Goal: Task Accomplishment & Management: Manage account settings

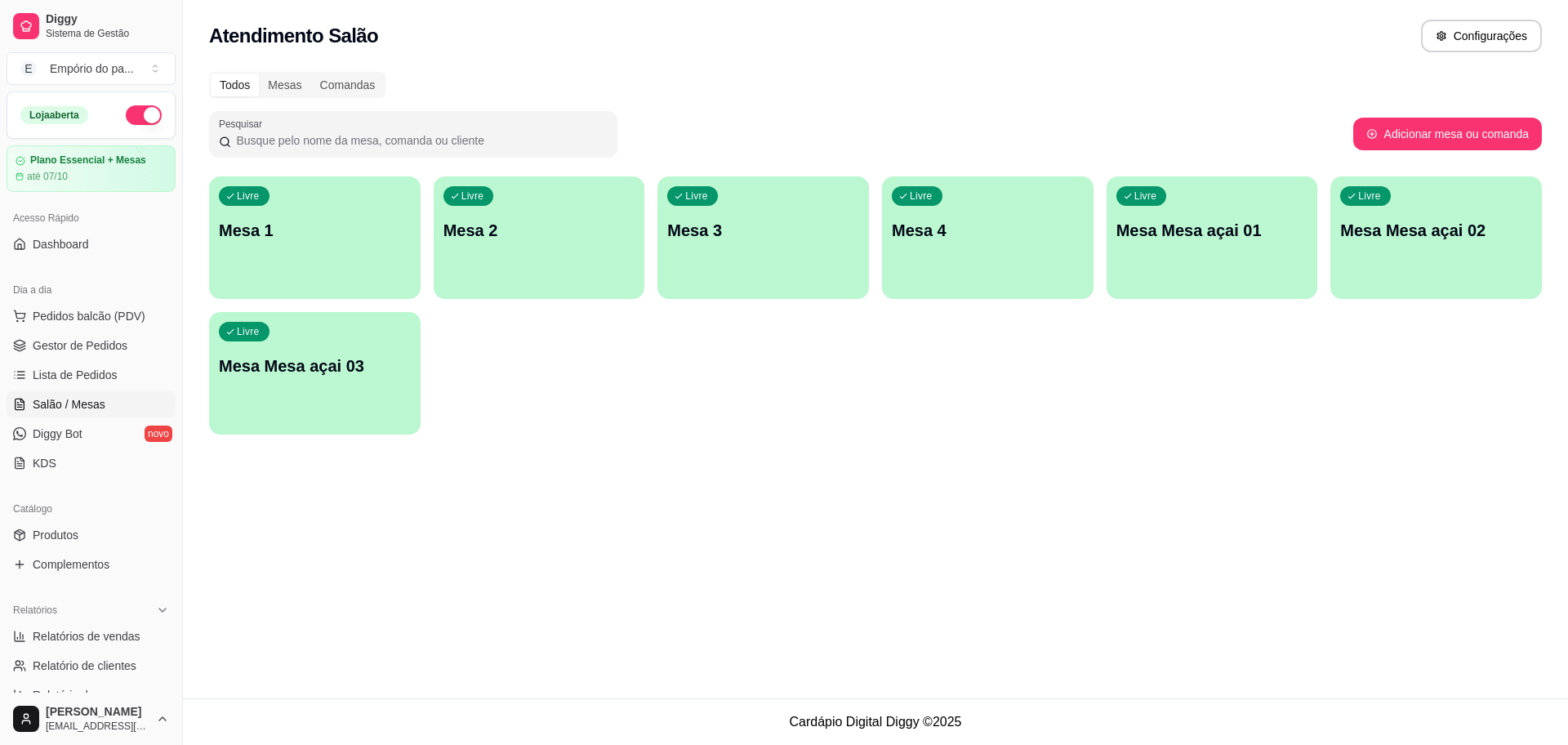
scroll to position [102, 0]
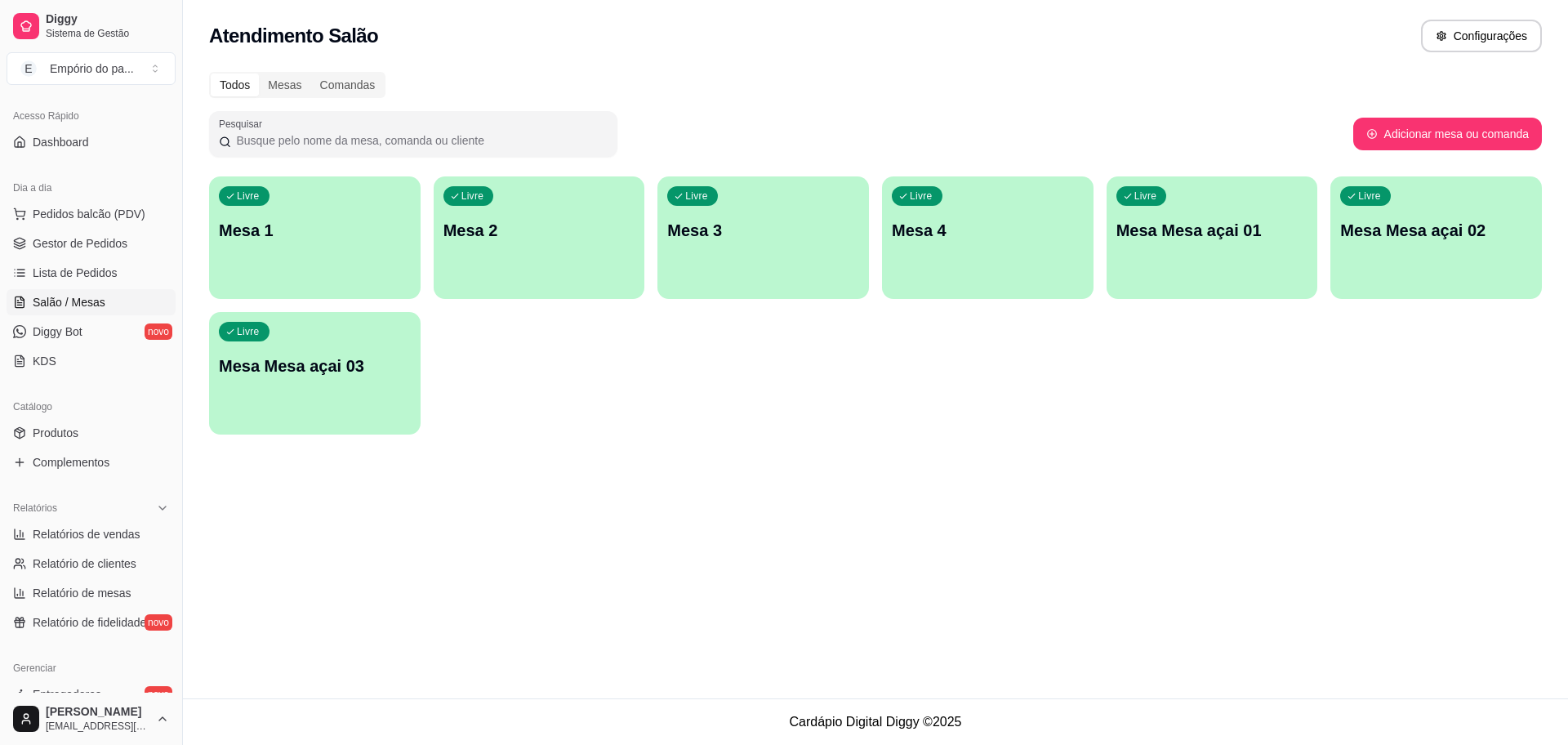
click at [368, 246] on div "Livre Mesa 1" at bounding box center [314, 228] width 211 height 103
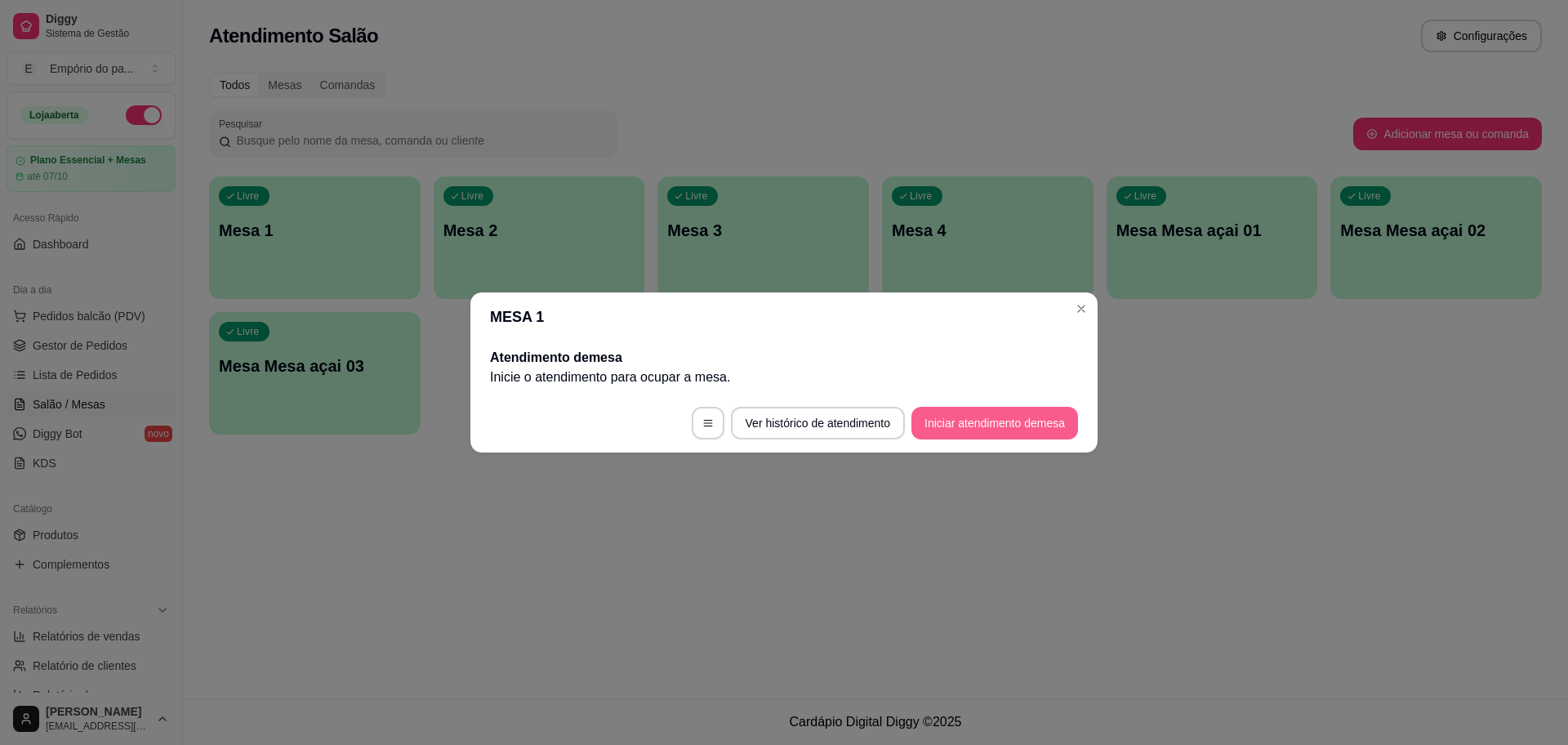
click at [1007, 424] on button "Iniciar atendimento de mesa" at bounding box center [995, 423] width 167 height 32
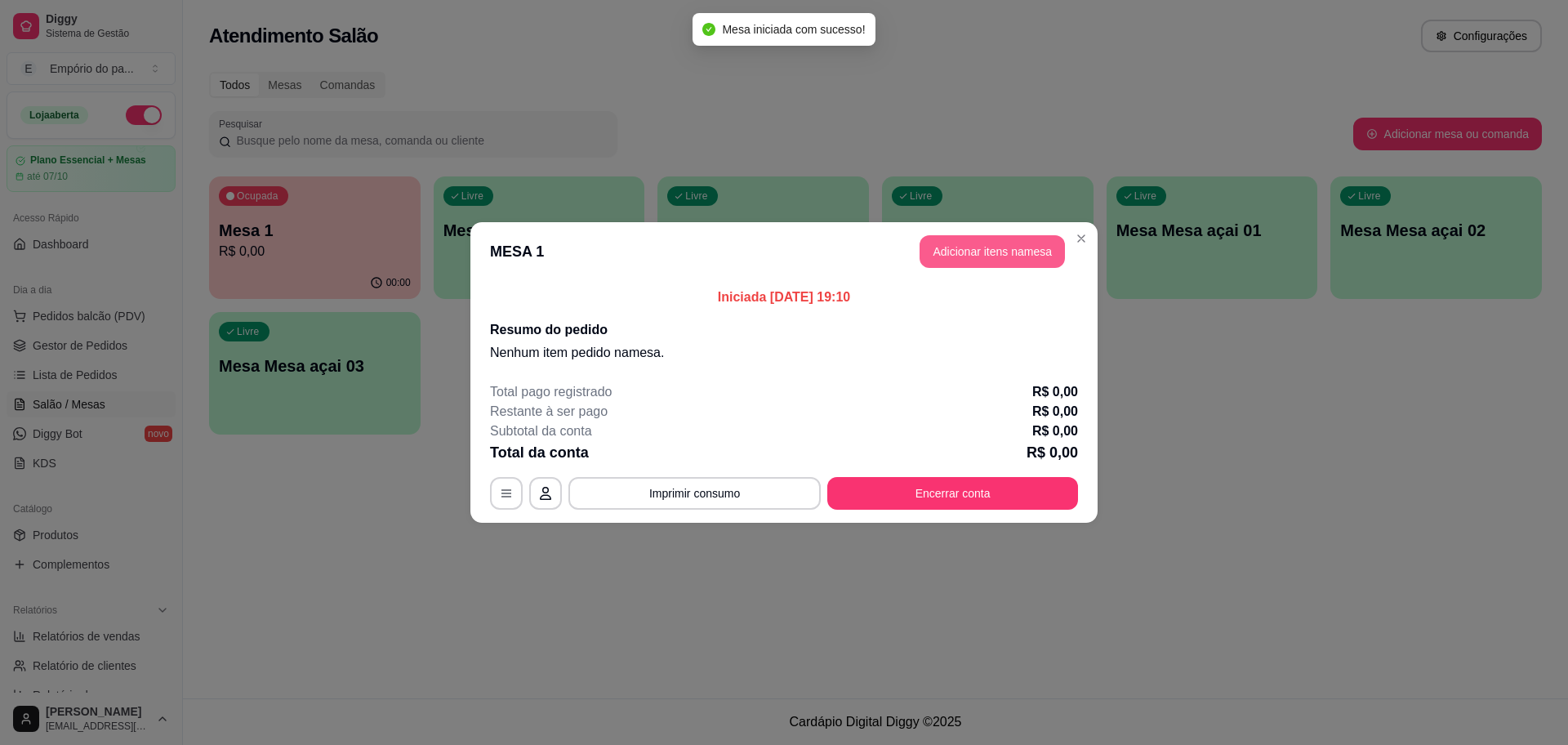
click at [1029, 256] on button "Adicionar itens na mesa" at bounding box center [992, 252] width 145 height 32
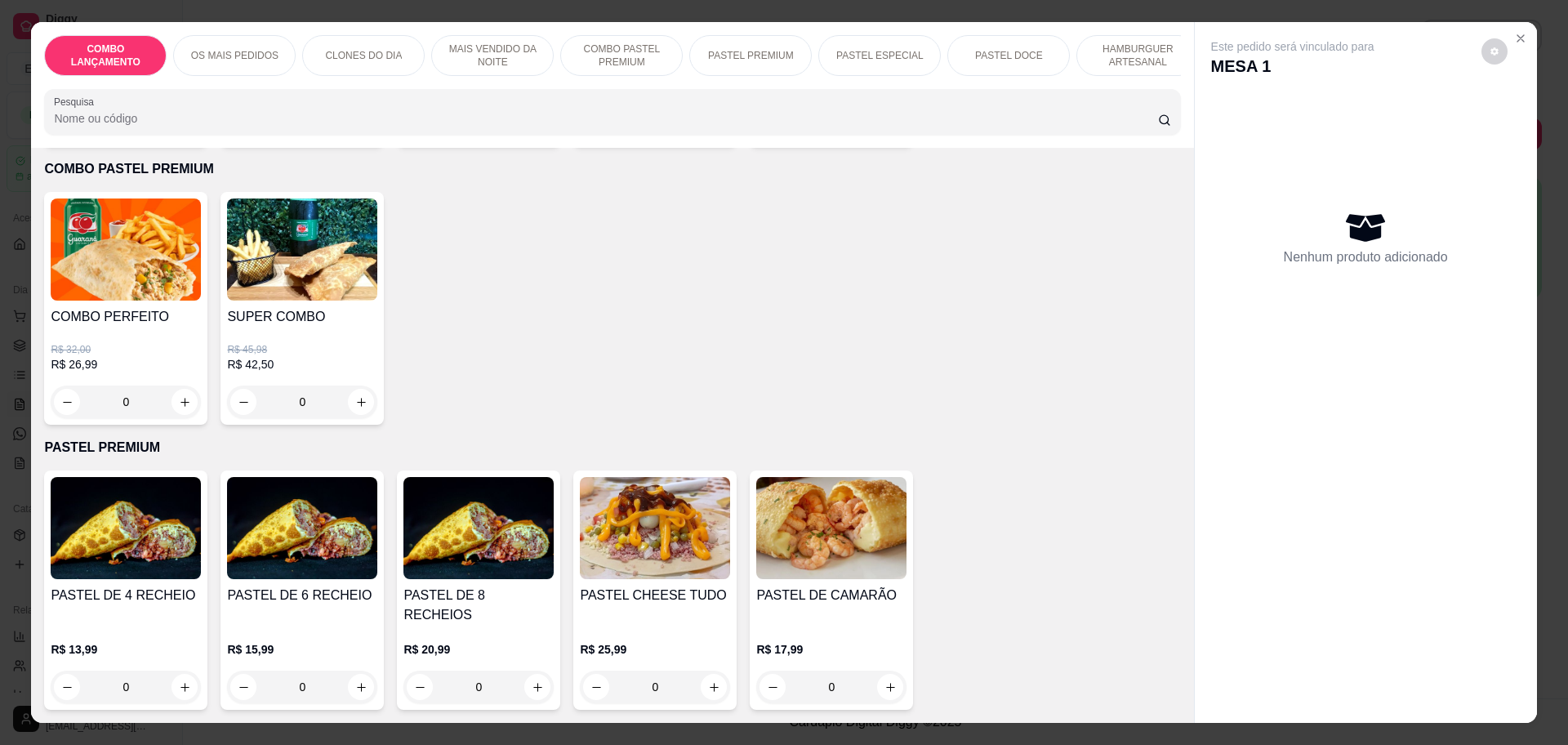
scroll to position [1839, 0]
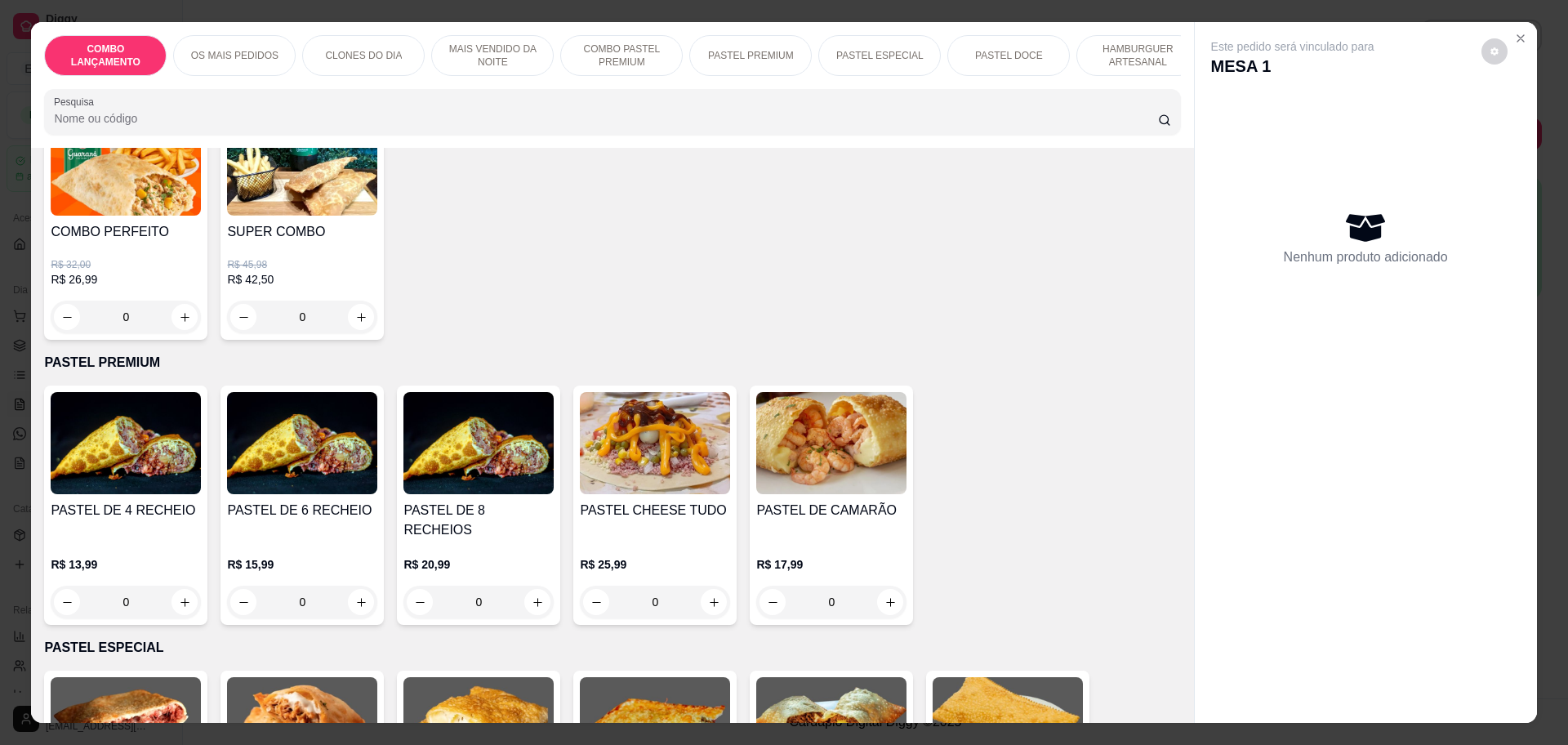
click at [704, 586] on div "0" at bounding box center [655, 602] width 151 height 32
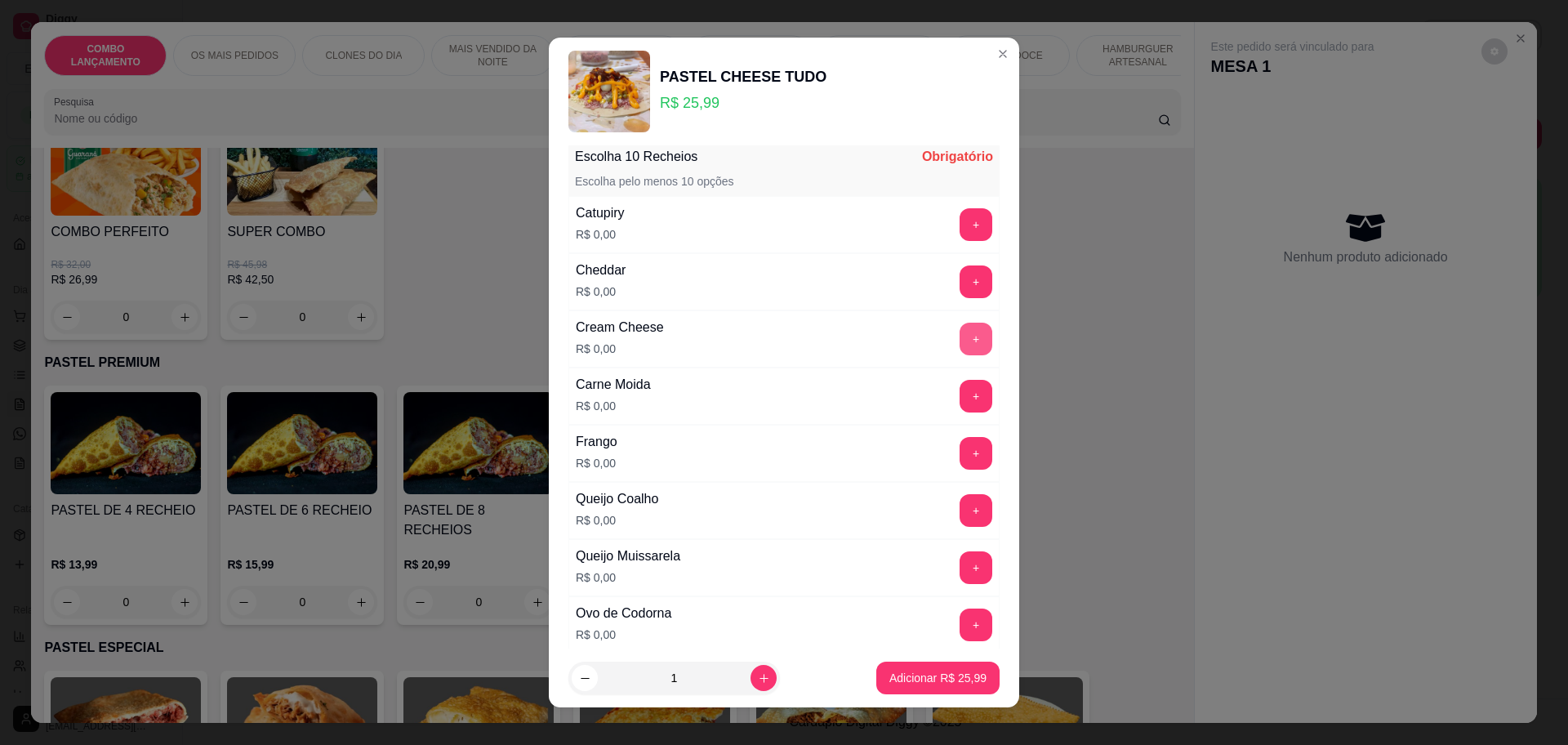
scroll to position [0, 0]
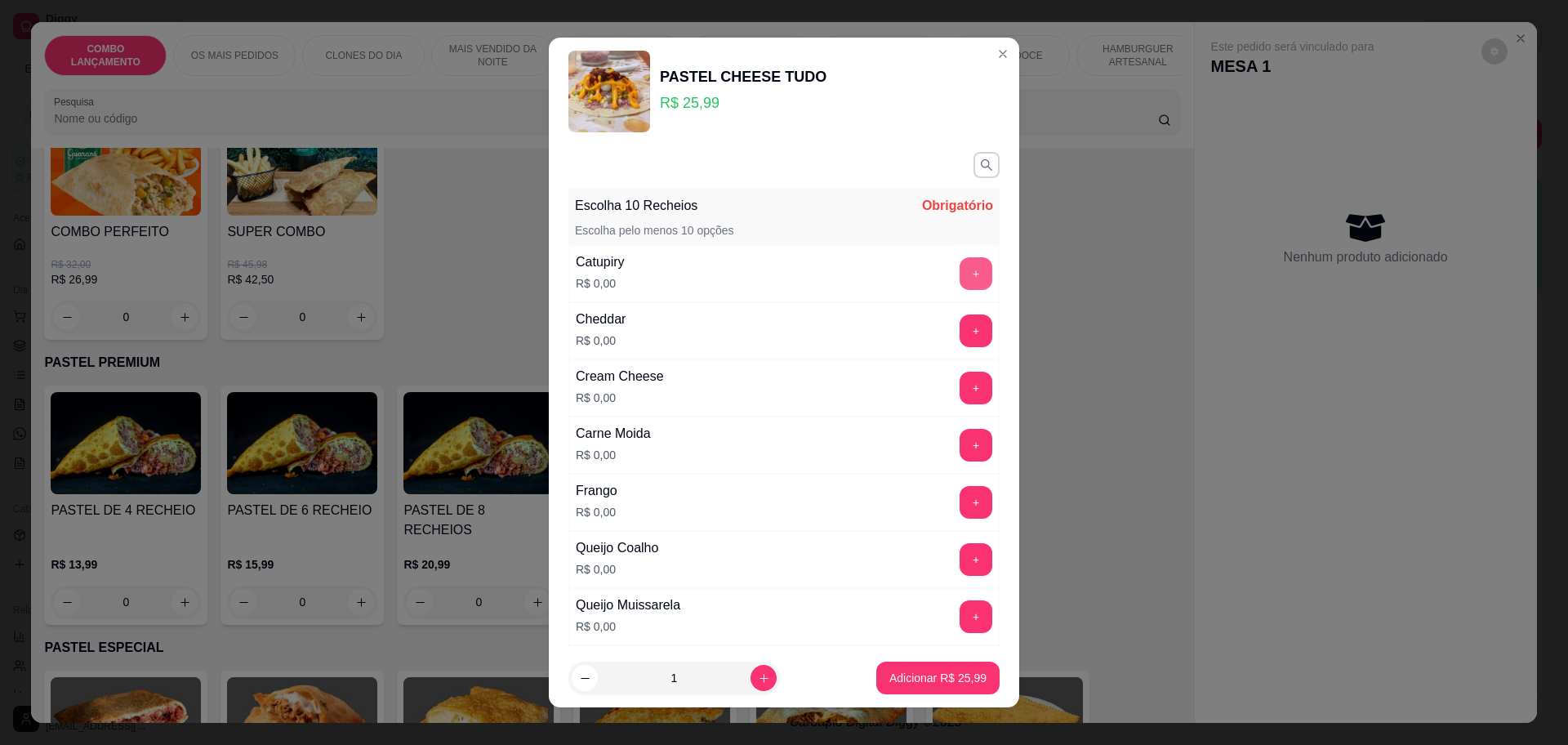
click at [960, 264] on button "+" at bounding box center [976, 273] width 32 height 32
click at [960, 329] on button "+" at bounding box center [976, 331] width 32 height 32
click at [960, 392] on button "+" at bounding box center [976, 388] width 32 height 32
click at [961, 448] on button "+" at bounding box center [977, 446] width 32 height 32
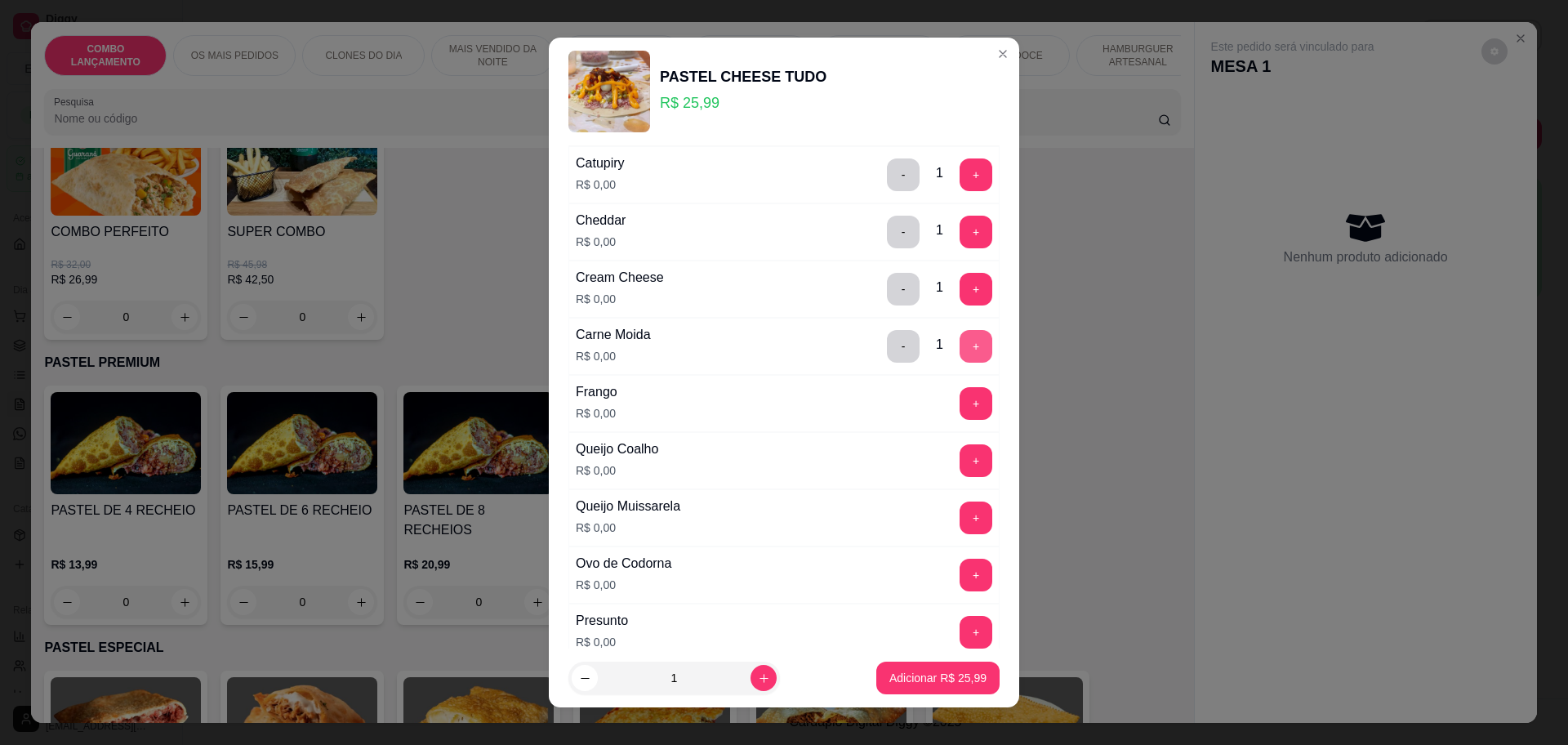
scroll to position [204, 0]
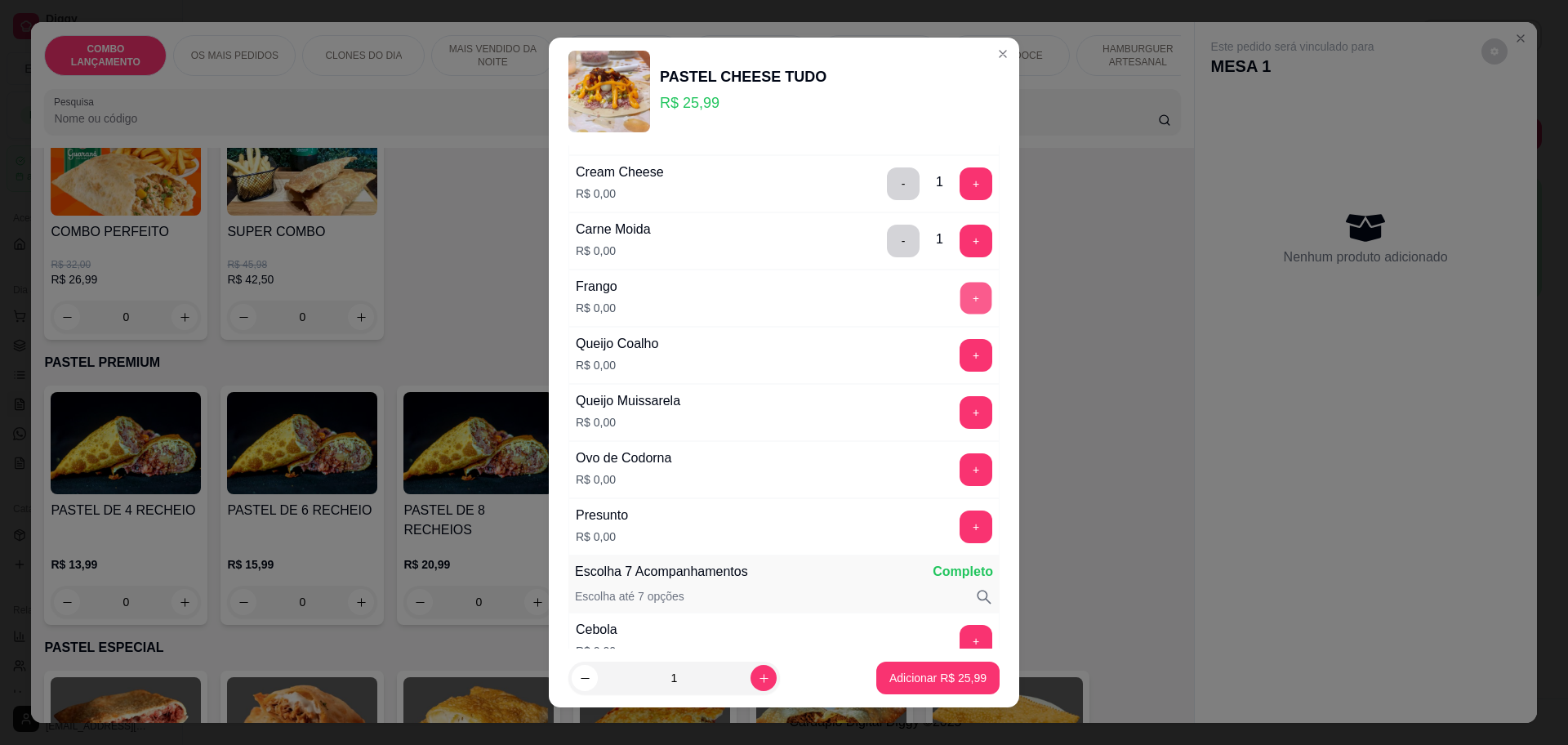
click at [961, 291] on button "+" at bounding box center [977, 298] width 32 height 32
click at [960, 345] on button "+" at bounding box center [976, 355] width 32 height 32
click at [960, 409] on button "+" at bounding box center [976, 412] width 32 height 32
click at [960, 474] on button "+" at bounding box center [976, 470] width 32 height 32
click at [961, 524] on button "+" at bounding box center [977, 527] width 32 height 32
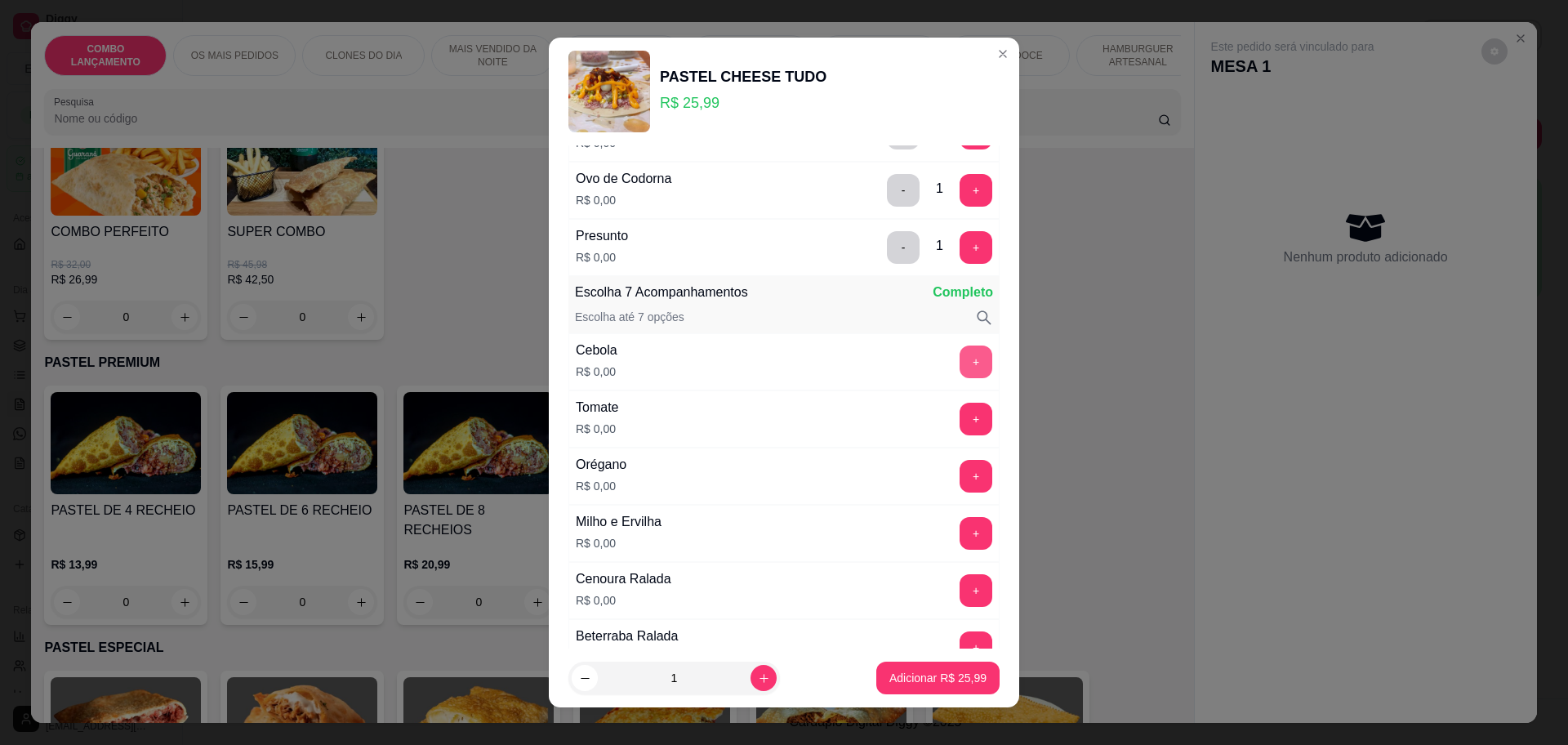
scroll to position [613, 0]
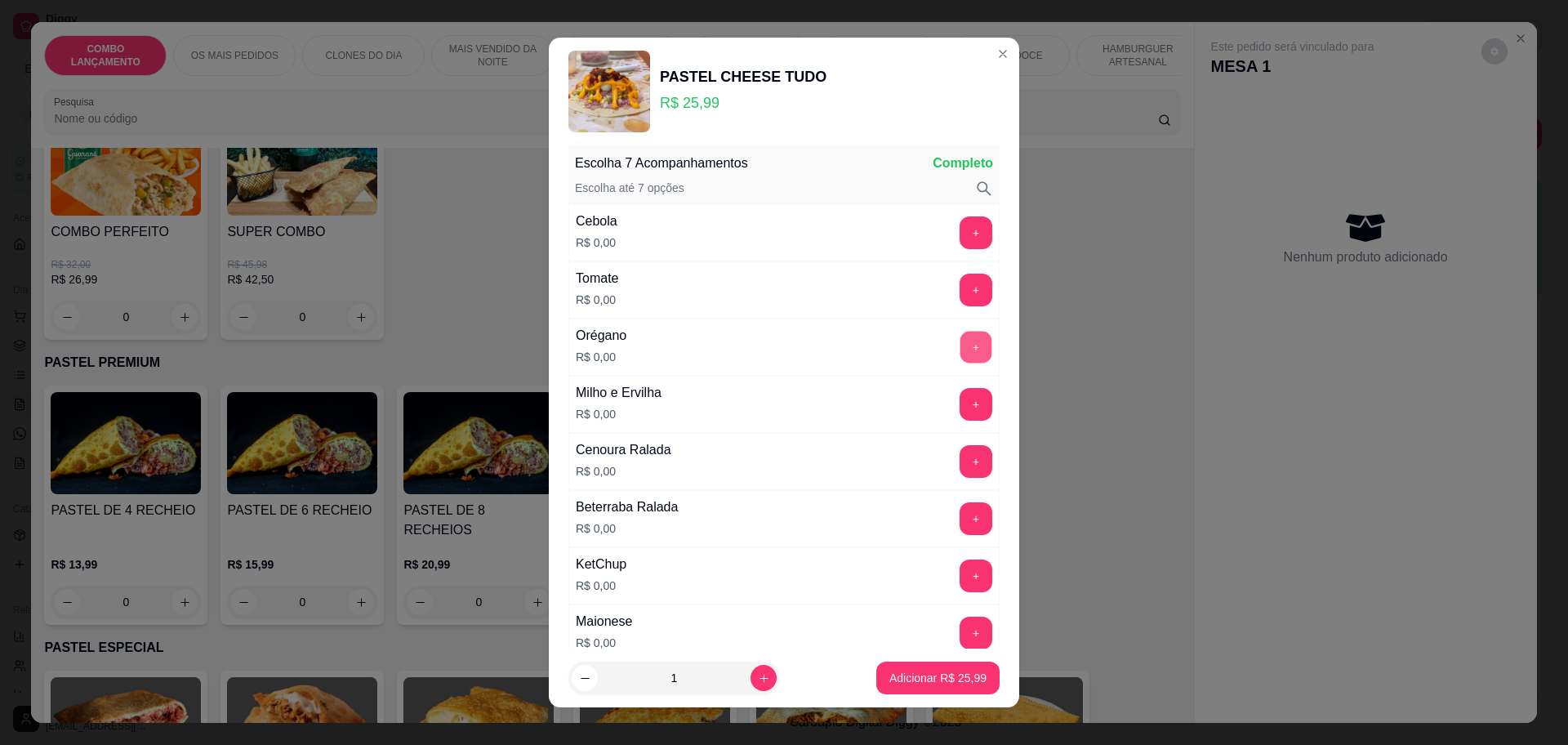
click at [961, 342] on button "+" at bounding box center [977, 347] width 32 height 32
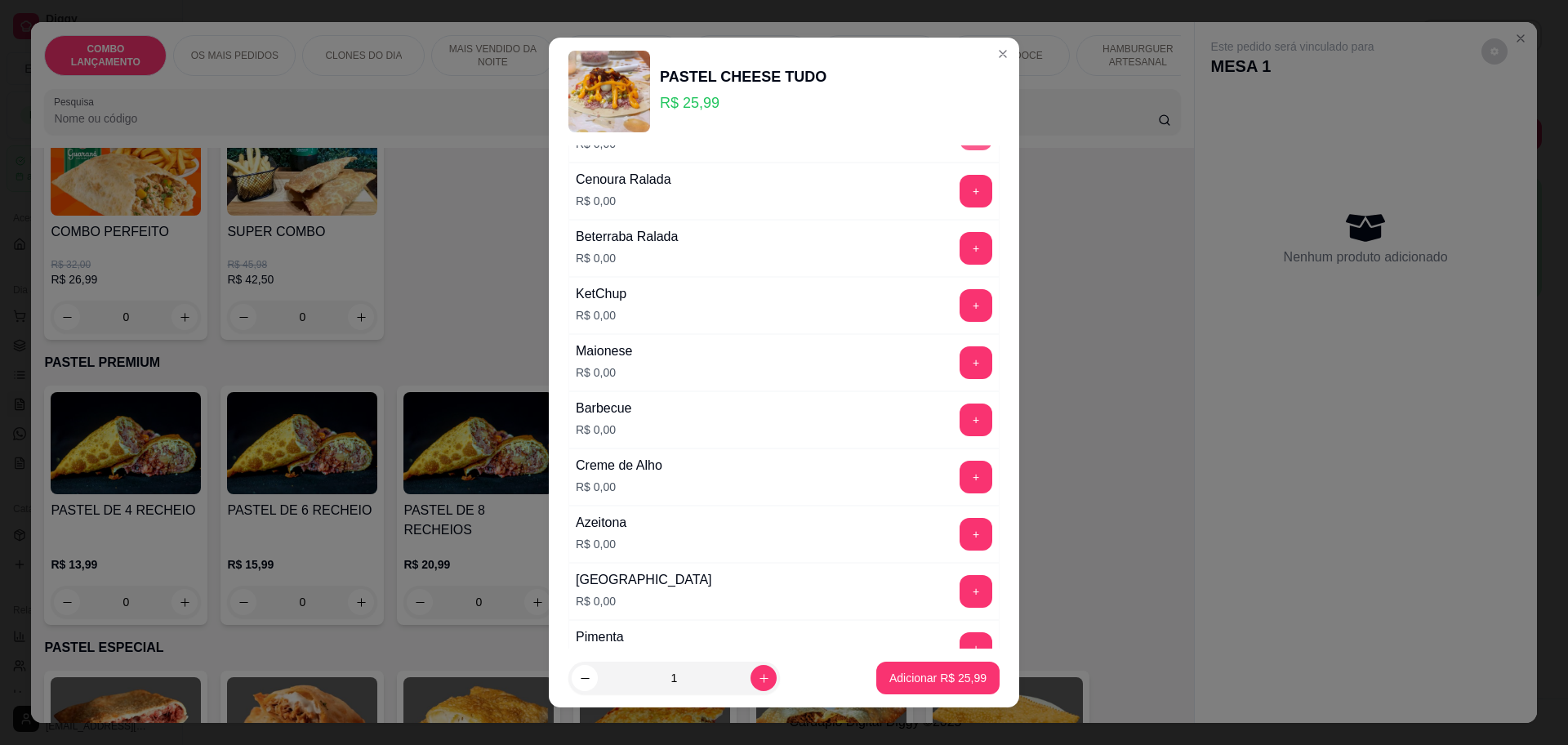
scroll to position [1021, 0]
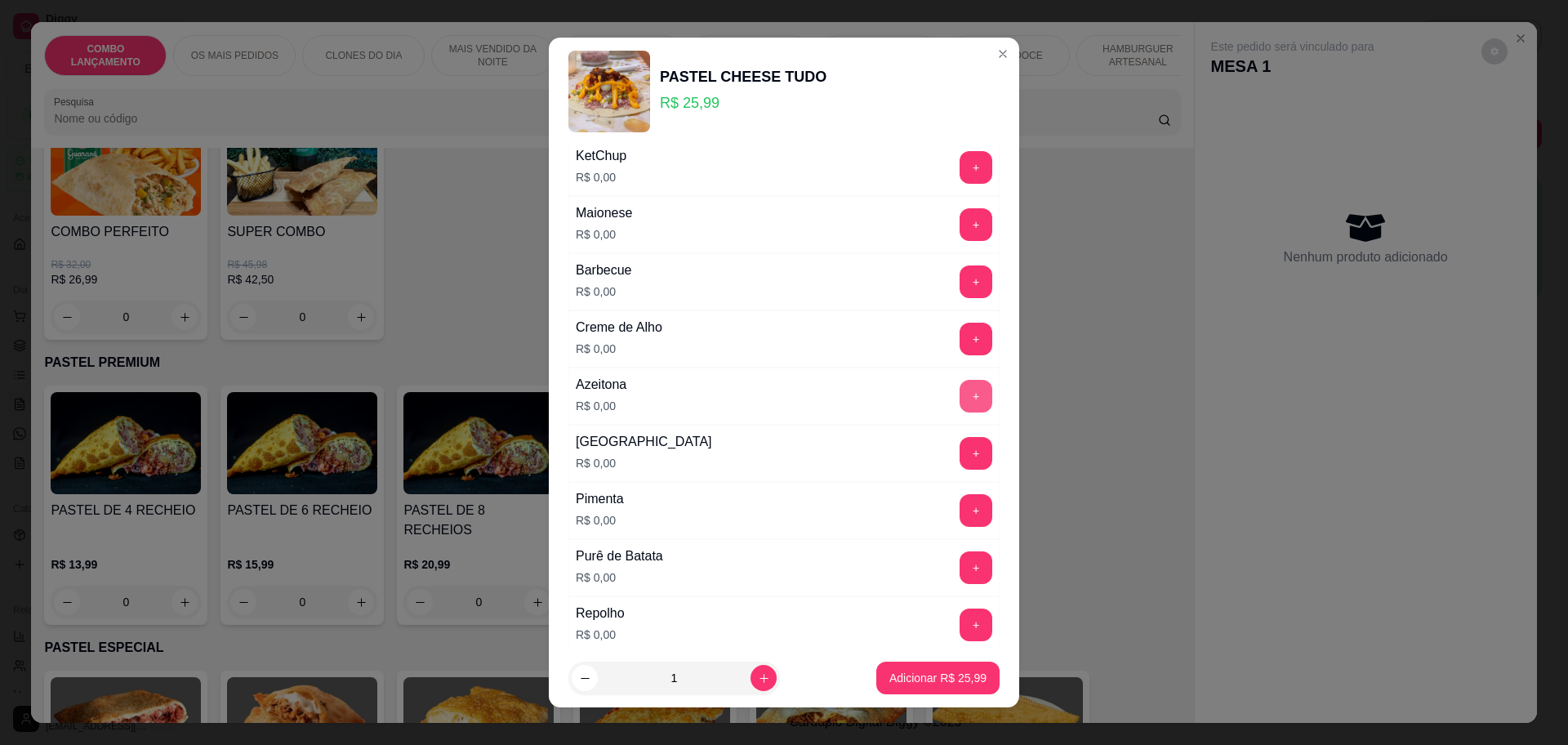
click at [960, 394] on button "+" at bounding box center [976, 396] width 32 height 32
click at [961, 555] on button "+" at bounding box center [977, 567] width 32 height 32
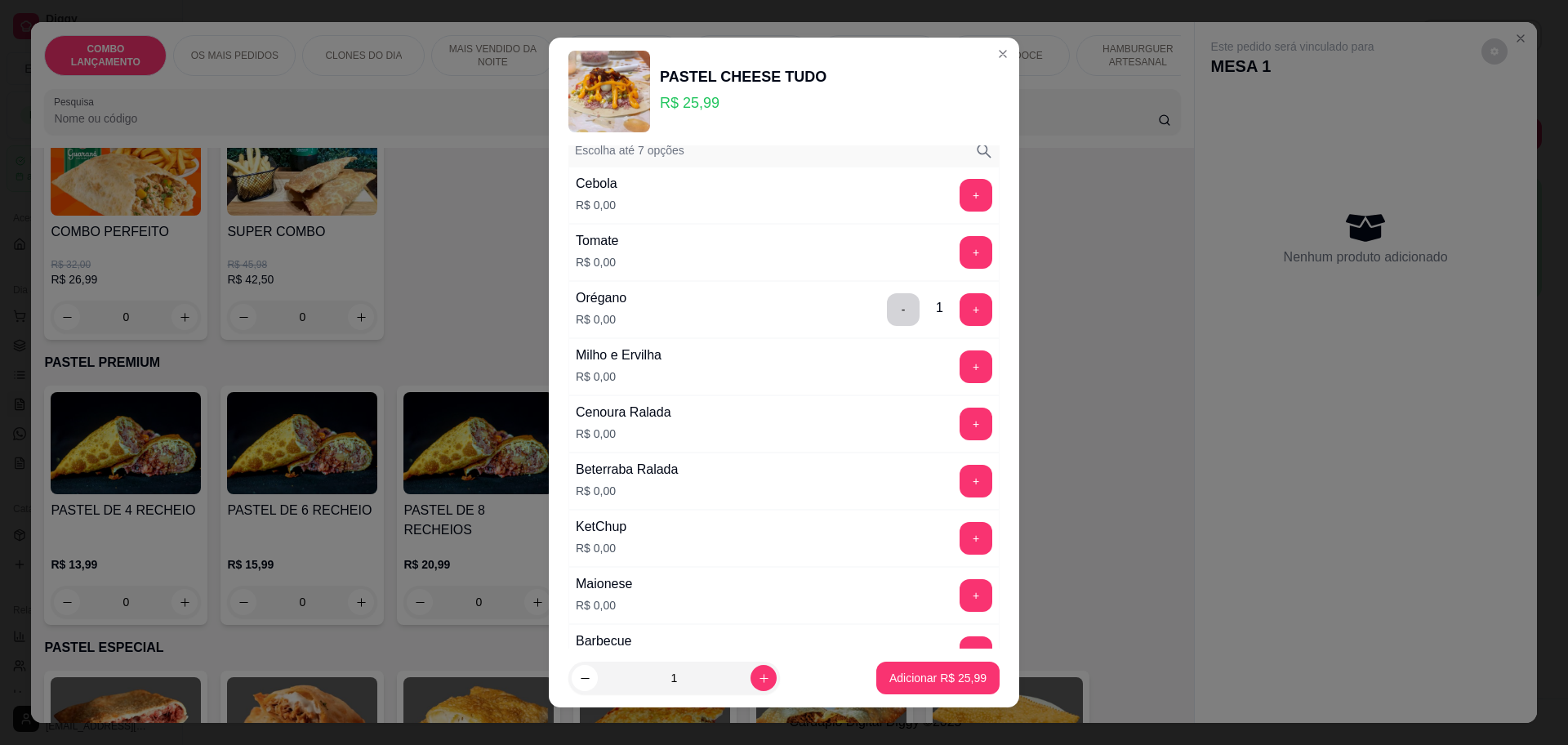
scroll to position [818, 0]
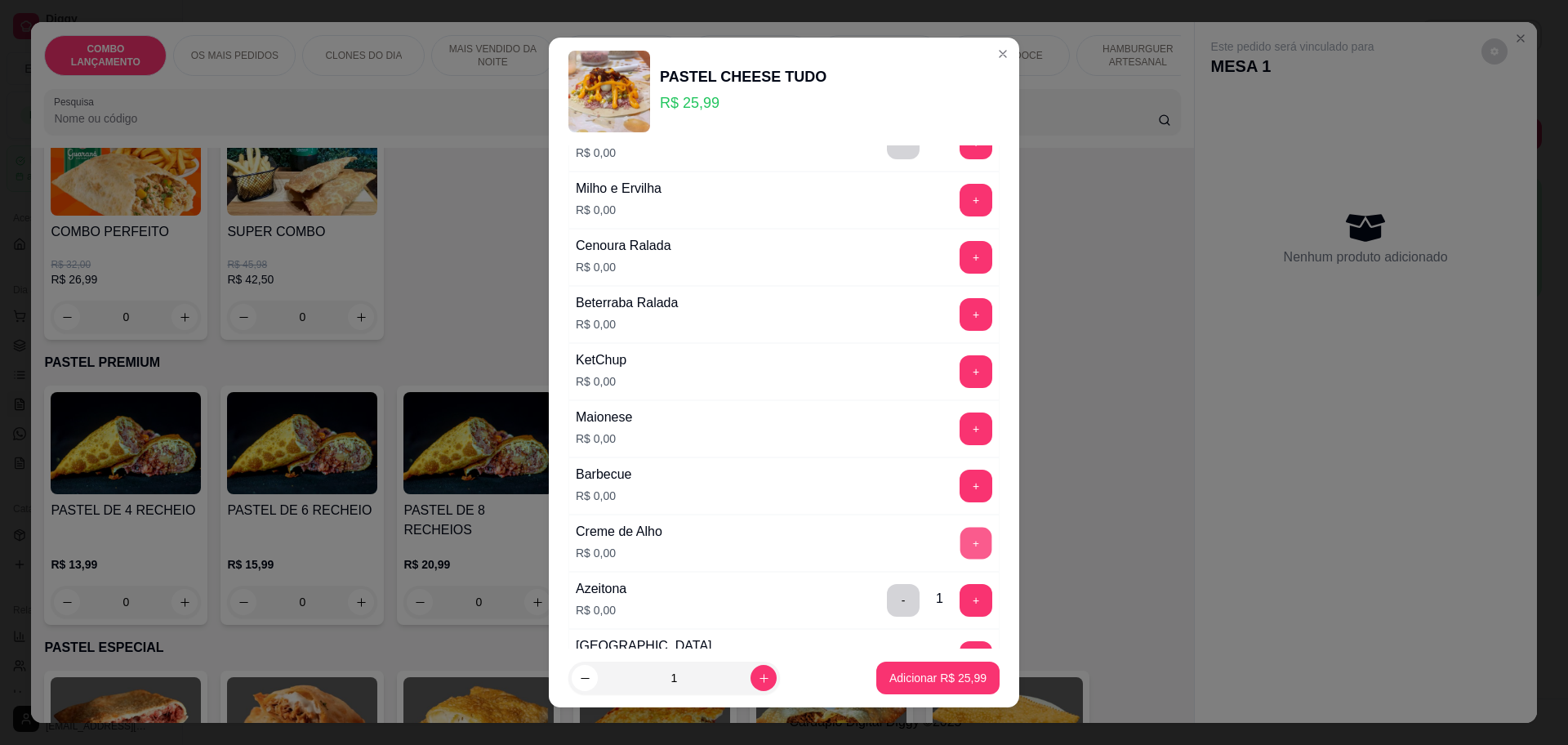
click at [961, 543] on button "+" at bounding box center [977, 543] width 32 height 32
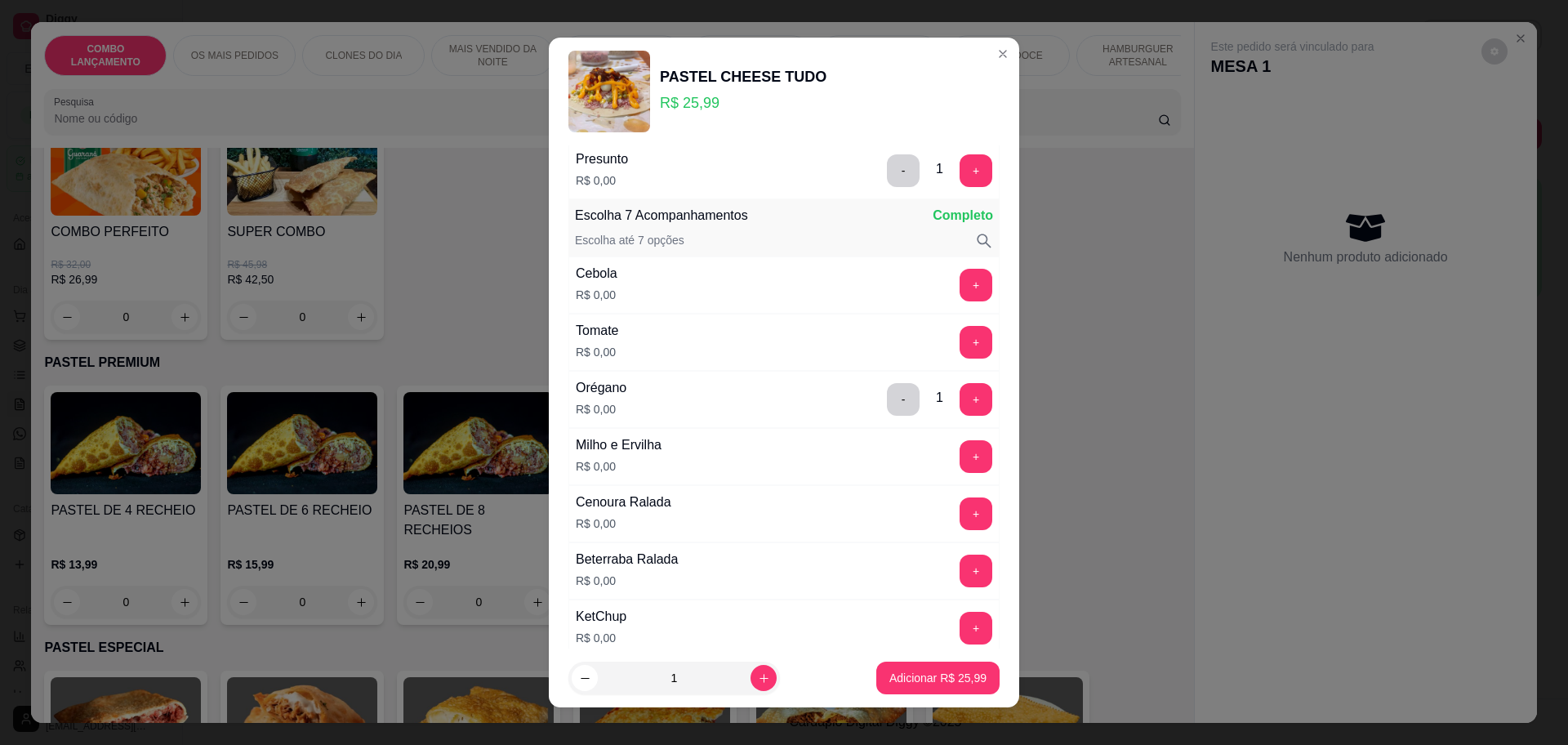
scroll to position [511, 0]
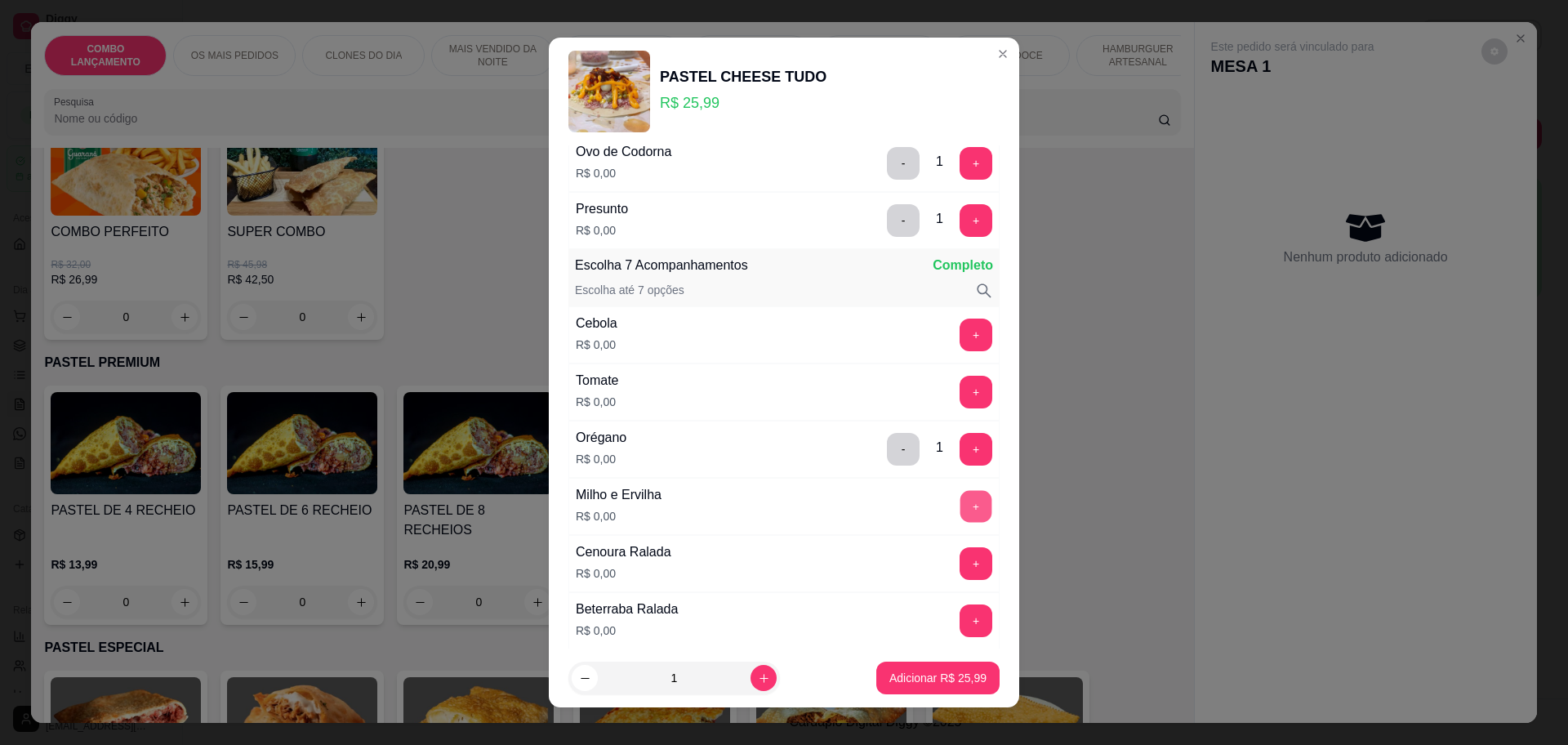
click at [961, 515] on button "+" at bounding box center [977, 507] width 32 height 32
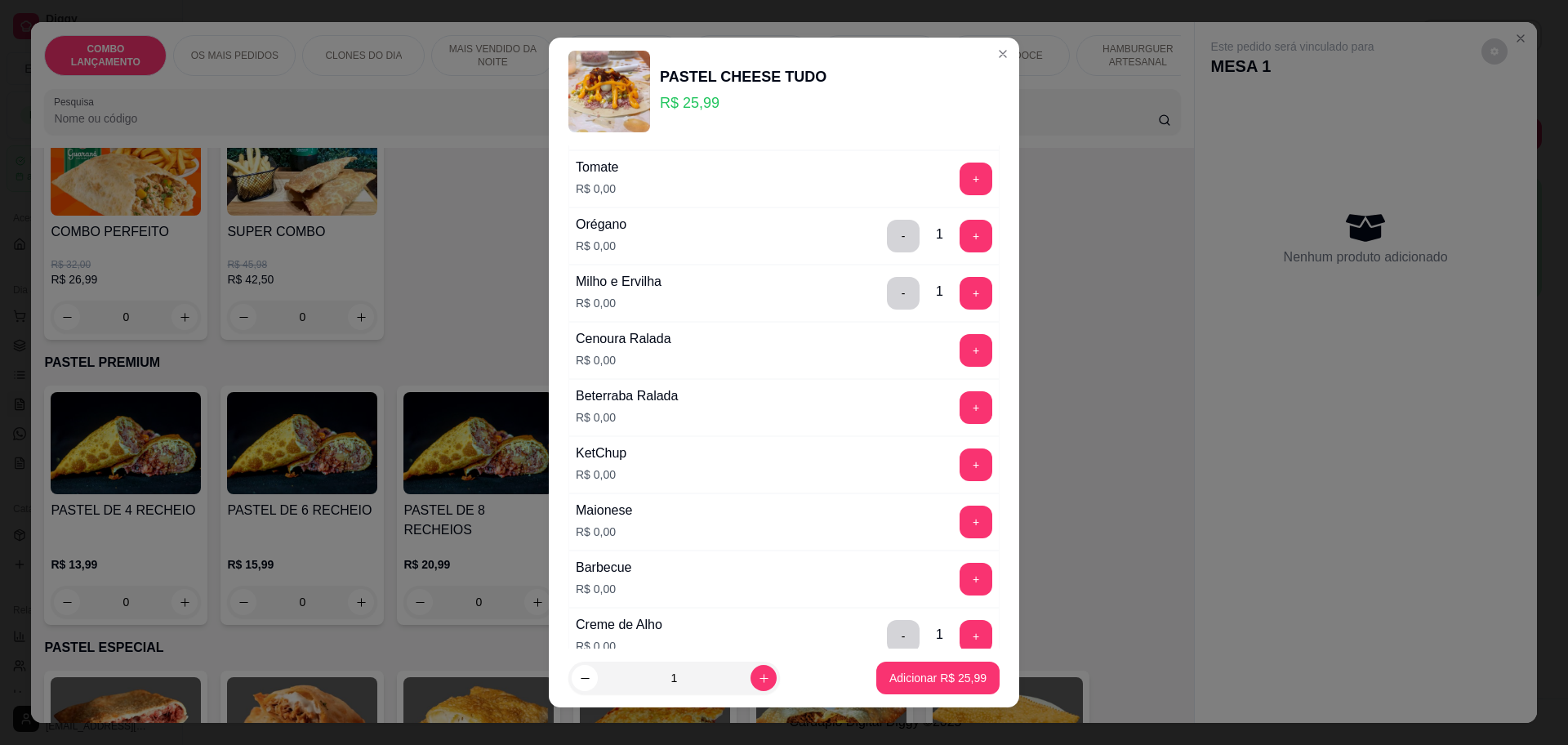
scroll to position [622, 0]
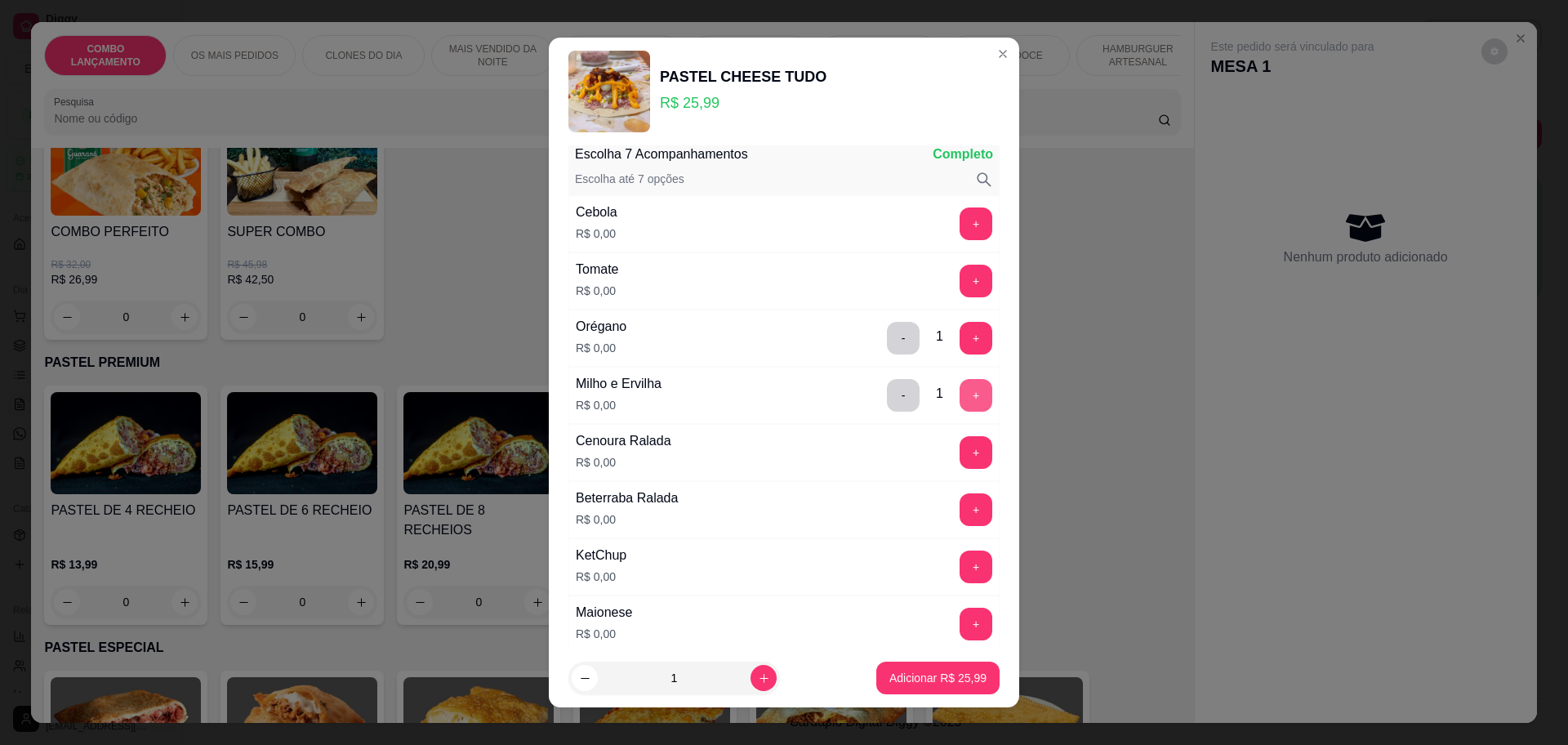
click at [960, 392] on button "+" at bounding box center [976, 395] width 32 height 32
click at [961, 336] on button "+" at bounding box center [977, 338] width 32 height 32
click at [945, 336] on div "- 2 +" at bounding box center [940, 338] width 118 height 32
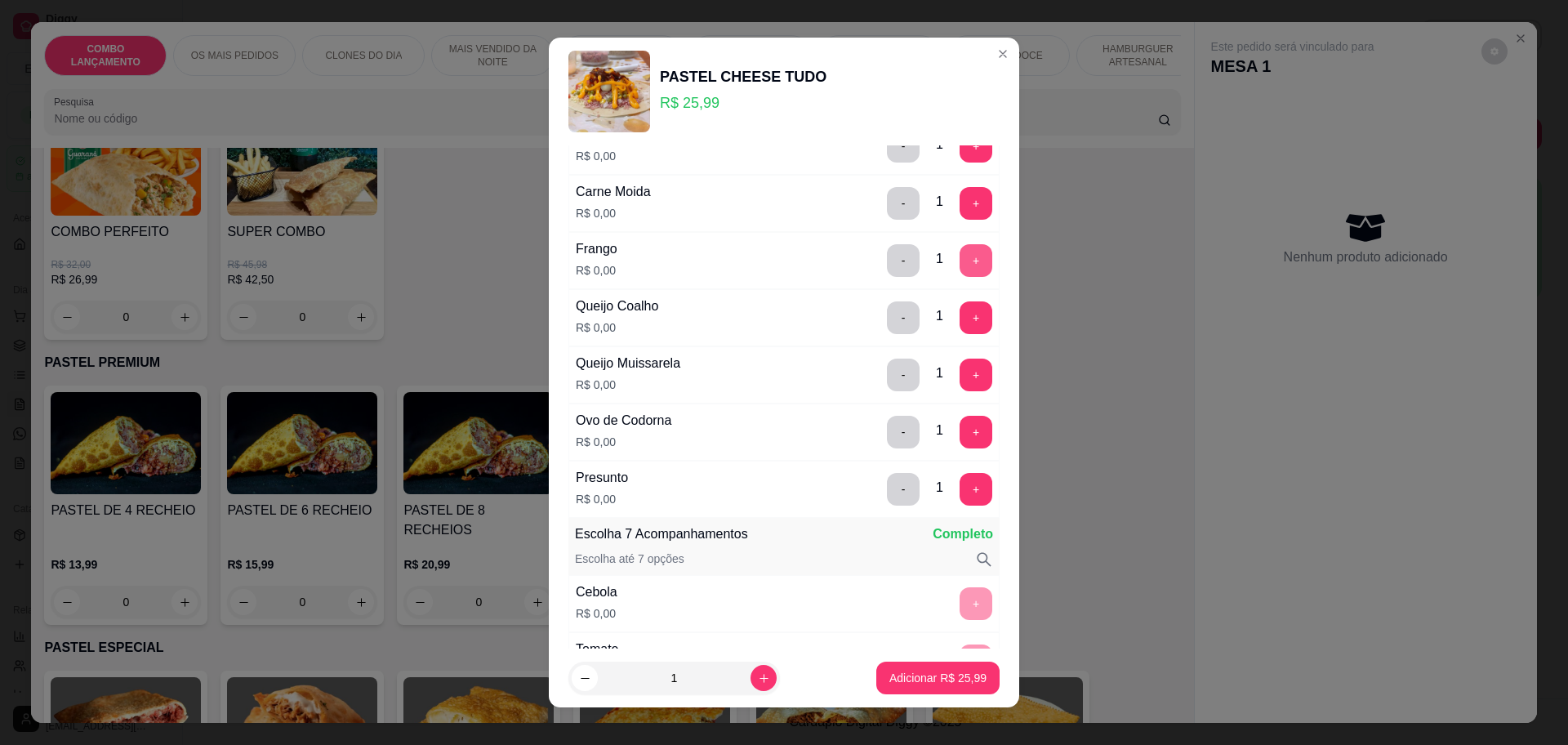
scroll to position [307, 0]
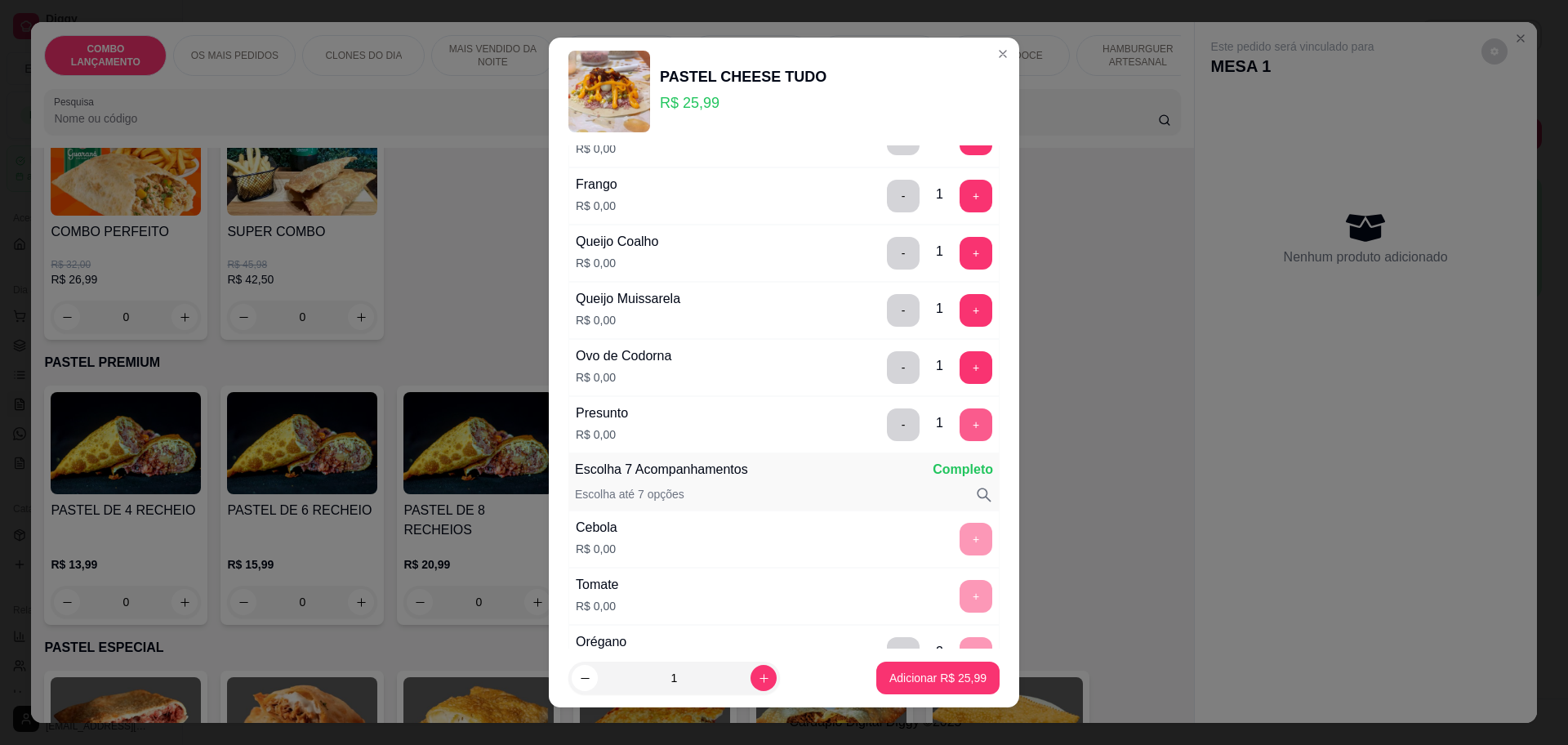
click at [960, 421] on button "+" at bounding box center [976, 425] width 32 height 32
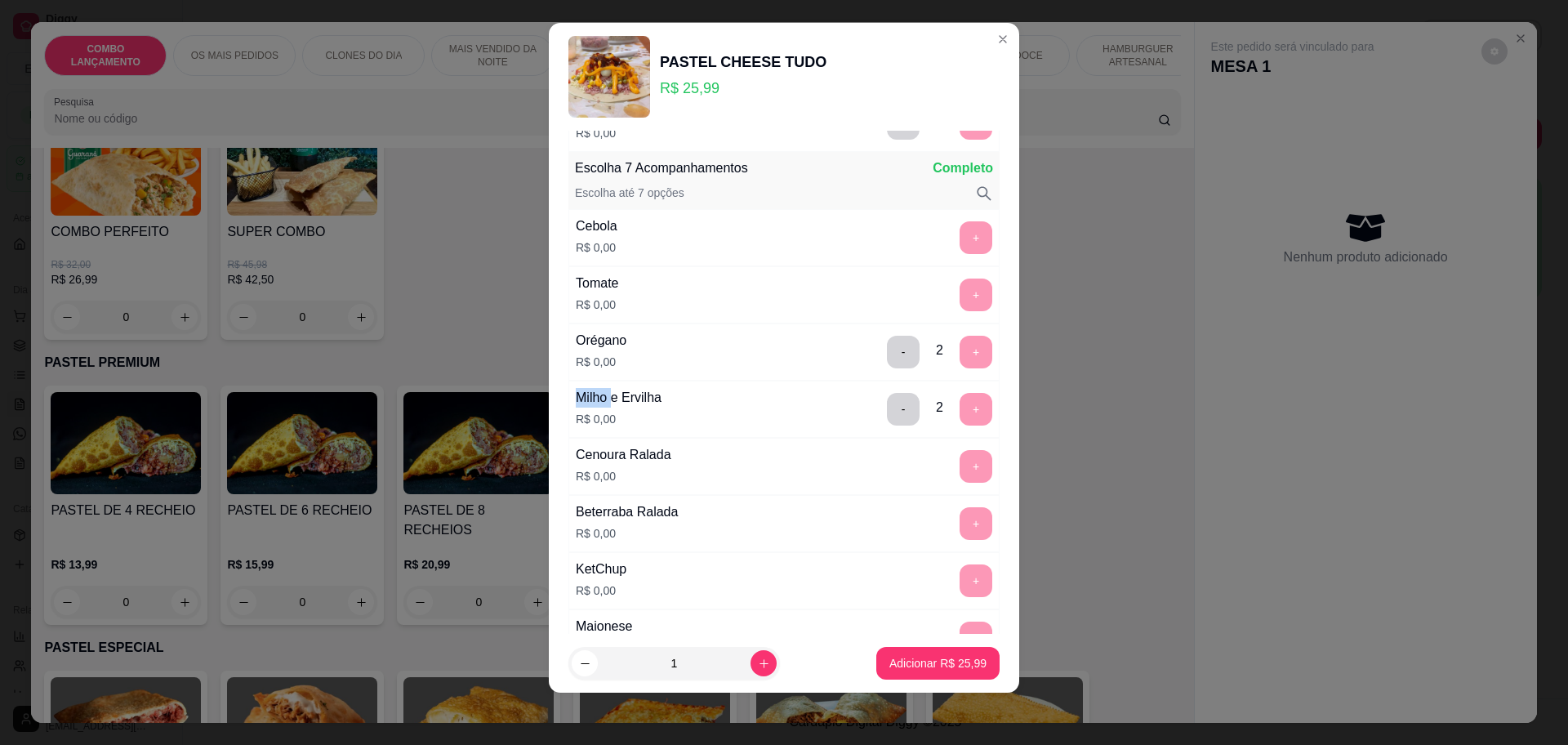
scroll to position [614, 0]
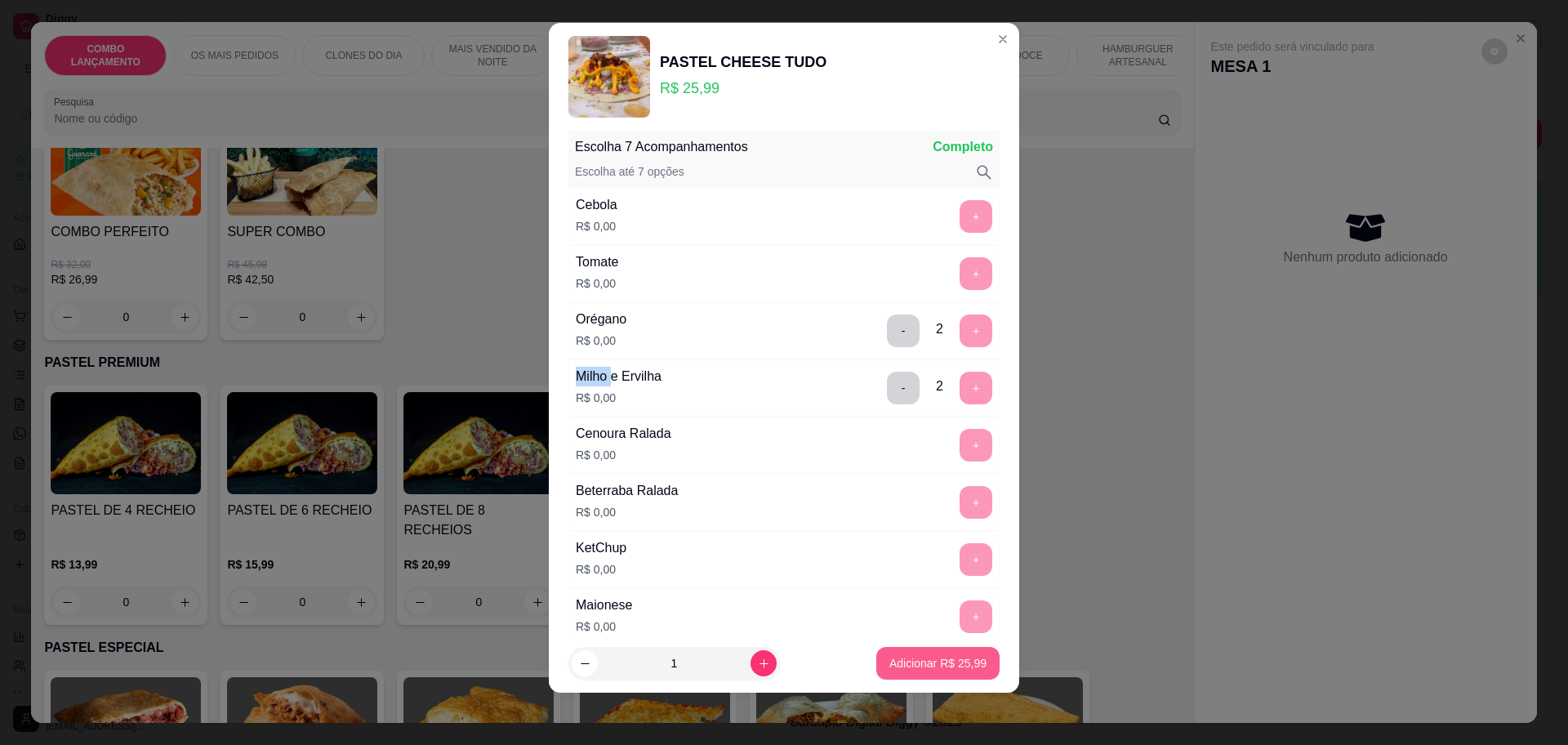
click at [911, 653] on button "Adicionar R$ 25,99" at bounding box center [938, 663] width 124 height 32
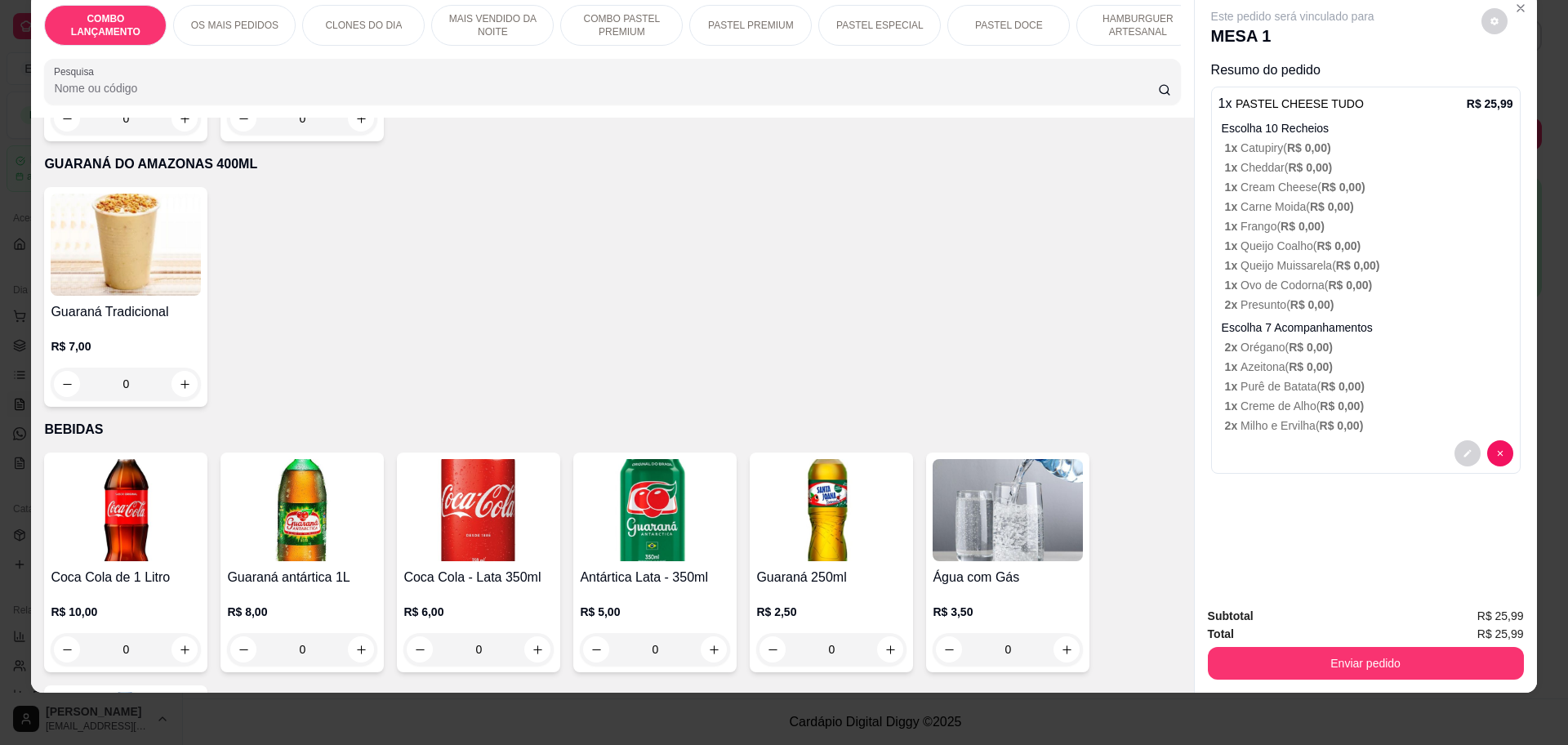
scroll to position [5076, 0]
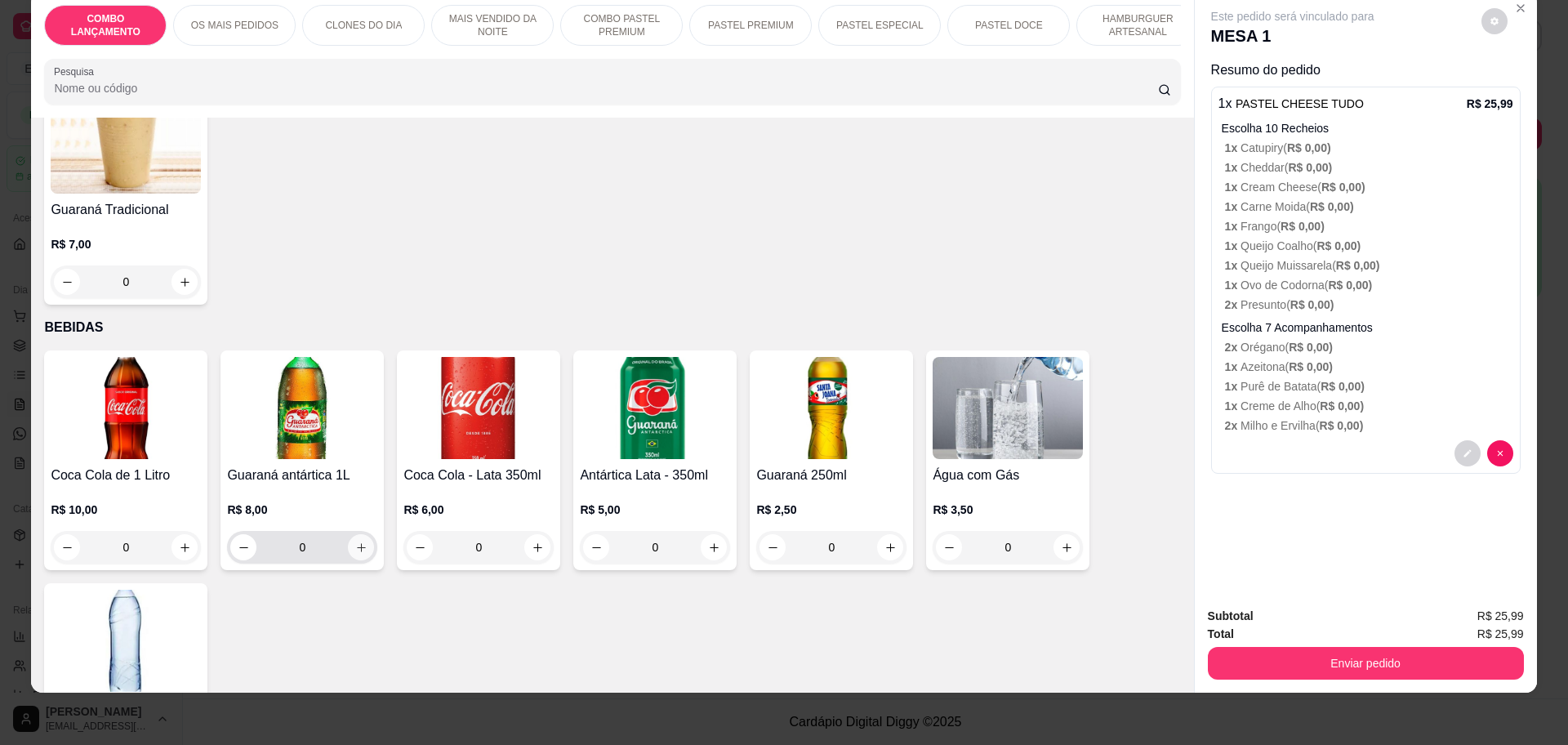
click at [356, 541] on icon "increase-product-quantity" at bounding box center [362, 548] width 13 height 13
type input "1"
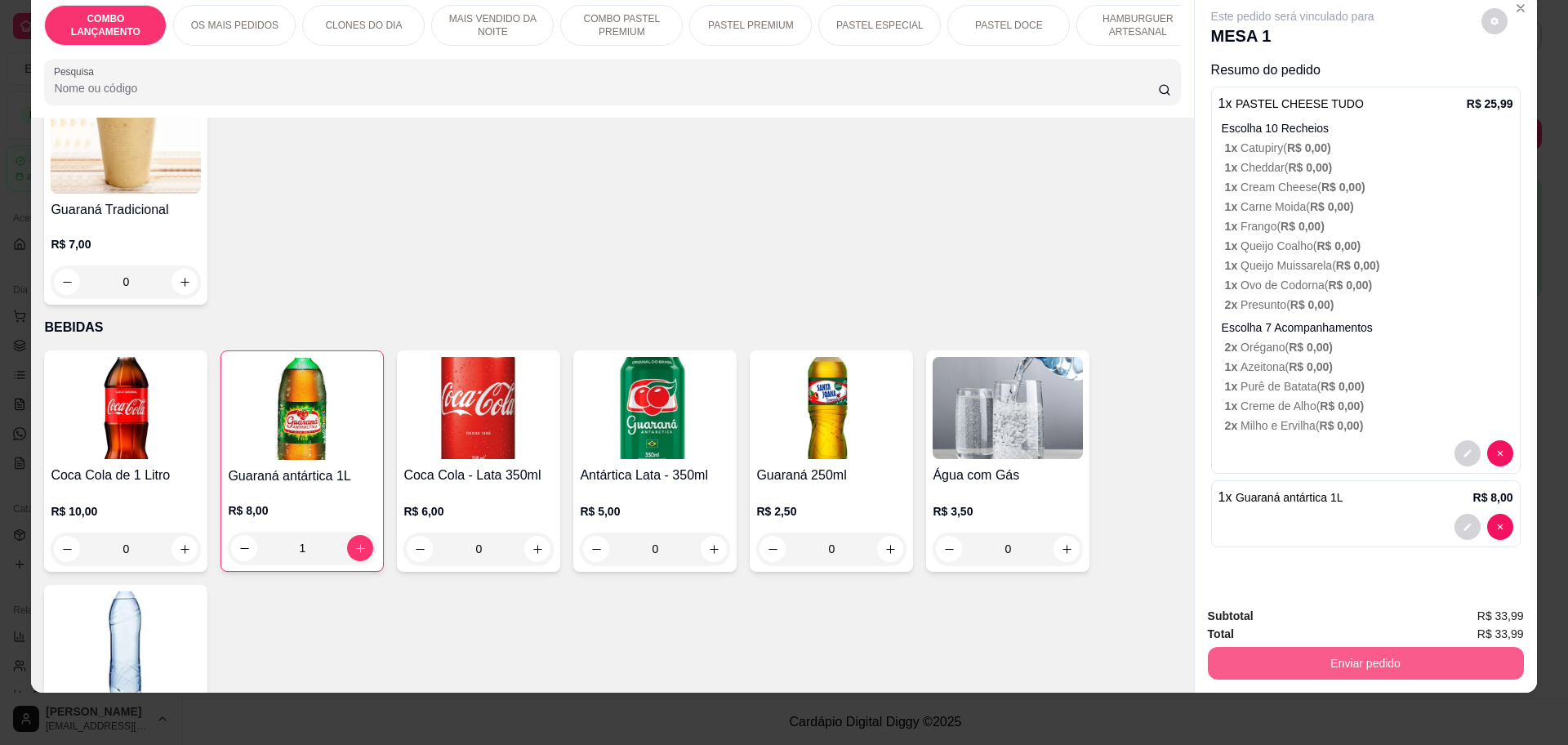
click at [1317, 663] on button "Enviar pedido" at bounding box center [1366, 663] width 316 height 32
click at [1456, 617] on button "Enviar pedido" at bounding box center [1479, 623] width 92 height 31
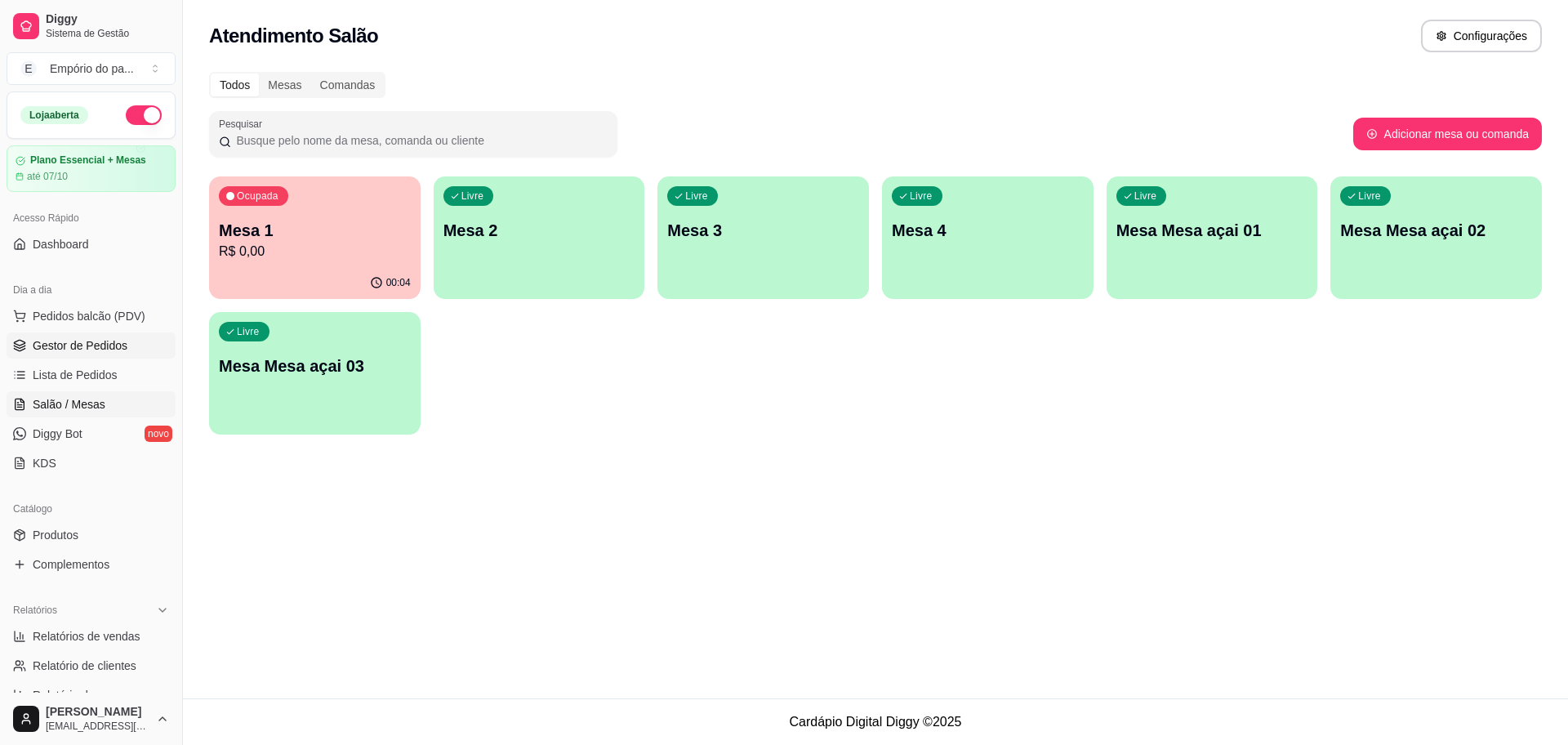
click at [79, 347] on span "Gestor de Pedidos" at bounding box center [80, 345] width 95 height 16
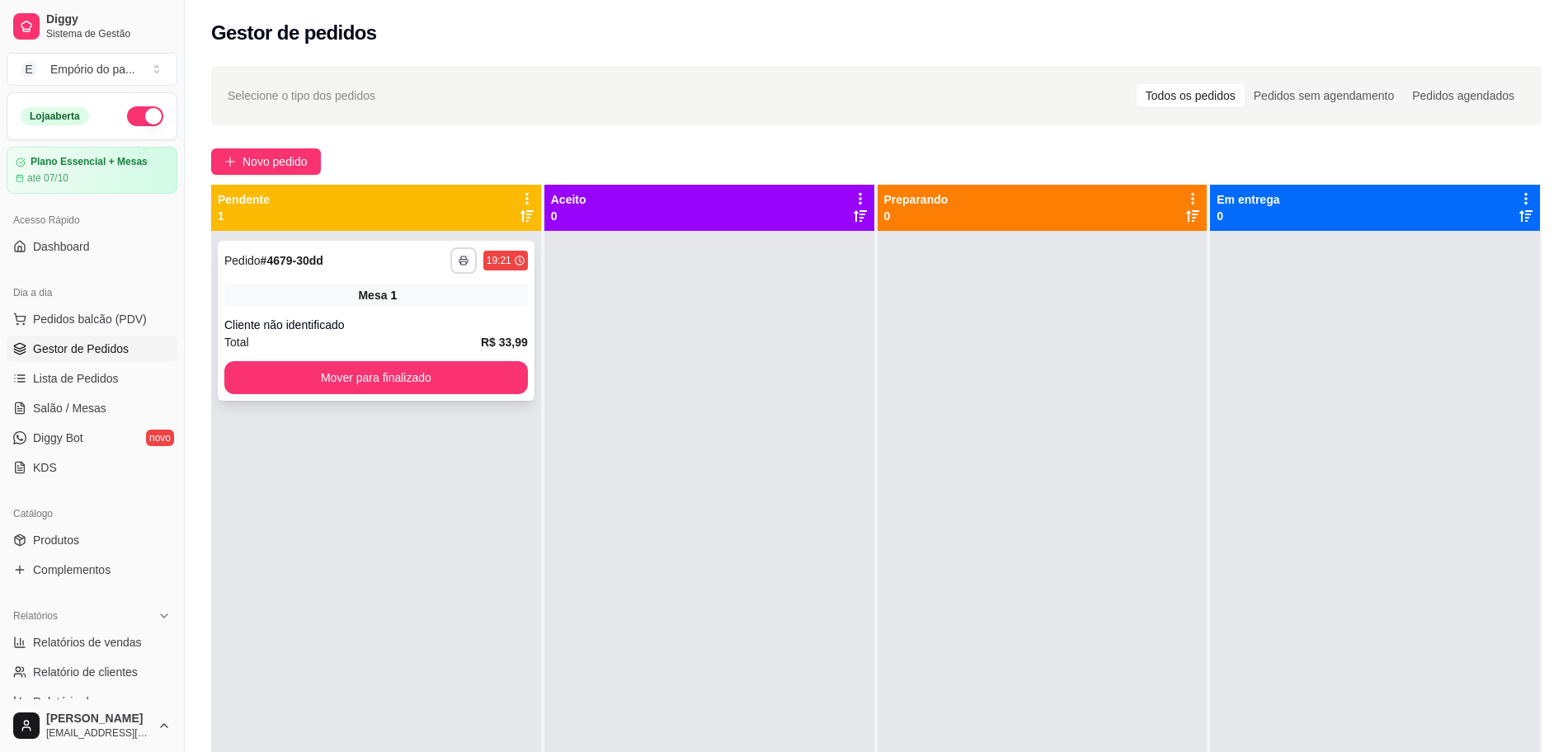
click at [467, 263] on button "button" at bounding box center [463, 260] width 26 height 26
click at [452, 312] on button "IMPRESSORA" at bounding box center [416, 318] width 116 height 25
click at [90, 410] on span "Salão / Mesas" at bounding box center [69, 408] width 73 height 16
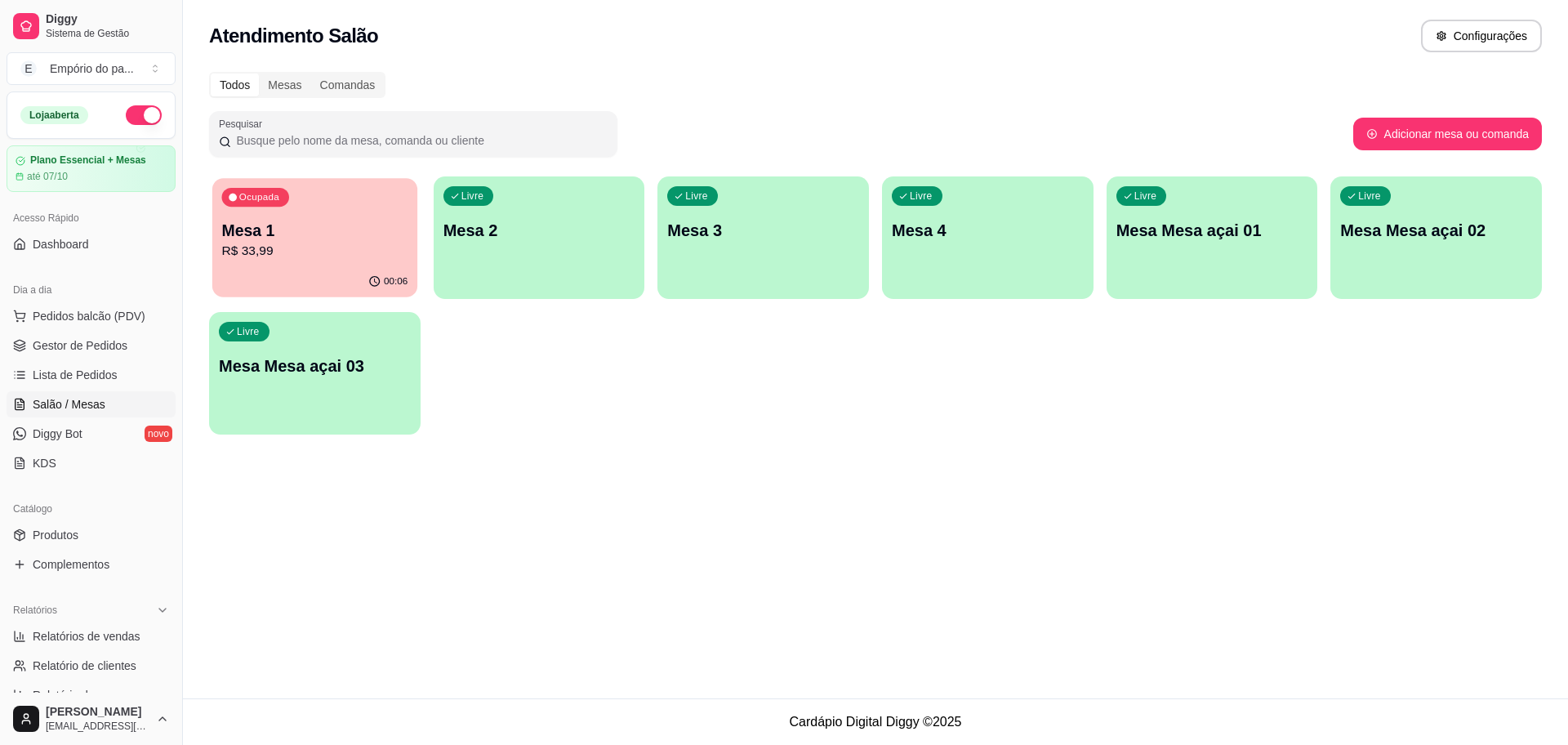
click at [360, 239] on p "Mesa 1" at bounding box center [315, 230] width 186 height 22
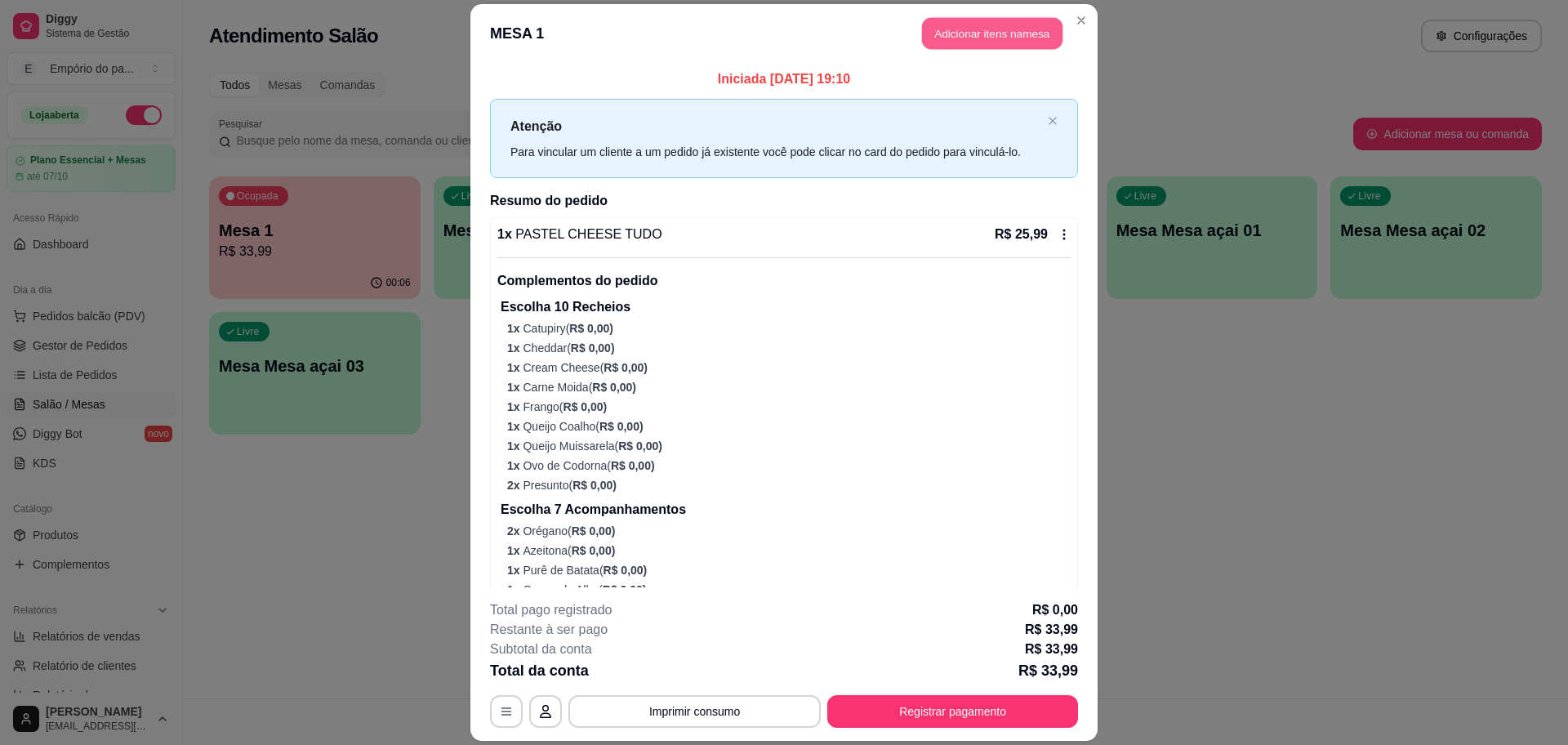
click at [1012, 30] on button "Adicionar itens na mesa" at bounding box center [992, 33] width 141 height 32
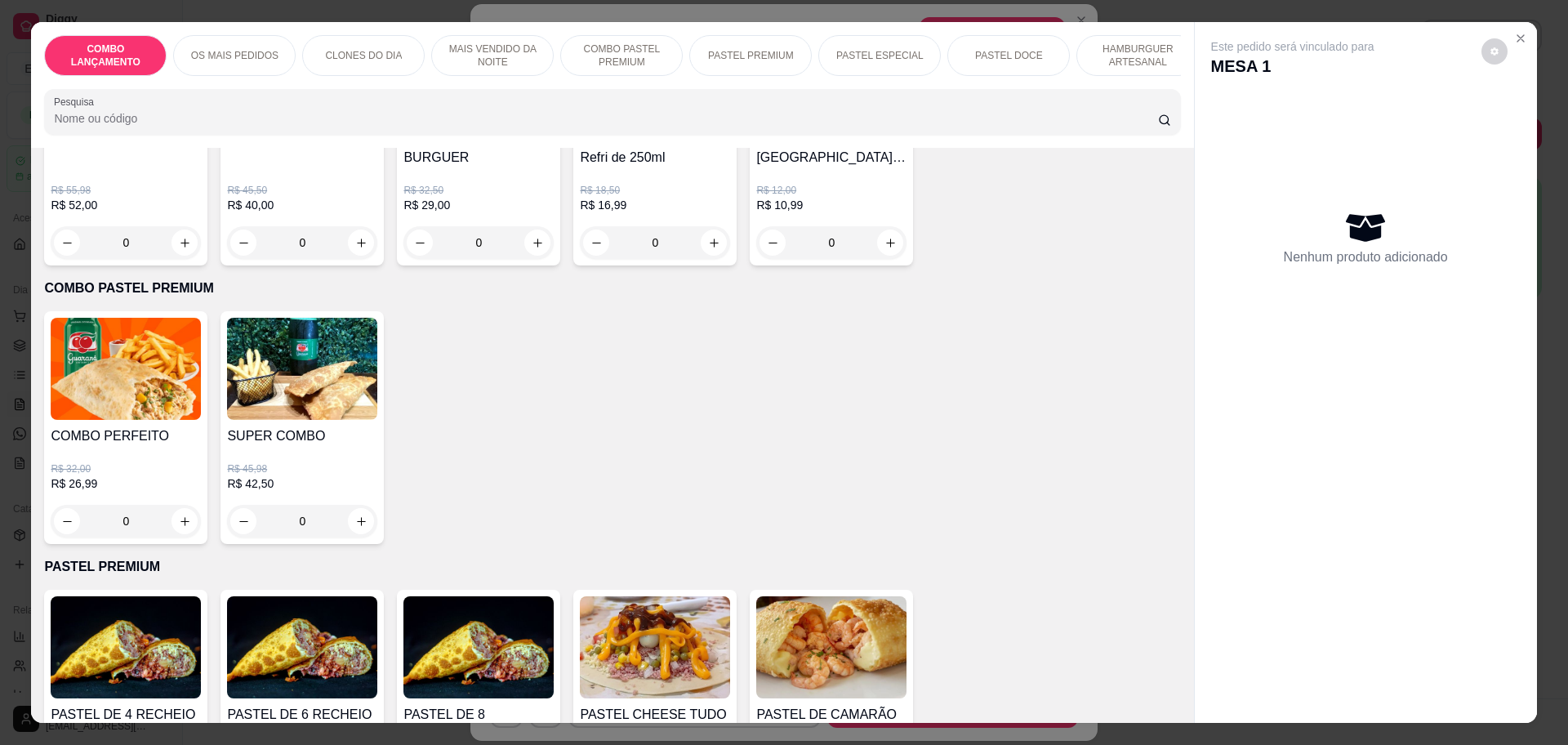
scroll to position [1941, 0]
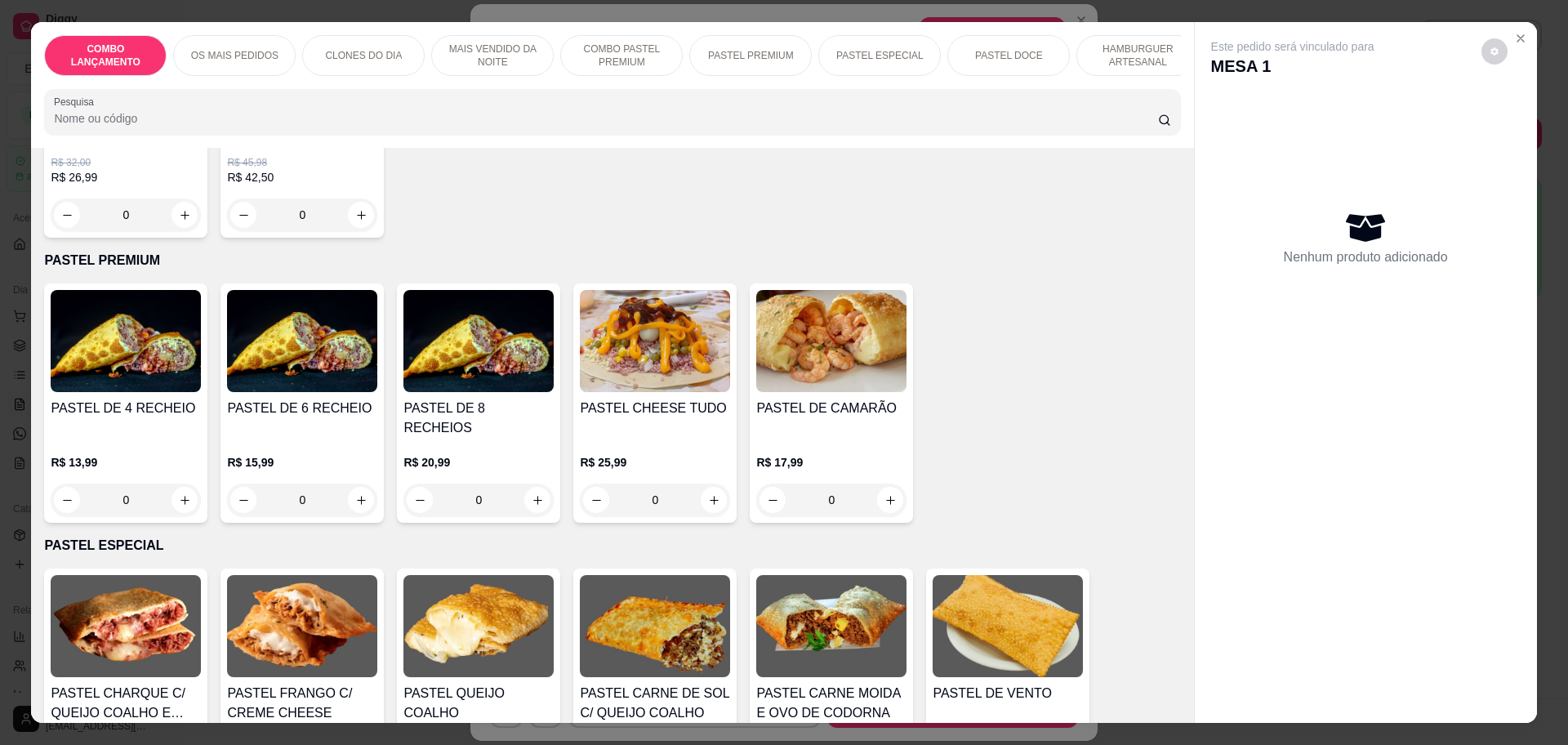
click at [705, 484] on div "0" at bounding box center [655, 500] width 151 height 32
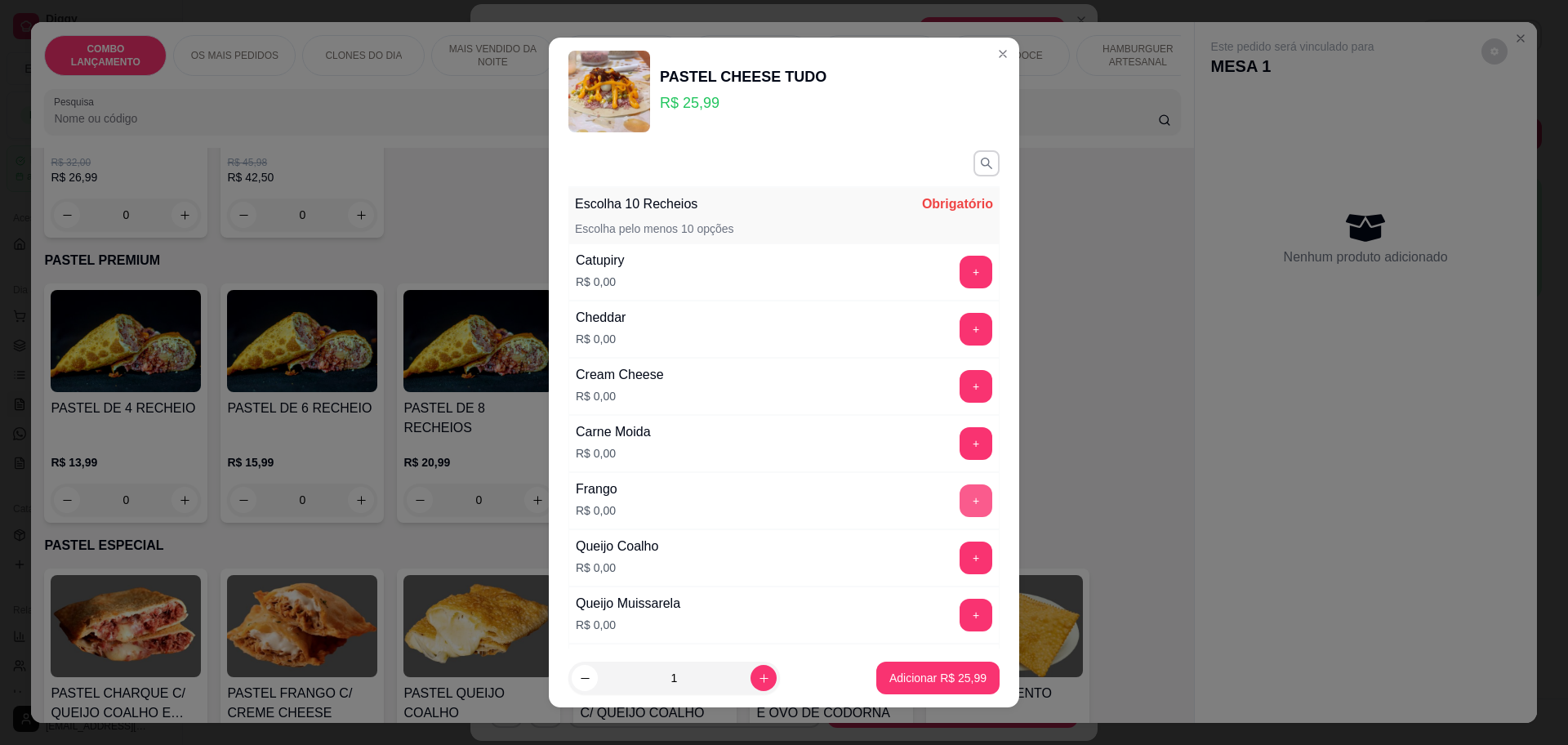
scroll to position [0, 0]
click at [961, 267] on button "+" at bounding box center [977, 273] width 32 height 32
click at [960, 340] on button "+" at bounding box center [976, 331] width 32 height 32
click at [960, 385] on button "+" at bounding box center [976, 388] width 32 height 32
click at [960, 448] on button "+" at bounding box center [976, 446] width 32 height 32
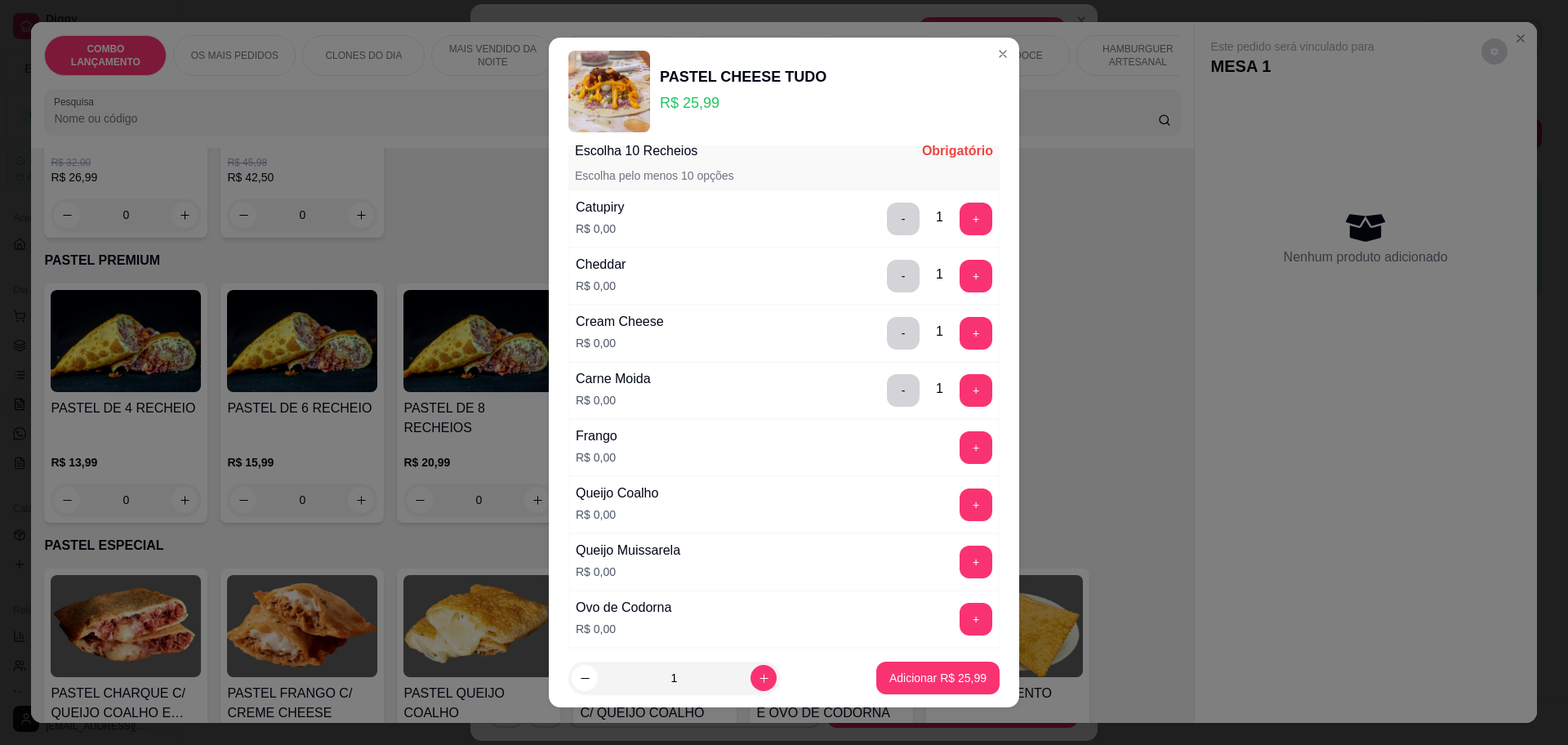
scroll to position [102, 0]
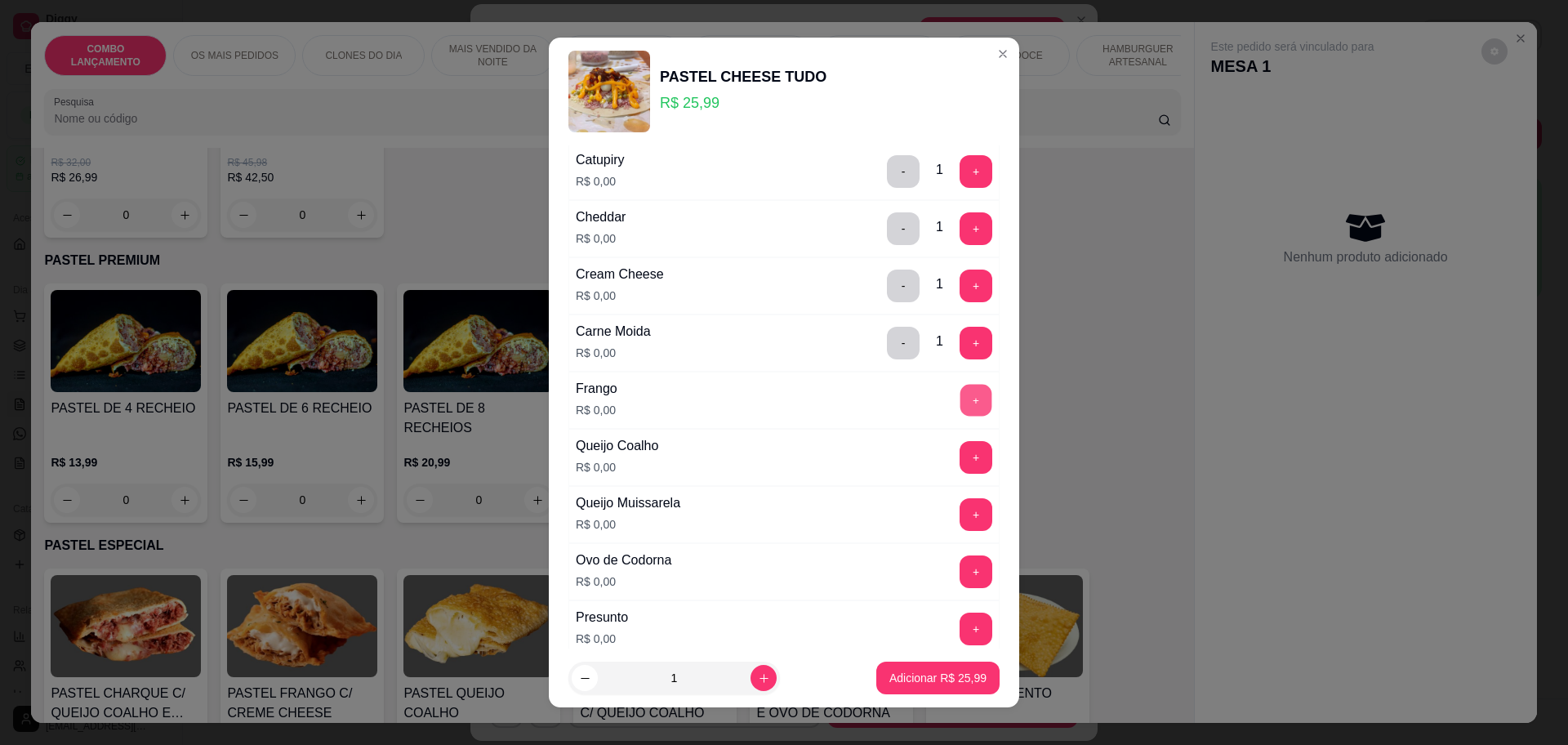
click at [961, 399] on button "+" at bounding box center [977, 400] width 32 height 32
click at [961, 451] on button "+" at bounding box center [977, 457] width 32 height 32
click at [960, 513] on button "+" at bounding box center [976, 515] width 32 height 32
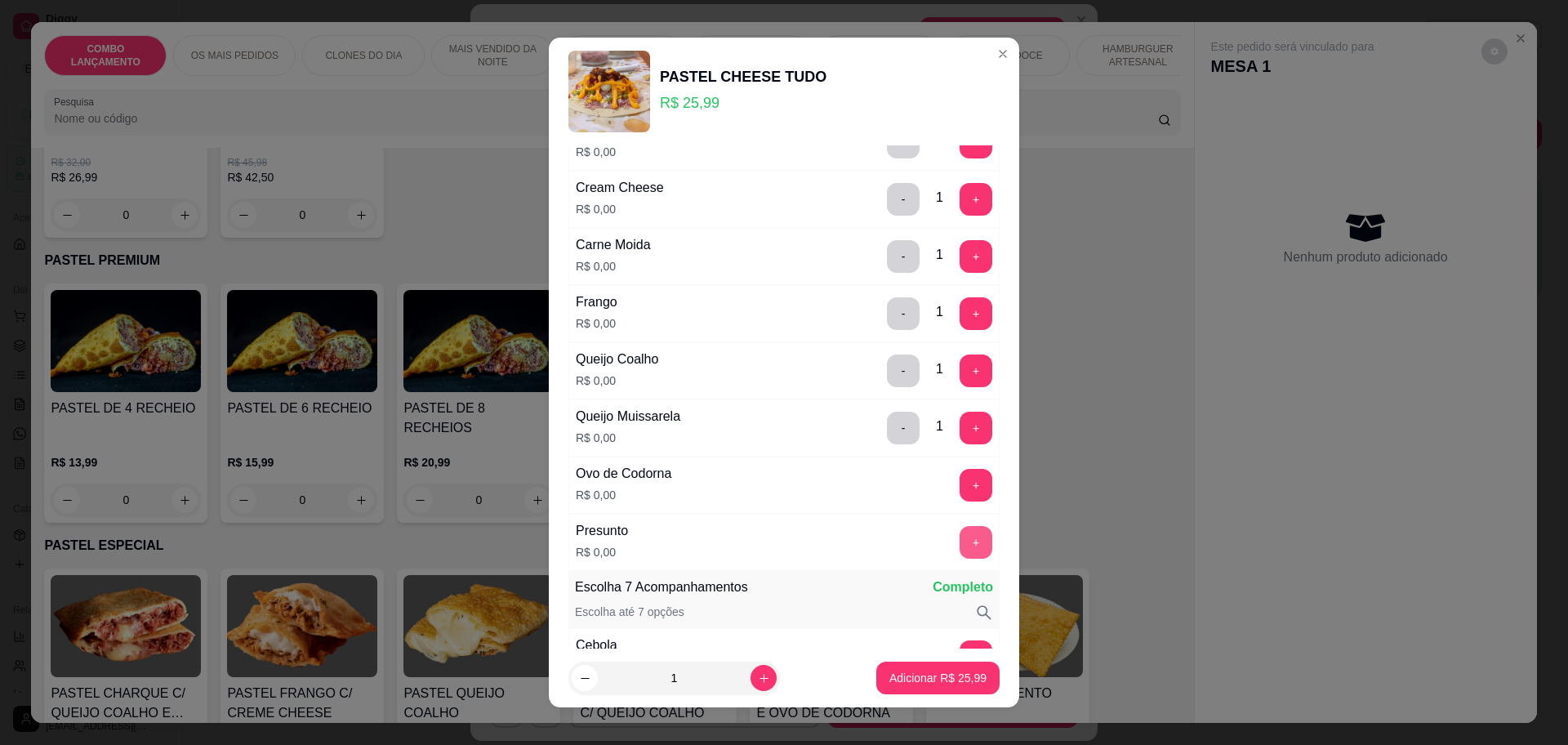
scroll to position [307, 0]
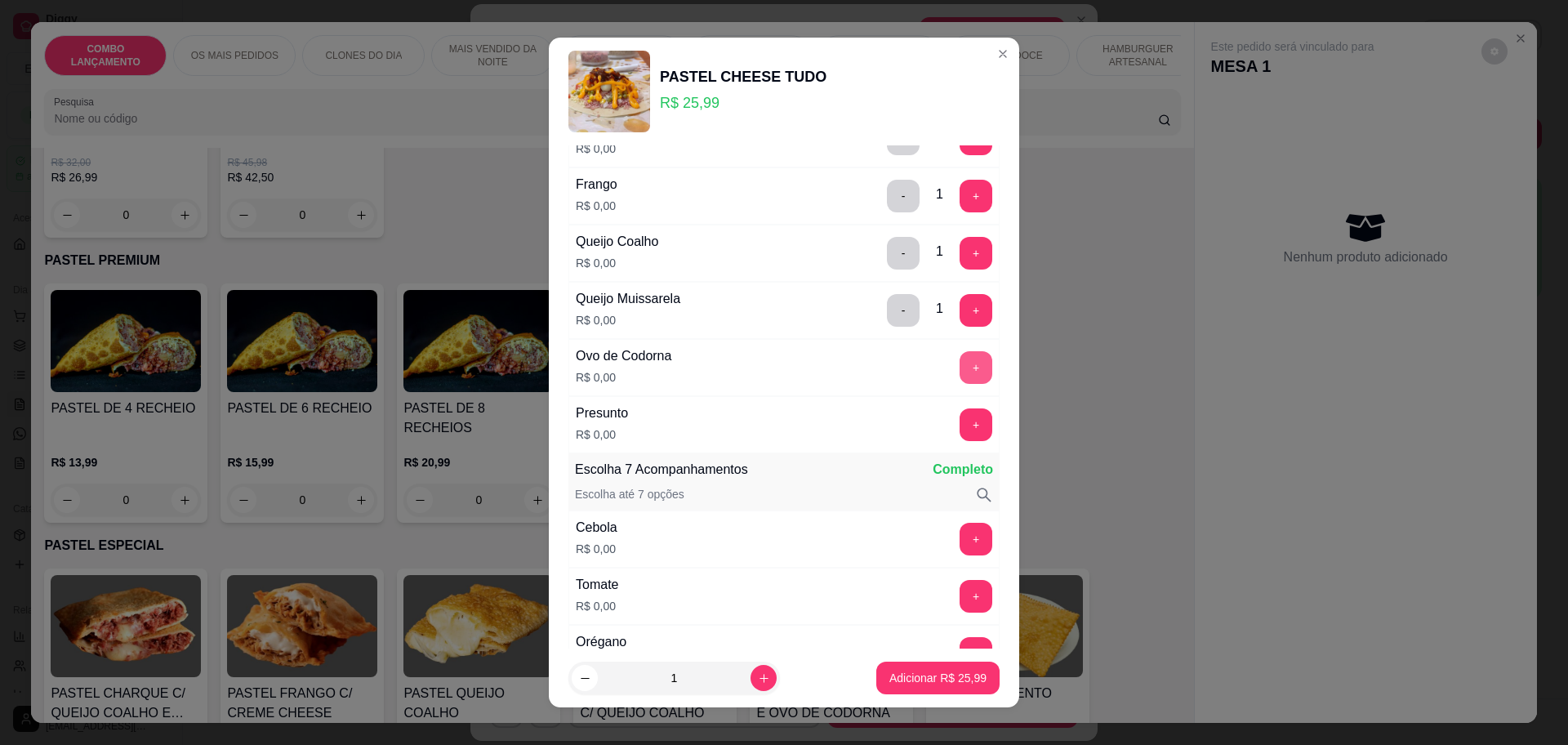
click at [960, 365] on button "+" at bounding box center [976, 368] width 32 height 32
click at [961, 421] on button "+" at bounding box center [977, 425] width 32 height 32
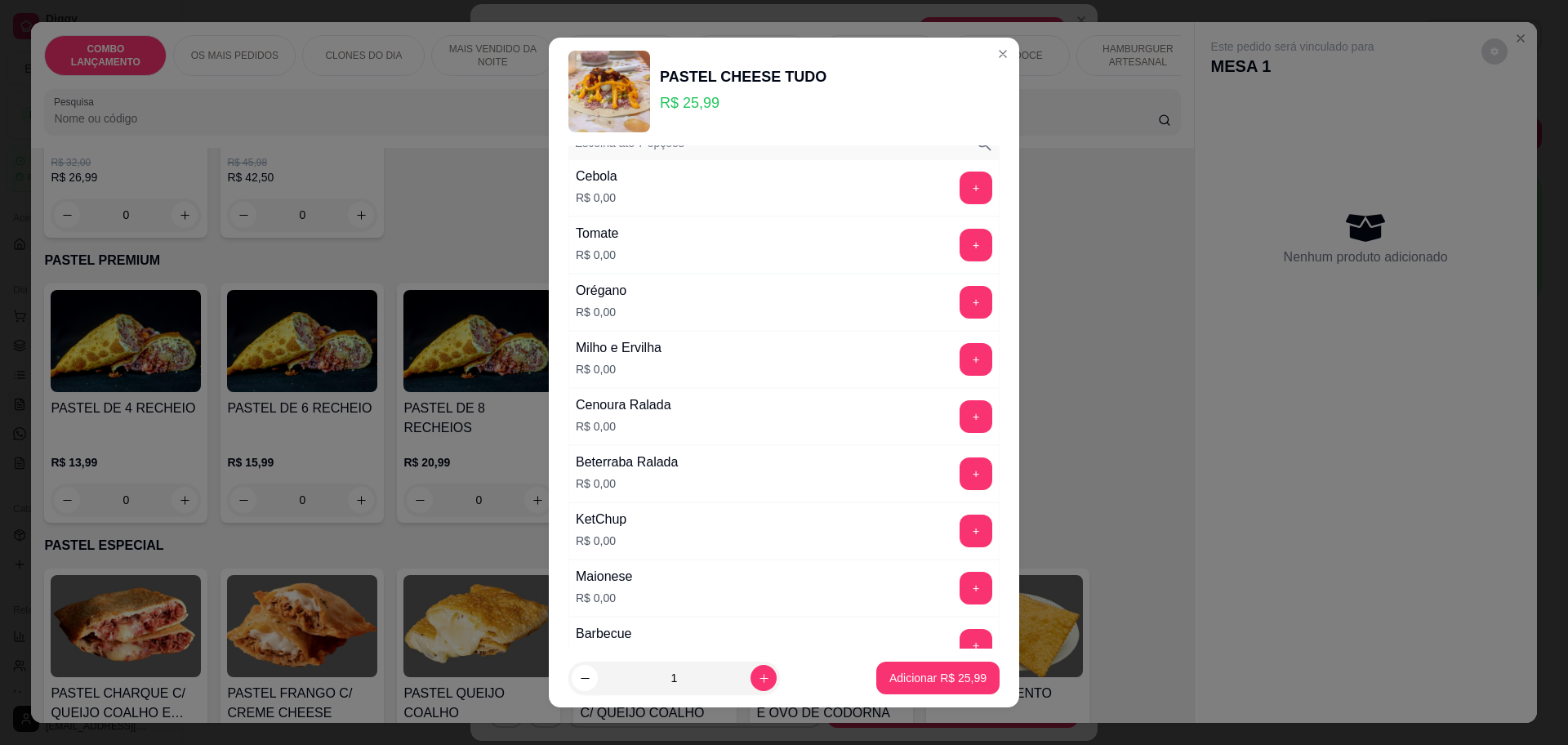
scroll to position [613, 0]
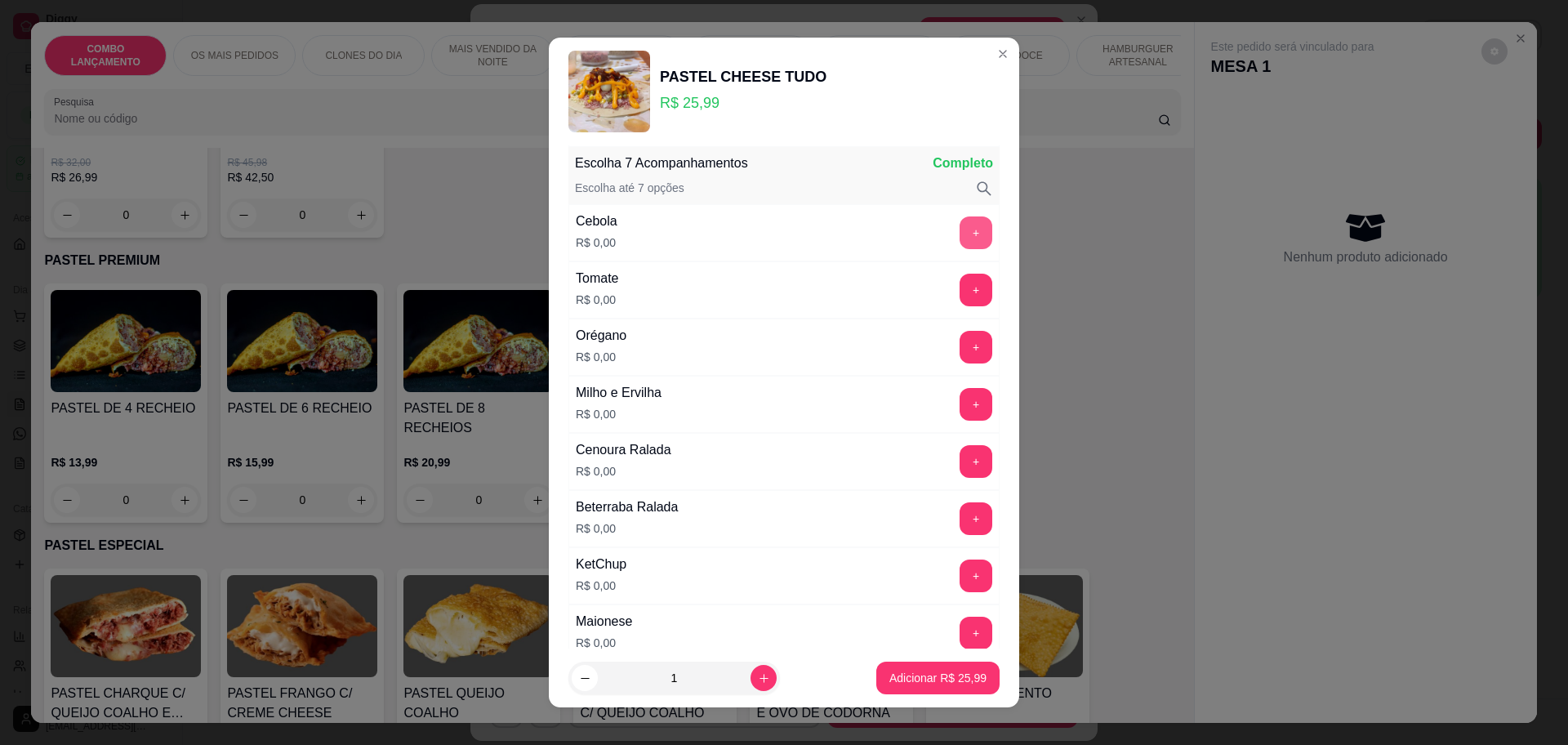
click at [960, 226] on button "+" at bounding box center [976, 233] width 32 height 32
click at [961, 284] on button "+" at bounding box center [977, 290] width 32 height 32
click at [960, 334] on button "+" at bounding box center [976, 347] width 32 height 32
click at [936, 386] on div "Milho e Ervilha R$ 0,00 +" at bounding box center [783, 404] width 431 height 57
click at [961, 402] on button "+" at bounding box center [977, 404] width 32 height 32
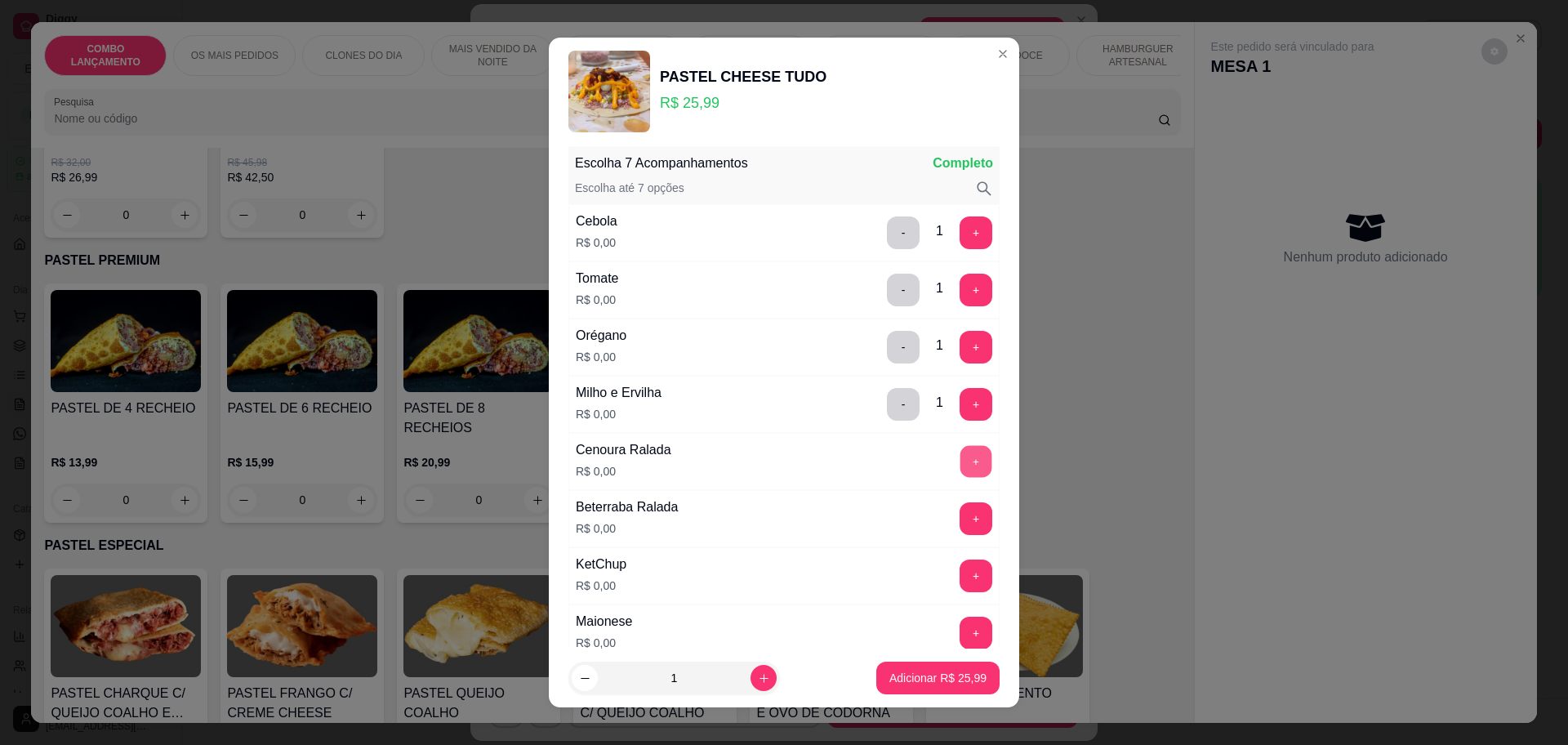
click at [961, 448] on button "+" at bounding box center [977, 462] width 32 height 32
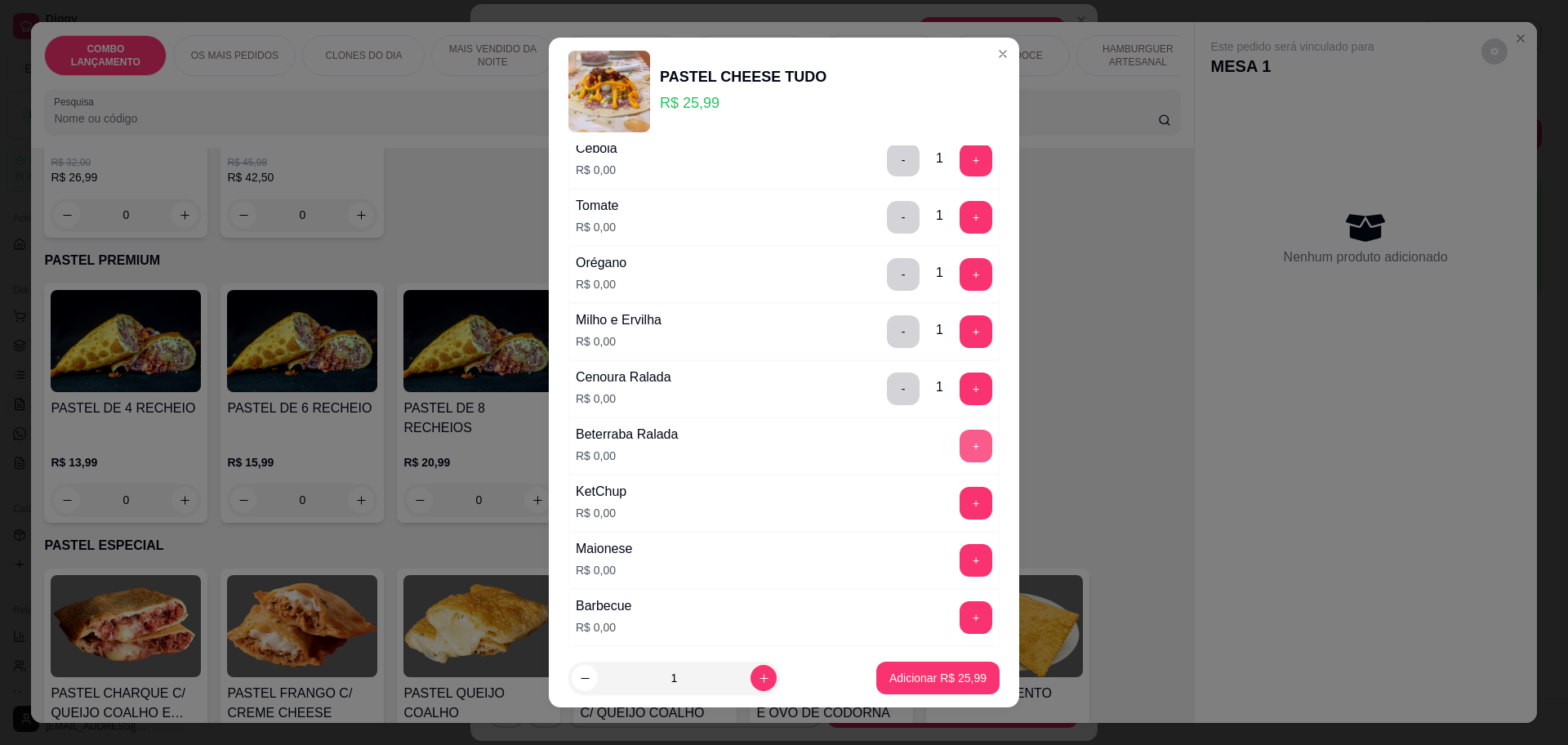
scroll to position [715, 0]
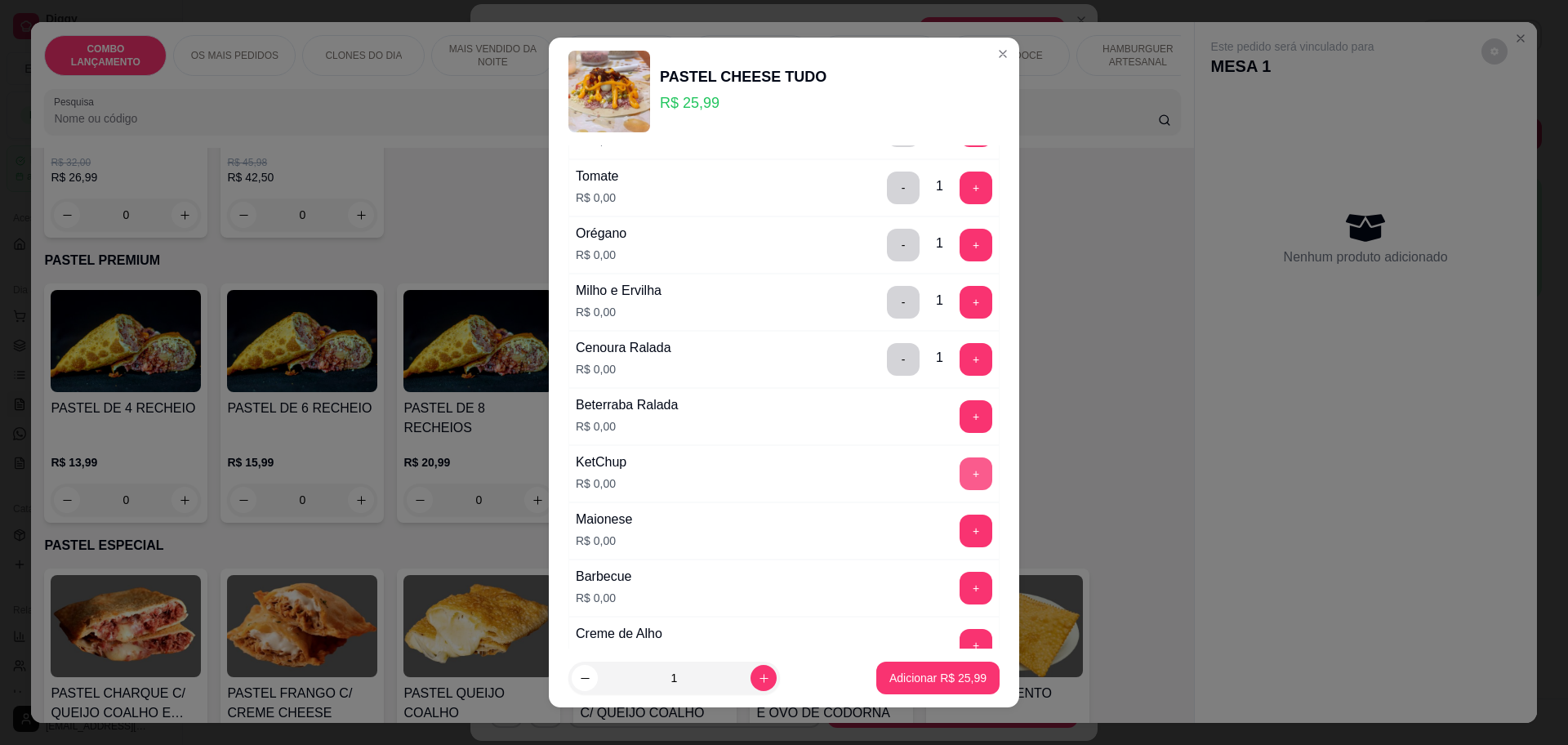
click at [960, 471] on button "+" at bounding box center [976, 473] width 32 height 32
click at [961, 520] on button "+" at bounding box center [977, 531] width 32 height 32
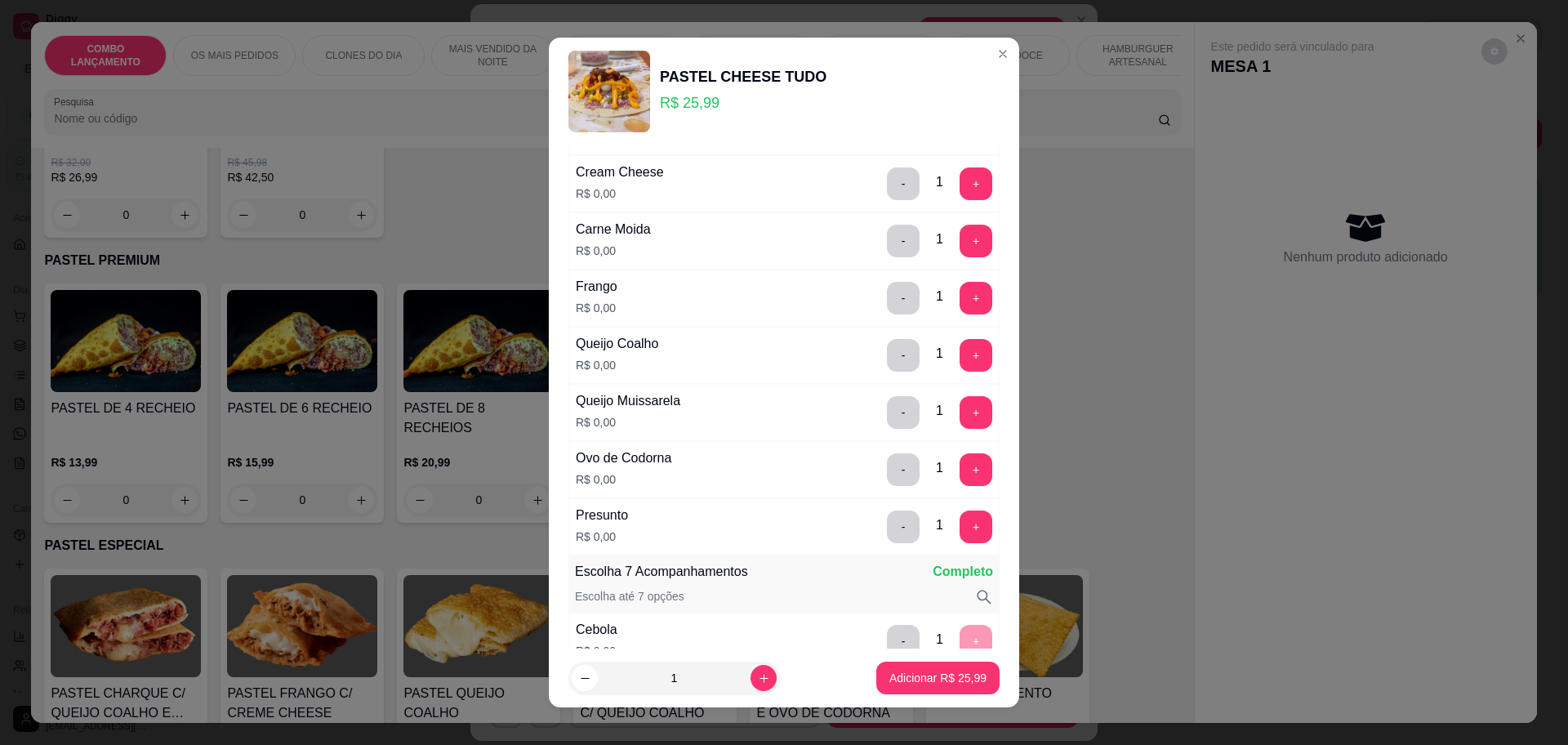
scroll to position [0, 0]
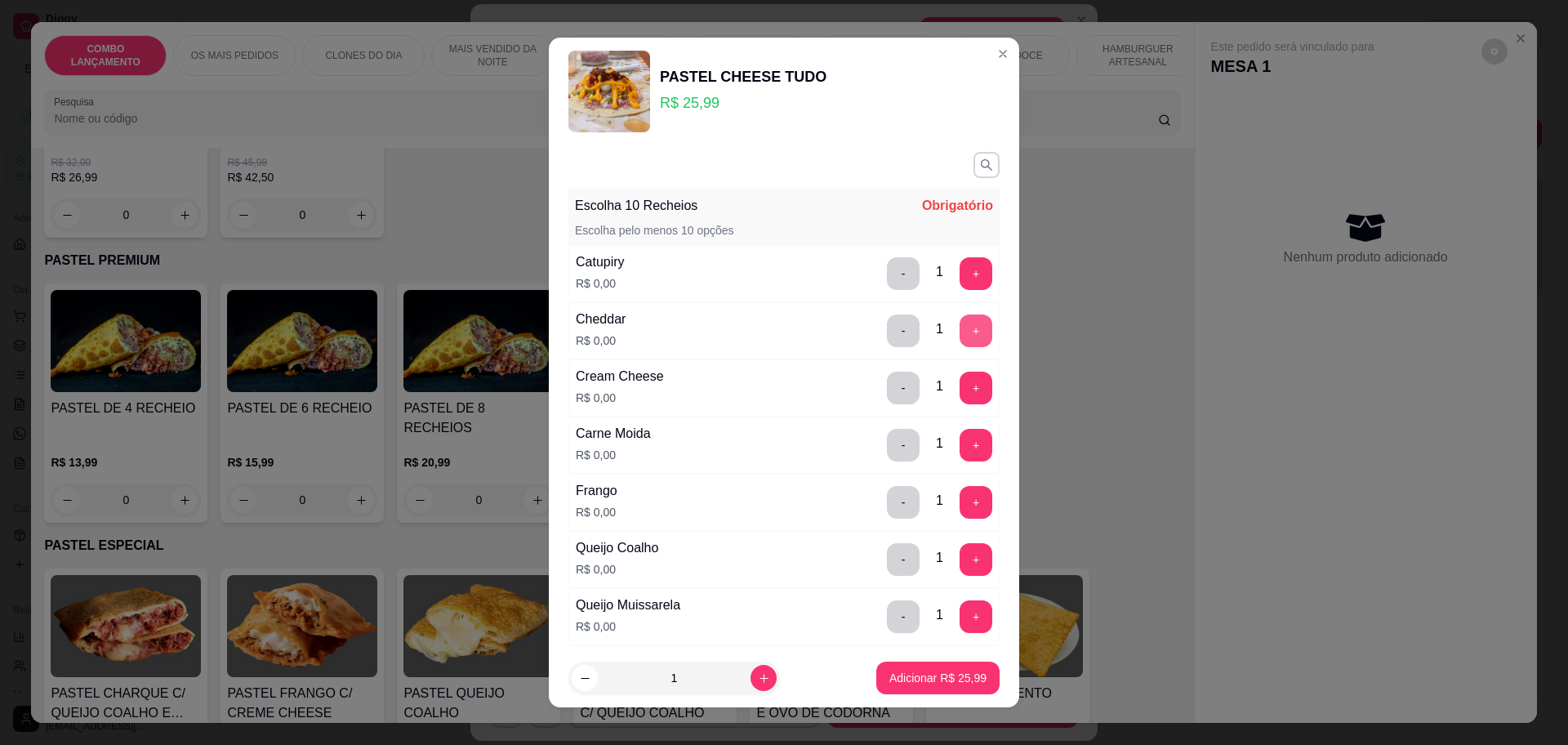
click at [960, 325] on button "+" at bounding box center [976, 331] width 32 height 32
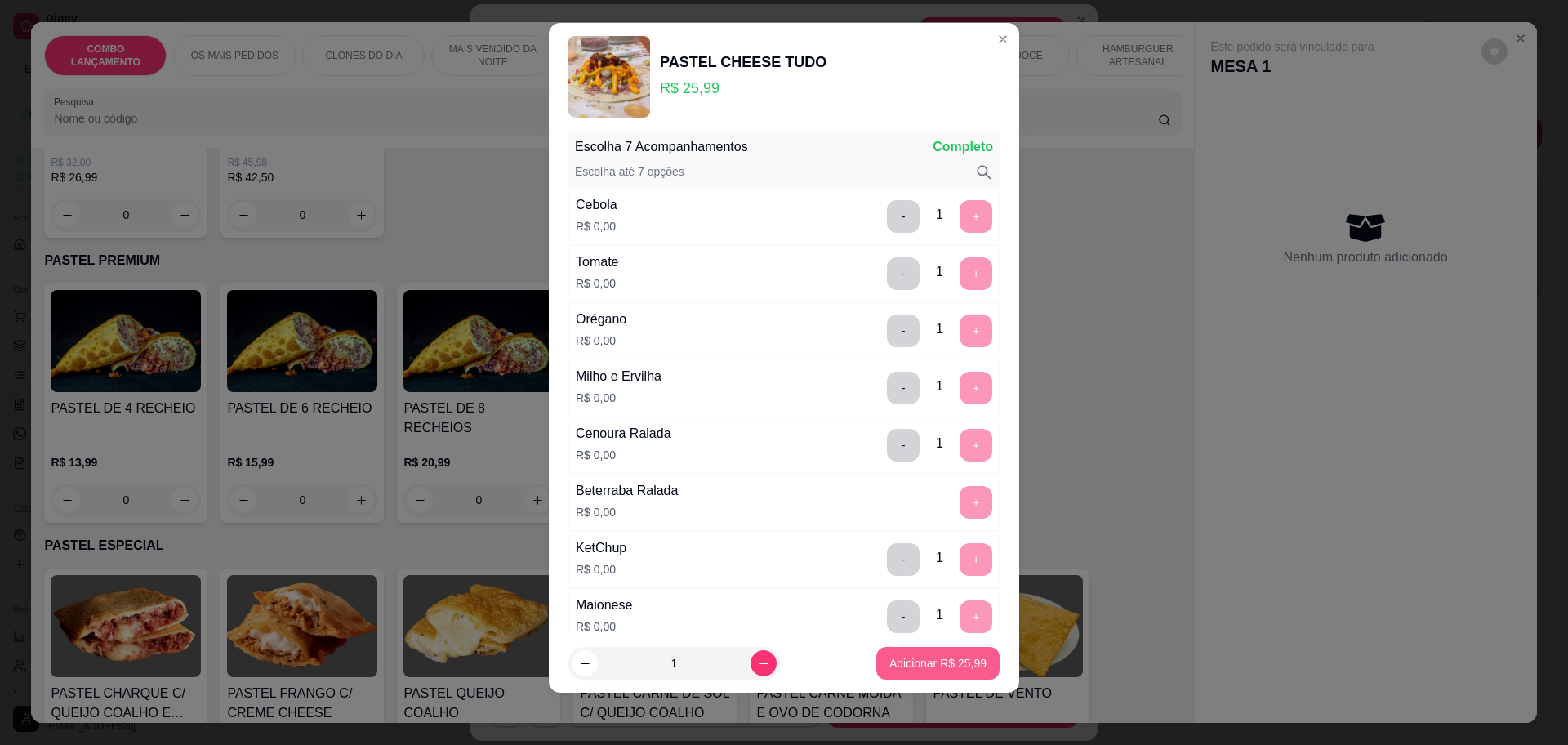
click at [900, 655] on p "Adicionar R$ 25,99" at bounding box center [938, 663] width 97 height 16
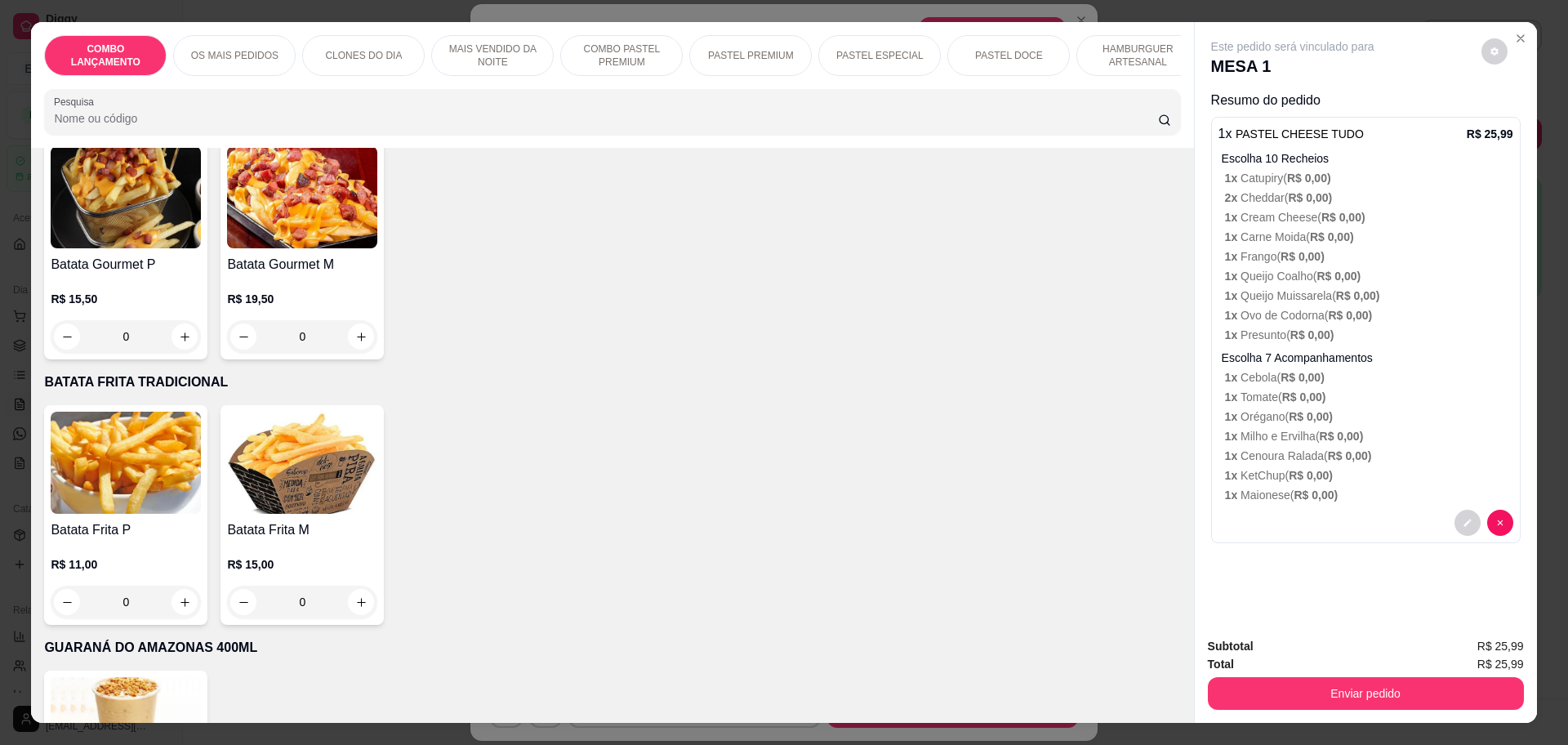
scroll to position [4464, 0]
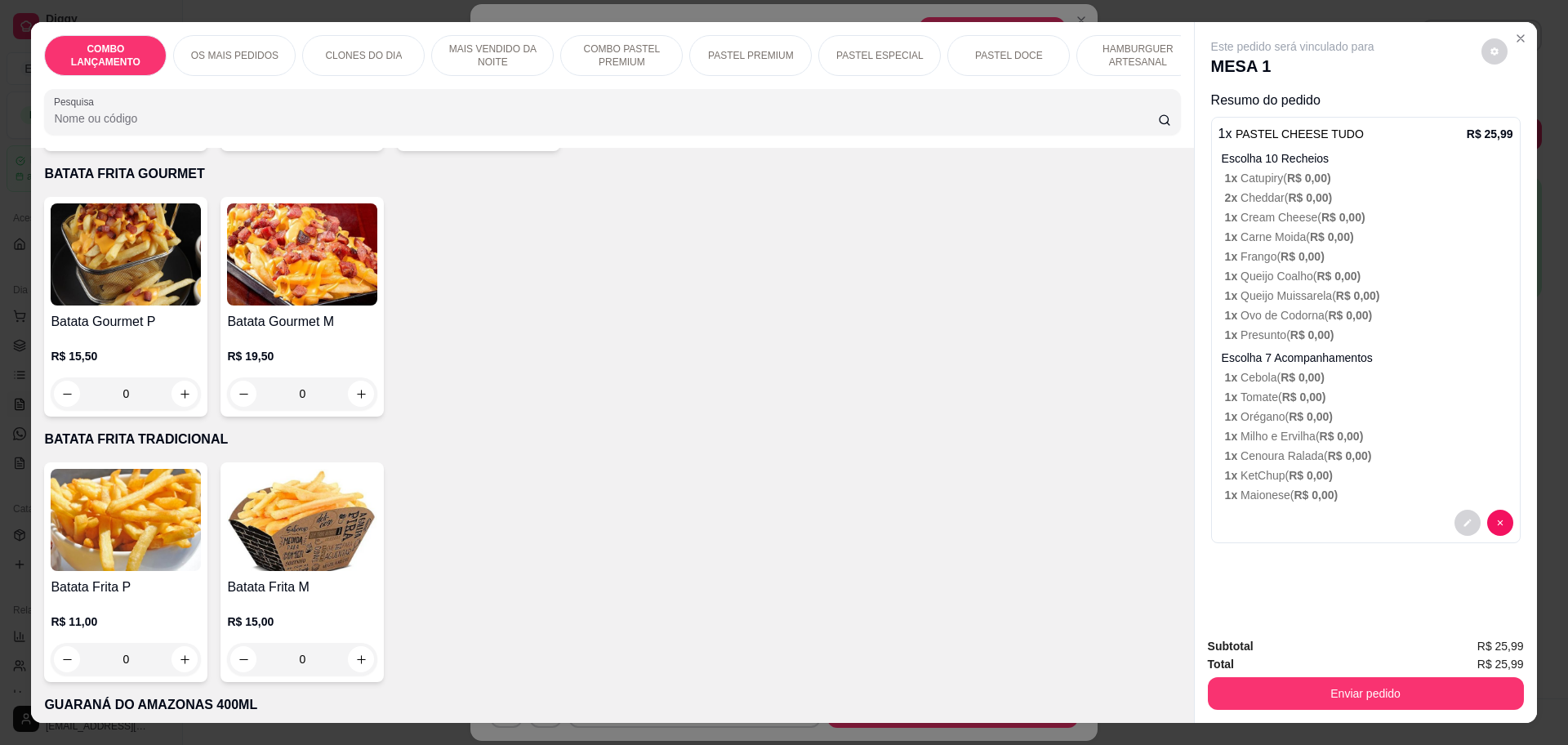
click at [176, 377] on div "0" at bounding box center [126, 394] width 151 height 32
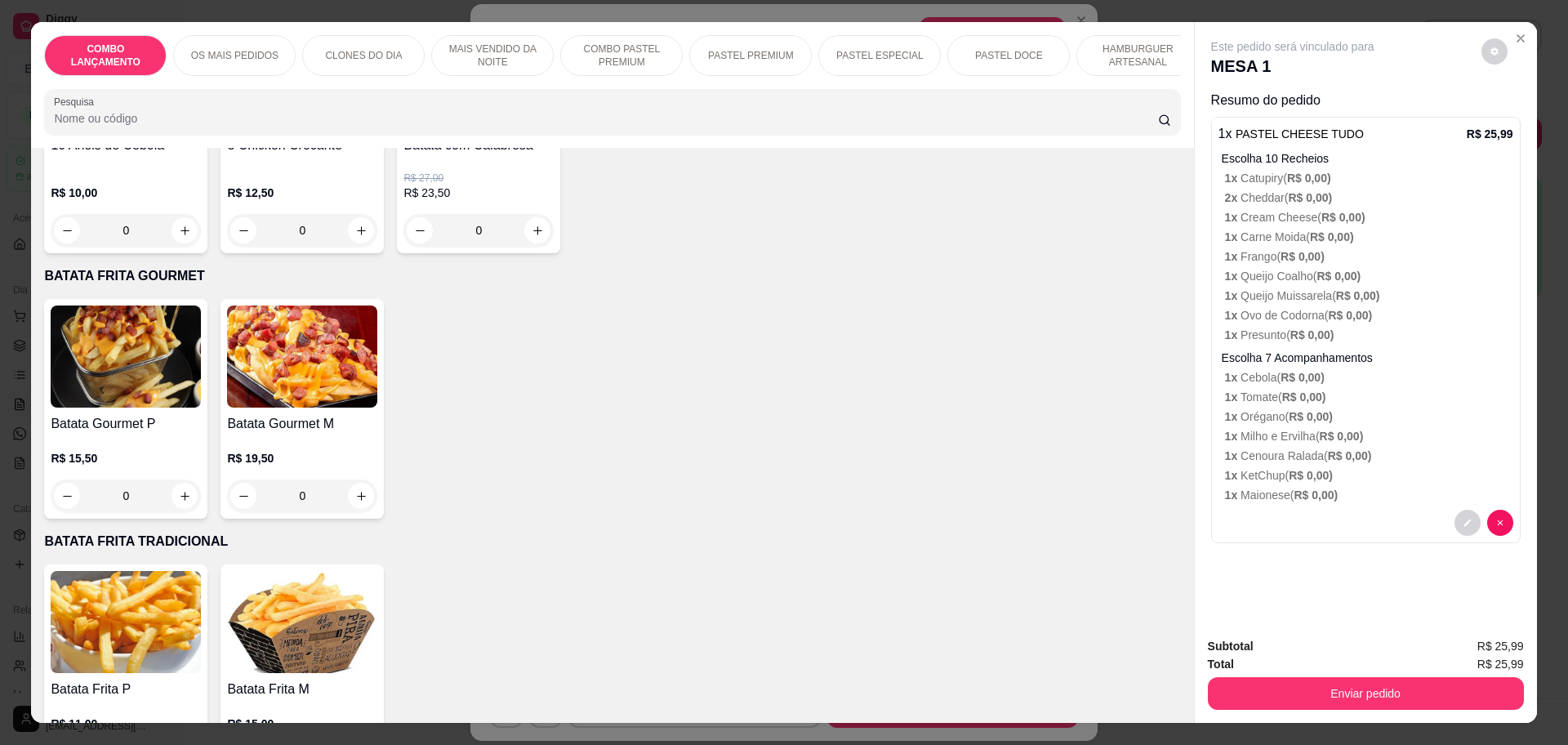
click at [179, 480] on div "0" at bounding box center [126, 496] width 151 height 32
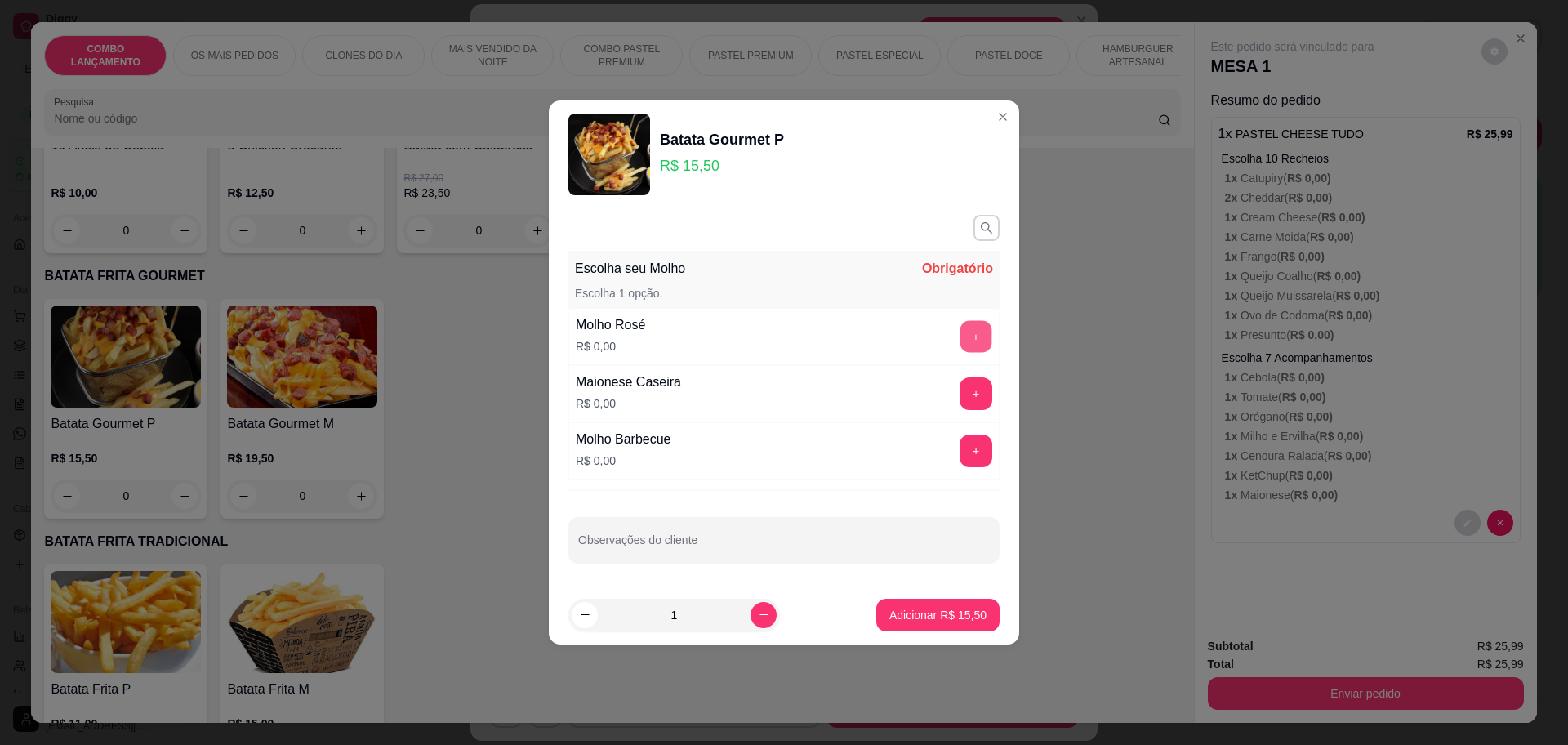
click at [961, 334] on button "+" at bounding box center [977, 336] width 32 height 32
click at [933, 610] on p "Adicionar R$ 15,50" at bounding box center [938, 615] width 97 height 16
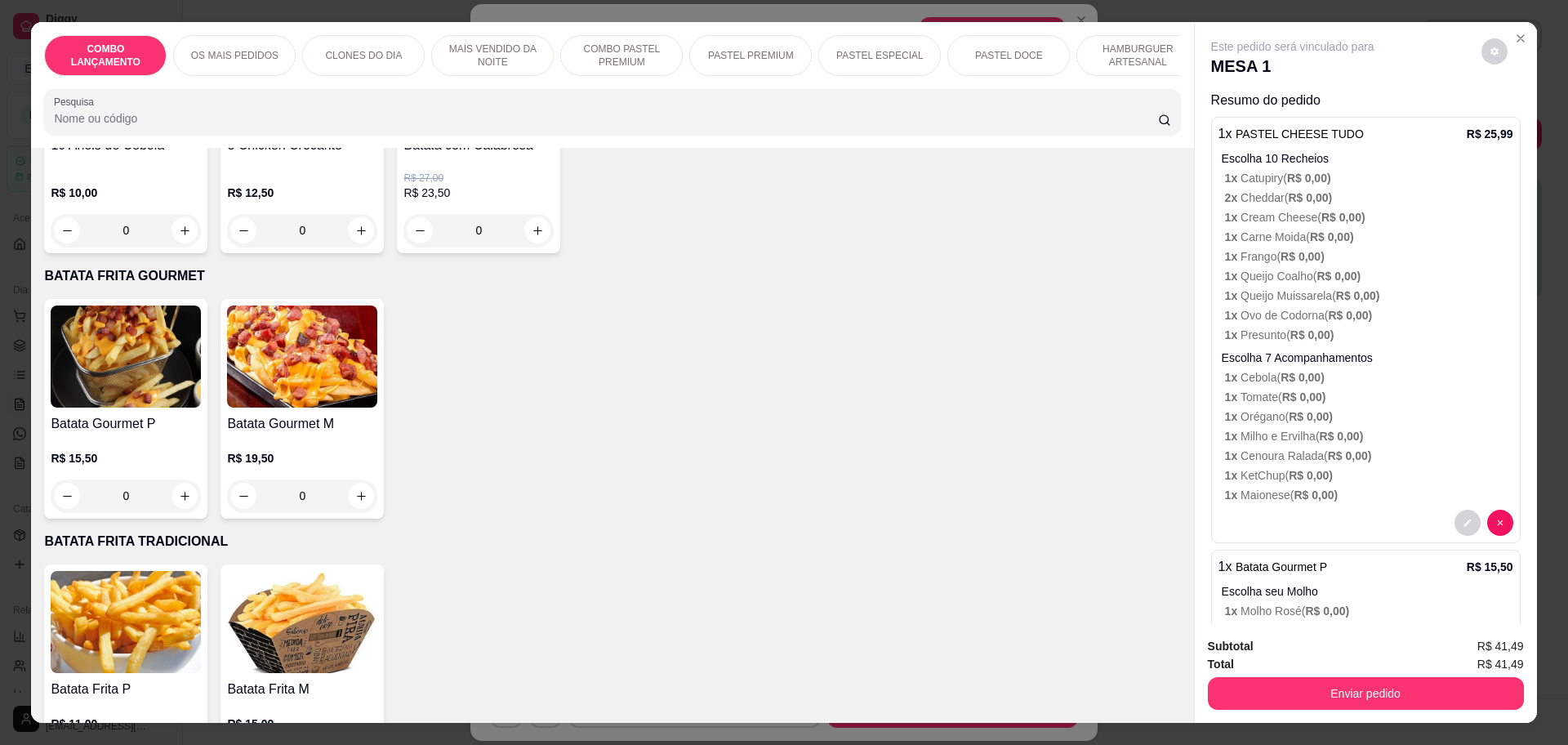
scroll to position [58, 0]
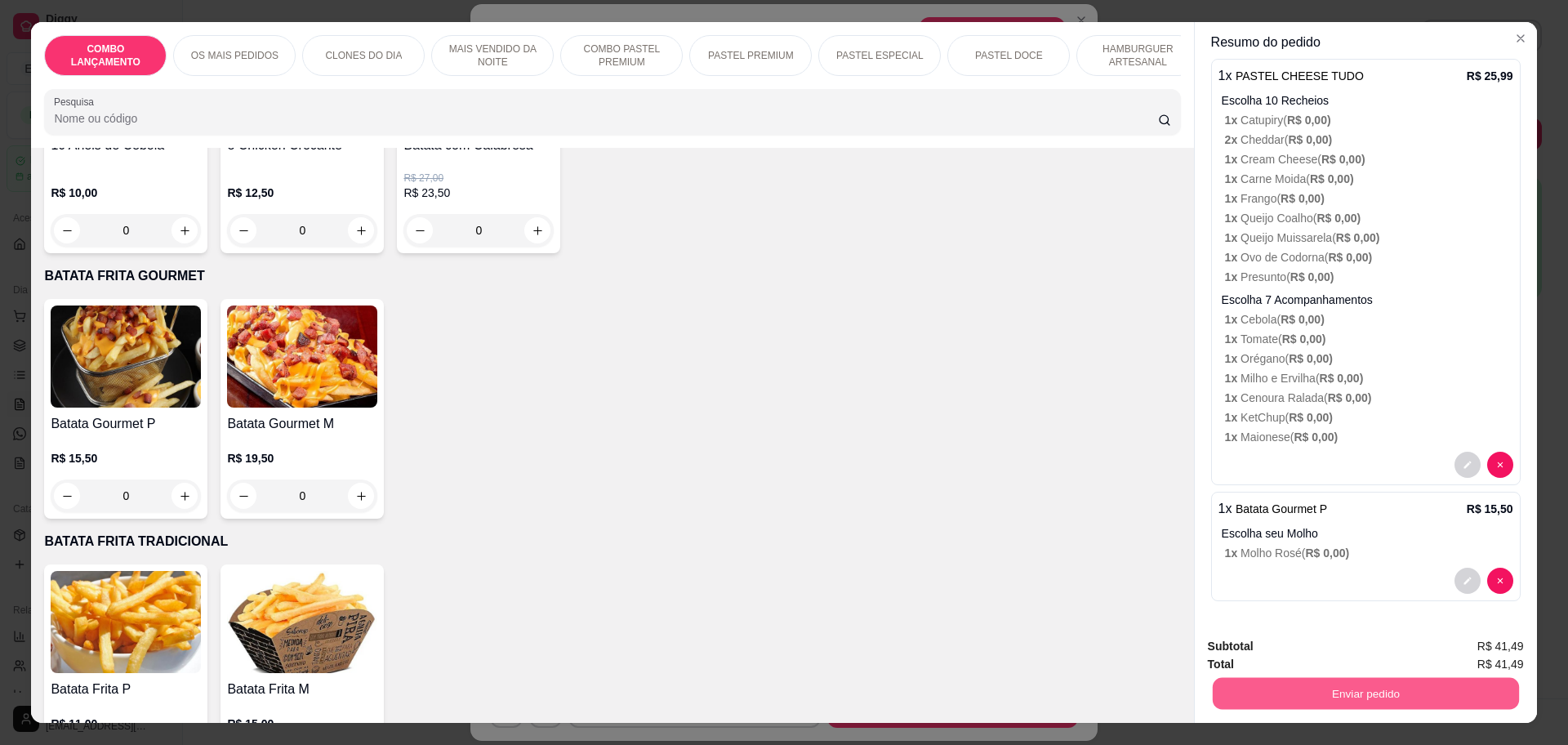
click at [1383, 704] on button "Enviar pedido" at bounding box center [1366, 694] width 306 height 32
click at [1472, 645] on button "Enviar pedido" at bounding box center [1479, 654] width 92 height 31
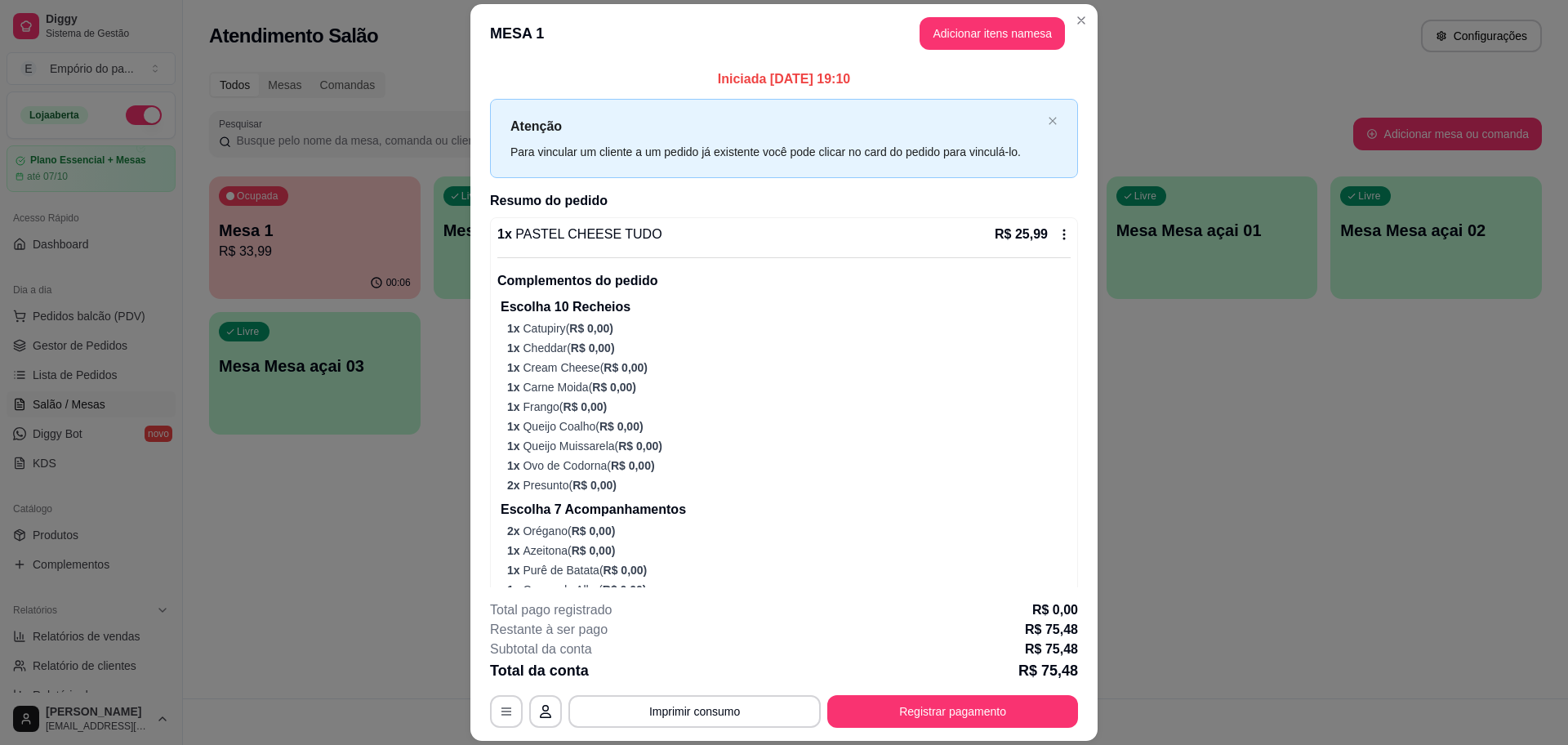
click at [1158, 384] on div "Ocupada Mesa 1 R$ 33,99 00:06 Livre Mesa 2 Livre Mesa 3 Livre Mesa 4 Livre Mesa…" at bounding box center [875, 306] width 1333 height 258
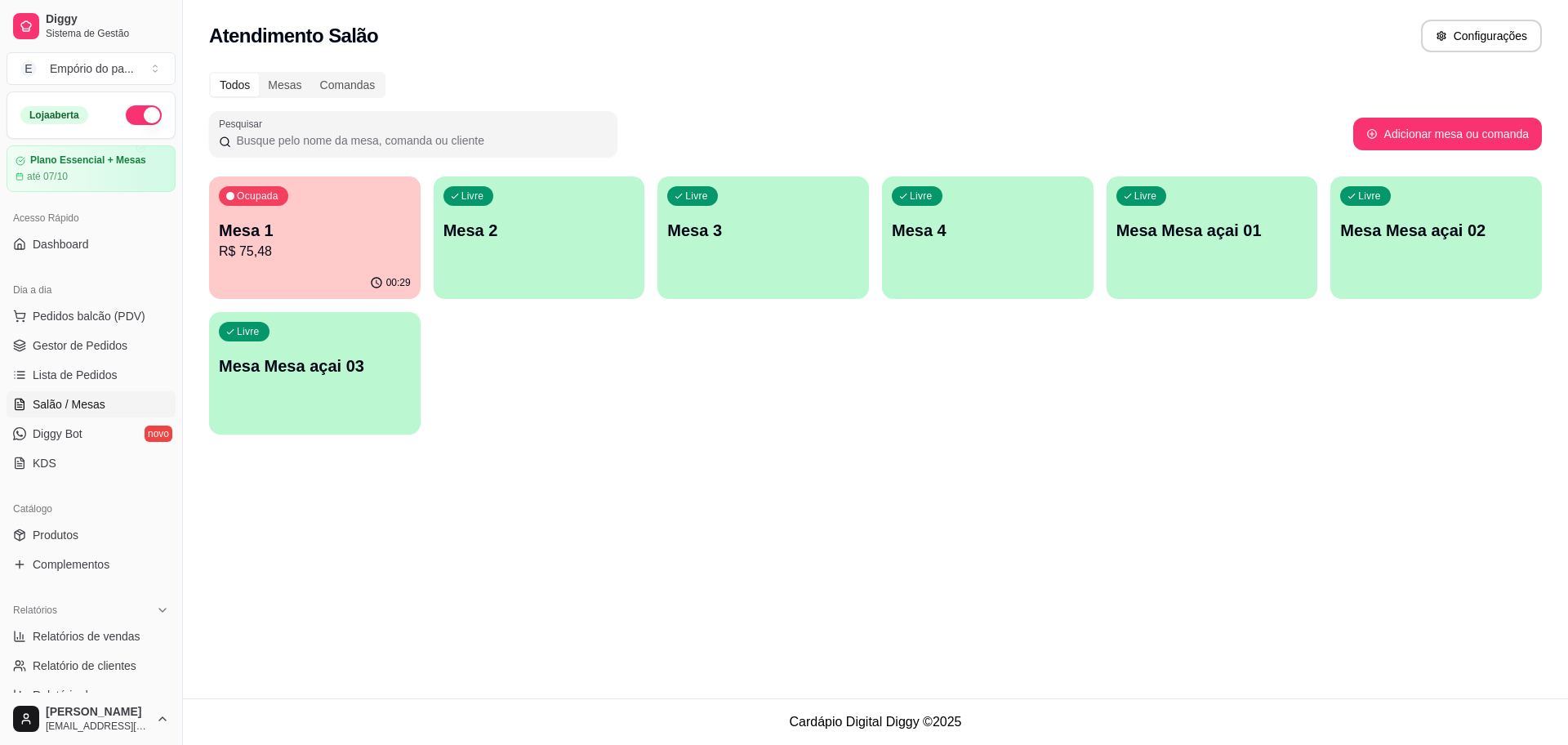
click at [302, 216] on div "Ocupada Mesa 1 R$ 75,48" at bounding box center [314, 221] width 211 height 91
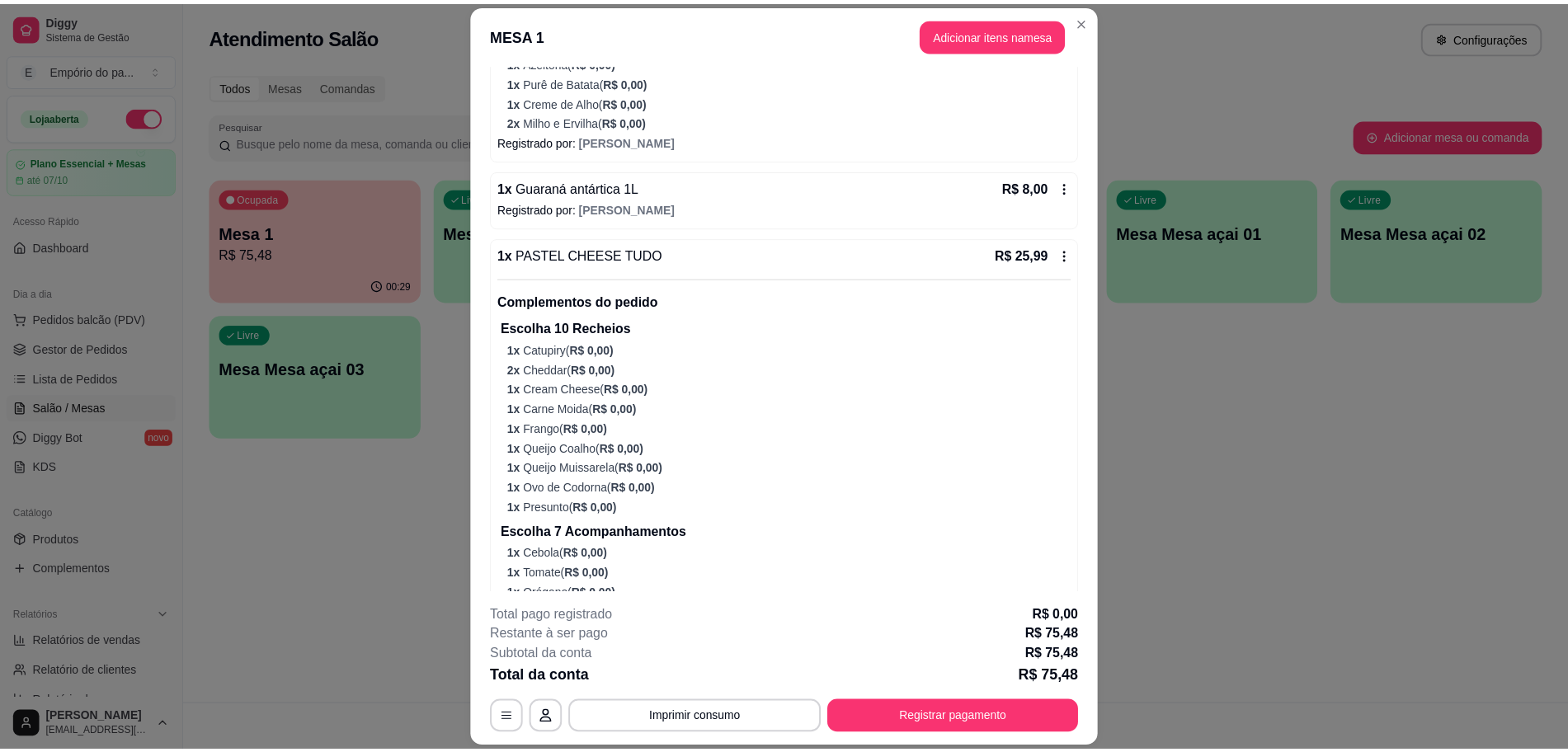
scroll to position [779, 0]
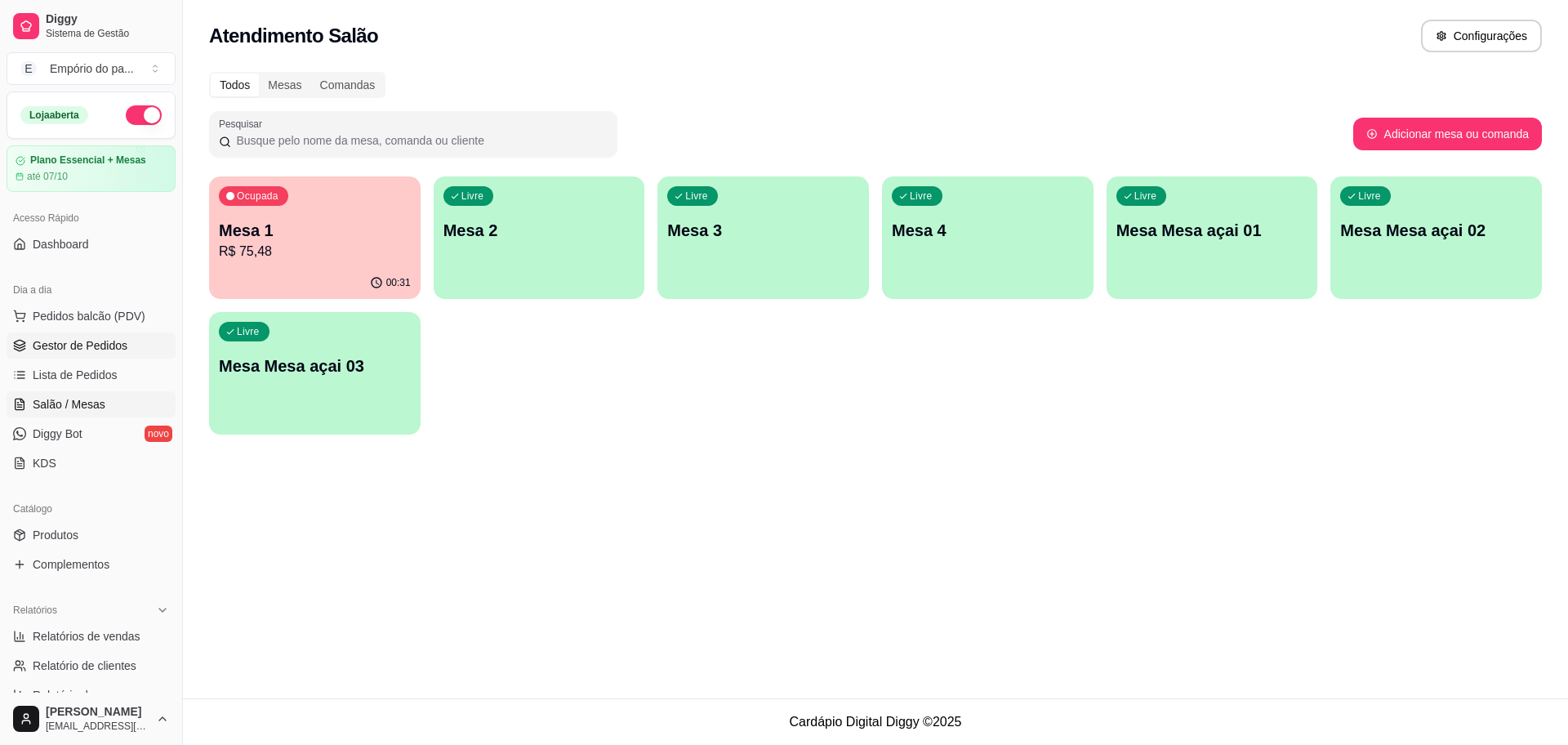
click at [125, 353] on span "Gestor de Pedidos" at bounding box center [80, 345] width 95 height 16
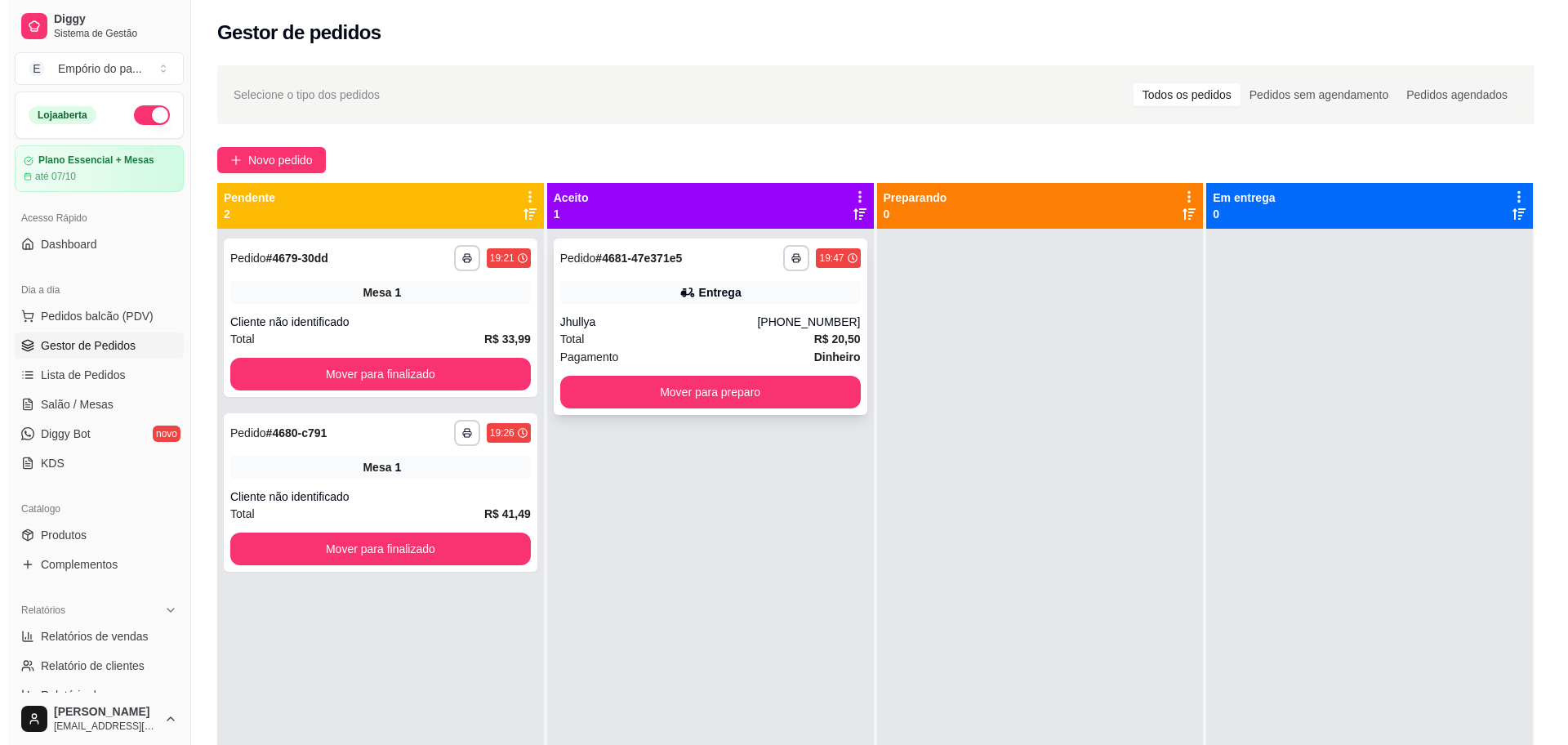
scroll to position [46, 0]
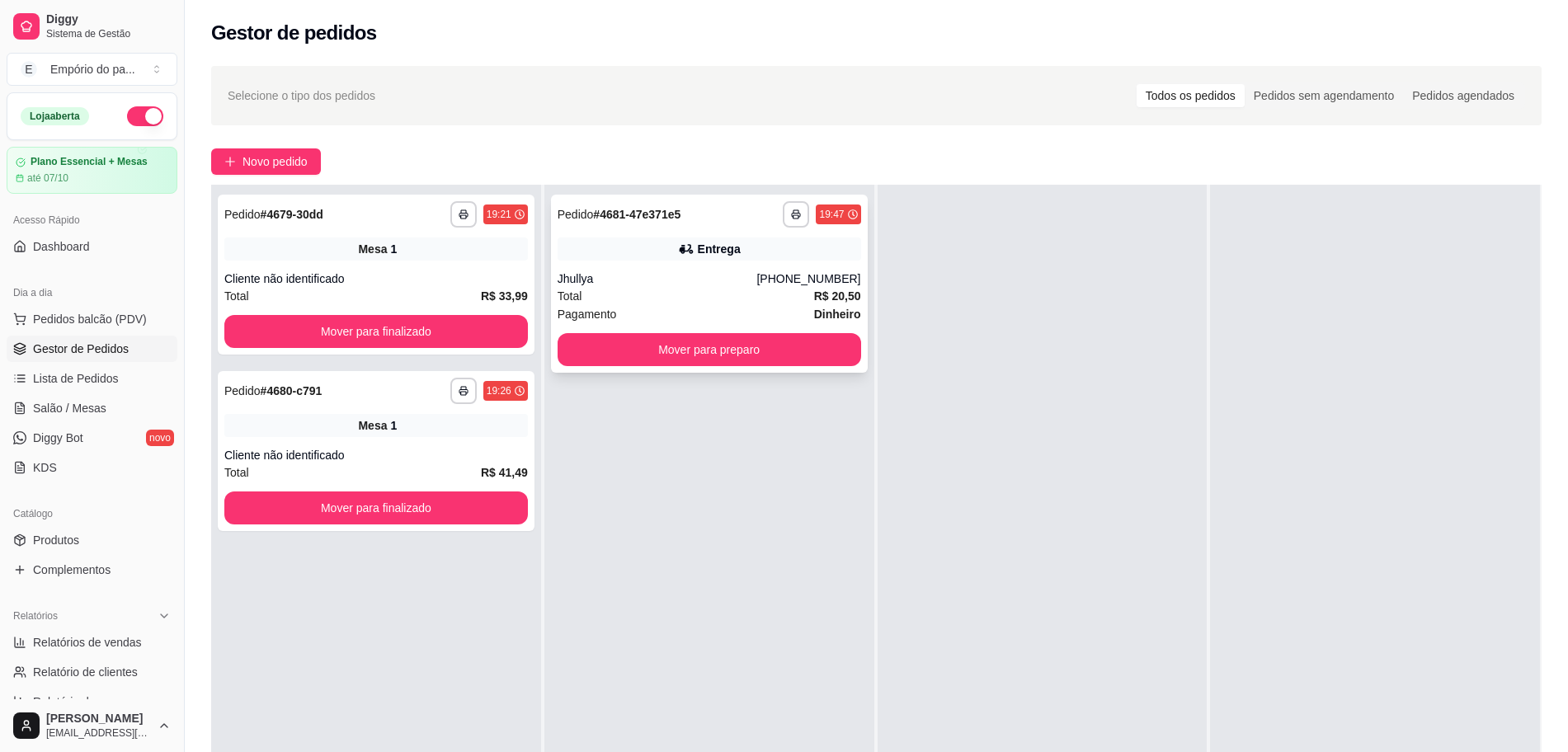
click at [631, 294] on div "Total R$ 20,50" at bounding box center [708, 296] width 303 height 18
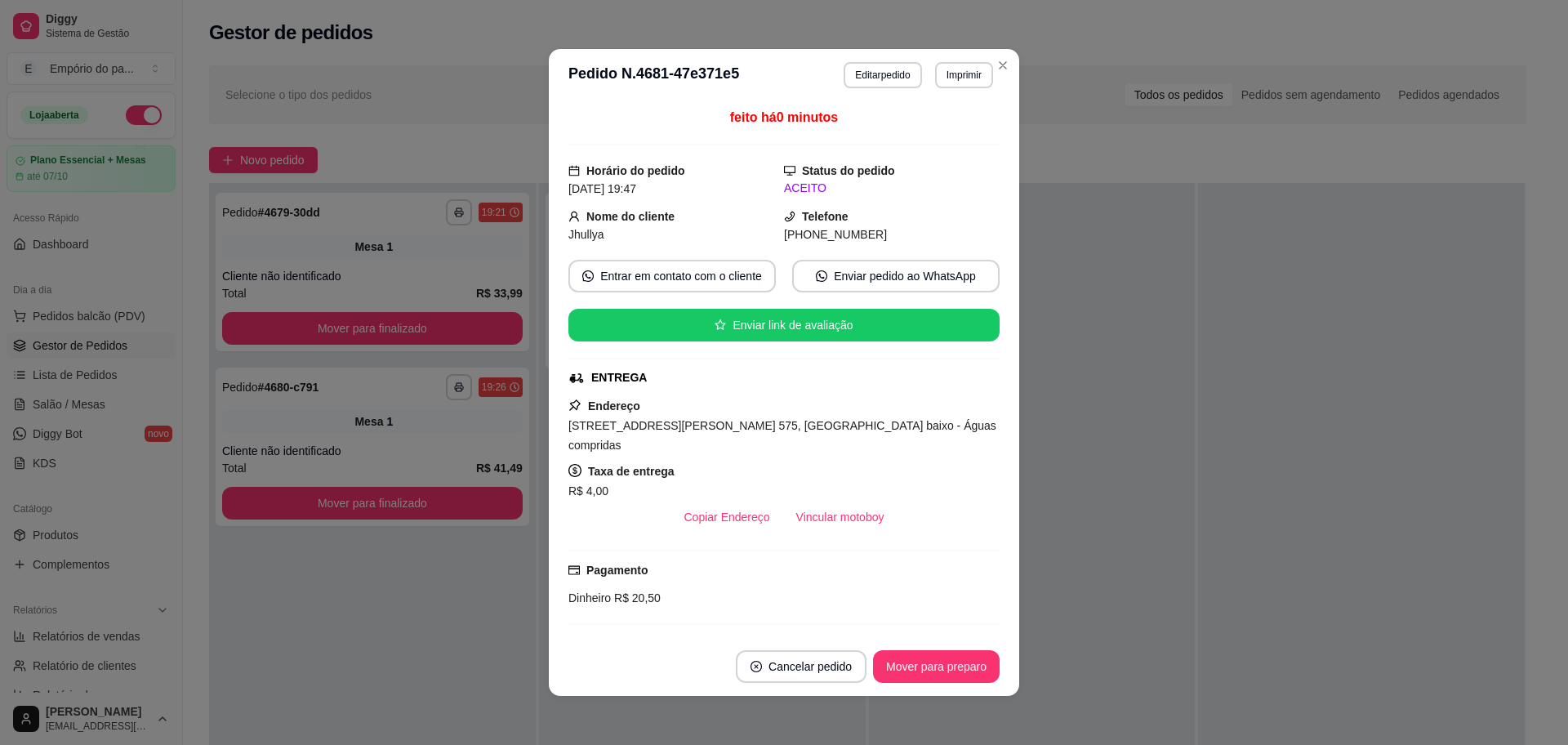
click at [832, 386] on div "ENTREGA" at bounding box center [782, 377] width 428 height 17
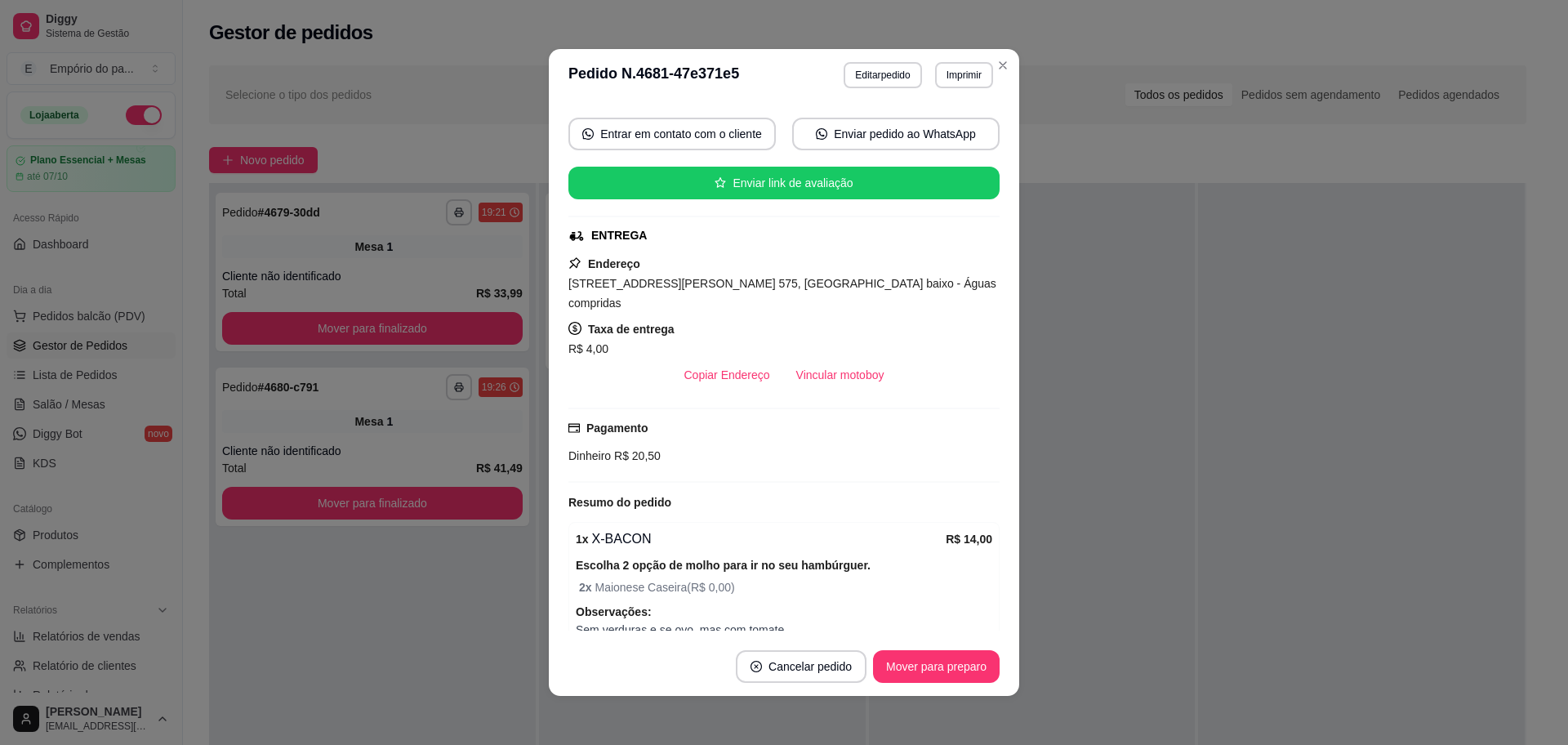
scroll to position [351, 0]
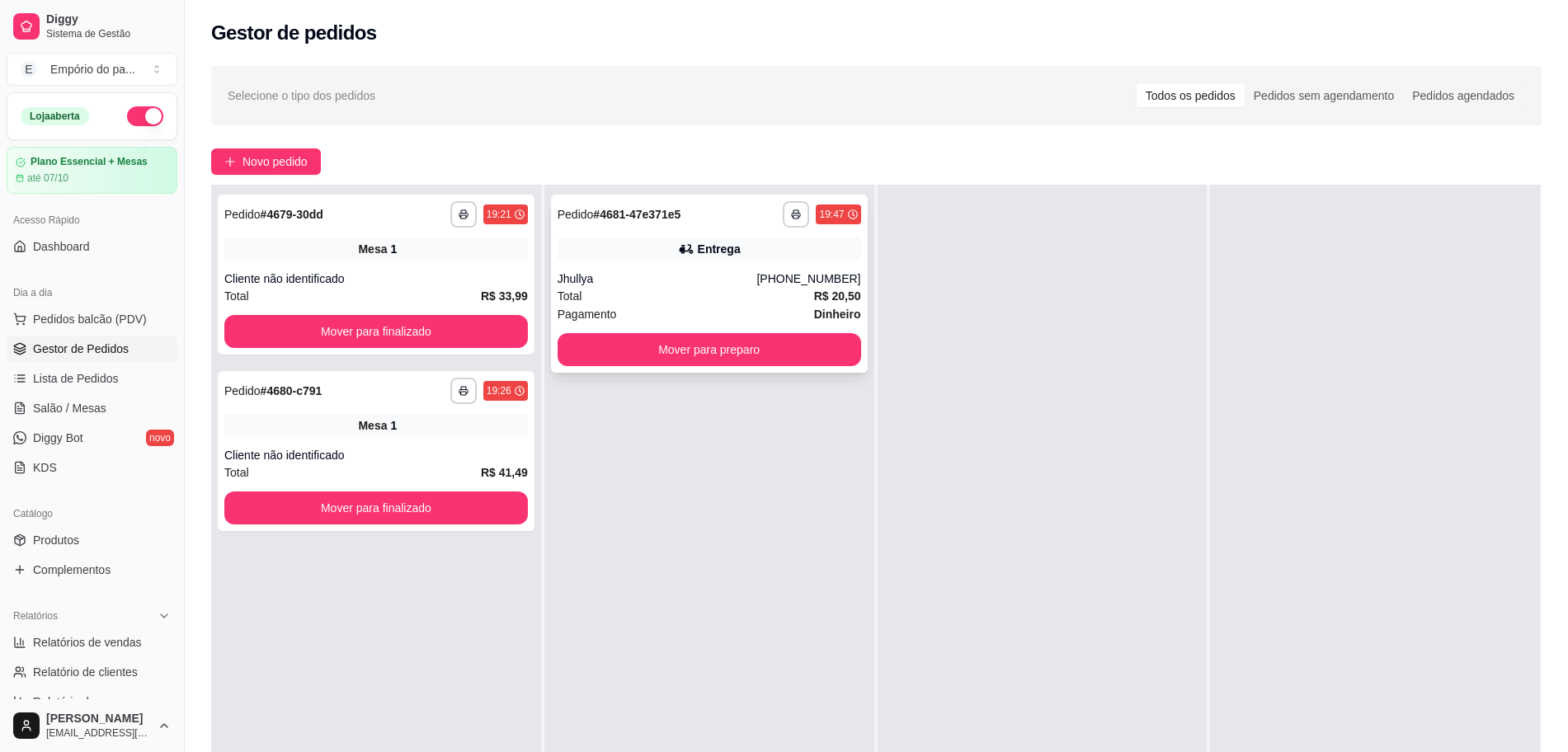
click at [763, 308] on div "Pagamento Dinheiro" at bounding box center [708, 314] width 303 height 18
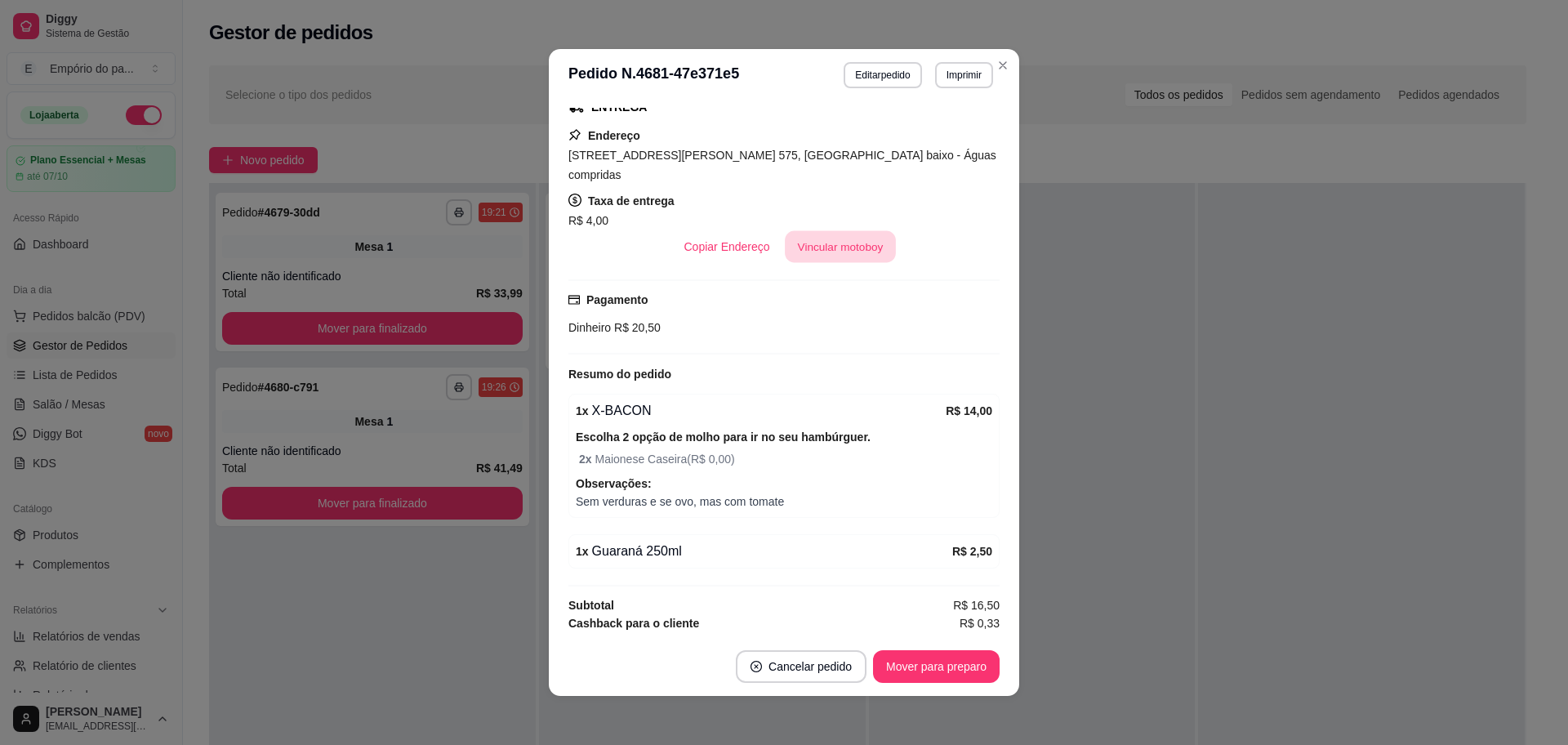
click at [788, 231] on button "Vincular motoboy" at bounding box center [840, 247] width 111 height 32
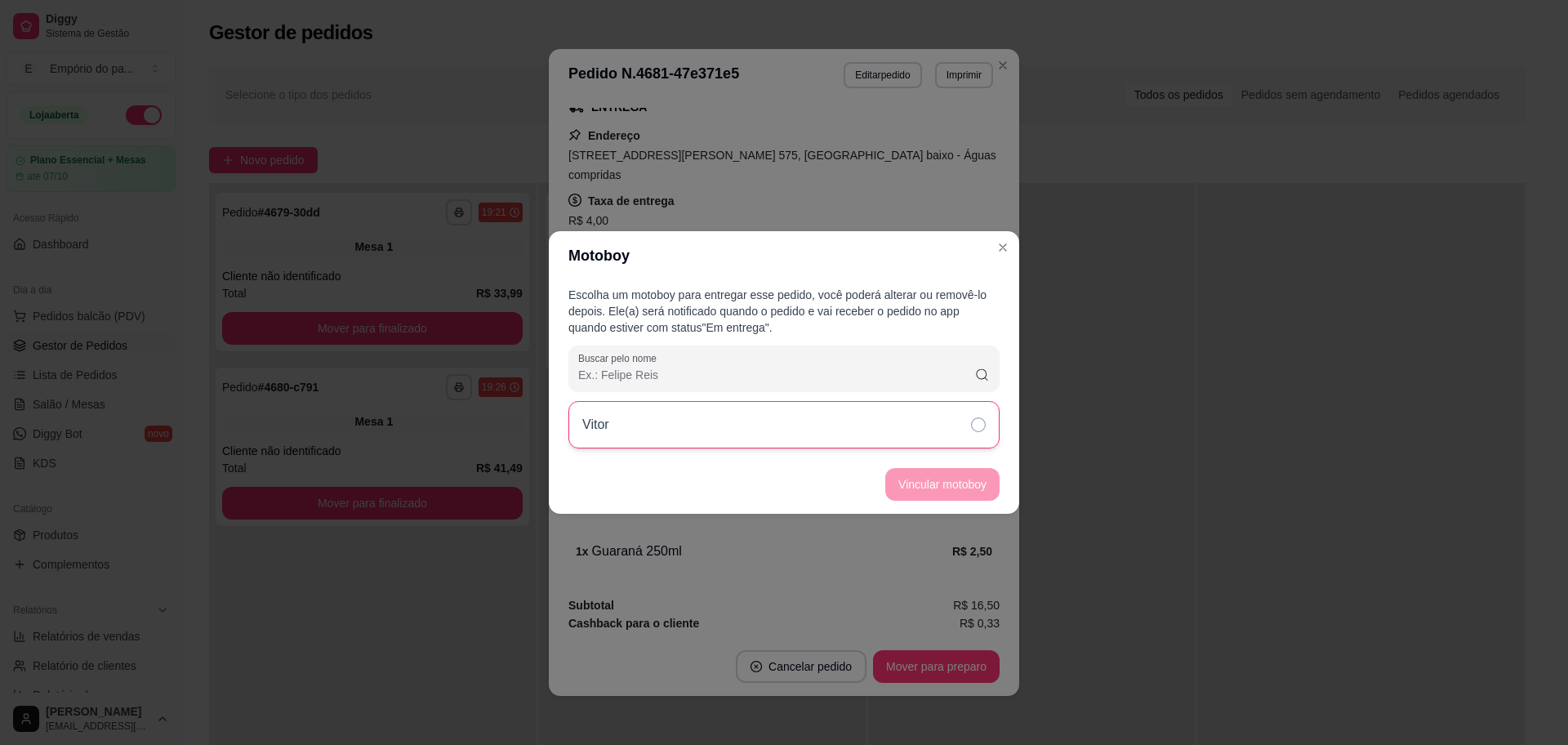
click at [817, 422] on div "Vitor" at bounding box center [783, 425] width 431 height 48
click at [915, 481] on button "Vincular motoboy" at bounding box center [943, 485] width 111 height 32
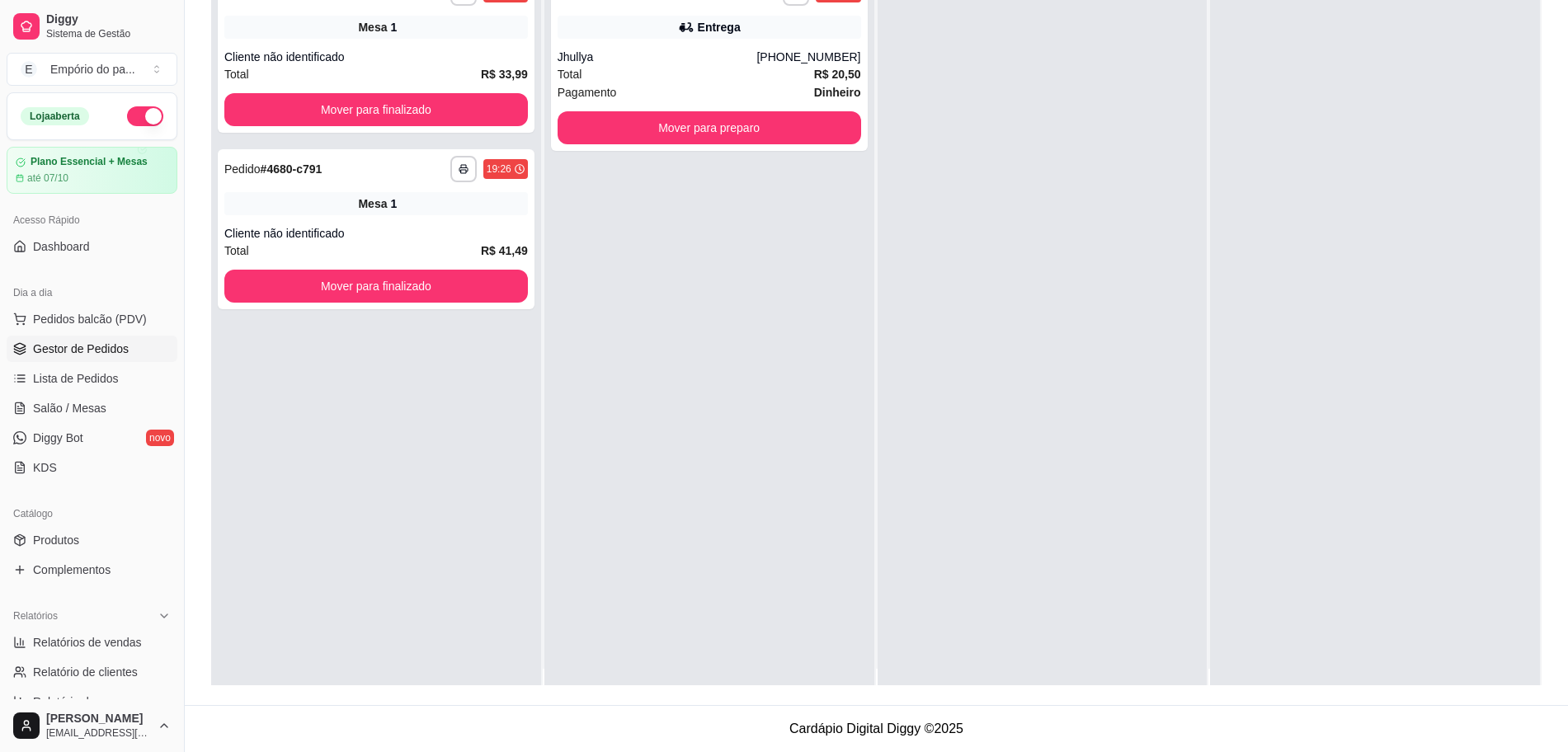
scroll to position [0, 0]
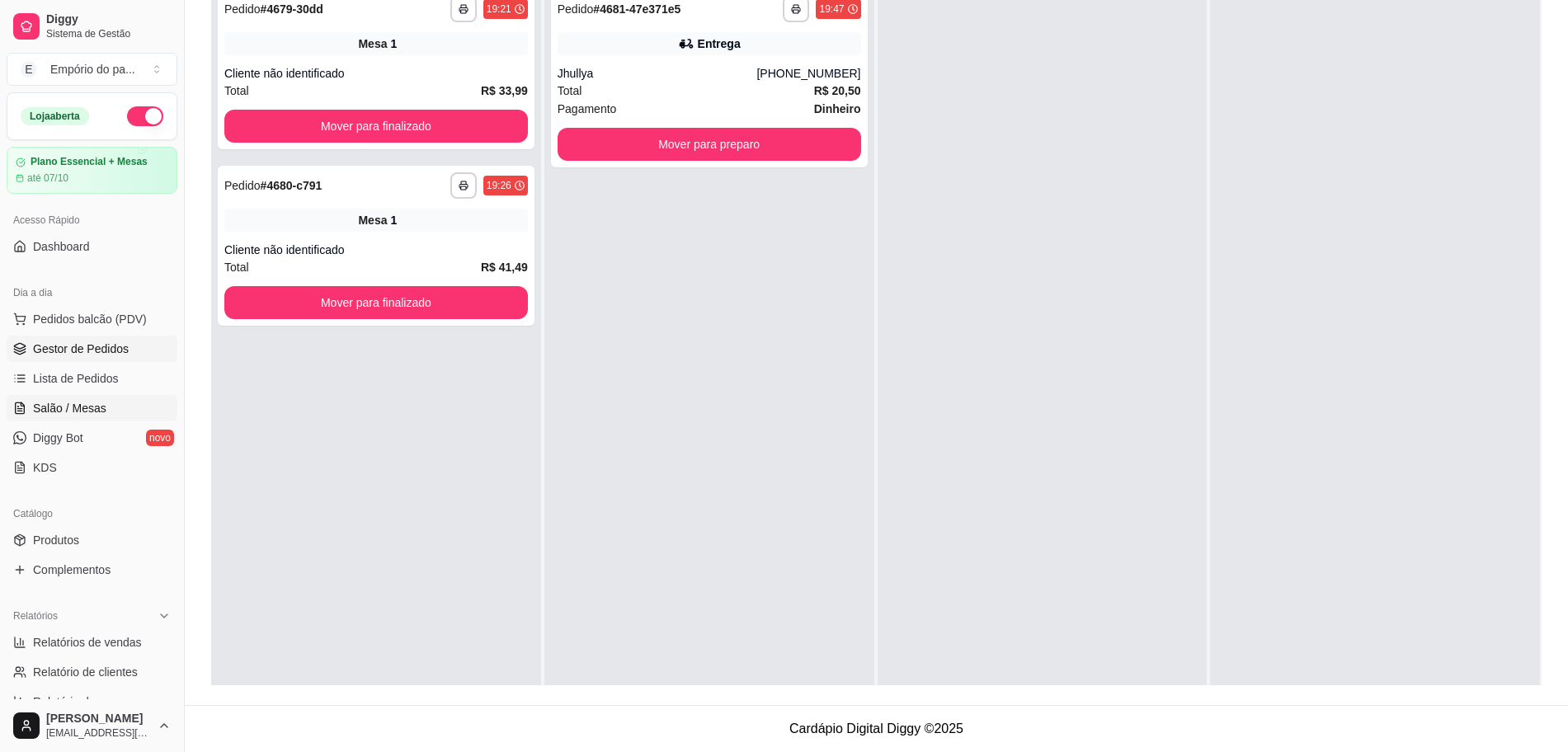
click at [44, 406] on span "Salão / Mesas" at bounding box center [69, 408] width 73 height 16
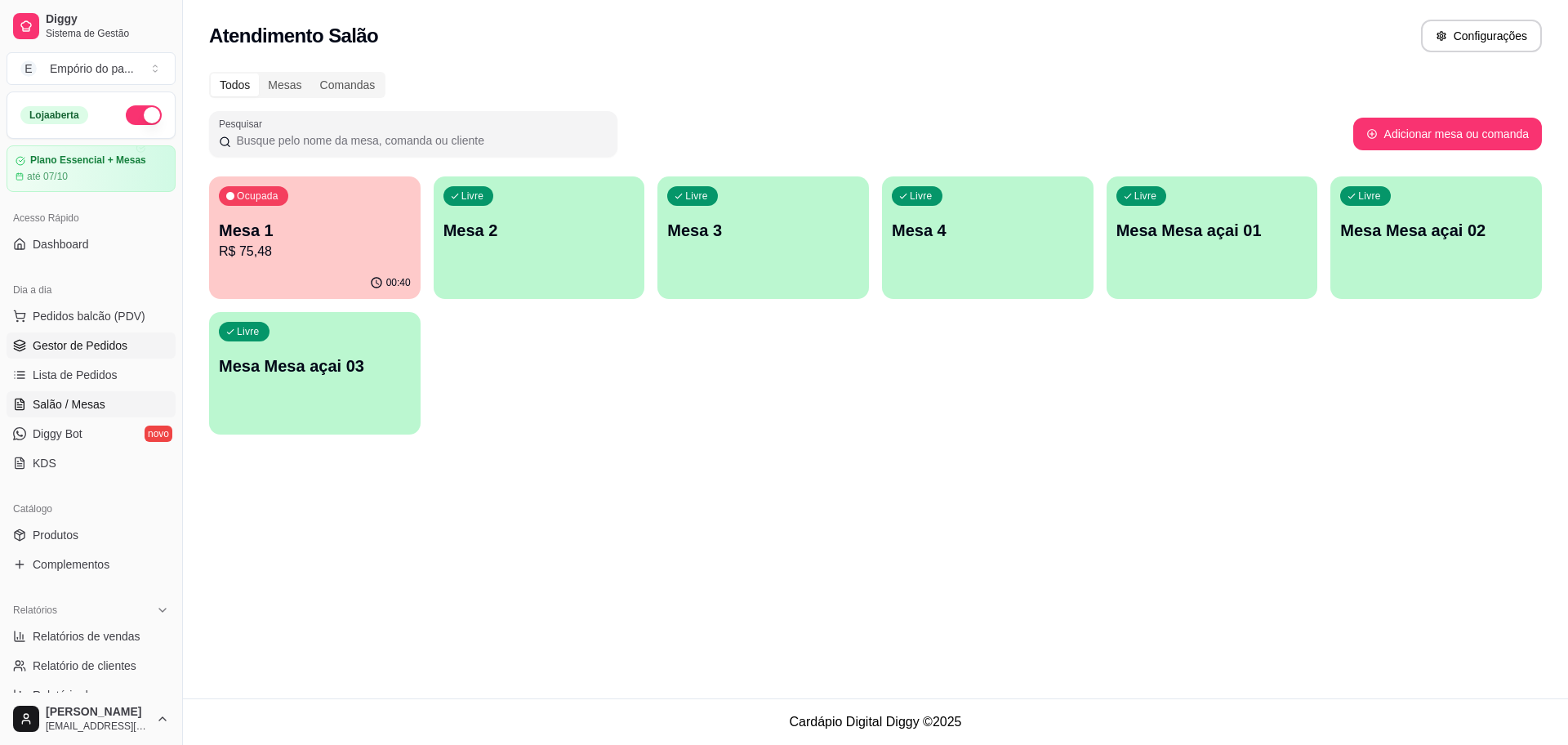
click at [136, 345] on link "Gestor de Pedidos" at bounding box center [90, 345] width 169 height 26
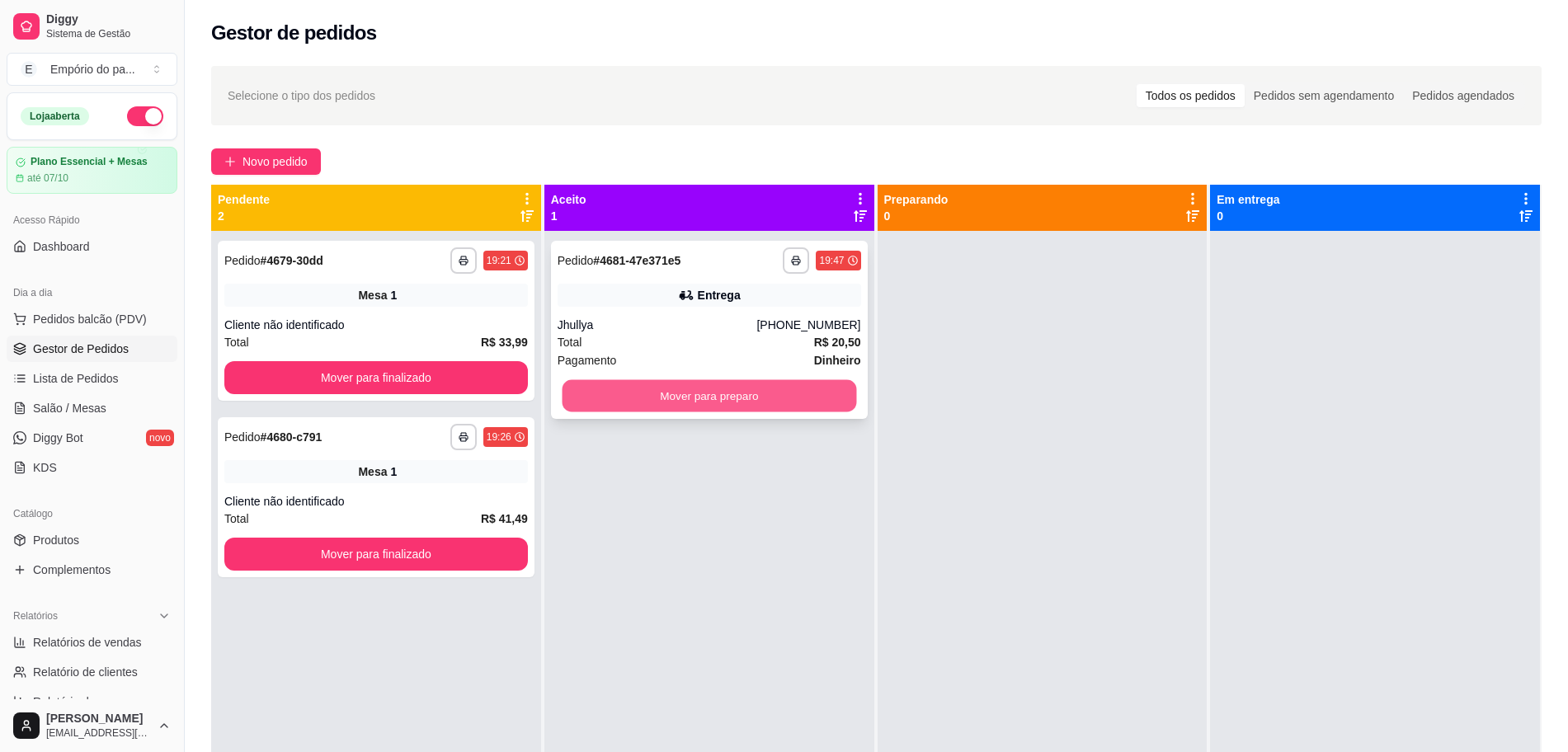
click at [735, 410] on button "Mover para preparo" at bounding box center [708, 396] width 294 height 33
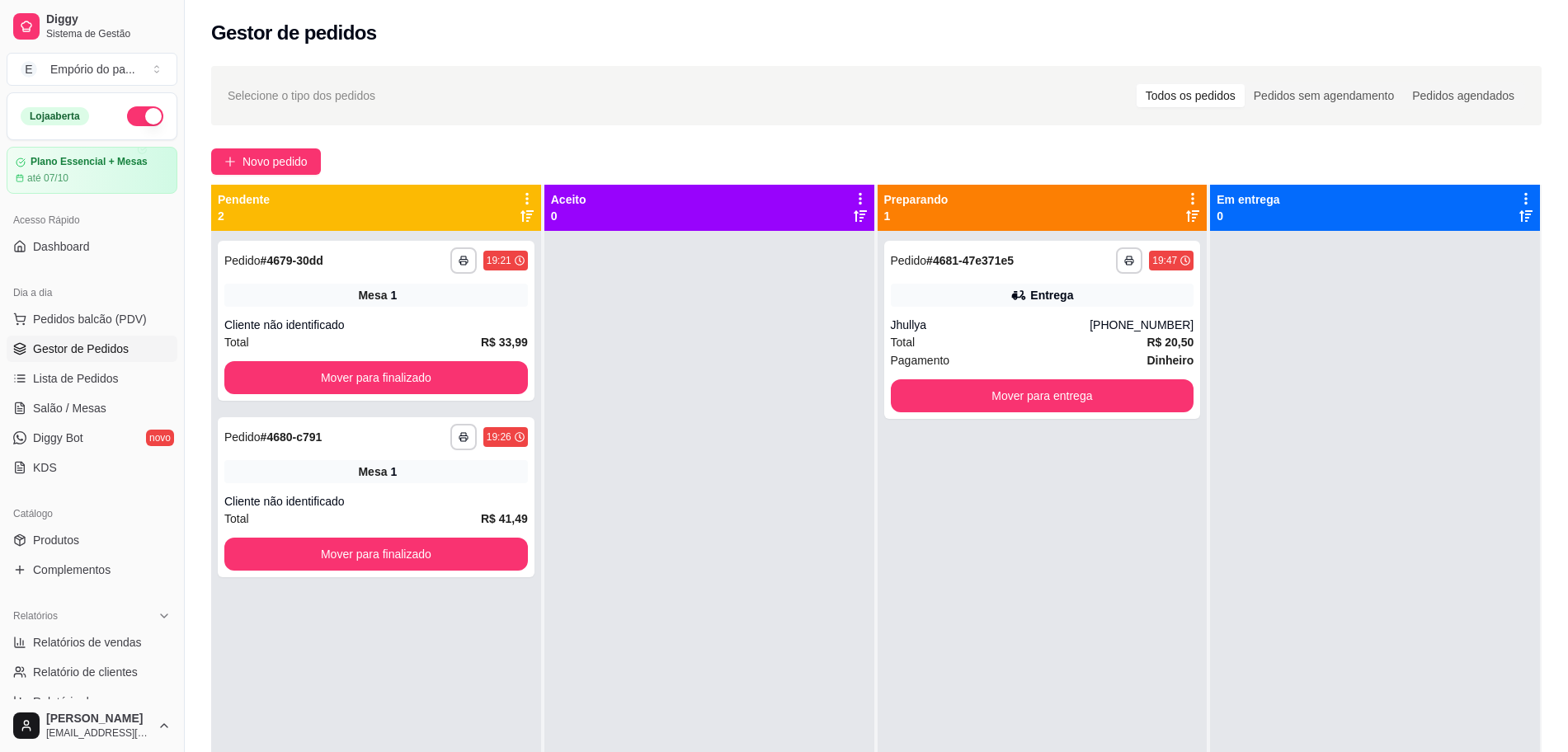
click at [735, 410] on div at bounding box center [709, 606] width 330 height 752
click at [1060, 315] on div "**********" at bounding box center [1042, 329] width 317 height 178
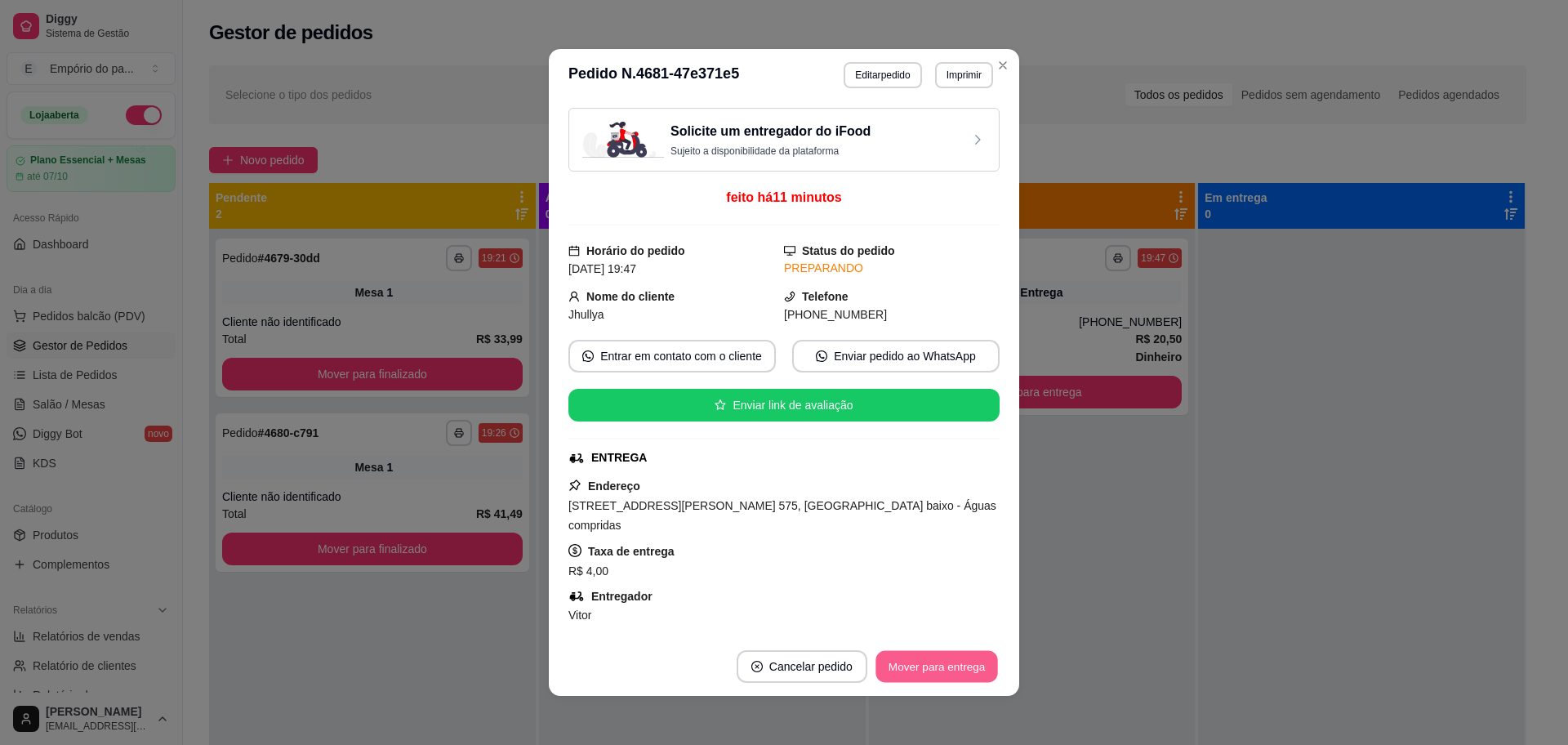
click at [909, 666] on button "Mover para entrega" at bounding box center [936, 667] width 123 height 32
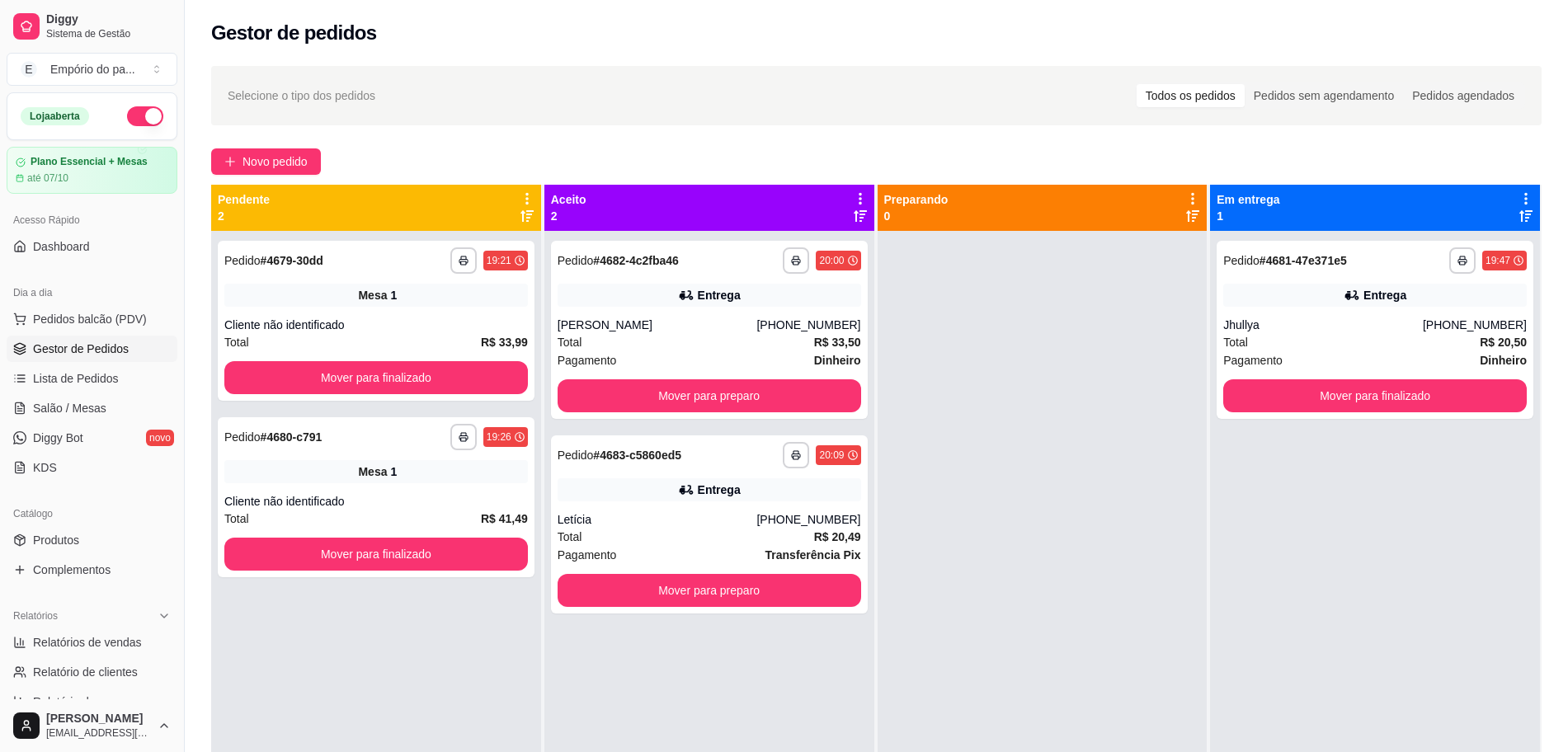
click at [1354, 748] on div "**********" at bounding box center [1374, 606] width 330 height 752
click at [674, 532] on div "Total R$ 20,49" at bounding box center [708, 537] width 303 height 18
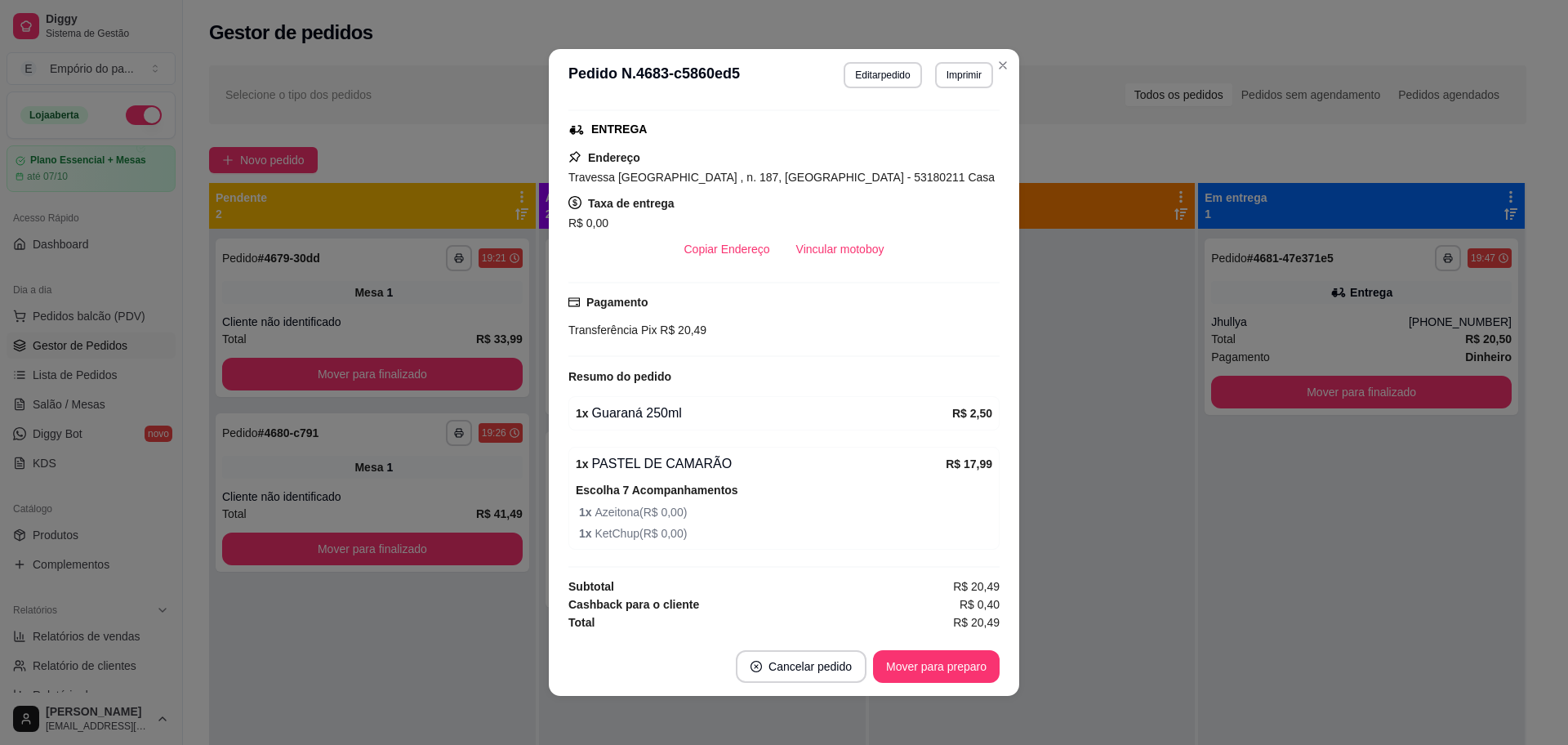
scroll to position [329, 0]
click at [820, 242] on button "Vincular motoboy" at bounding box center [840, 248] width 115 height 32
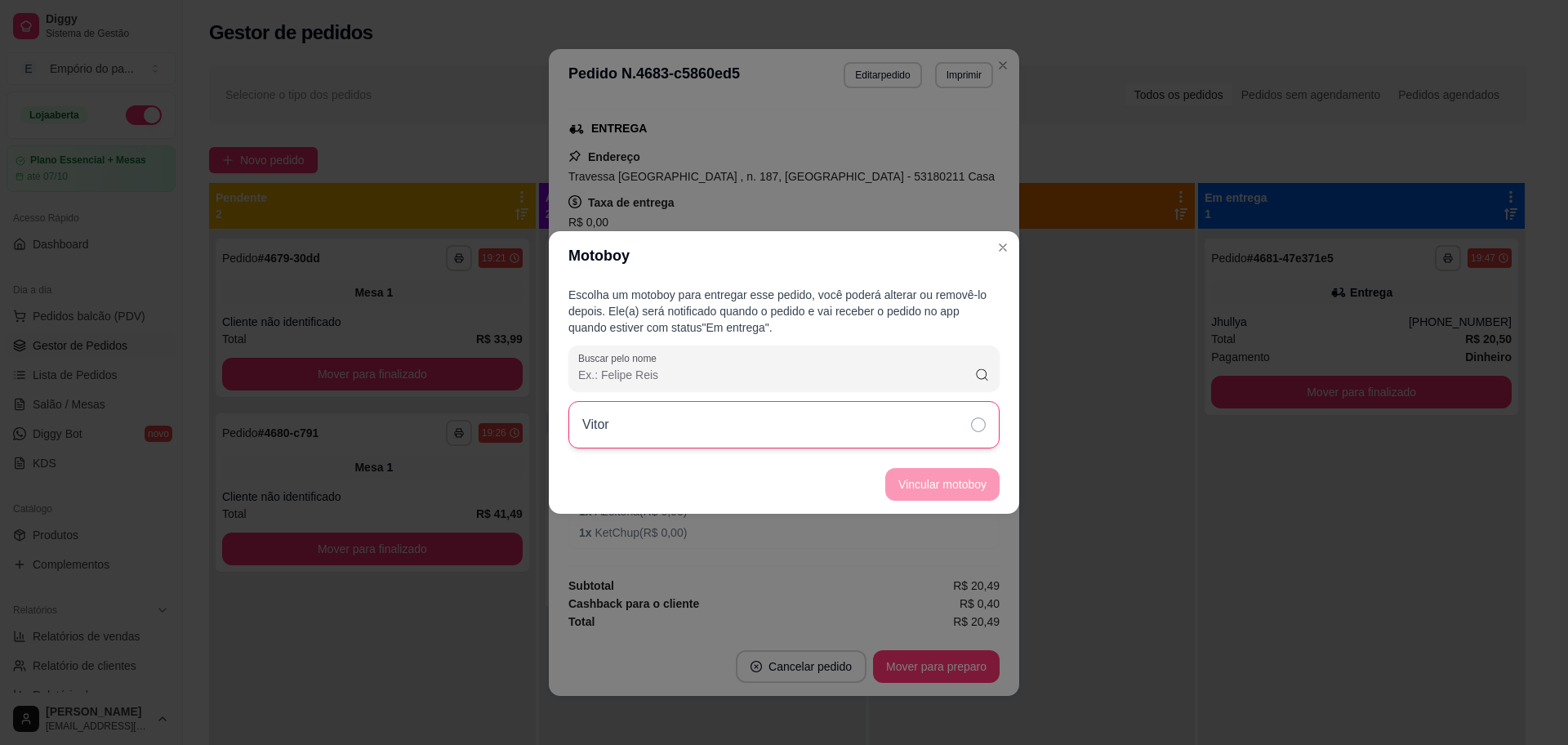
click at [907, 415] on div "Vitor" at bounding box center [783, 425] width 431 height 48
click at [955, 472] on button "Vincular motoboy" at bounding box center [943, 485] width 111 height 32
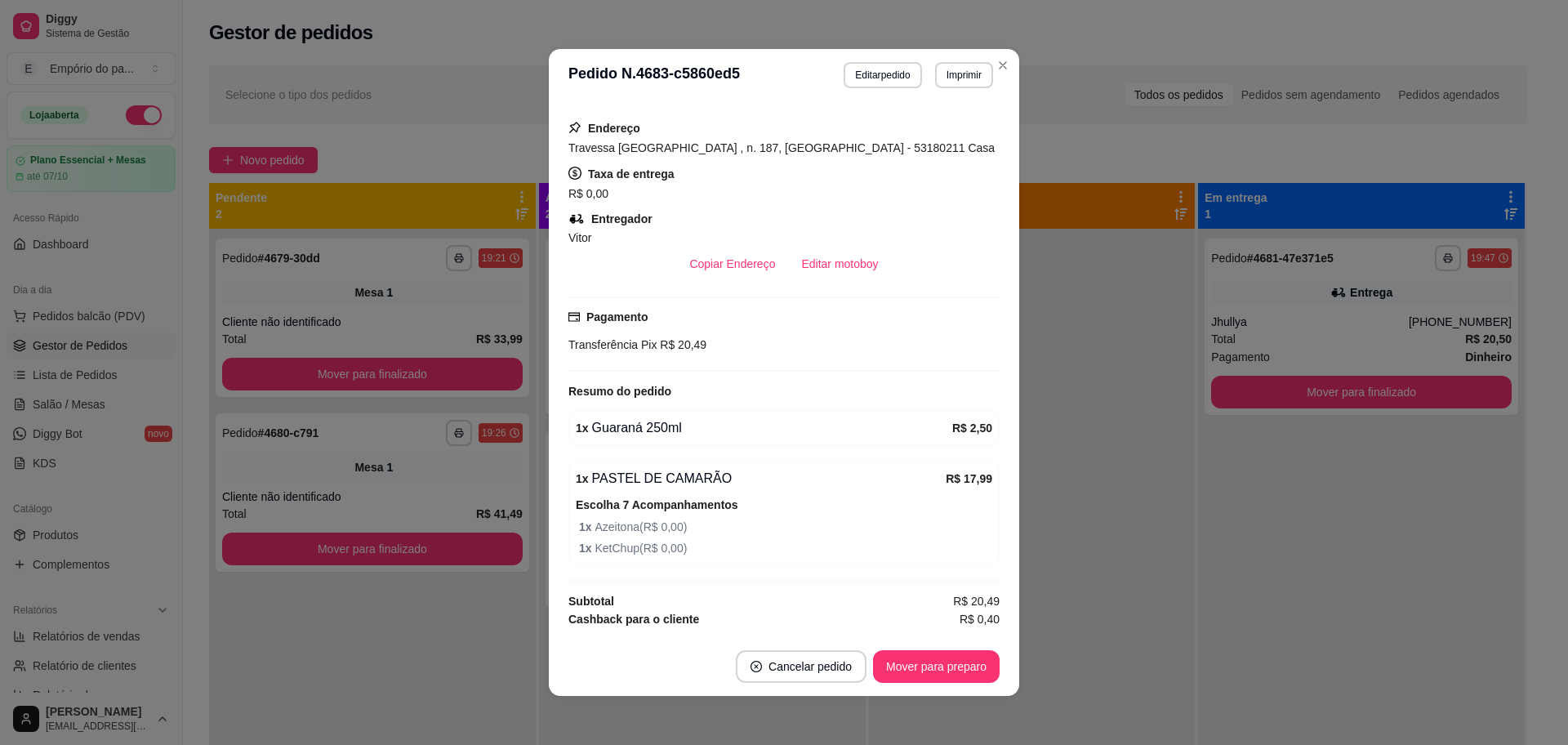
scroll to position [374, 0]
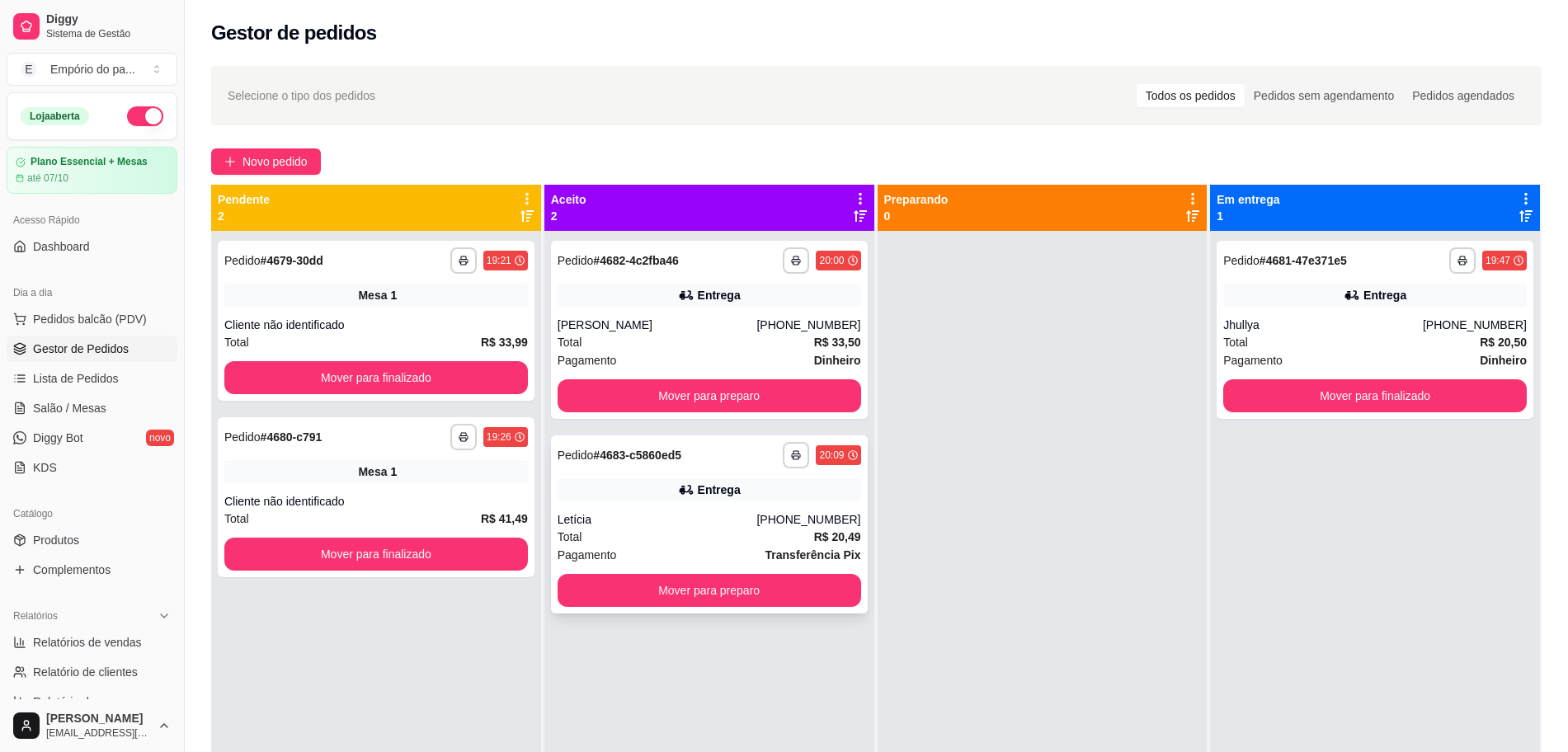
click at [631, 508] on div "**********" at bounding box center [709, 524] width 317 height 178
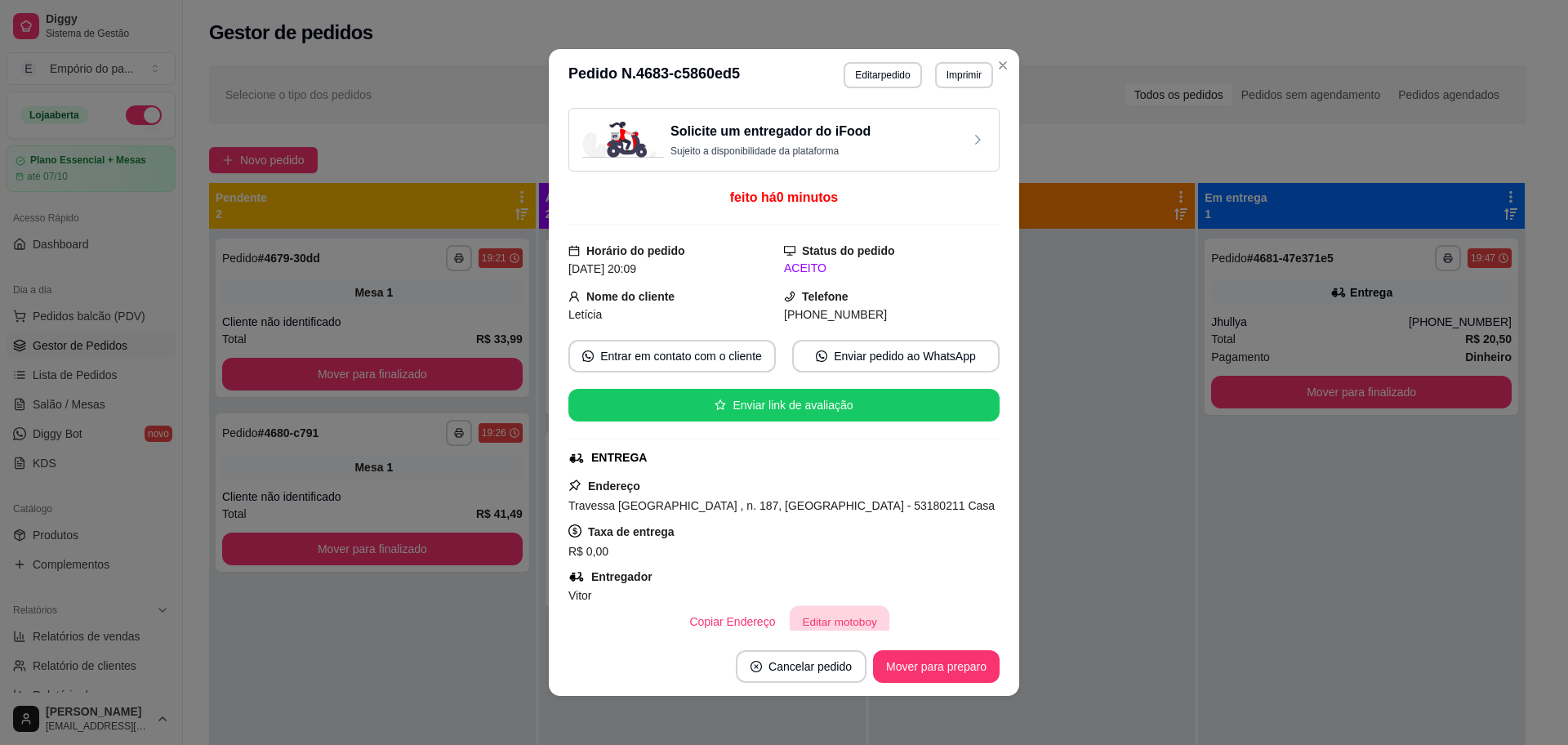
click at [817, 606] on button "Editar motoboy" at bounding box center [839, 622] width 99 height 32
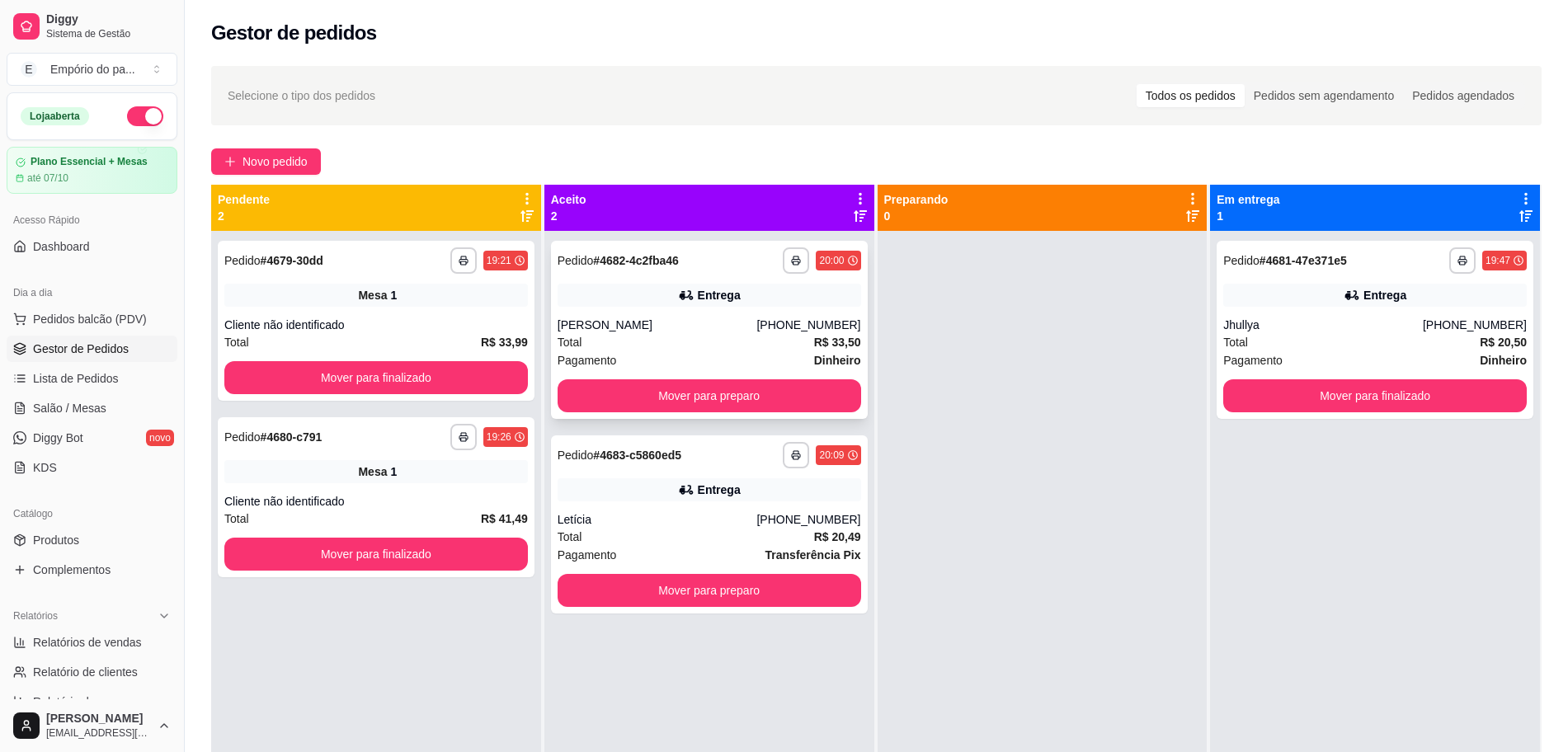
click at [726, 361] on div "Pagamento Dinheiro" at bounding box center [708, 360] width 303 height 18
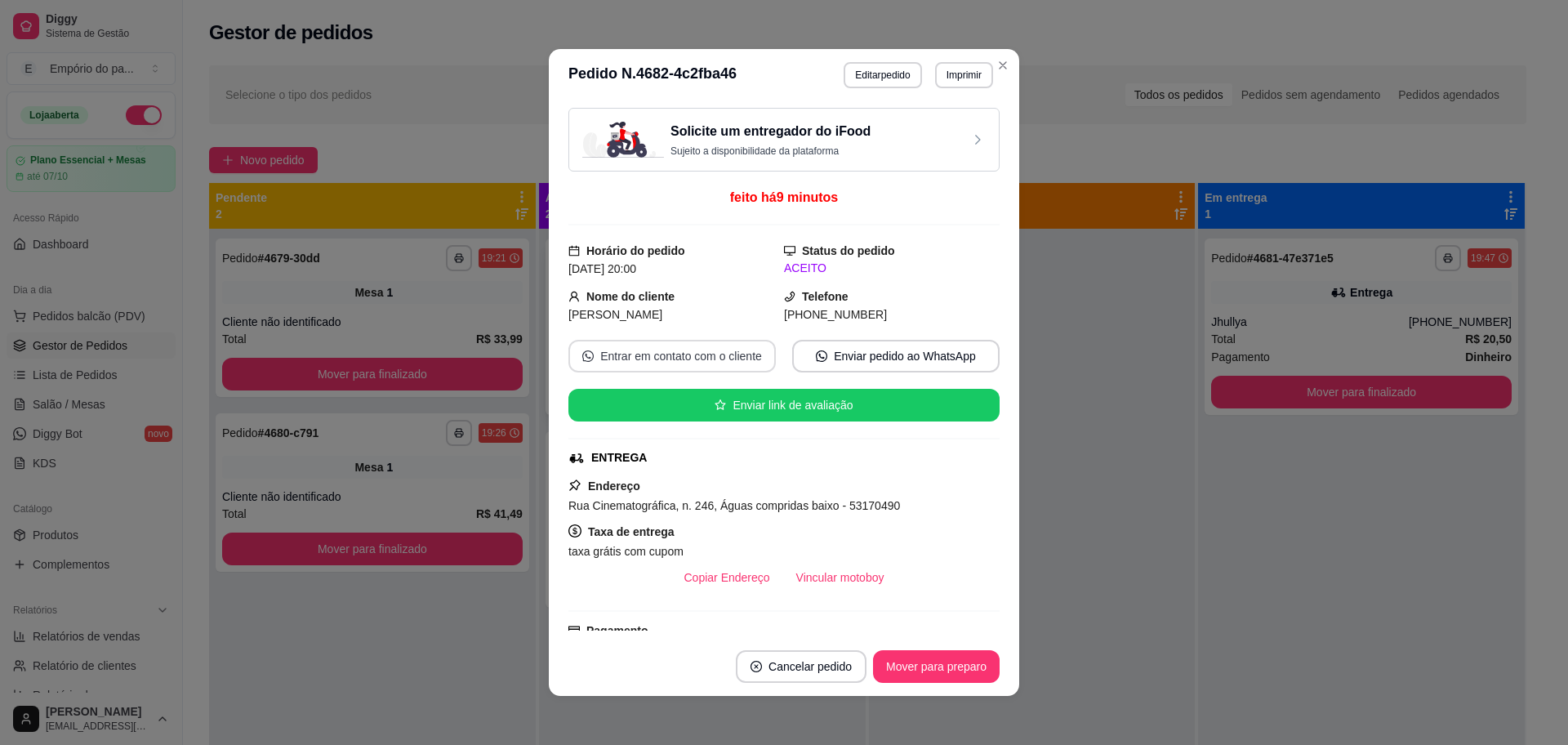
scroll to position [409, 0]
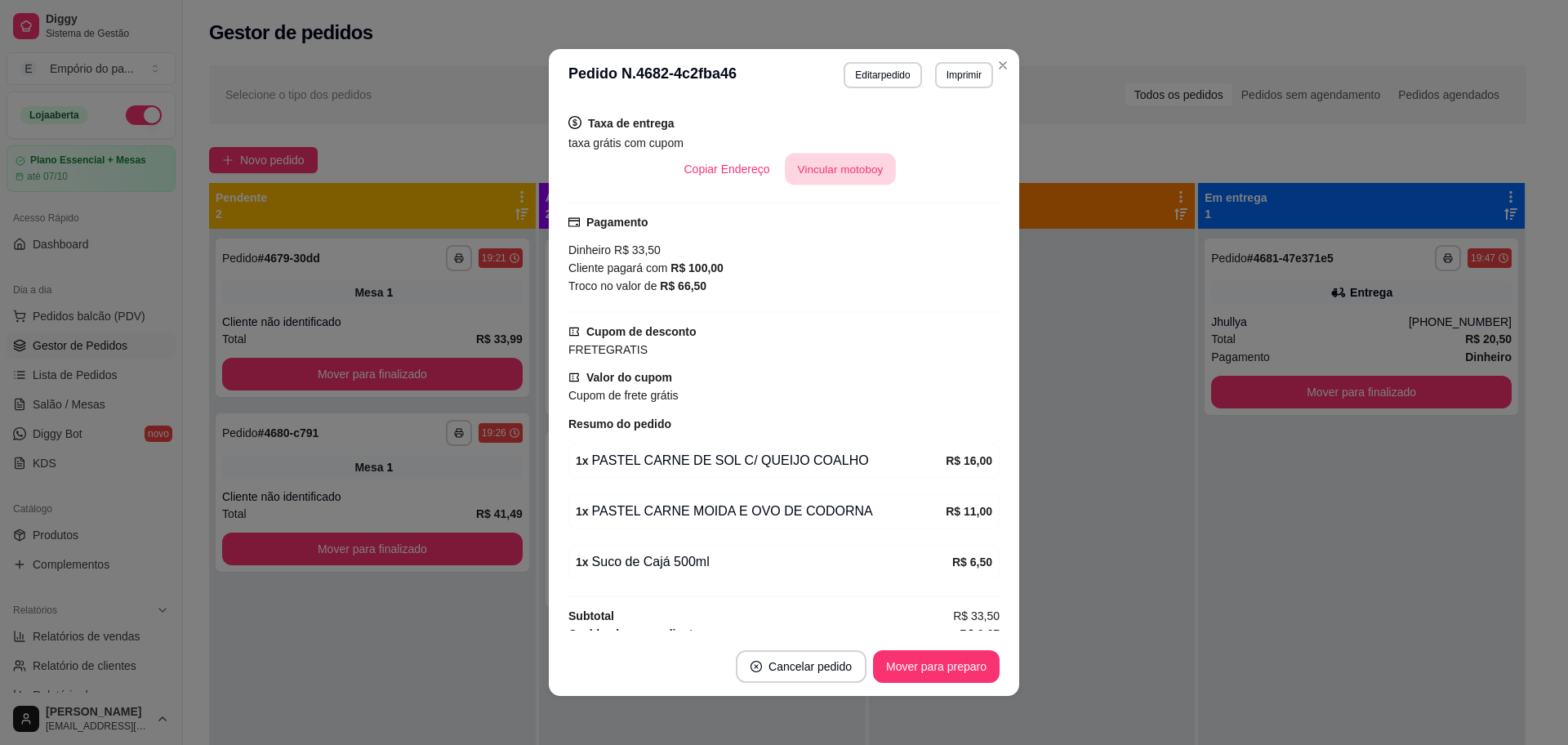
click at [843, 154] on button "Vincular motoboy" at bounding box center [840, 169] width 111 height 32
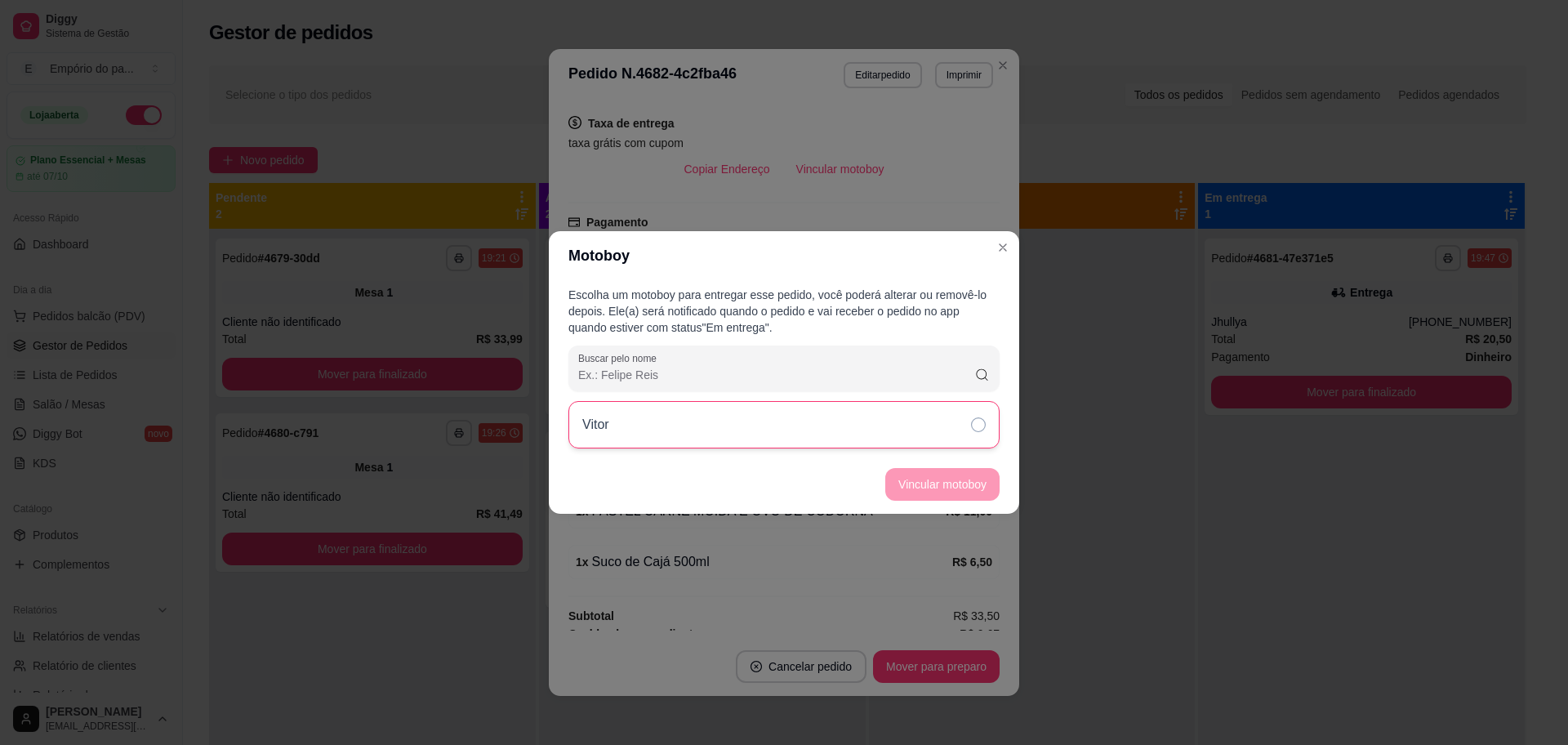
click at [806, 427] on div "Vitor" at bounding box center [783, 425] width 431 height 48
click at [938, 480] on button "Vincular motoboy" at bounding box center [943, 484] width 115 height 32
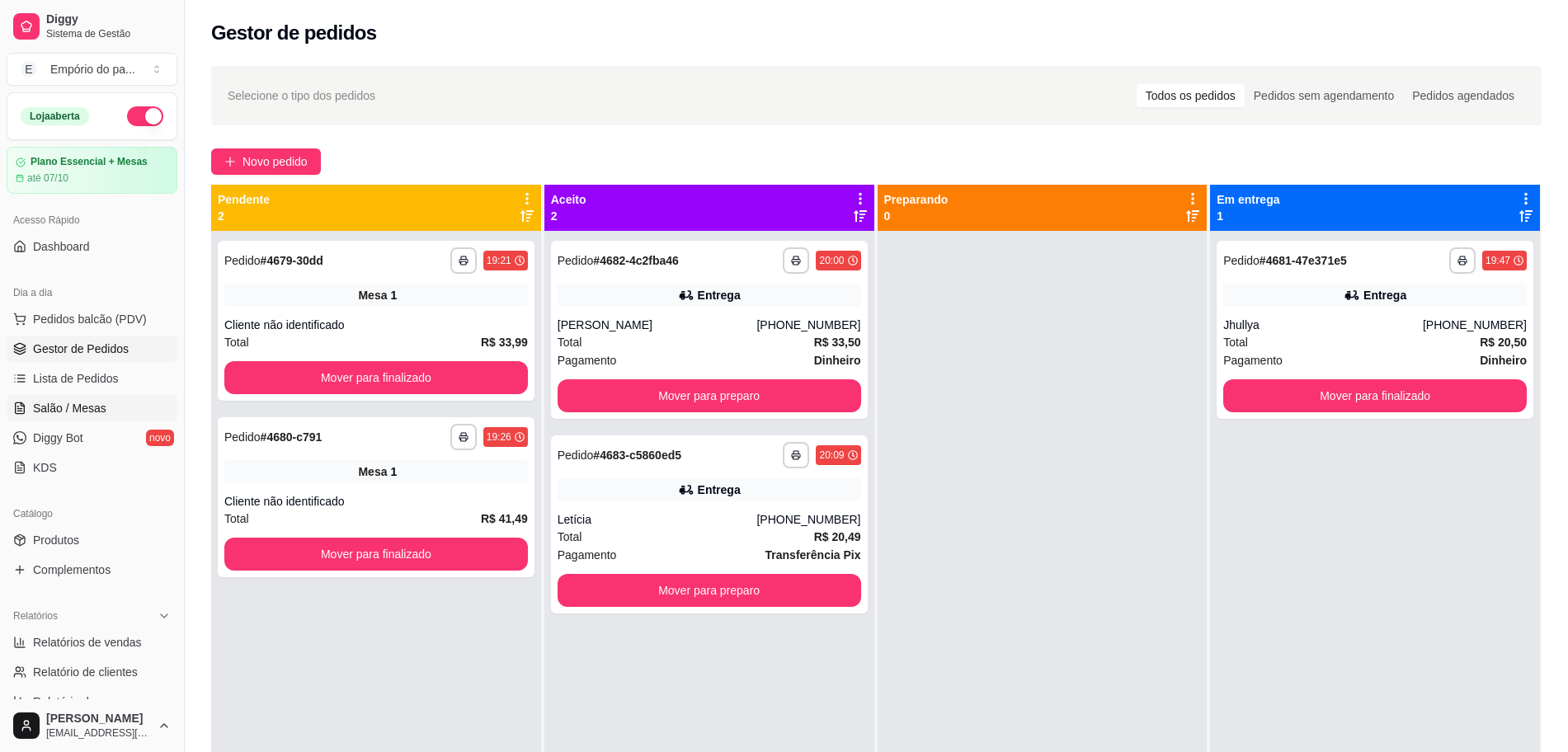
click at [63, 405] on span "Salão / Mesas" at bounding box center [69, 408] width 73 height 16
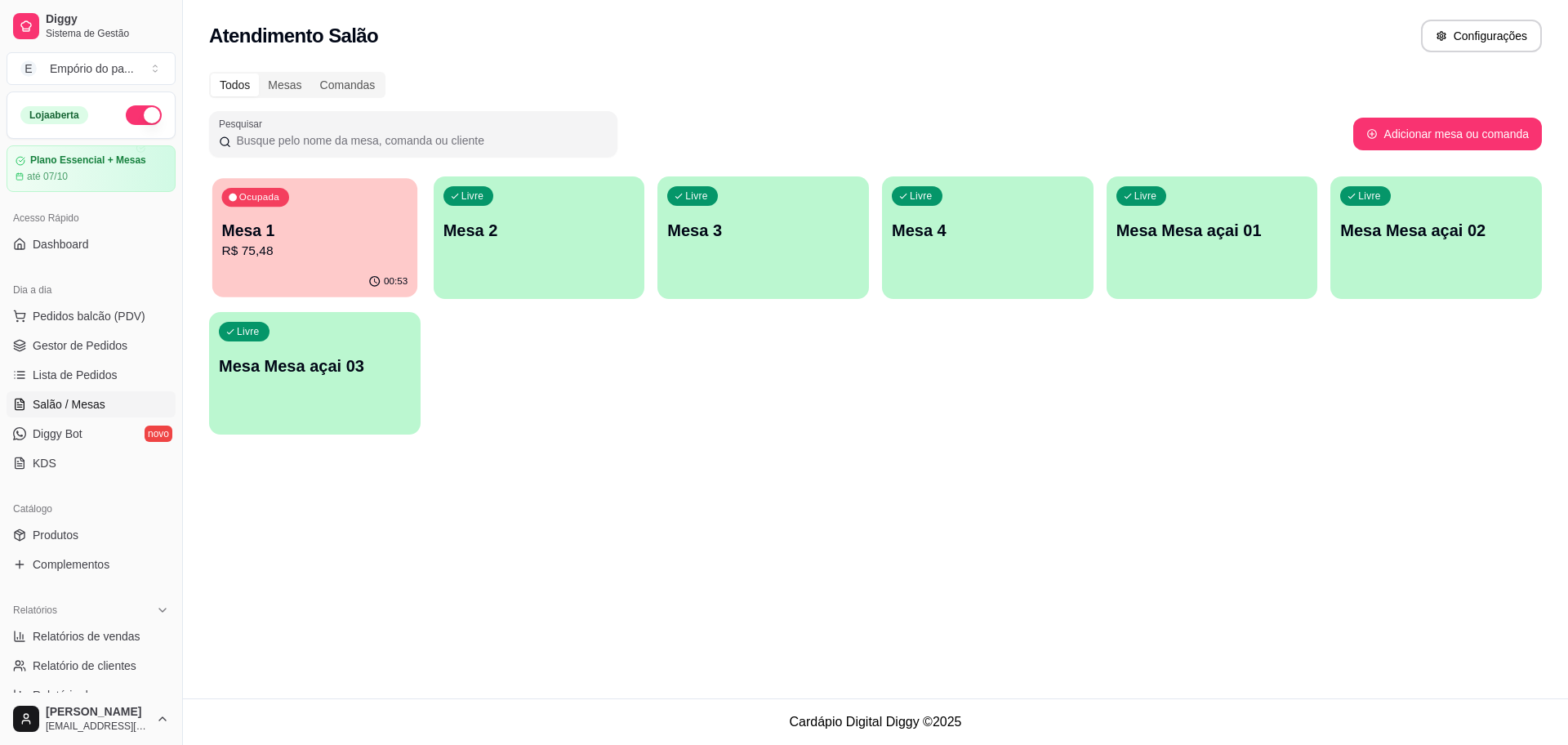
click at [323, 246] on p "R$ 75,48" at bounding box center [315, 251] width 186 height 19
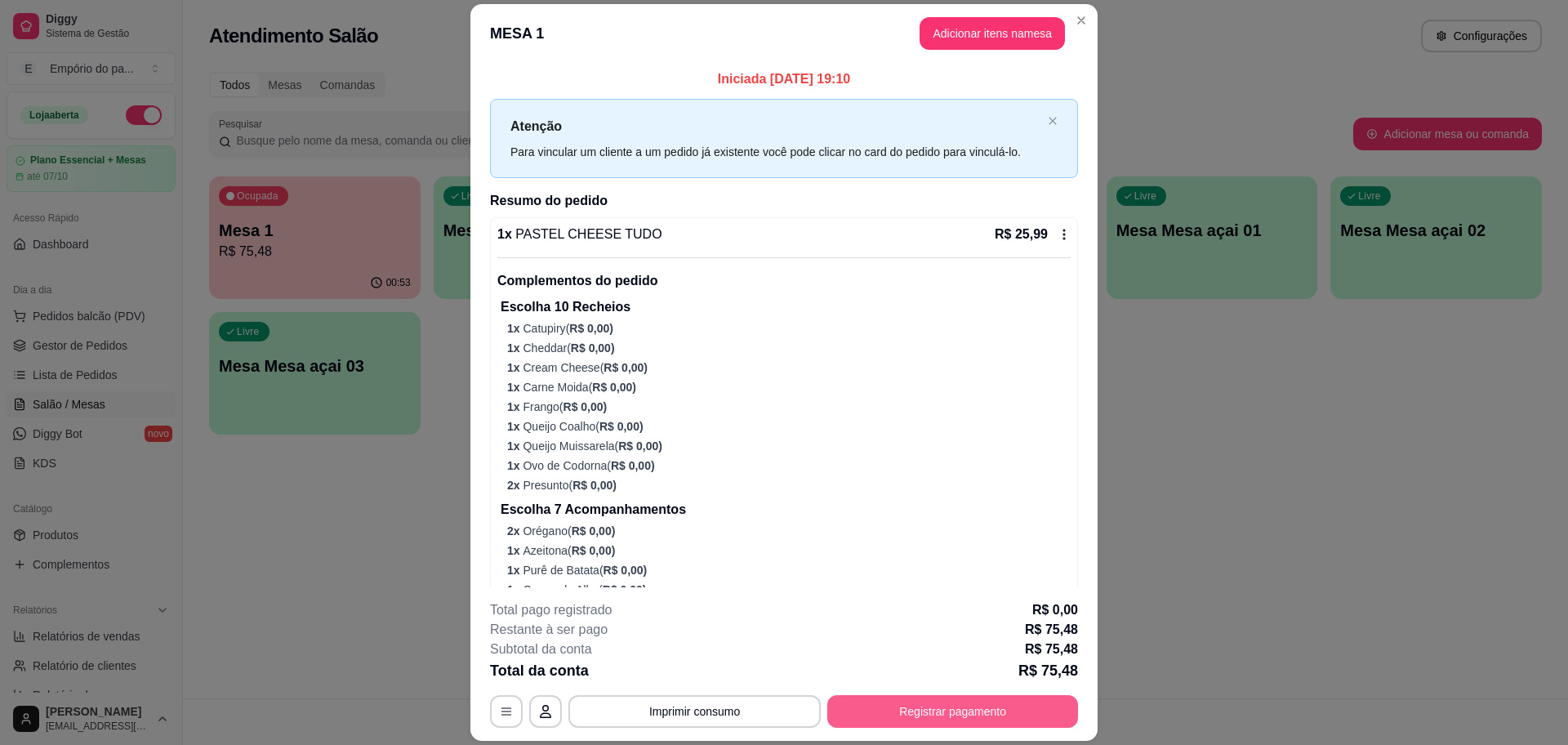
click at [975, 711] on button "Registrar pagamento" at bounding box center [952, 712] width 251 height 32
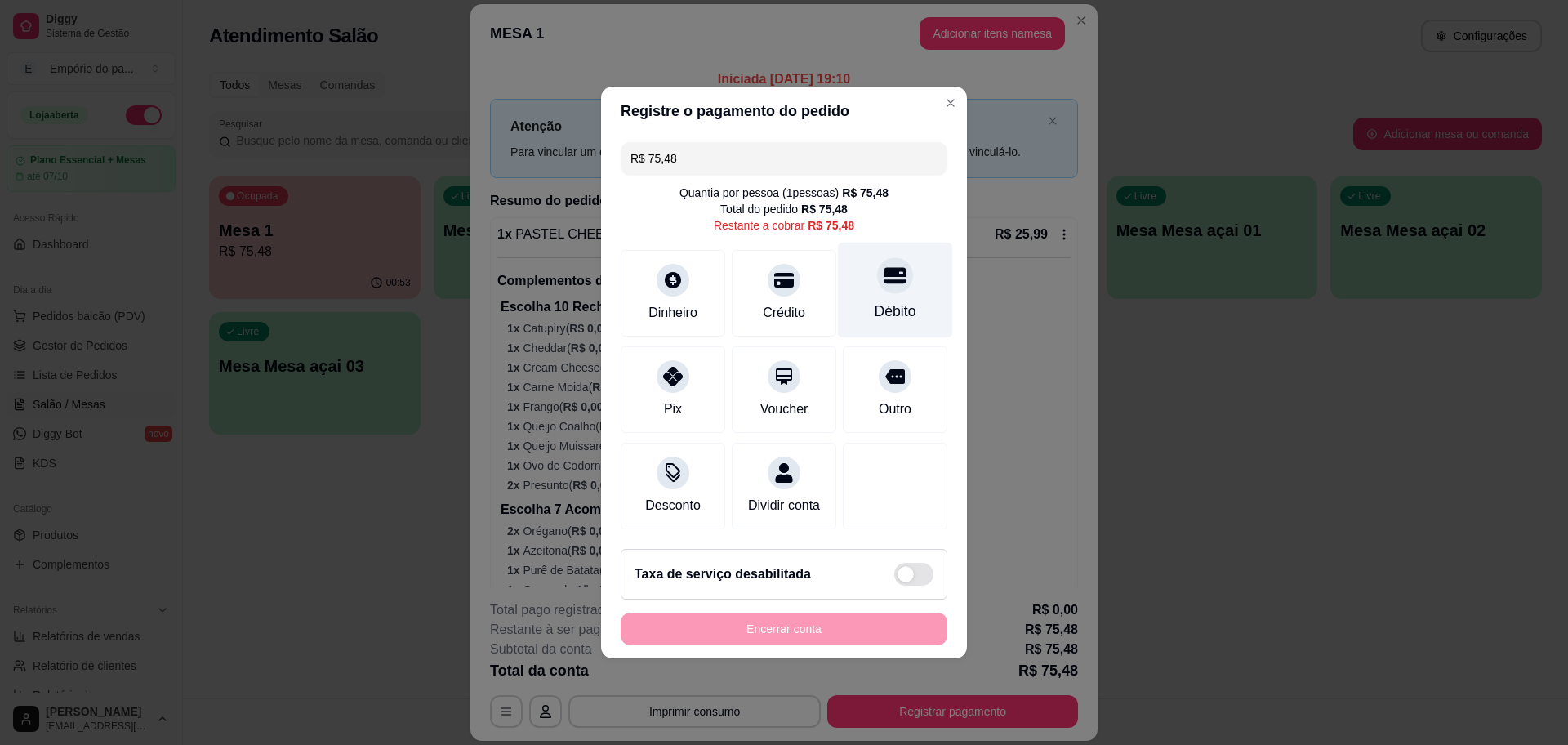
click at [883, 282] on div at bounding box center [895, 275] width 36 height 36
type input "R$ 0,00"
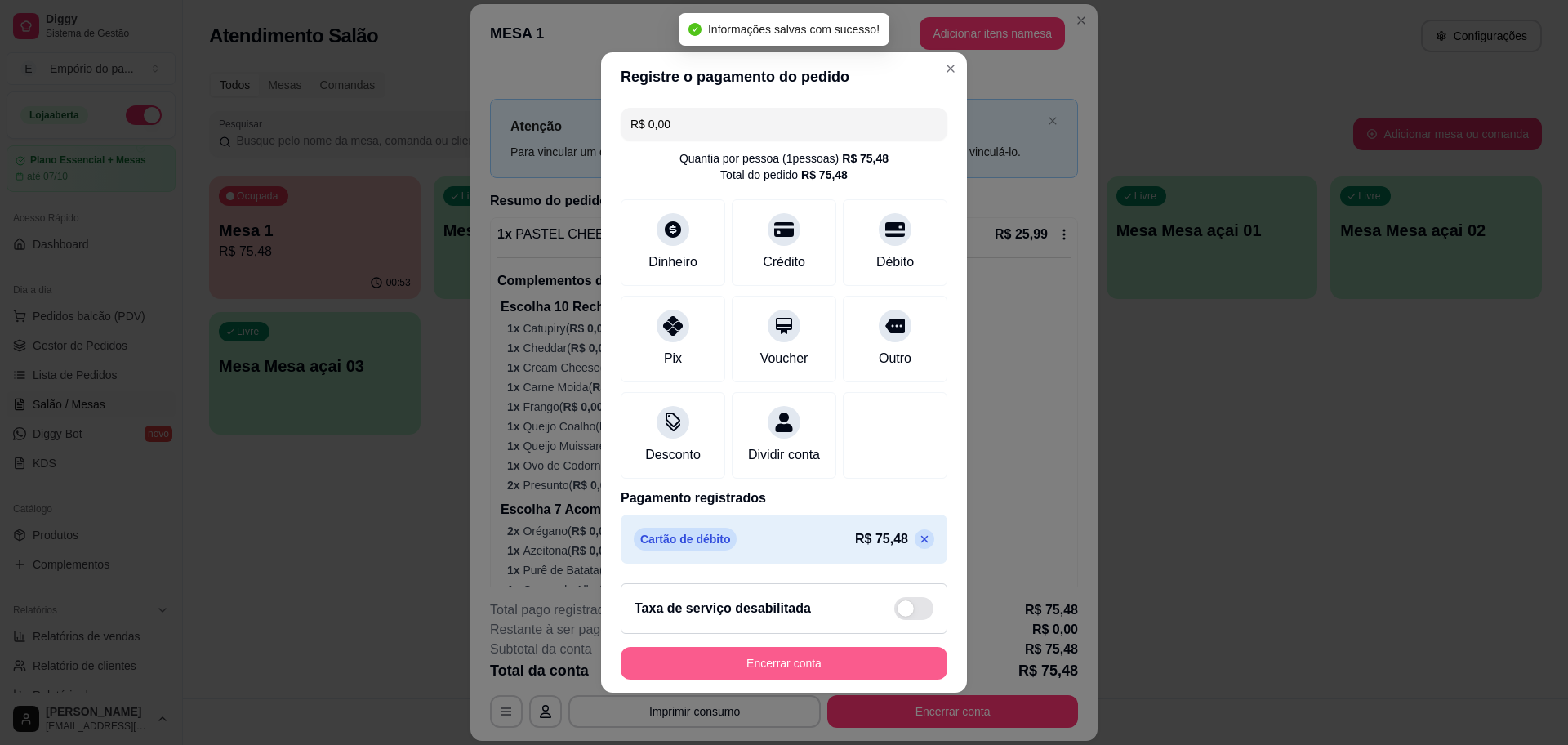
click at [804, 680] on button "Encerrar conta" at bounding box center [784, 663] width 327 height 32
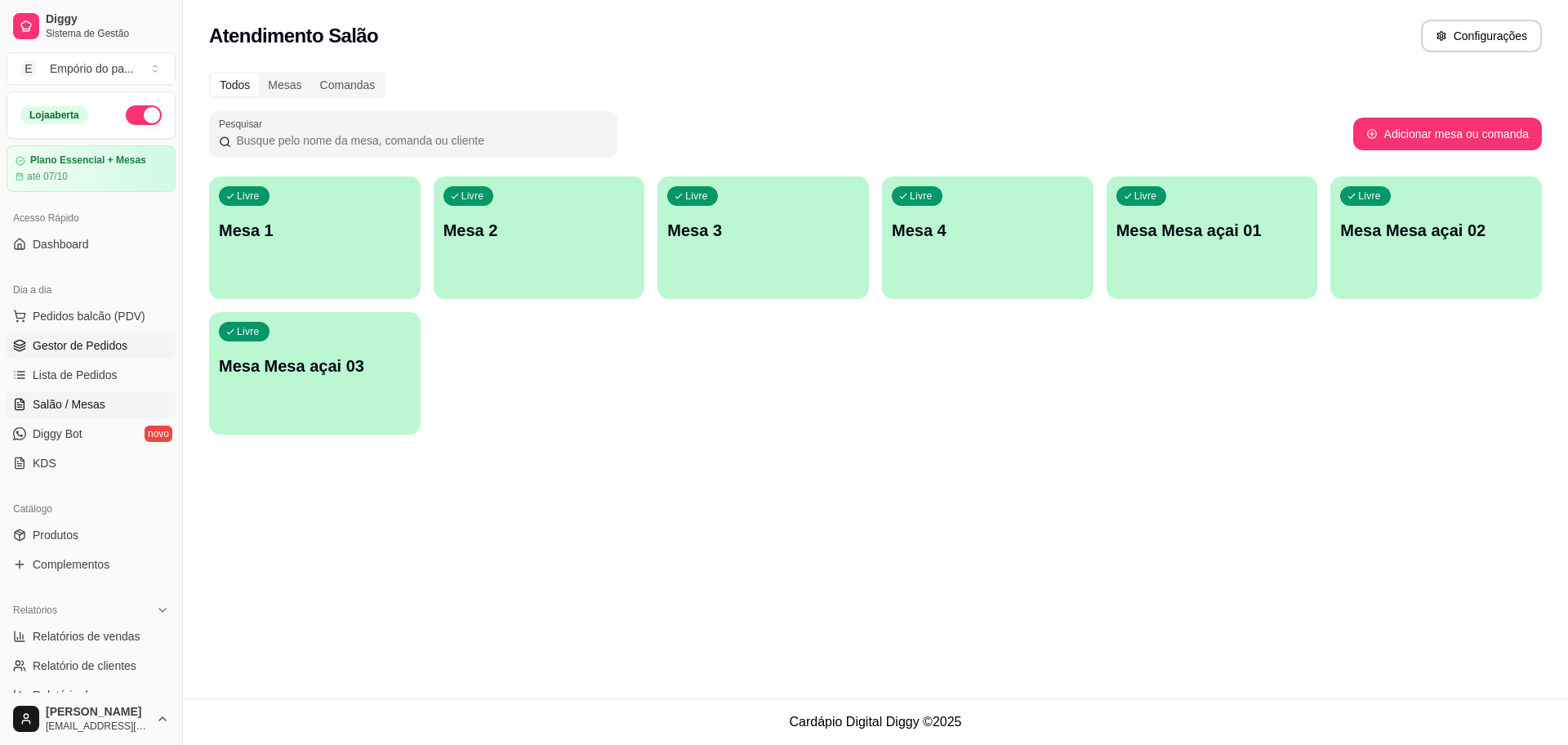
click at [99, 356] on link "Gestor de Pedidos" at bounding box center [90, 345] width 169 height 26
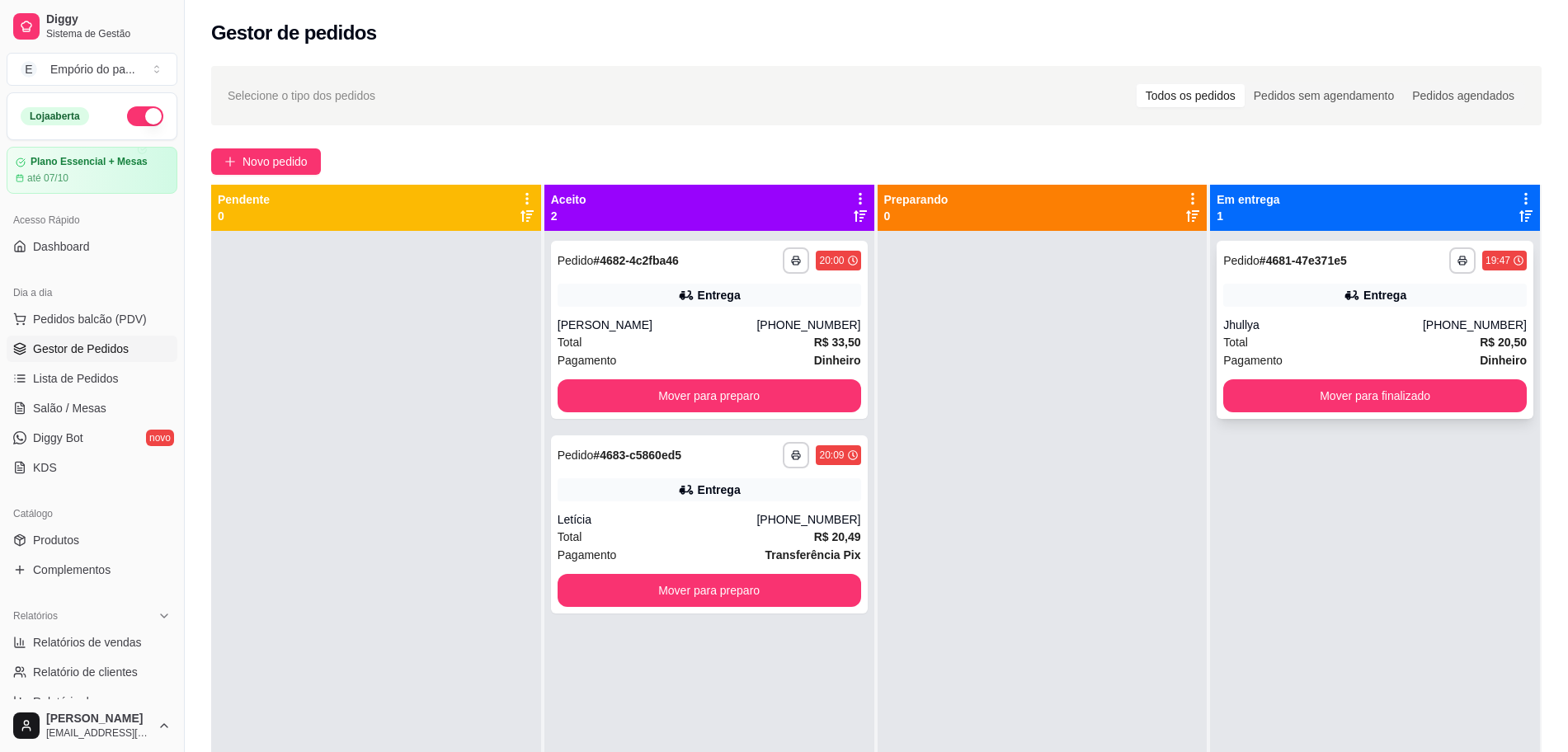
click at [1254, 368] on span "Pagamento" at bounding box center [1253, 360] width 60 height 18
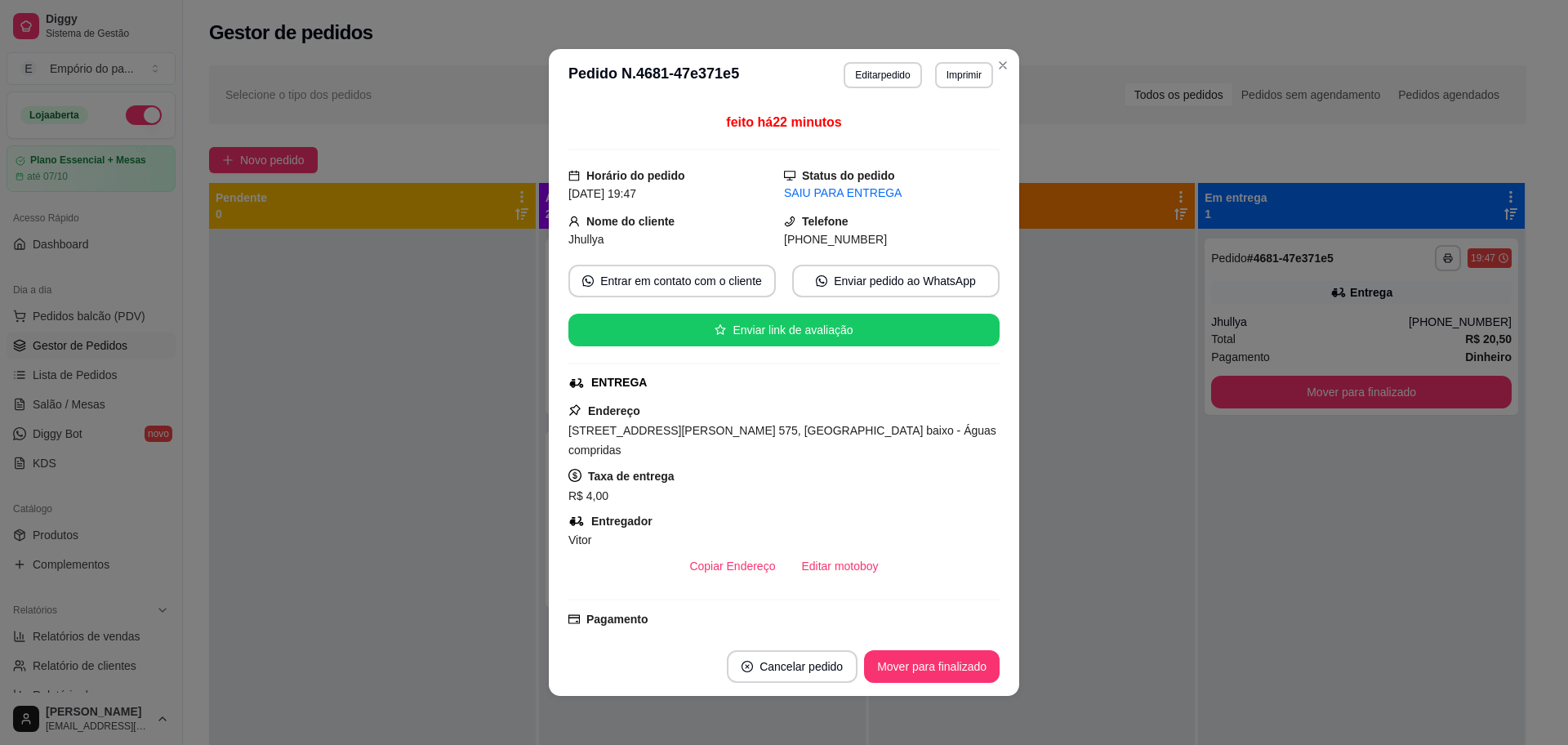
scroll to position [394, 0]
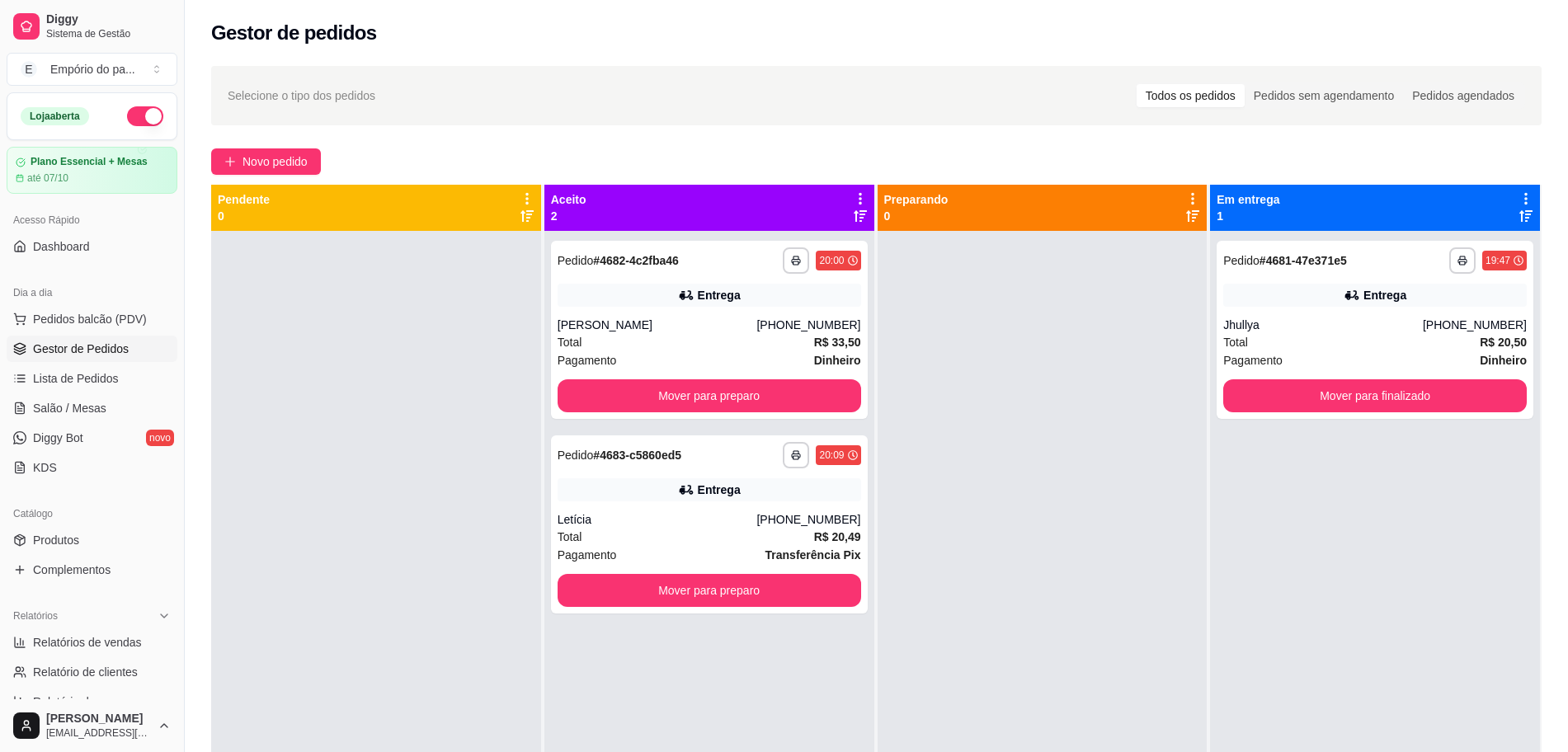
click at [1170, 571] on div at bounding box center [1042, 606] width 330 height 752
drag, startPoint x: 1263, startPoint y: 476, endPoint x: 1413, endPoint y: 352, distance: 194.6
click at [1332, 568] on div "**********" at bounding box center [1374, 606] width 330 height 752
click at [1372, 400] on button "Mover para finalizado" at bounding box center [1374, 395] width 303 height 33
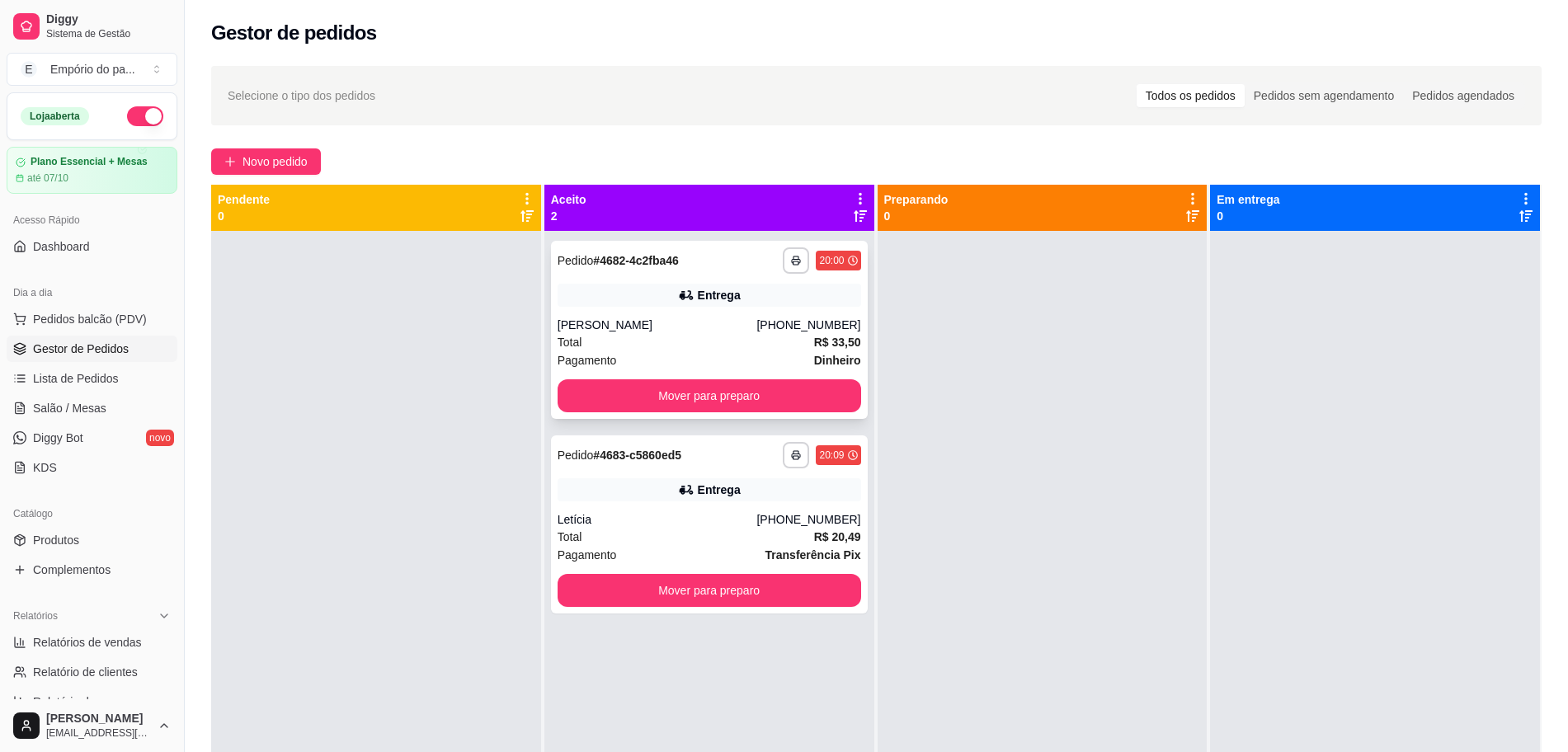
click at [787, 347] on div "Total R$ 33,50" at bounding box center [708, 342] width 303 height 18
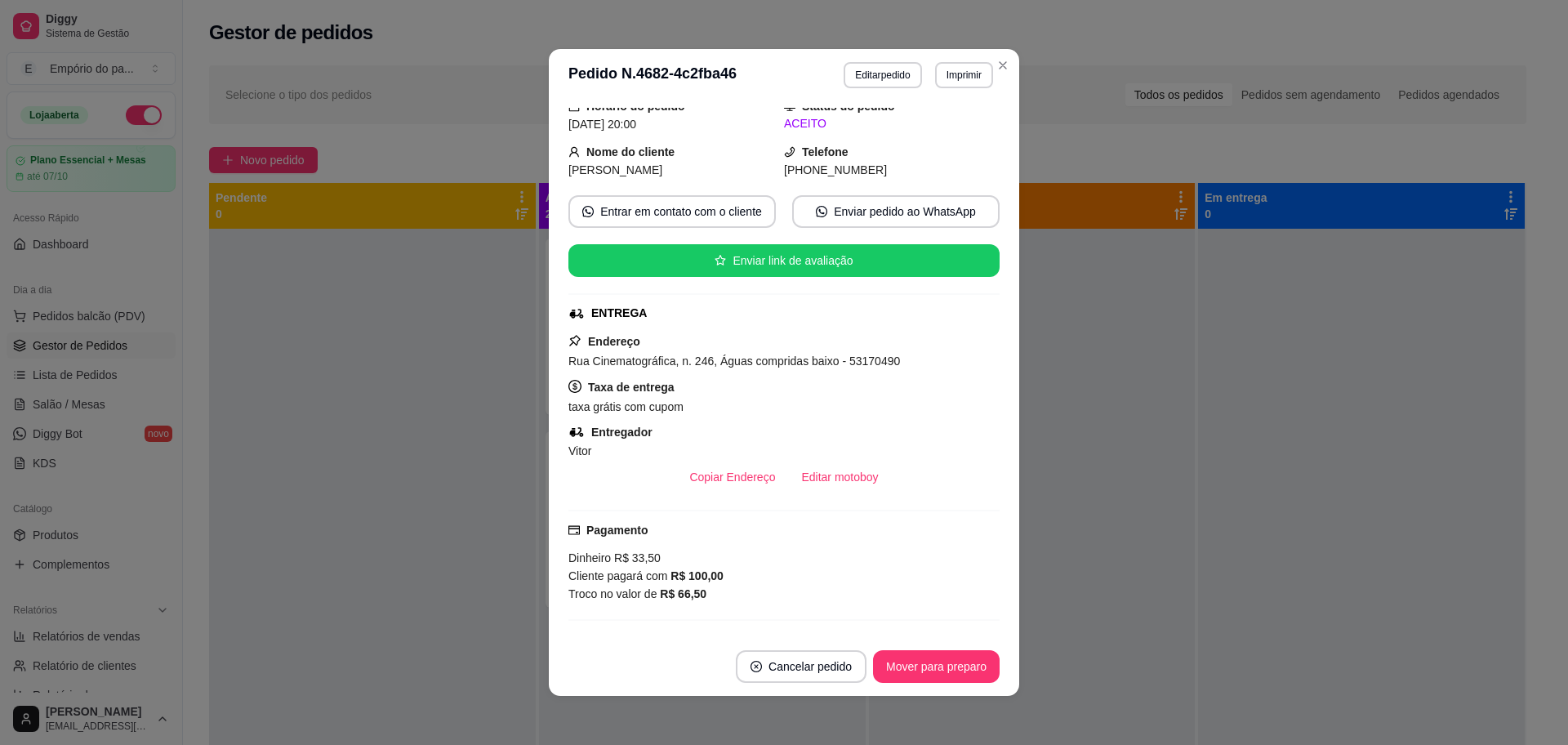
scroll to position [0, 0]
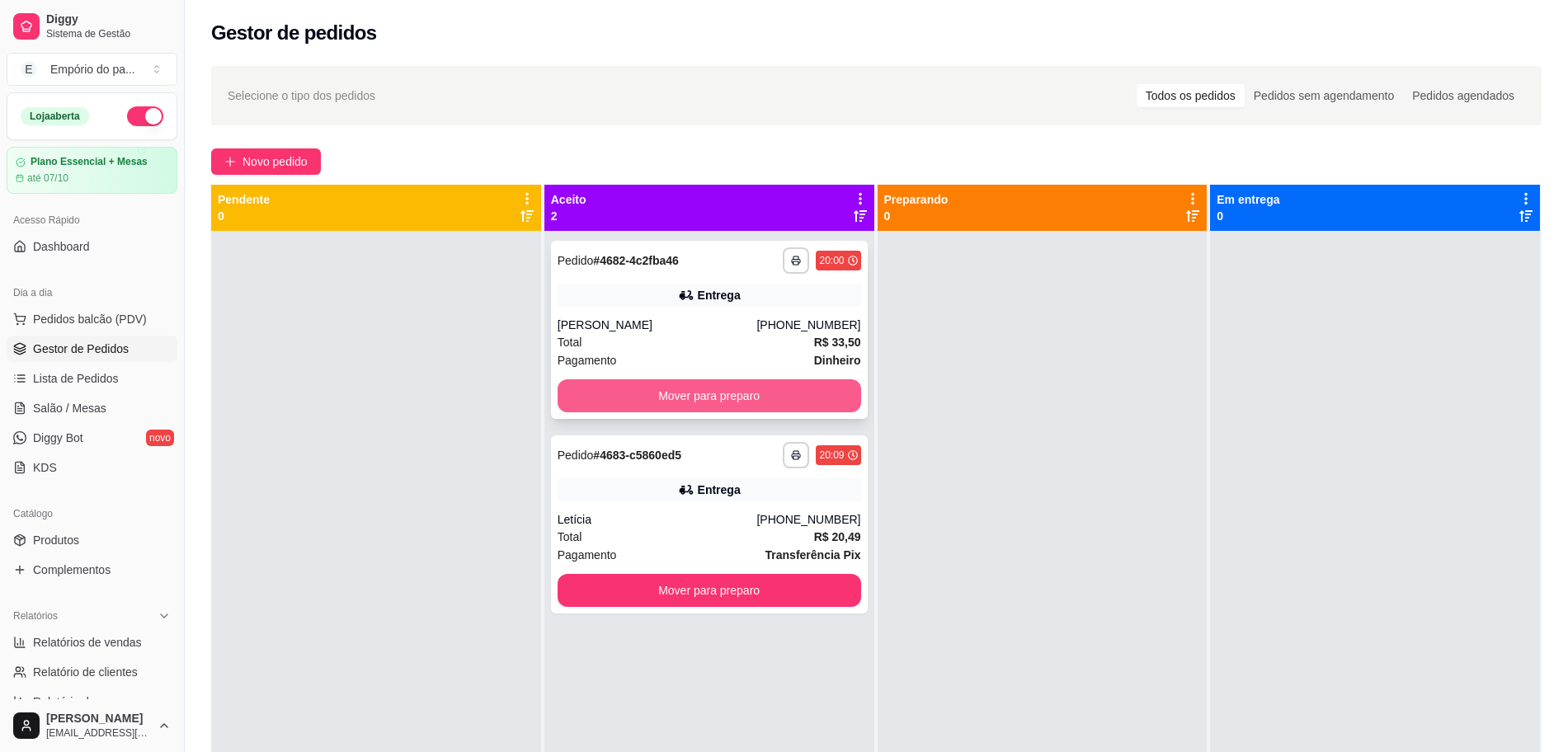
click at [759, 393] on button "Mover para preparo" at bounding box center [708, 395] width 303 height 33
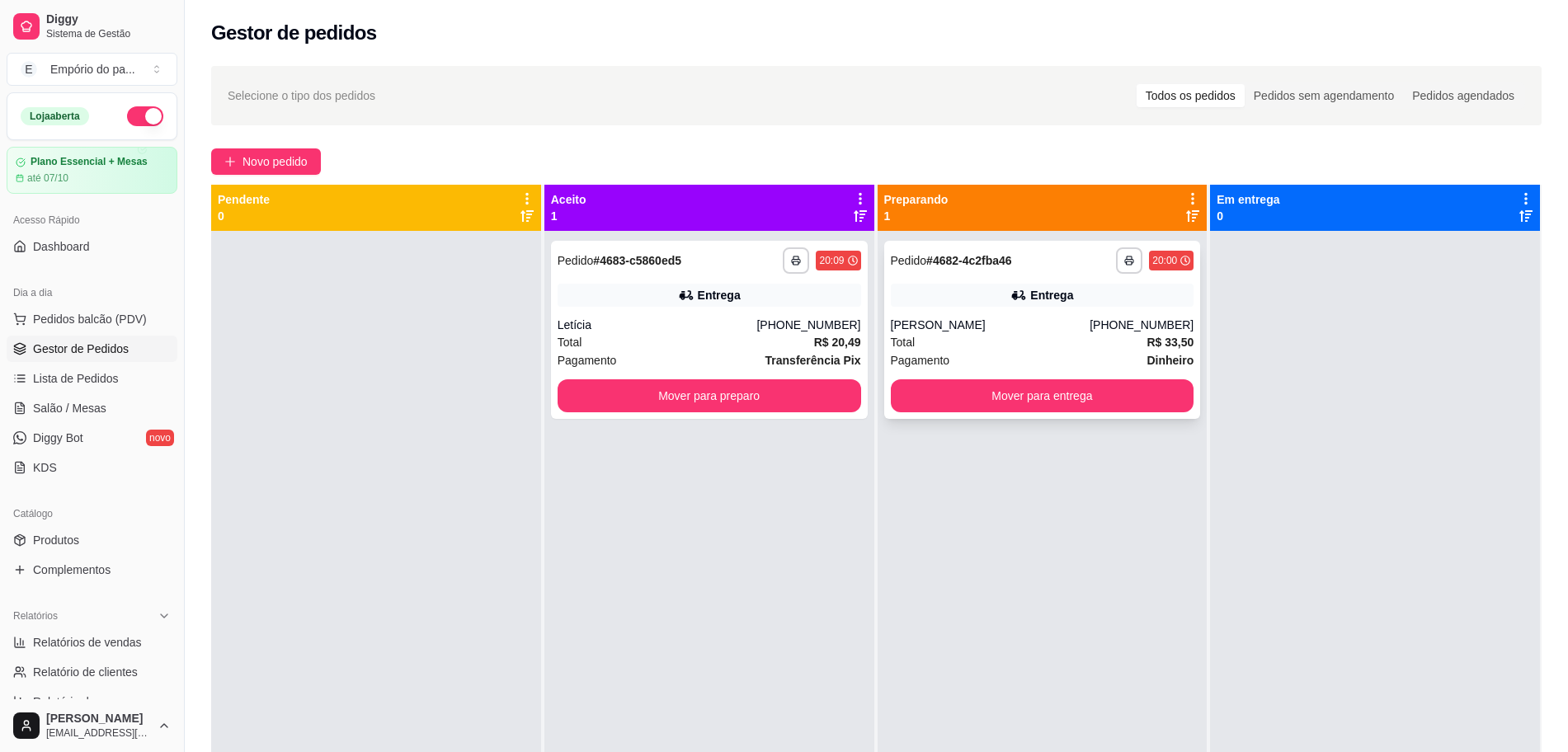
click at [1012, 336] on div "**********" at bounding box center [1042, 329] width 317 height 178
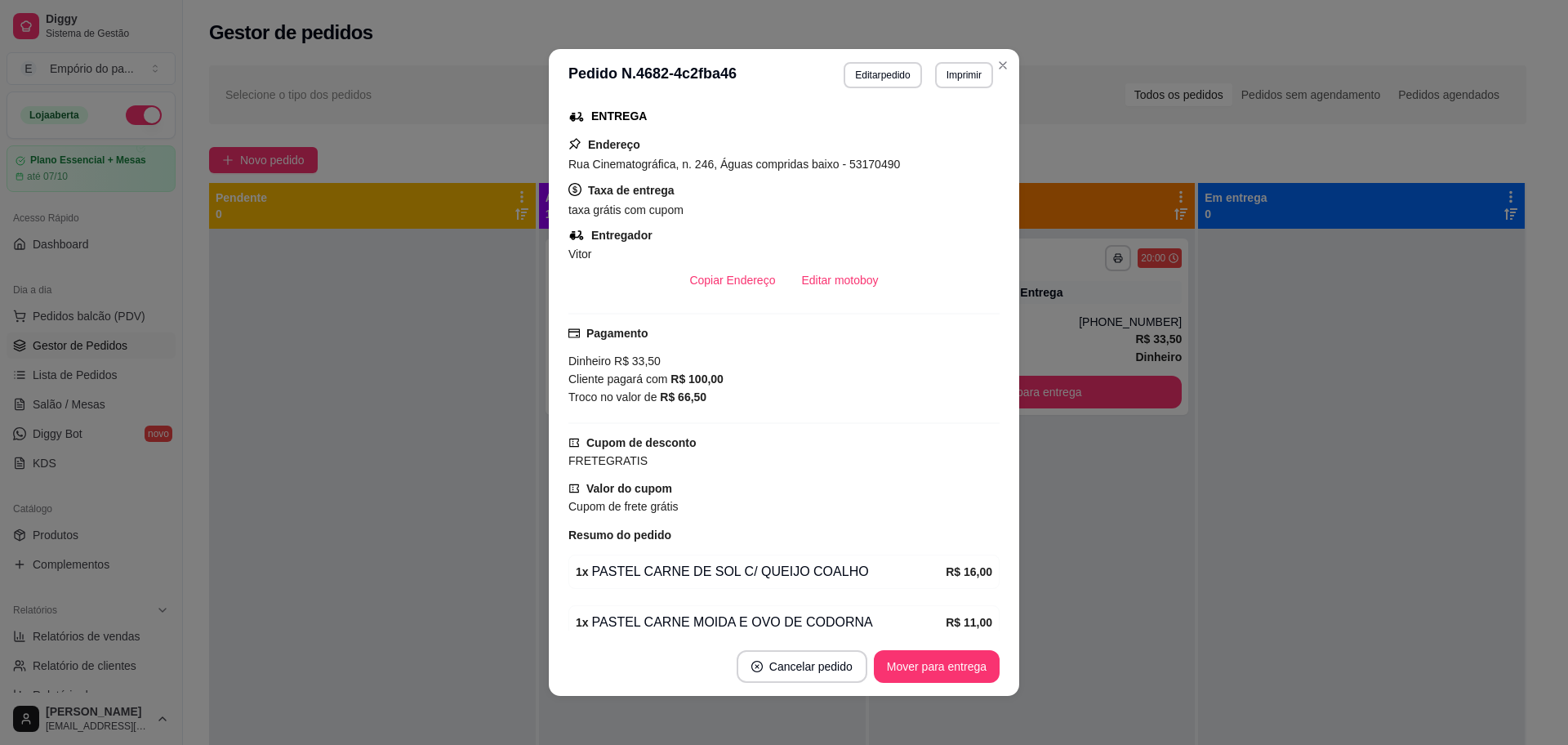
scroll to position [297, 0]
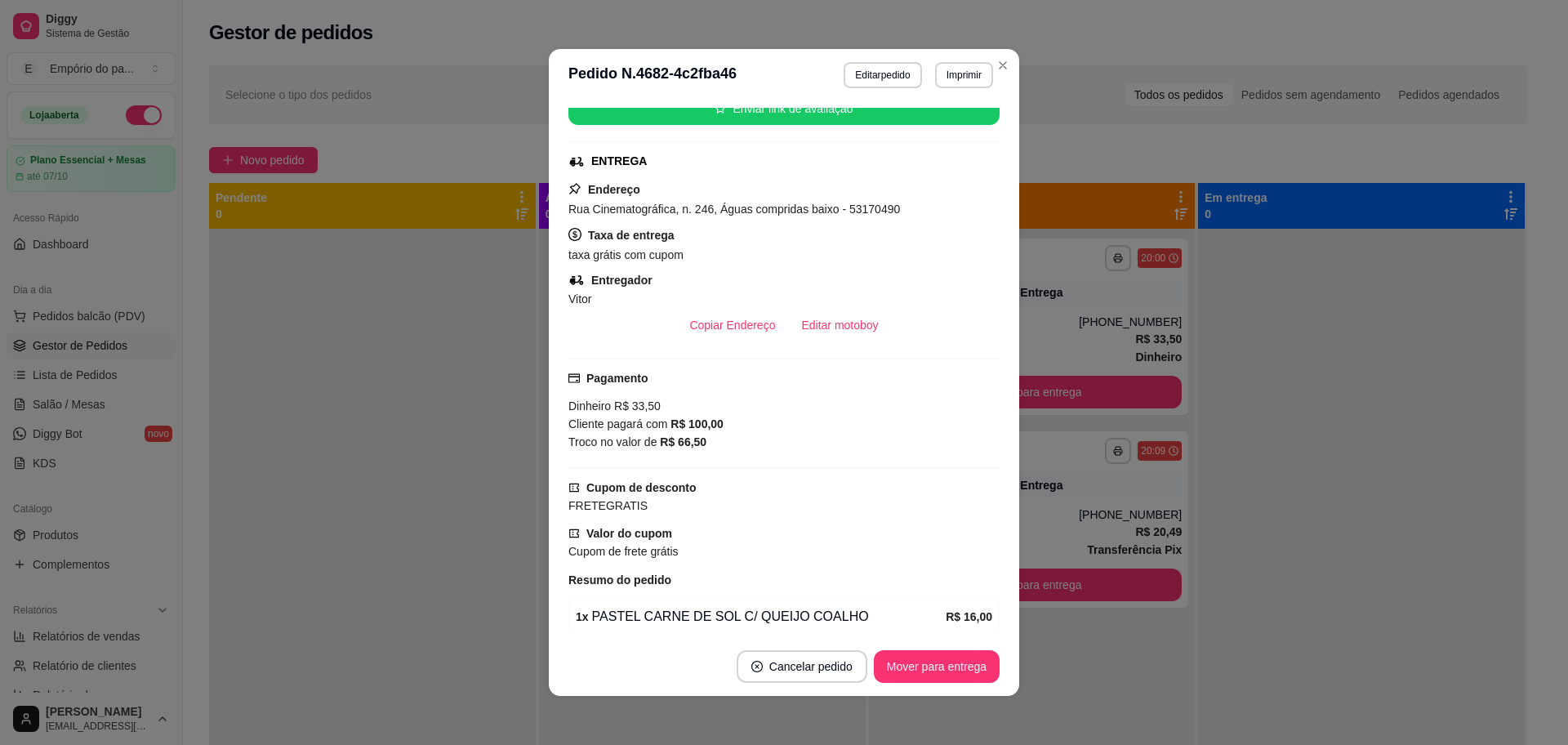
click at [669, 464] on div "Pagamento Dinheiro R$ 33,50 Cliente pagará com R$ 100,00 Troco no valor de R$ 6…" at bounding box center [783, 413] width 431 height 111
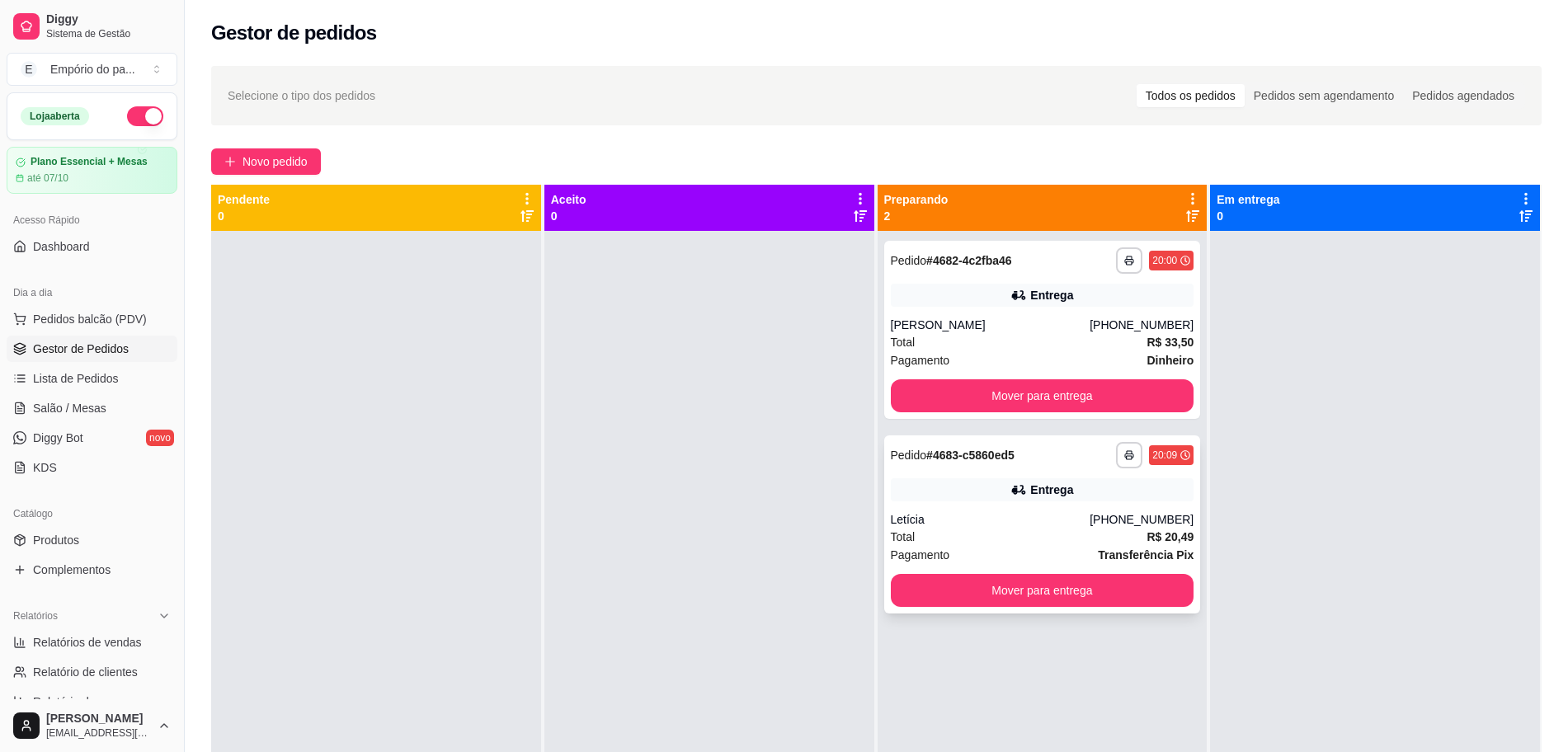
click at [981, 512] on div "Letícia" at bounding box center [990, 519] width 200 height 16
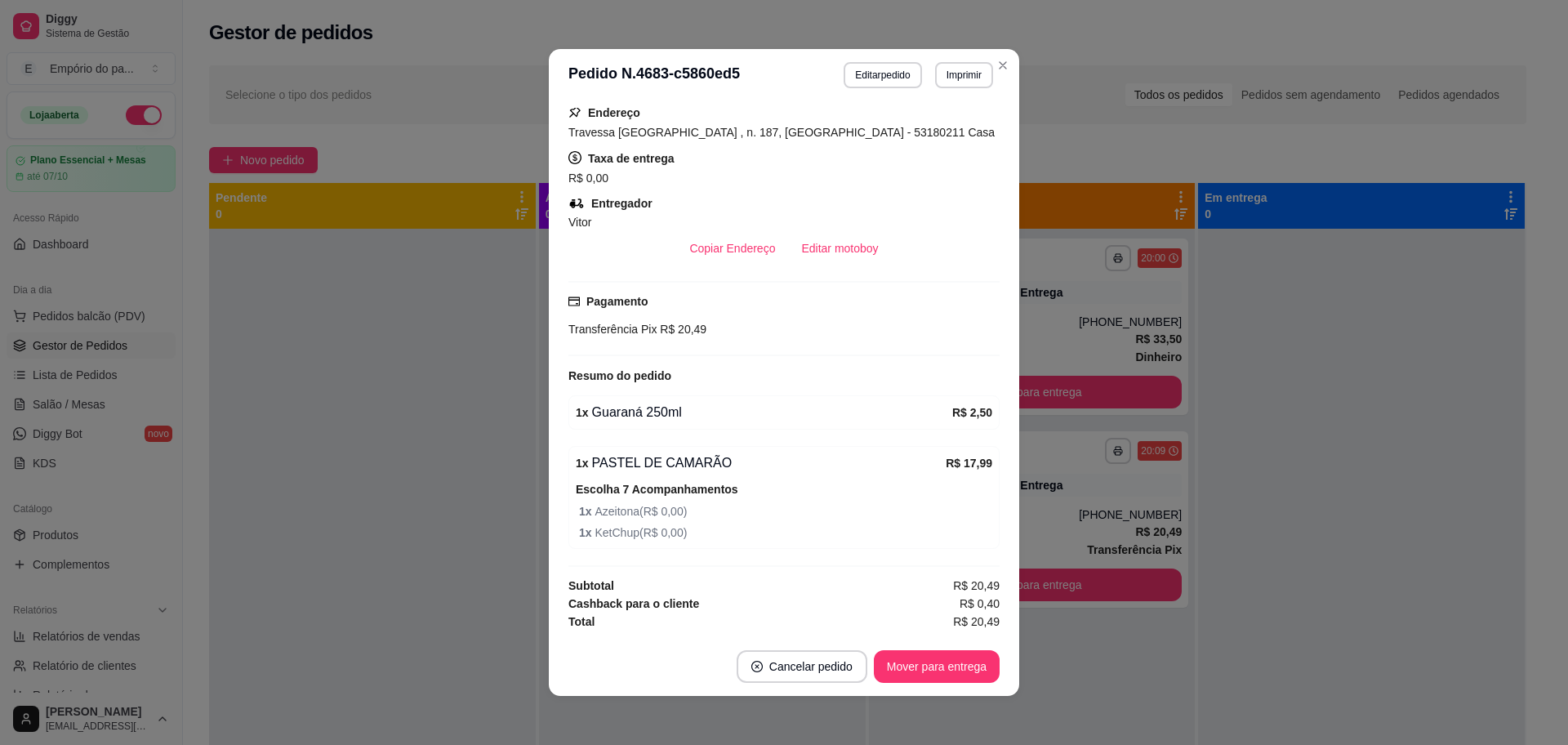
scroll to position [4, 0]
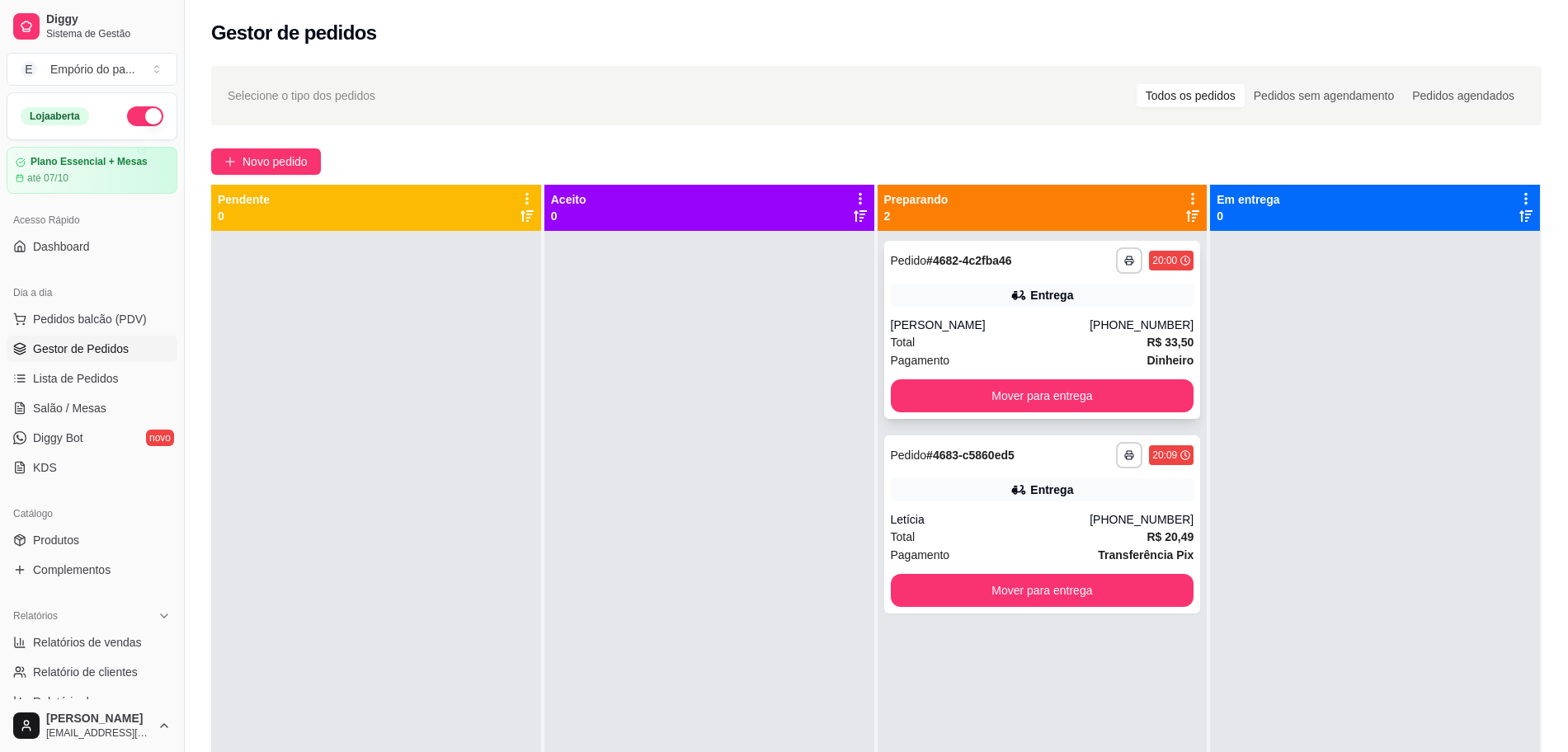
click at [1019, 356] on div "Pagamento Dinheiro" at bounding box center [1041, 360] width 303 height 18
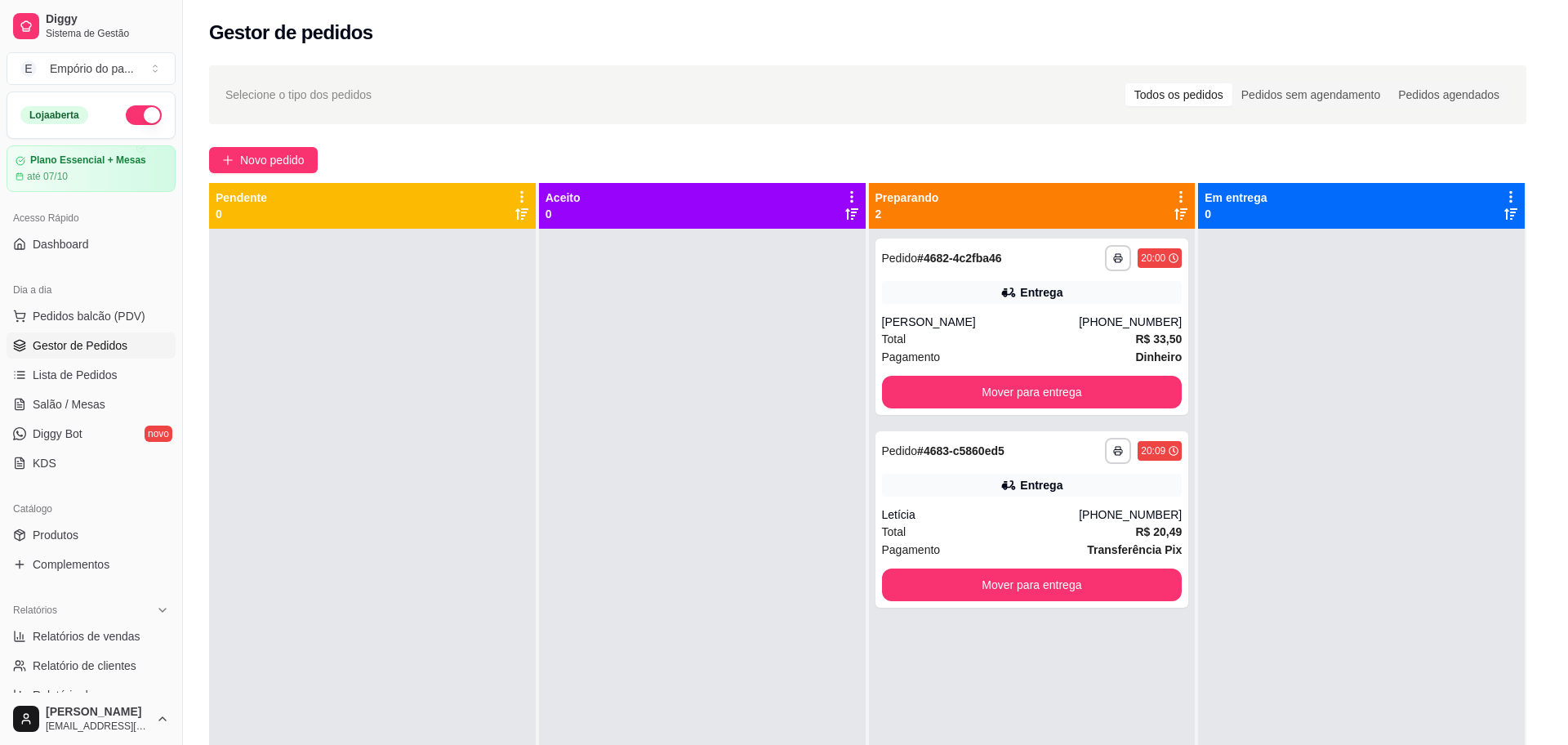
scroll to position [501, 0]
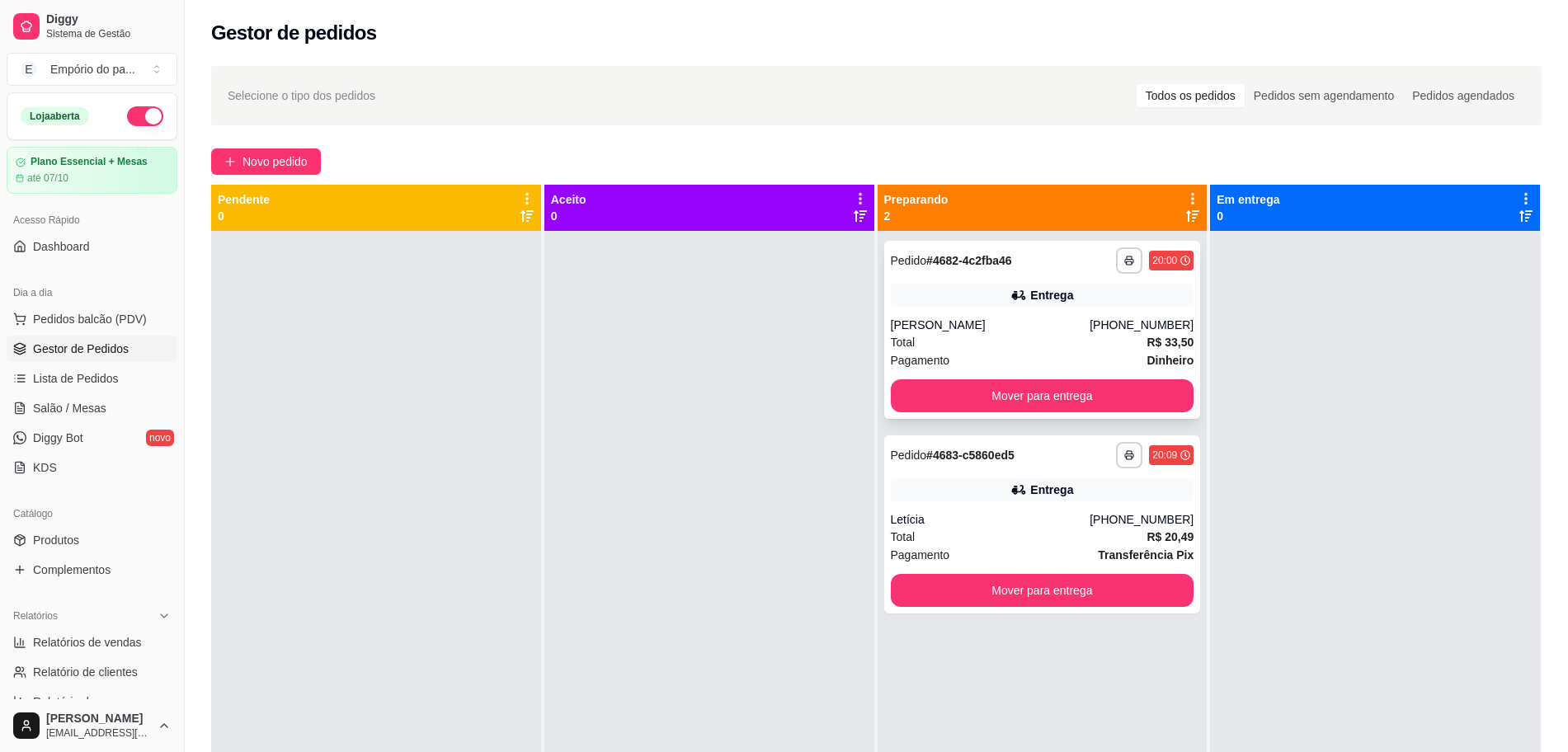
click at [1027, 337] on div "Total R$ 33,50" at bounding box center [1041, 342] width 303 height 18
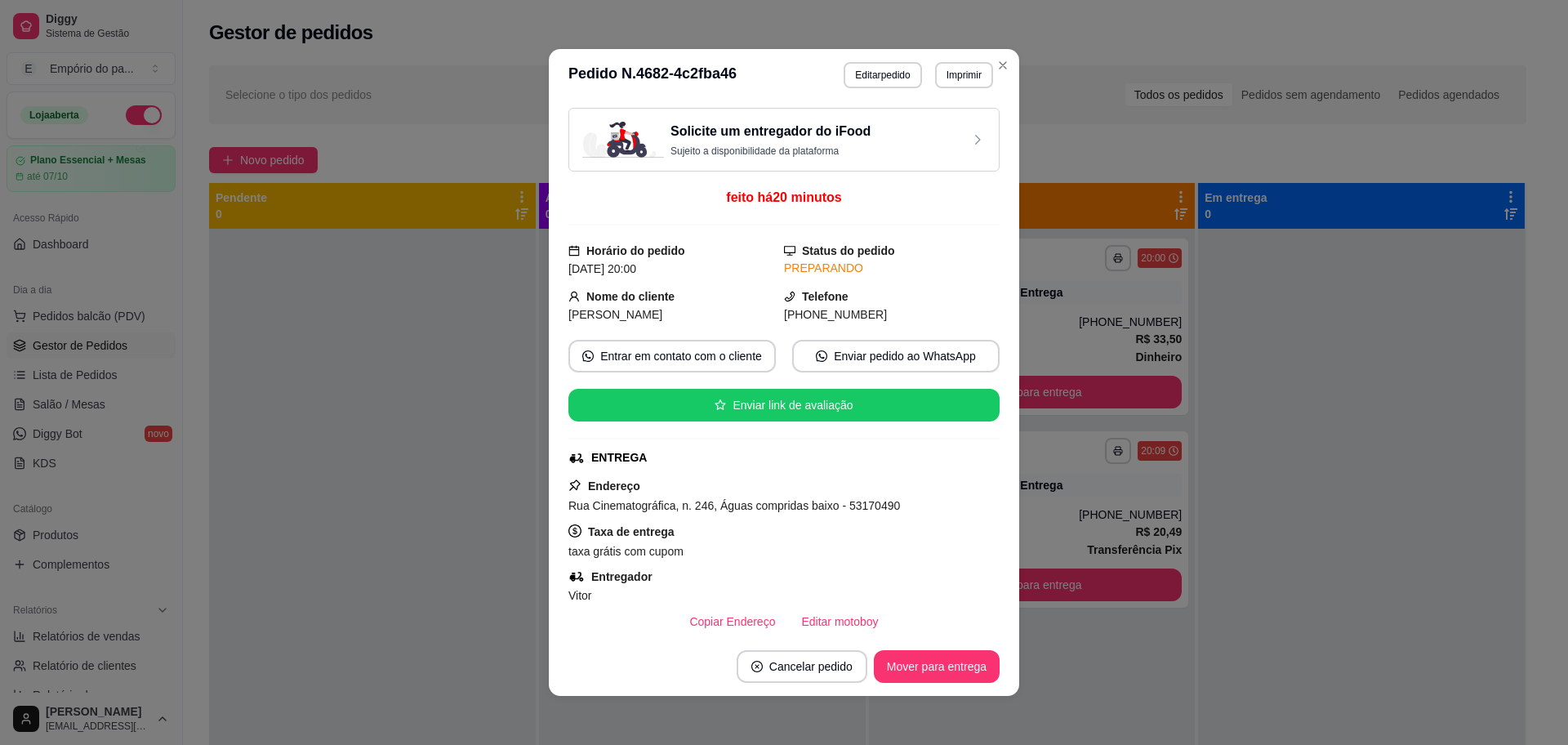
scroll to position [340, 0]
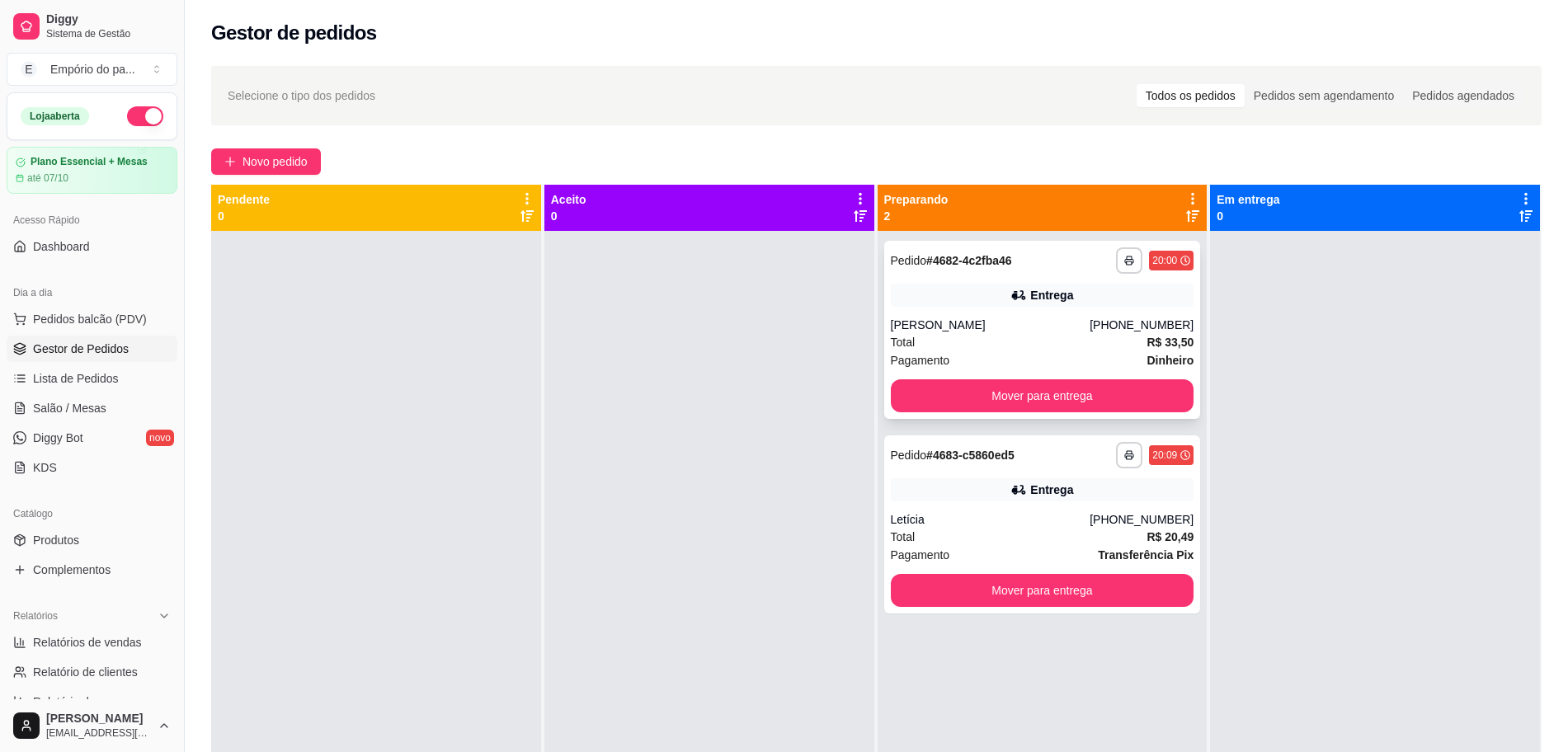
click at [1046, 351] on div "Pagamento Dinheiro" at bounding box center [1041, 360] width 303 height 18
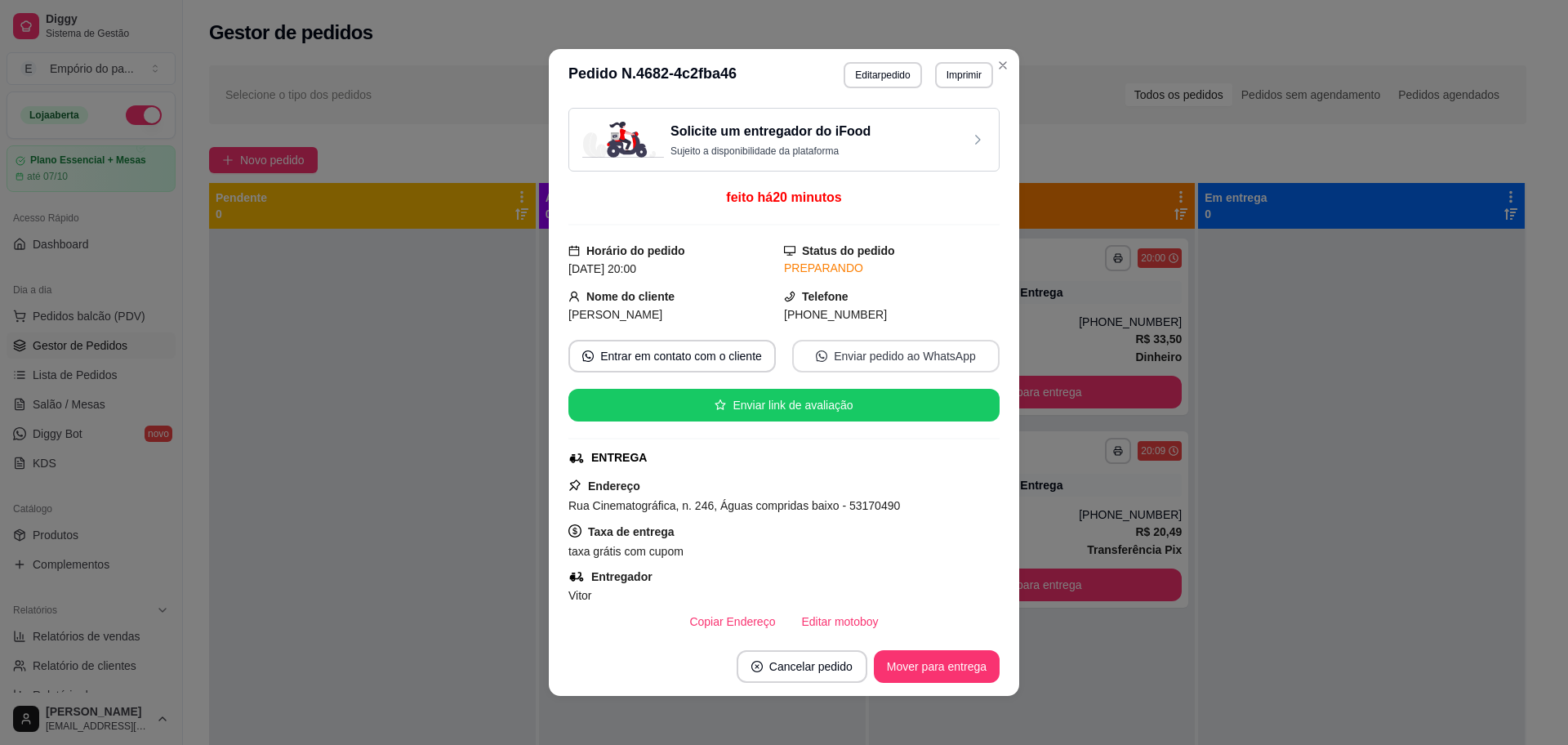
scroll to position [501, 0]
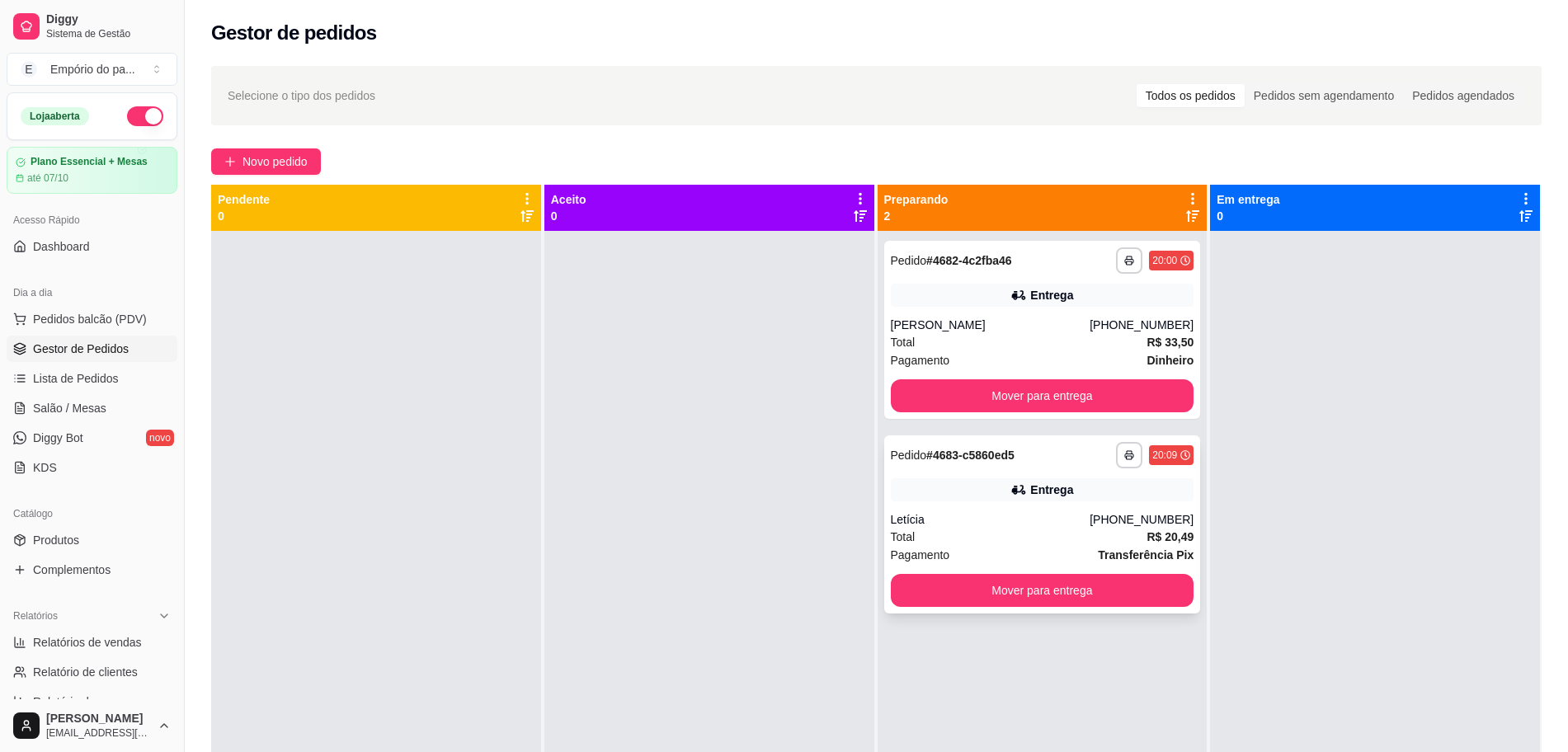
click at [985, 548] on div "Pagamento Transferência Pix" at bounding box center [1041, 555] width 303 height 18
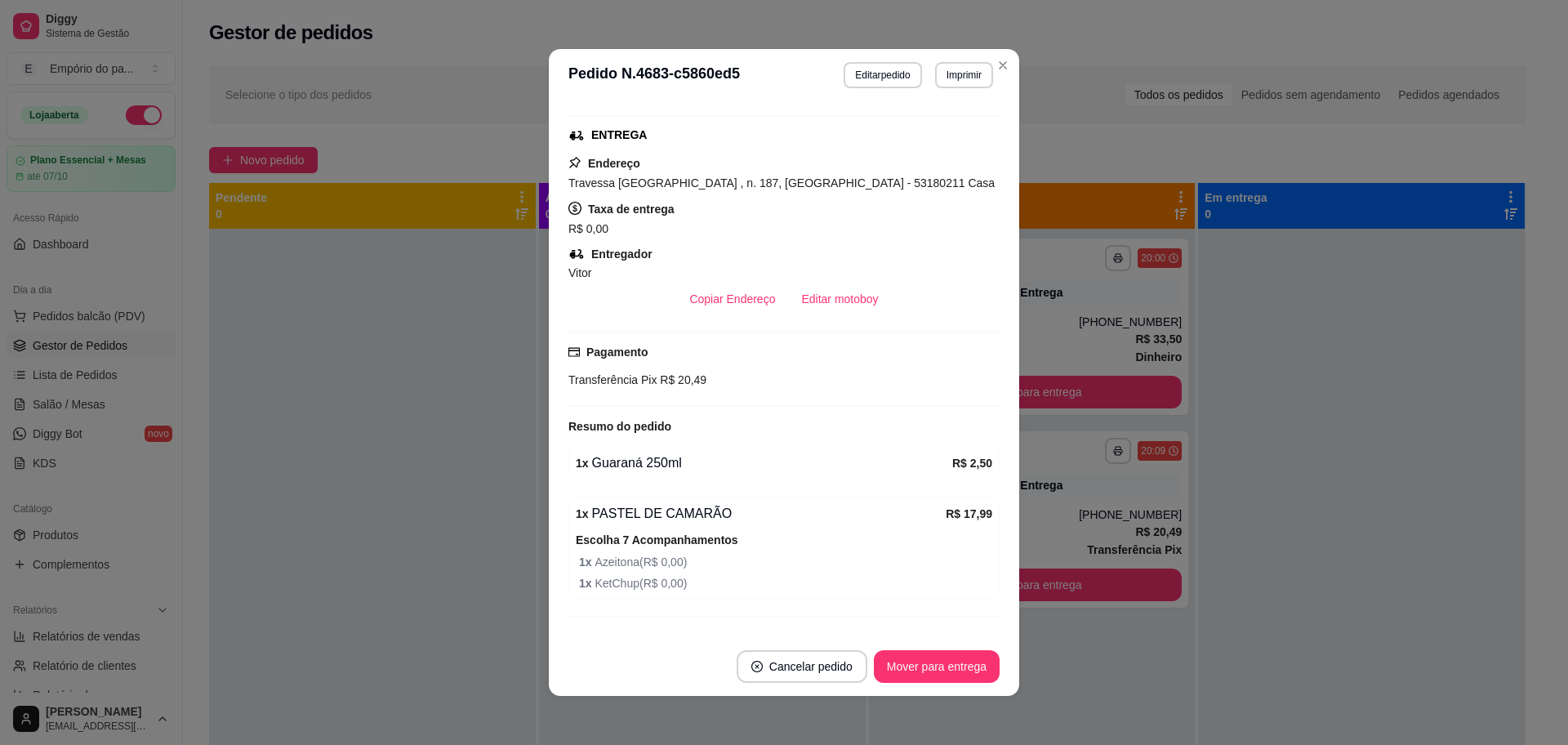
scroll to position [374, 0]
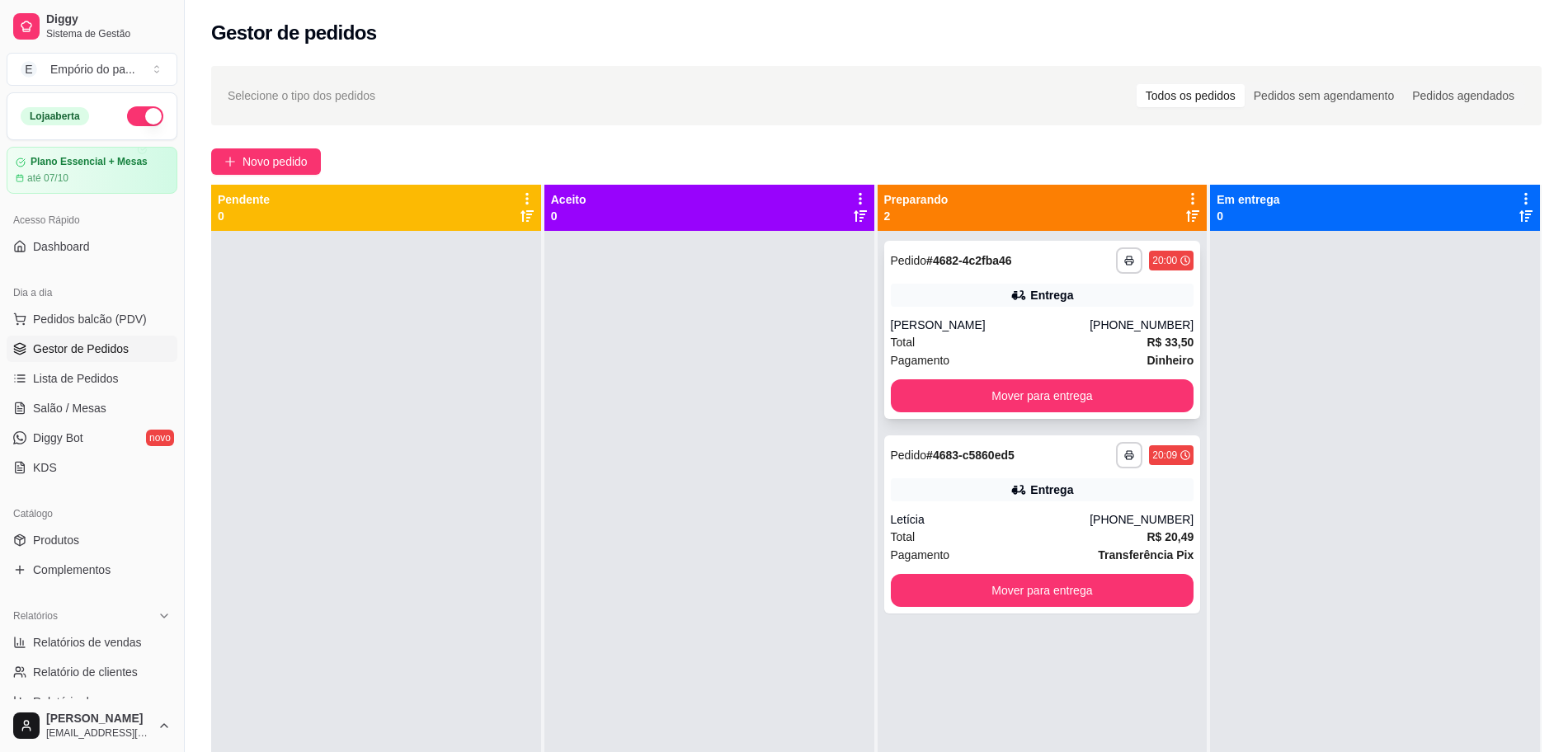
click at [1024, 345] on div "Total R$ 33,50" at bounding box center [1041, 342] width 303 height 18
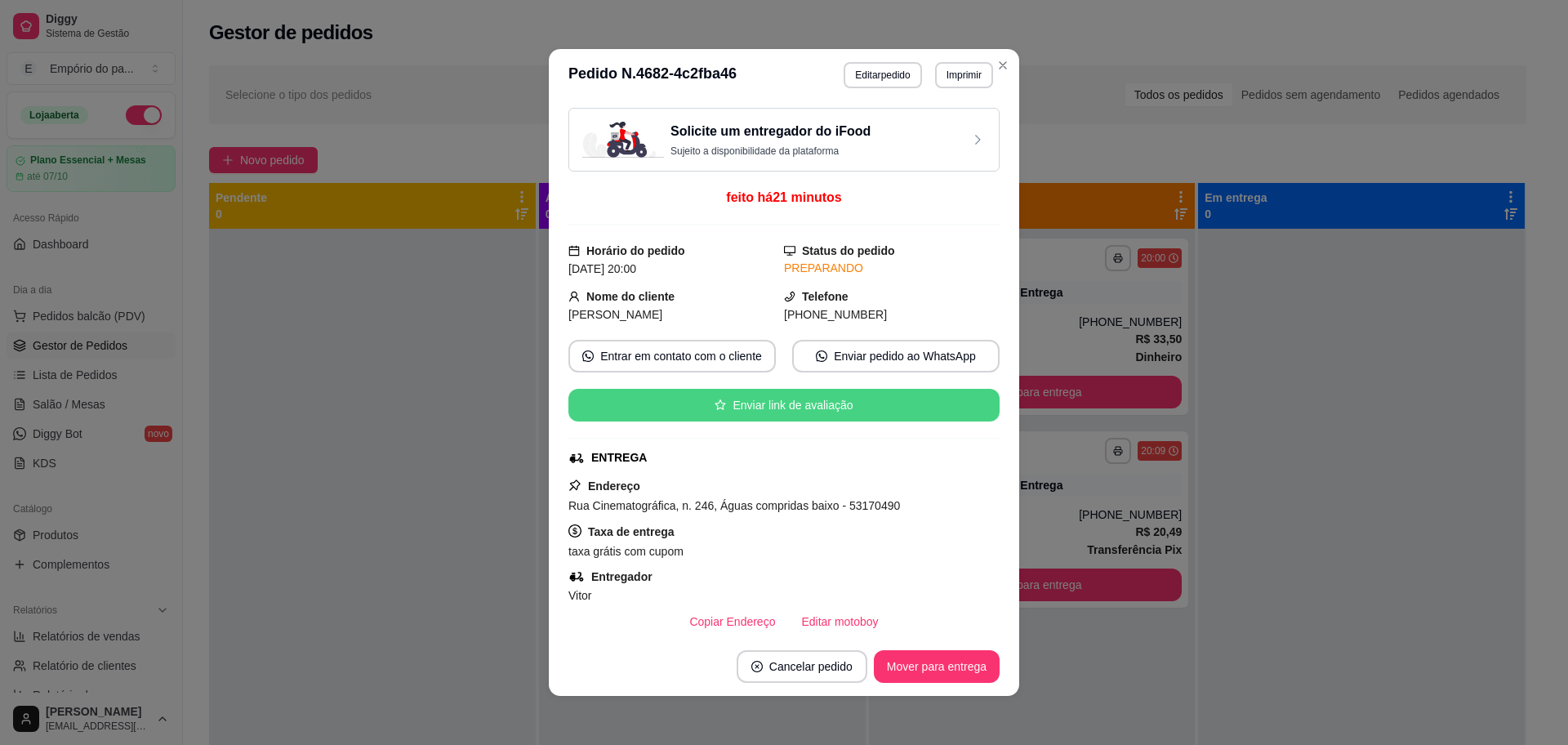
scroll to position [501, 0]
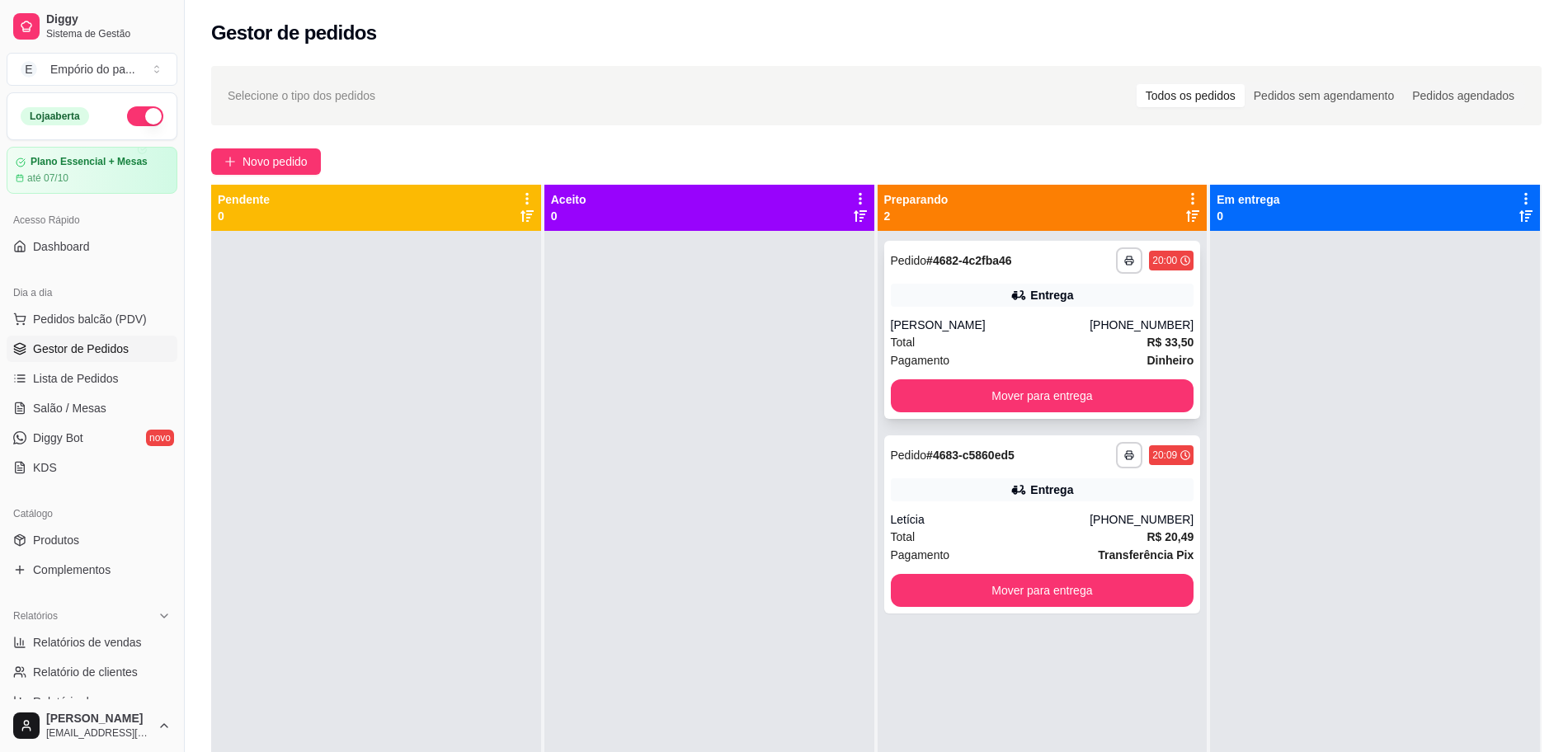
click at [1035, 331] on div "[PERSON_NAME]" at bounding box center [990, 325] width 200 height 16
click at [946, 515] on div "Letícia" at bounding box center [990, 519] width 200 height 16
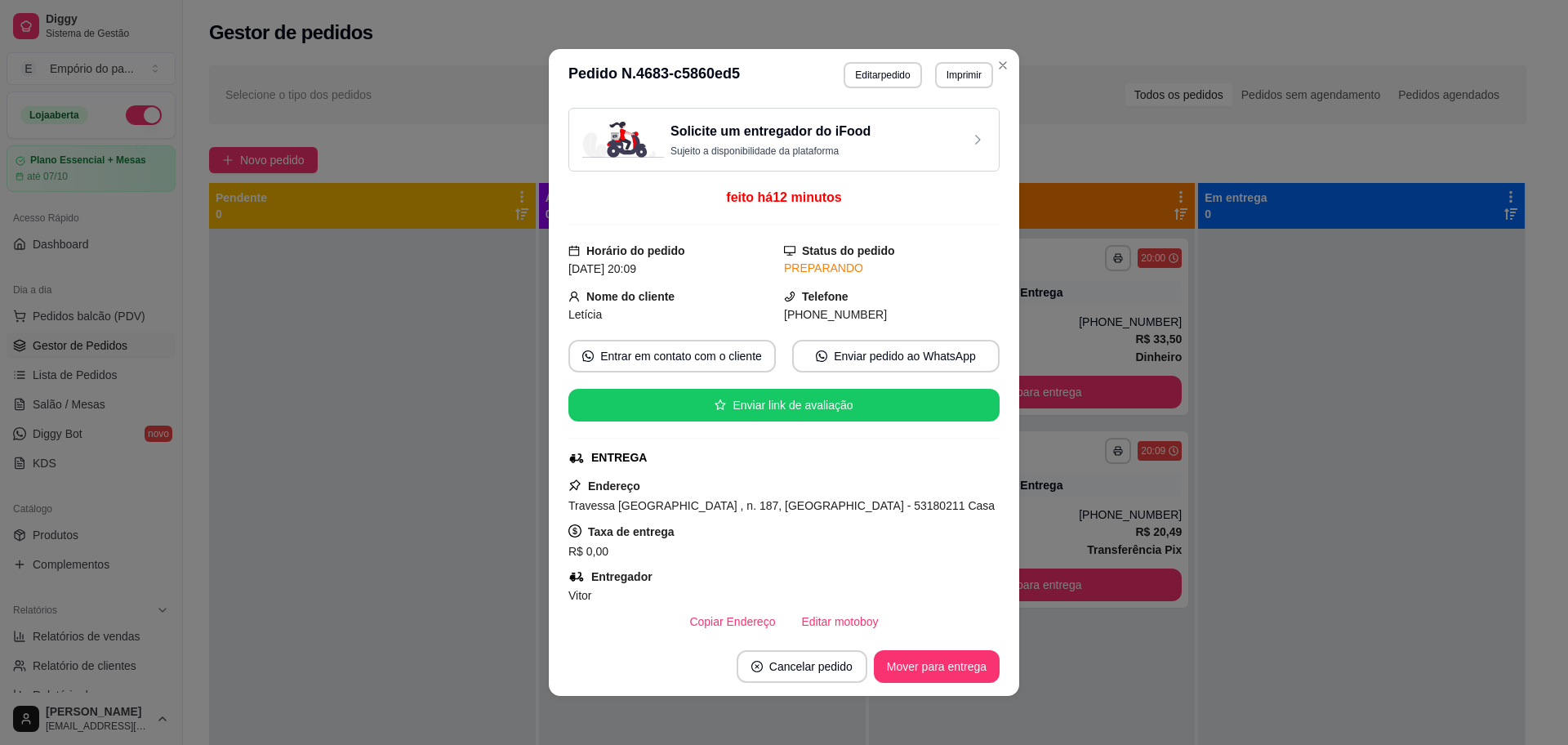
scroll to position [374, 0]
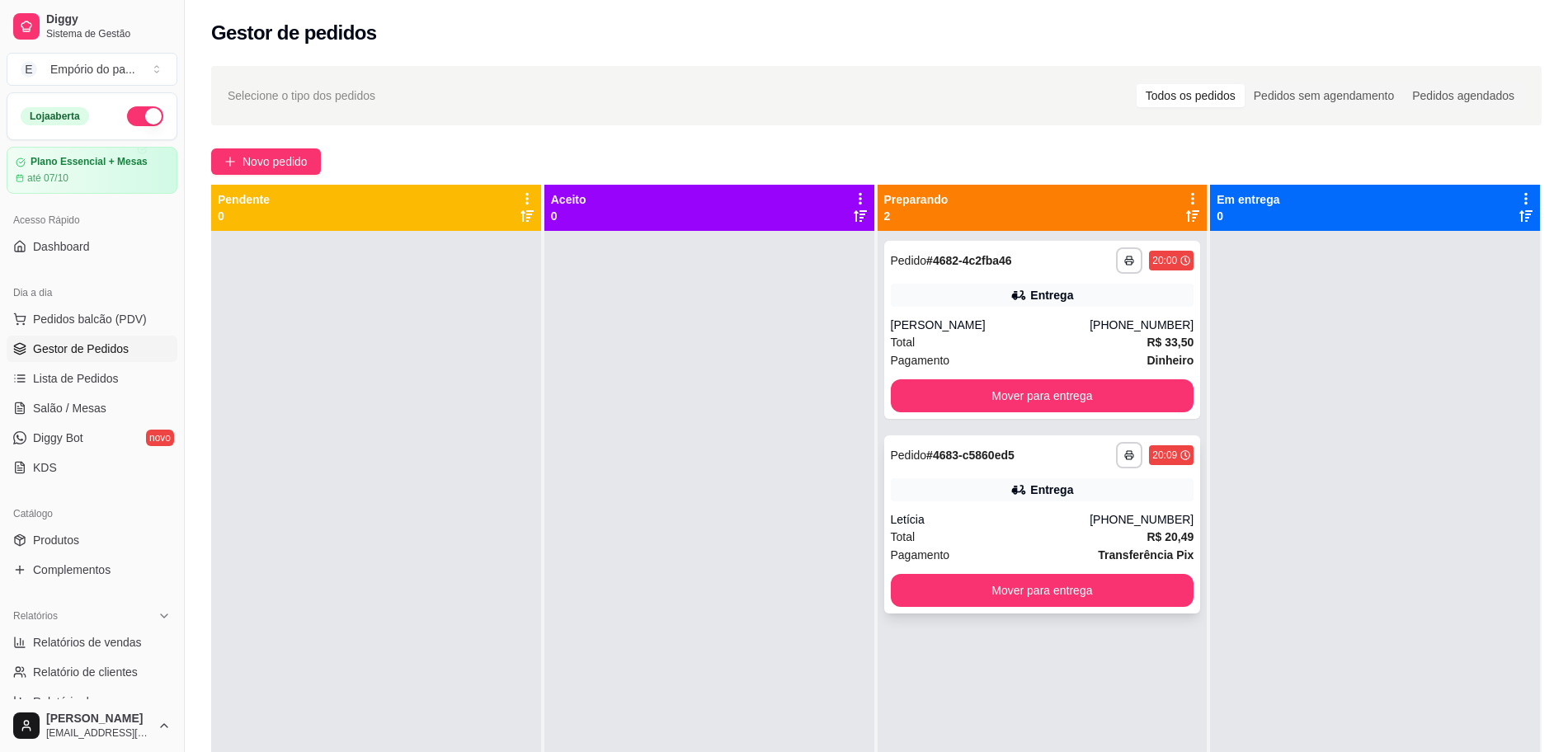
click at [1043, 527] on div "Letícia" at bounding box center [990, 519] width 200 height 16
click at [803, 483] on div at bounding box center [709, 606] width 330 height 752
click at [70, 412] on span "Salão / Mesas" at bounding box center [69, 408] width 73 height 16
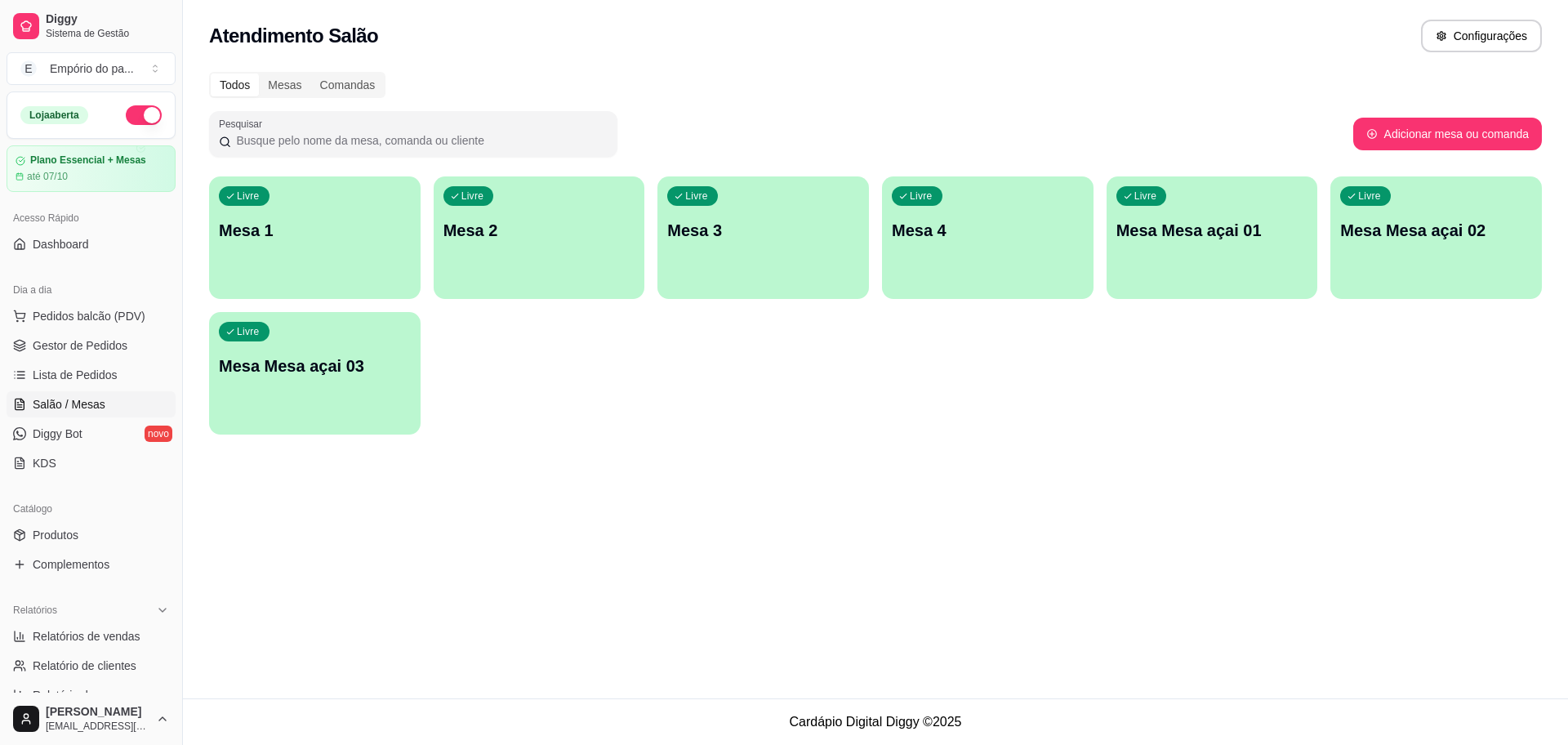
click at [564, 256] on div "Livre Mesa 2" at bounding box center [539, 228] width 211 height 103
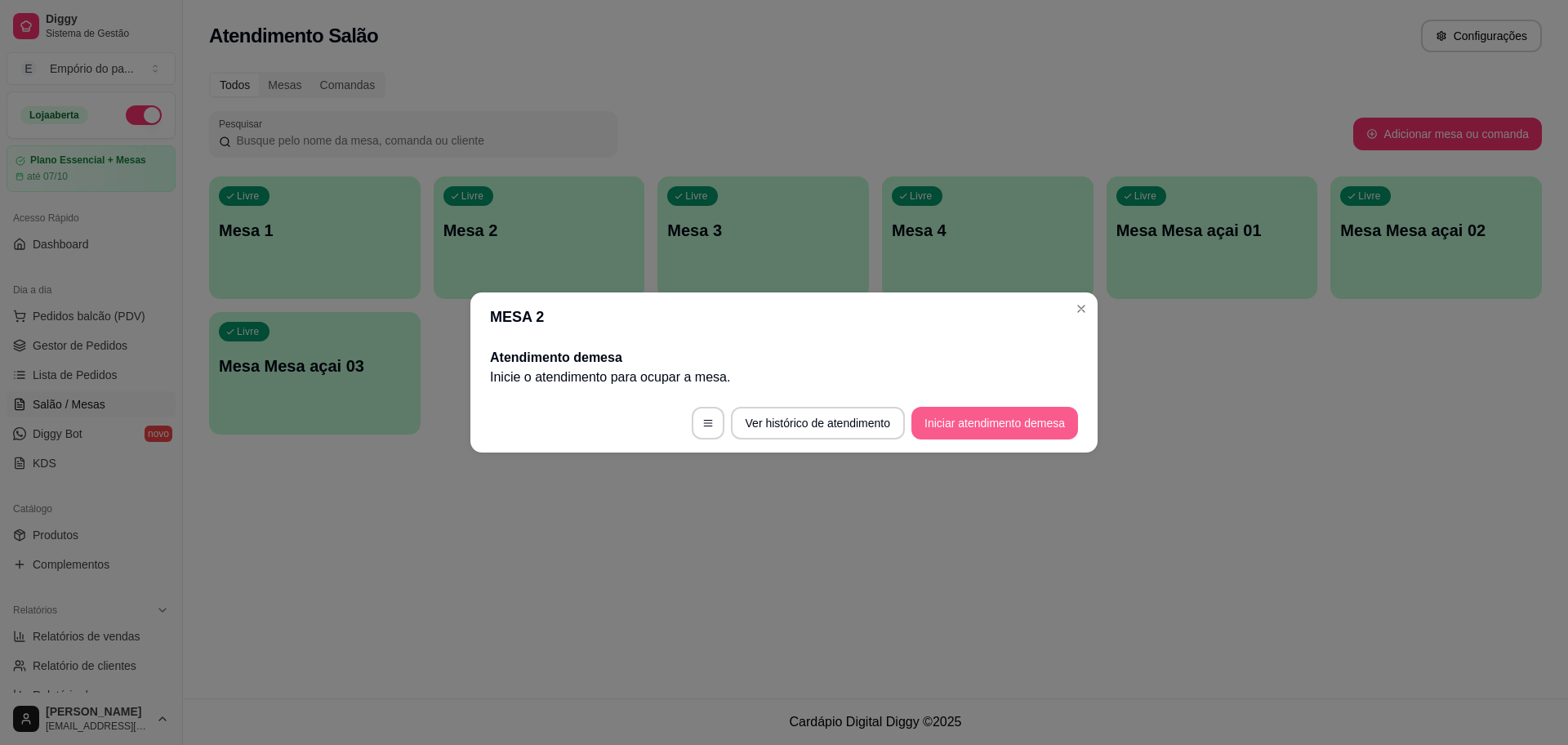
click at [975, 420] on button "Iniciar atendimento de mesa" at bounding box center [995, 423] width 167 height 32
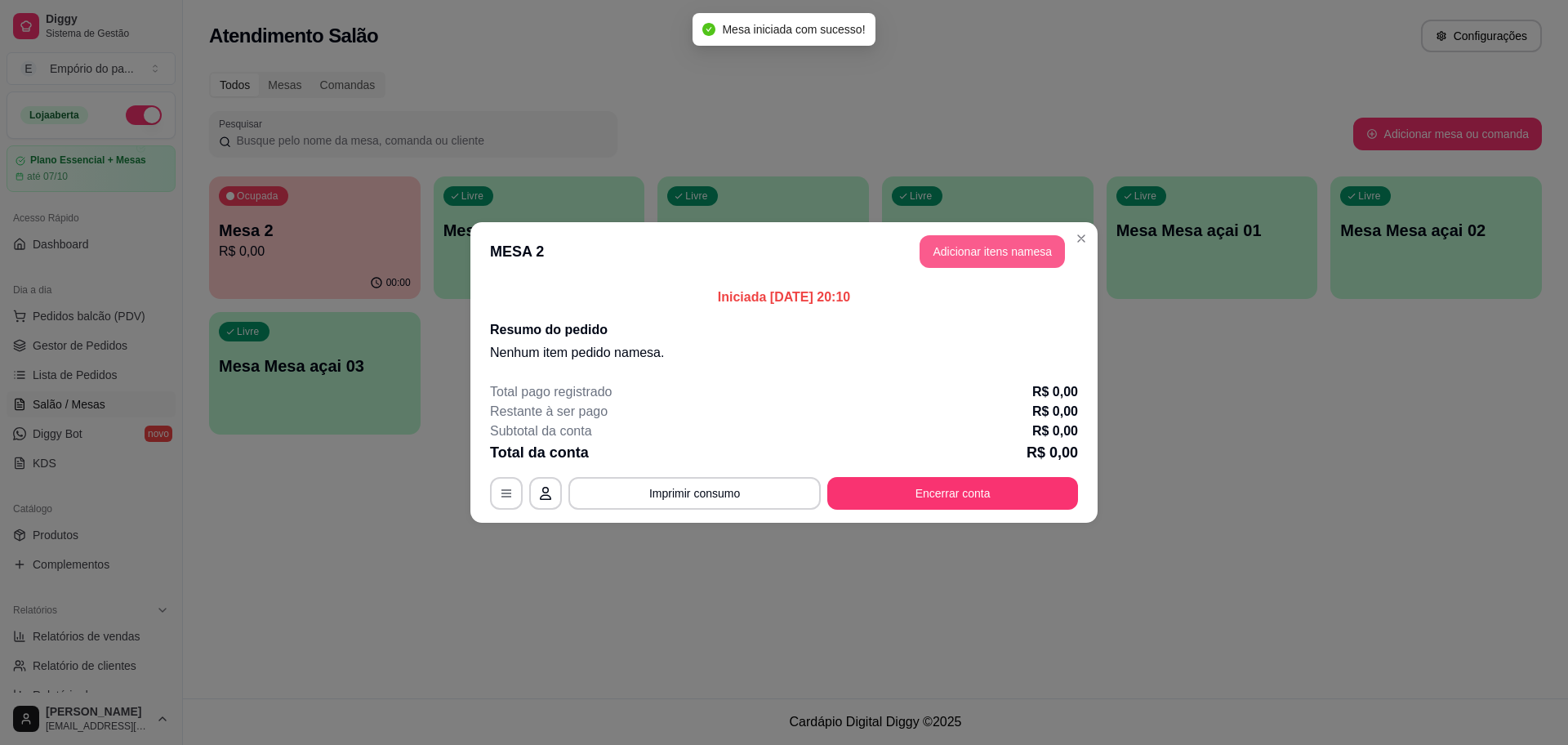
click at [1014, 247] on button "Adicionar itens na mesa" at bounding box center [992, 252] width 145 height 32
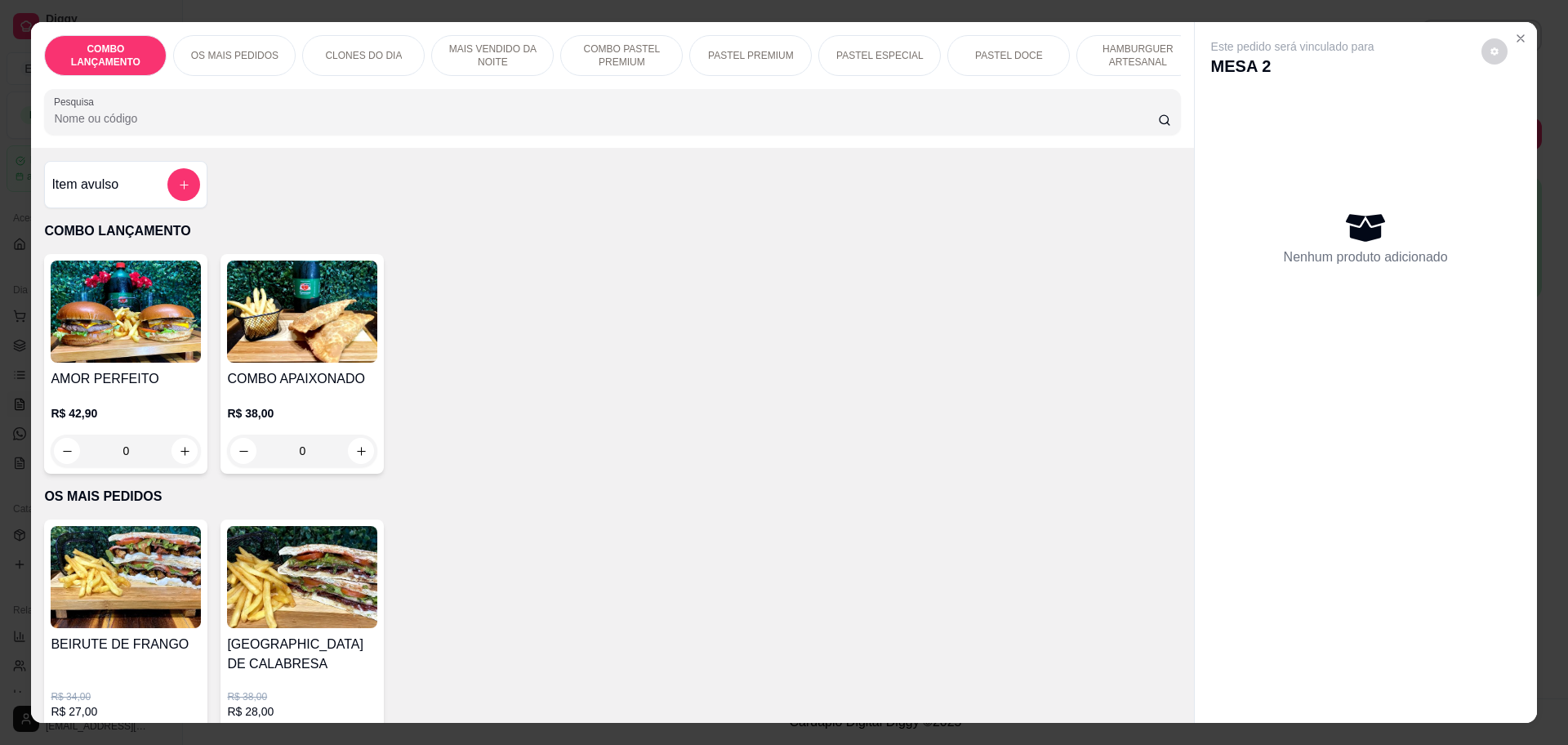
click at [996, 241] on p "COMBO LANÇAMENTO" at bounding box center [612, 231] width 1136 height 20
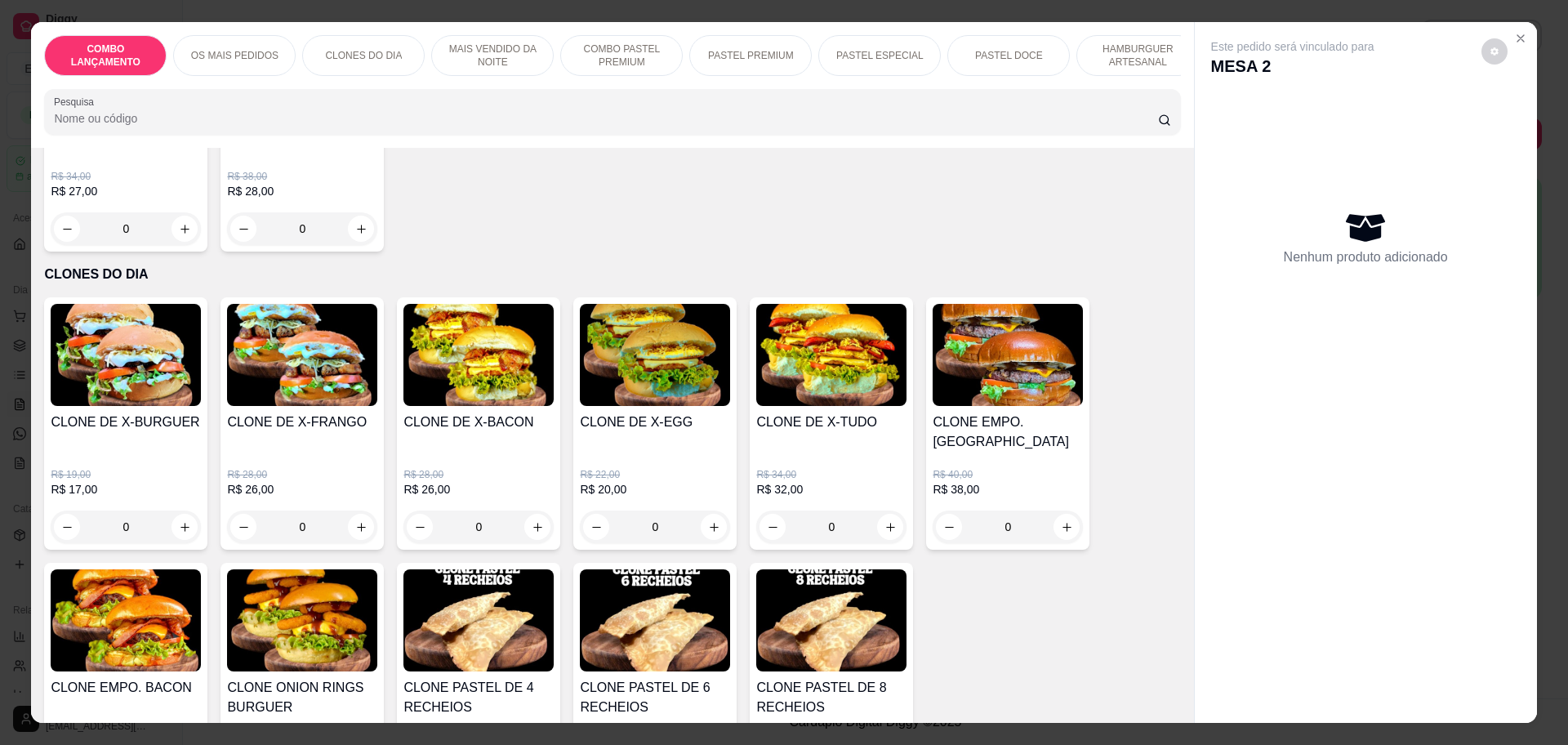
scroll to position [511, 0]
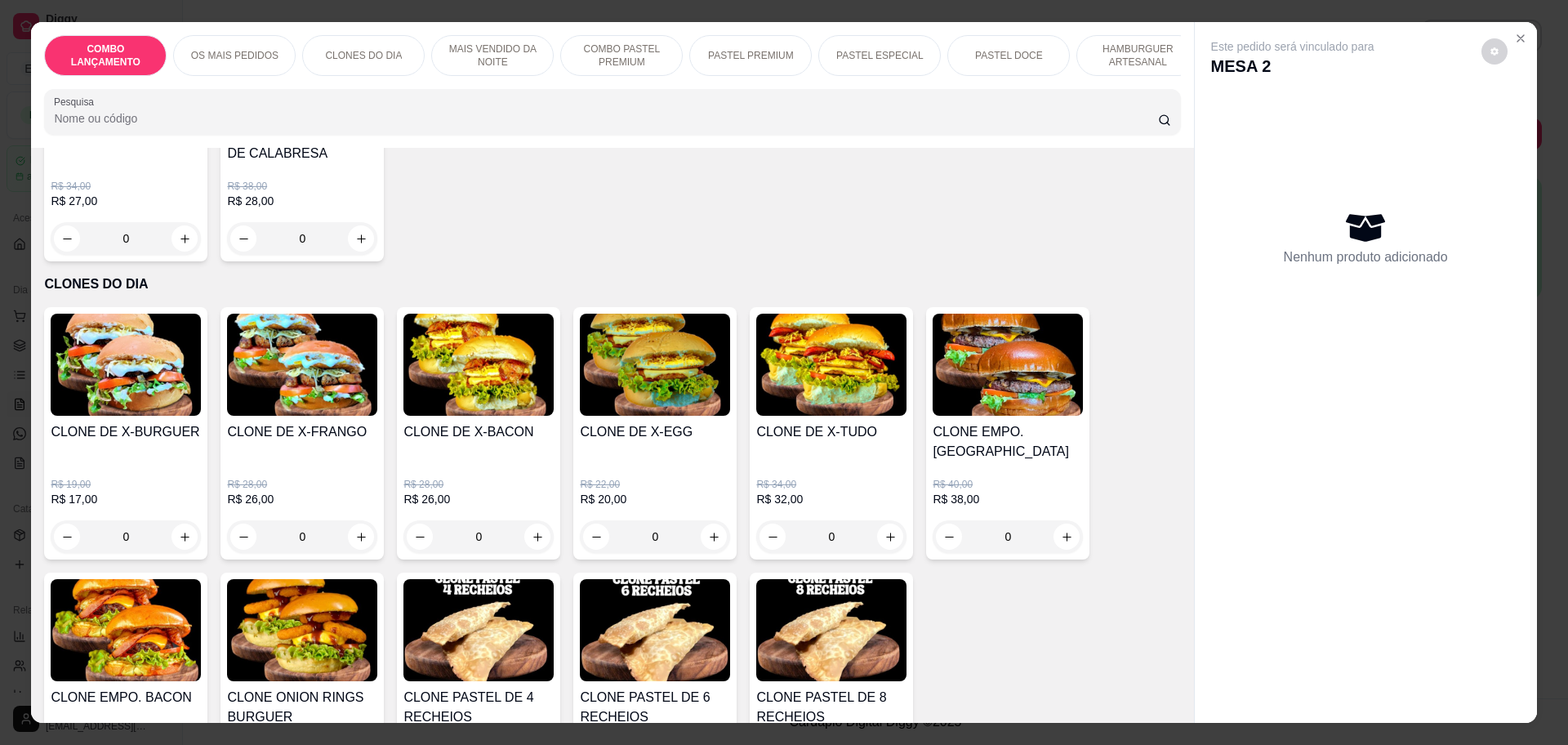
click at [356, 521] on div "0" at bounding box center [302, 537] width 151 height 32
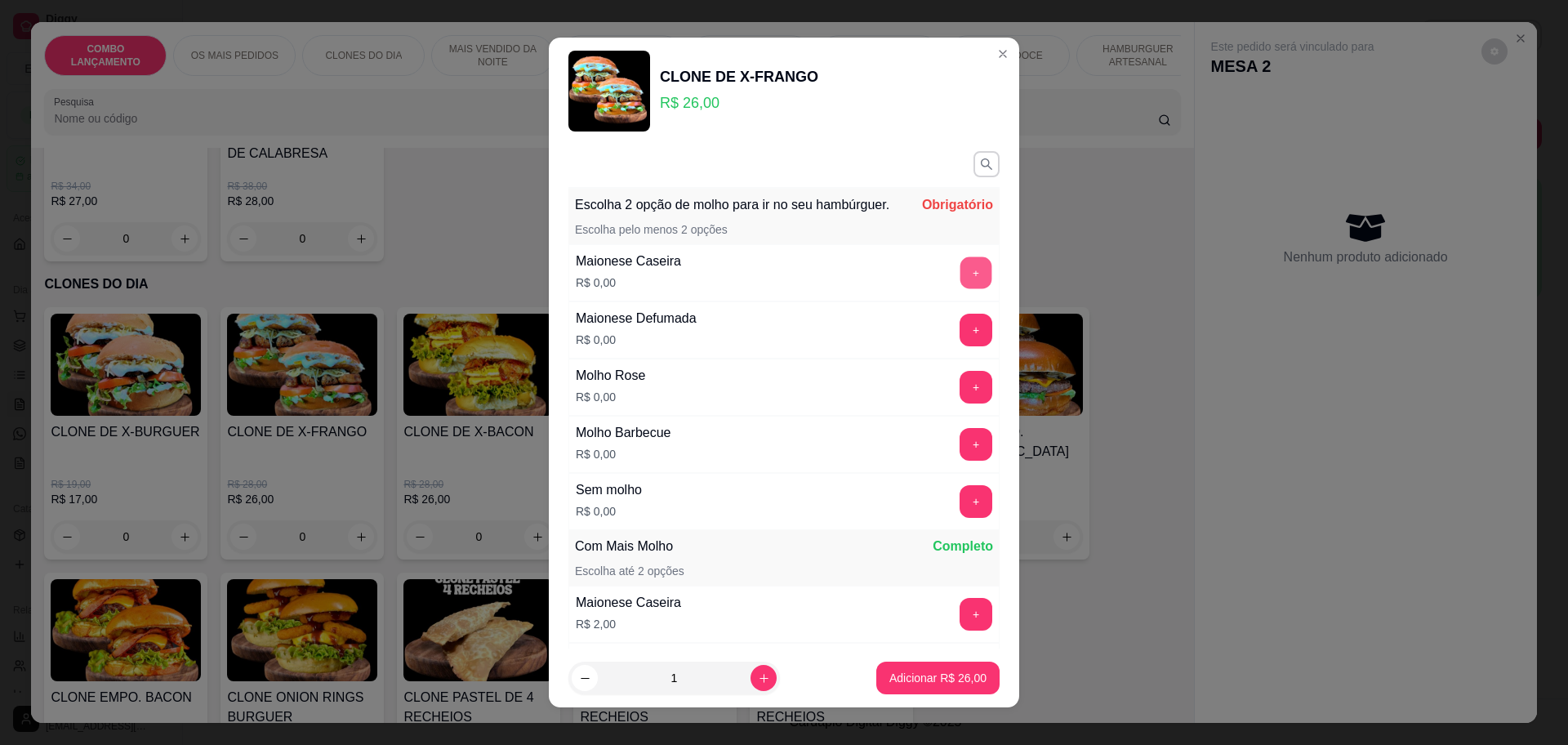
click at [961, 278] on button "+" at bounding box center [977, 273] width 32 height 32
click at [935, 444] on div "Molho Barbecue R$ 0,00 +" at bounding box center [783, 445] width 431 height 57
click at [961, 461] on button "+" at bounding box center [977, 446] width 32 height 32
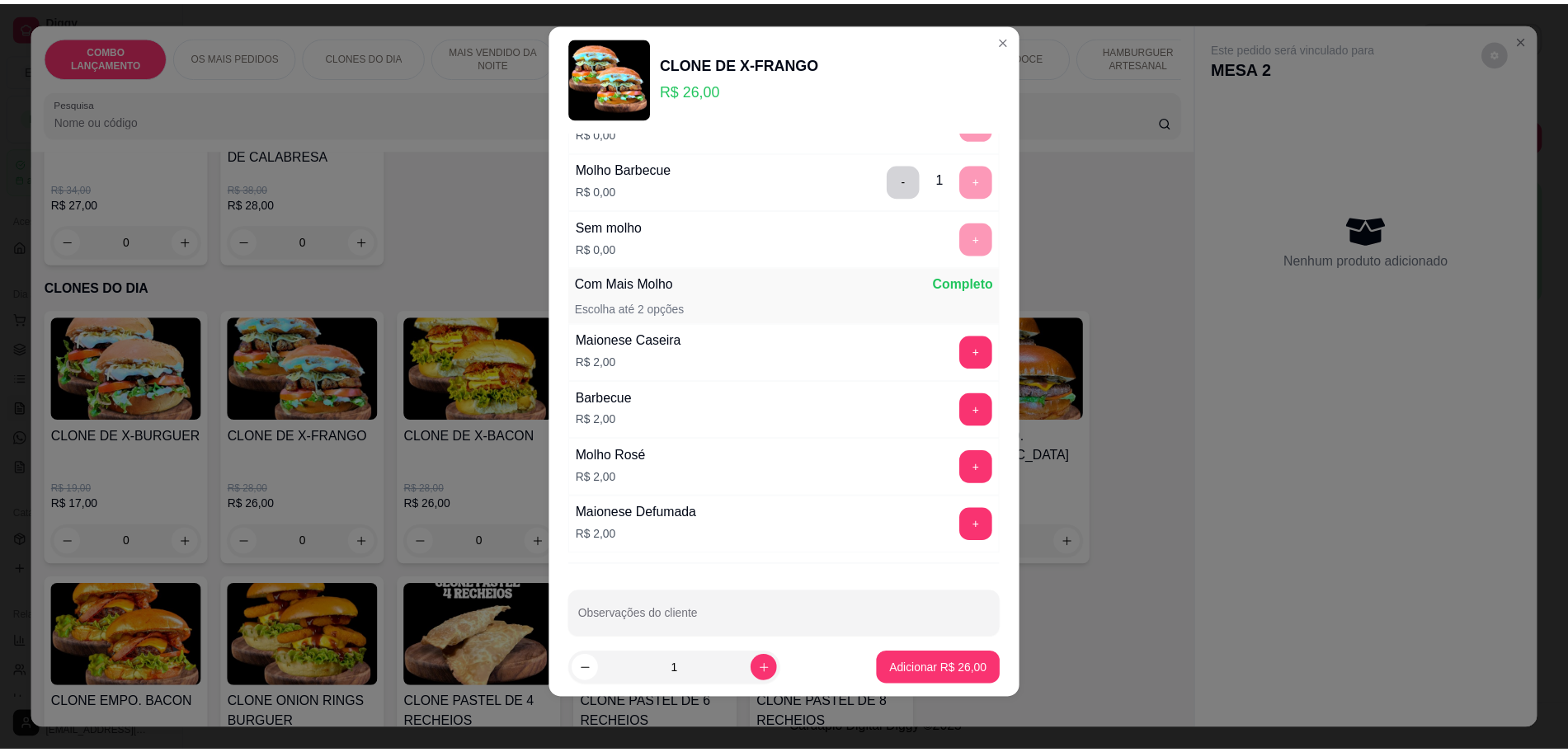
scroll to position [294, 0]
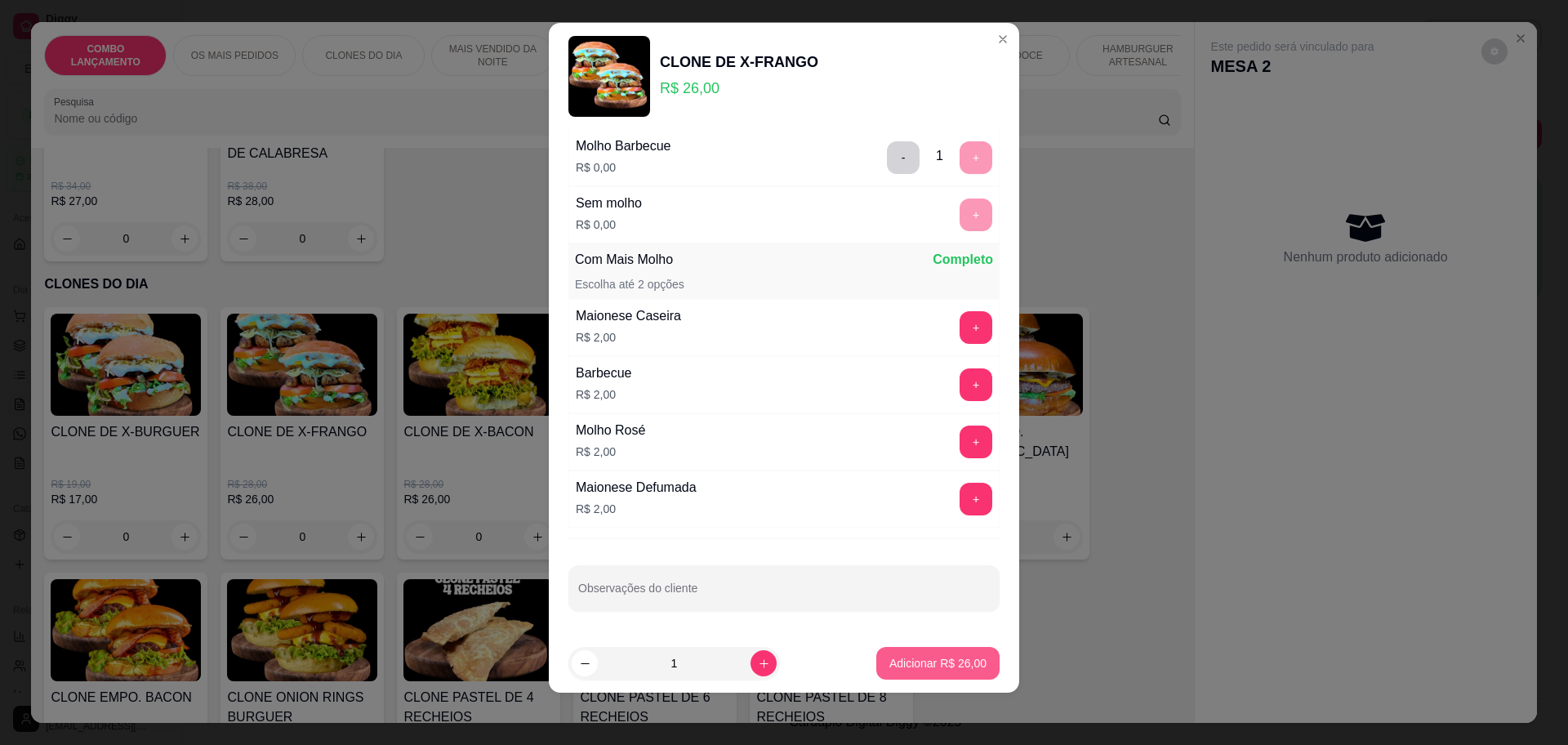
click at [891, 665] on p "Adicionar R$ 26,00" at bounding box center [938, 663] width 97 height 16
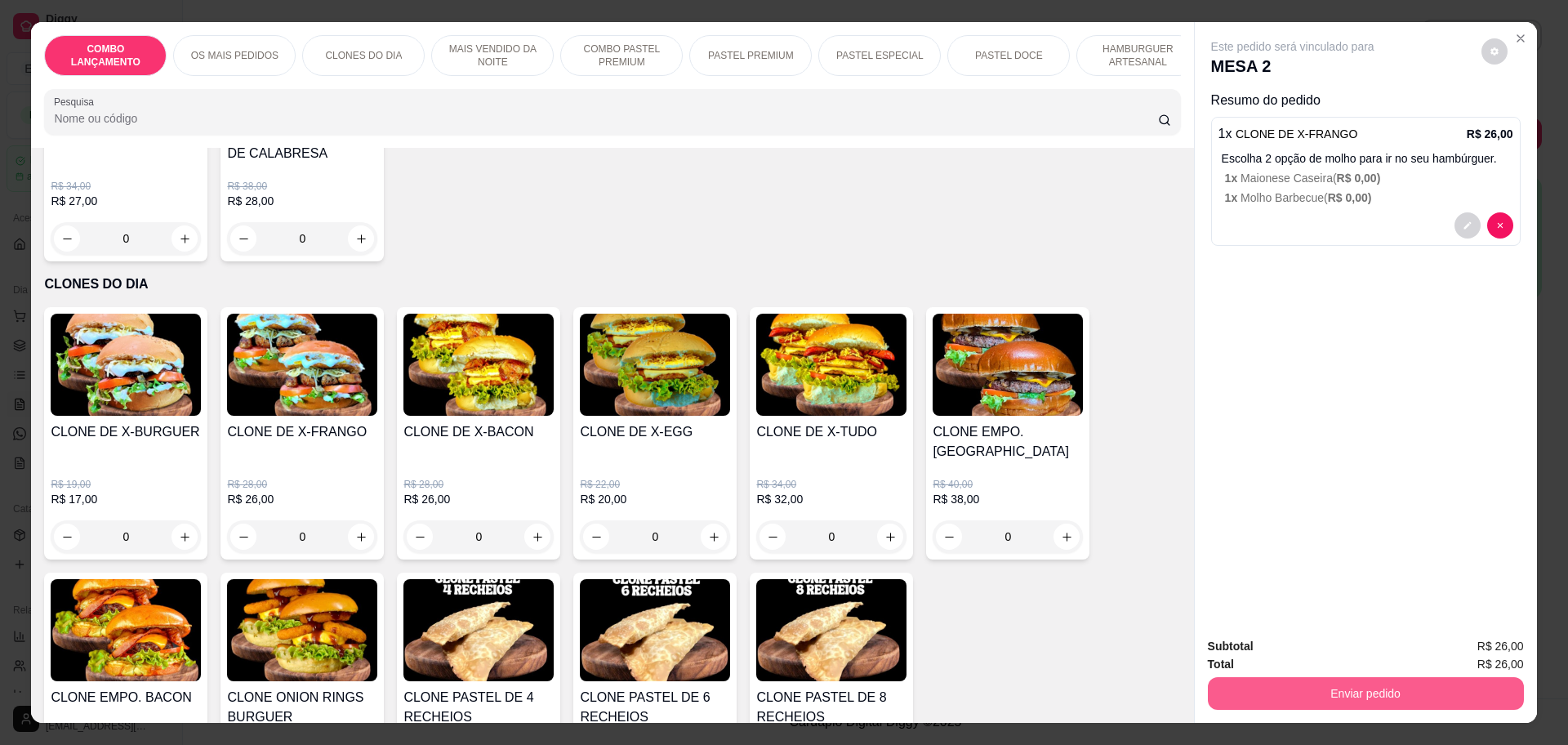
click at [1363, 699] on button "Enviar pedido" at bounding box center [1366, 694] width 316 height 32
click at [1468, 651] on button "Enviar pedido" at bounding box center [1479, 654] width 92 height 31
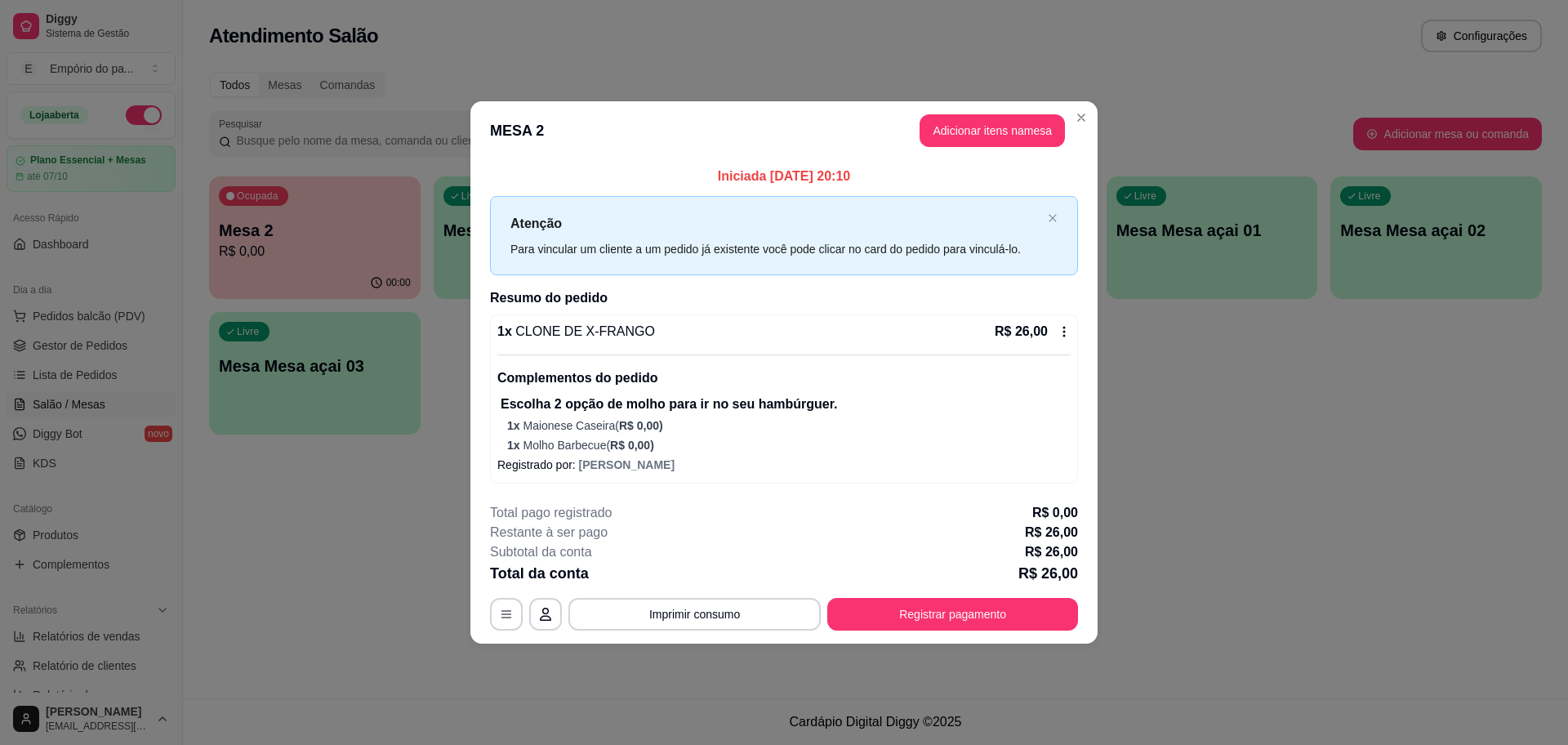
click at [1150, 602] on iframe at bounding box center [784, 372] width 1568 height 745
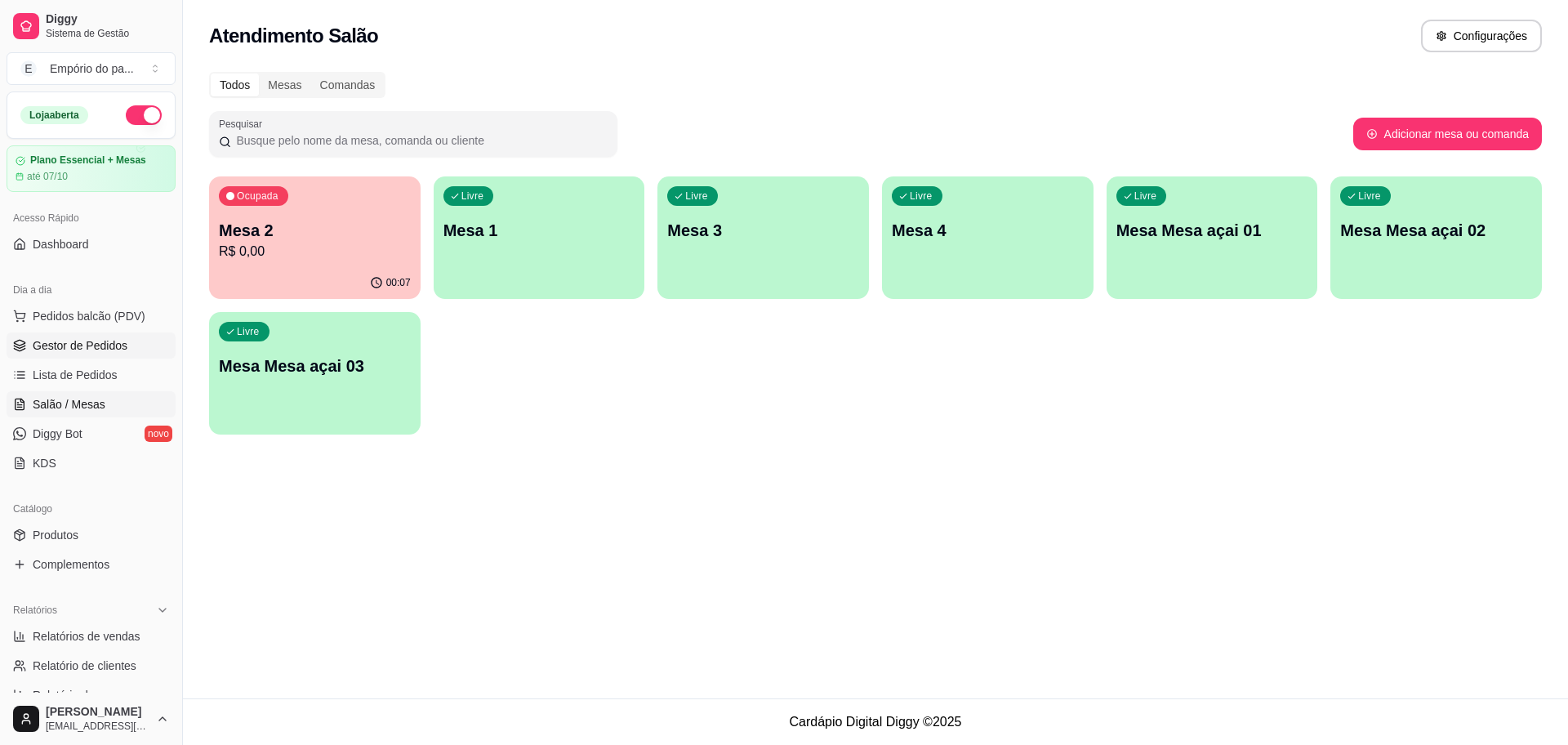
click at [52, 339] on span "Gestor de Pedidos" at bounding box center [80, 345] width 95 height 16
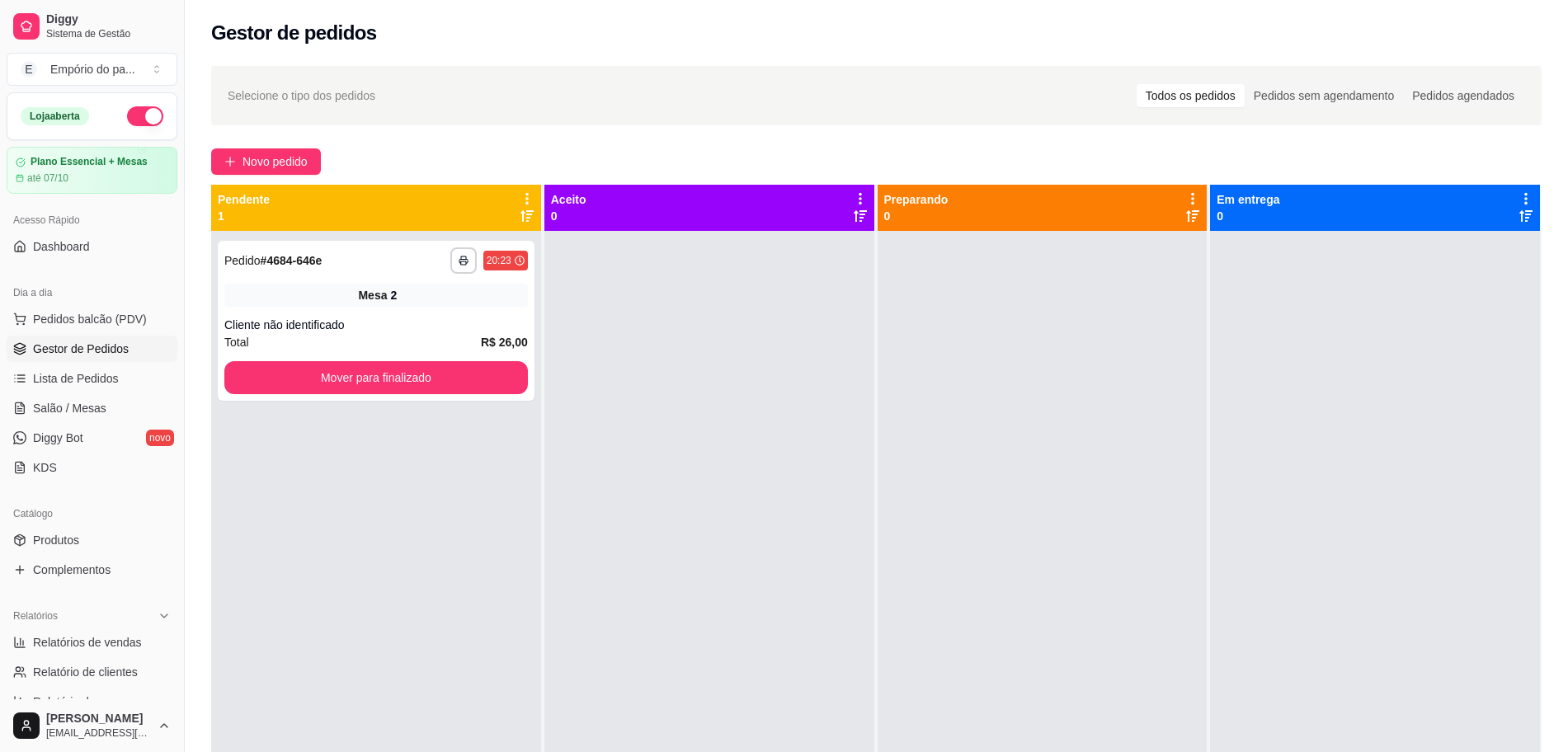
drag, startPoint x: 52, startPoint y: 342, endPoint x: 1161, endPoint y: 340, distance: 1109.0
click at [53, 343] on span "Gestor de Pedidos" at bounding box center [81, 348] width 96 height 16
click at [1068, 329] on div at bounding box center [1042, 606] width 330 height 752
click at [31, 347] on link "Gestor de Pedidos" at bounding box center [91, 348] width 171 height 26
click at [103, 414] on span "Salão / Mesas" at bounding box center [69, 408] width 73 height 16
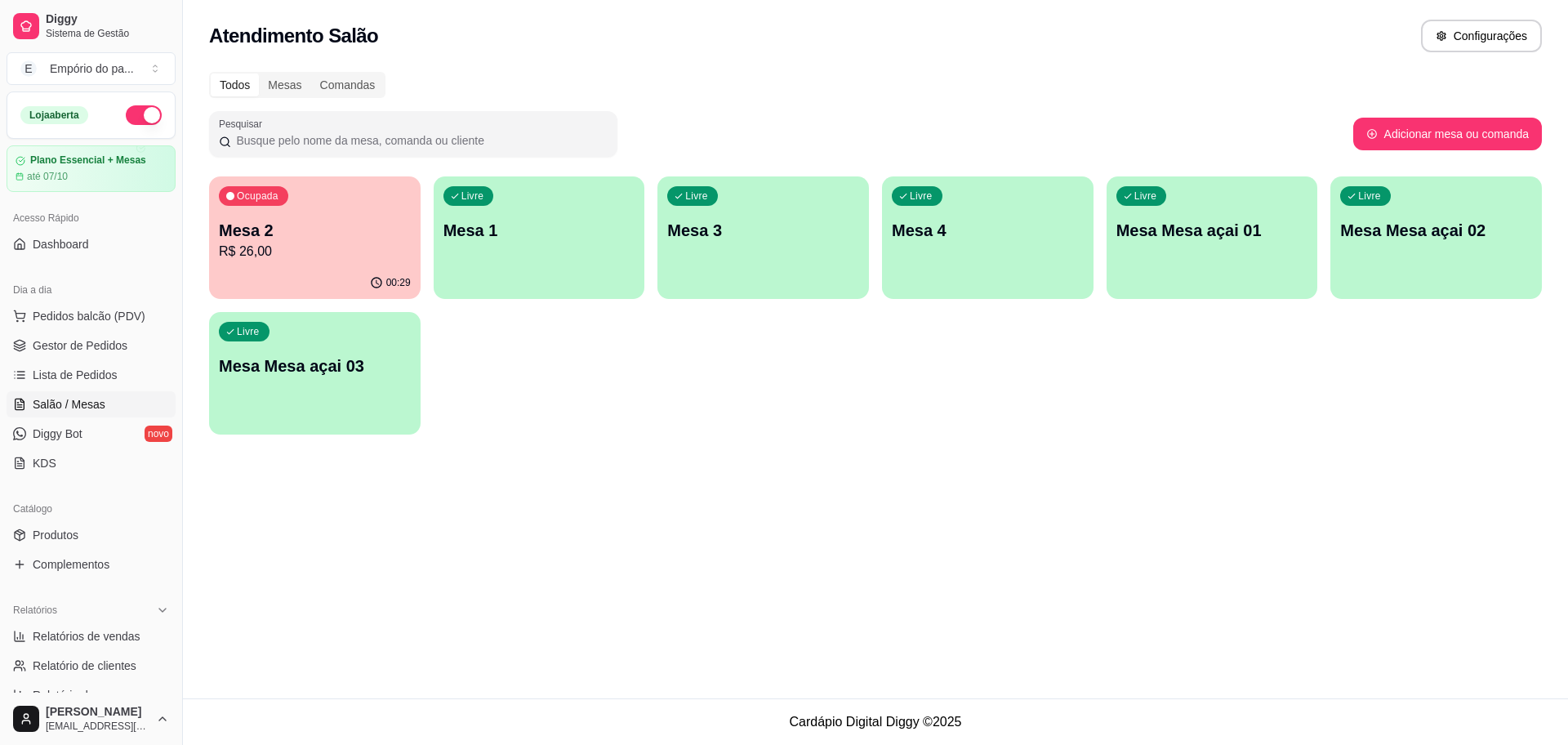
click at [349, 269] on div "00:29" at bounding box center [314, 283] width 211 height 32
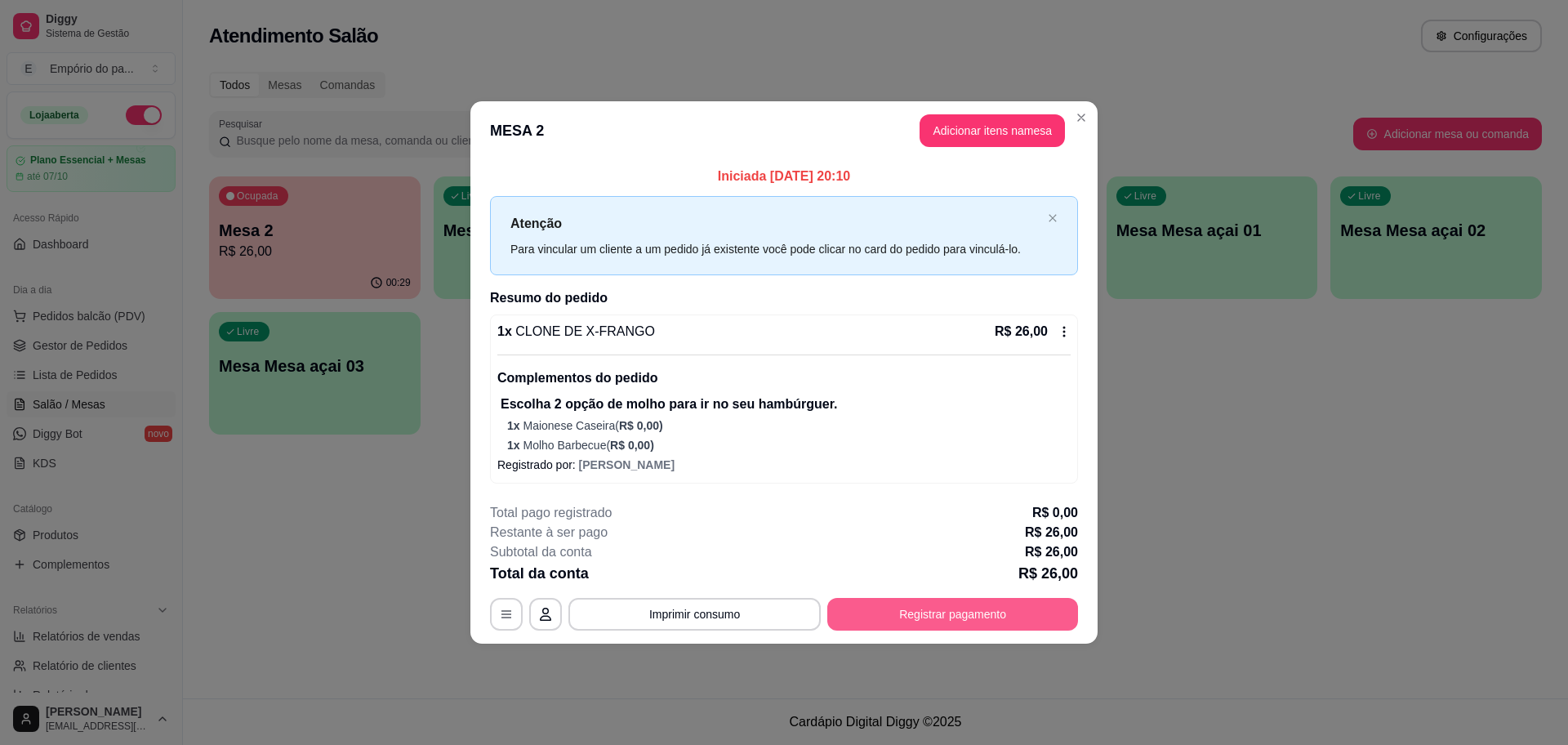
click at [980, 612] on button "Registrar pagamento" at bounding box center [952, 614] width 251 height 32
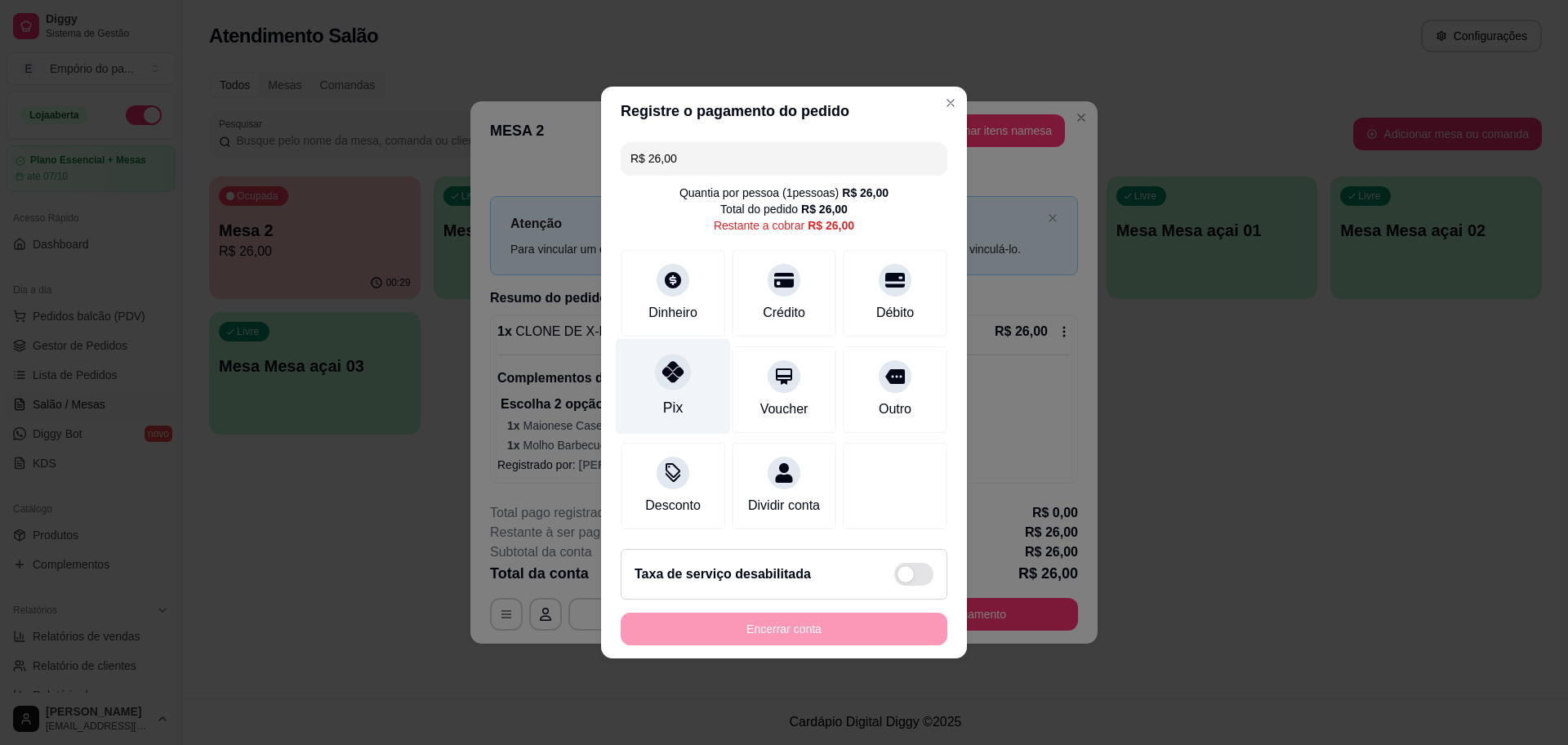
click at [654, 380] on div "Pix" at bounding box center [673, 386] width 116 height 96
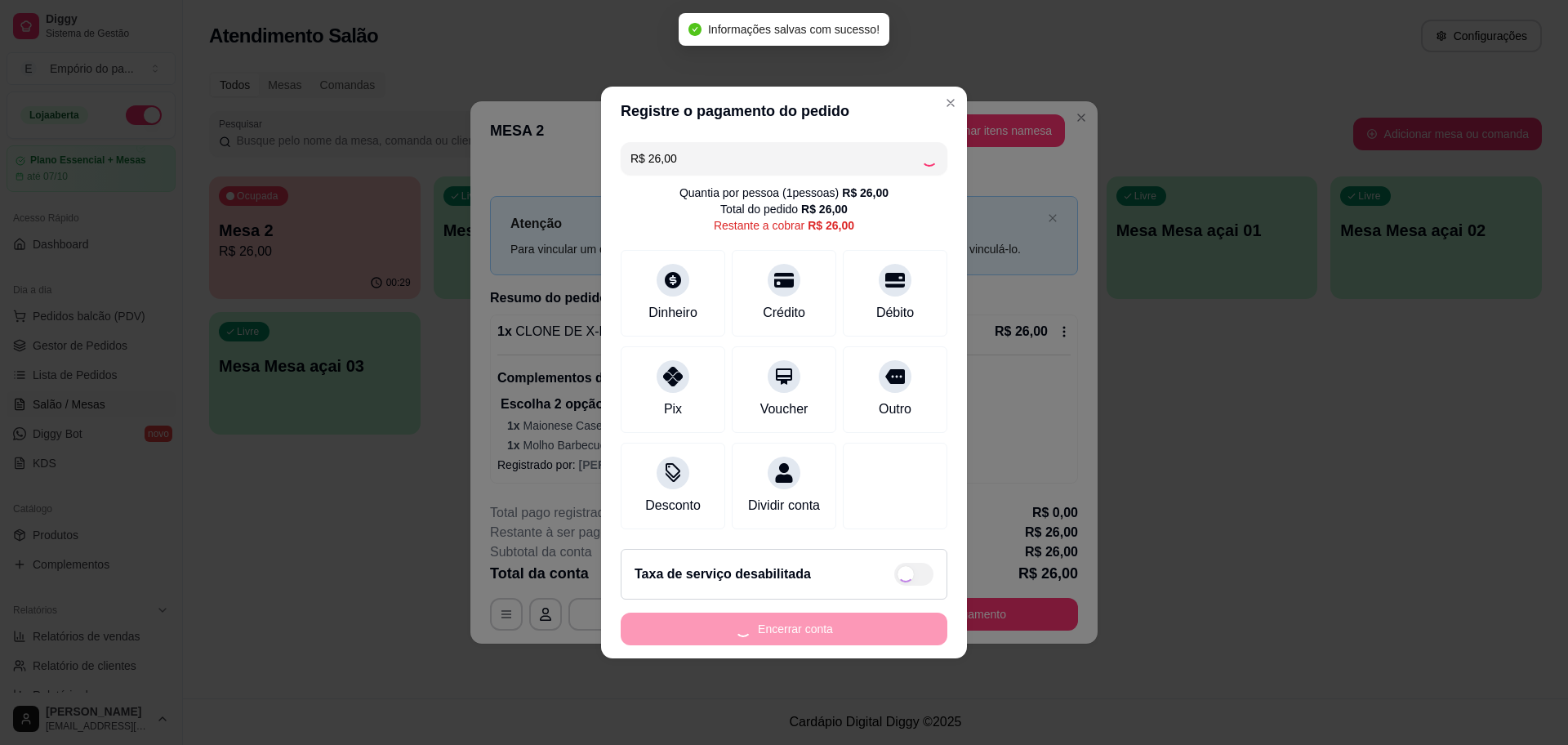
type input "R$ 0,00"
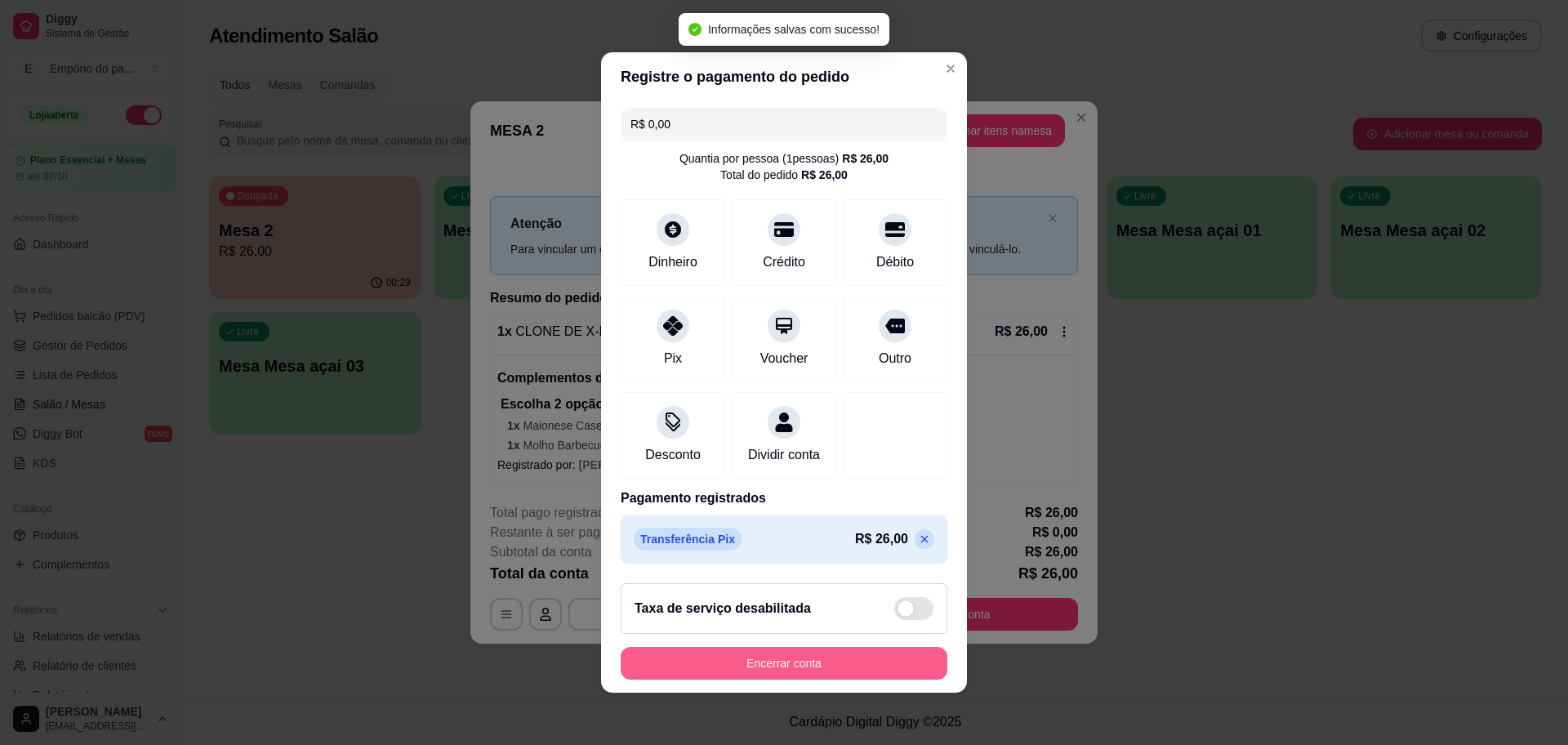
click at [791, 680] on button "Encerrar conta" at bounding box center [784, 663] width 327 height 32
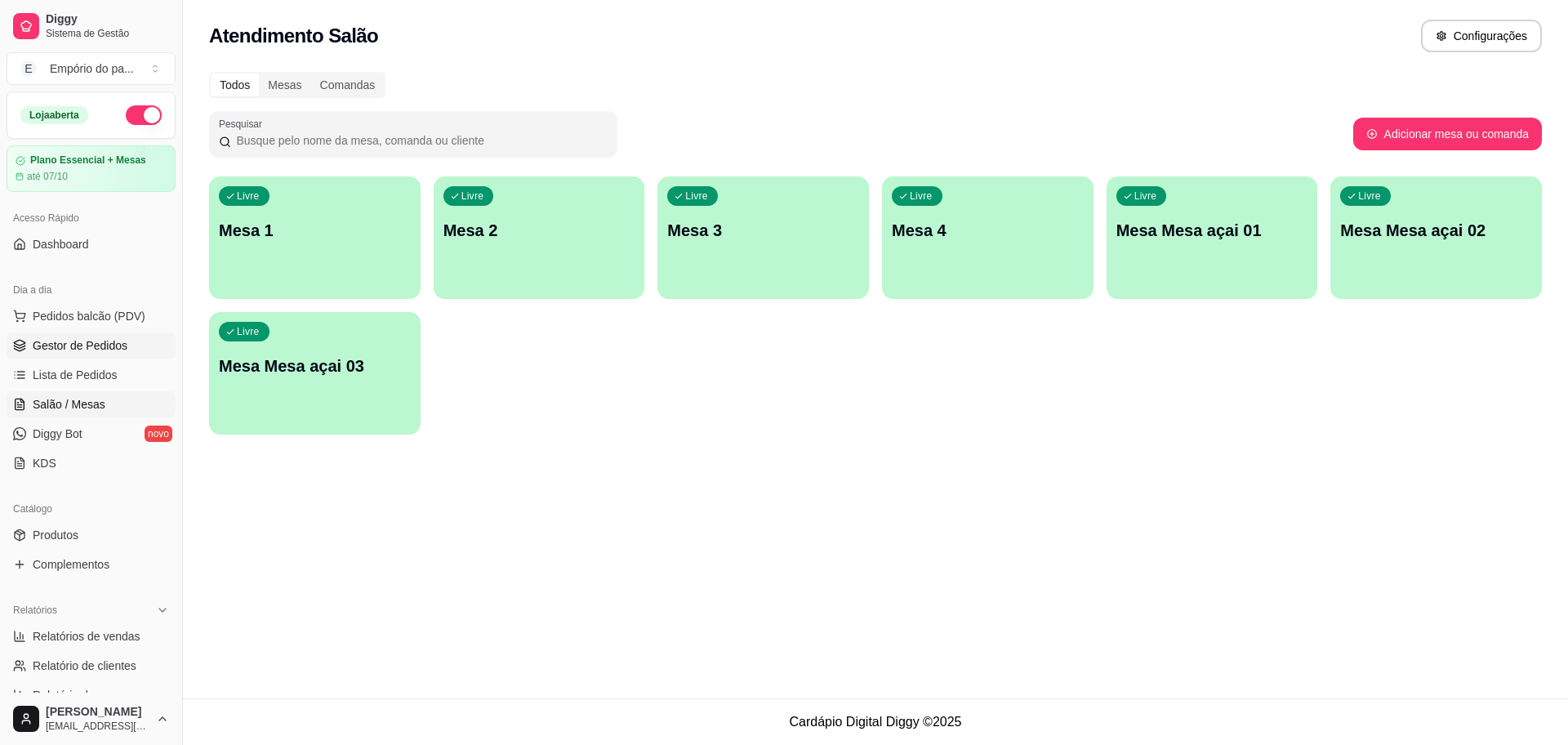
click at [31, 351] on link "Gestor de Pedidos" at bounding box center [90, 345] width 169 height 26
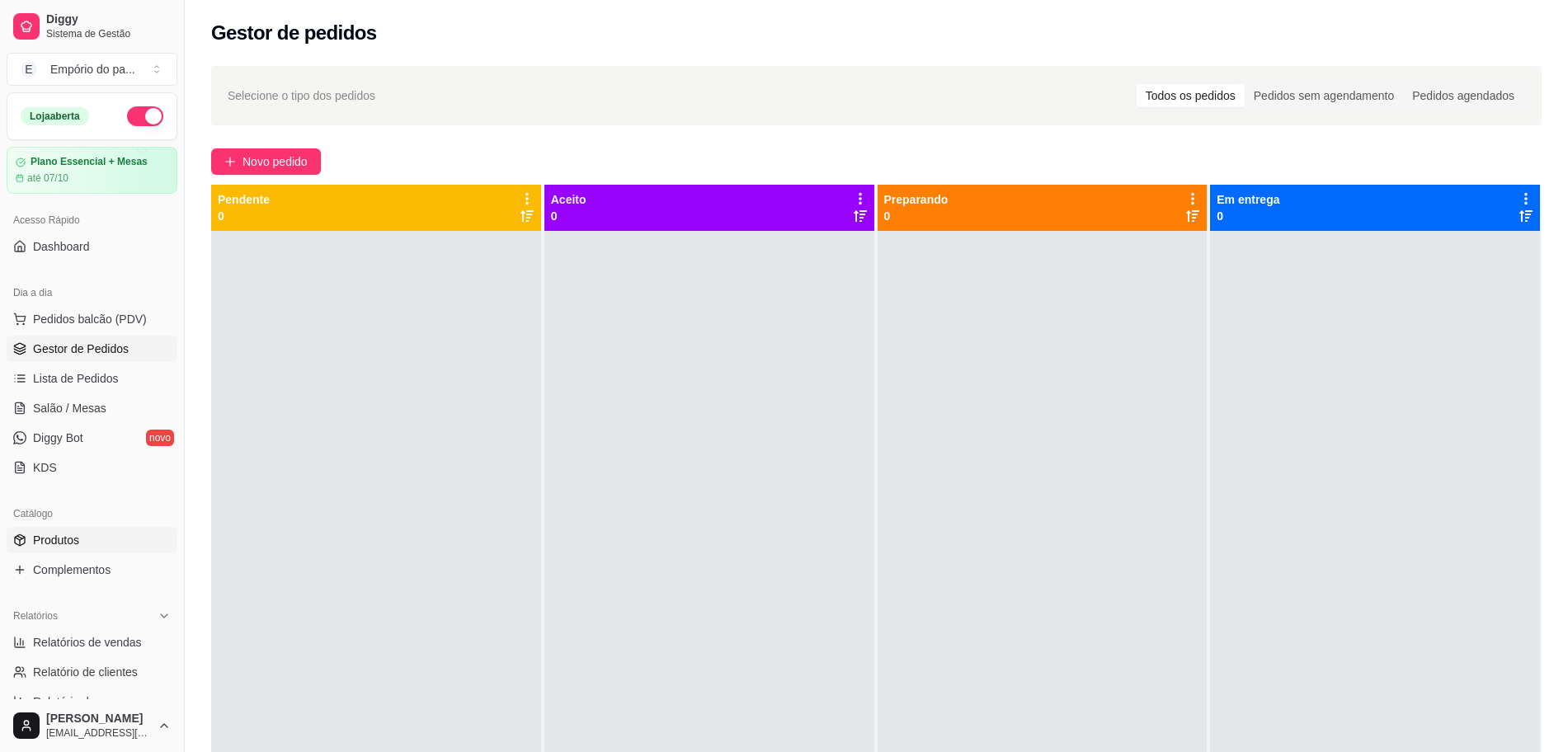
click at [53, 538] on span "Produtos" at bounding box center [55, 540] width 46 height 16
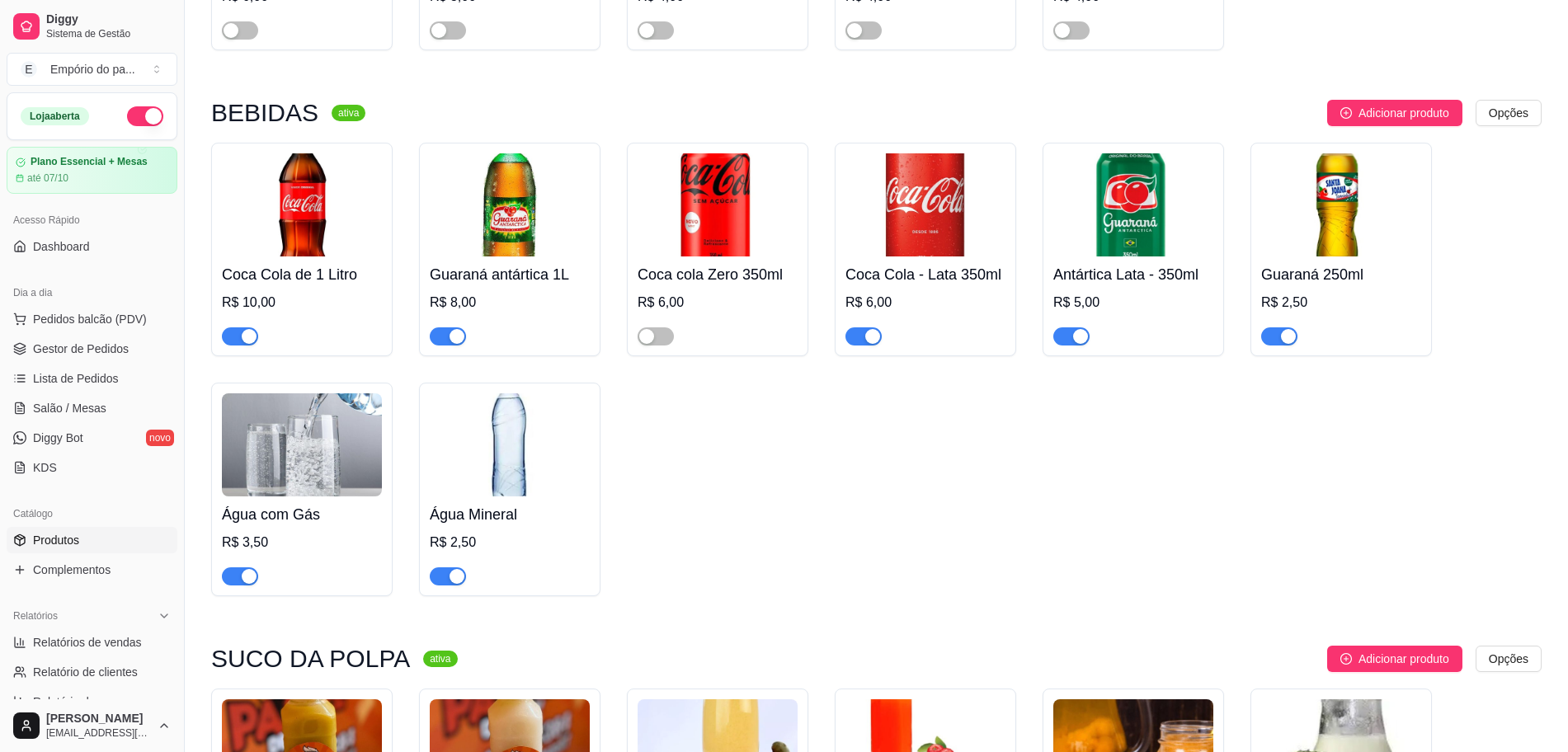
scroll to position [6870, 0]
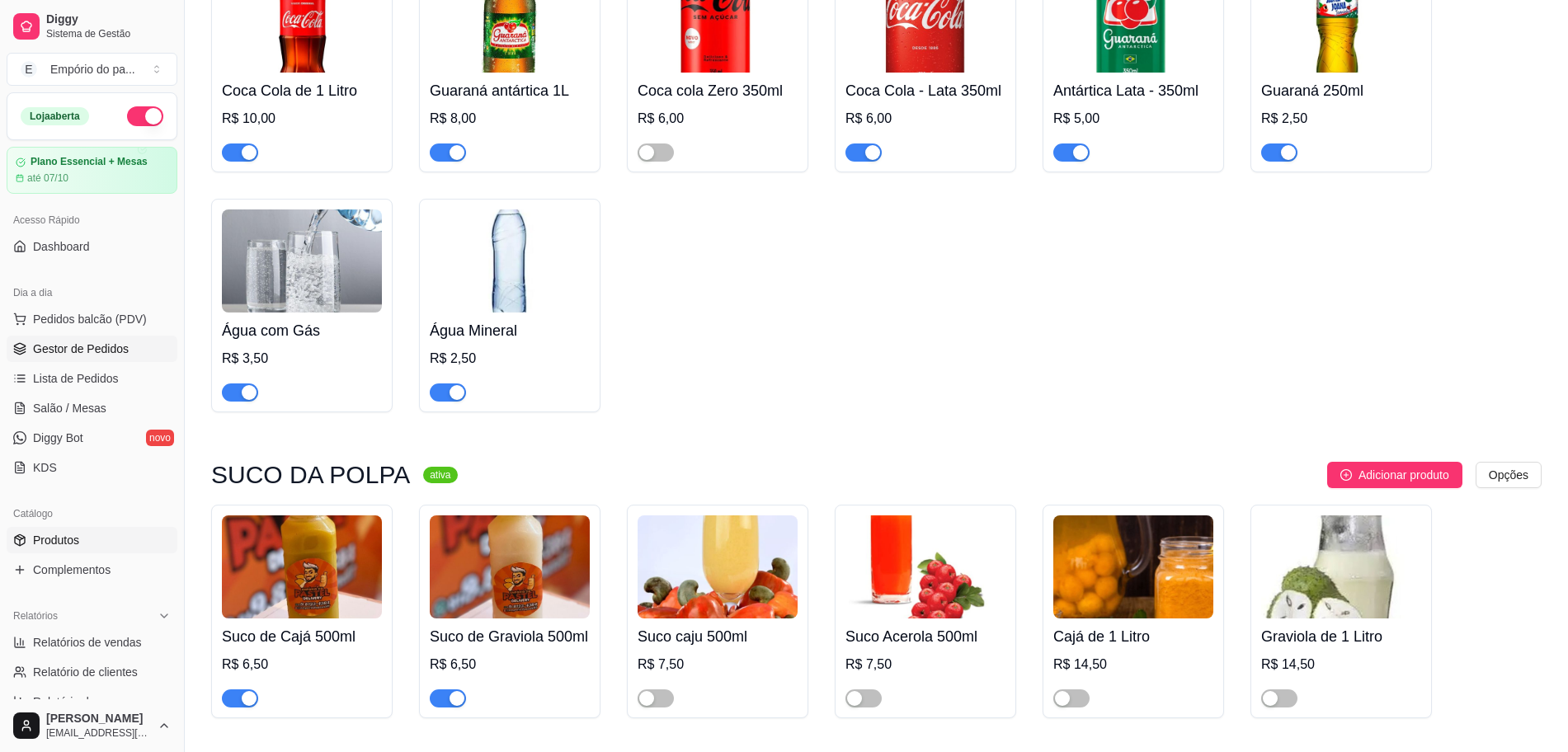
click at [75, 354] on span "Gestor de Pedidos" at bounding box center [81, 348] width 96 height 16
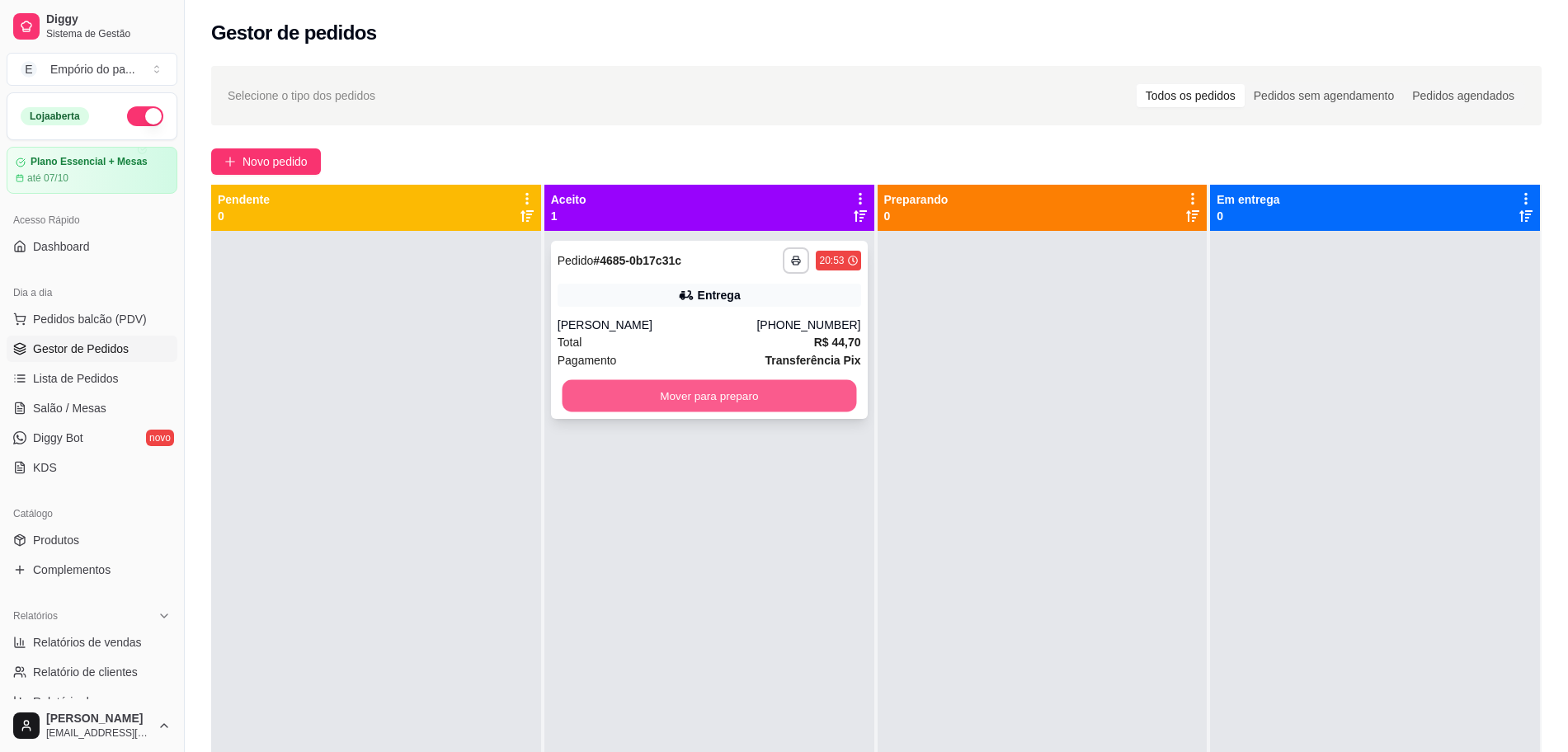
click at [647, 397] on button "Mover para preparo" at bounding box center [708, 396] width 294 height 33
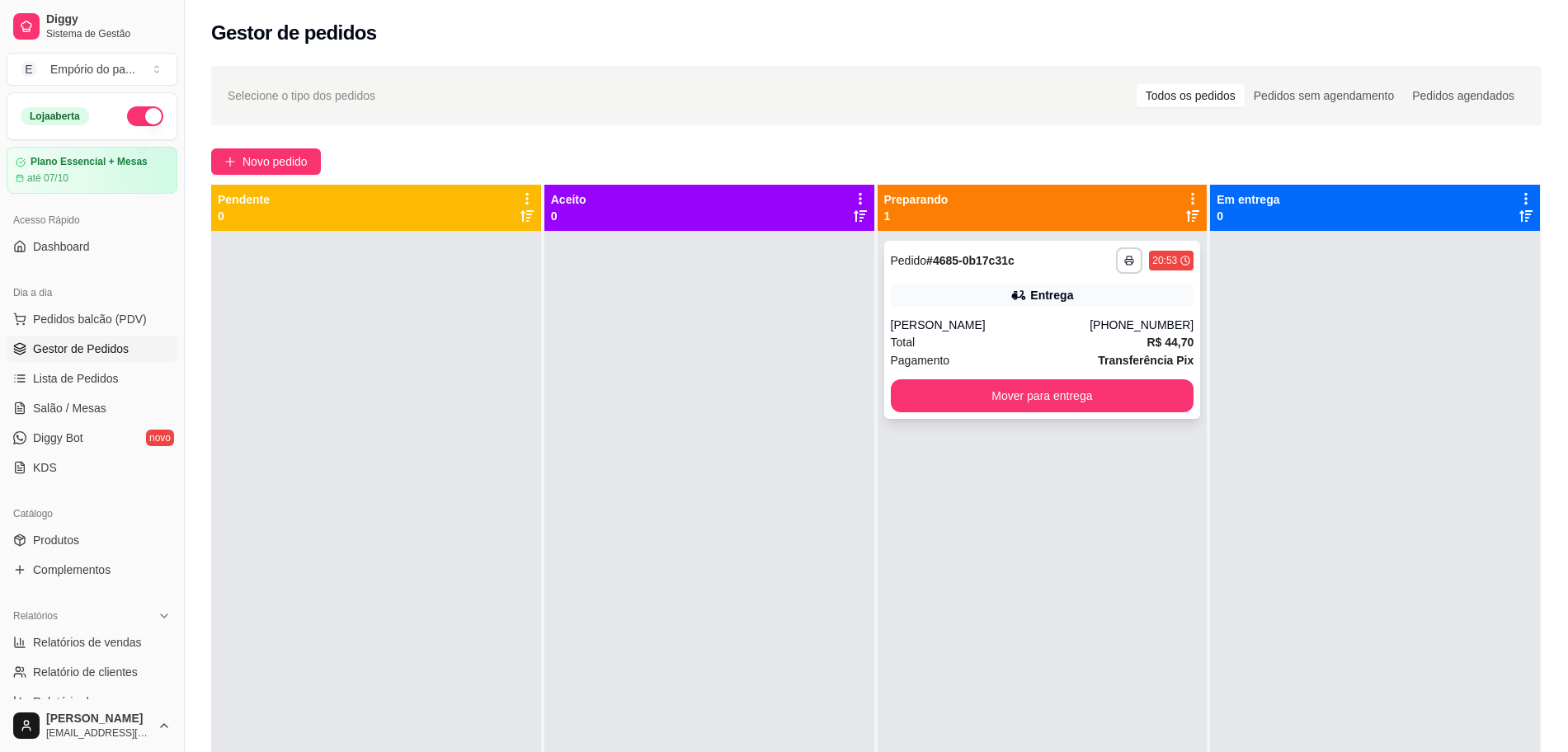
click at [1129, 321] on div "[PHONE_NUMBER]" at bounding box center [1141, 325] width 104 height 16
click at [991, 351] on div "Pagamento Transferência Pix" at bounding box center [1041, 360] width 303 height 18
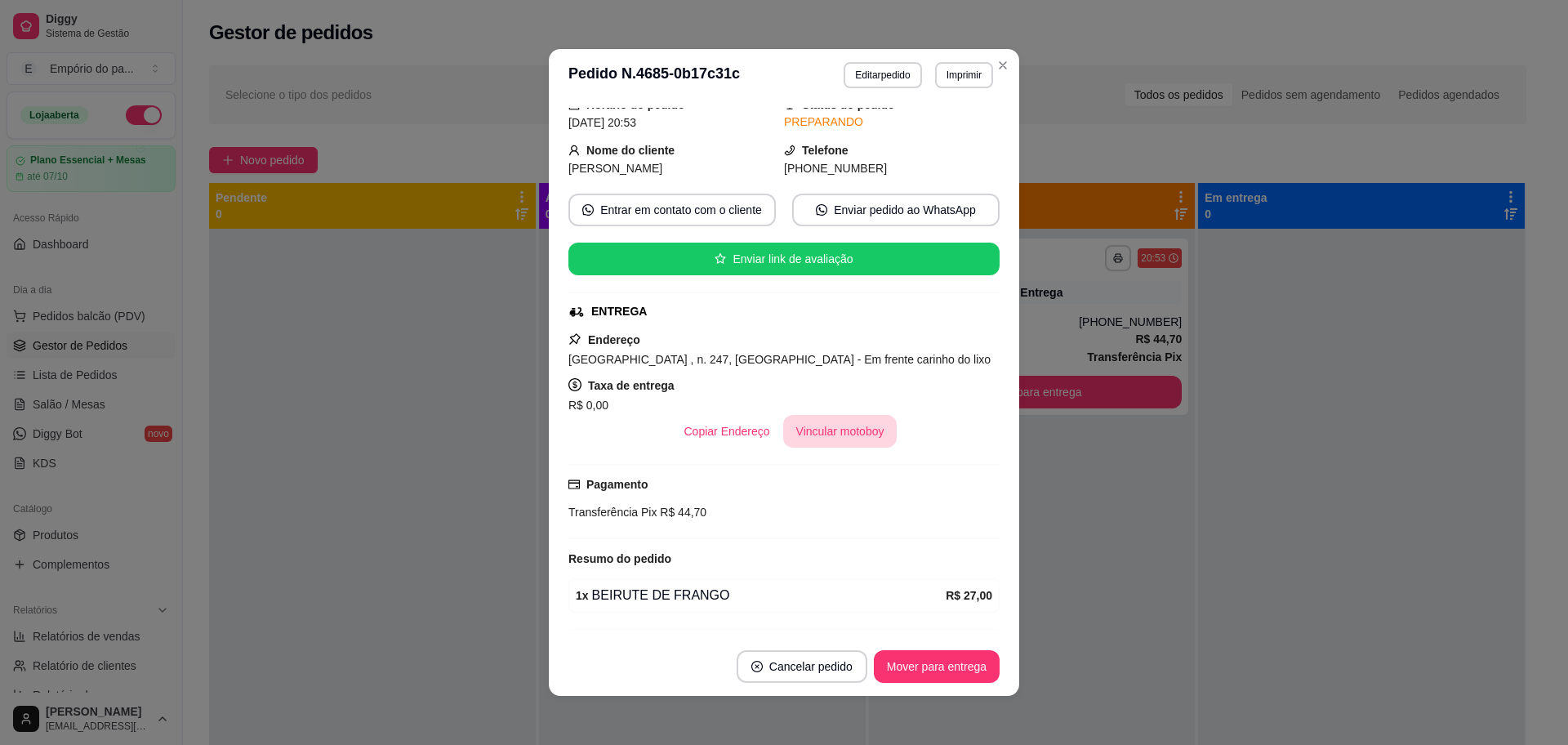
scroll to position [102, 0]
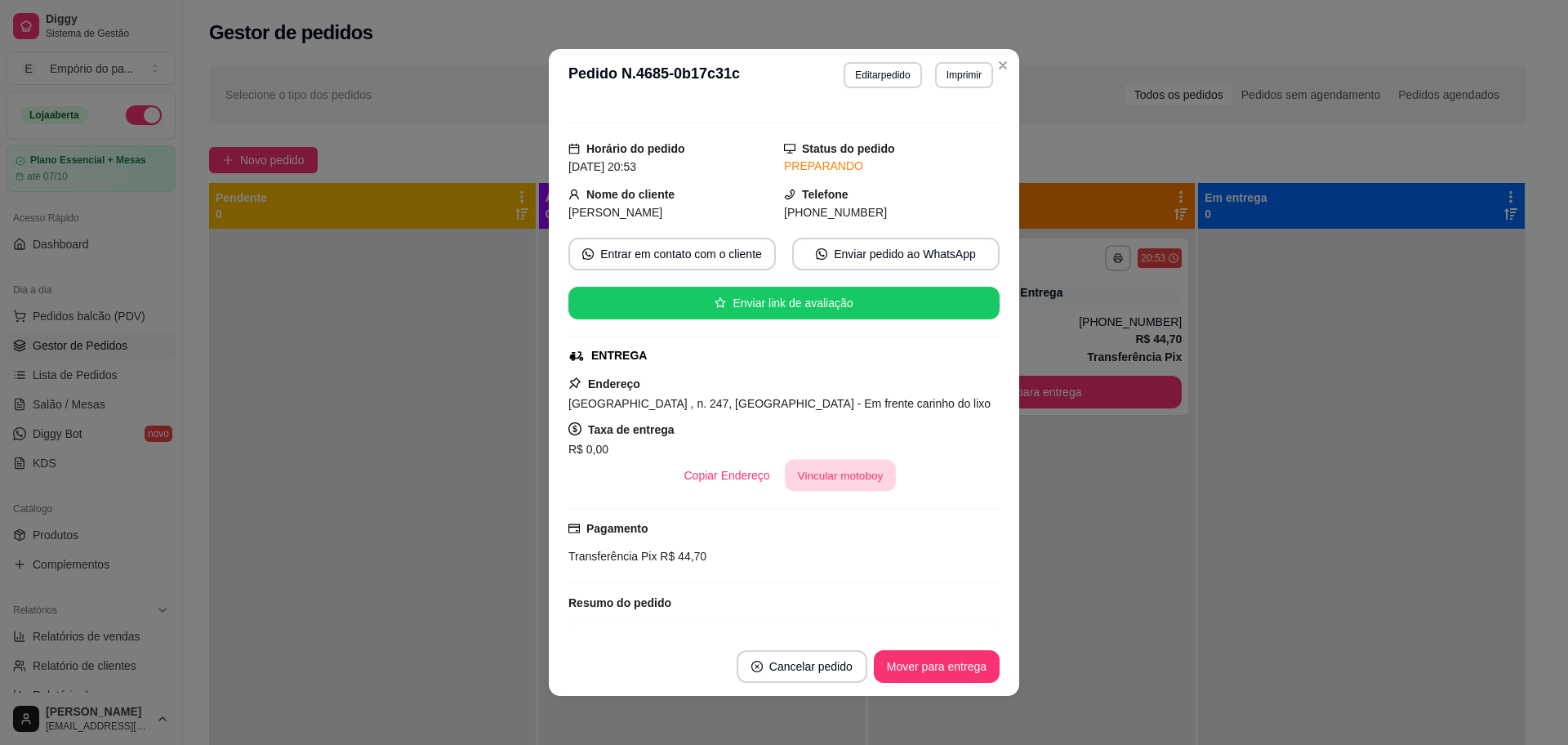
click at [839, 463] on button "Vincular motoboy" at bounding box center [840, 476] width 111 height 32
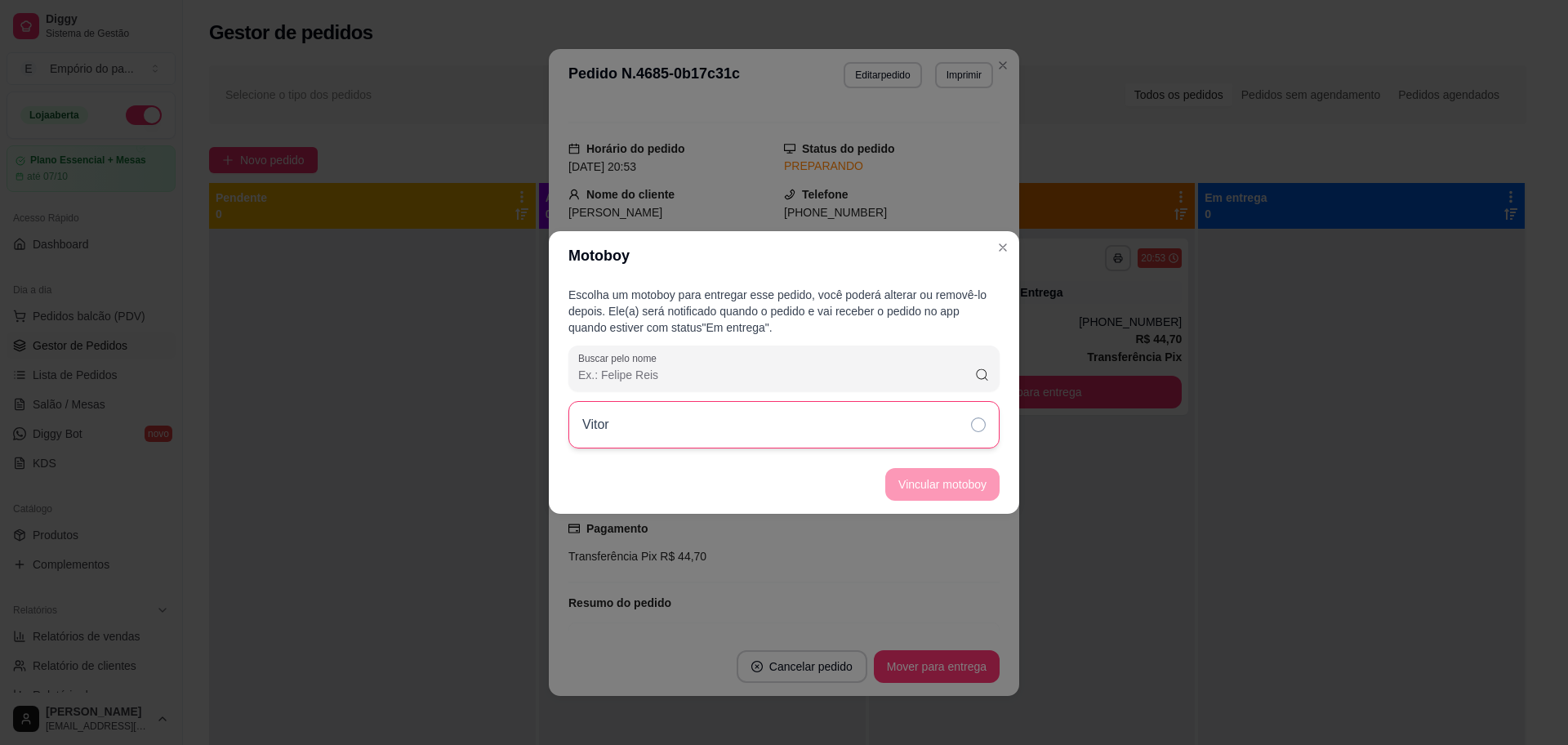
click at [917, 429] on div "Vitor" at bounding box center [783, 425] width 431 height 48
click at [922, 482] on button "Vincular motoboy" at bounding box center [943, 484] width 115 height 32
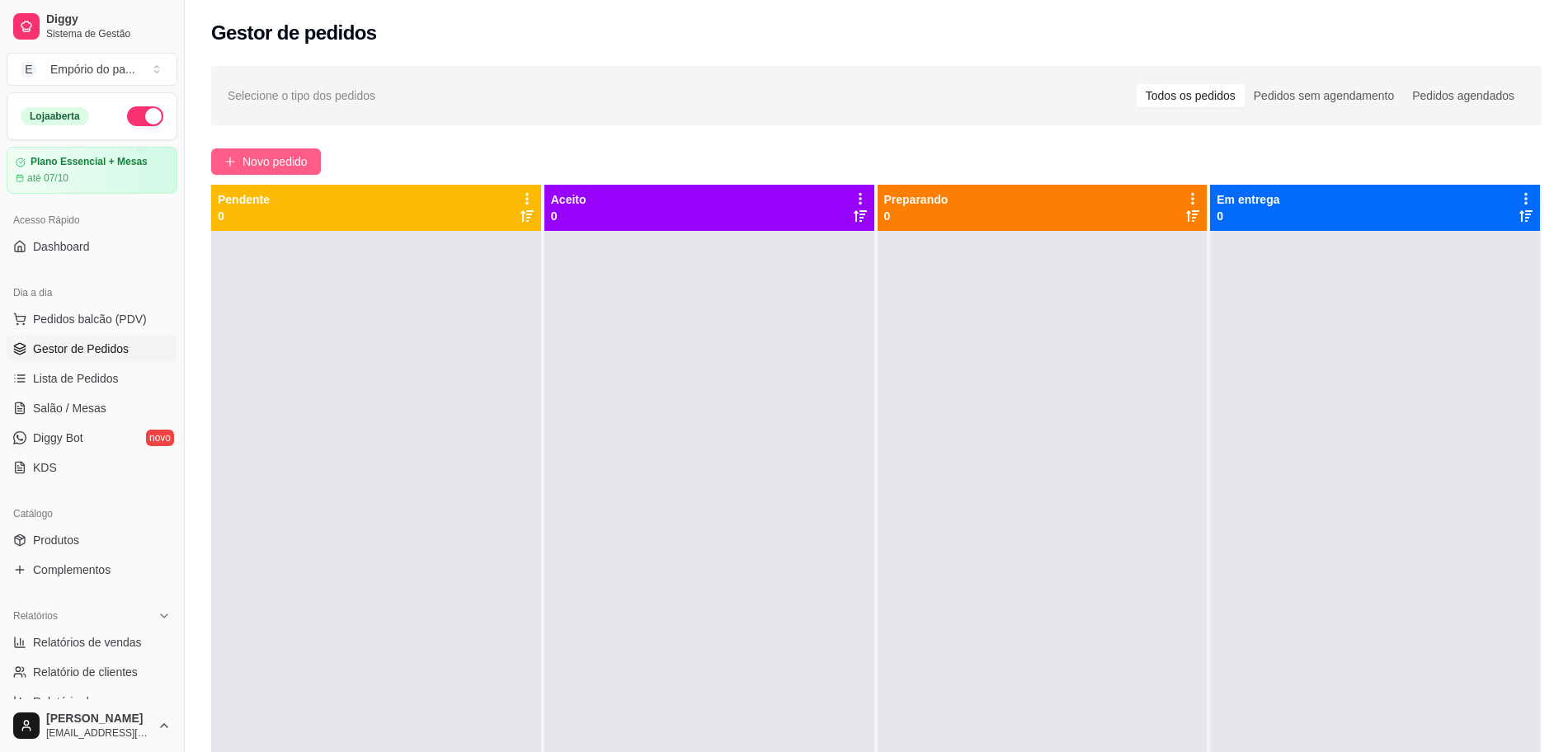
click at [256, 154] on span "Novo pedido" at bounding box center [275, 162] width 65 height 18
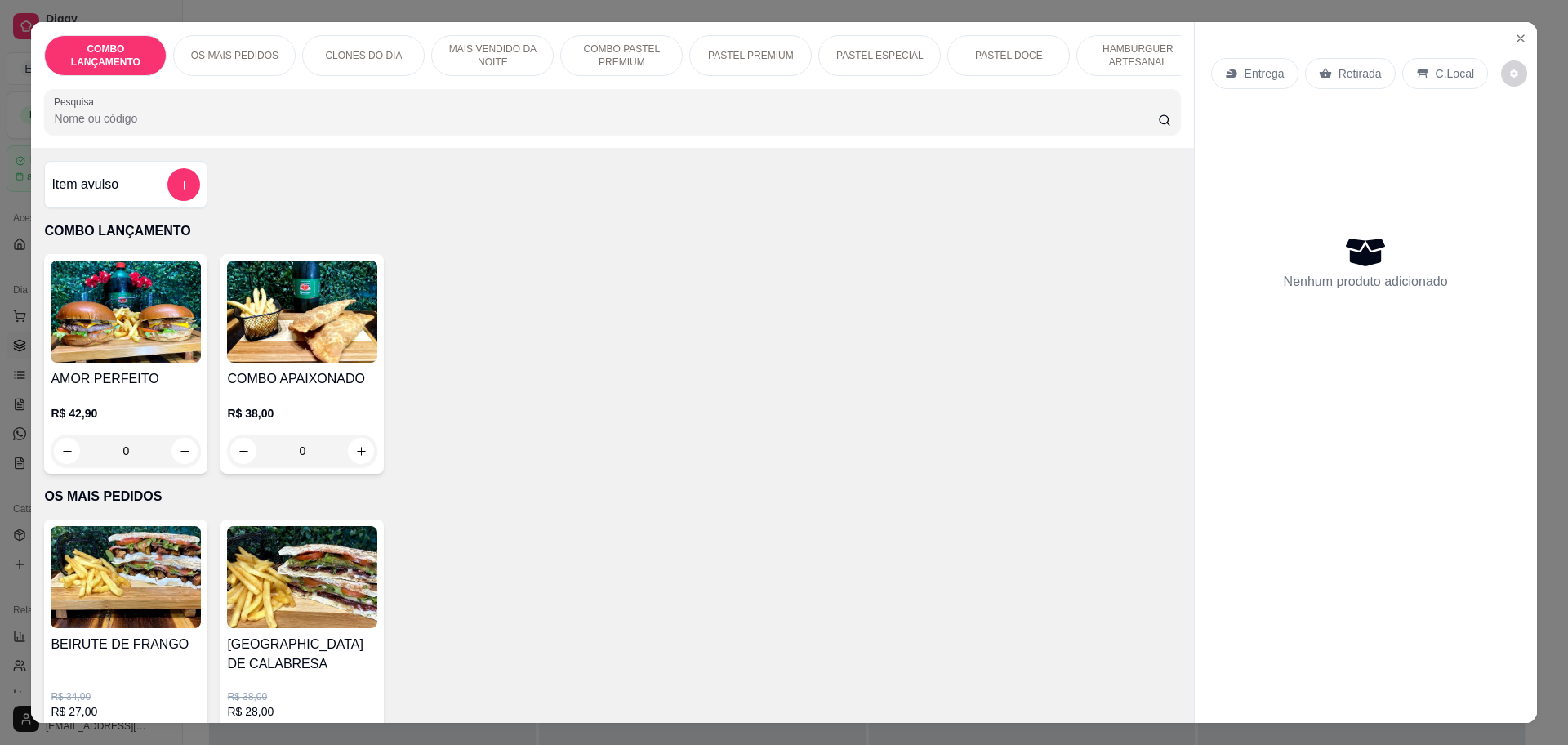
click at [1328, 80] on div "Retirada" at bounding box center [1350, 74] width 90 height 31
click at [1339, 70] on p "Retirada" at bounding box center [1360, 74] width 43 height 16
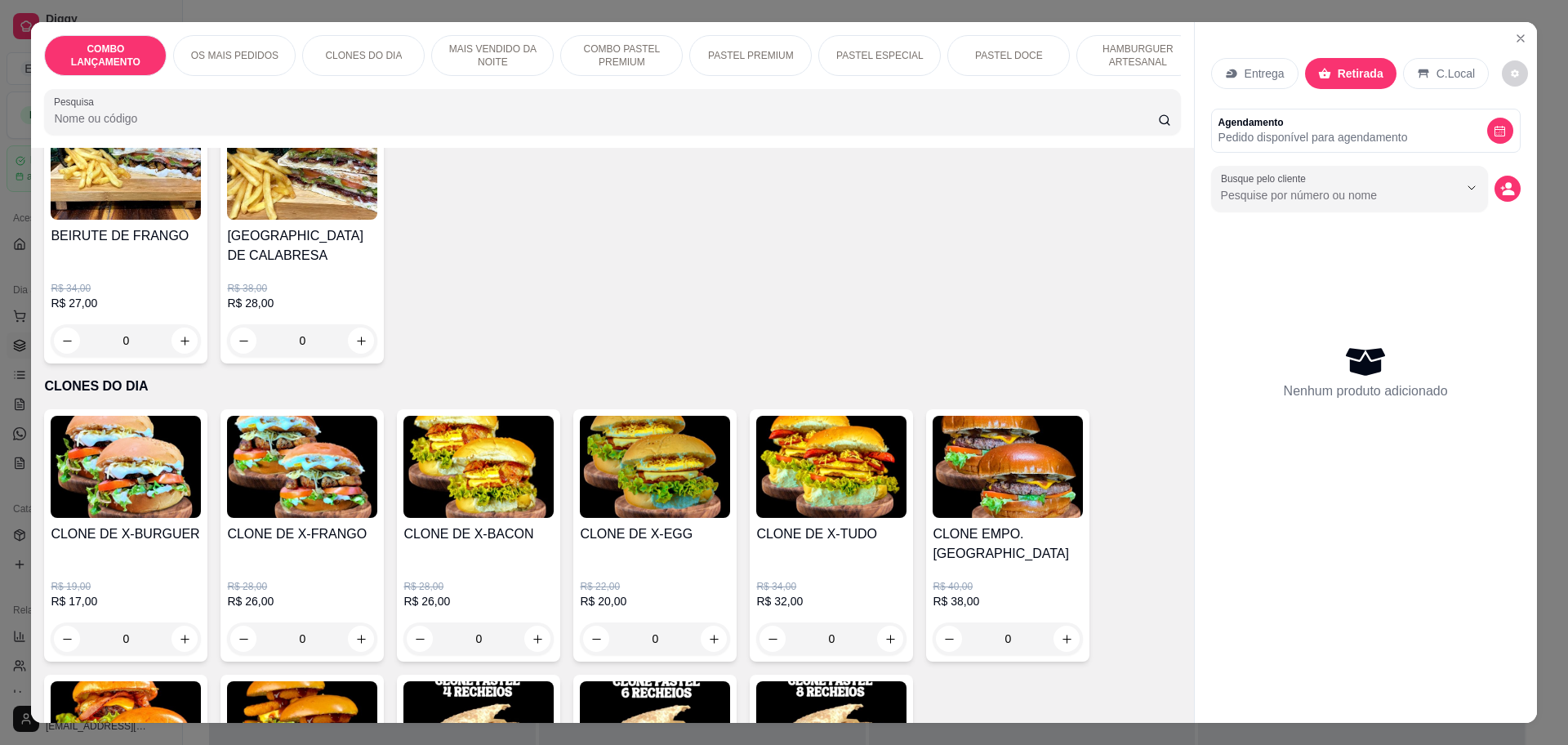
scroll to position [511, 0]
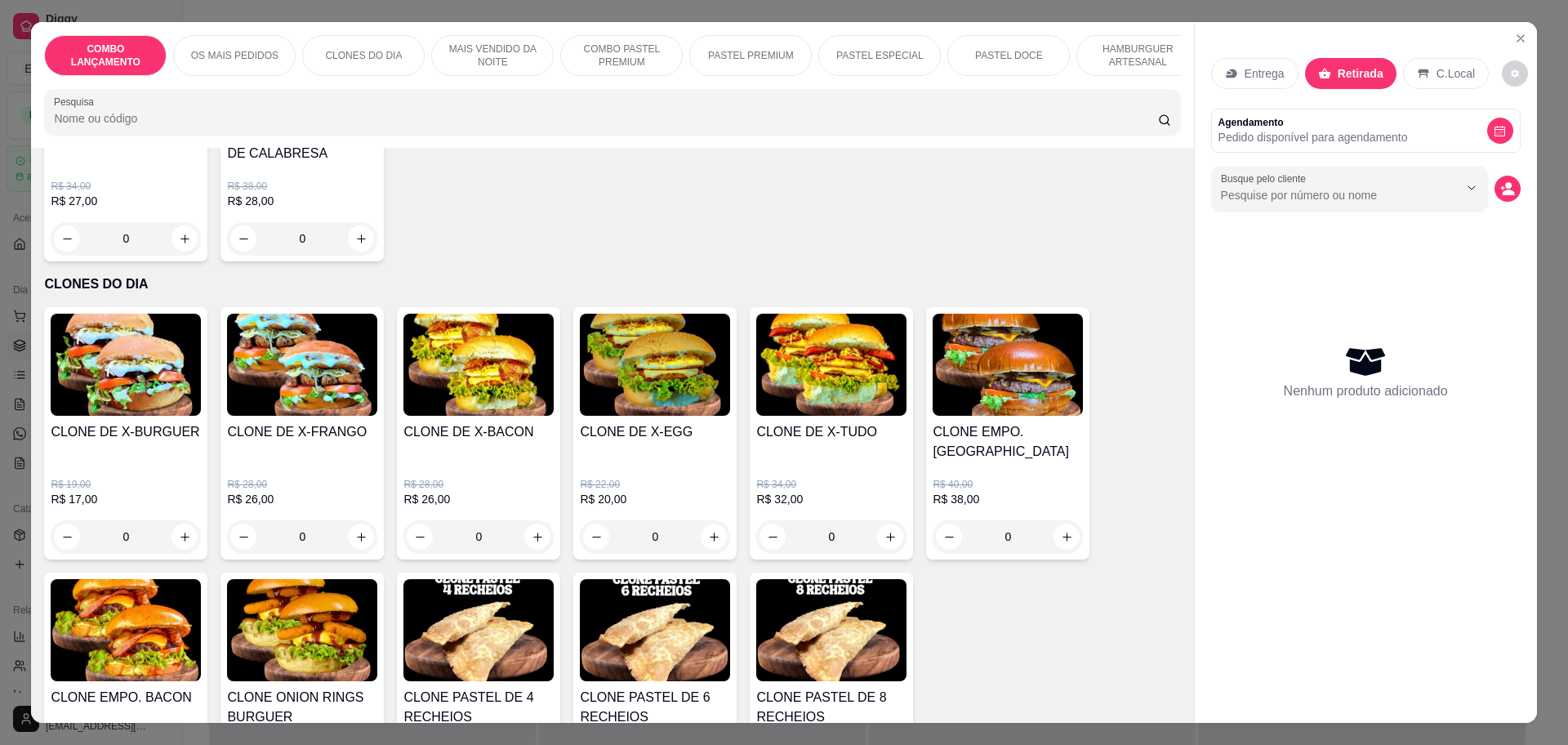
click at [176, 521] on div "0" at bounding box center [126, 537] width 151 height 32
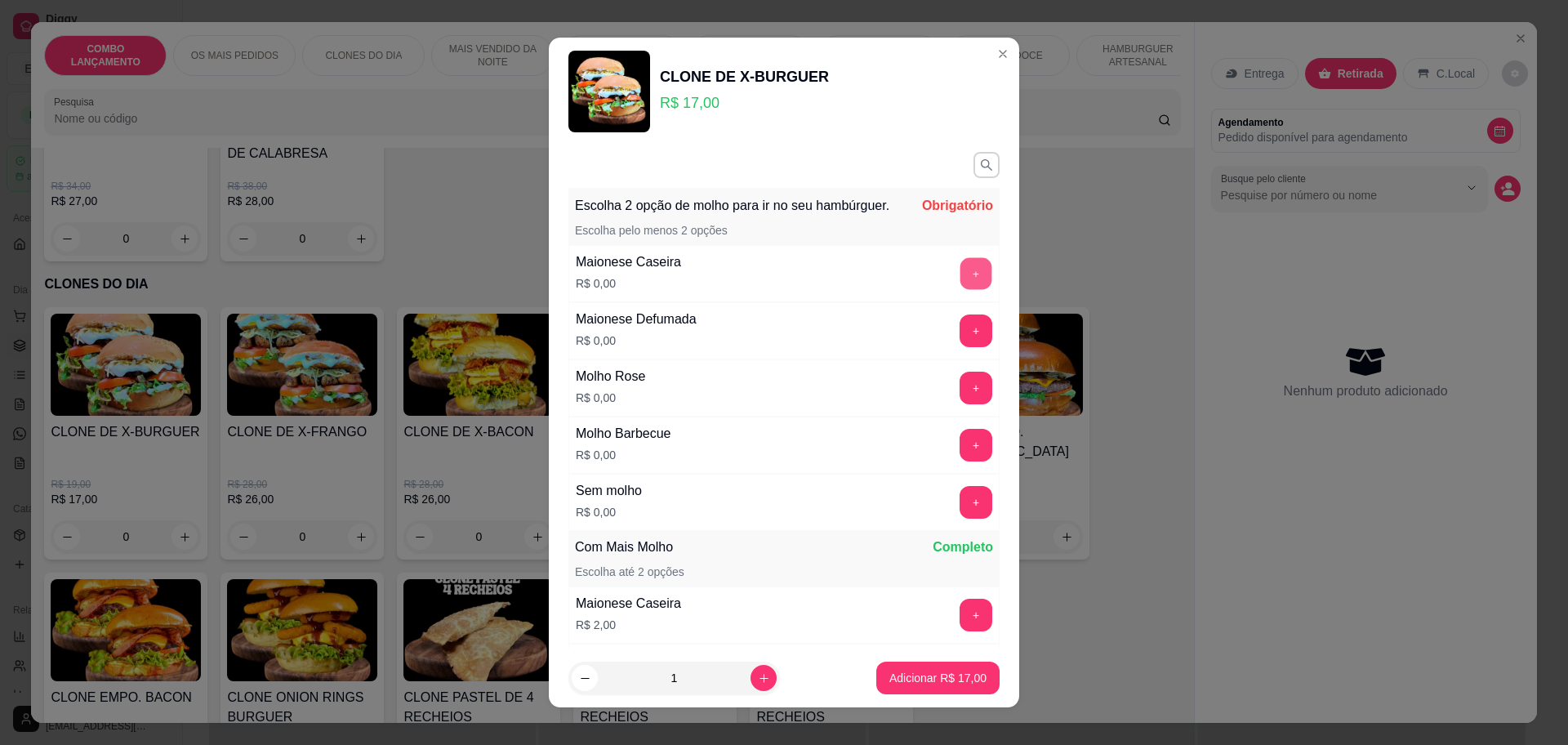
click at [961, 282] on button "+" at bounding box center [977, 273] width 32 height 32
click at [960, 347] on button "+" at bounding box center [976, 331] width 32 height 32
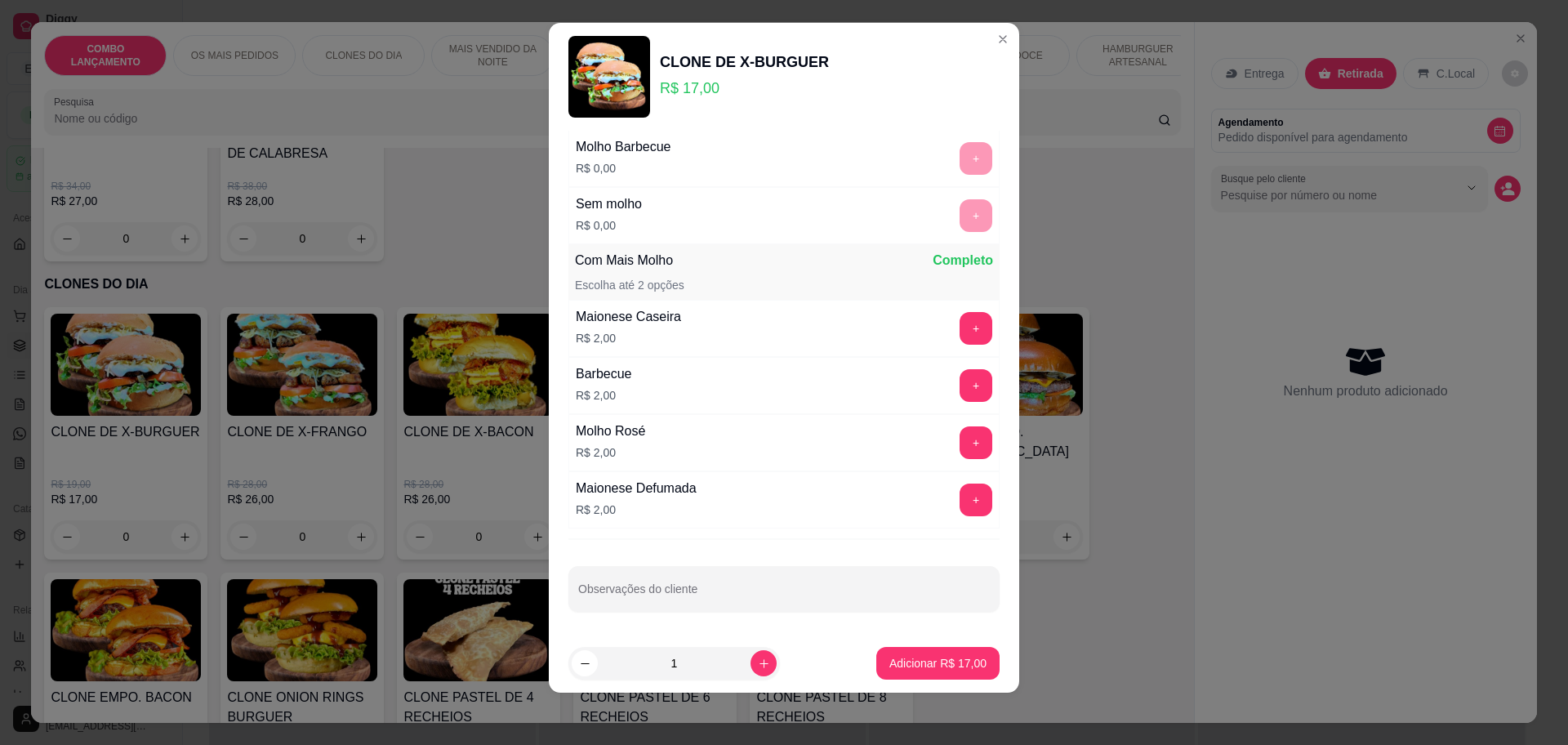
scroll to position [291, 0]
click at [900, 665] on p "Adicionar R$ 17,00" at bounding box center [938, 663] width 95 height 15
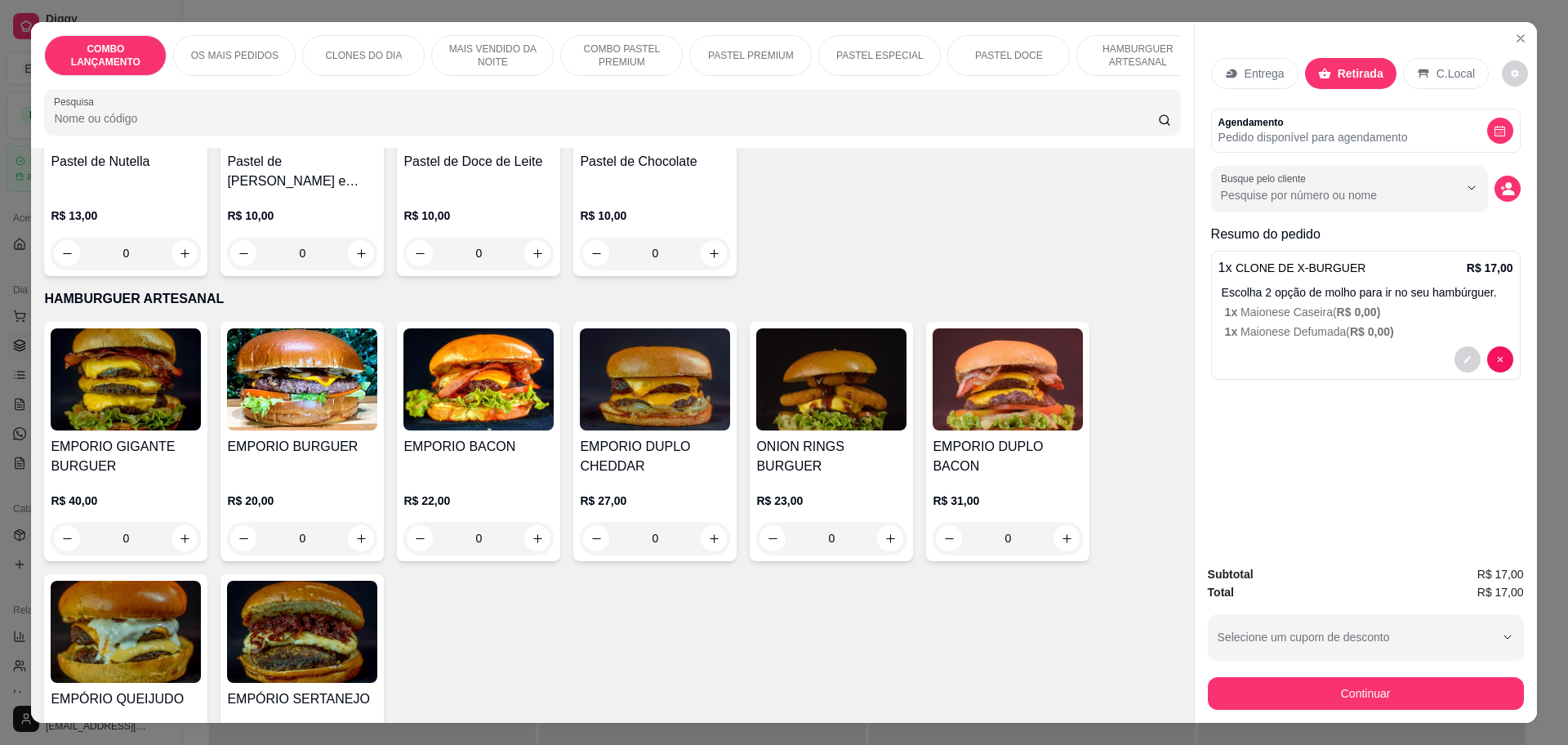
scroll to position [2860, 0]
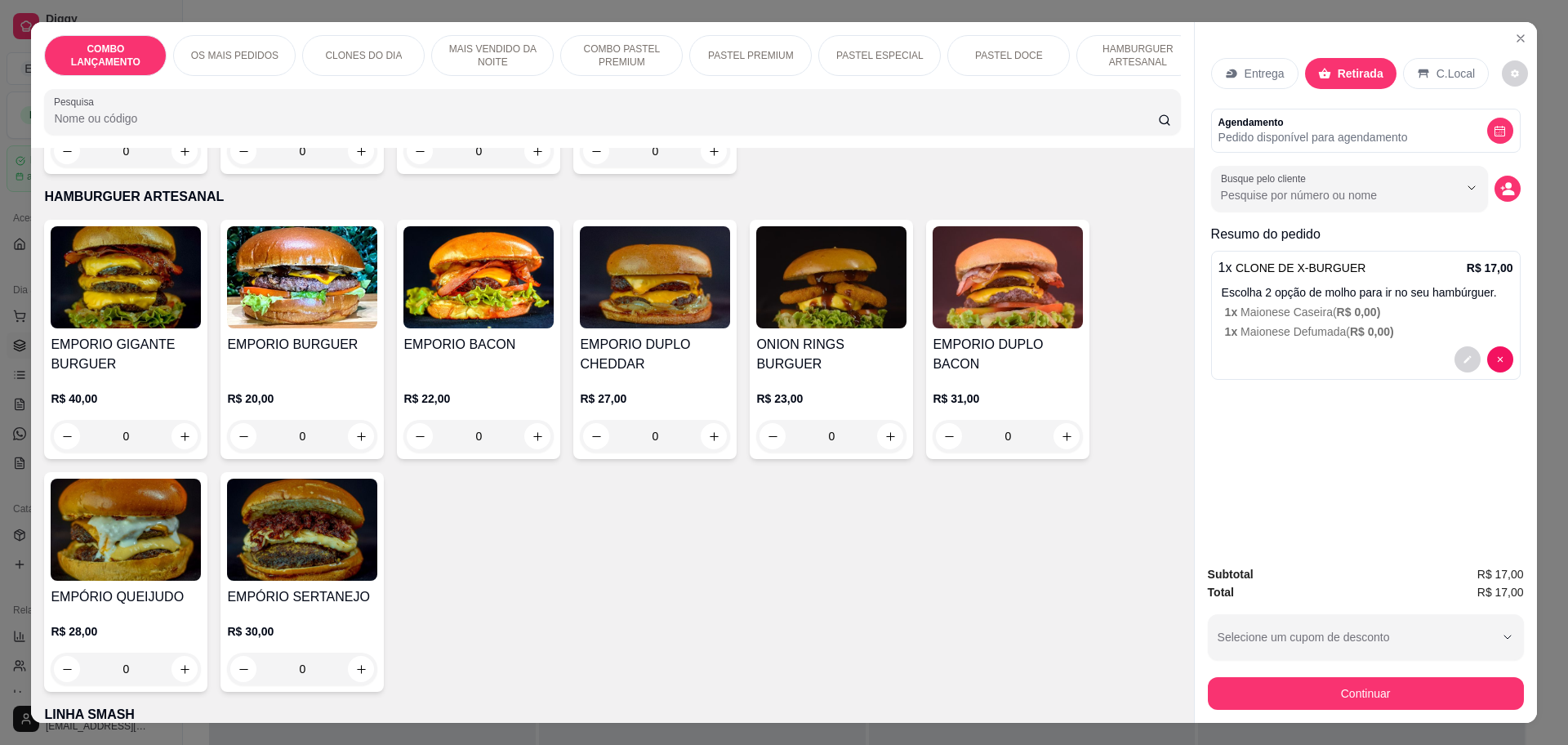
click at [530, 420] on div "0" at bounding box center [478, 437] width 151 height 32
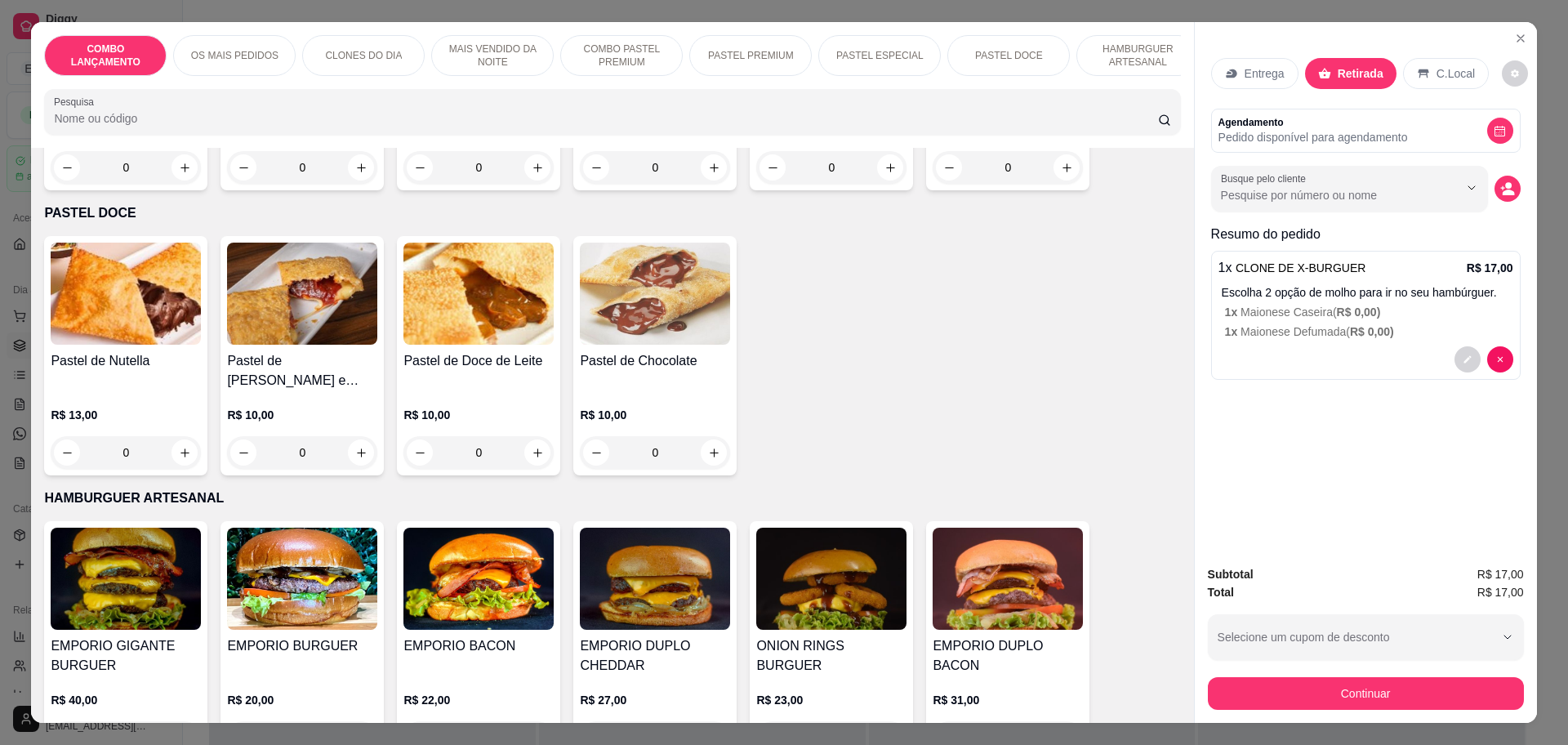
scroll to position [2758, 0]
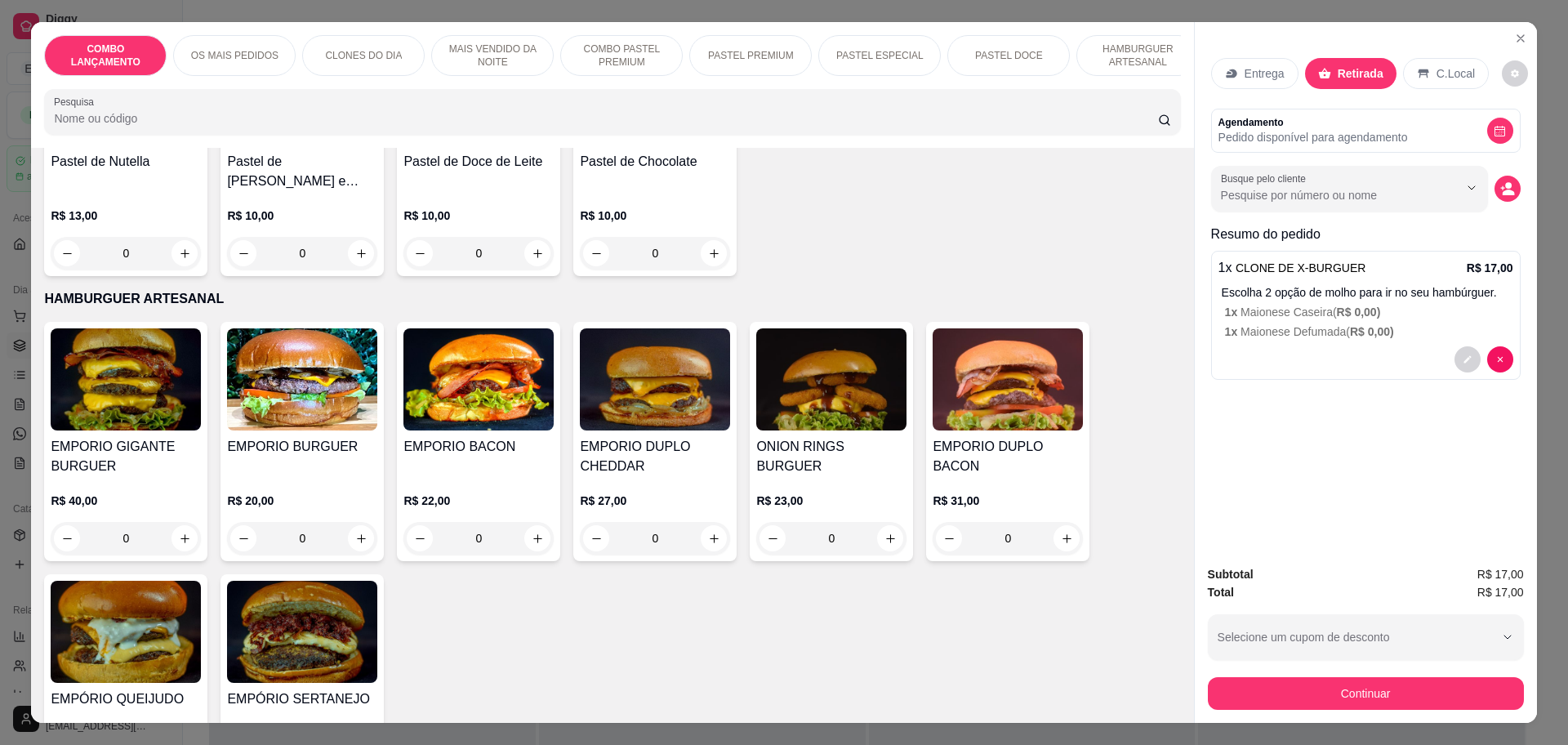
click at [533, 522] on div "0" at bounding box center [478, 538] width 151 height 32
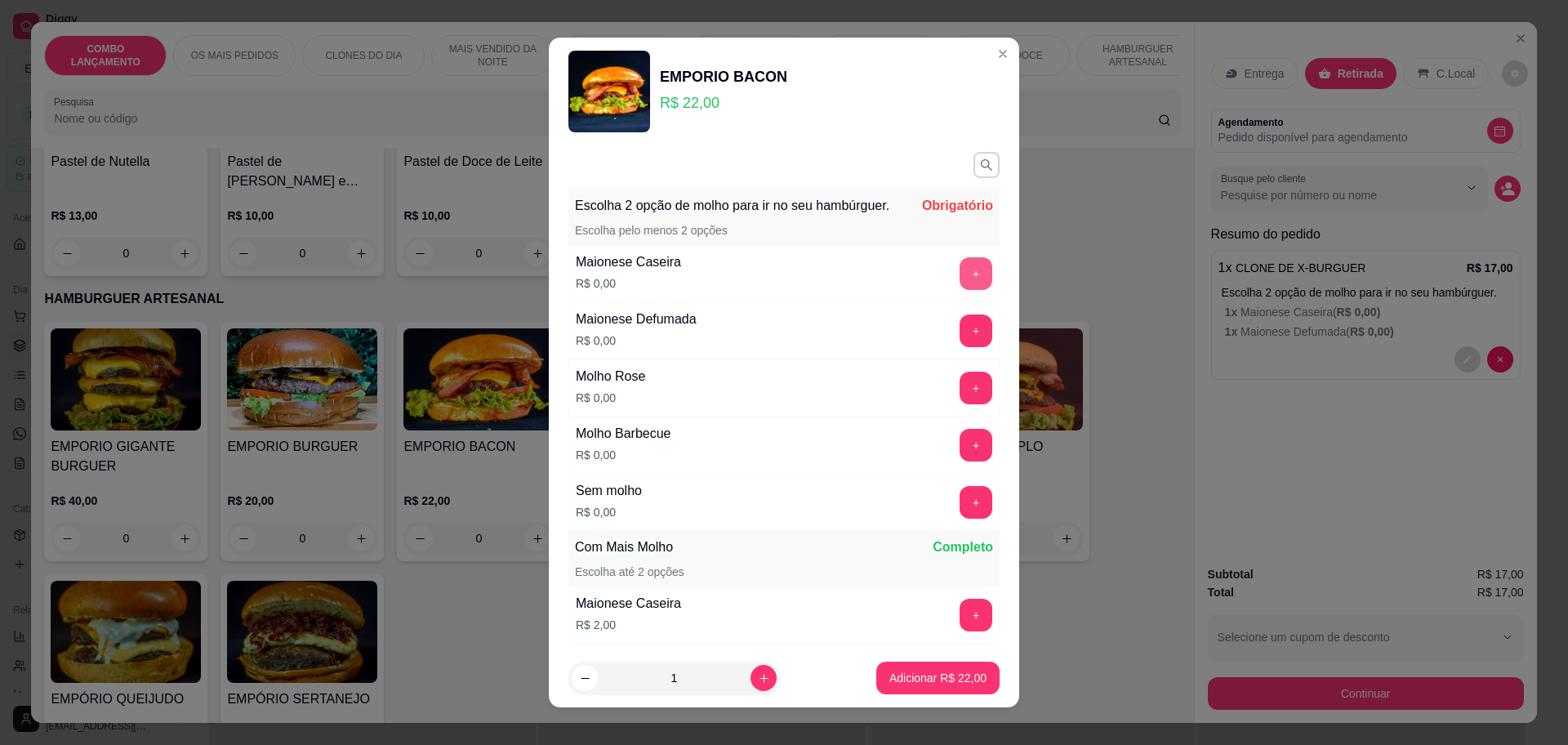
click at [960, 290] on button "+" at bounding box center [976, 273] width 32 height 32
click at [960, 457] on button "+" at bounding box center [976, 446] width 32 height 32
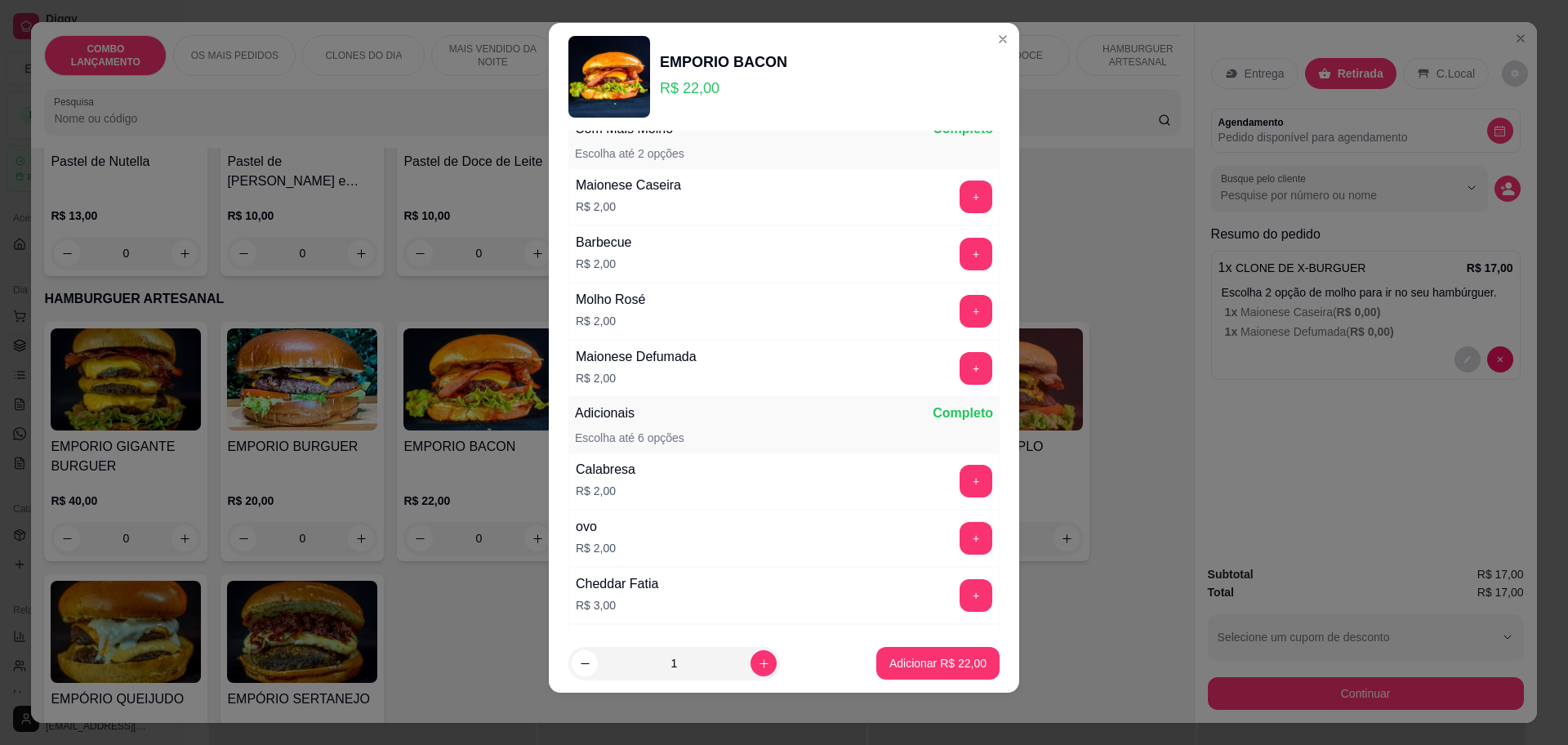
scroll to position [405, 0]
click at [946, 667] on p "Adicionar R$ 22,00" at bounding box center [938, 663] width 95 height 15
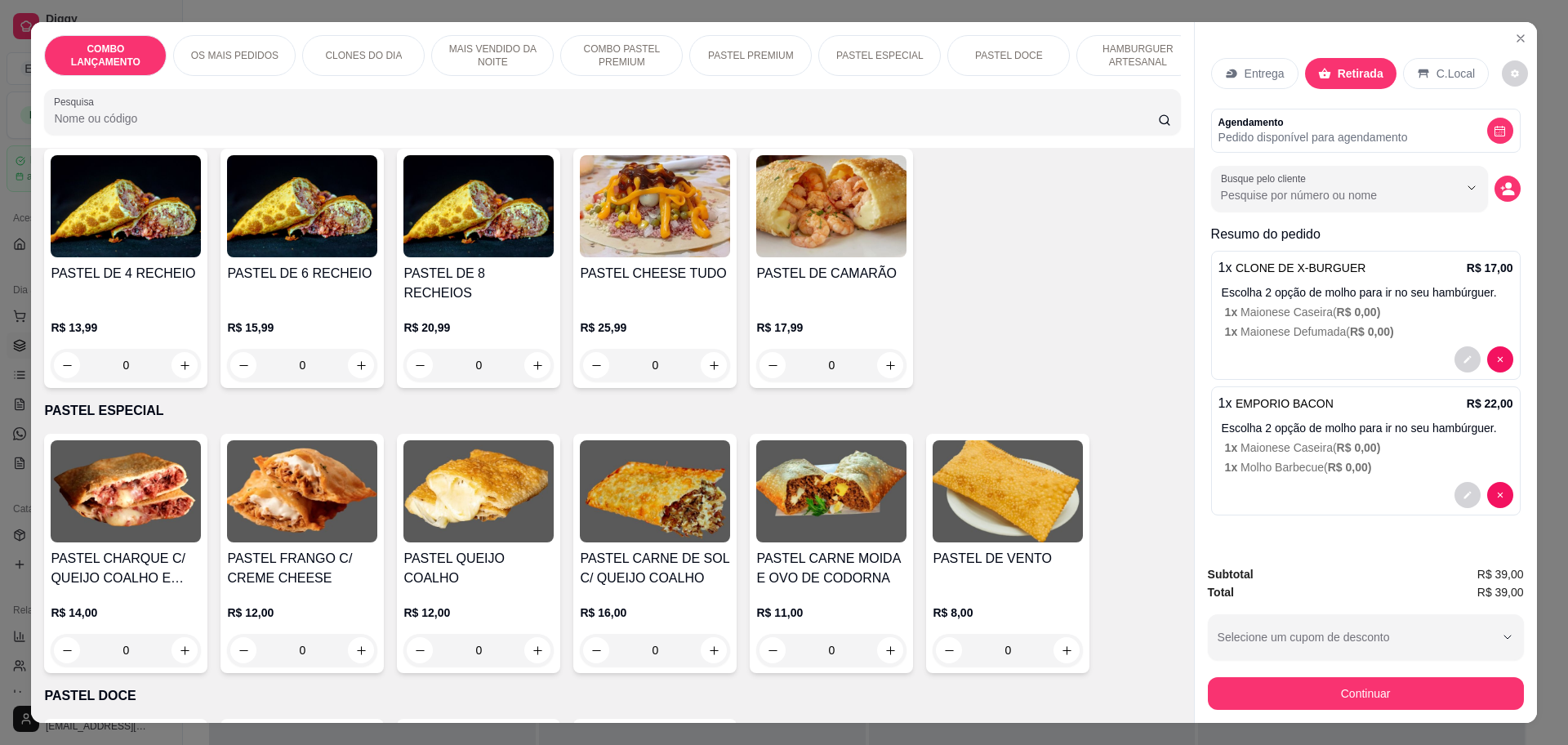
scroll to position [2043, 0]
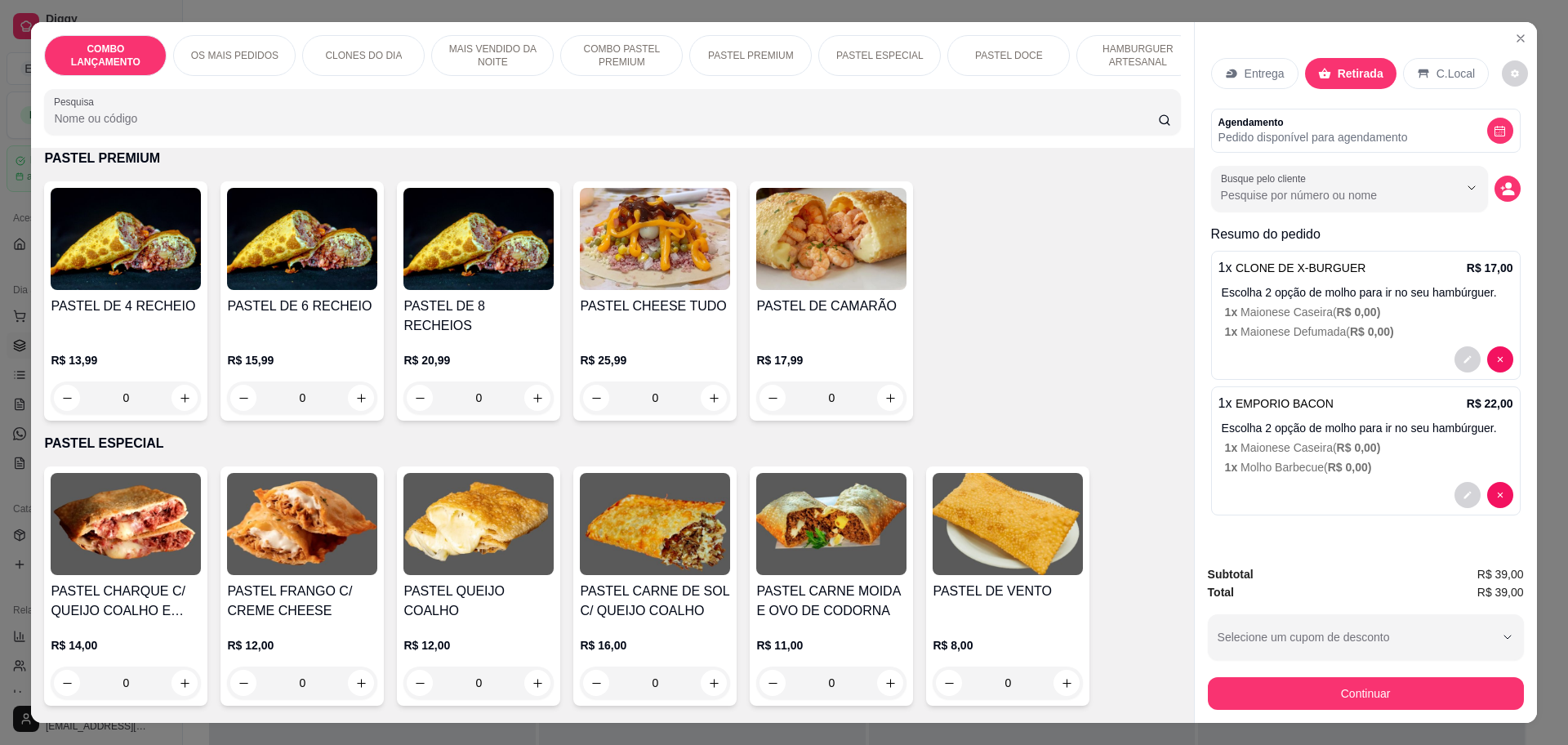
click at [882, 382] on div "0" at bounding box center [831, 398] width 151 height 32
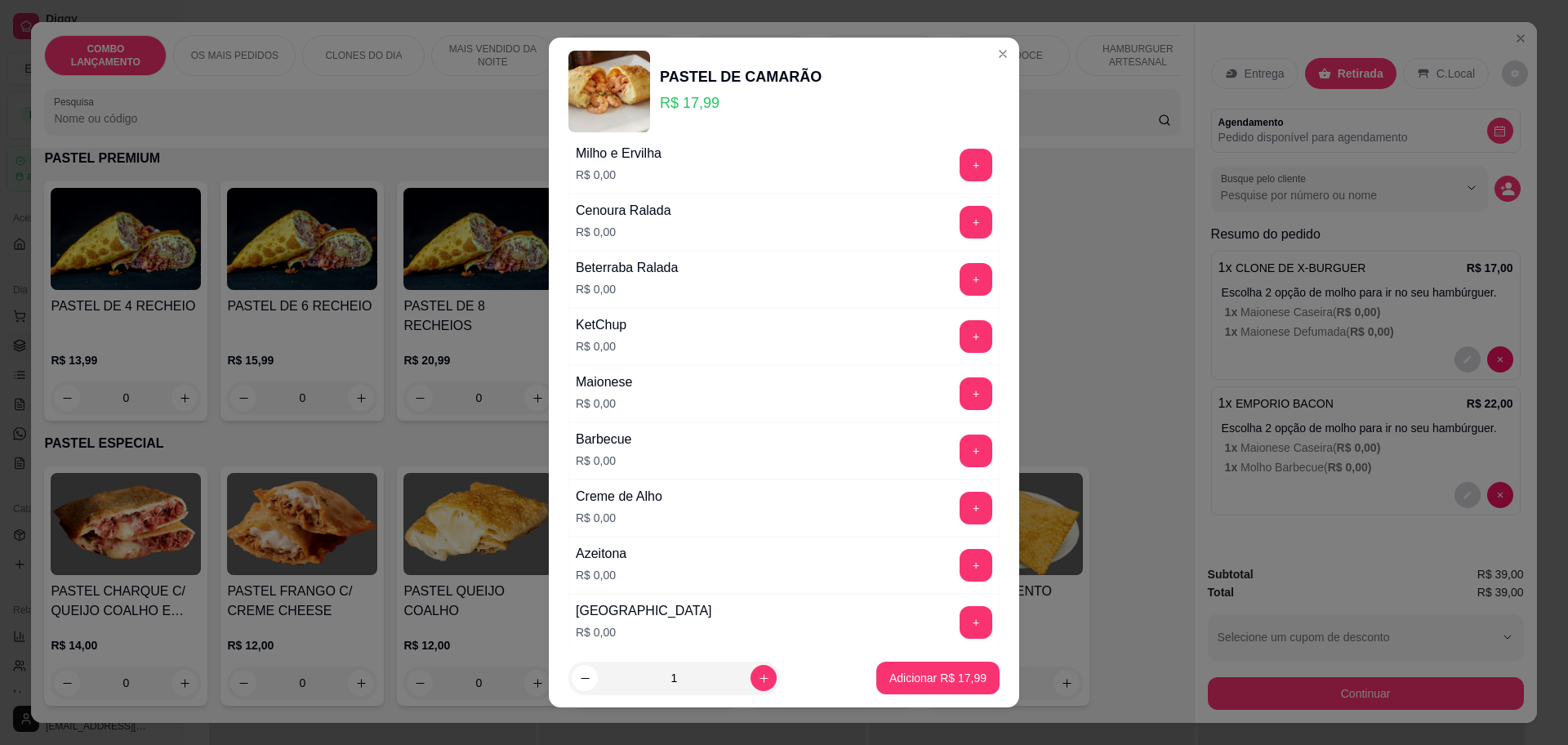
scroll to position [409, 0]
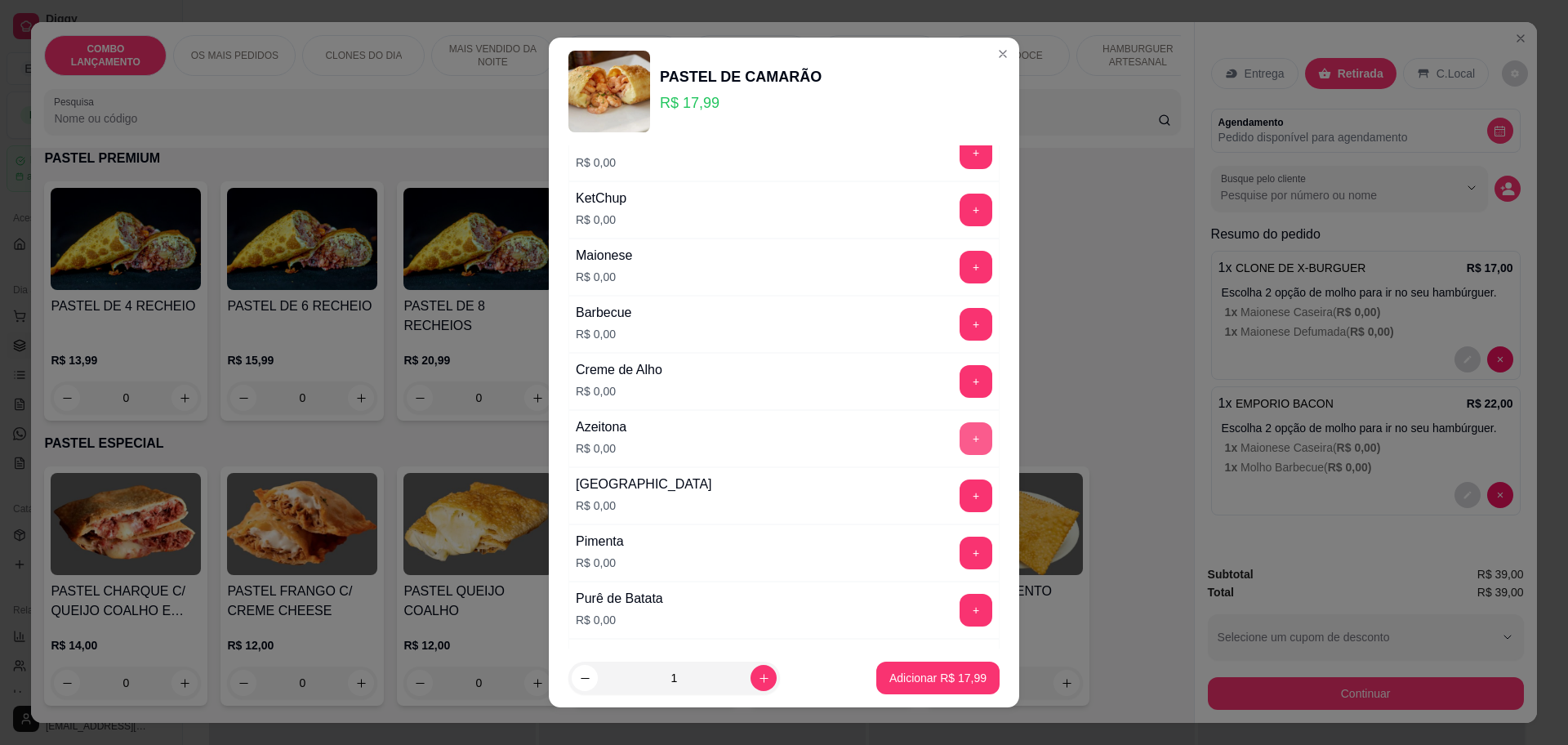
click at [960, 439] on button "+" at bounding box center [976, 438] width 32 height 32
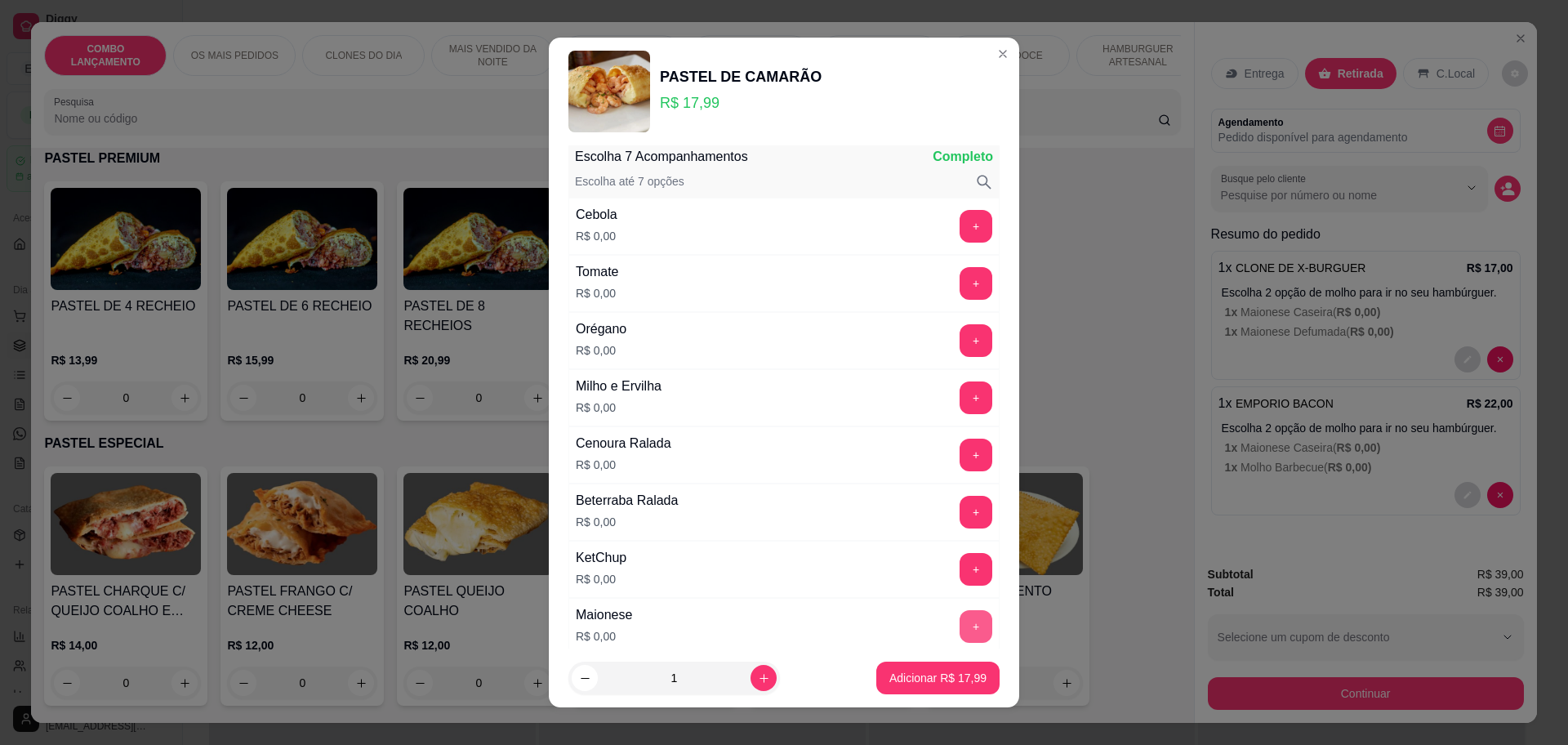
scroll to position [0, 0]
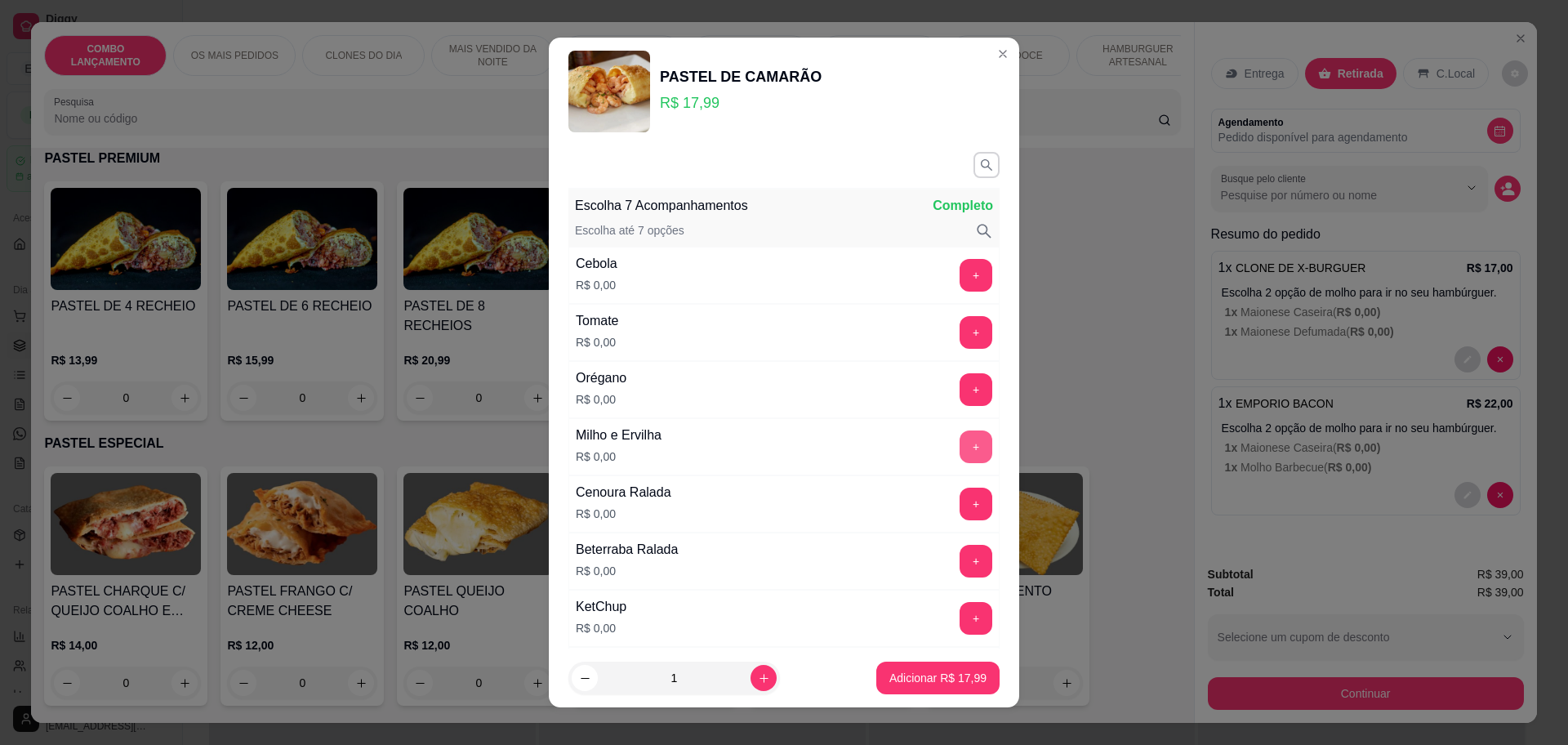
click at [960, 445] on button "+" at bounding box center [976, 446] width 32 height 32
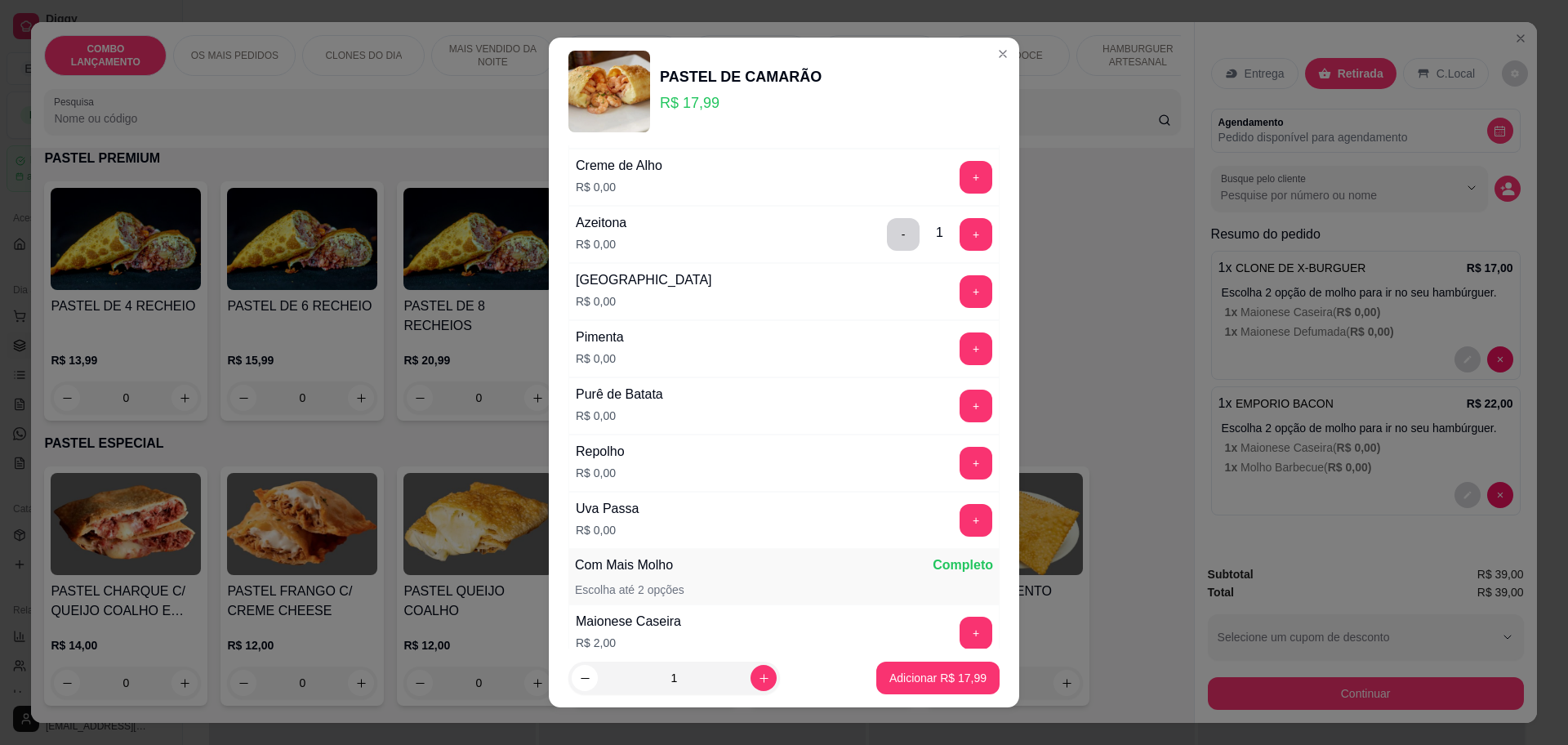
scroll to position [307, 0]
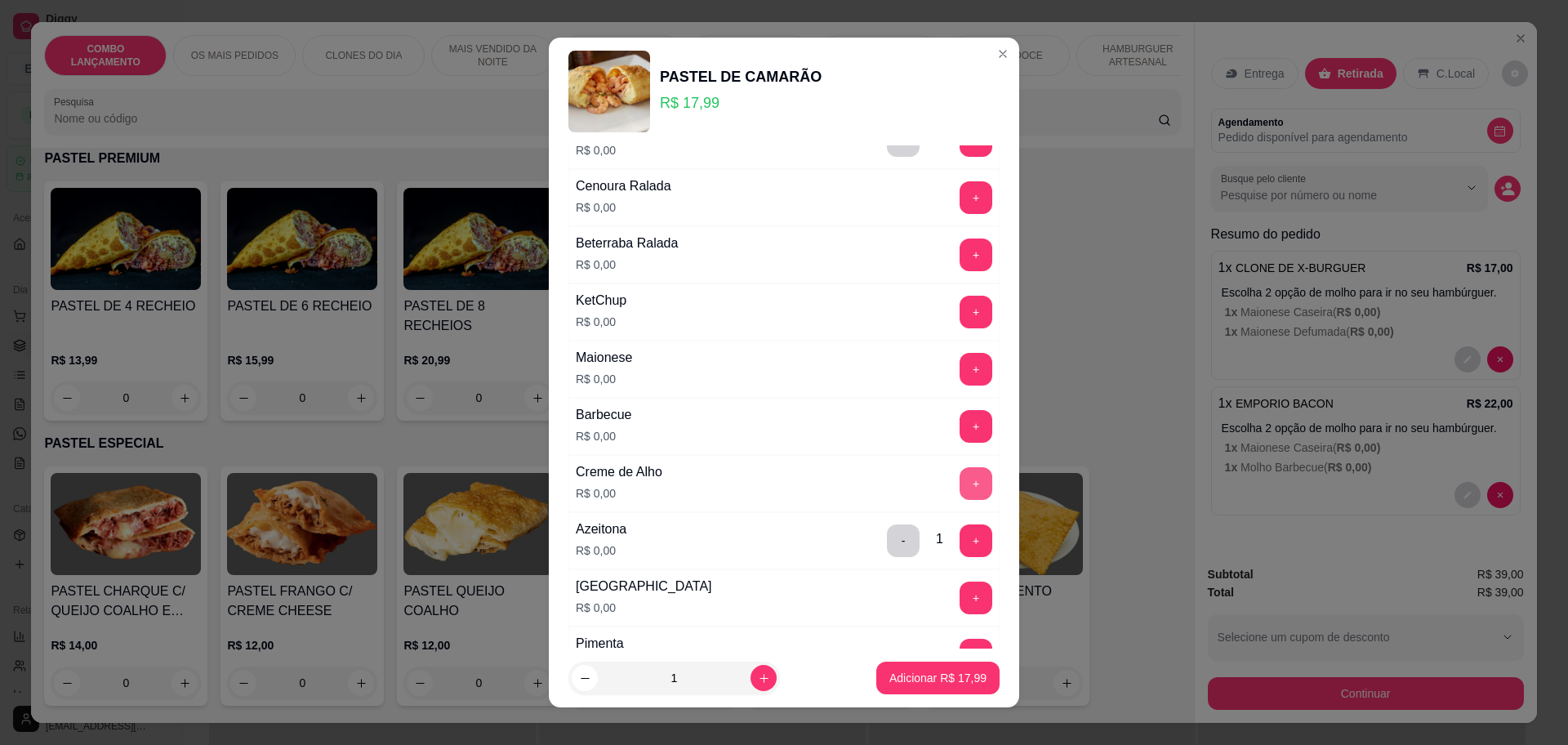
click at [960, 473] on button "+" at bounding box center [976, 483] width 32 height 32
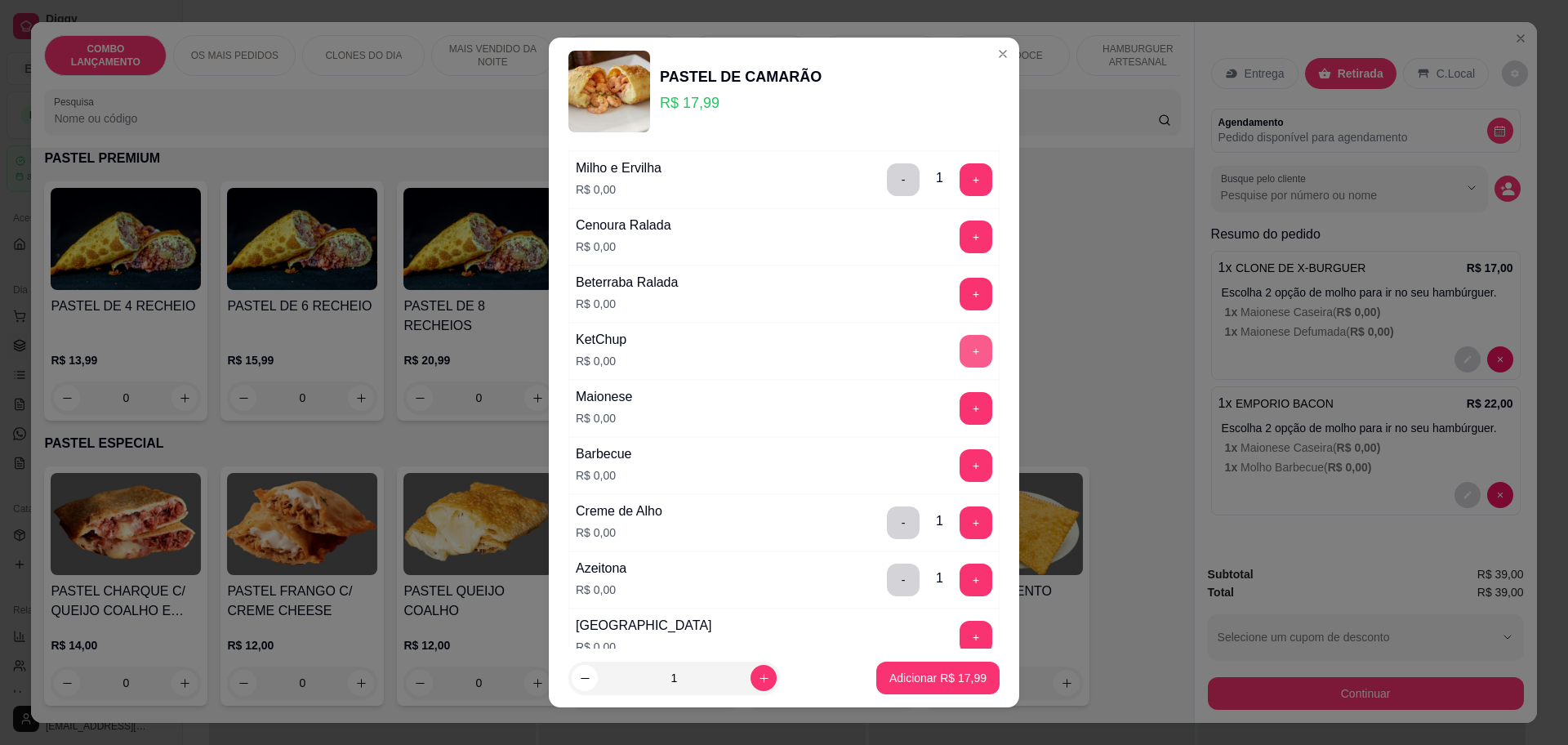
scroll to position [204, 0]
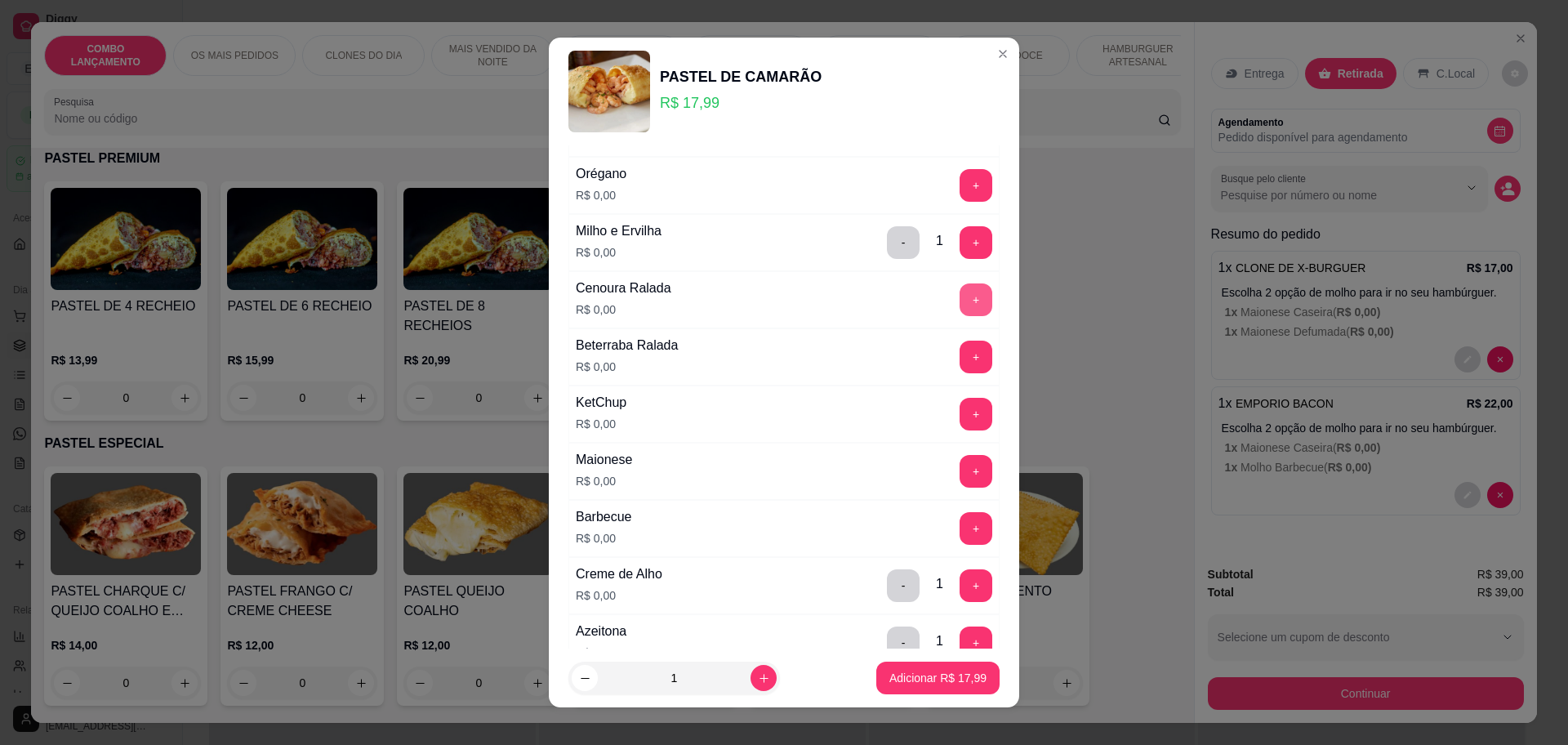
click at [960, 299] on button "+" at bounding box center [976, 299] width 32 height 32
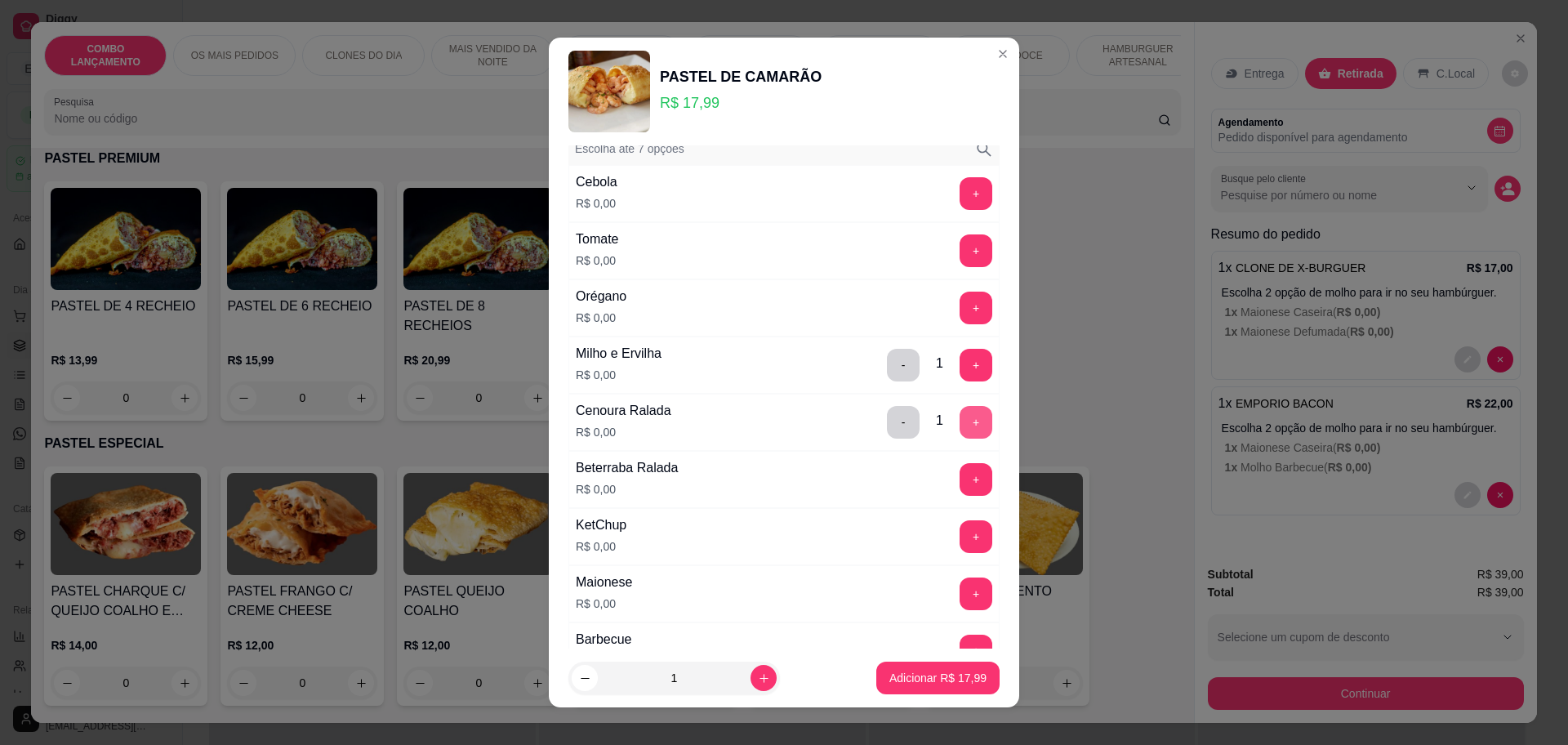
scroll to position [0, 0]
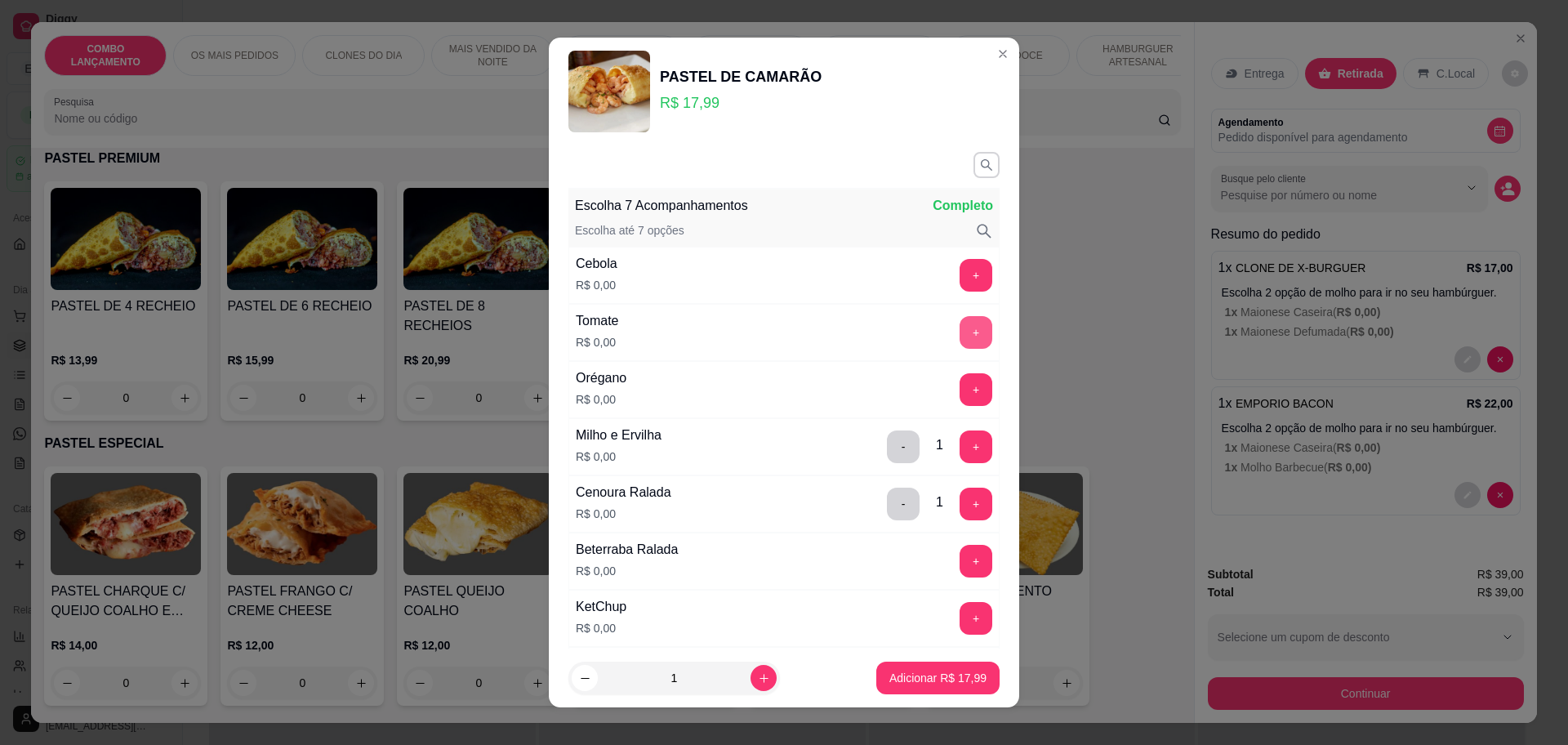
click at [960, 319] on button "+" at bounding box center [976, 333] width 32 height 32
click at [960, 394] on button "+" at bounding box center [976, 390] width 32 height 32
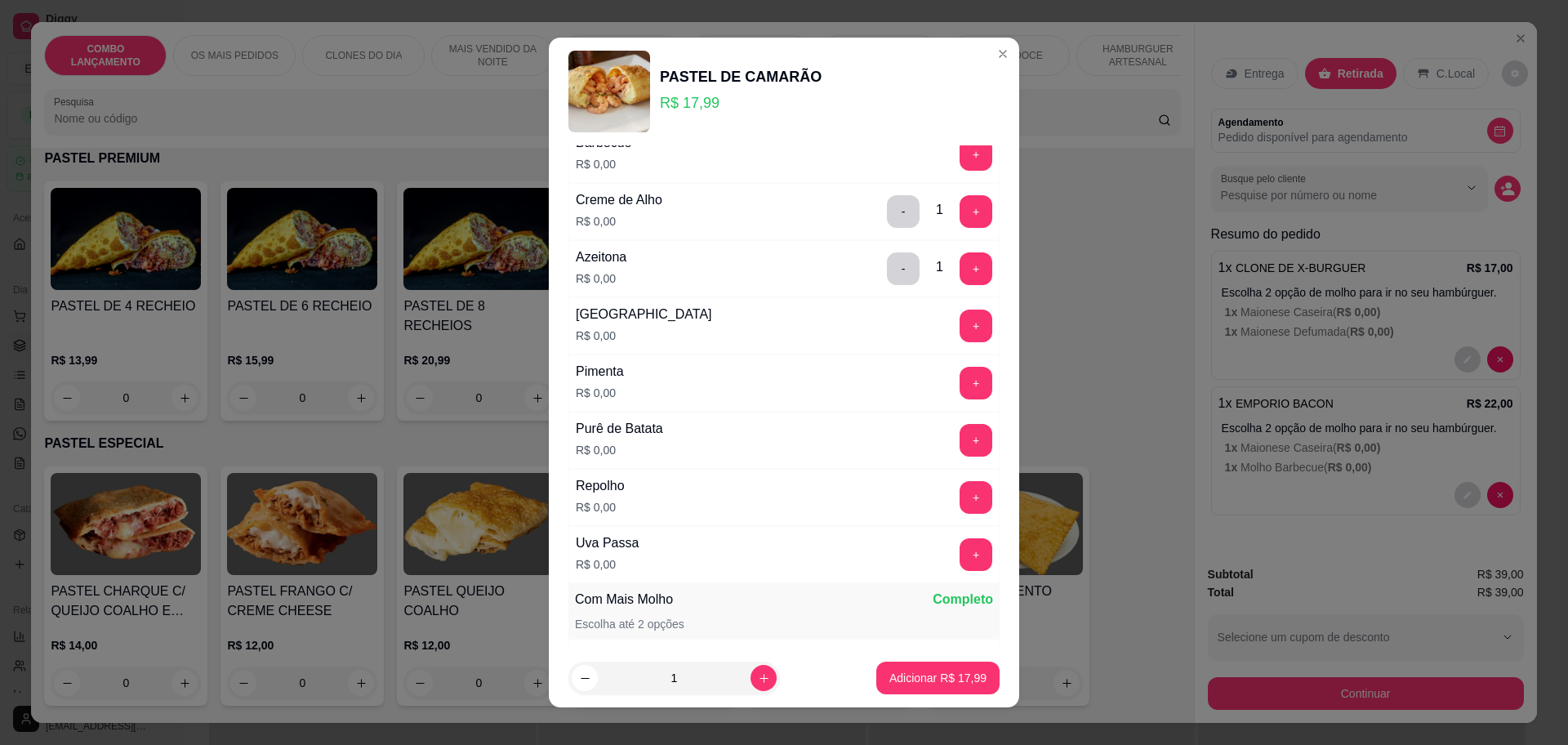
scroll to position [613, 0]
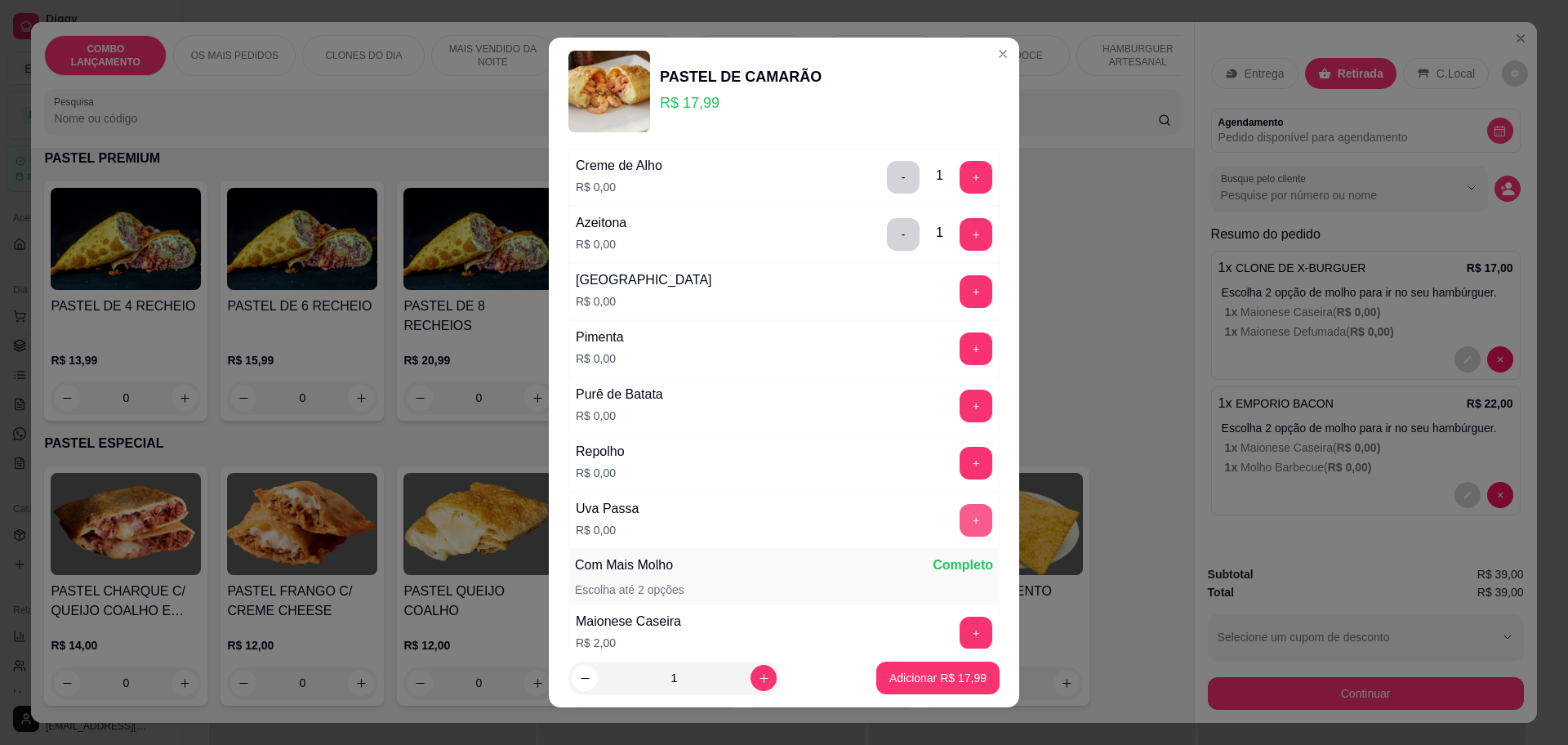
click at [960, 513] on button "+" at bounding box center [976, 520] width 32 height 32
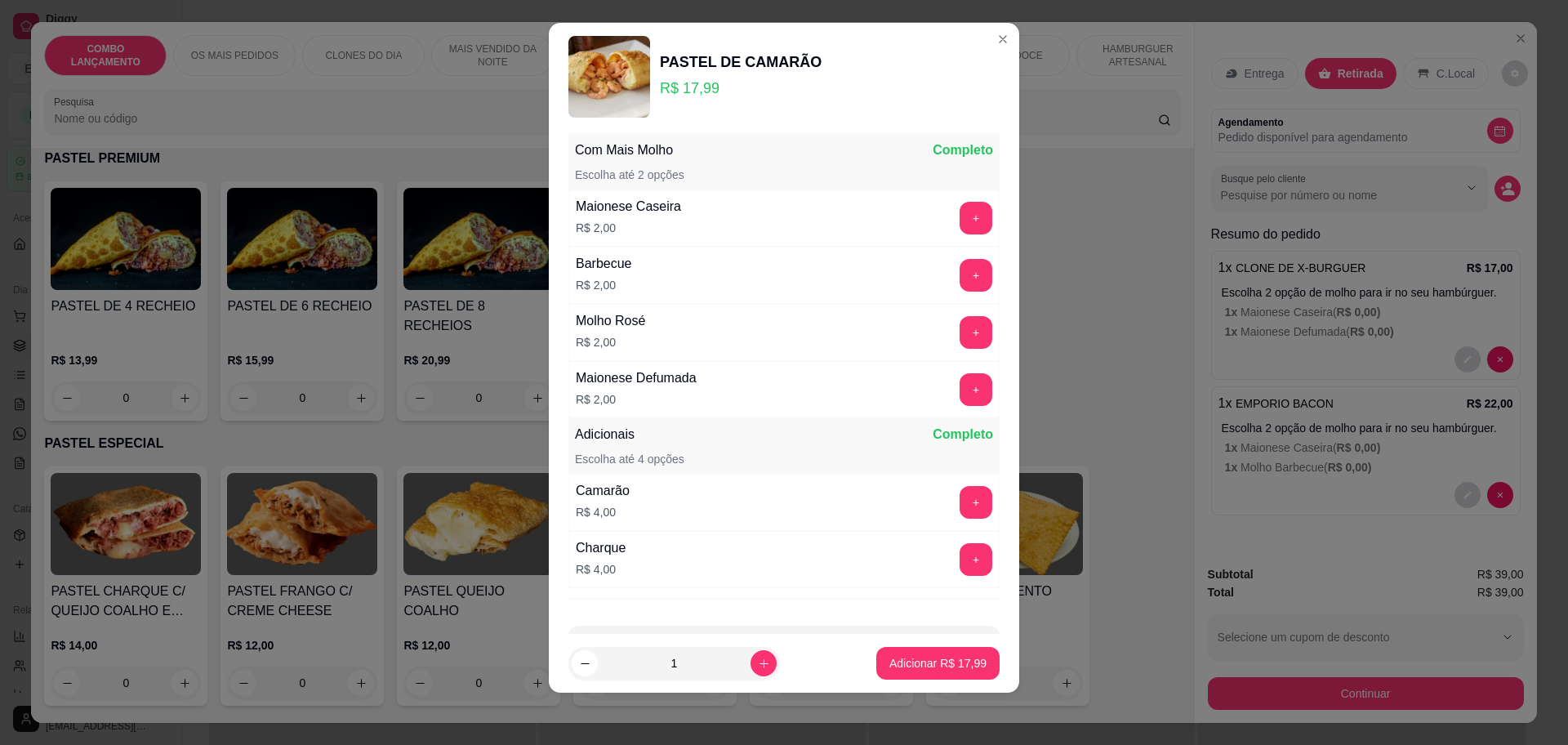
scroll to position [1017, 0]
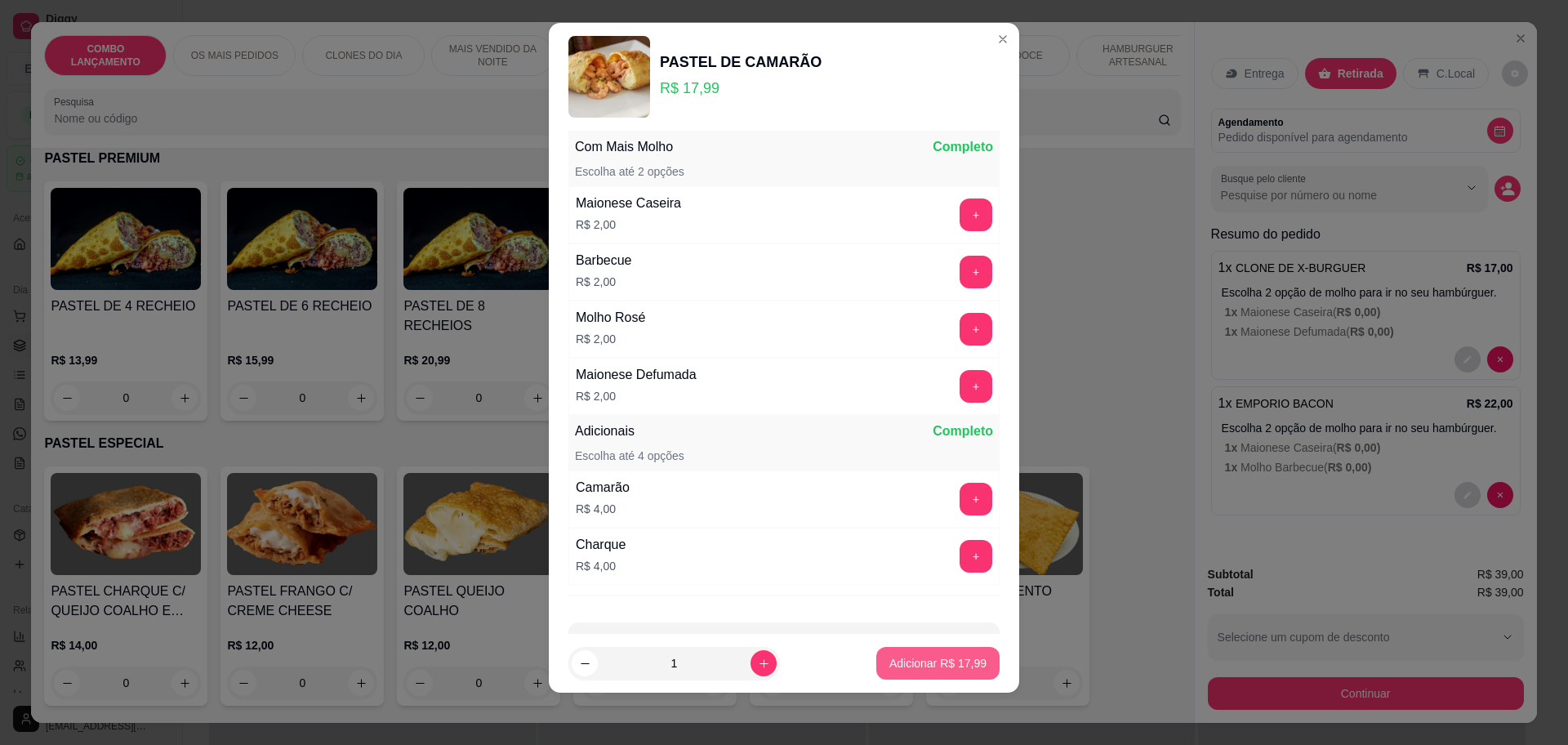
click at [952, 655] on p "Adicionar R$ 17,99" at bounding box center [938, 663] width 97 height 16
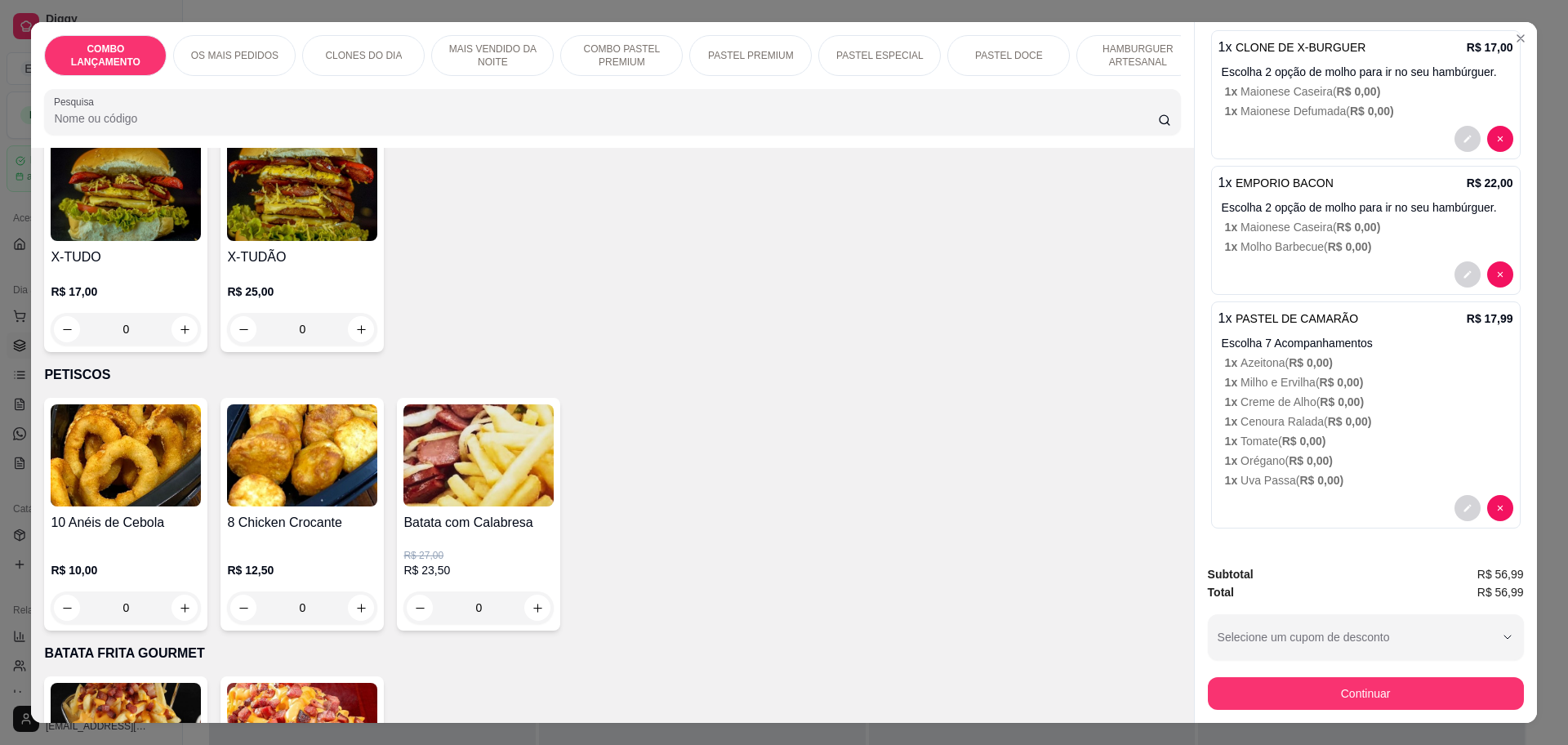
scroll to position [4596, 0]
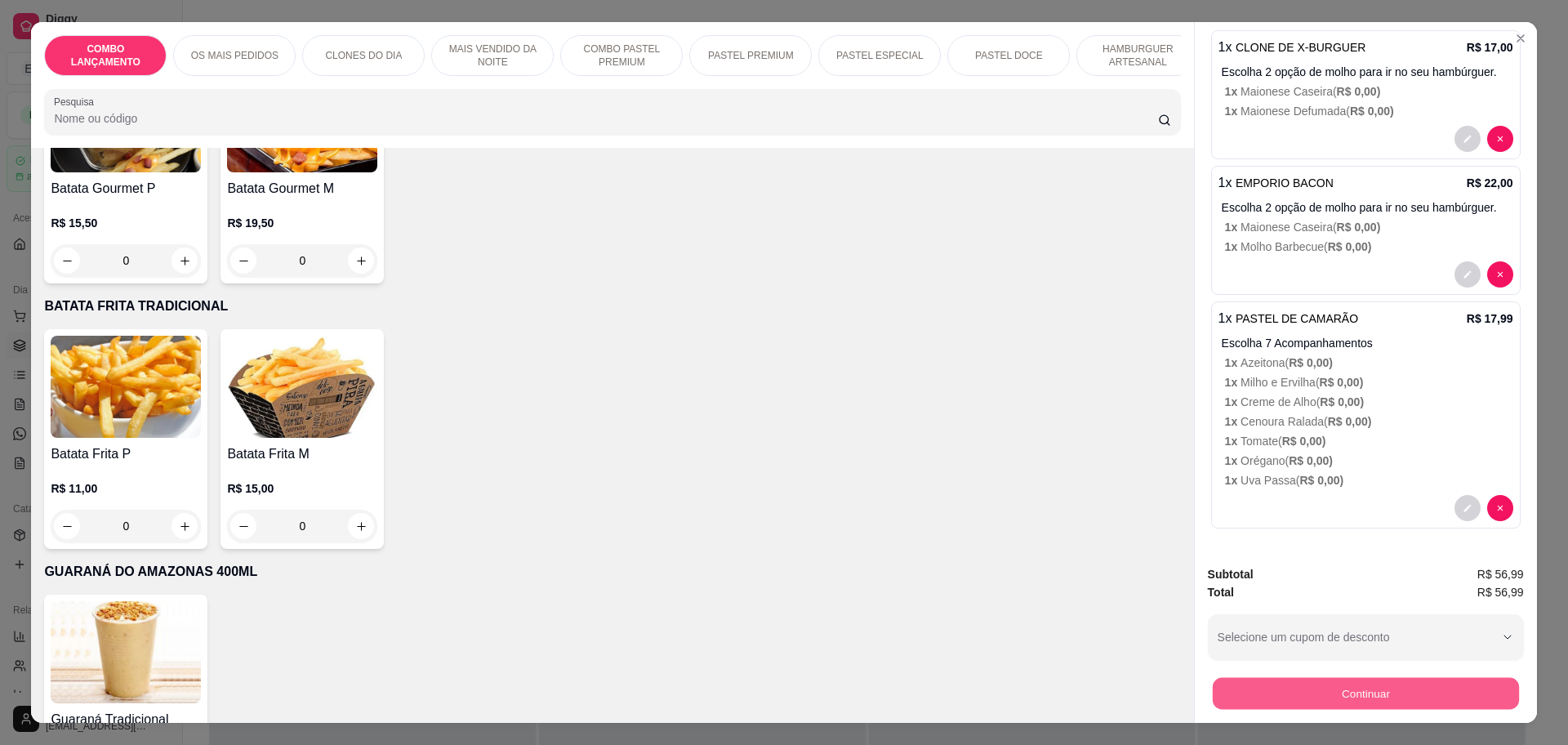
click at [1352, 682] on button "Continuar" at bounding box center [1366, 694] width 306 height 32
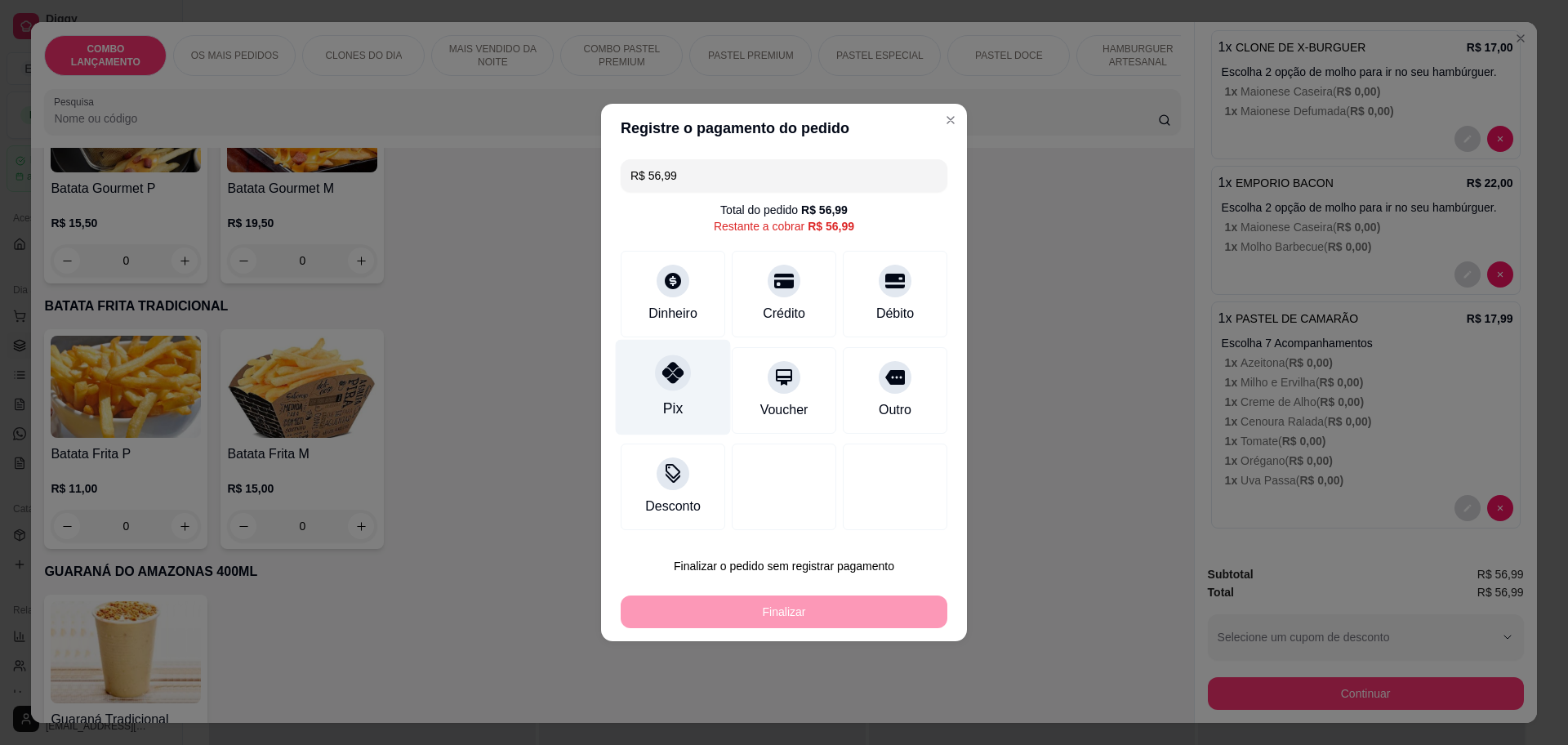
click at [627, 382] on div "Pix" at bounding box center [673, 387] width 116 height 96
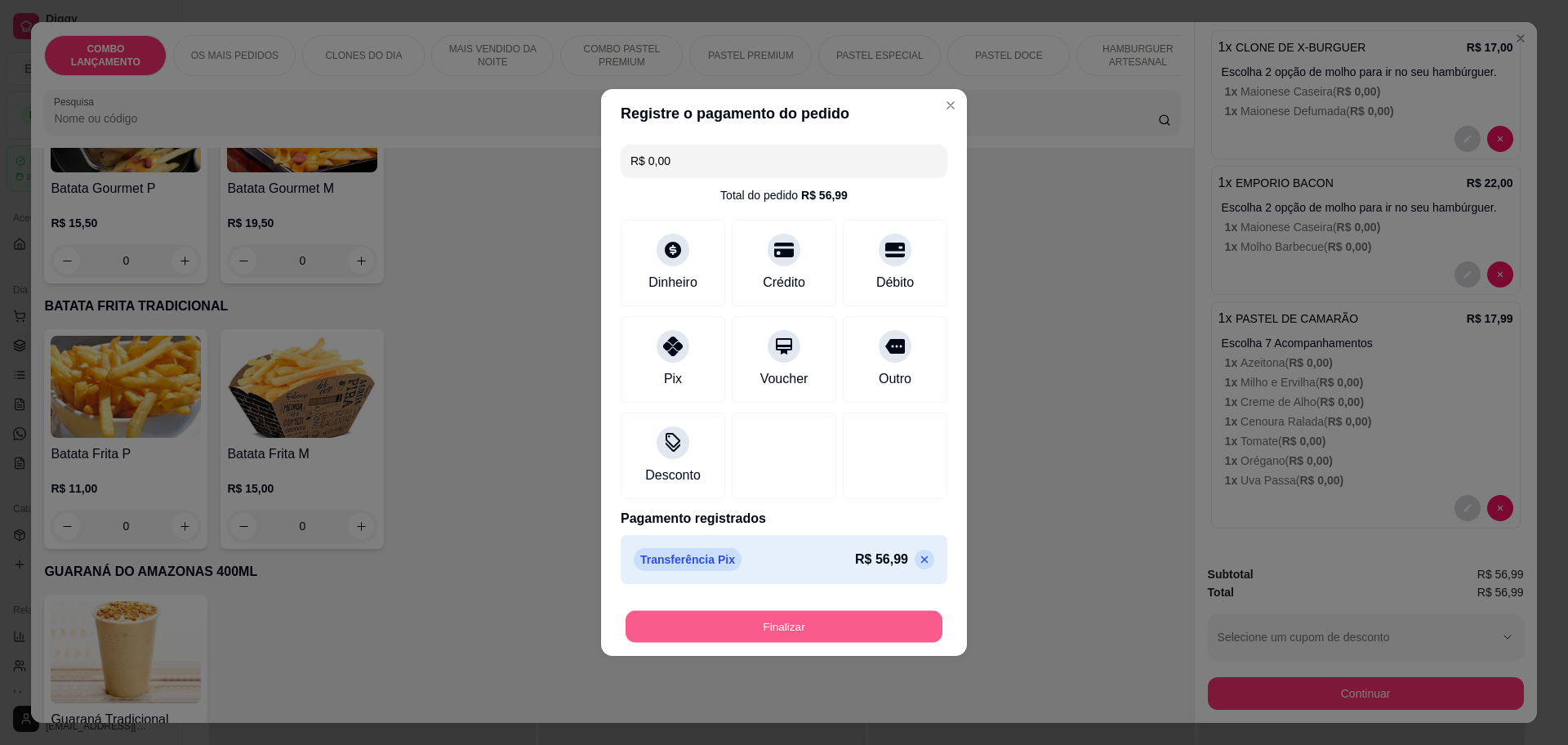
click at [793, 615] on button "Finalizar" at bounding box center [784, 628] width 317 height 32
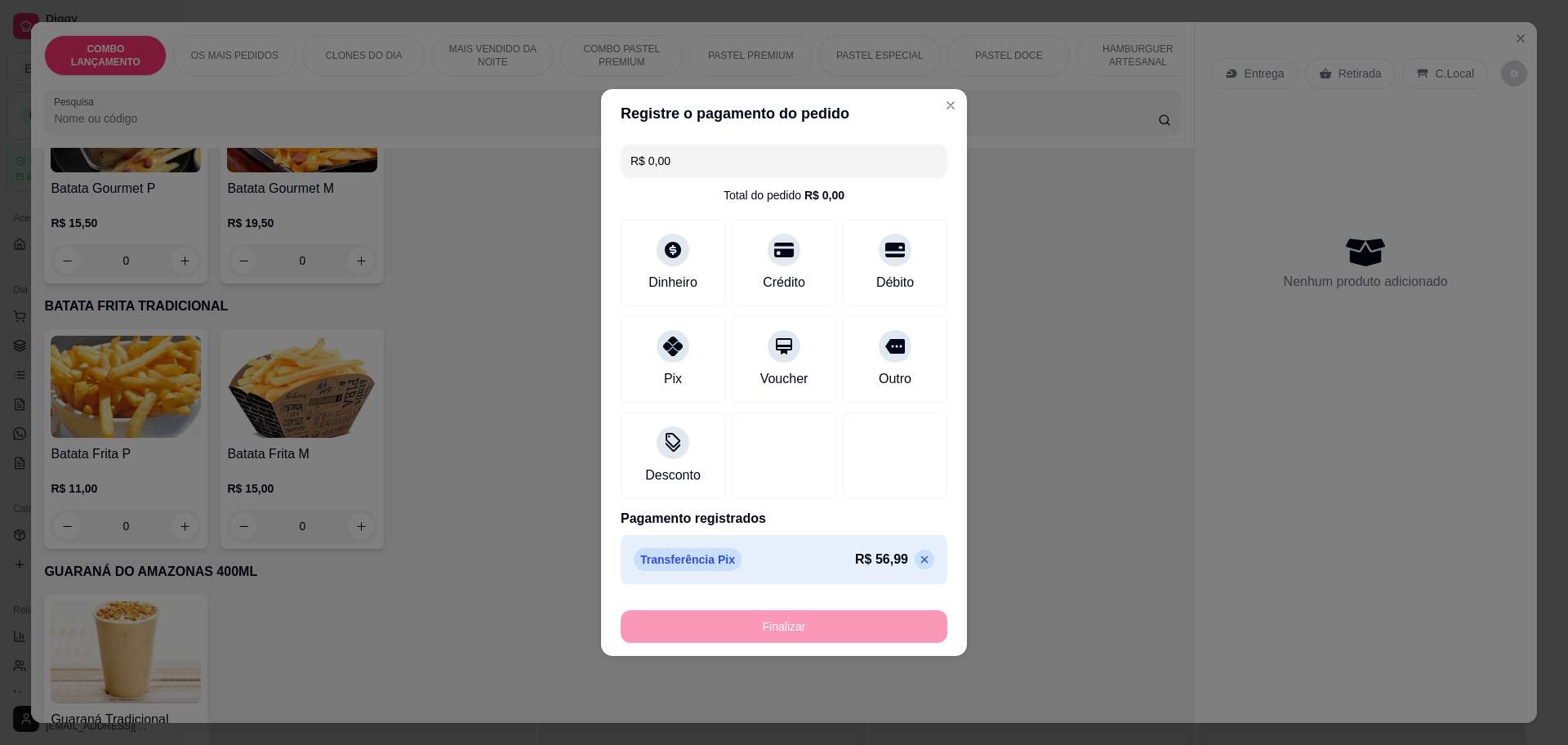
type input "-R$ 56,99"
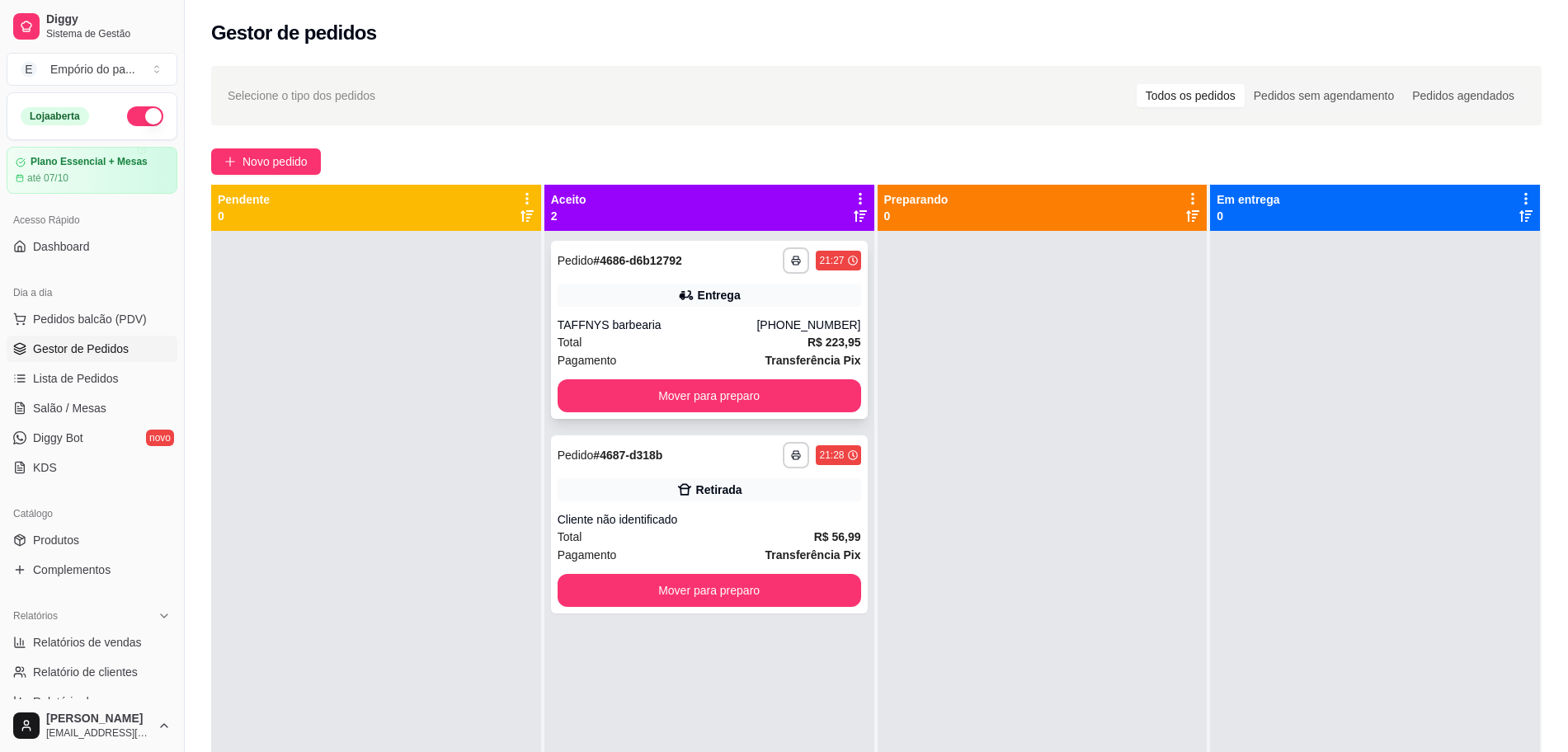
click at [728, 346] on div "Total R$ 223,95" at bounding box center [708, 342] width 303 height 18
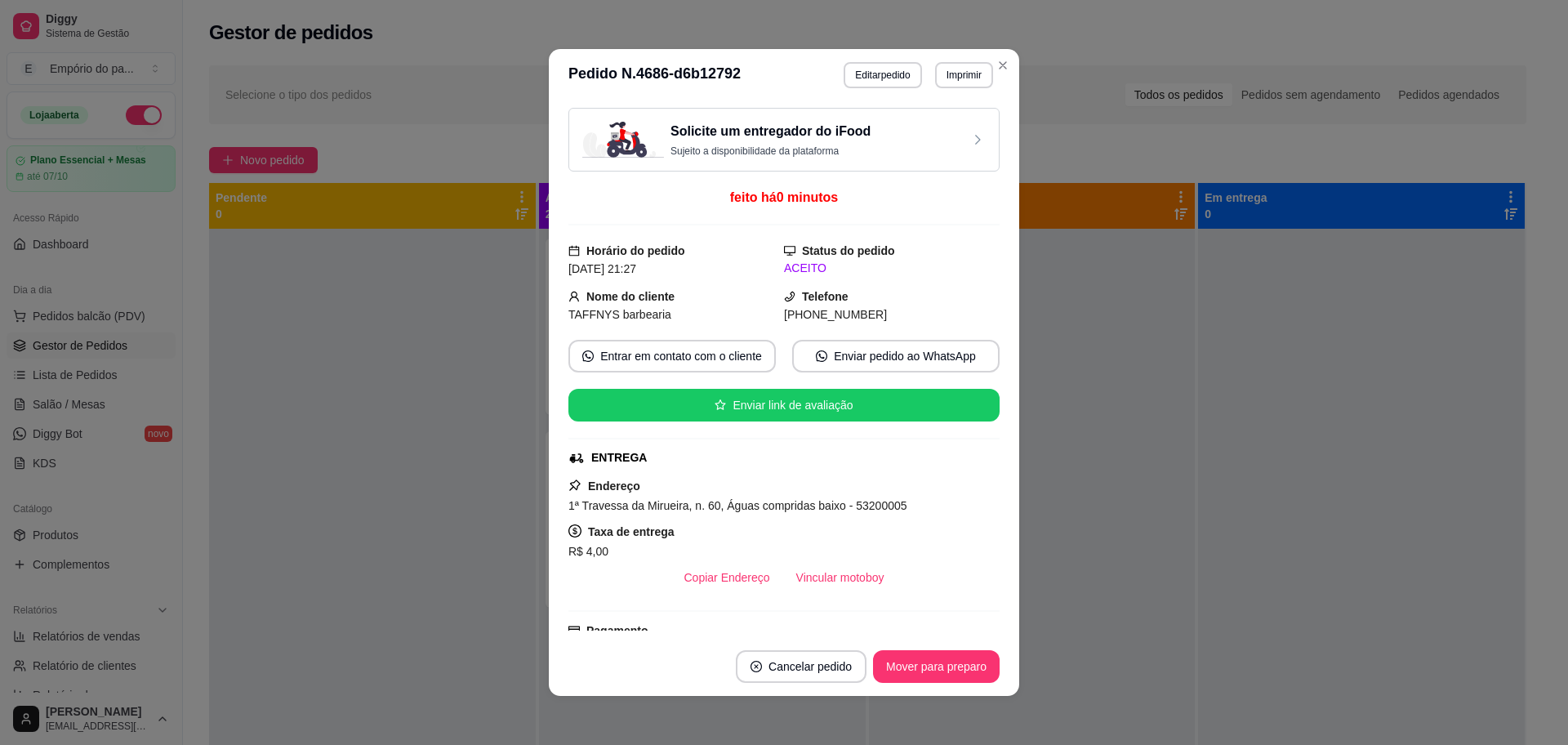
scroll to position [307, 0]
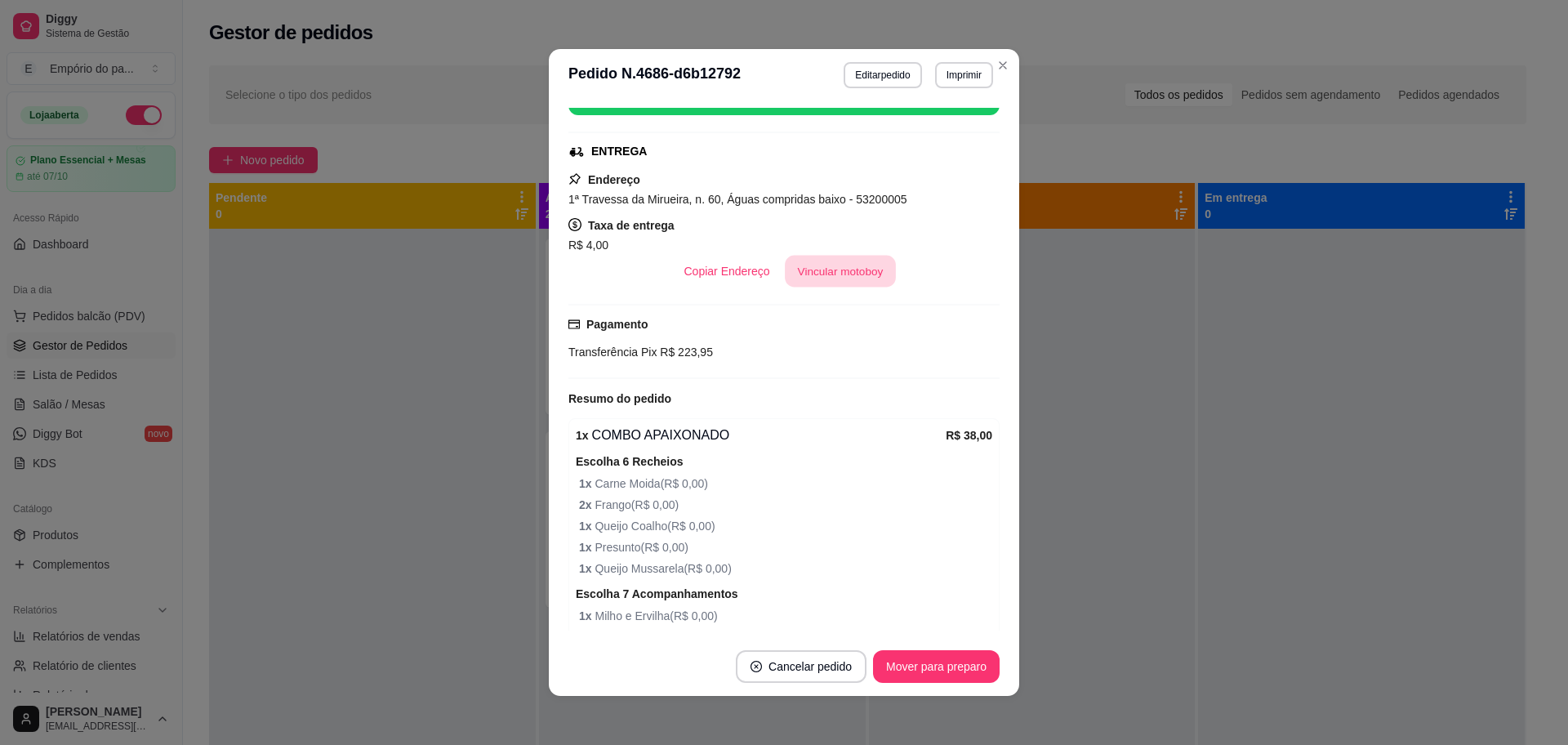
click at [834, 276] on button "Vincular motoboy" at bounding box center [840, 272] width 111 height 32
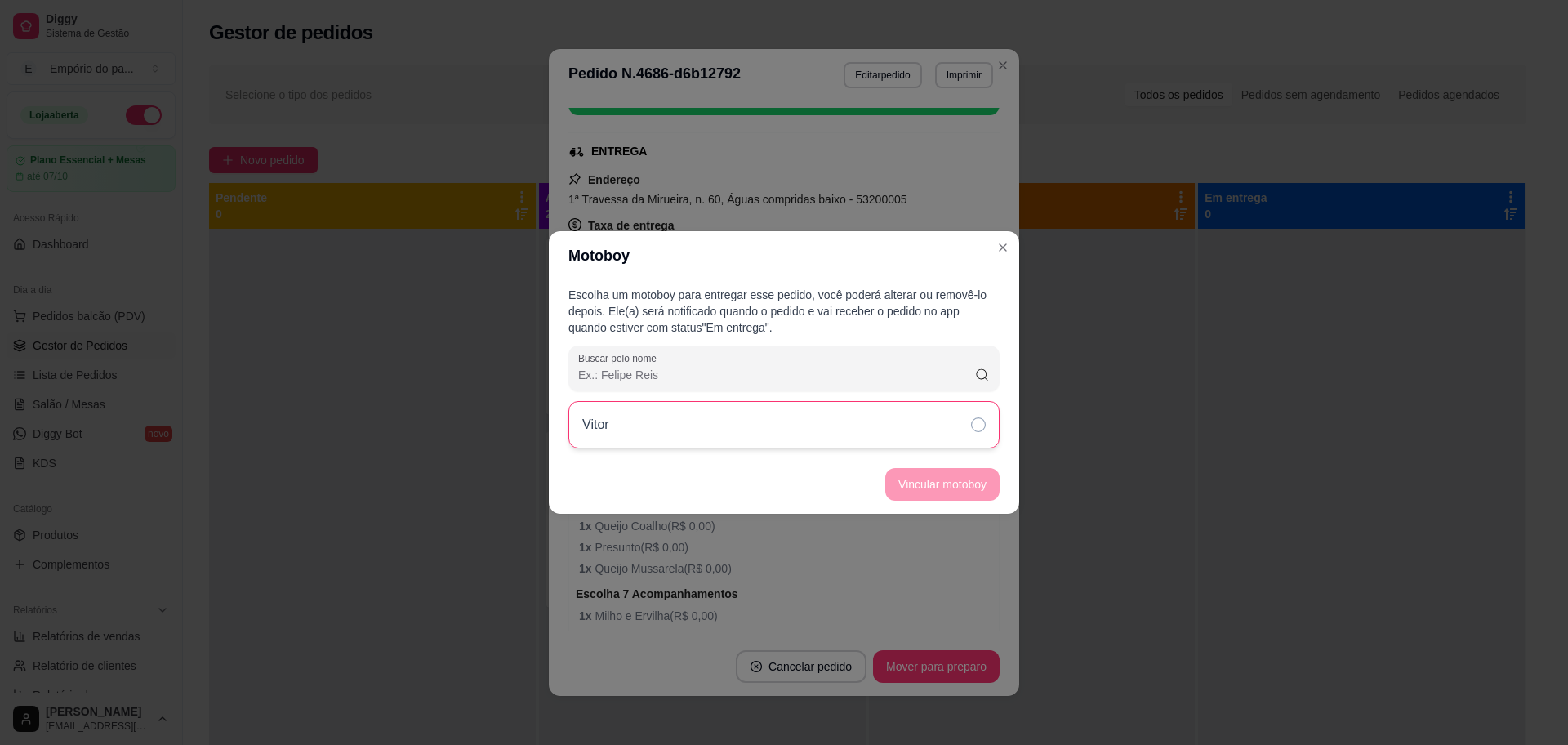
drag, startPoint x: 835, startPoint y: 420, endPoint x: 830, endPoint y: 434, distance: 14.9
click at [830, 434] on div "Vitor" at bounding box center [783, 425] width 431 height 48
click at [895, 474] on button "Vincular motoboy" at bounding box center [943, 485] width 111 height 32
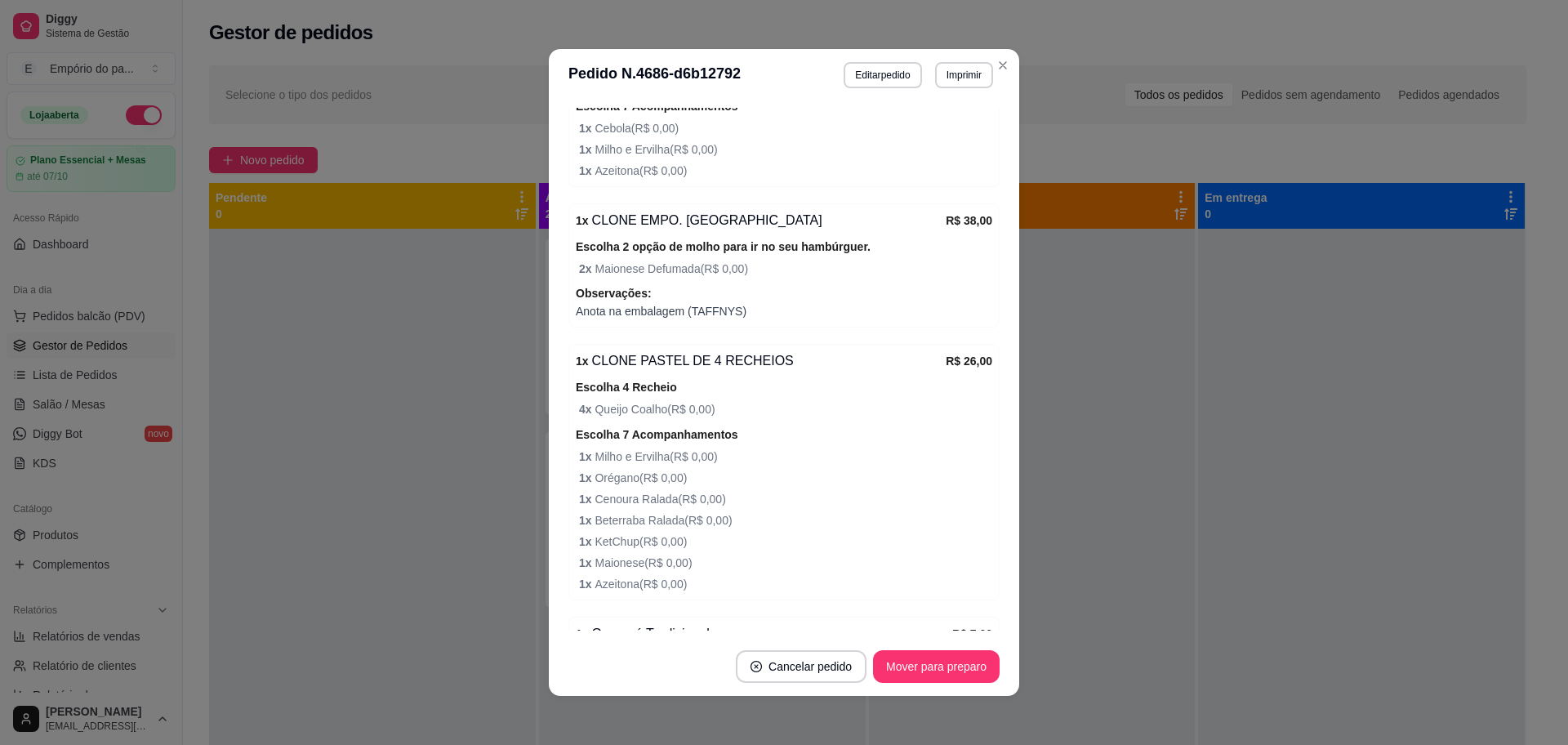
scroll to position [1675, 0]
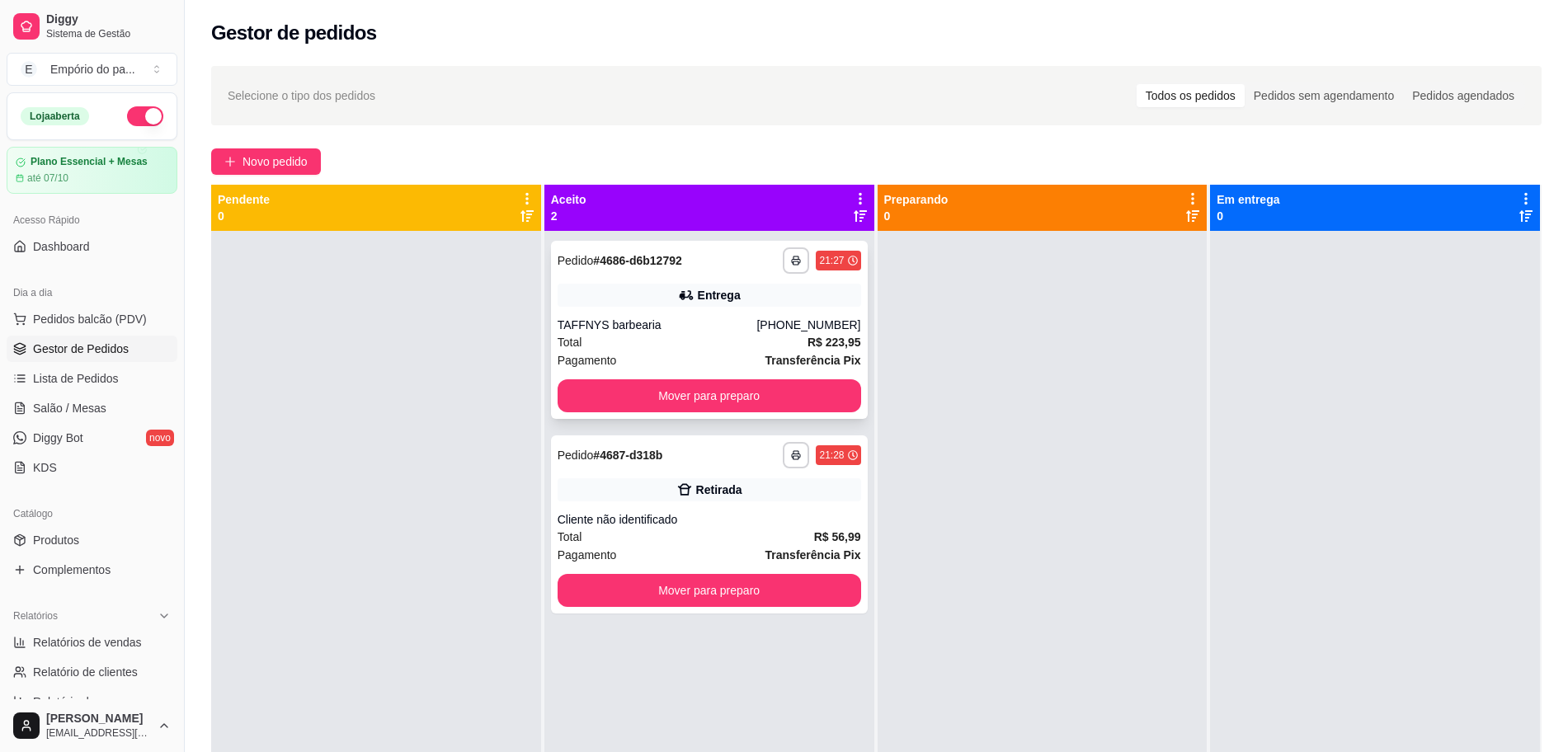
click at [684, 327] on div "TAFFNYS barbearia" at bounding box center [657, 325] width 200 height 16
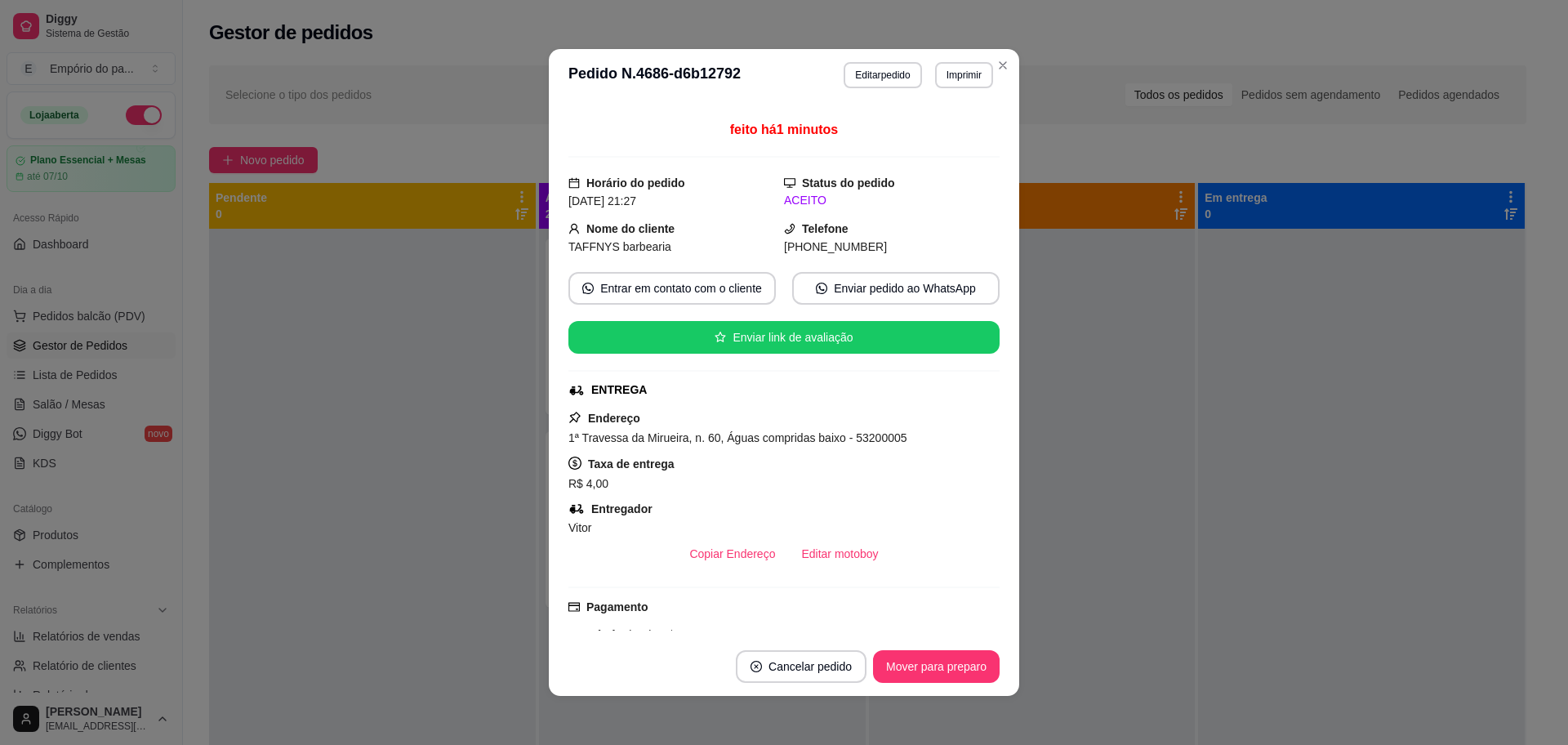
scroll to position [204, 0]
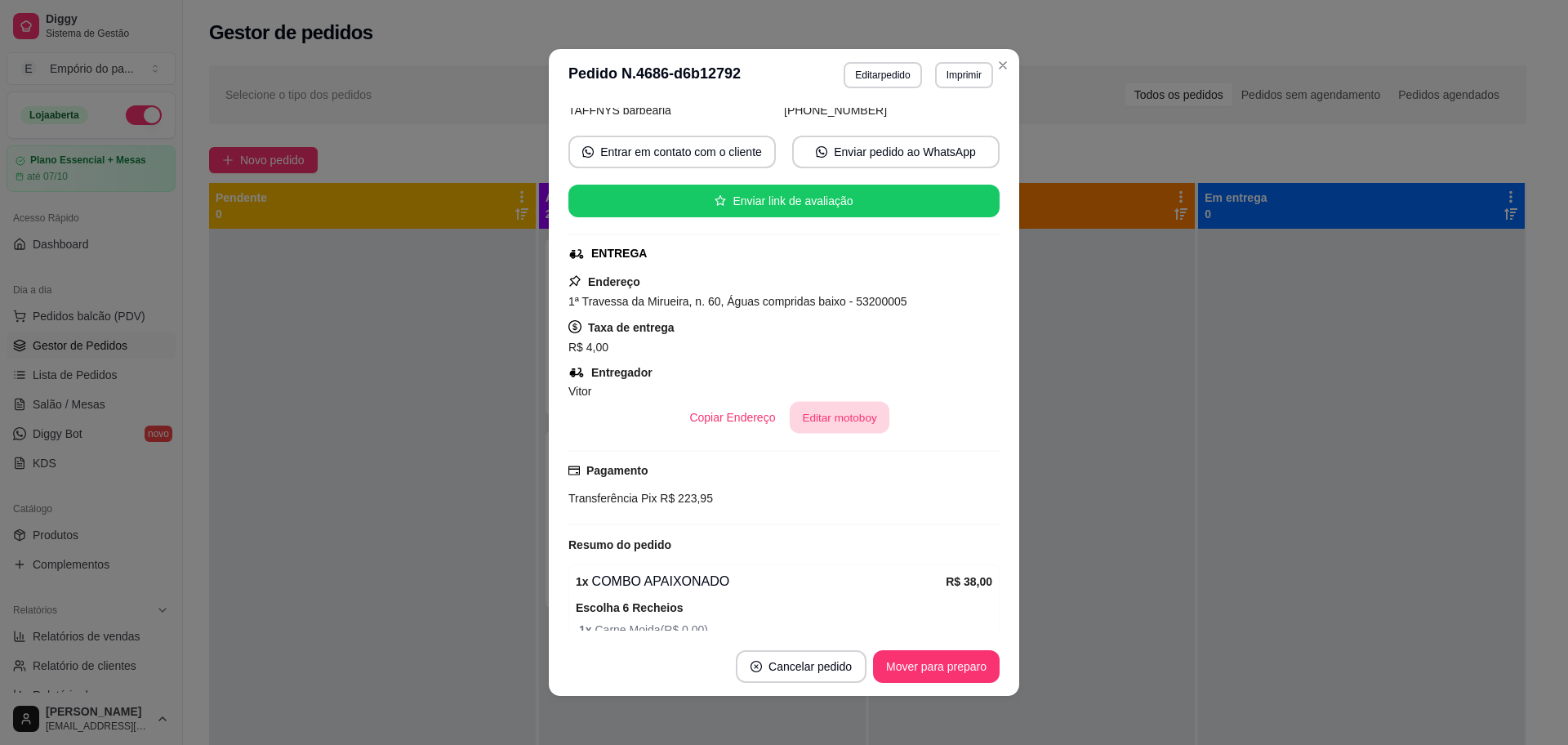
click at [834, 410] on button "Editar motoboy" at bounding box center [839, 418] width 99 height 32
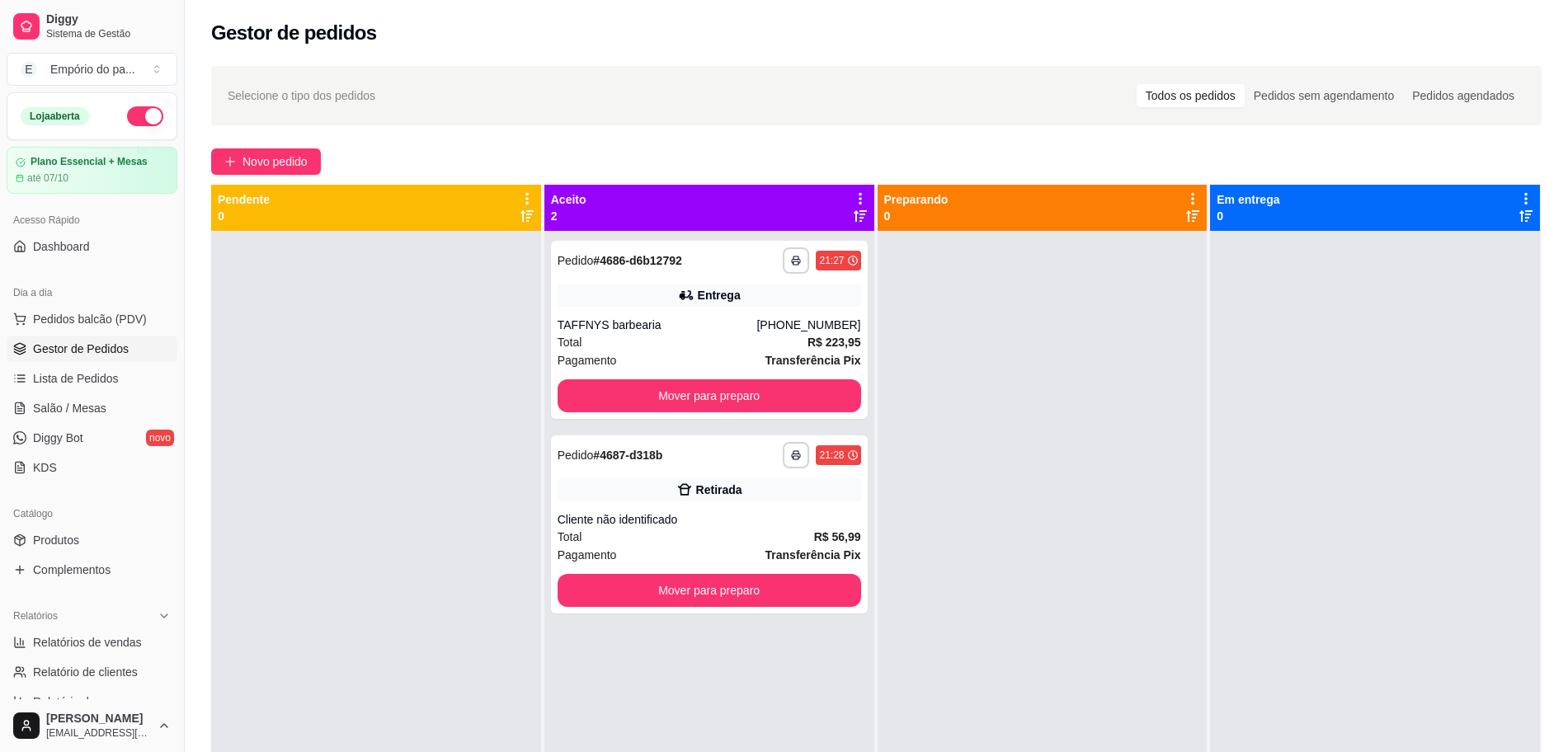
click at [1043, 440] on div at bounding box center [1042, 606] width 330 height 752
click at [299, 160] on span "Novo pedido" at bounding box center [275, 162] width 65 height 18
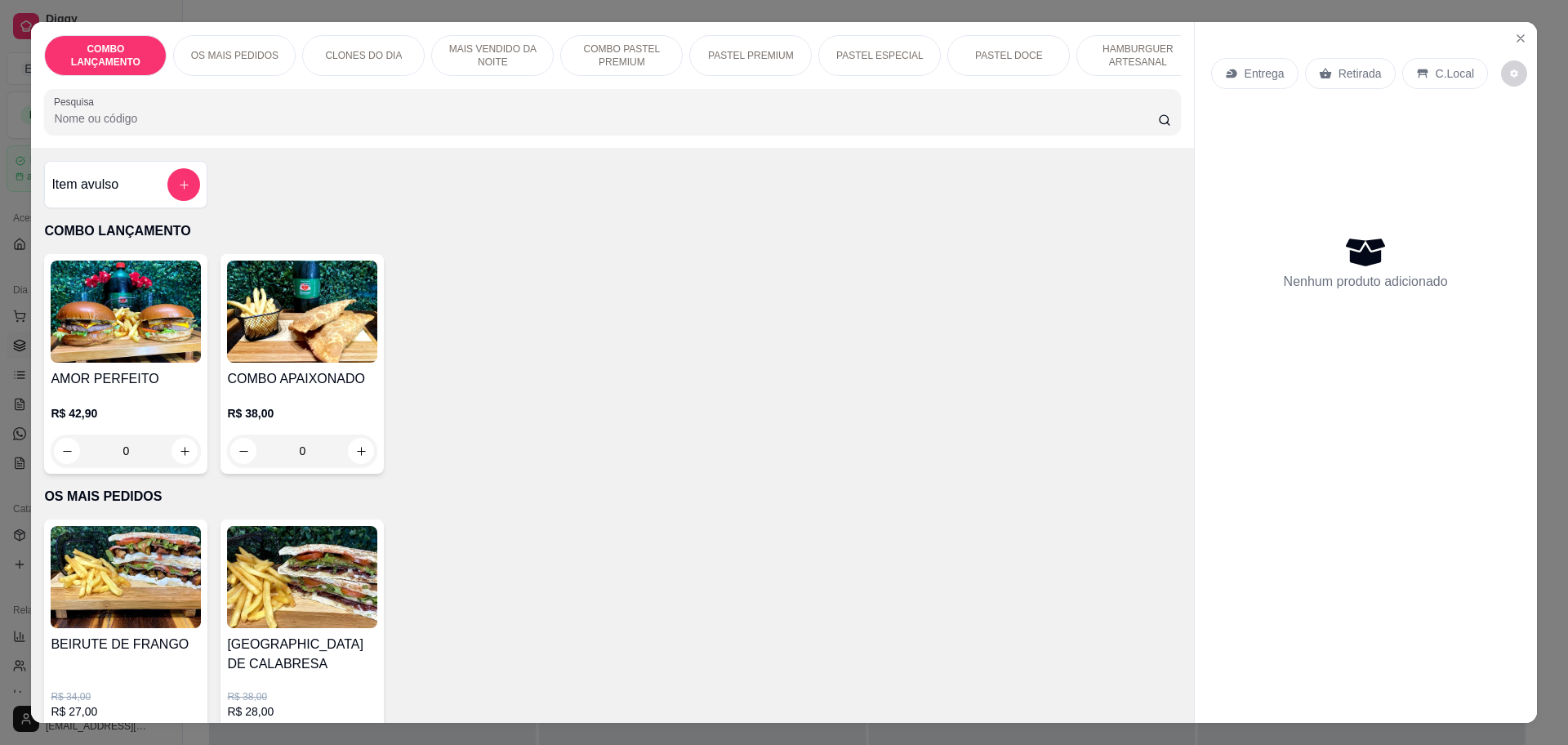
click at [1356, 73] on p "Retirada" at bounding box center [1360, 74] width 43 height 16
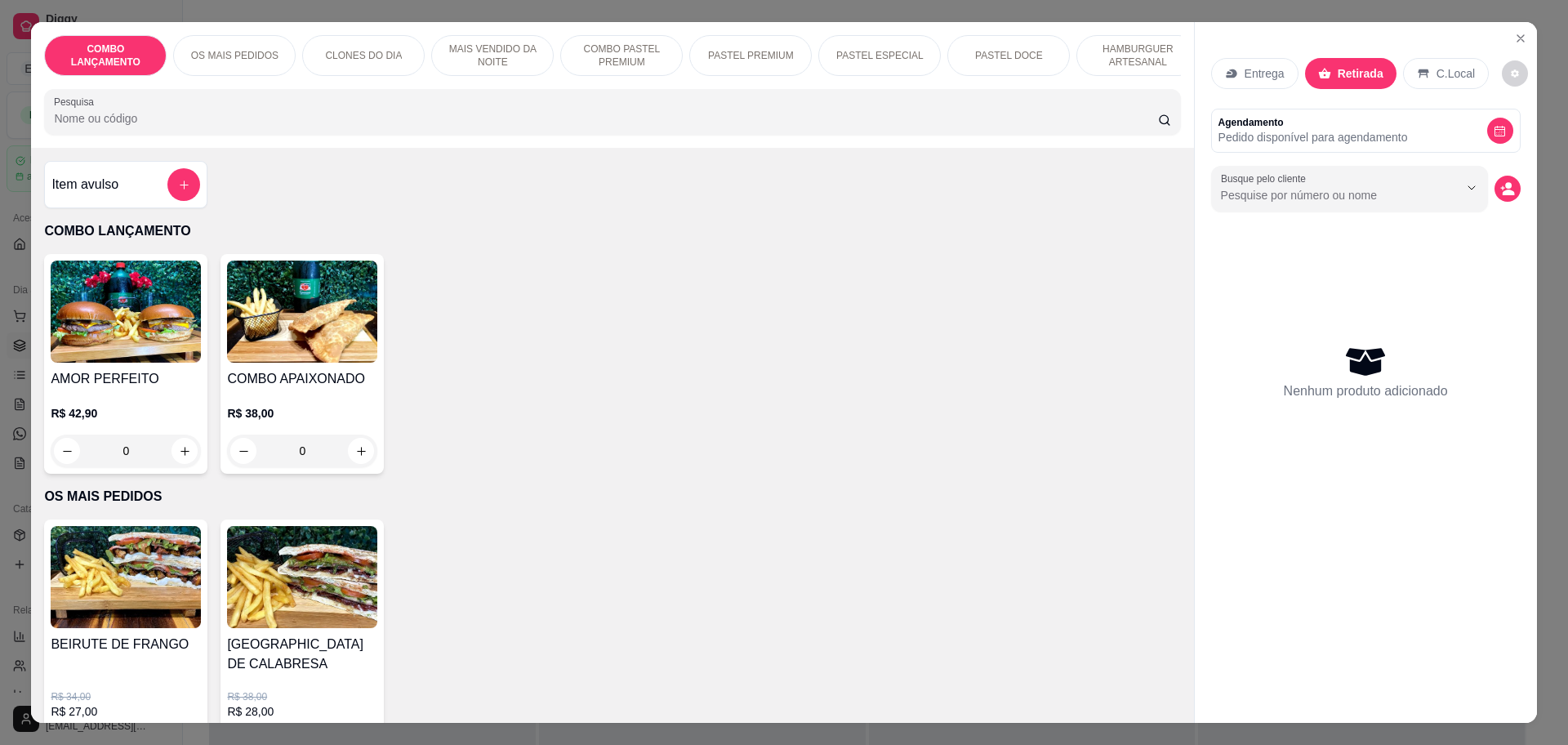
scroll to position [613, 0]
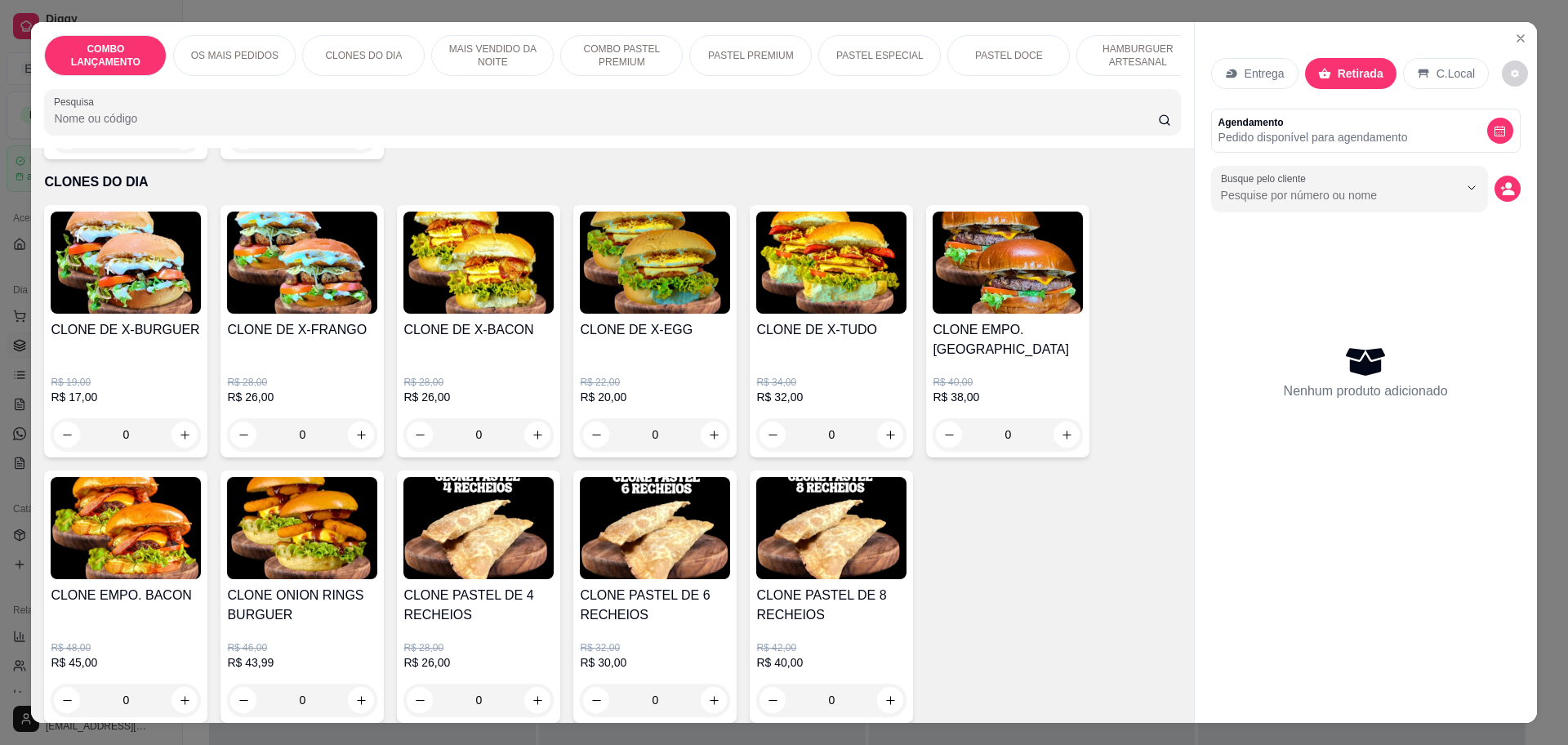
click at [704, 419] on div "0" at bounding box center [655, 435] width 151 height 32
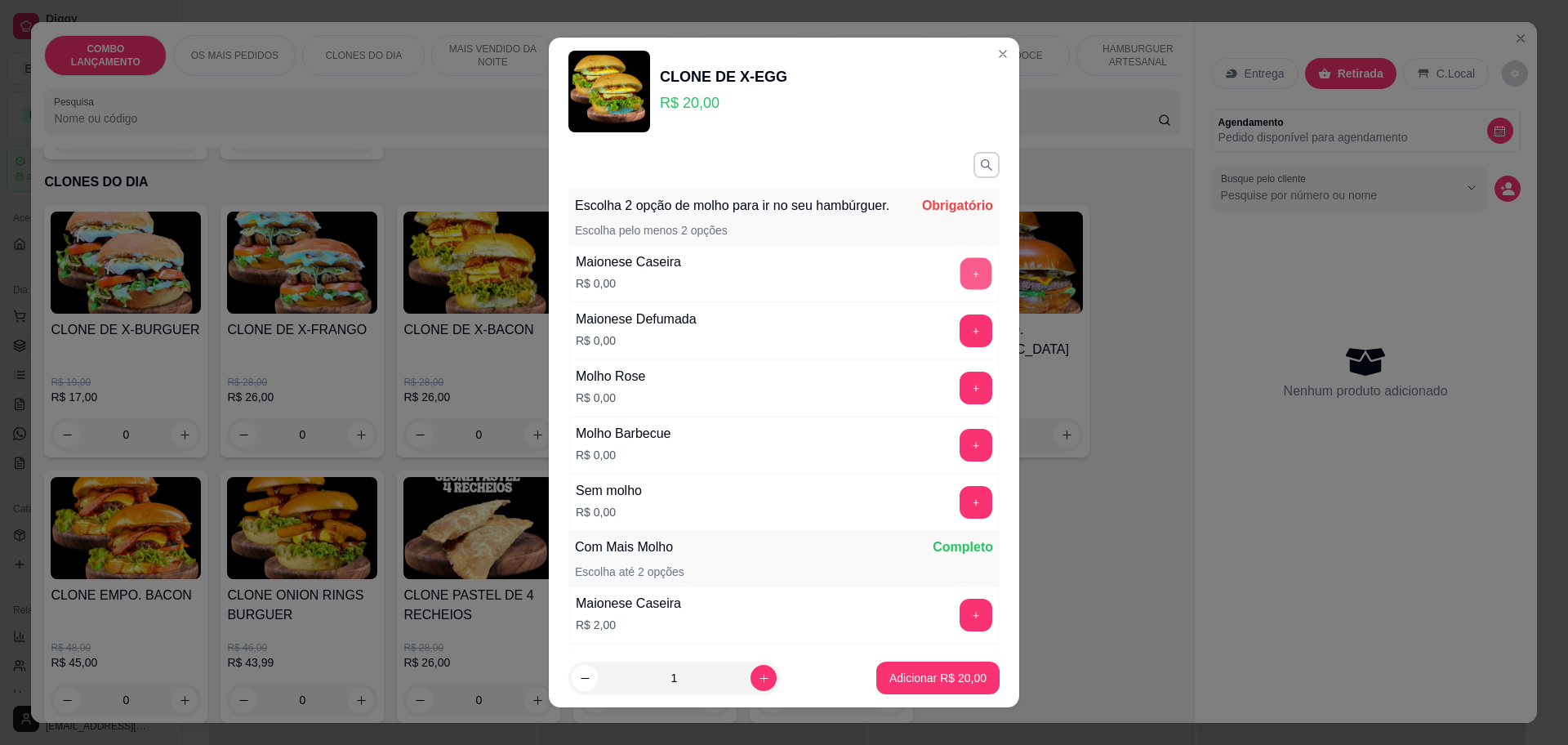
click at [961, 279] on button "+" at bounding box center [977, 273] width 32 height 32
click at [961, 290] on button "+" at bounding box center [977, 273] width 32 height 32
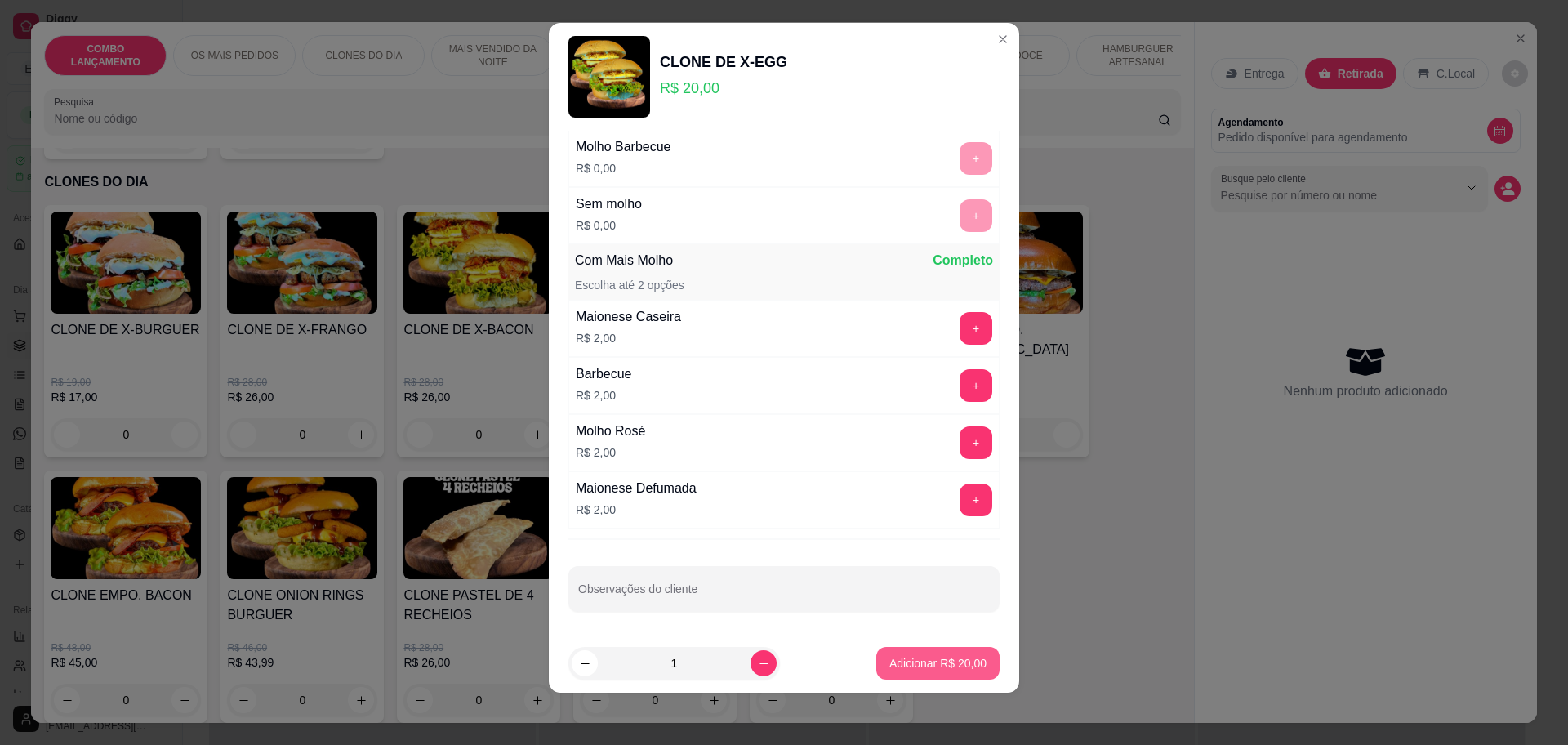
click at [900, 665] on p "Adicionar R$ 20,00" at bounding box center [938, 663] width 97 height 16
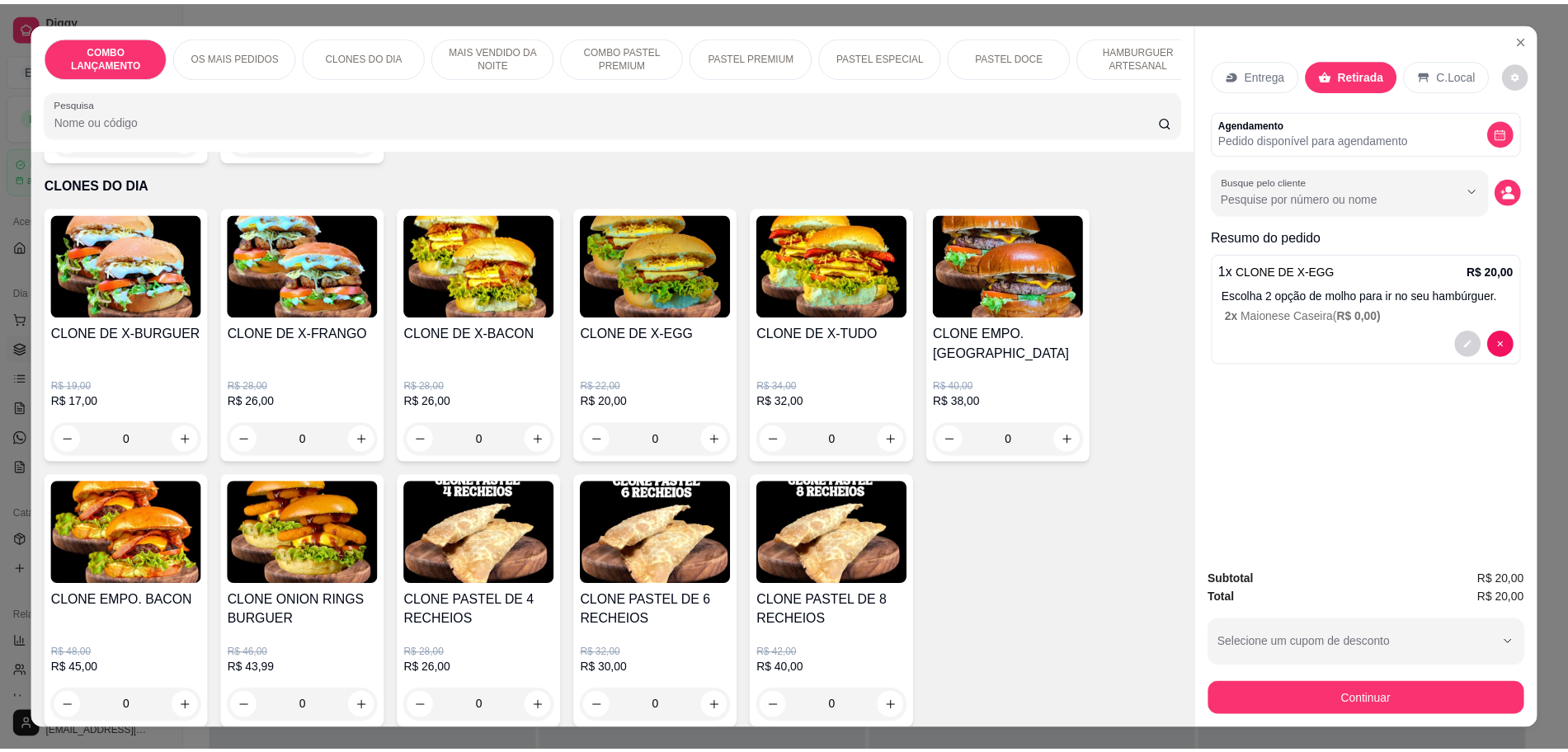
scroll to position [31, 0]
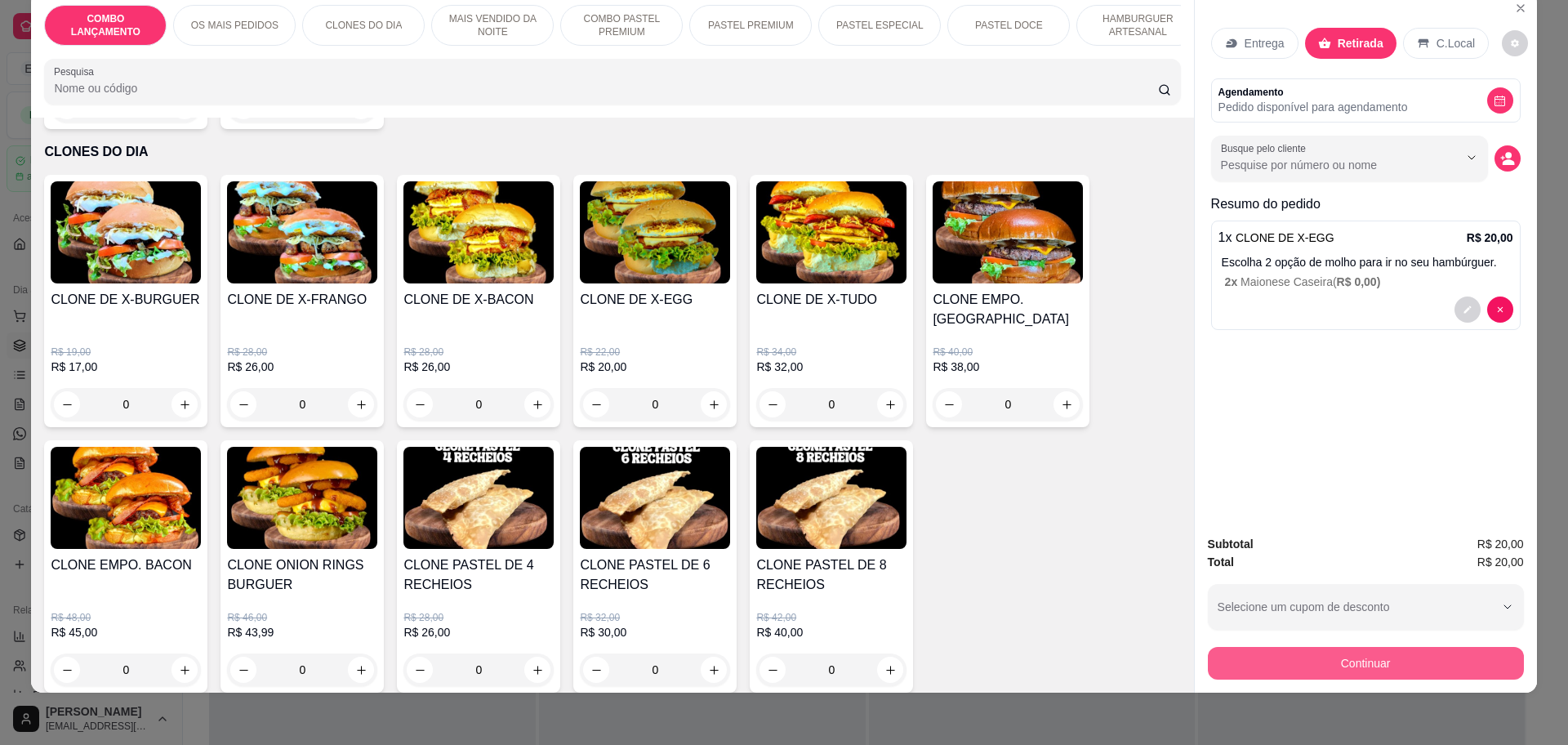
click at [1369, 671] on button "Continuar" at bounding box center [1366, 663] width 316 height 32
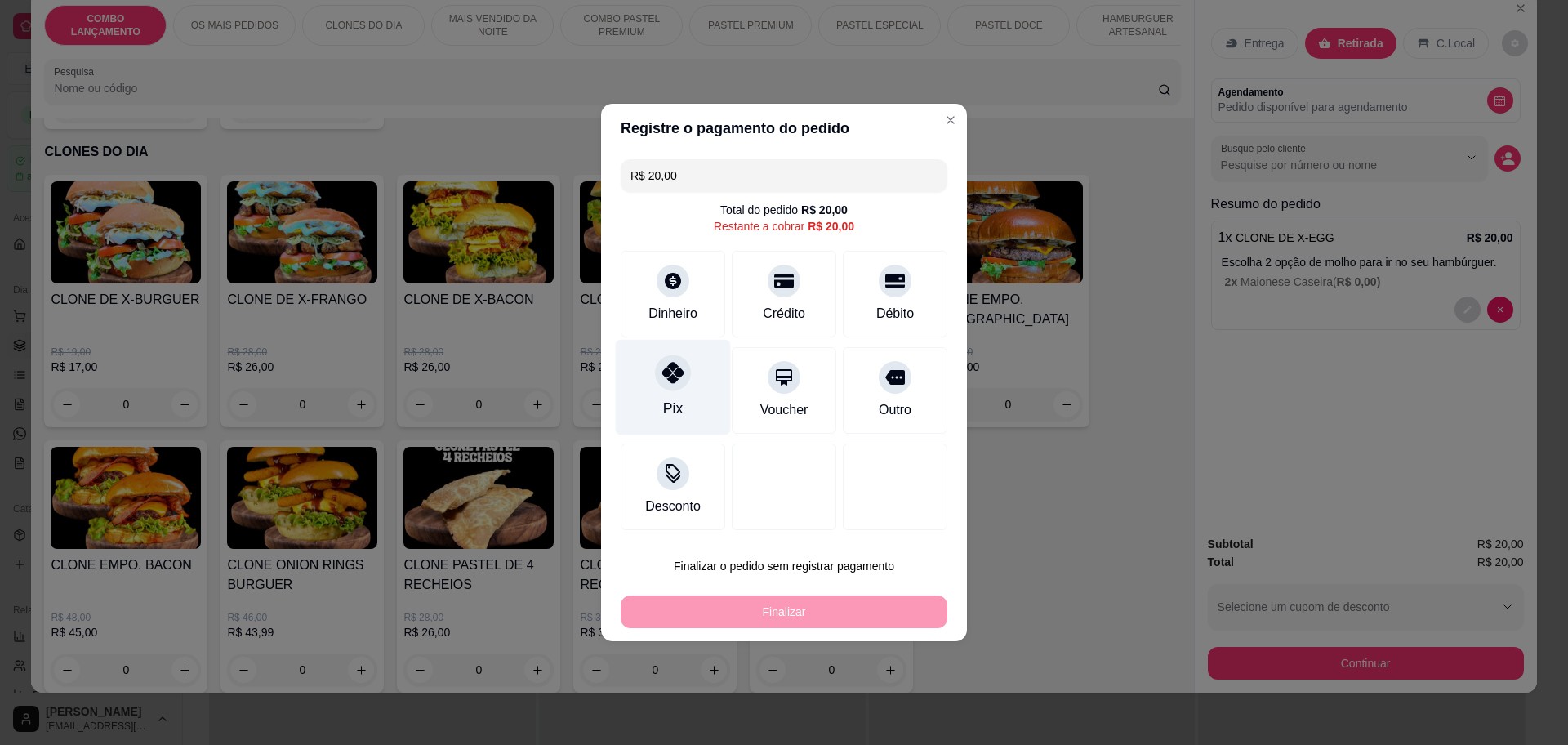
click at [685, 360] on div "Pix" at bounding box center [673, 387] width 116 height 96
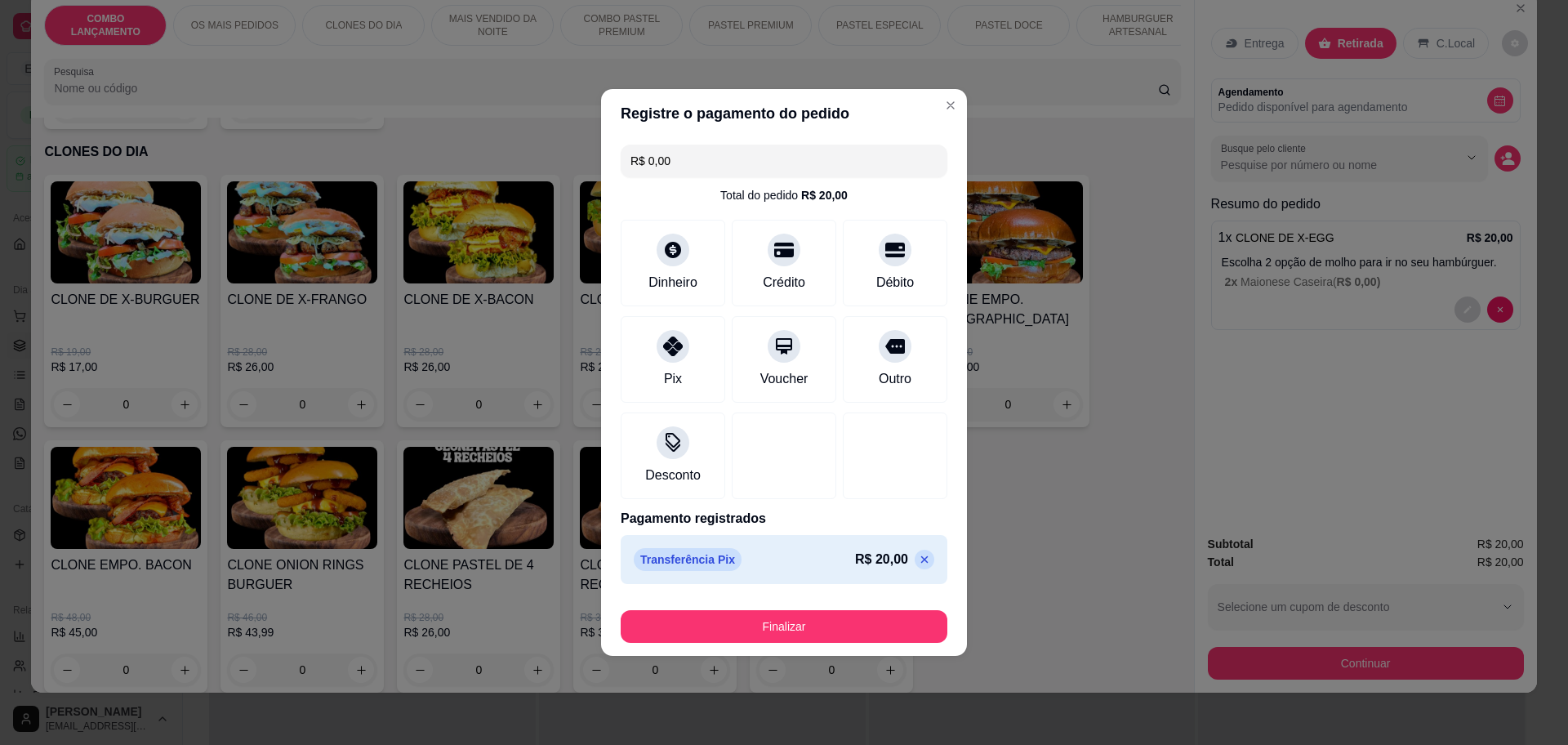
click at [918, 559] on icon at bounding box center [925, 559] width 13 height 13
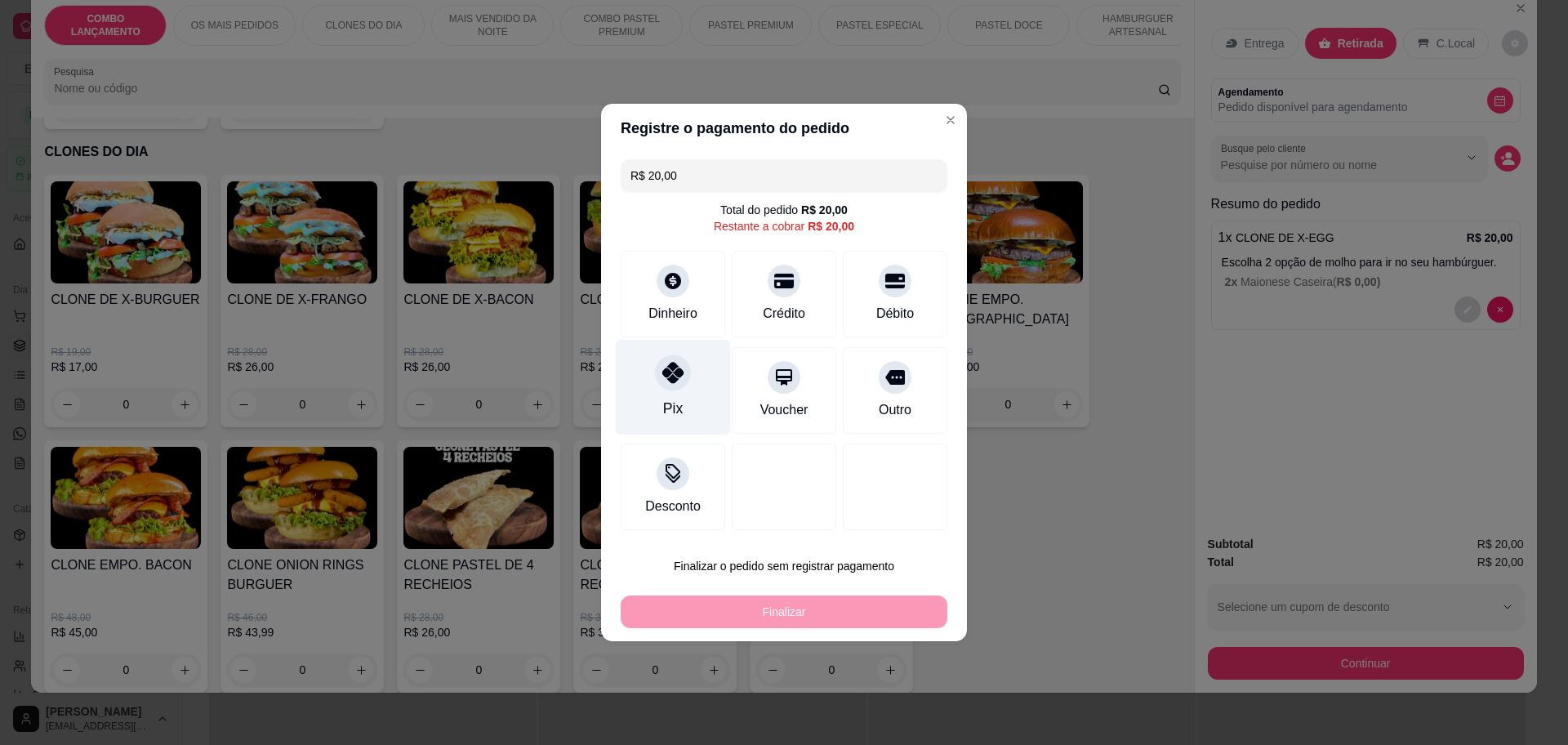
click at [650, 385] on div "Pix" at bounding box center [673, 387] width 116 height 96
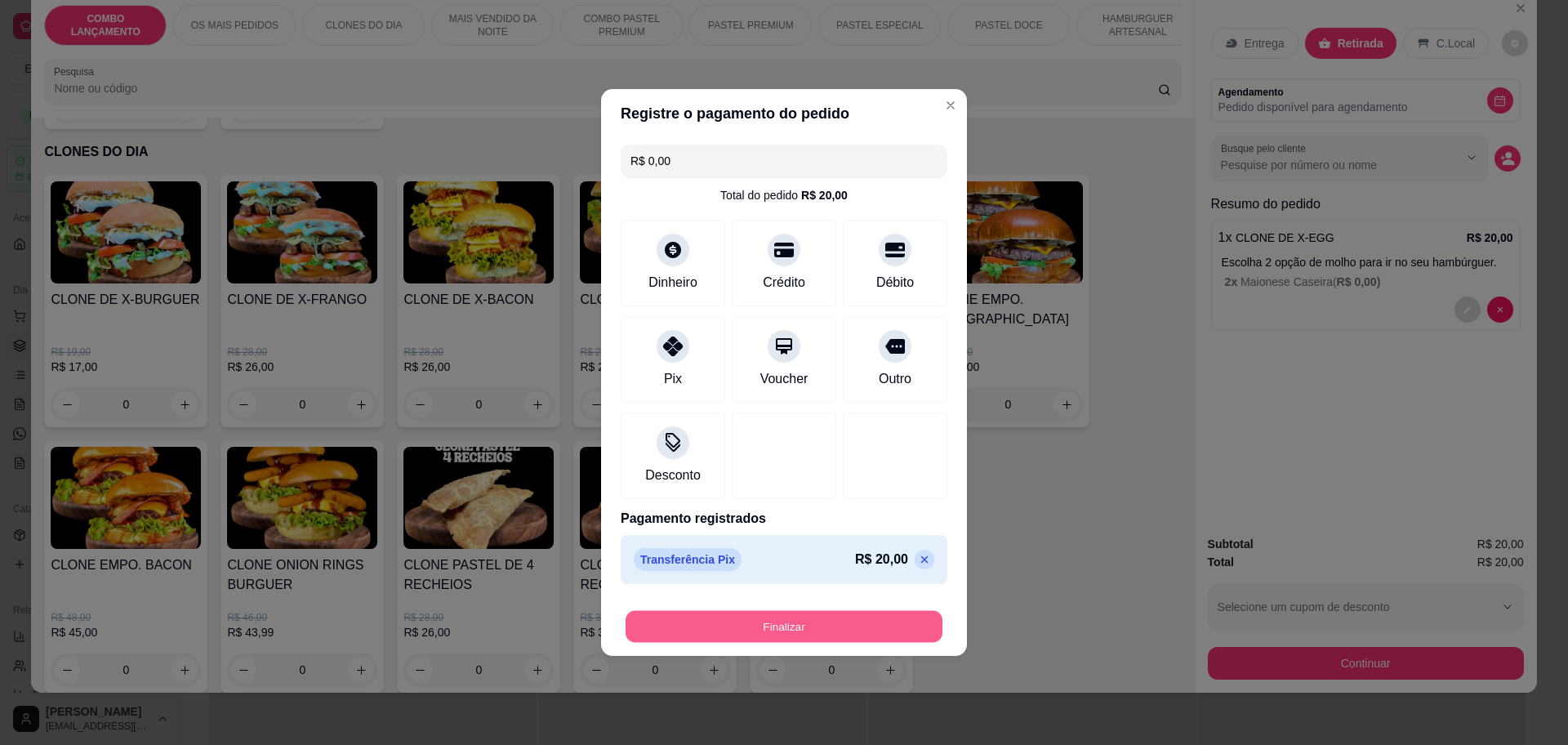
click at [678, 615] on button "Finalizar" at bounding box center [784, 628] width 317 height 32
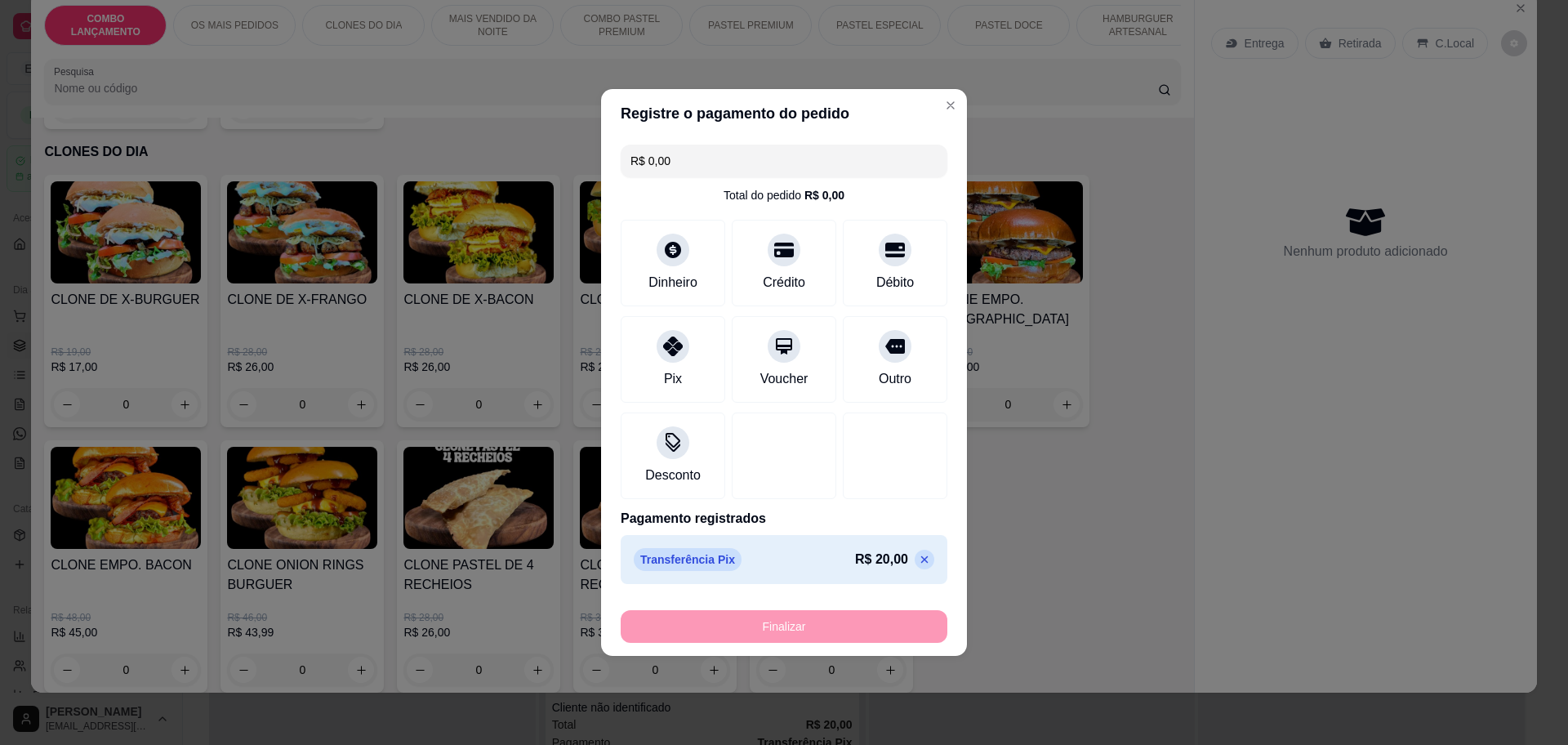
type input "-R$ 20,00"
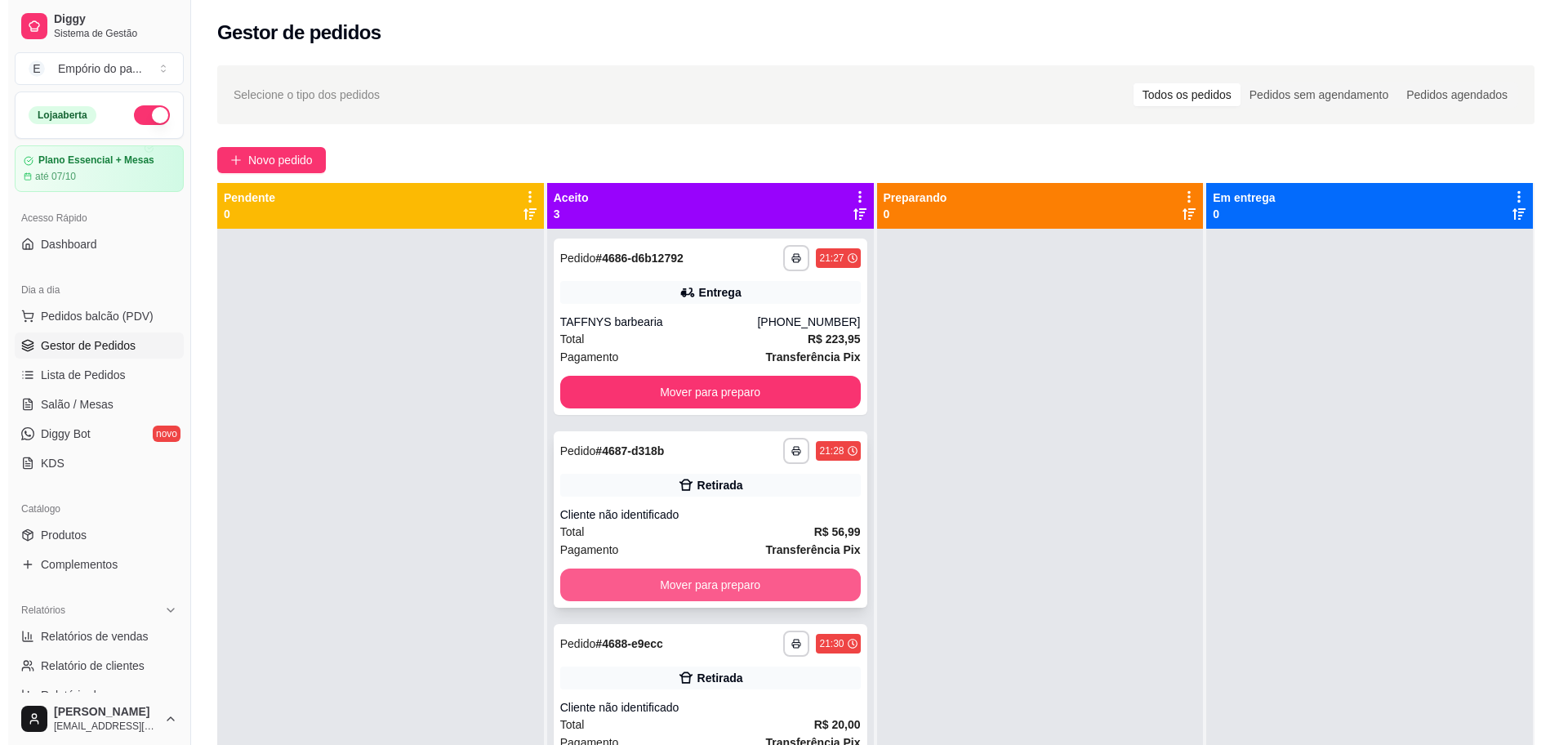
scroll to position [46, 0]
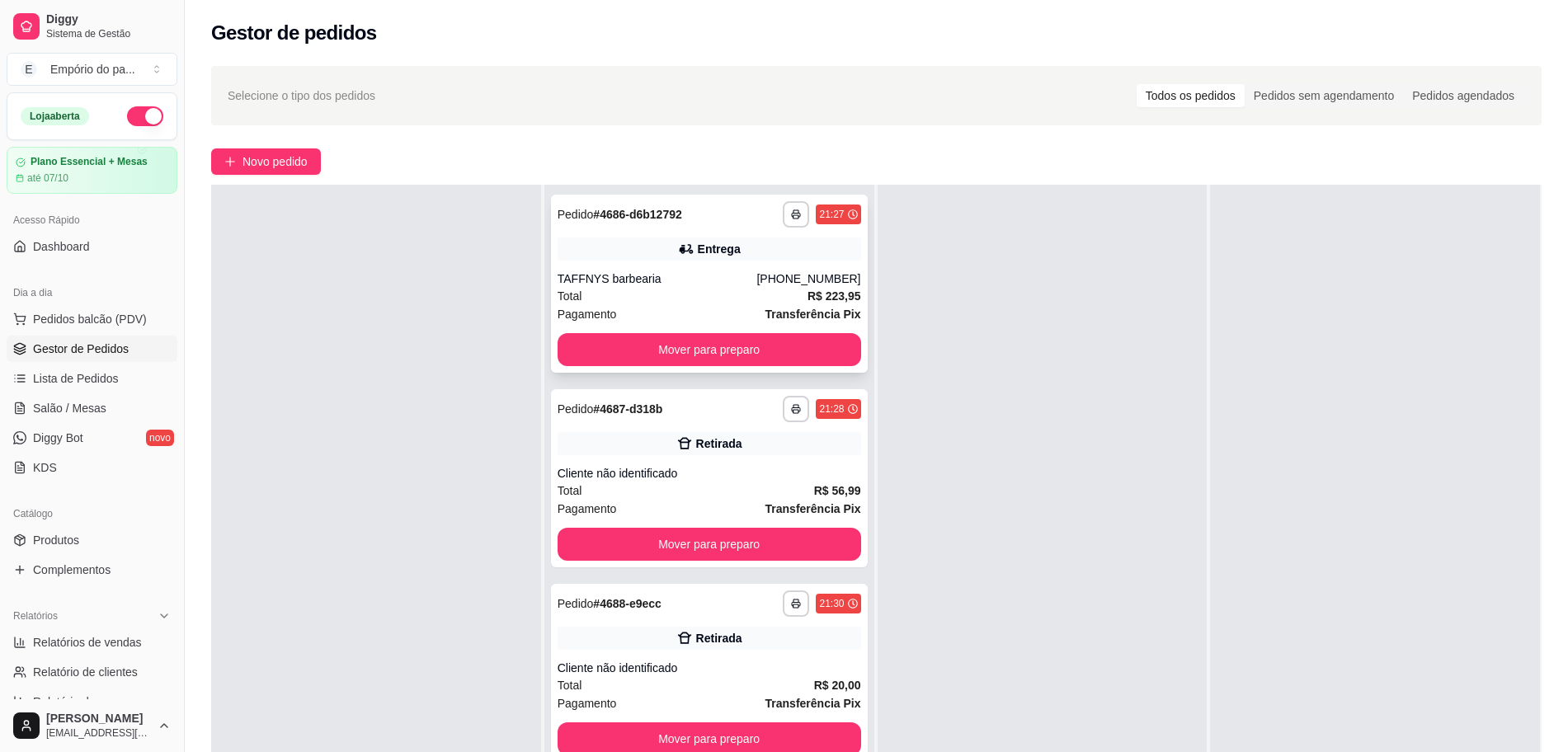
click at [713, 258] on div "Entrega" at bounding box center [708, 250] width 303 height 24
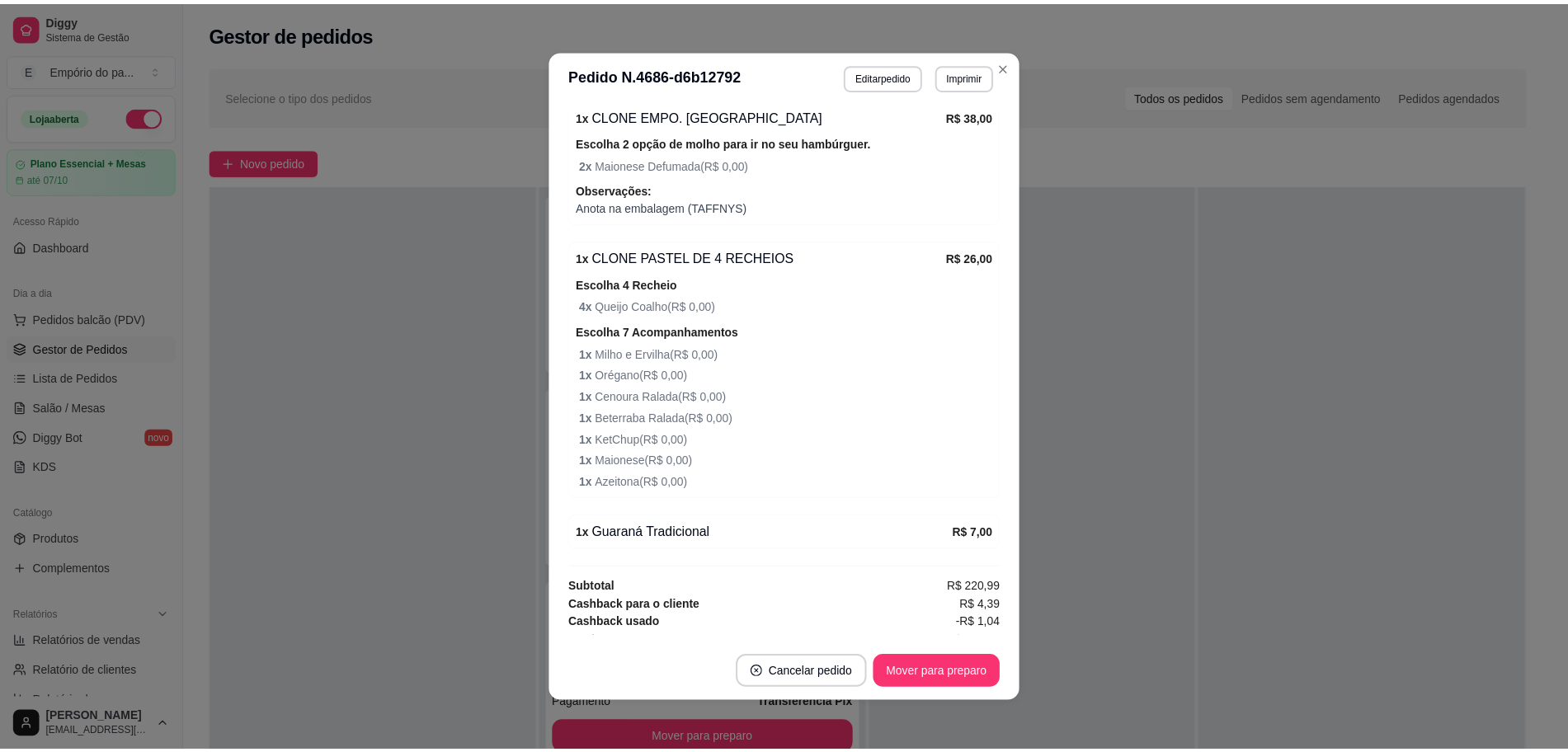
scroll to position [1690, 0]
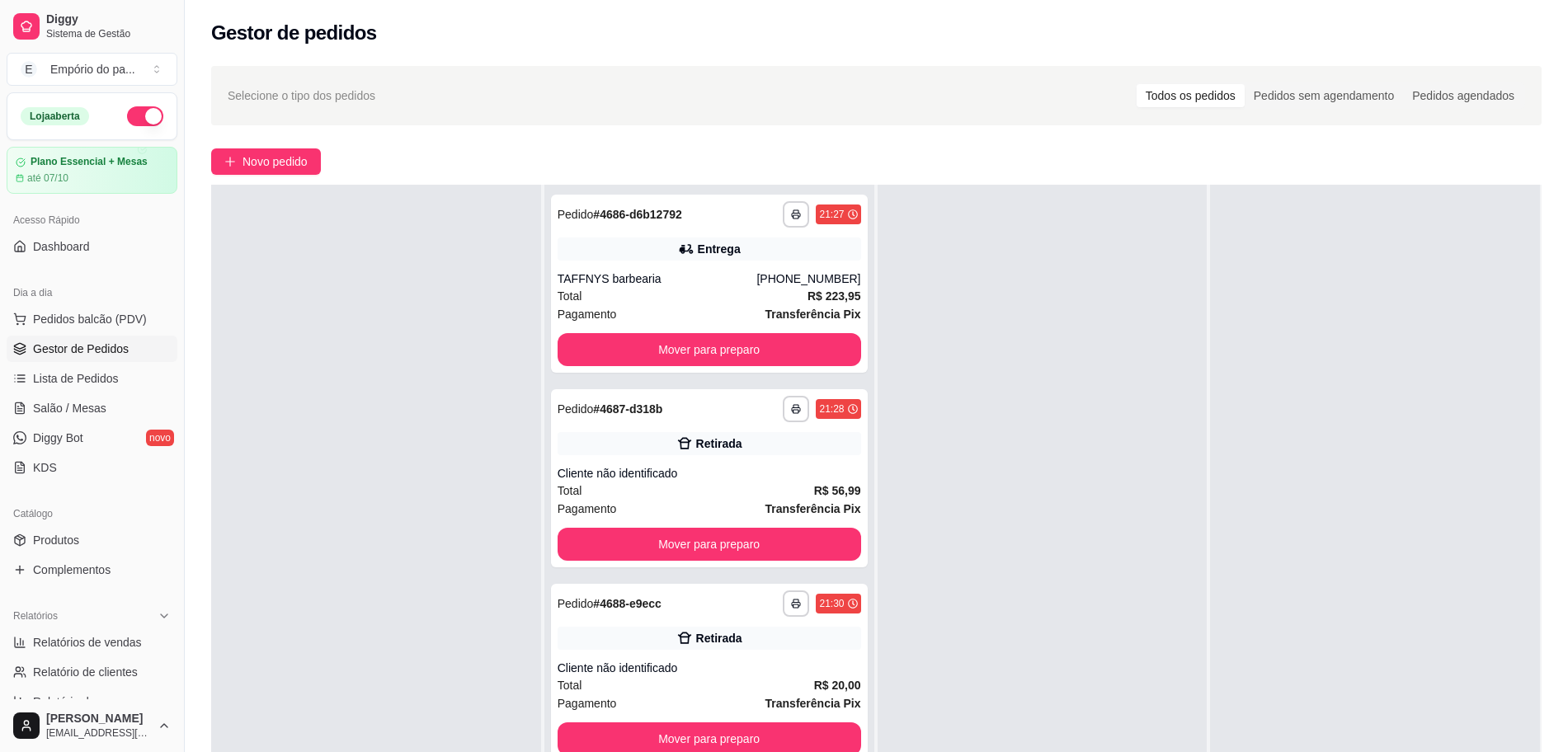
click at [1179, 625] on div at bounding box center [1042, 560] width 330 height 752
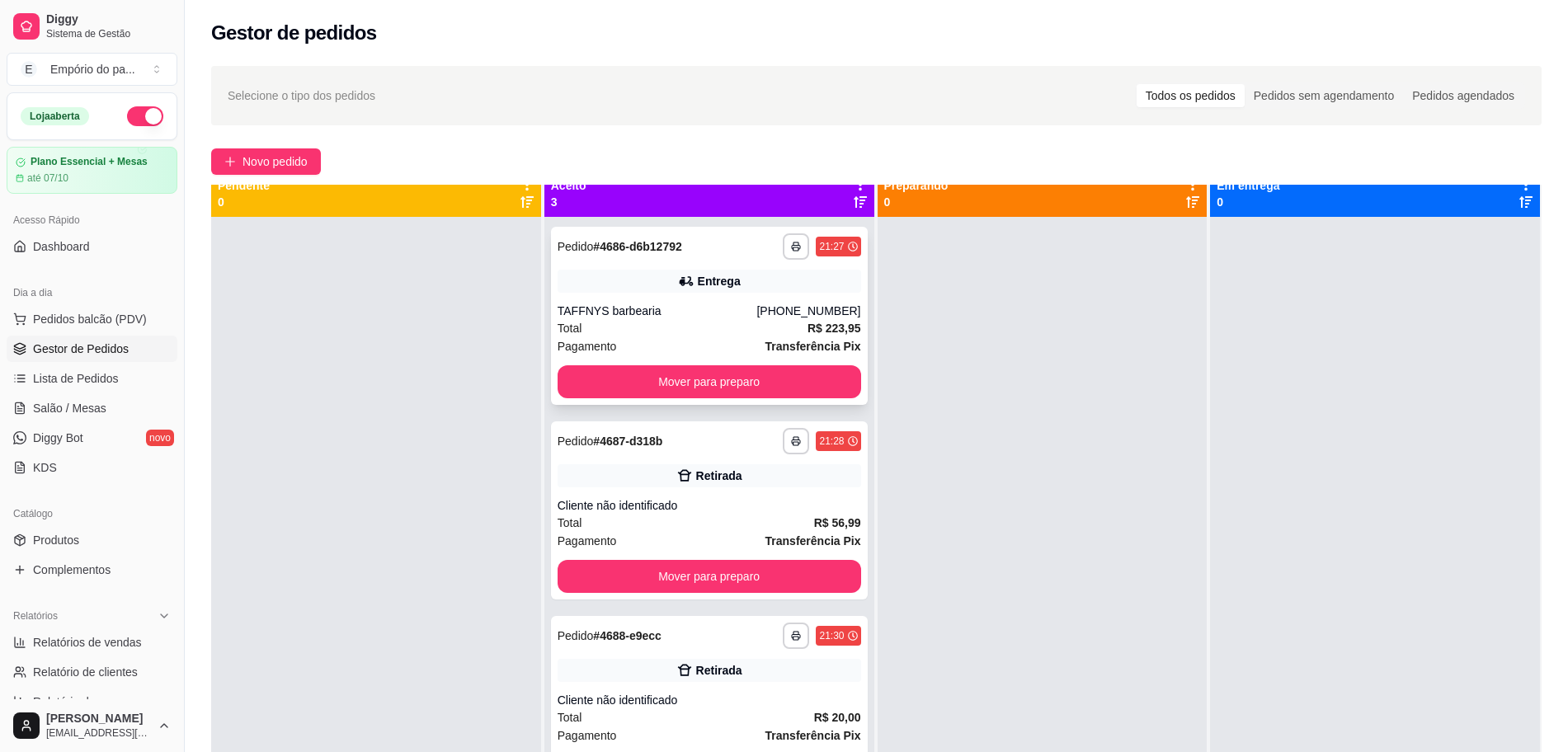
scroll to position [0, 0]
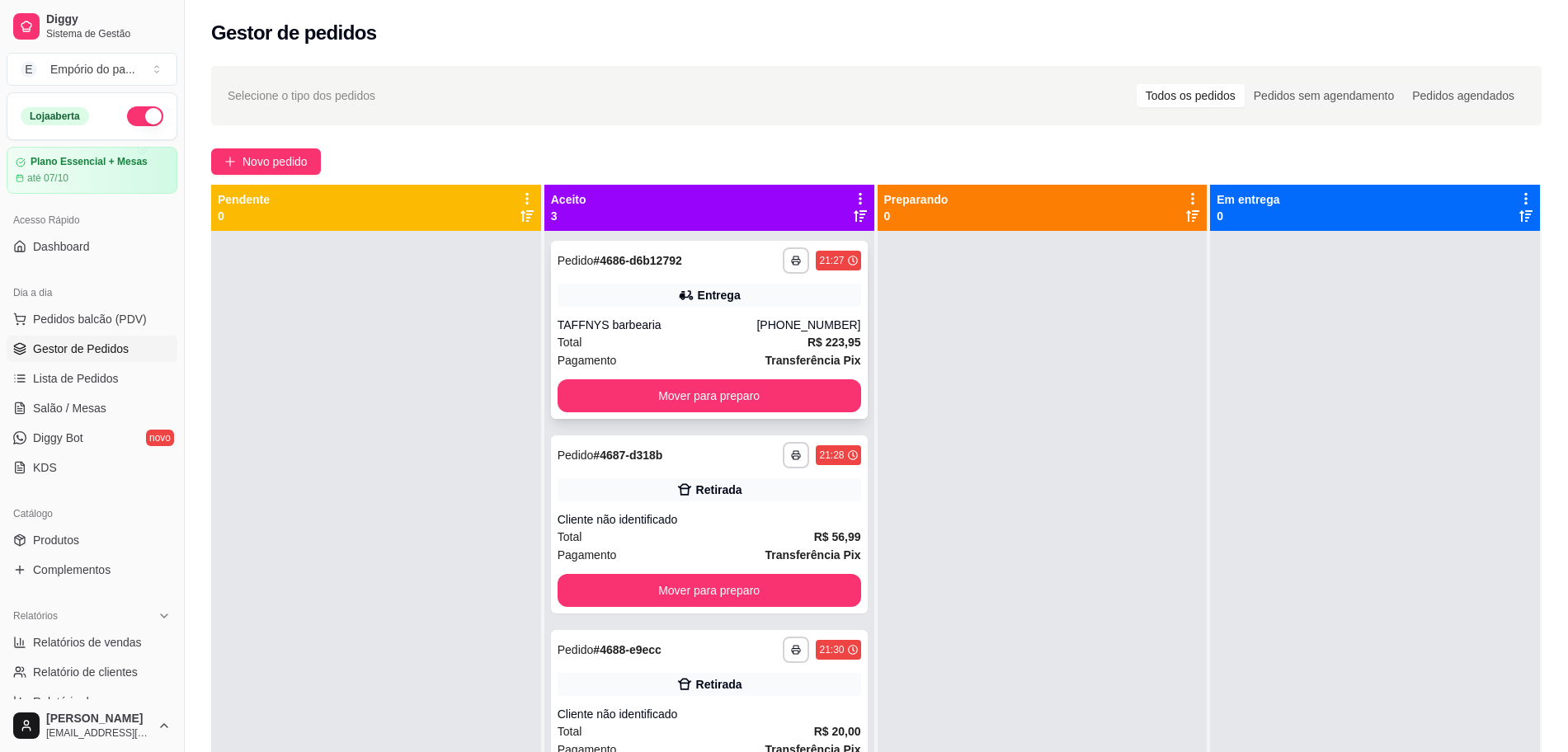
click at [694, 312] on div "**********" at bounding box center [709, 329] width 317 height 178
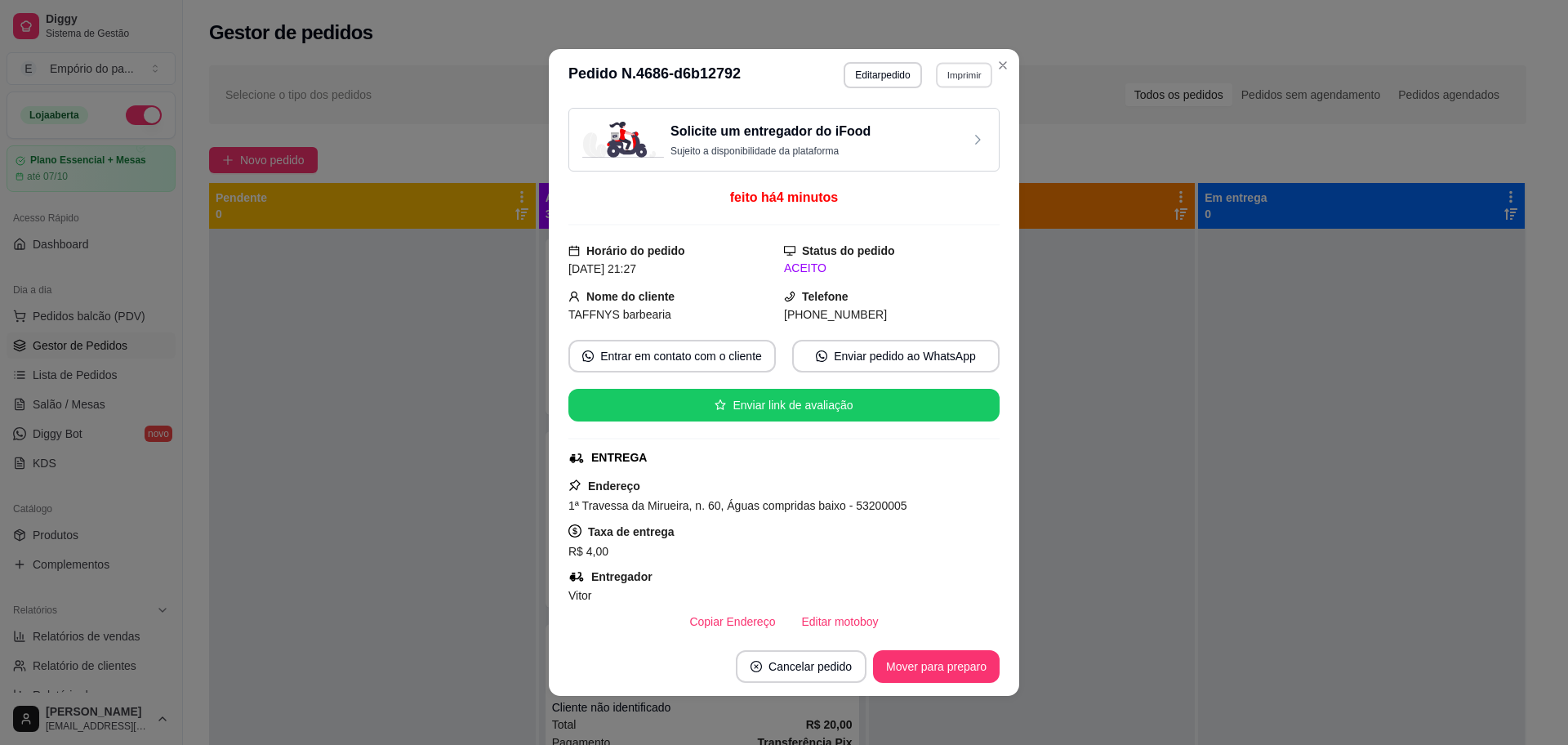
click at [963, 75] on button "Imprimir" at bounding box center [964, 74] width 56 height 25
click at [919, 135] on button "IMPRESSORA" at bounding box center [927, 132] width 118 height 26
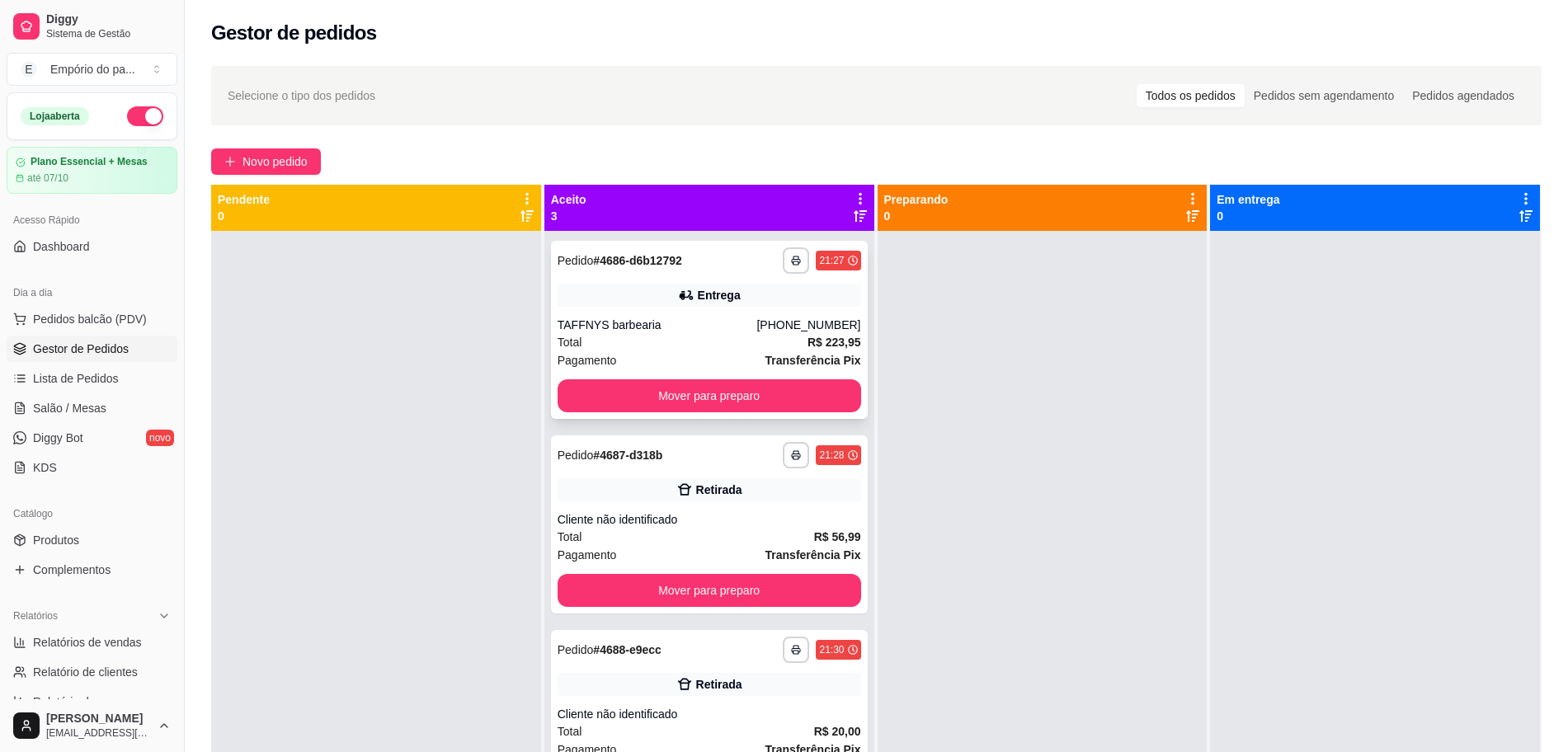
click at [629, 300] on div "Entrega" at bounding box center [708, 296] width 303 height 24
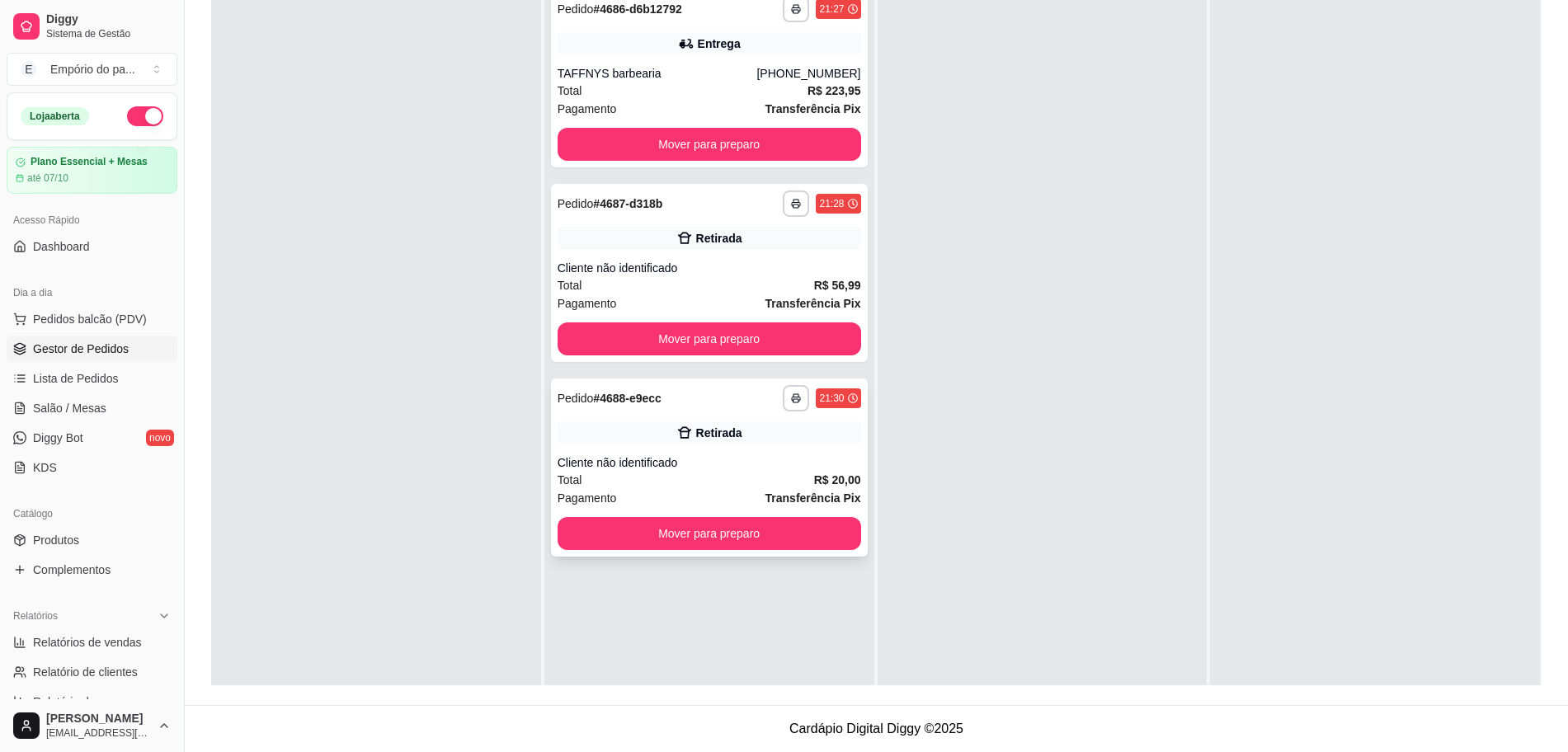
click at [694, 478] on div "Total R$ 20,00" at bounding box center [708, 480] width 303 height 18
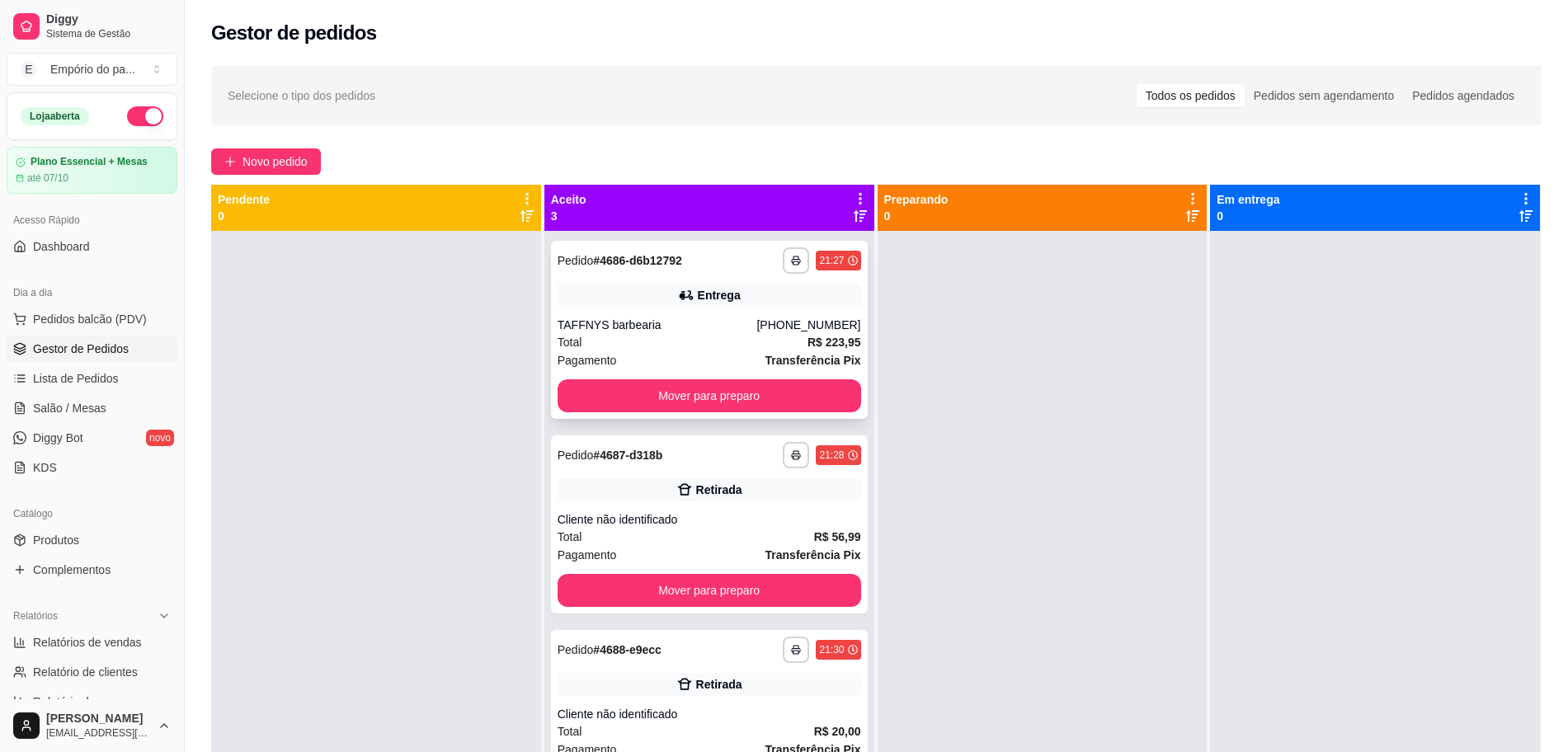
click at [738, 351] on div "Pagamento Transferência Pix" at bounding box center [708, 360] width 303 height 18
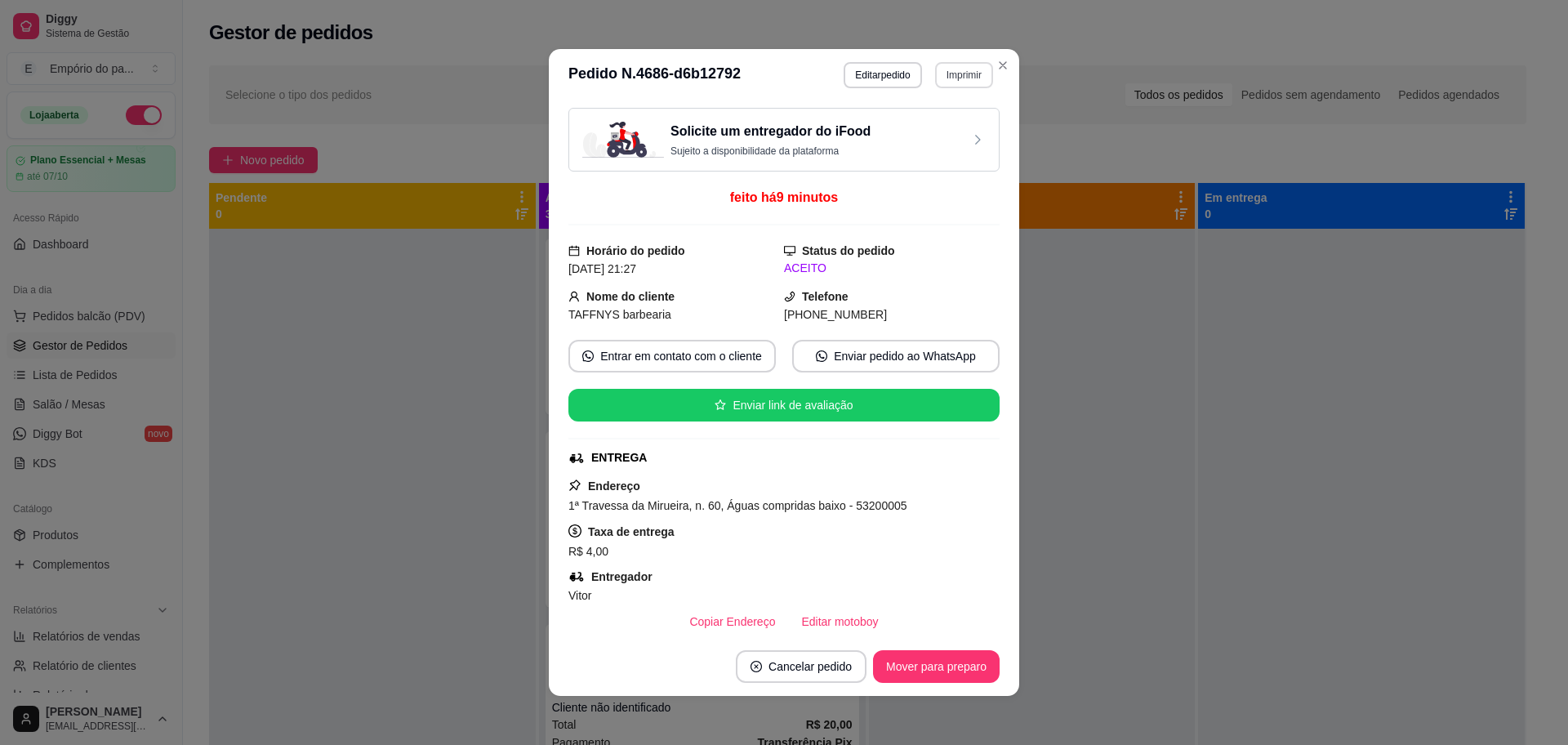
click at [965, 71] on button "Imprimir" at bounding box center [964, 74] width 58 height 26
click at [952, 129] on button "IMPRESSORA" at bounding box center [927, 132] width 118 height 26
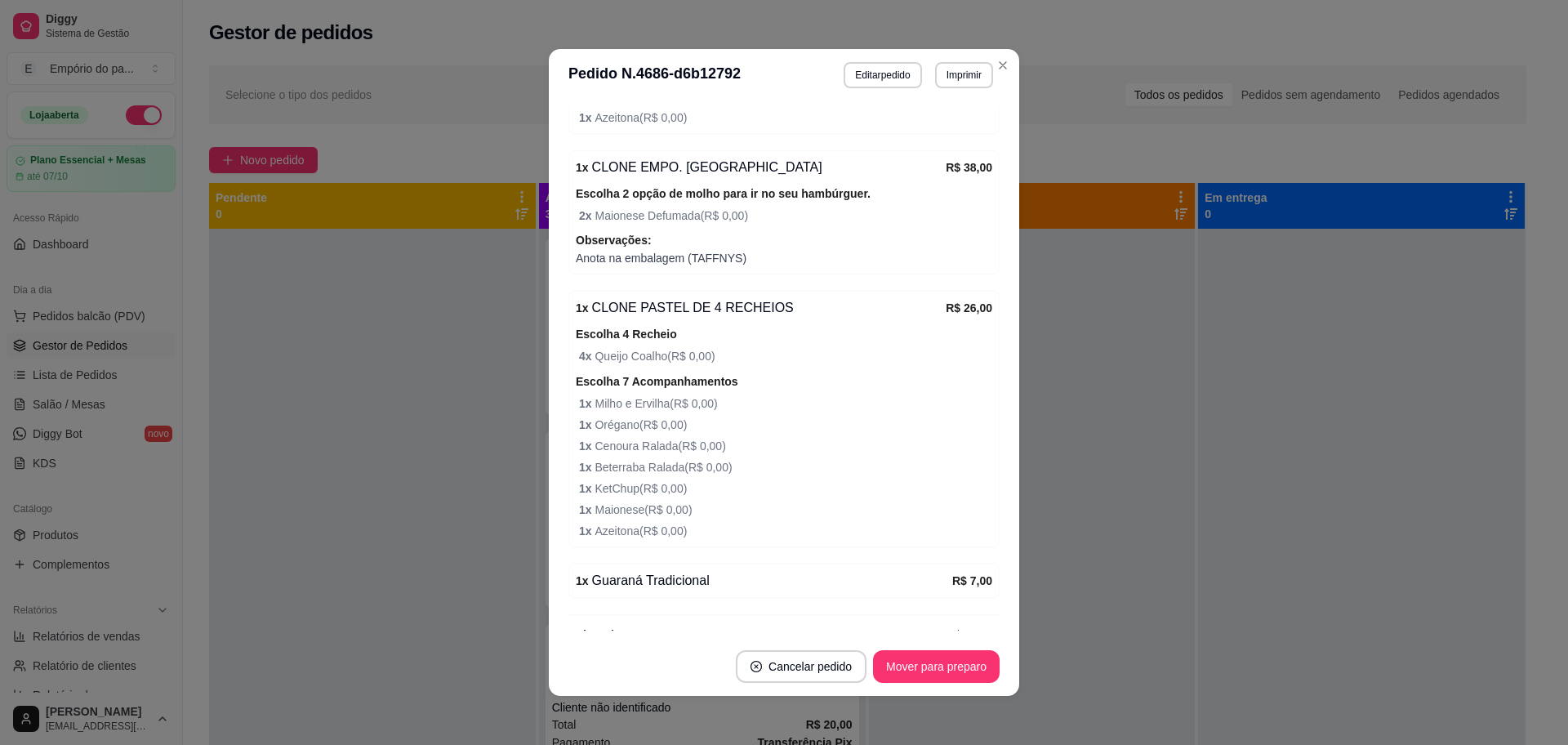
scroll to position [1675, 0]
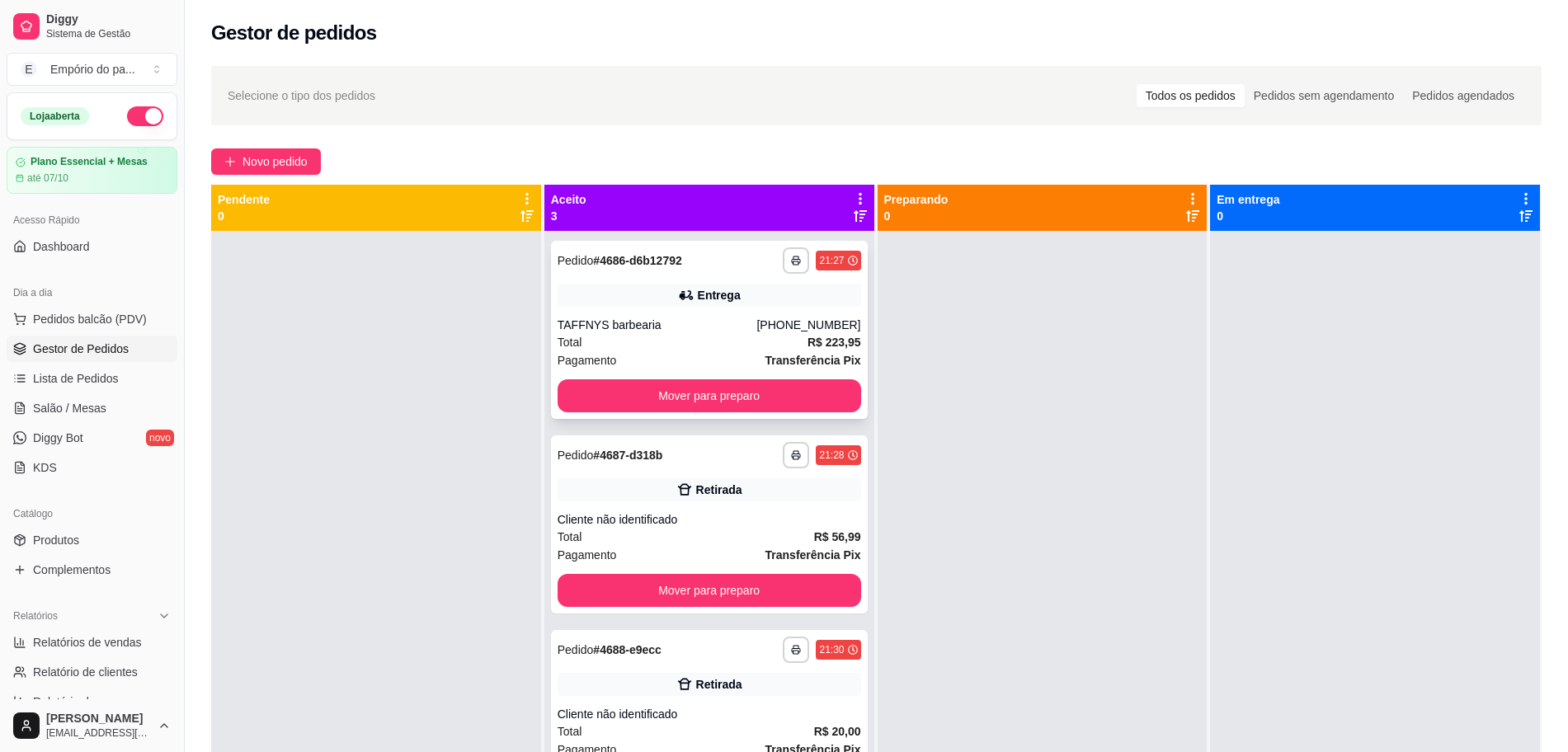
click at [748, 341] on div "Total R$ 223,95" at bounding box center [708, 342] width 303 height 18
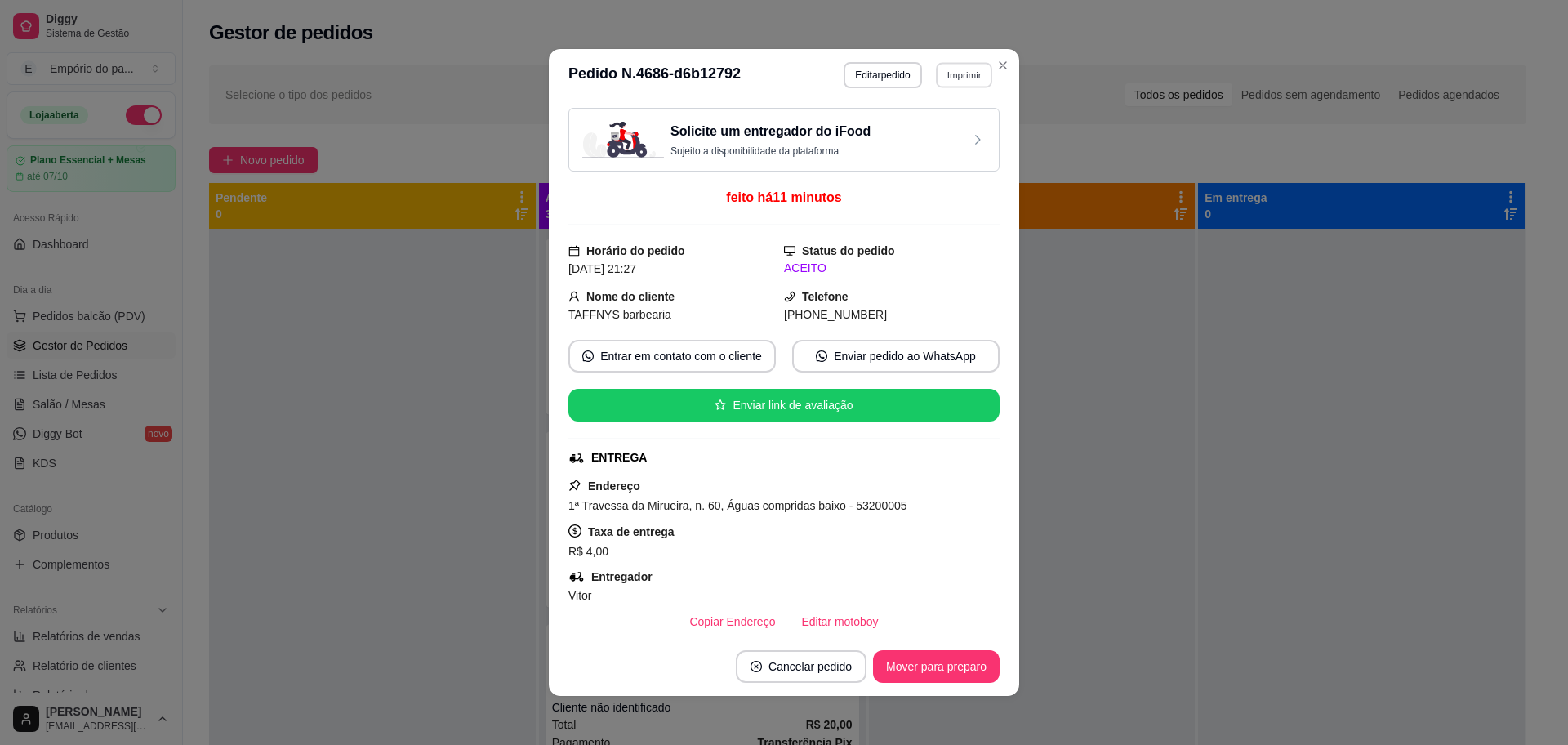
click at [950, 68] on button "Imprimir" at bounding box center [964, 74] width 56 height 25
click at [961, 131] on button "IMPRESSORA" at bounding box center [927, 132] width 118 height 26
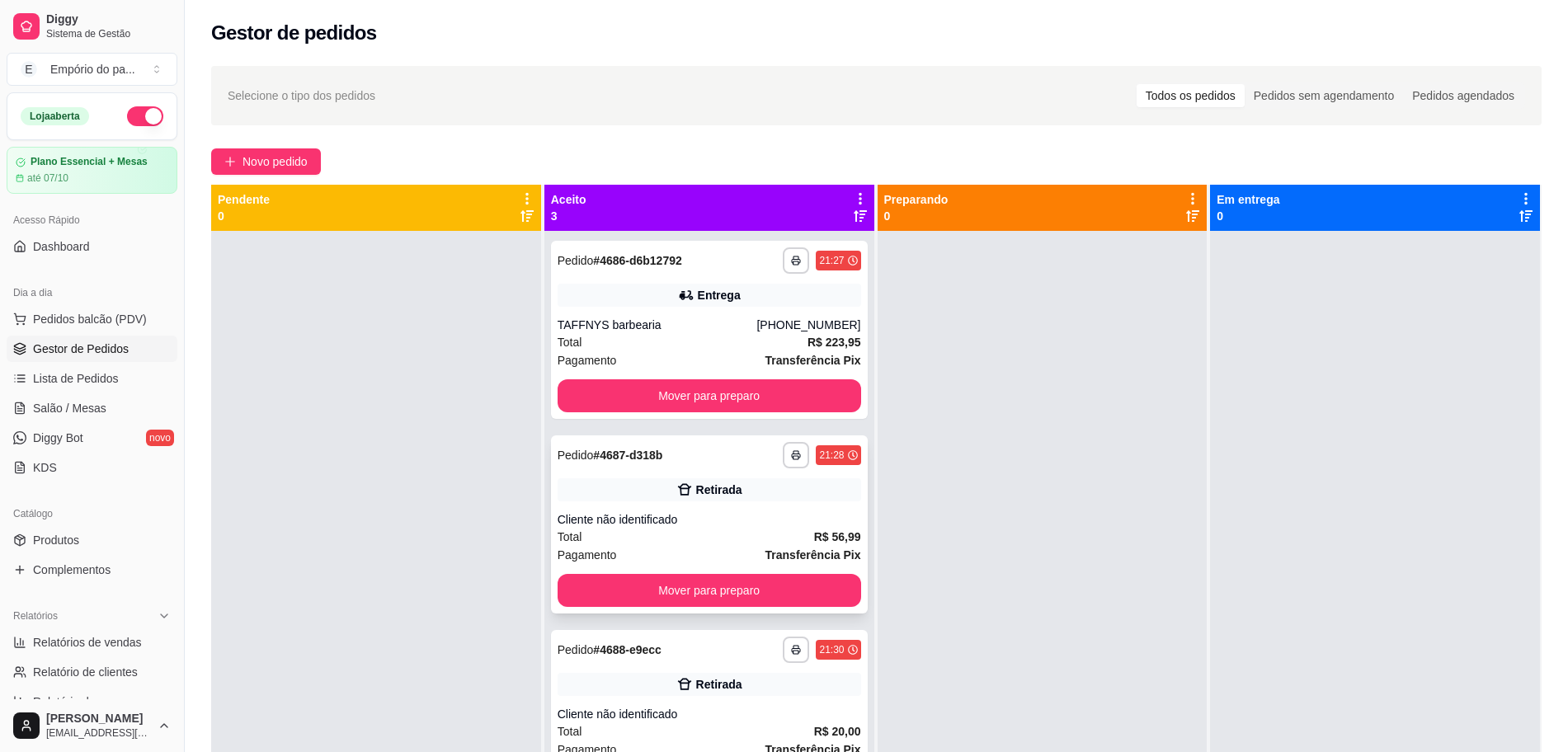
click at [653, 521] on div "Cliente não identificado" at bounding box center [708, 519] width 303 height 16
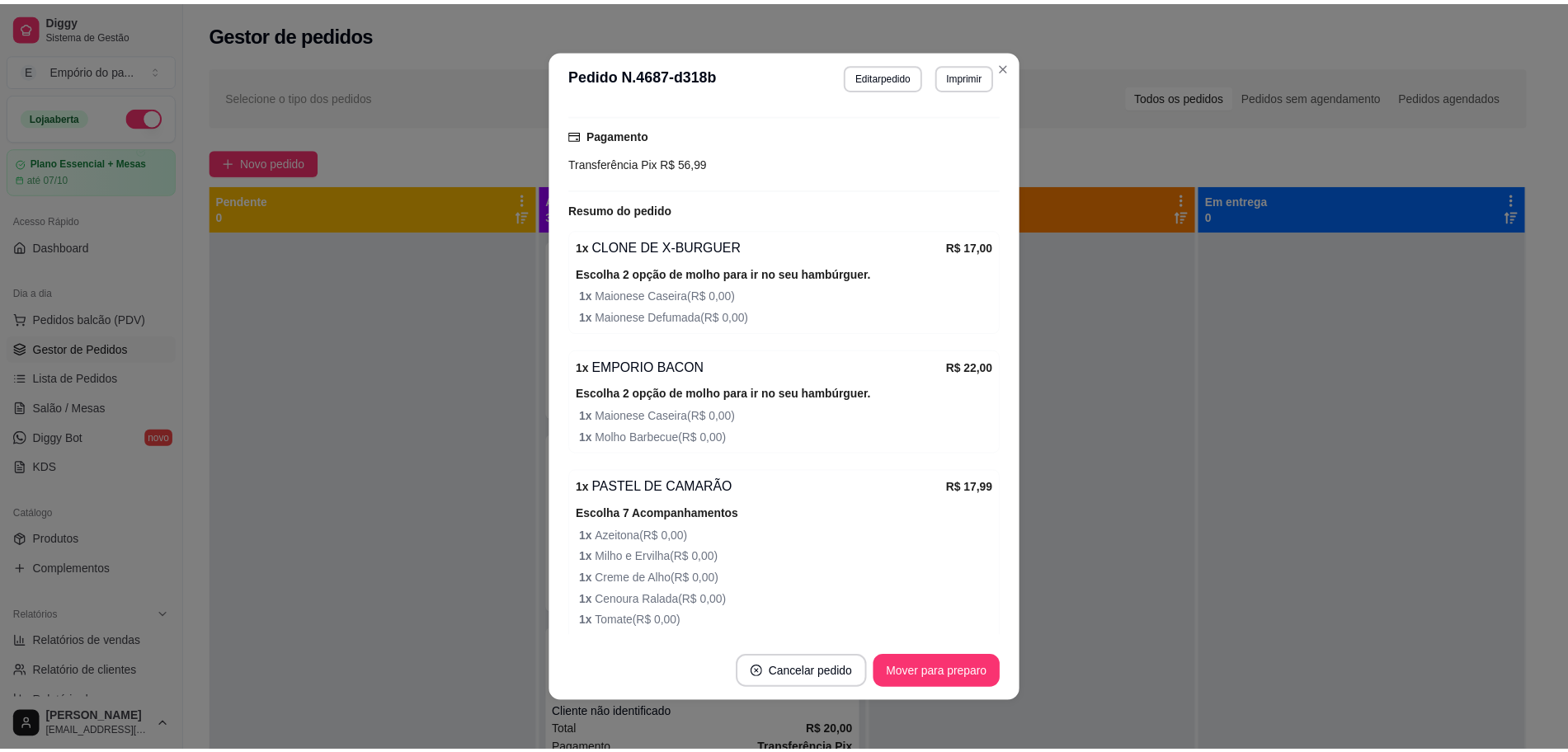
scroll to position [206, 0]
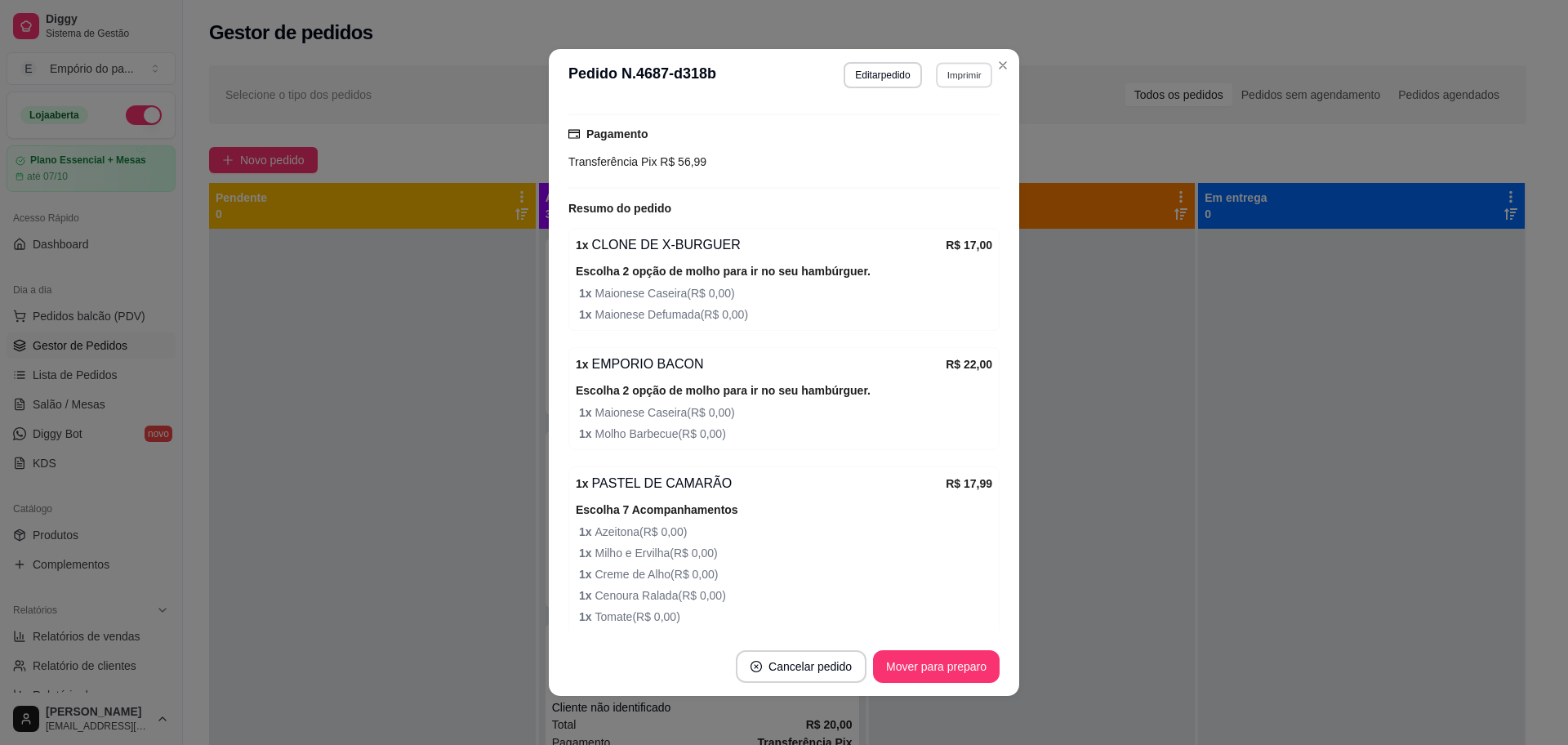
click at [943, 76] on button "Imprimir" at bounding box center [964, 74] width 56 height 25
click at [944, 125] on button "IMPRESSORA" at bounding box center [927, 132] width 115 height 25
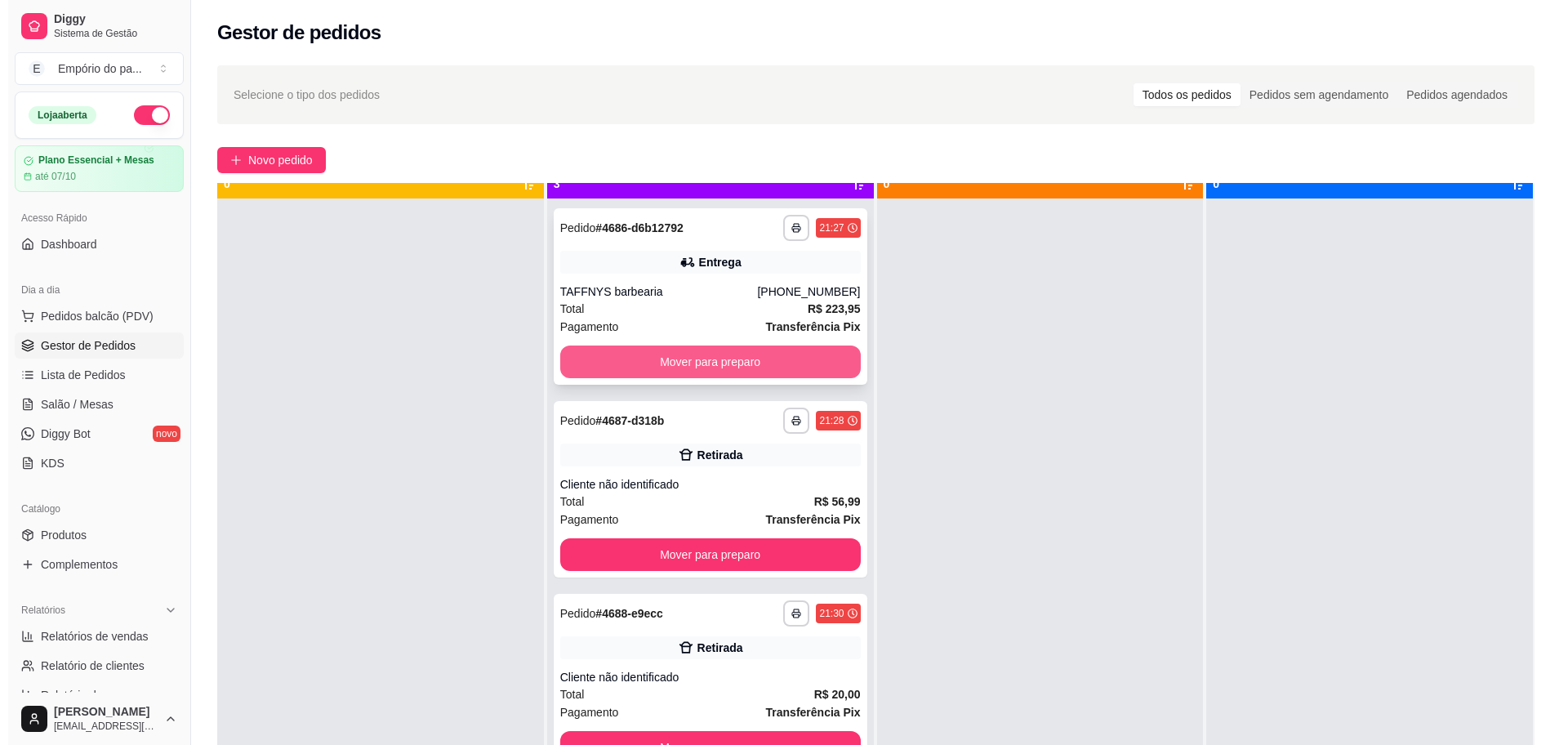
scroll to position [46, 0]
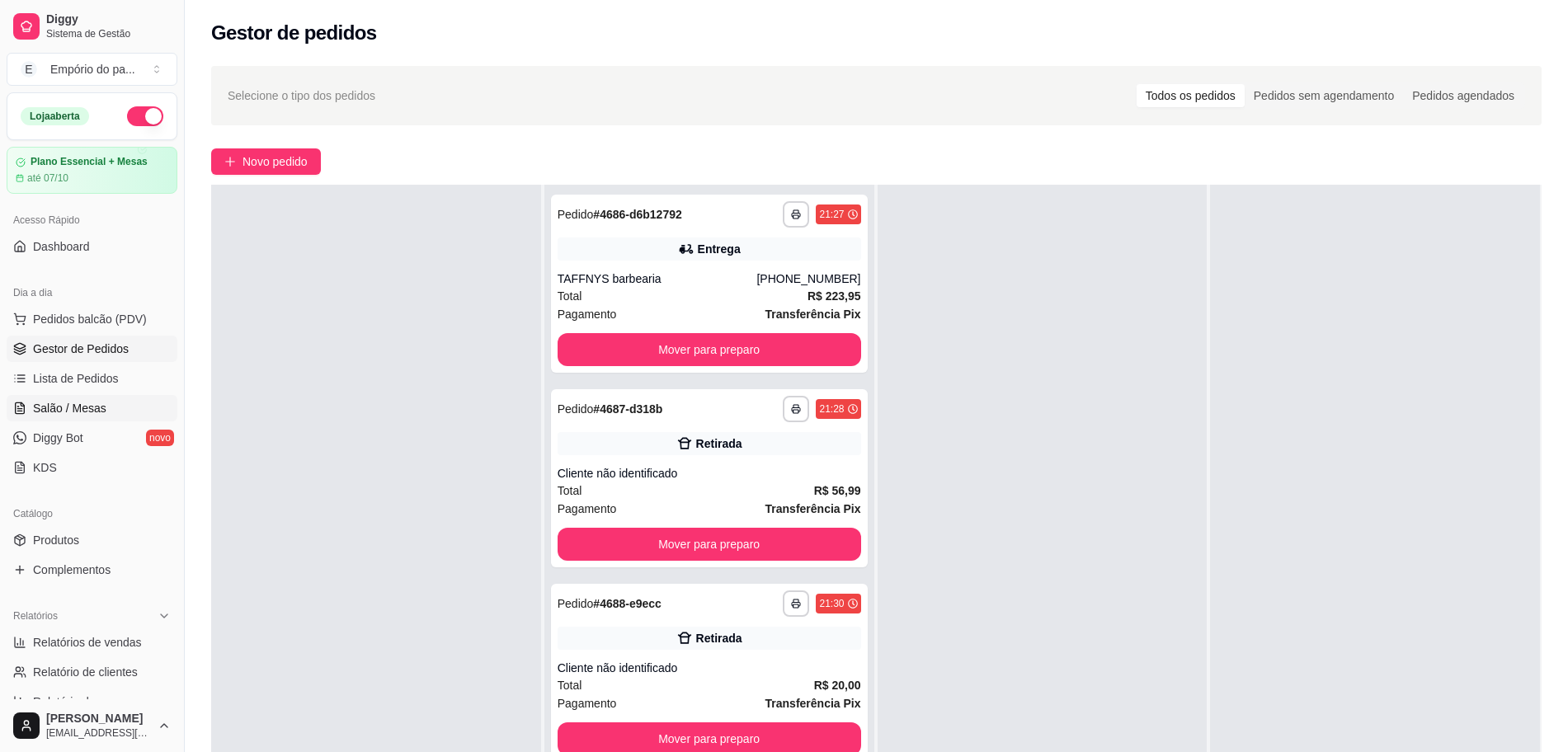
click at [72, 402] on span "Salão / Mesas" at bounding box center [69, 408] width 73 height 16
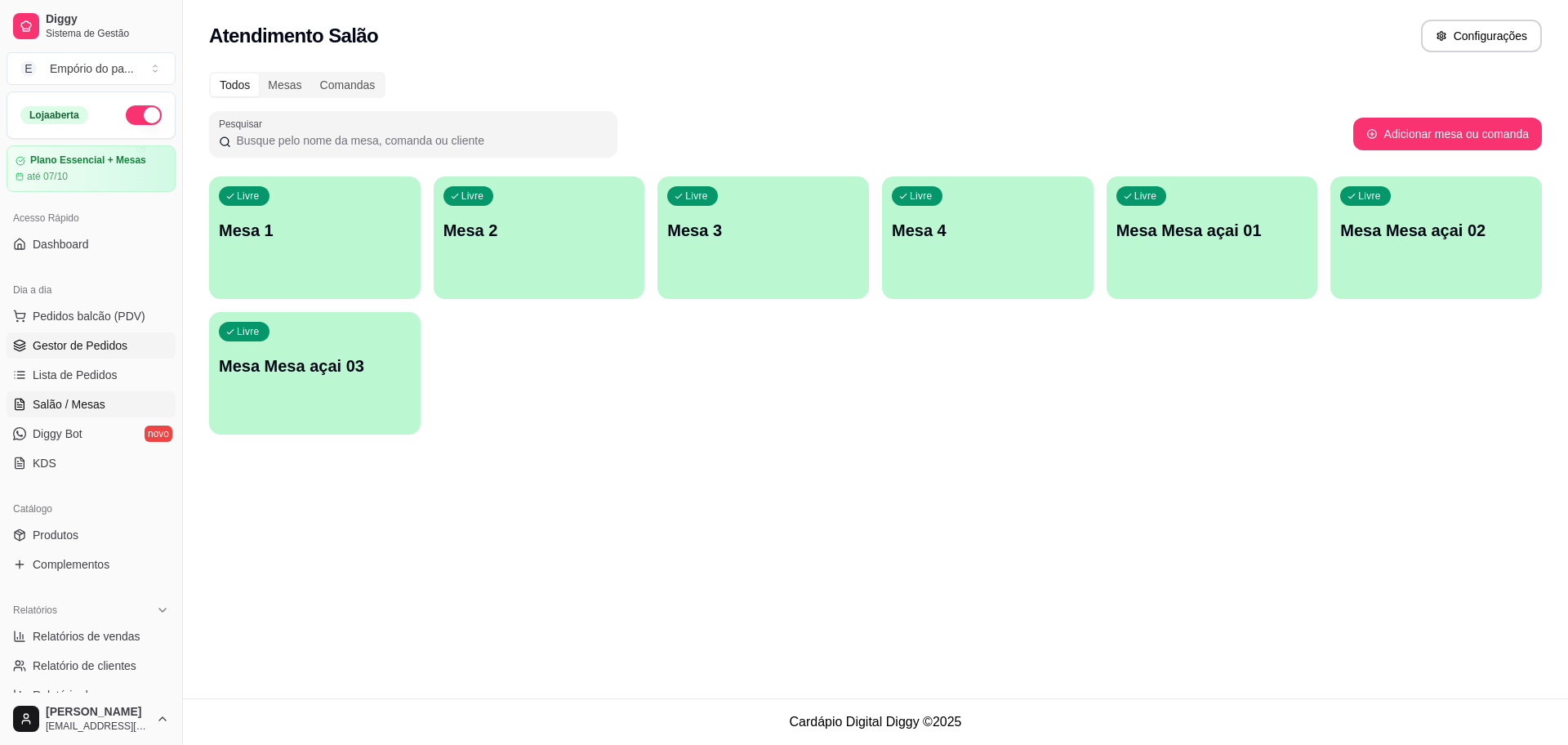
click at [106, 337] on span "Gestor de Pedidos" at bounding box center [80, 345] width 95 height 16
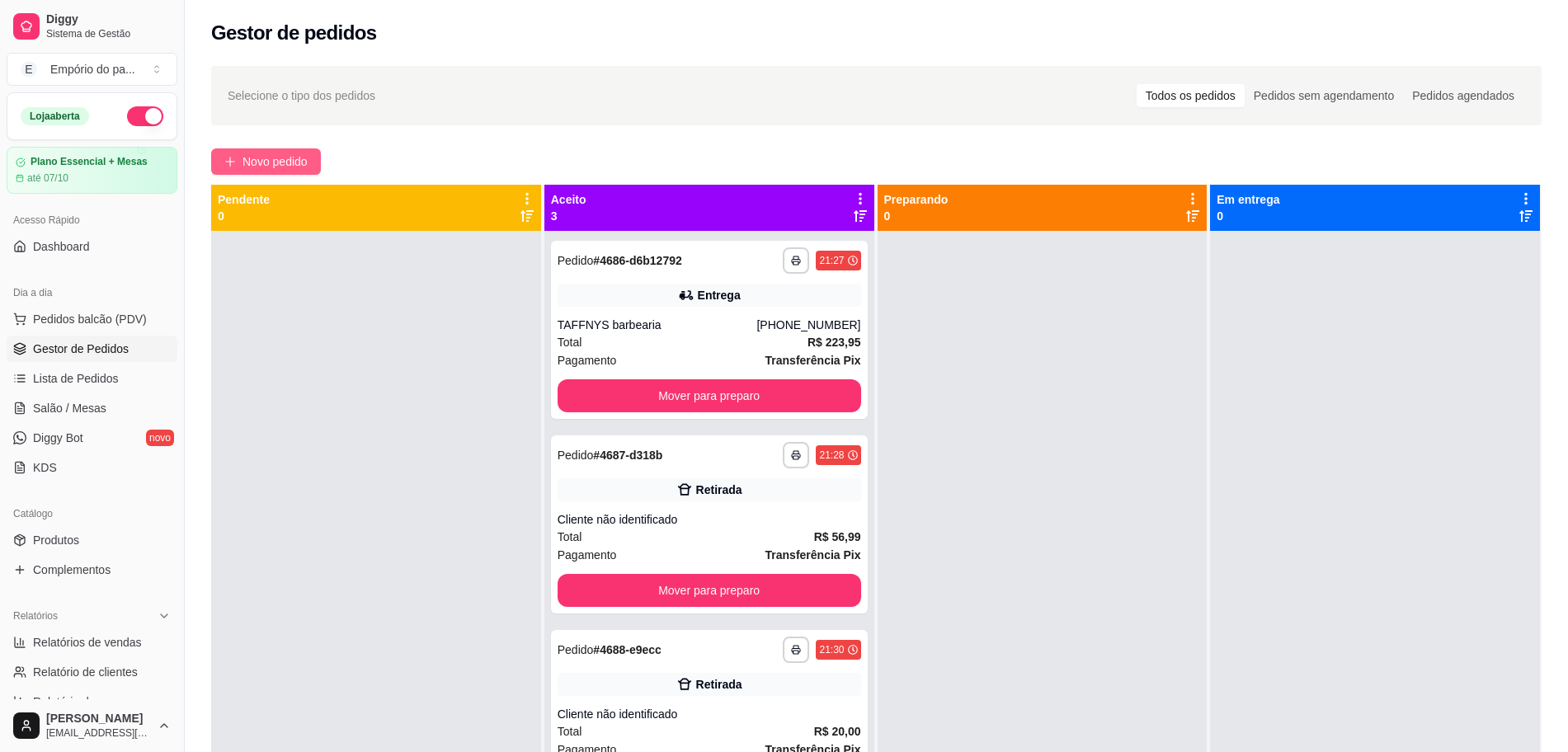
click at [272, 163] on span "Novo pedido" at bounding box center [275, 162] width 65 height 18
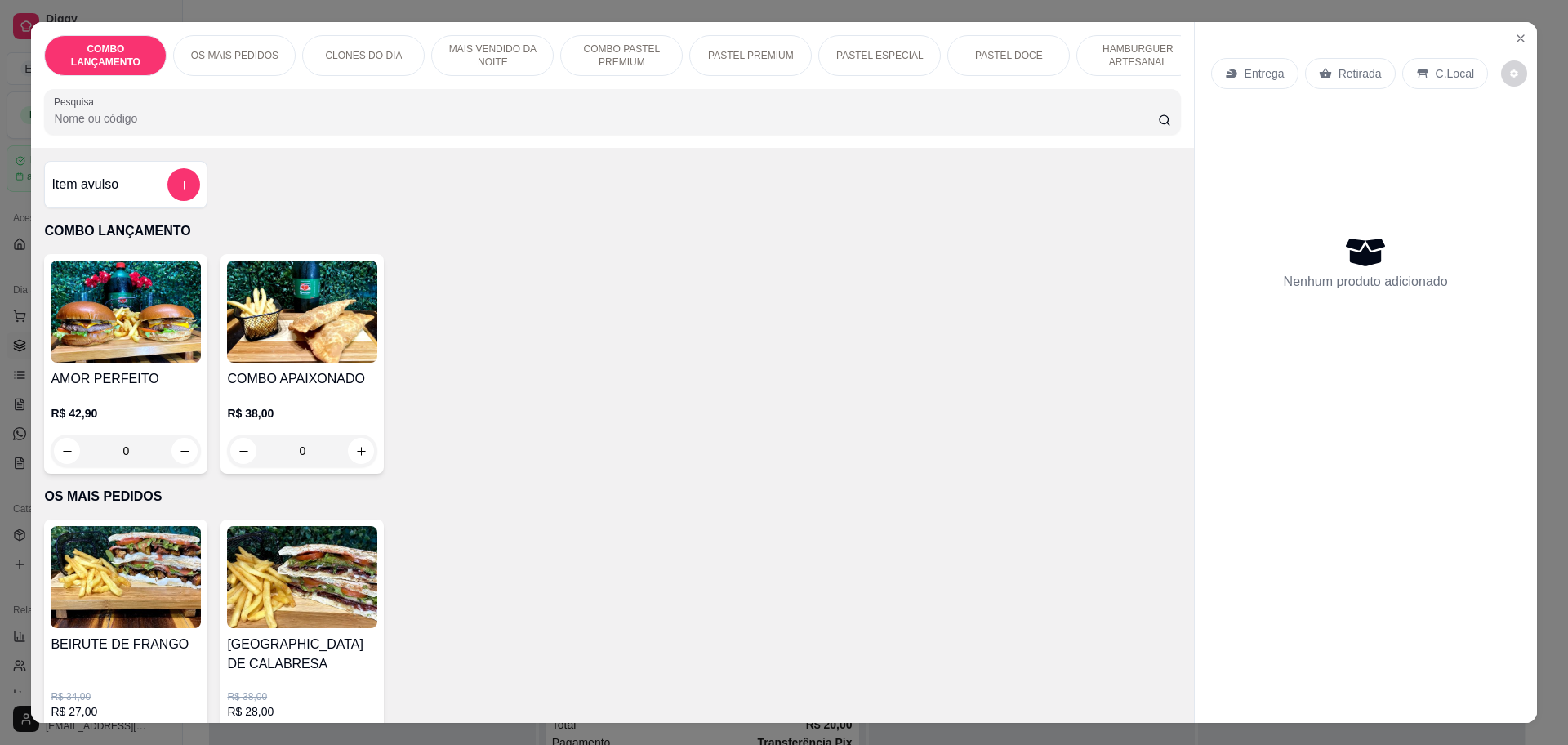
click at [1363, 75] on p "Retirada" at bounding box center [1360, 74] width 43 height 16
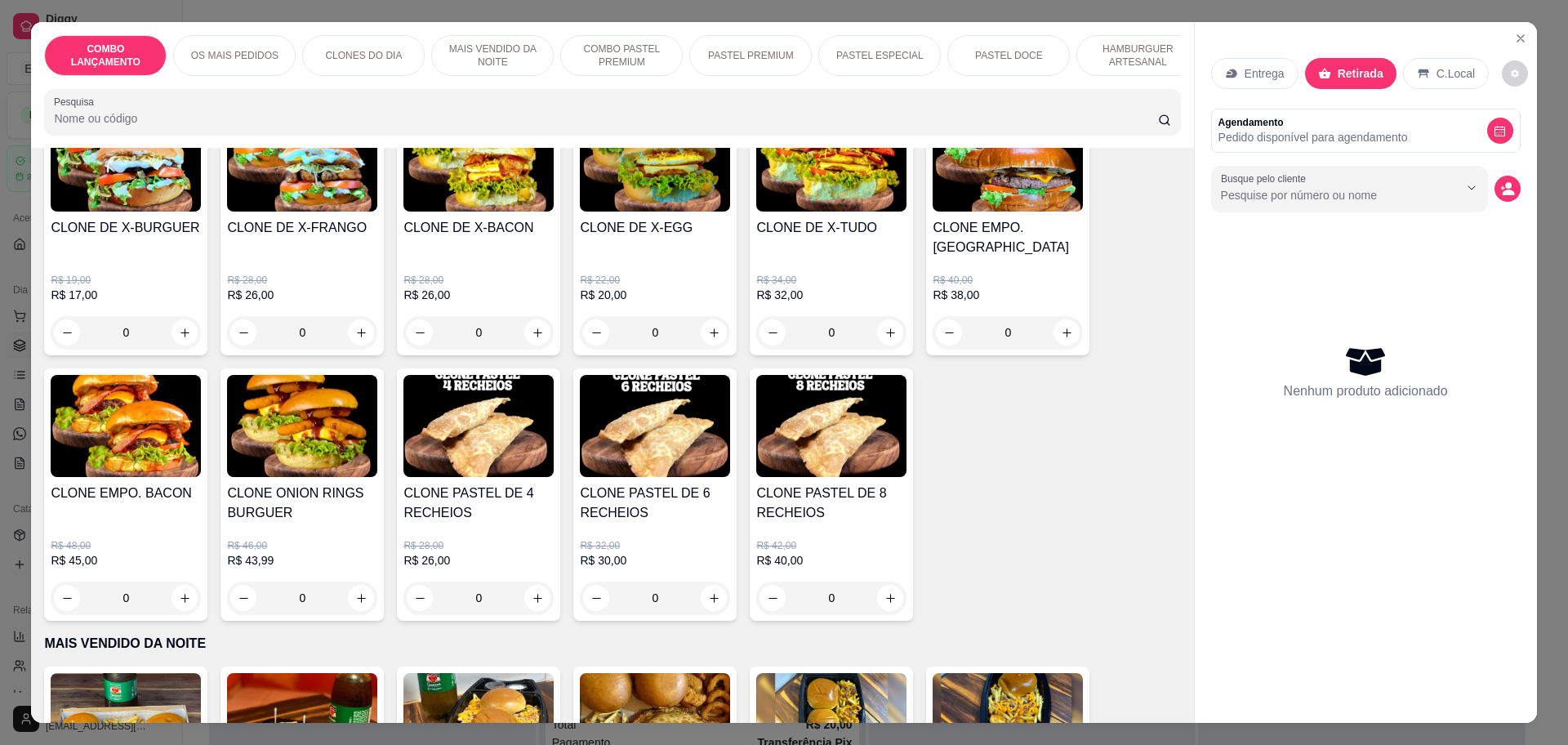
scroll to position [613, 0]
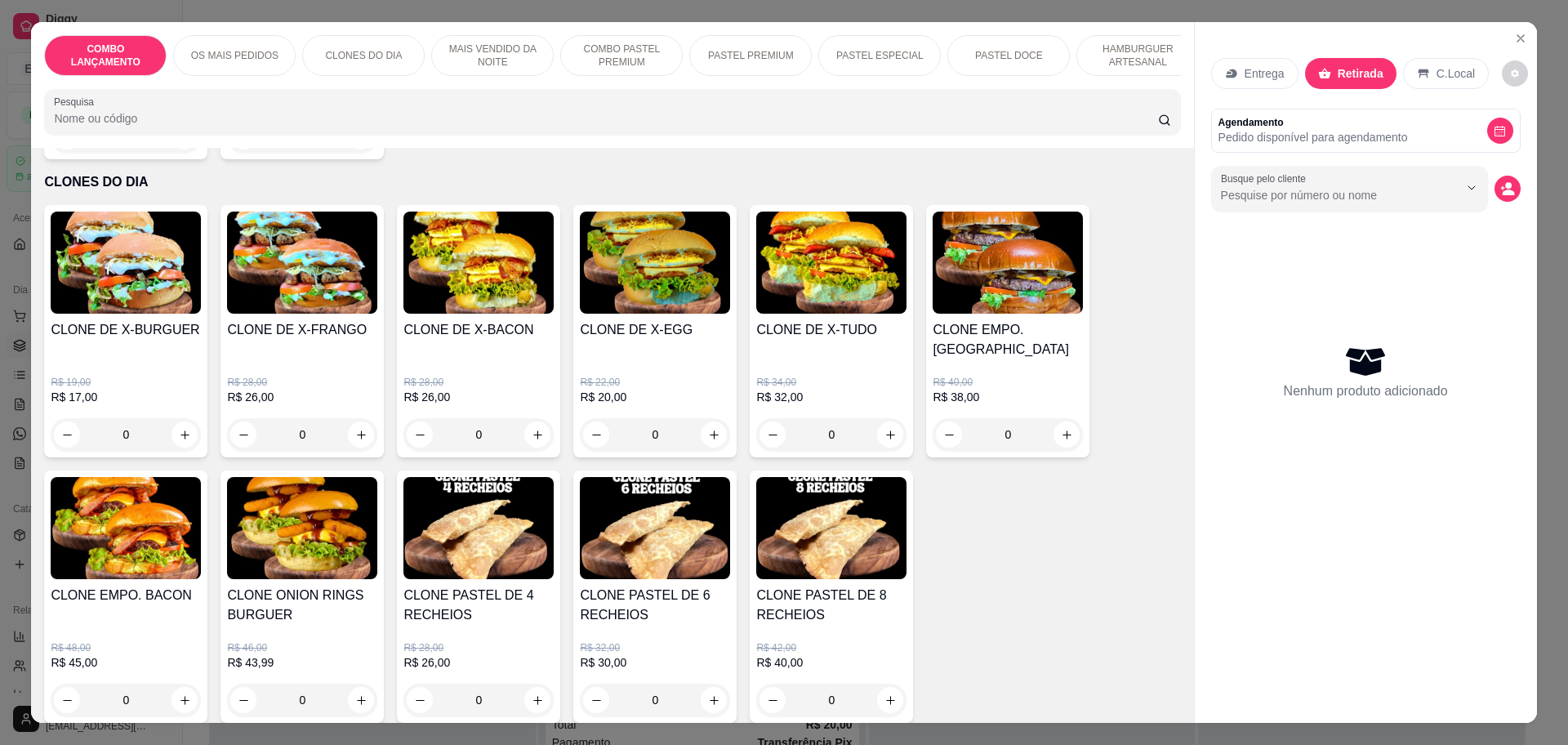
click at [877, 419] on div "0" at bounding box center [831, 435] width 151 height 32
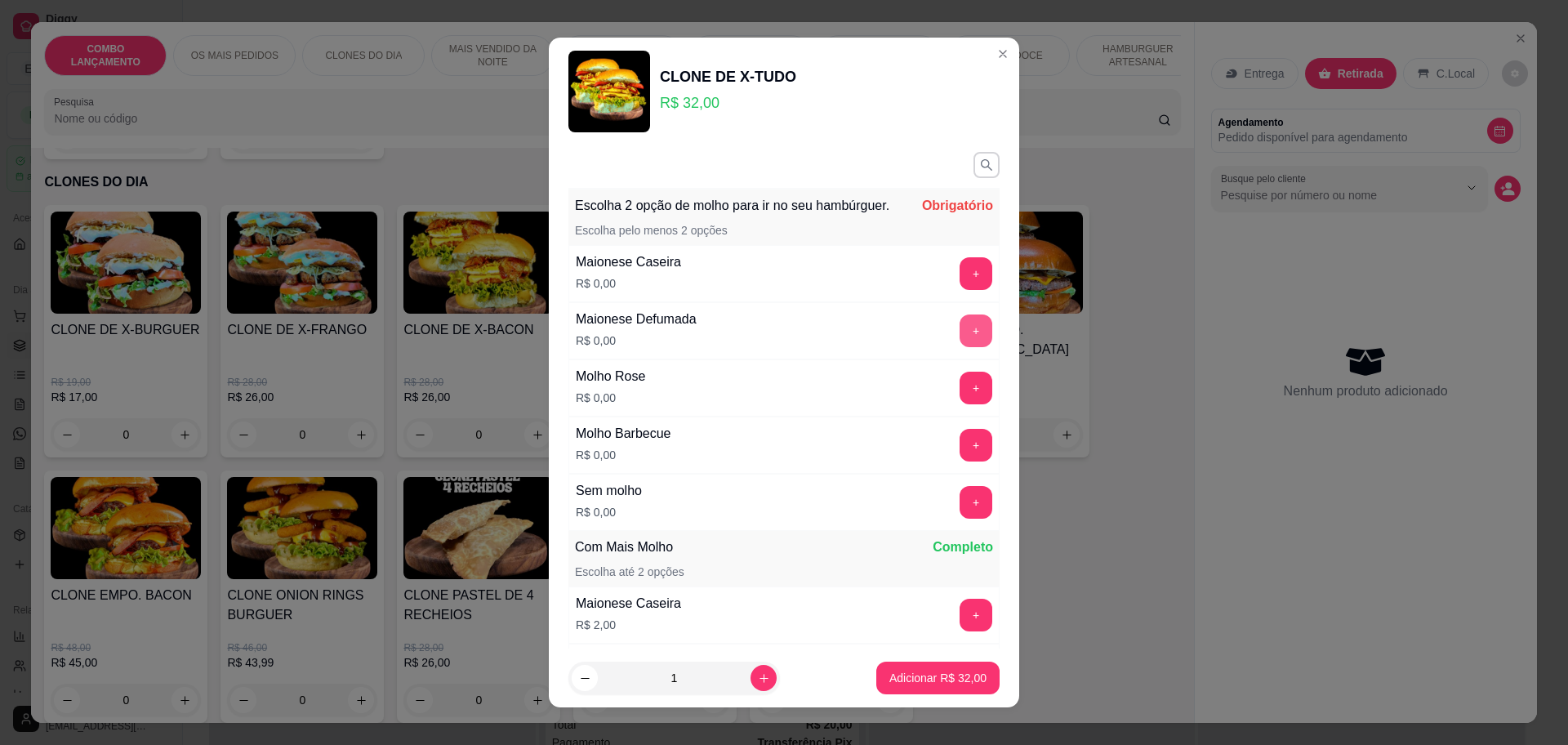
click at [960, 345] on button "+" at bounding box center [976, 331] width 32 height 32
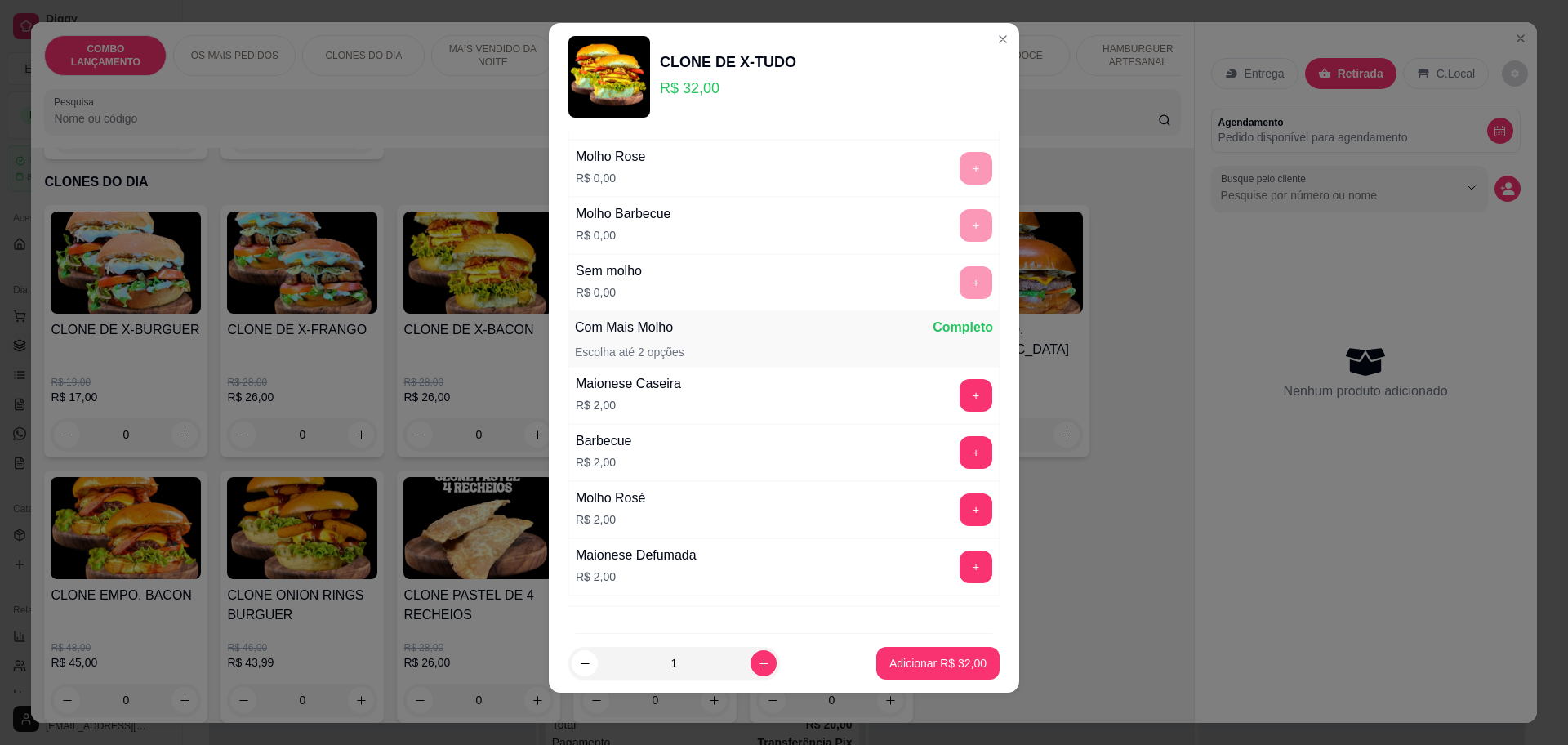
scroll to position [0, 0]
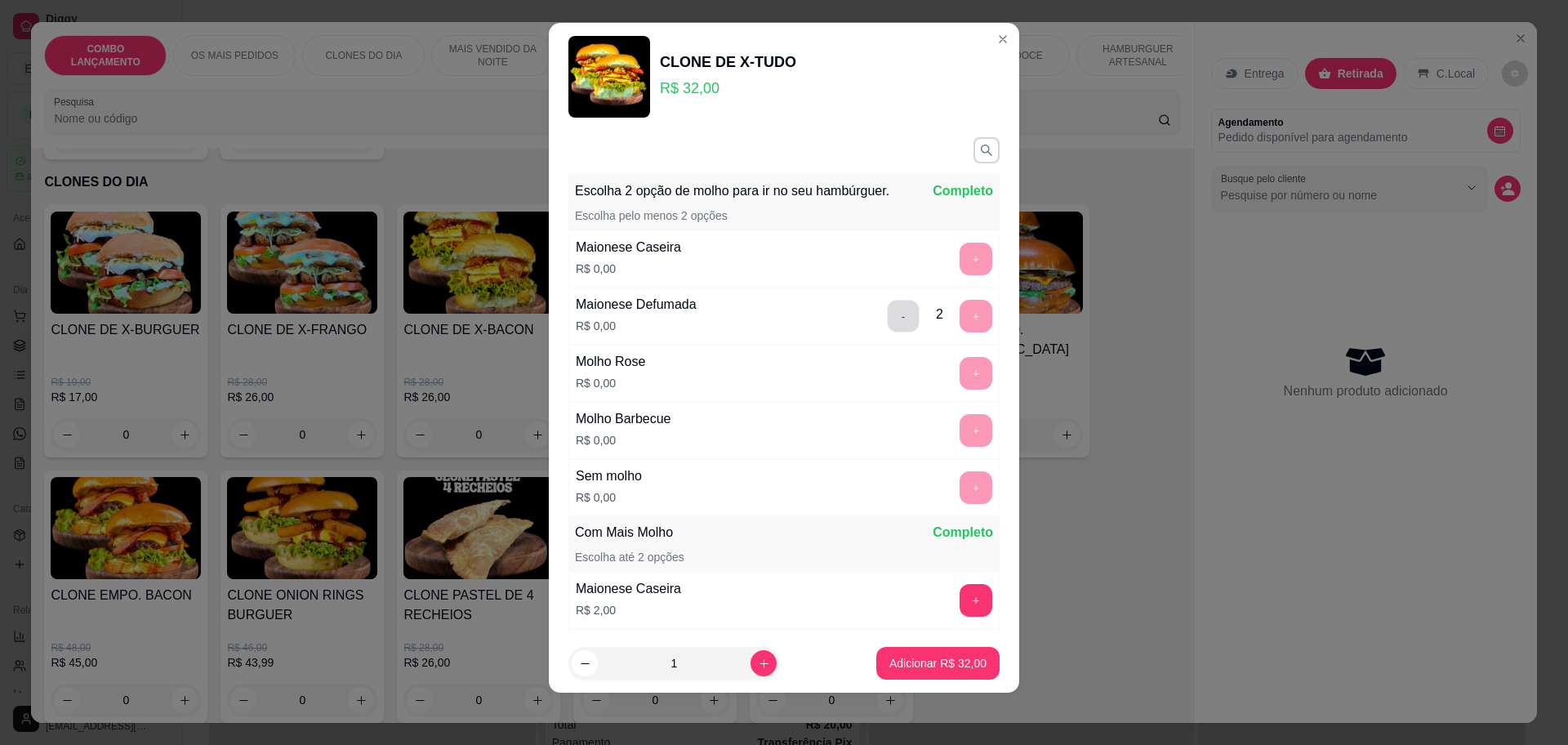
click at [888, 327] on button "-" at bounding box center [904, 316] width 32 height 32
click at [960, 390] on button "+" at bounding box center [976, 373] width 32 height 32
click at [939, 661] on p "Adicionar R$ 32,00" at bounding box center [938, 663] width 95 height 15
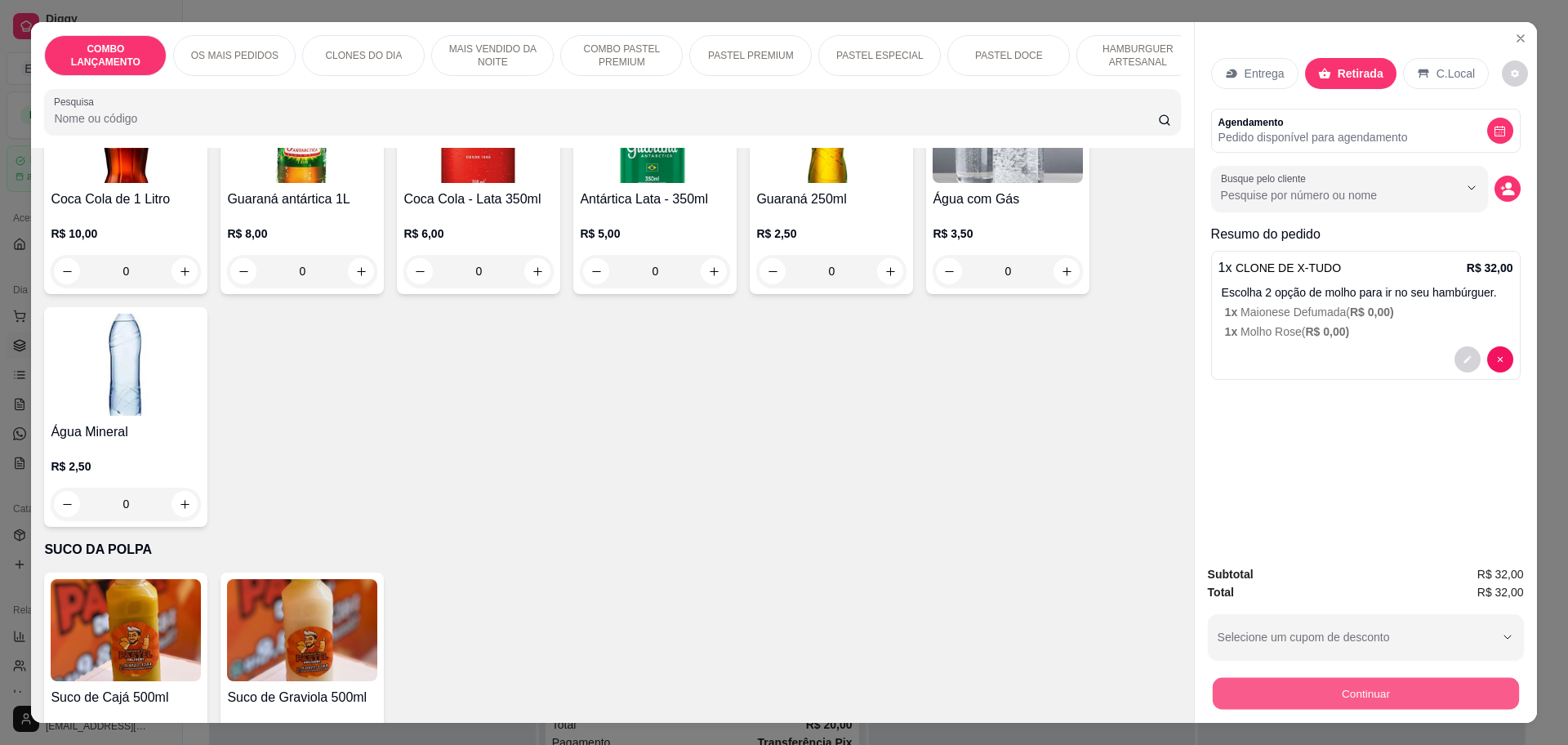
click at [1317, 697] on button "Continuar" at bounding box center [1366, 694] width 306 height 32
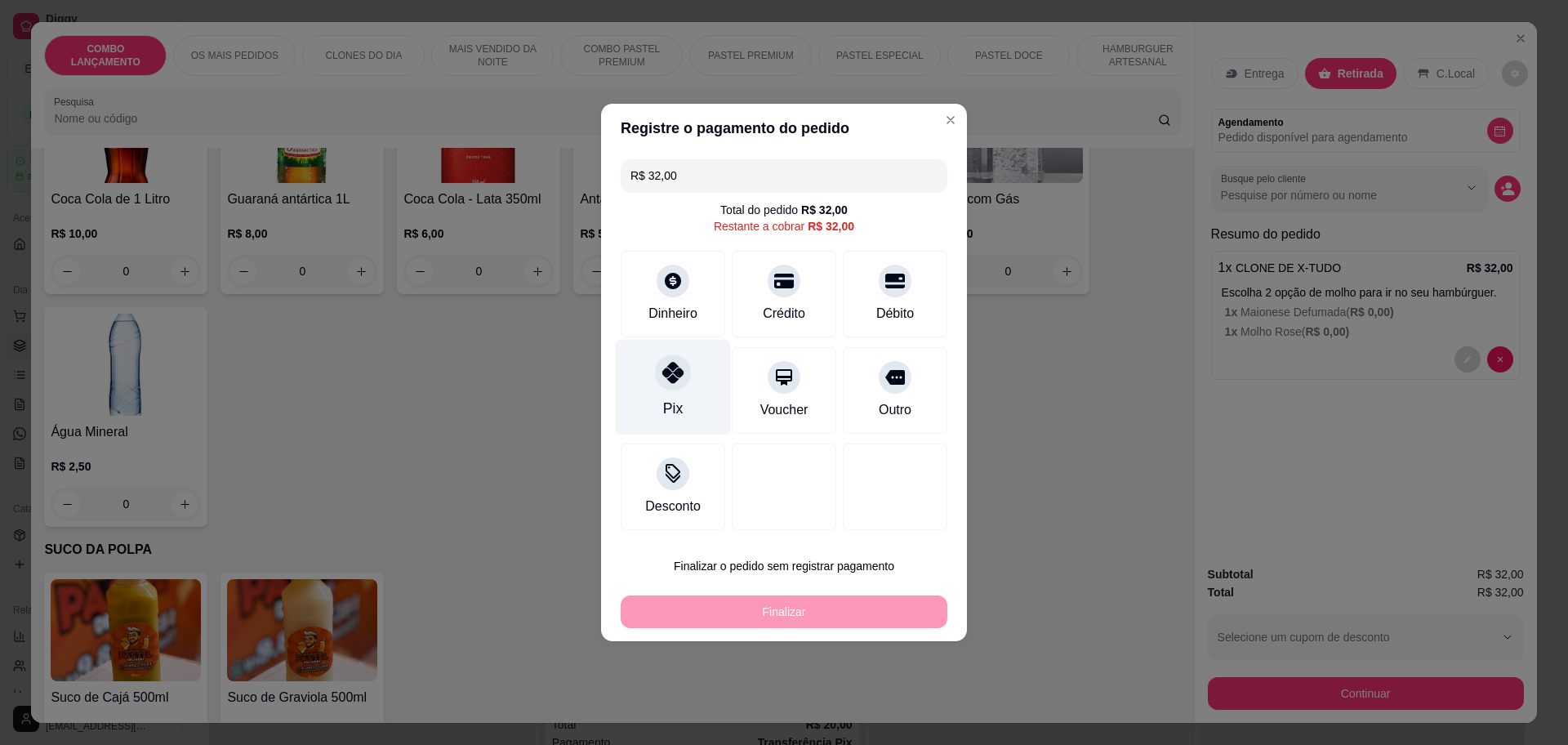
click at [710, 374] on div "Pix" at bounding box center [673, 387] width 116 height 96
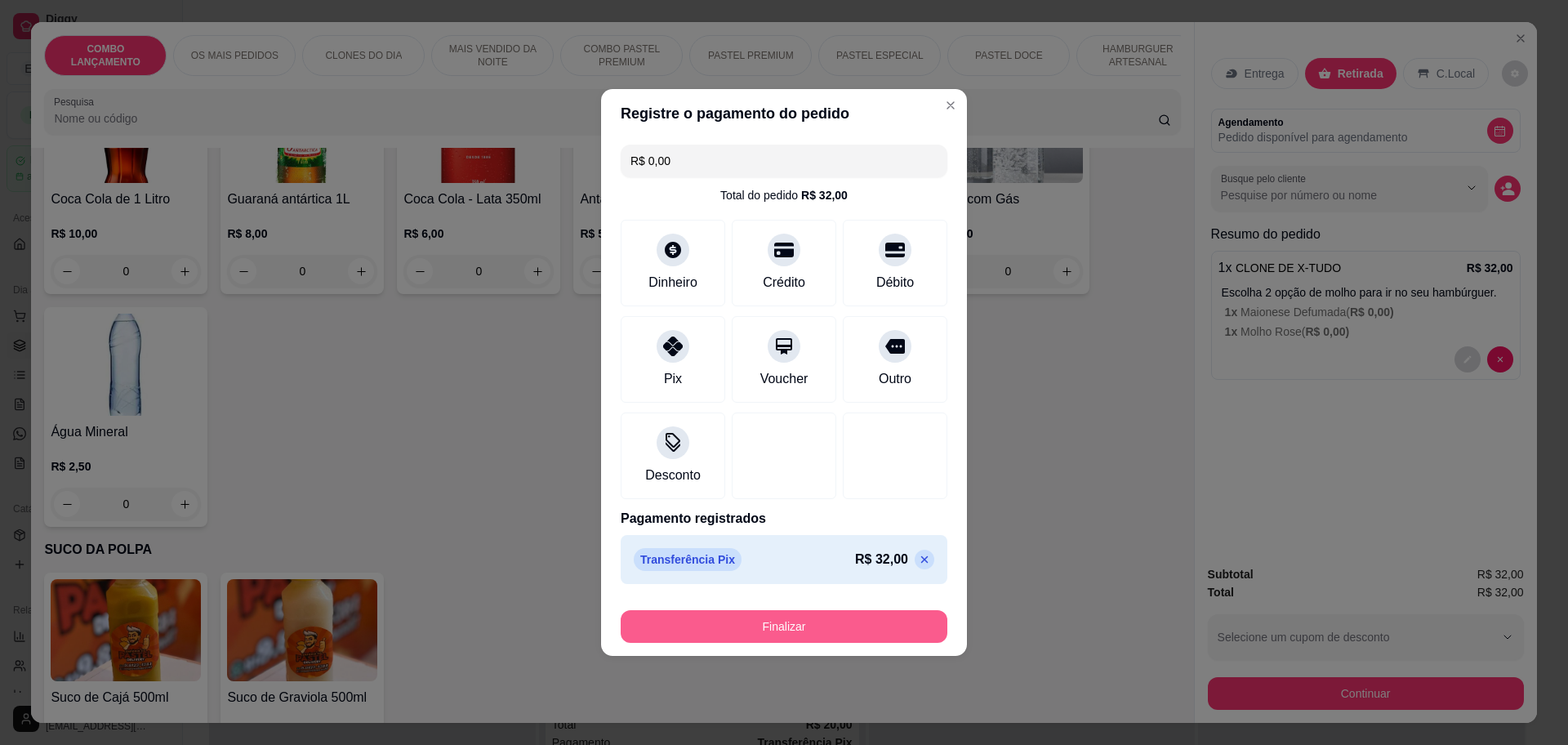
click at [699, 625] on button "Finalizar" at bounding box center [784, 627] width 327 height 32
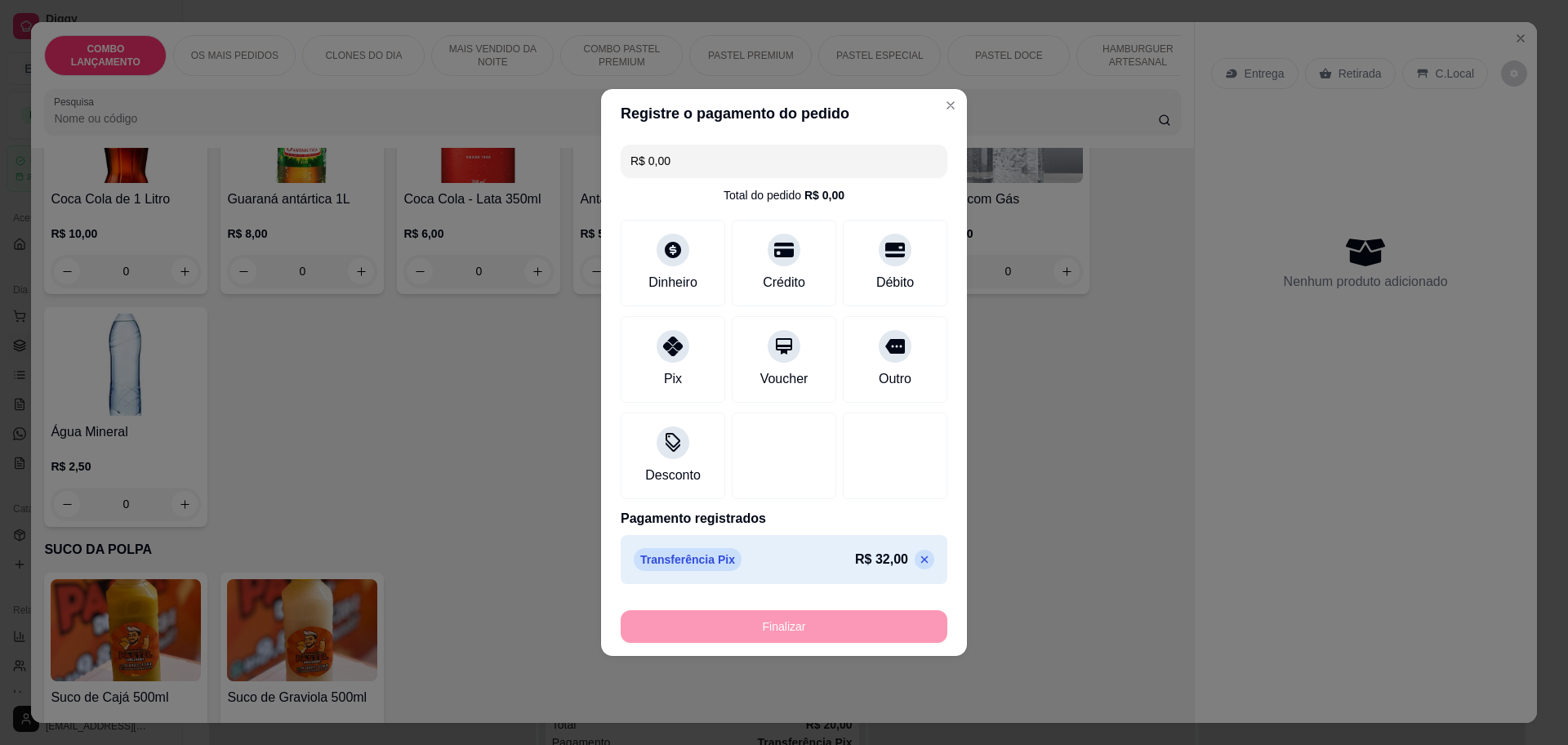
type input "-R$ 32,00"
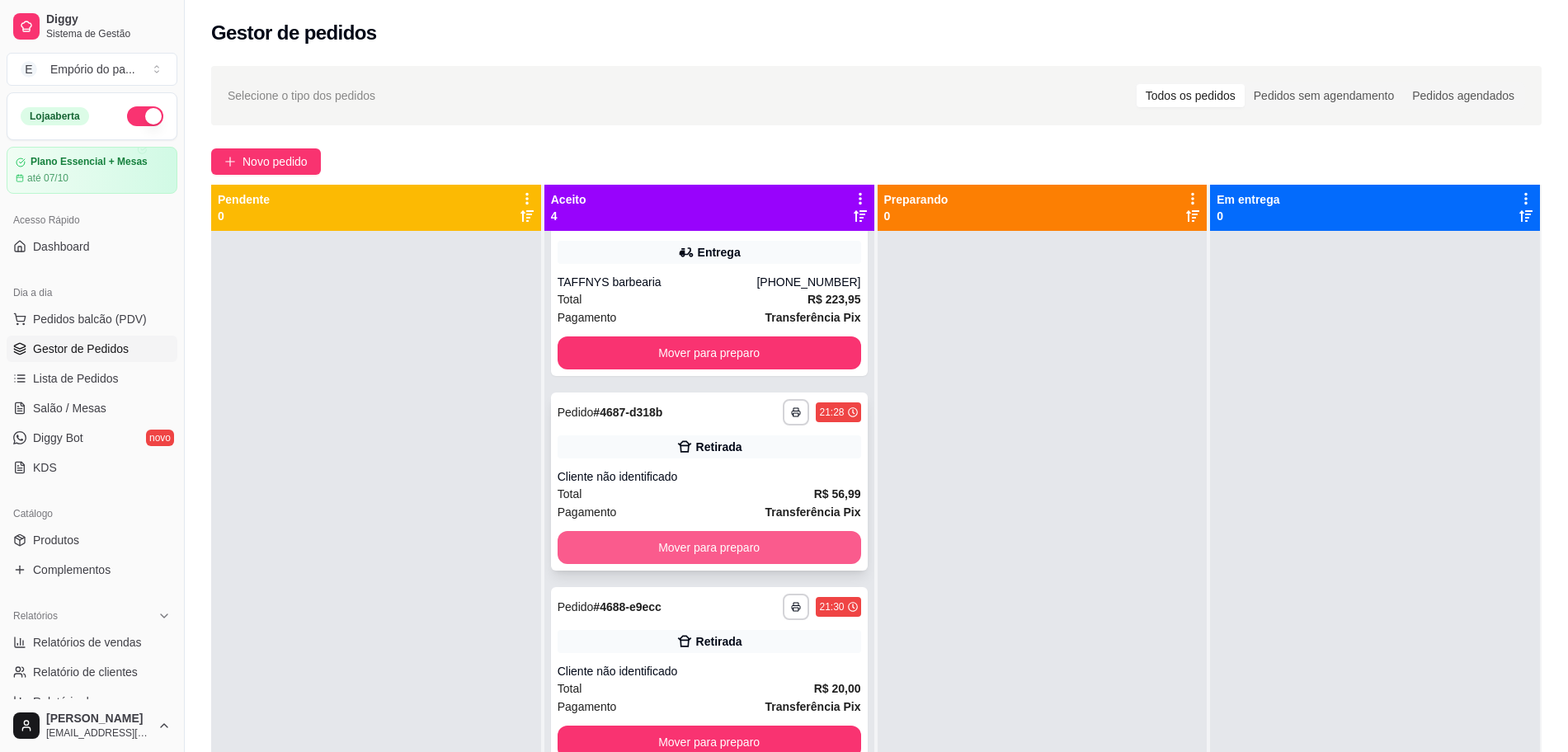
scroll to position [46, 0]
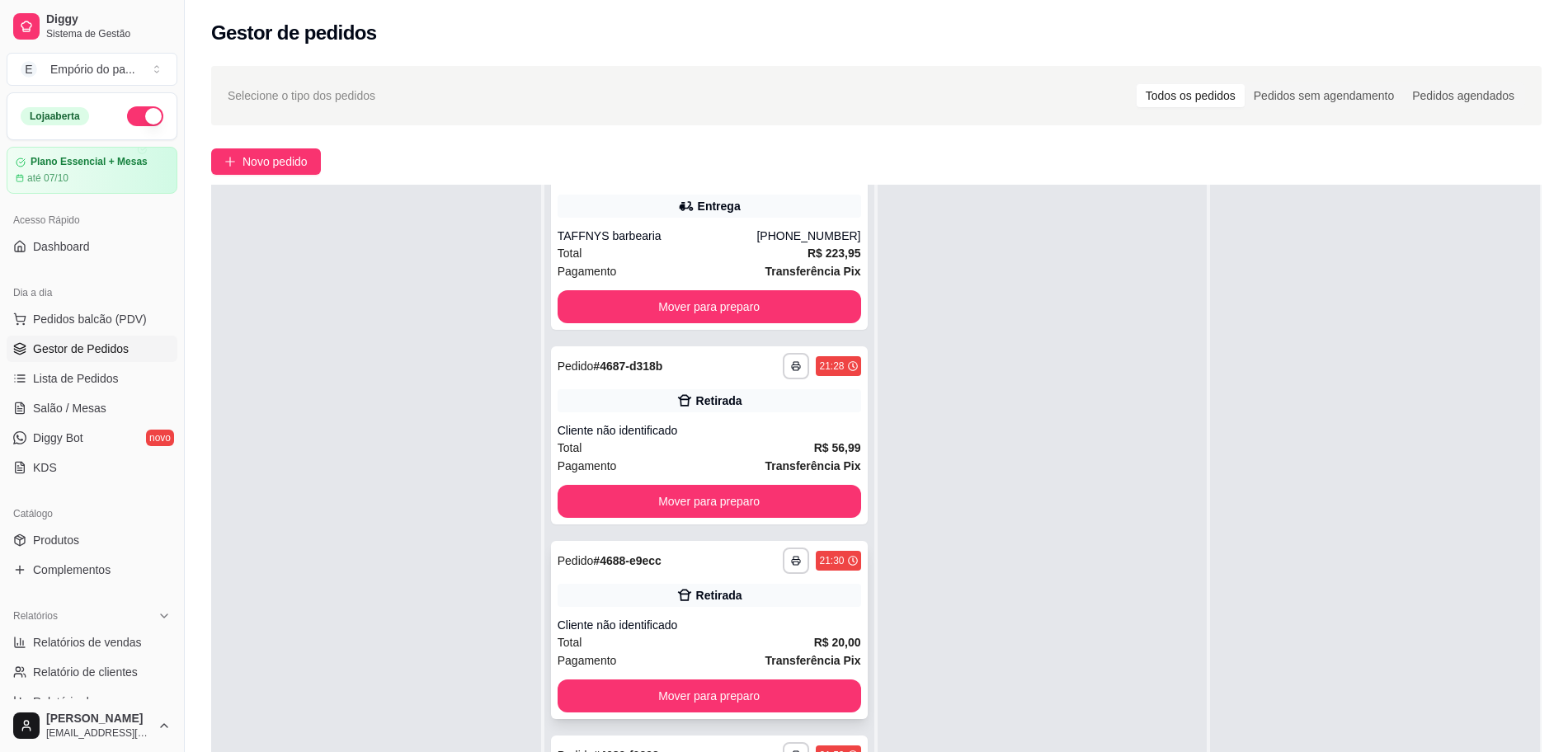
click at [725, 625] on div "Cliente não identificado" at bounding box center [708, 625] width 303 height 16
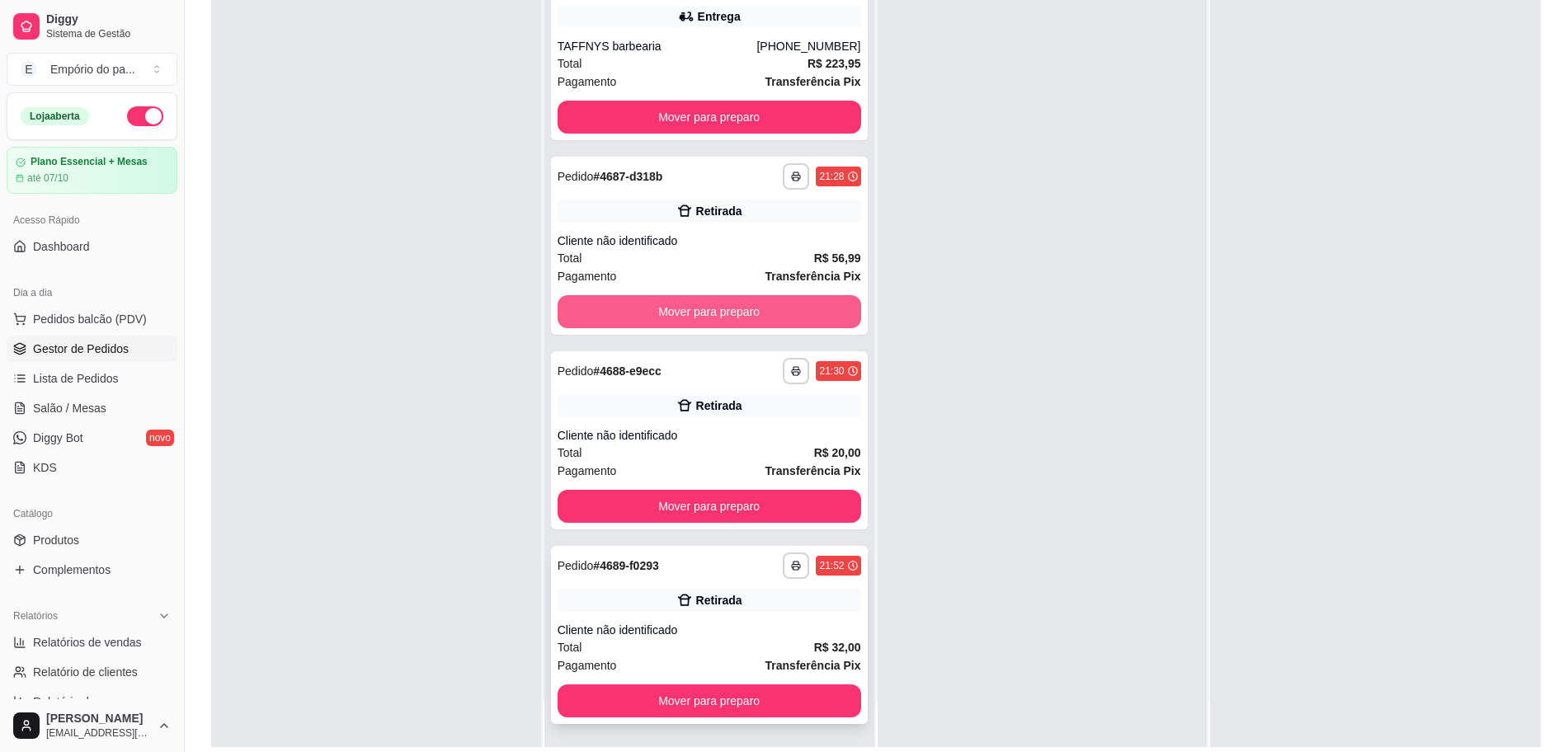
scroll to position [252, 0]
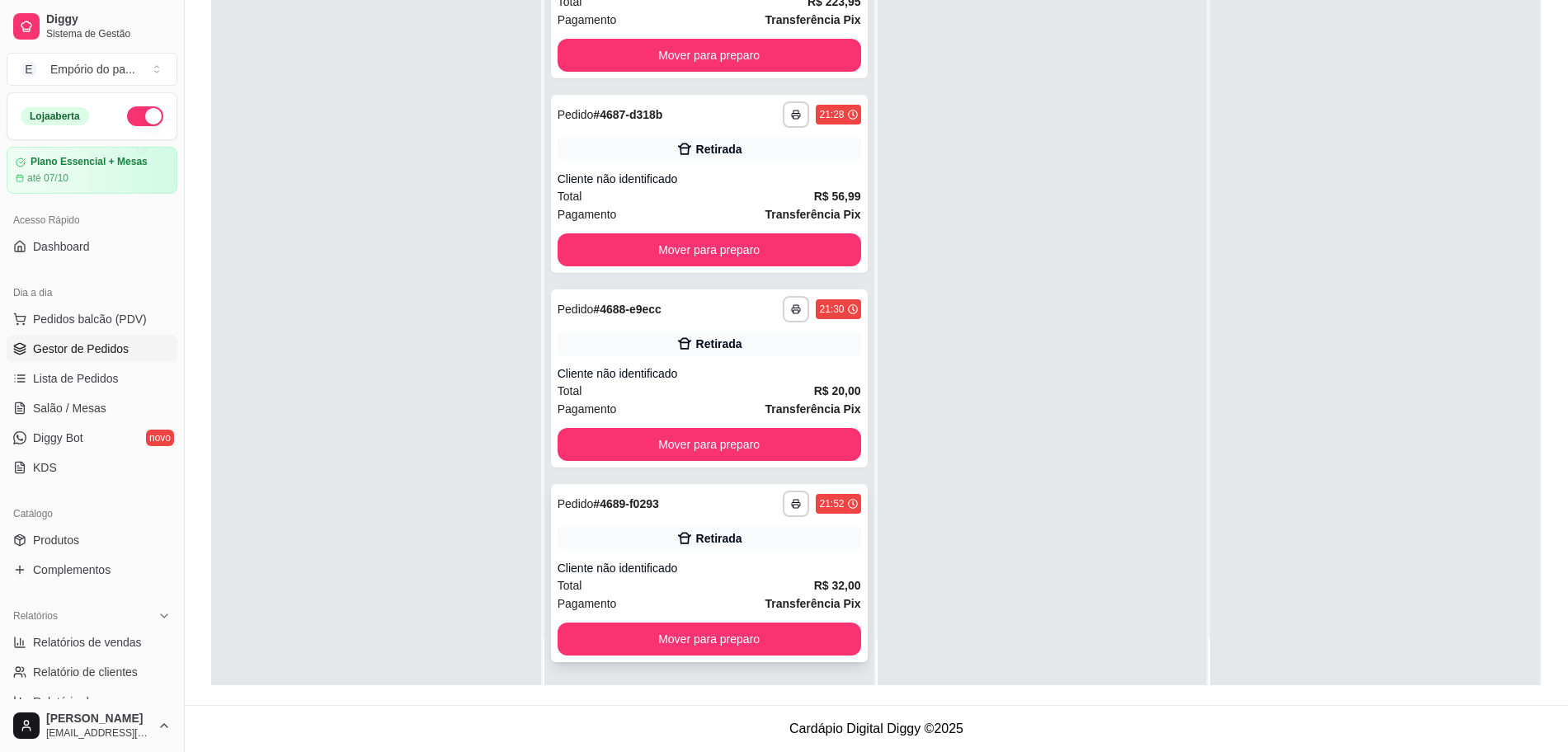
click at [683, 554] on div "**********" at bounding box center [709, 573] width 317 height 178
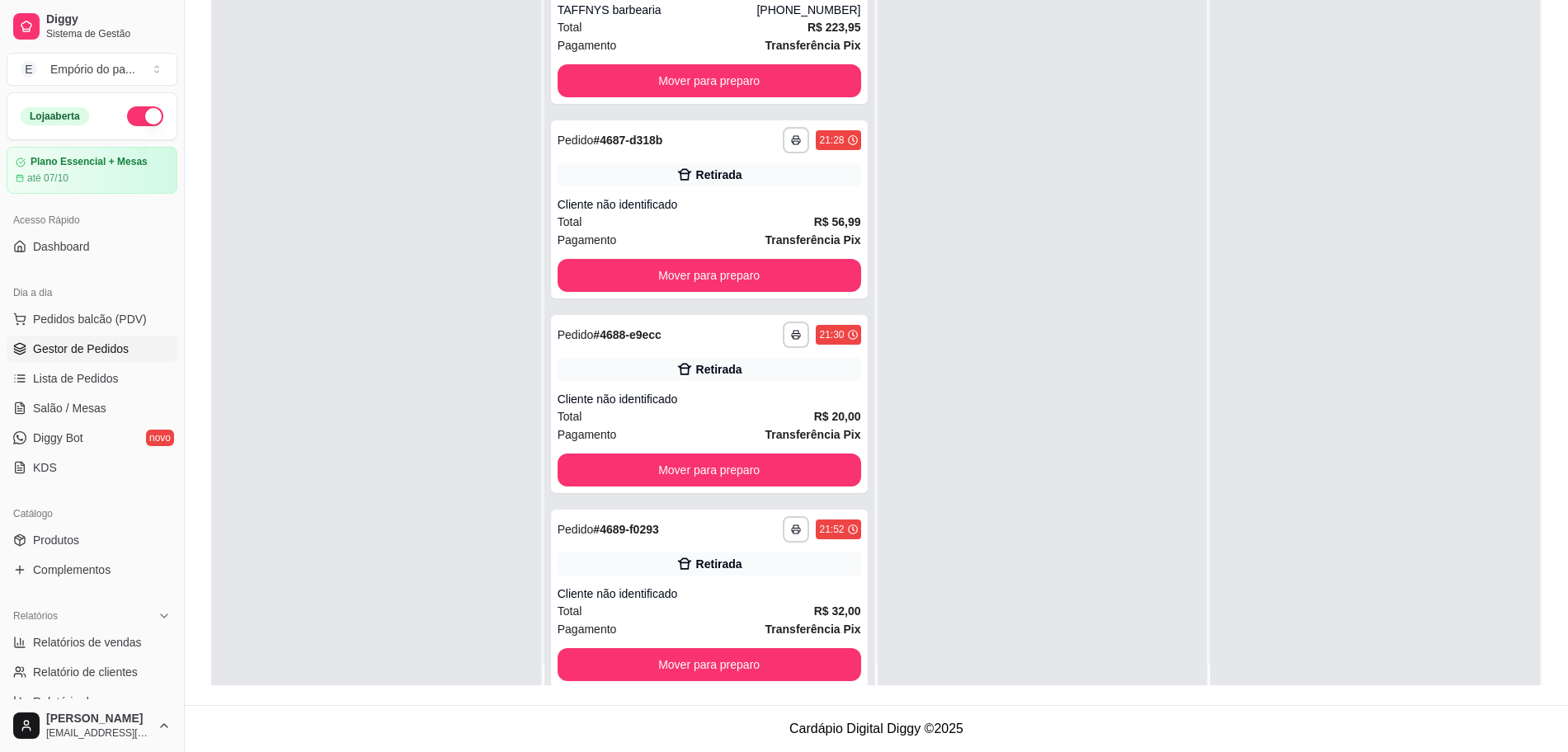
scroll to position [0, 0]
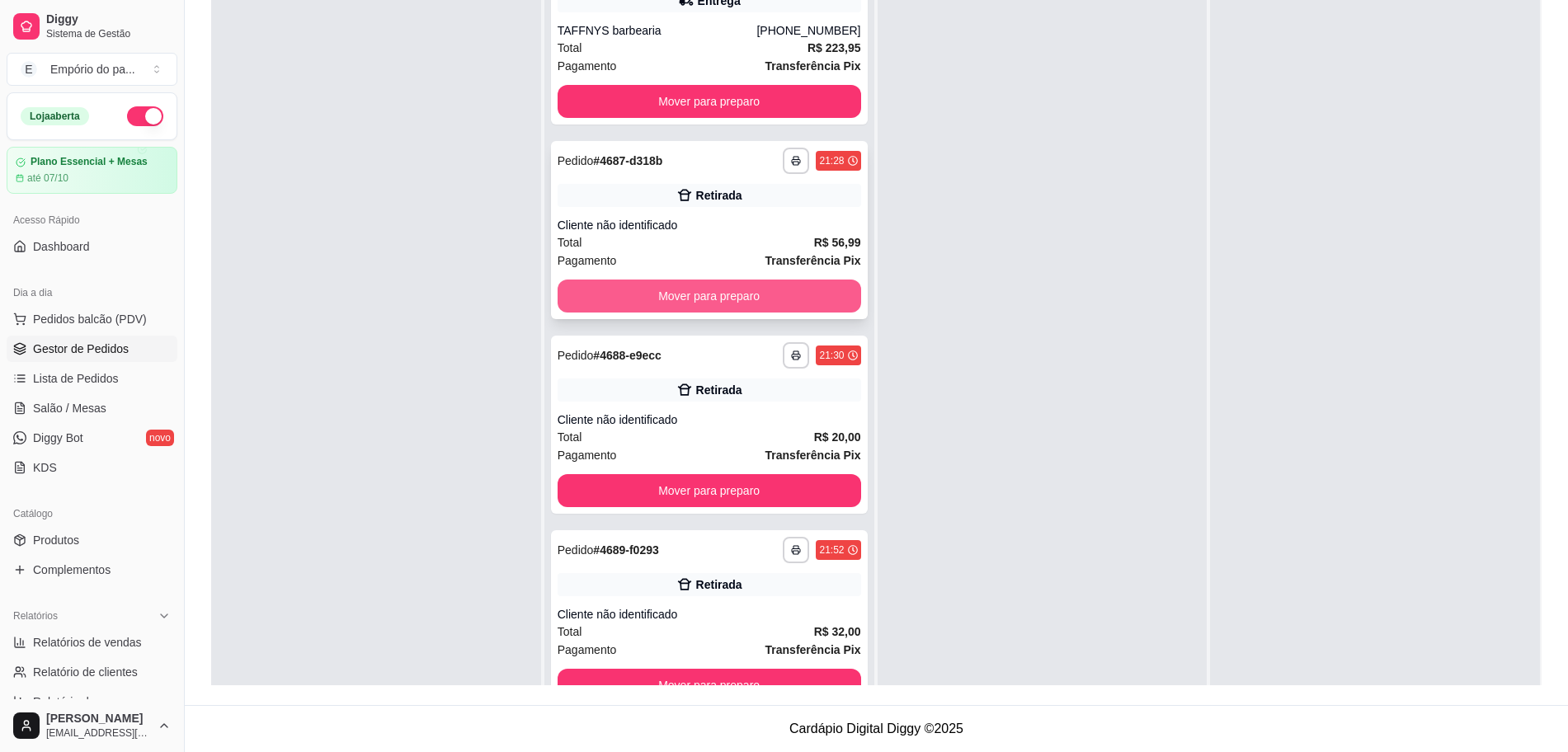
click at [733, 312] on button "Mover para preparo" at bounding box center [708, 296] width 303 height 33
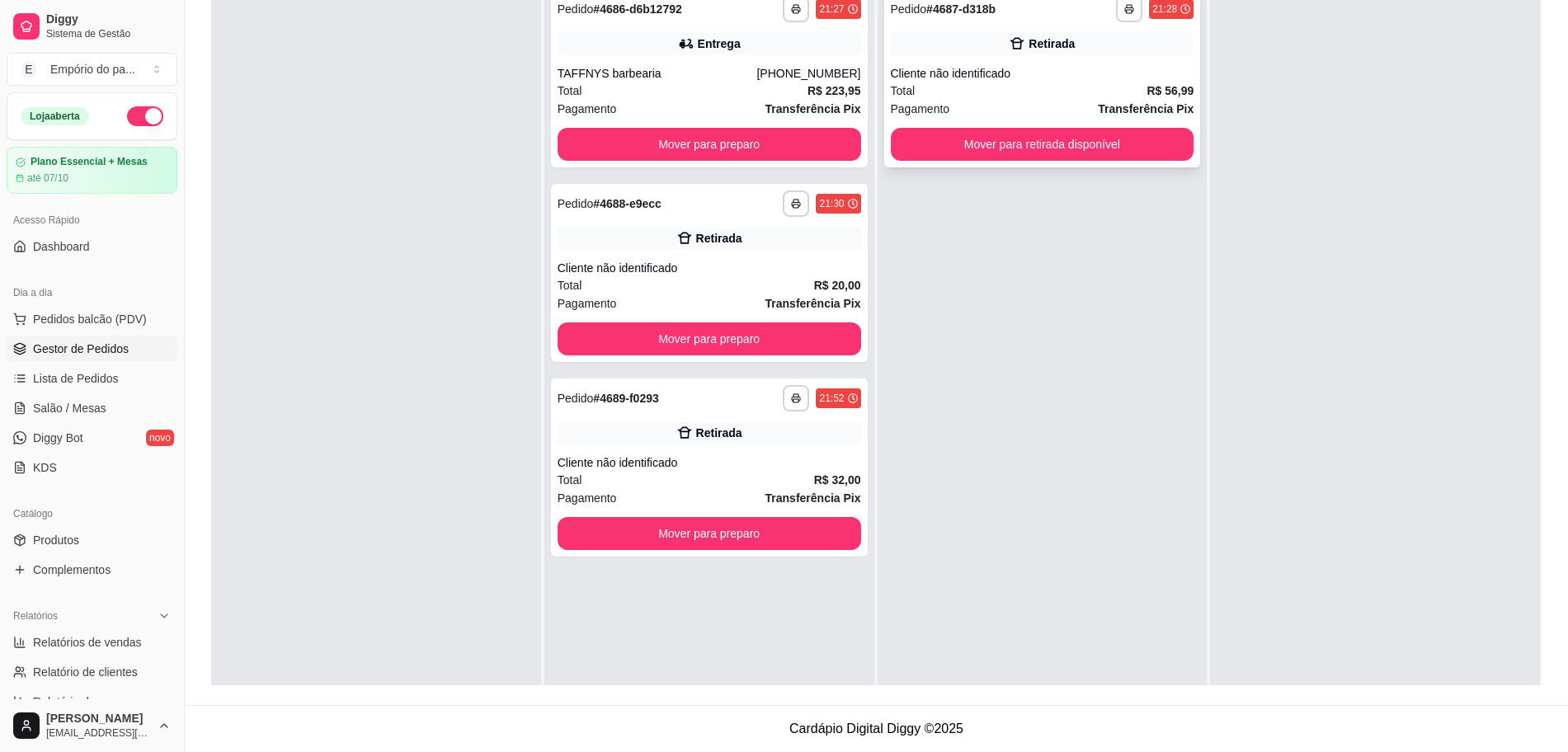
click at [915, 65] on div "Cliente não identificado" at bounding box center [1041, 73] width 303 height 16
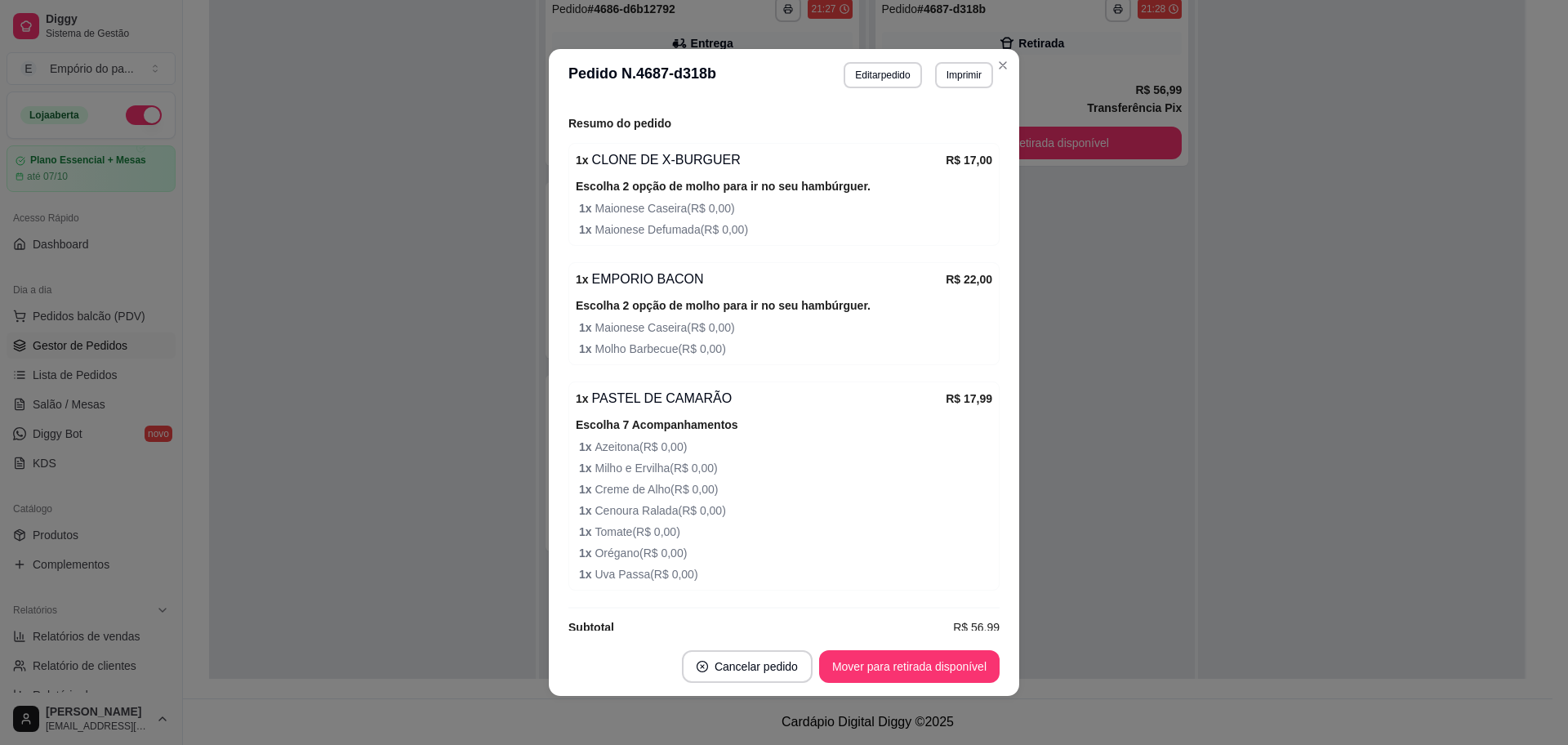
scroll to position [313, 0]
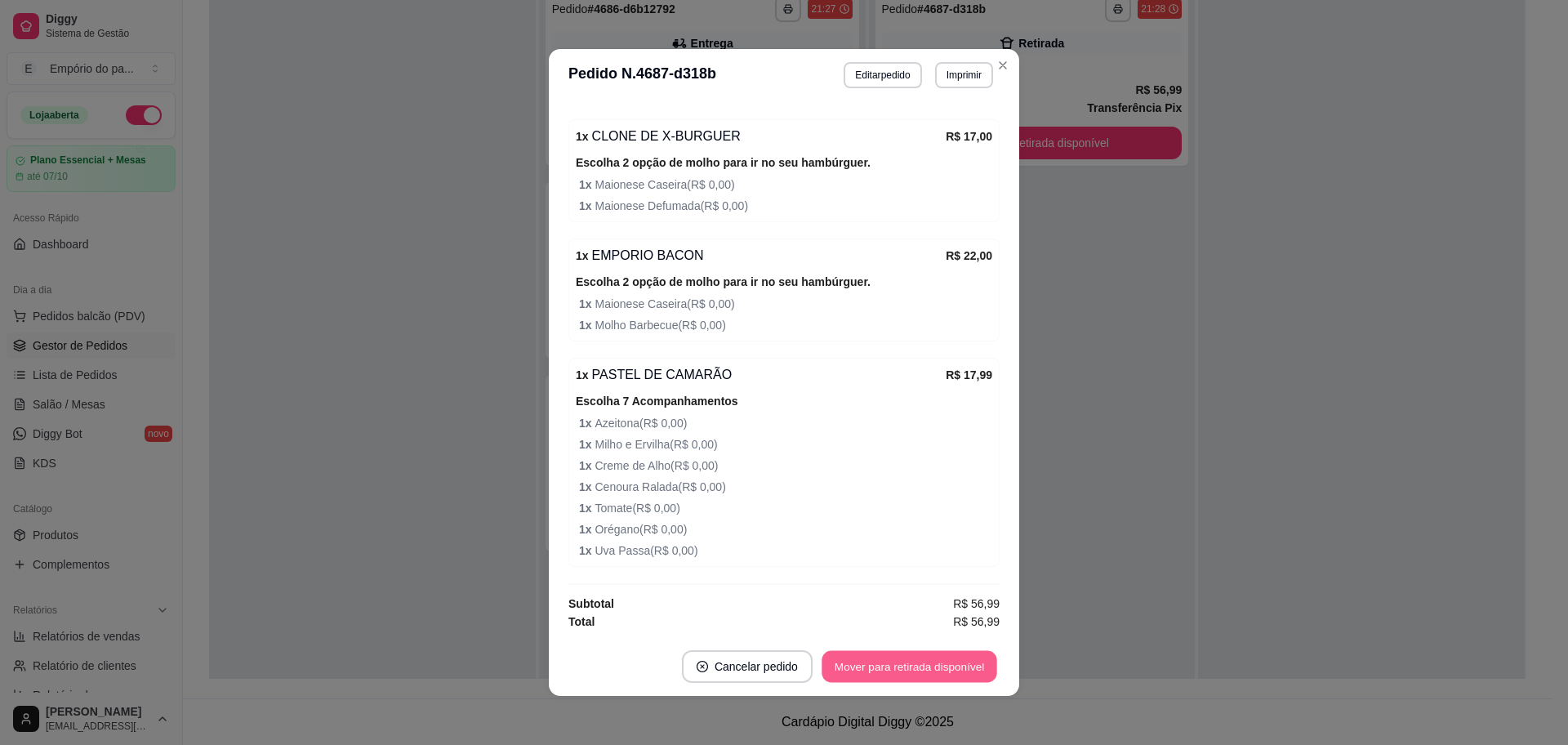
click at [891, 667] on button "Mover para retirada disponível" at bounding box center [909, 667] width 175 height 32
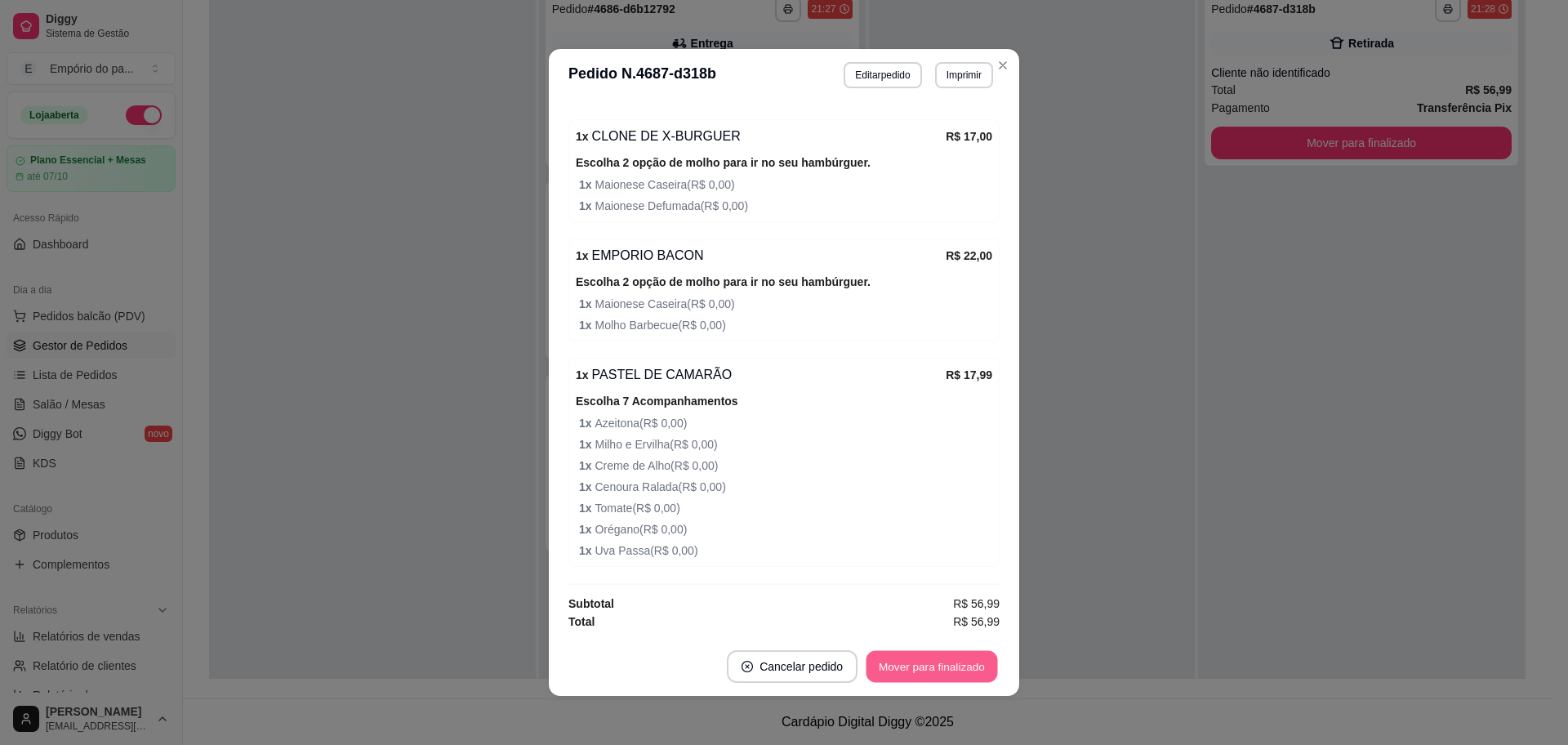
click at [891, 667] on button "Mover para finalizado" at bounding box center [932, 667] width 132 height 32
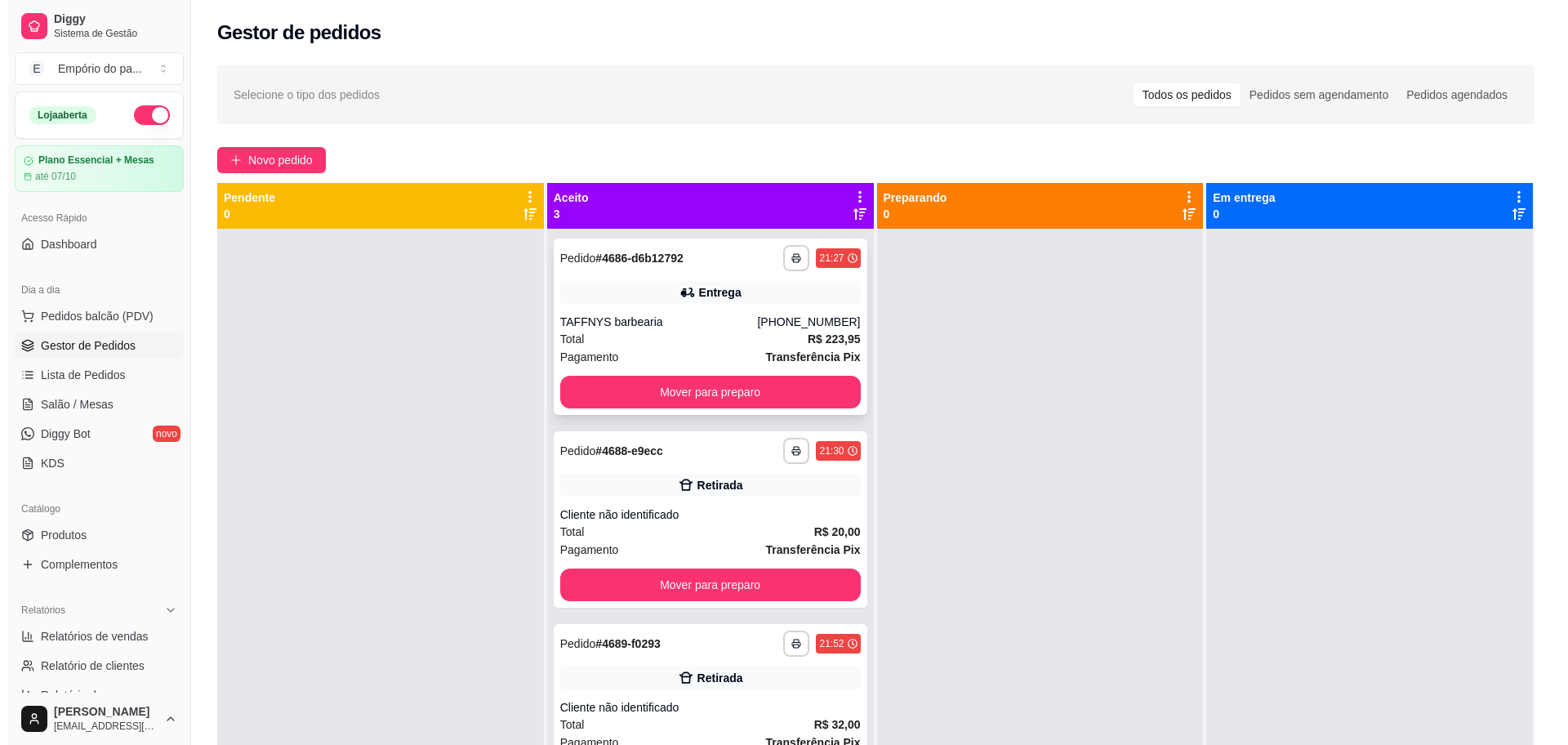
scroll to position [46, 0]
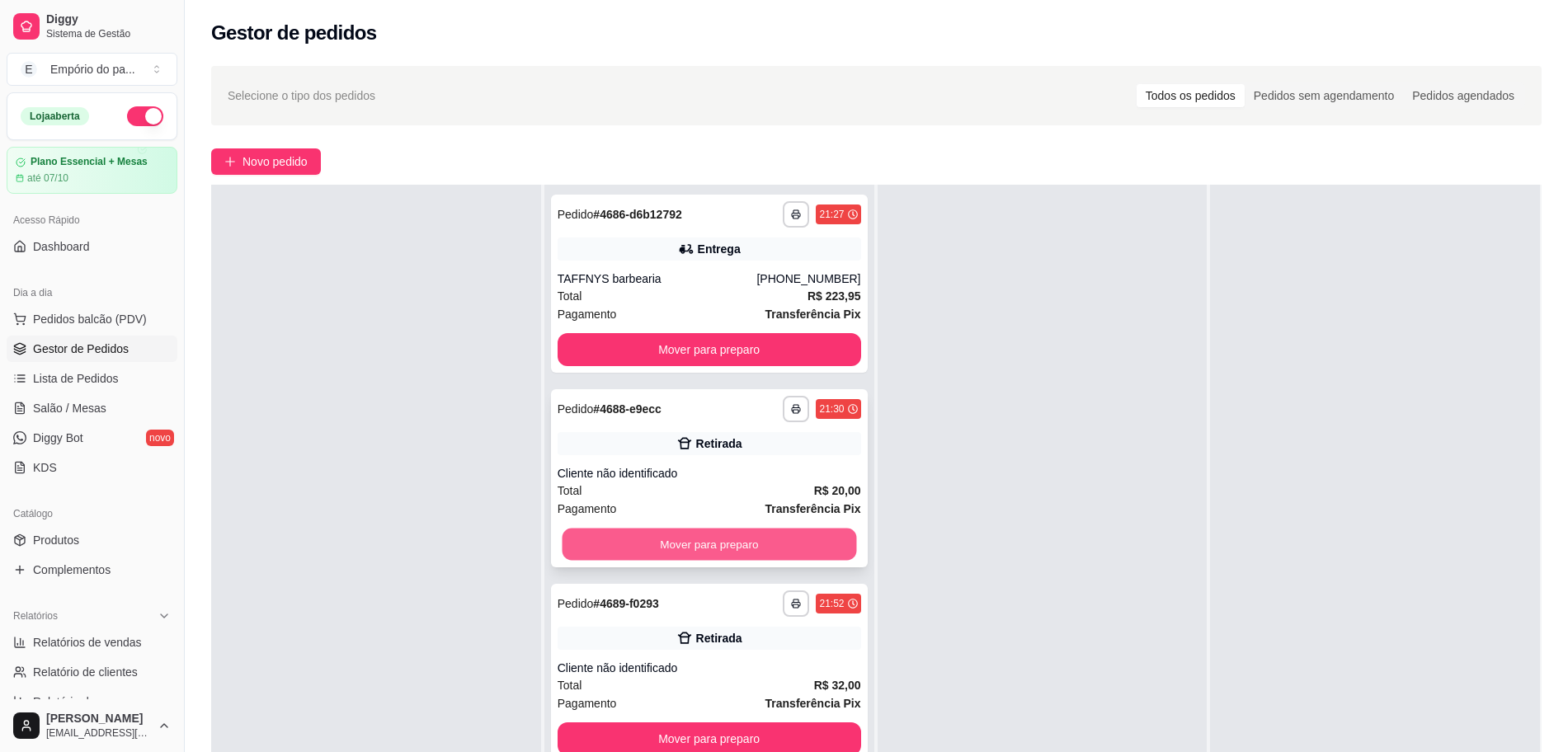
click at [712, 544] on button "Mover para preparo" at bounding box center [708, 545] width 294 height 33
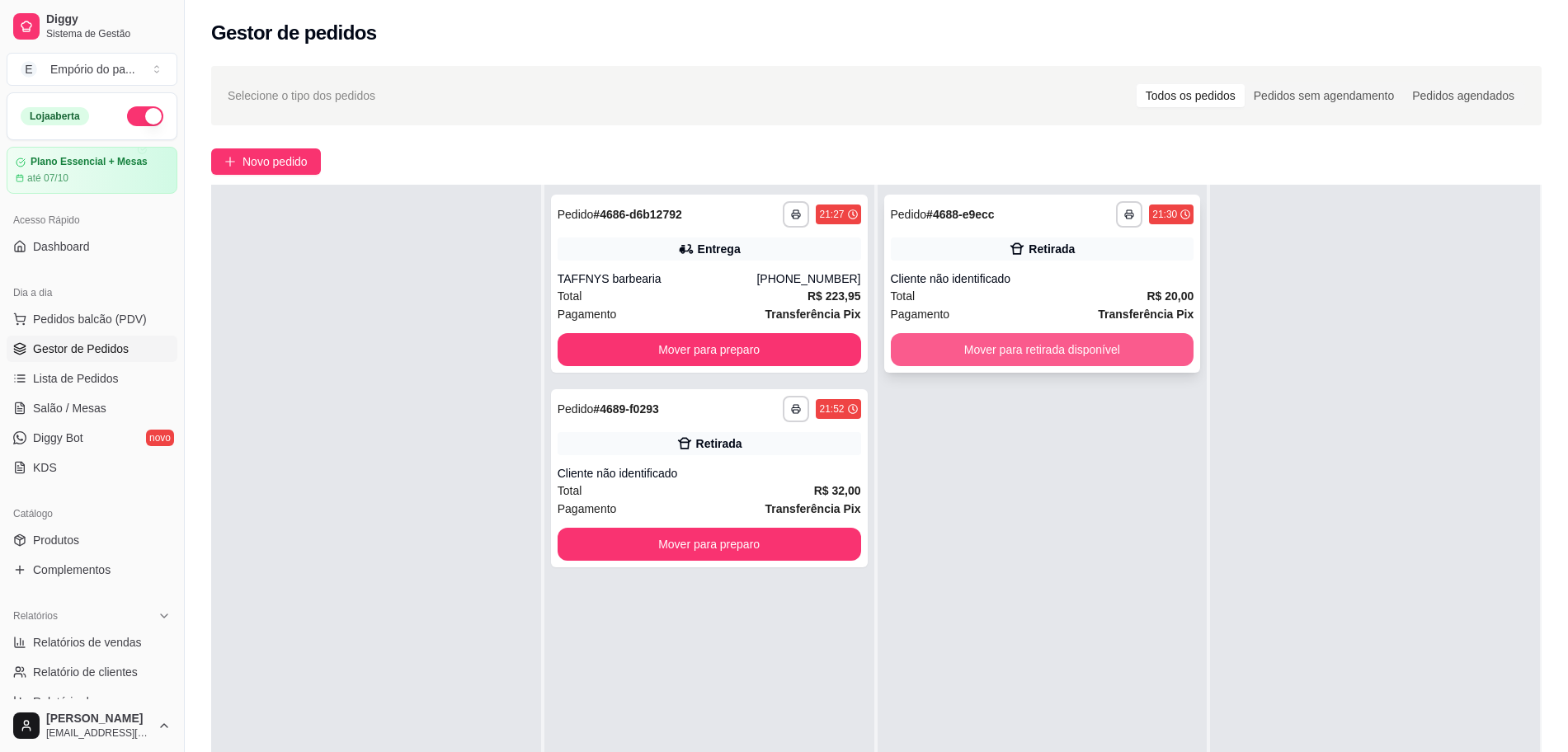
click at [951, 363] on button "Mover para retirada disponível" at bounding box center [1041, 349] width 303 height 33
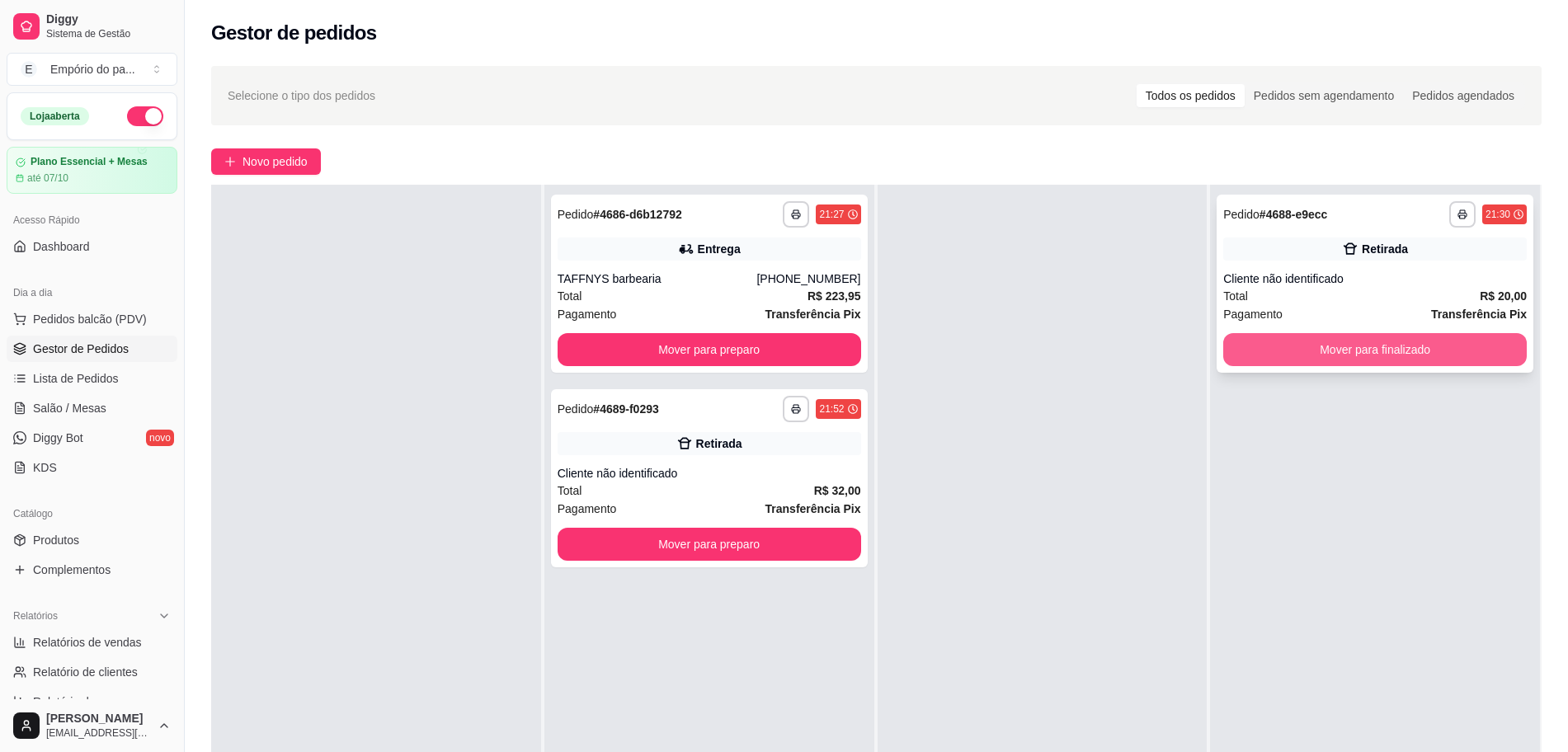
click at [1323, 338] on button "Mover para finalizado" at bounding box center [1374, 349] width 303 height 33
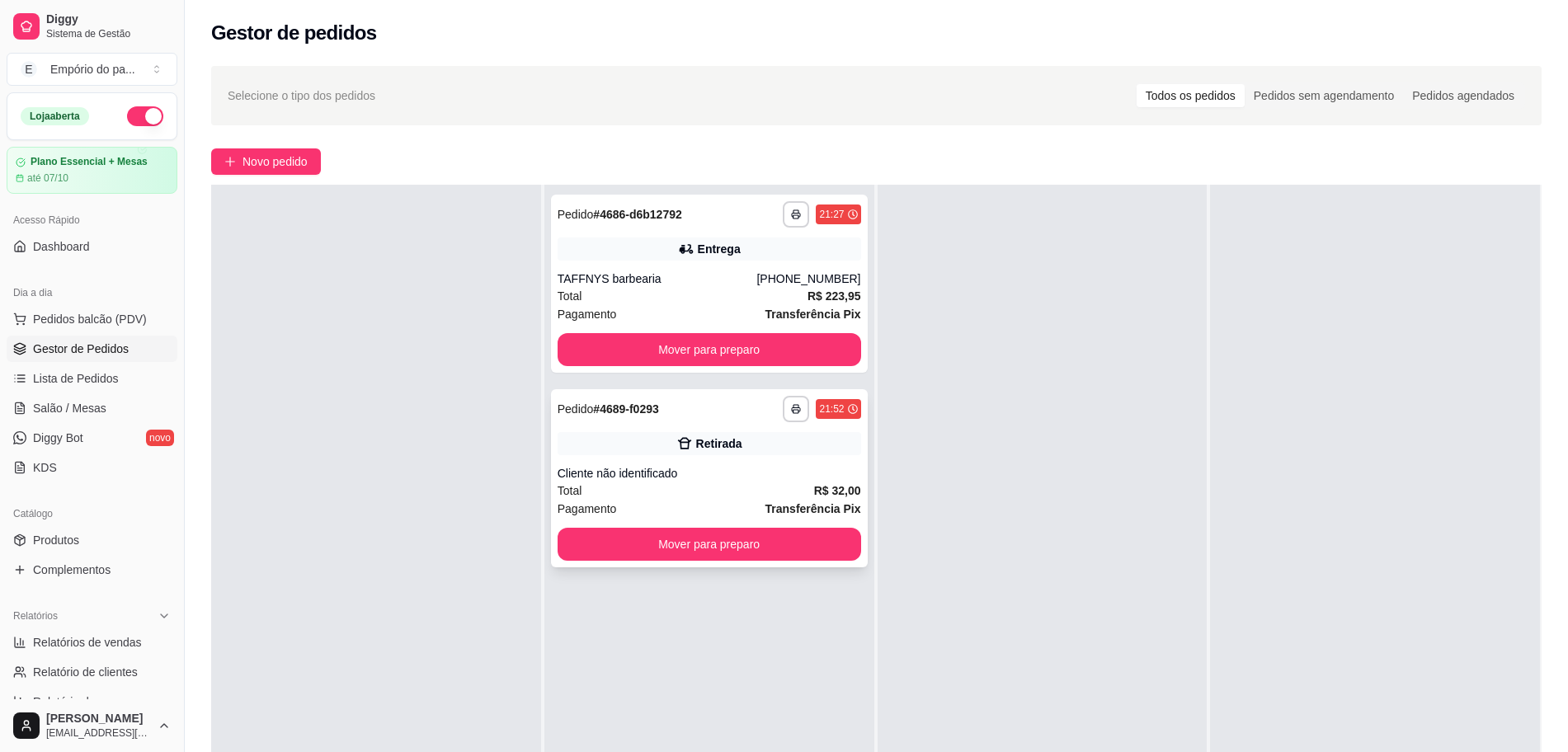
click at [713, 468] on div "Cliente não identificado" at bounding box center [708, 473] width 303 height 16
click at [654, 547] on button "Mover para preparo" at bounding box center [708, 544] width 303 height 33
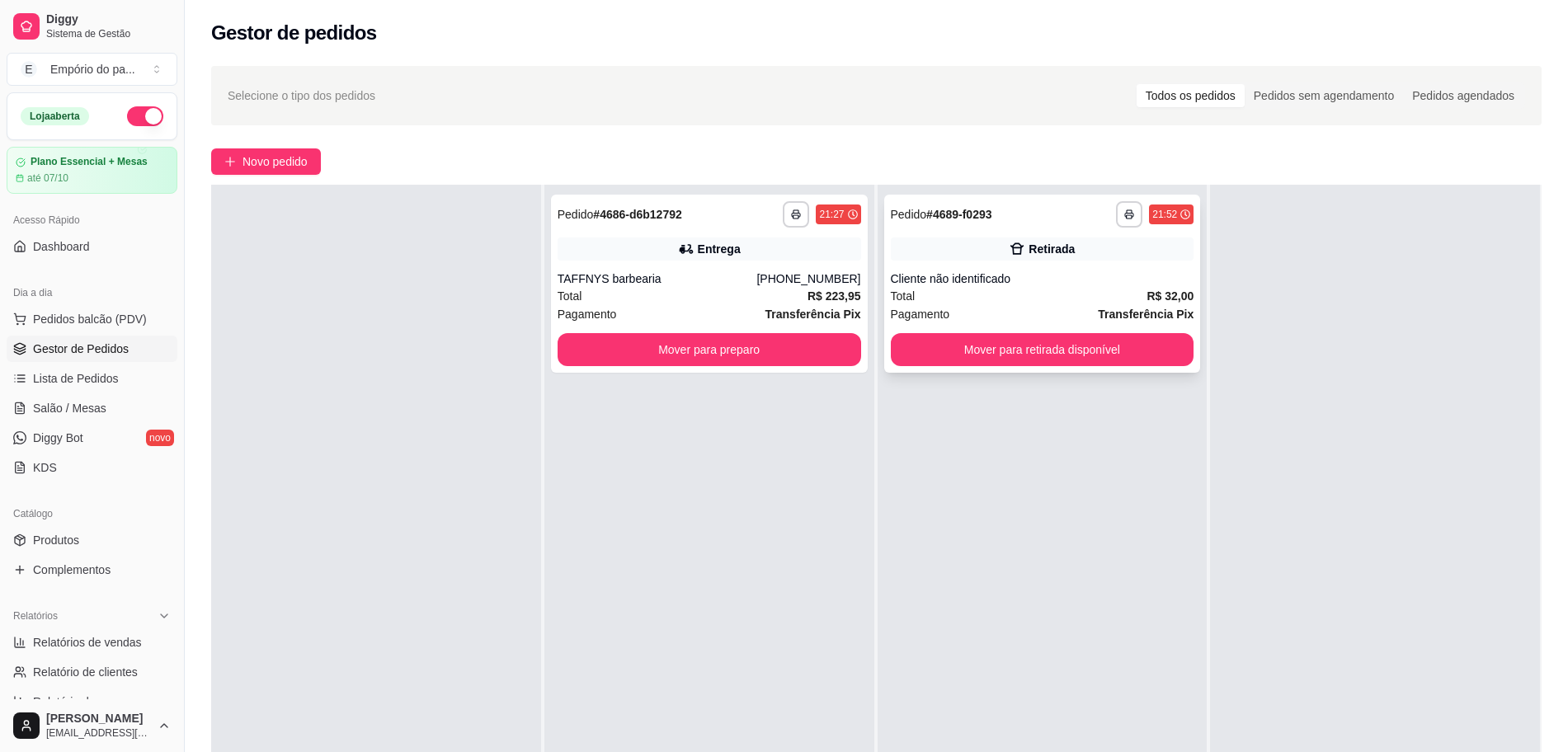
click at [962, 331] on div "**********" at bounding box center [1042, 283] width 317 height 178
click at [225, 154] on button "Novo pedido" at bounding box center [265, 161] width 109 height 26
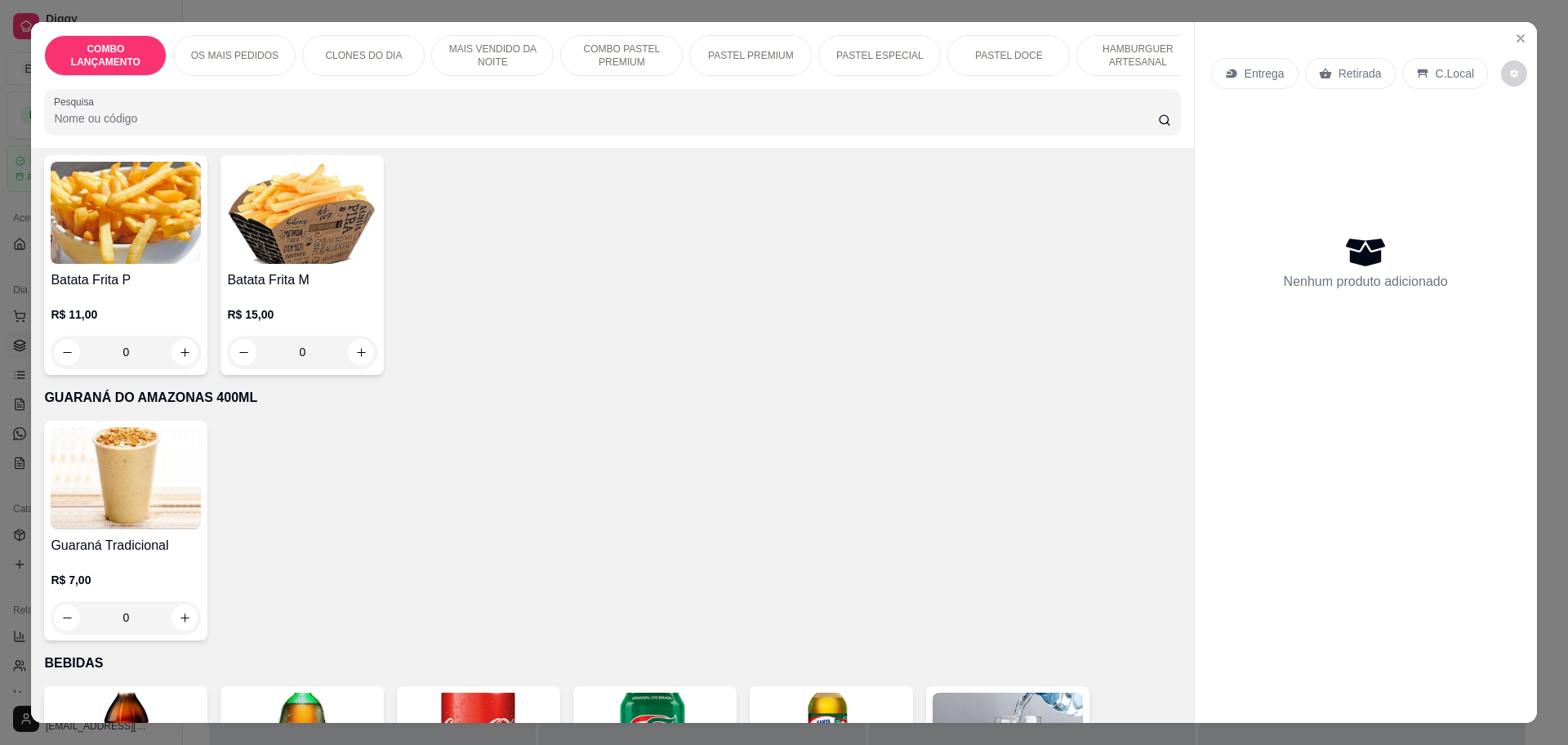
scroll to position [4770, 0]
click at [134, 537] on h4 "Guaraná Tradicional" at bounding box center [126, 547] width 151 height 20
click at [318, 421] on div "Guaraná Tradicional R$ 7,00 0" at bounding box center [612, 531] width 1136 height 220
click at [1514, 36] on icon "Close" at bounding box center [1521, 39] width 13 height 13
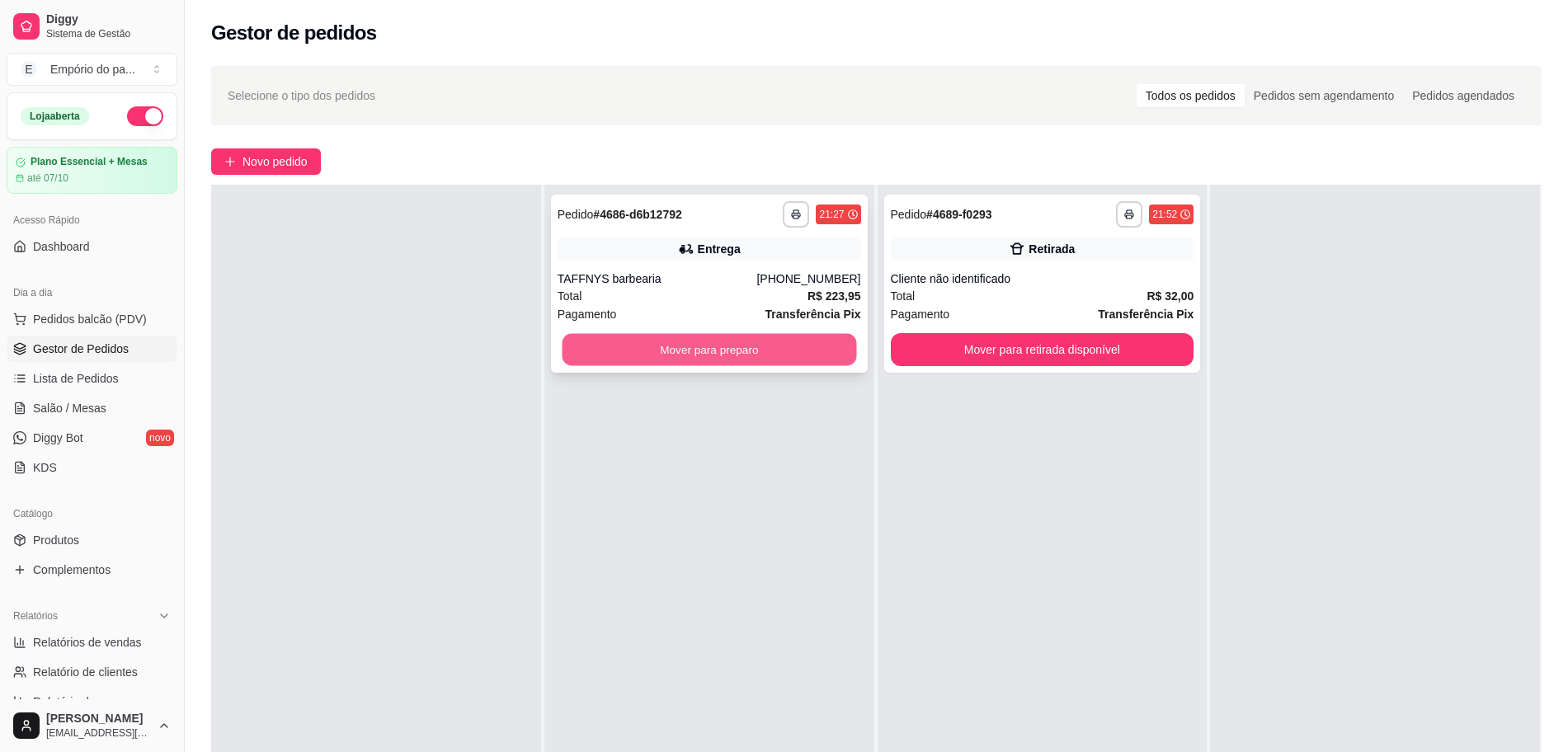
click at [768, 340] on button "Mover para preparo" at bounding box center [708, 350] width 294 height 33
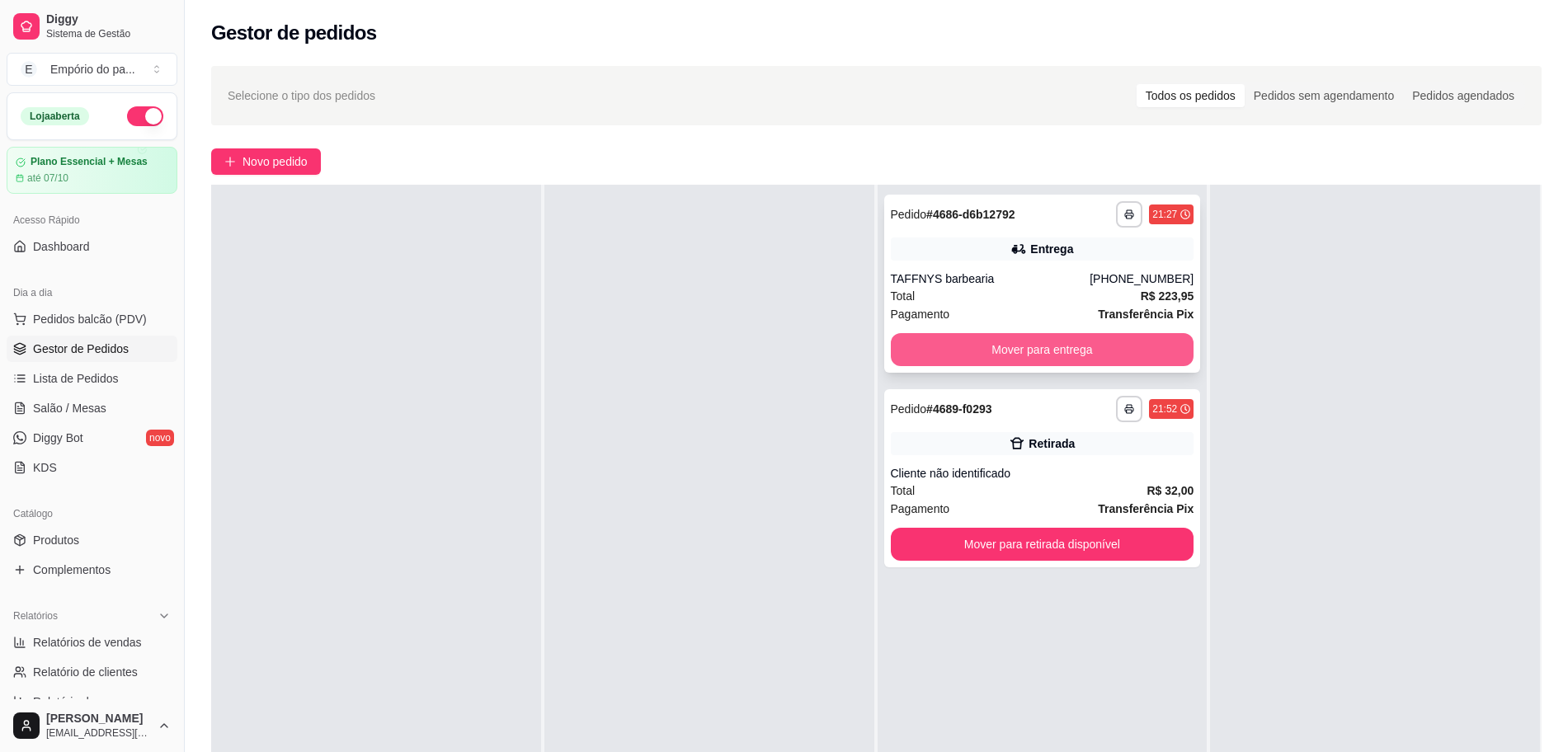
click at [979, 344] on button "Mover para entrega" at bounding box center [1041, 349] width 303 height 33
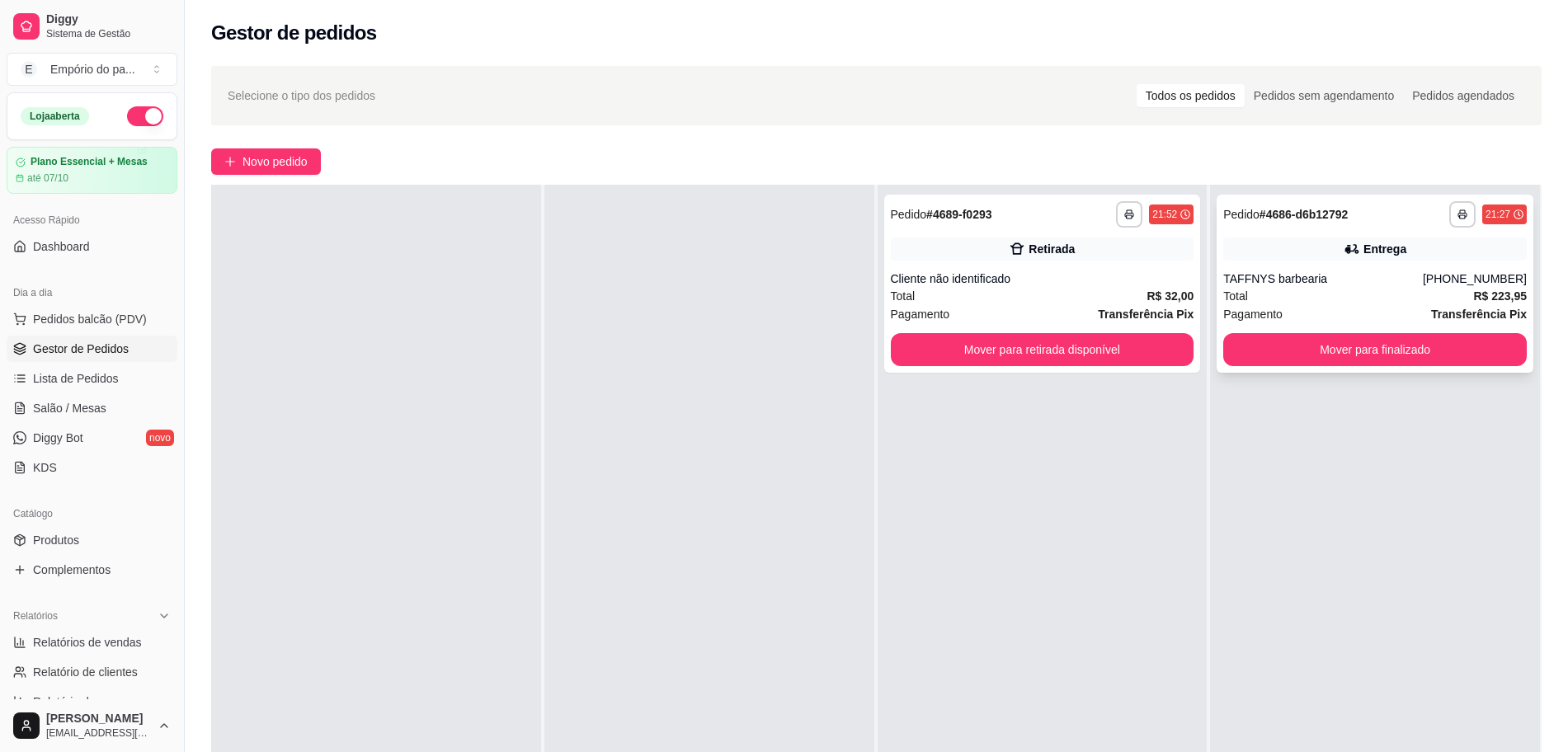
click at [1309, 294] on div "Total R$ 223,95" at bounding box center [1374, 296] width 303 height 18
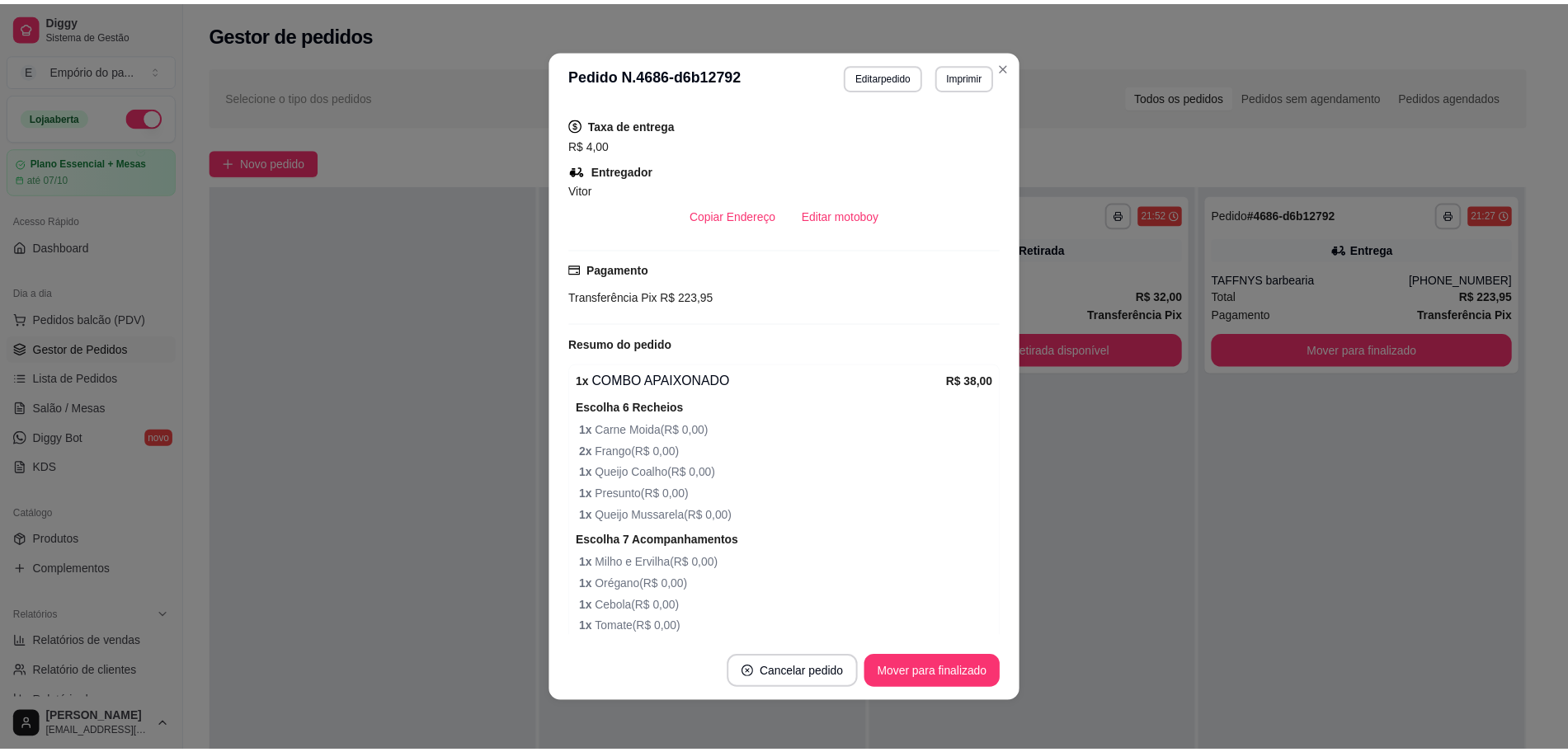
scroll to position [493, 0]
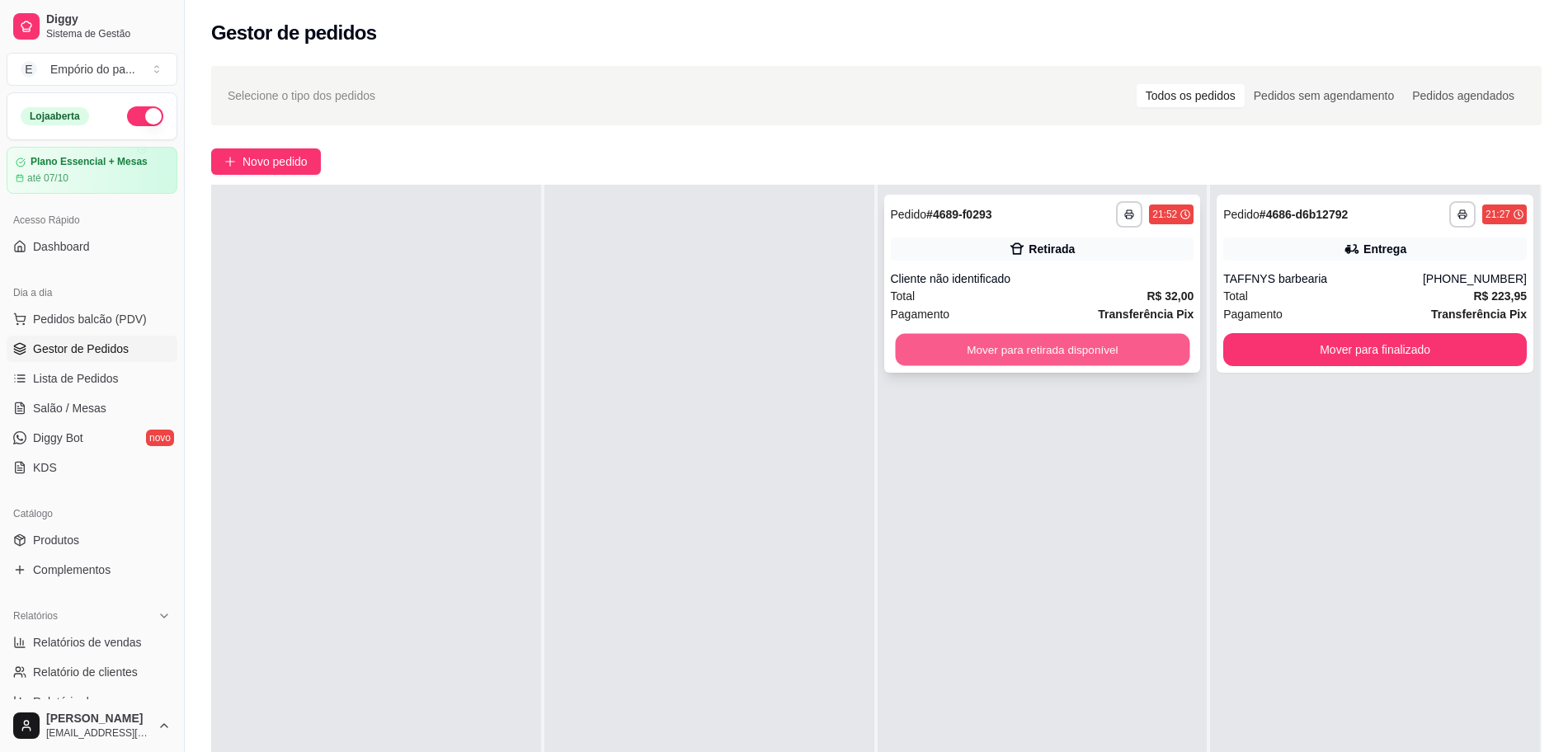
click at [1161, 347] on button "Mover para retirada disponível" at bounding box center [1041, 350] width 294 height 33
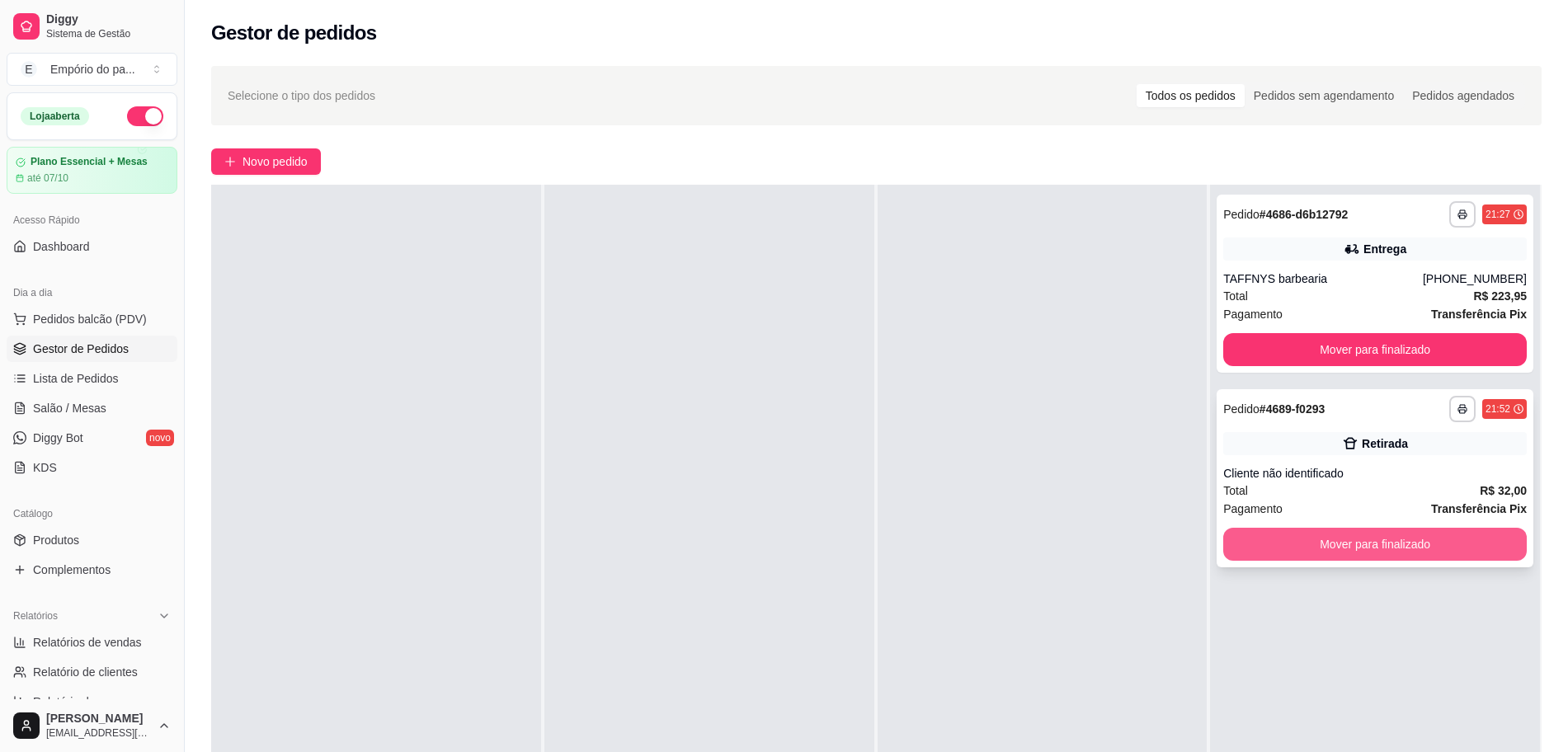
click at [1235, 541] on button "Mover para finalizado" at bounding box center [1374, 544] width 303 height 33
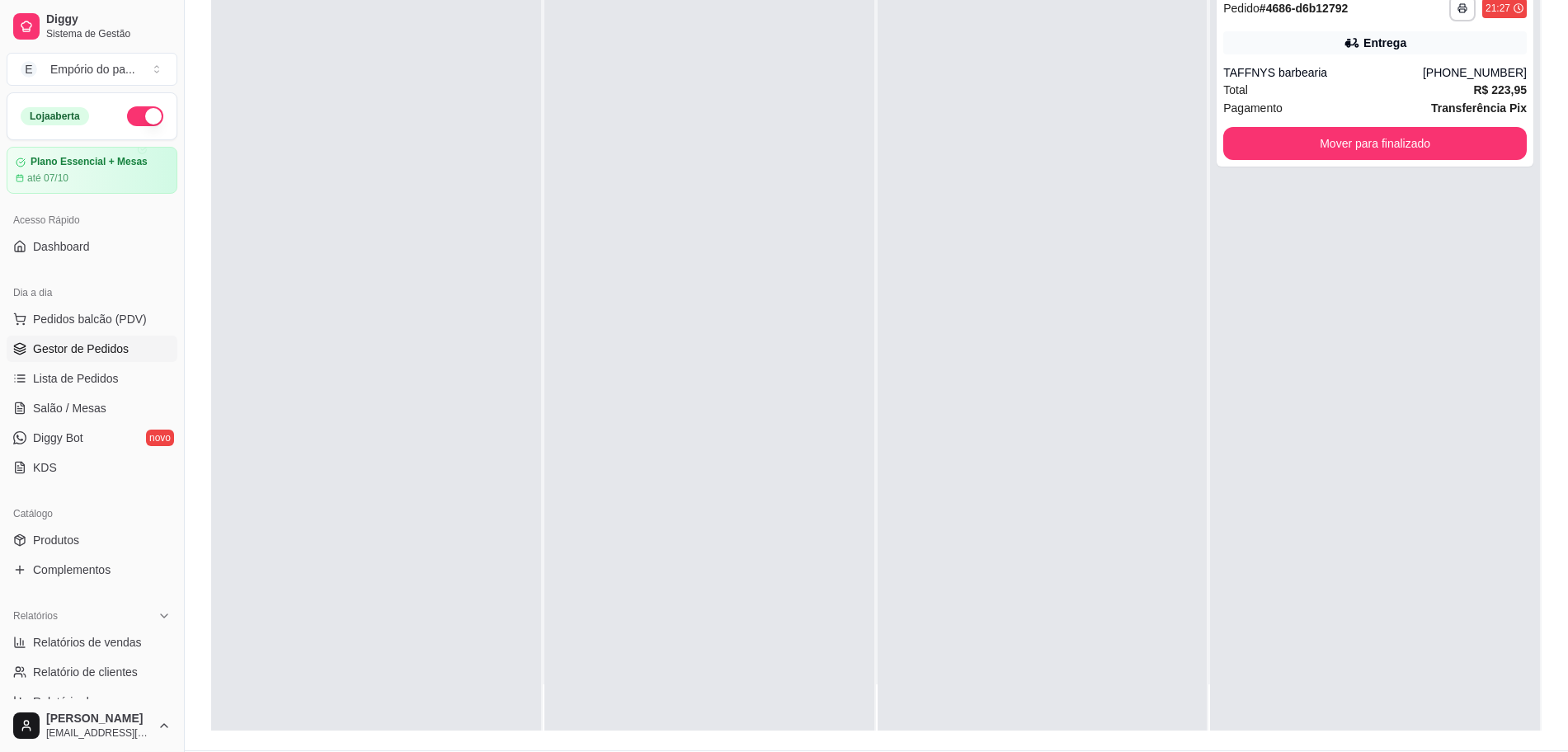
scroll to position [0, 0]
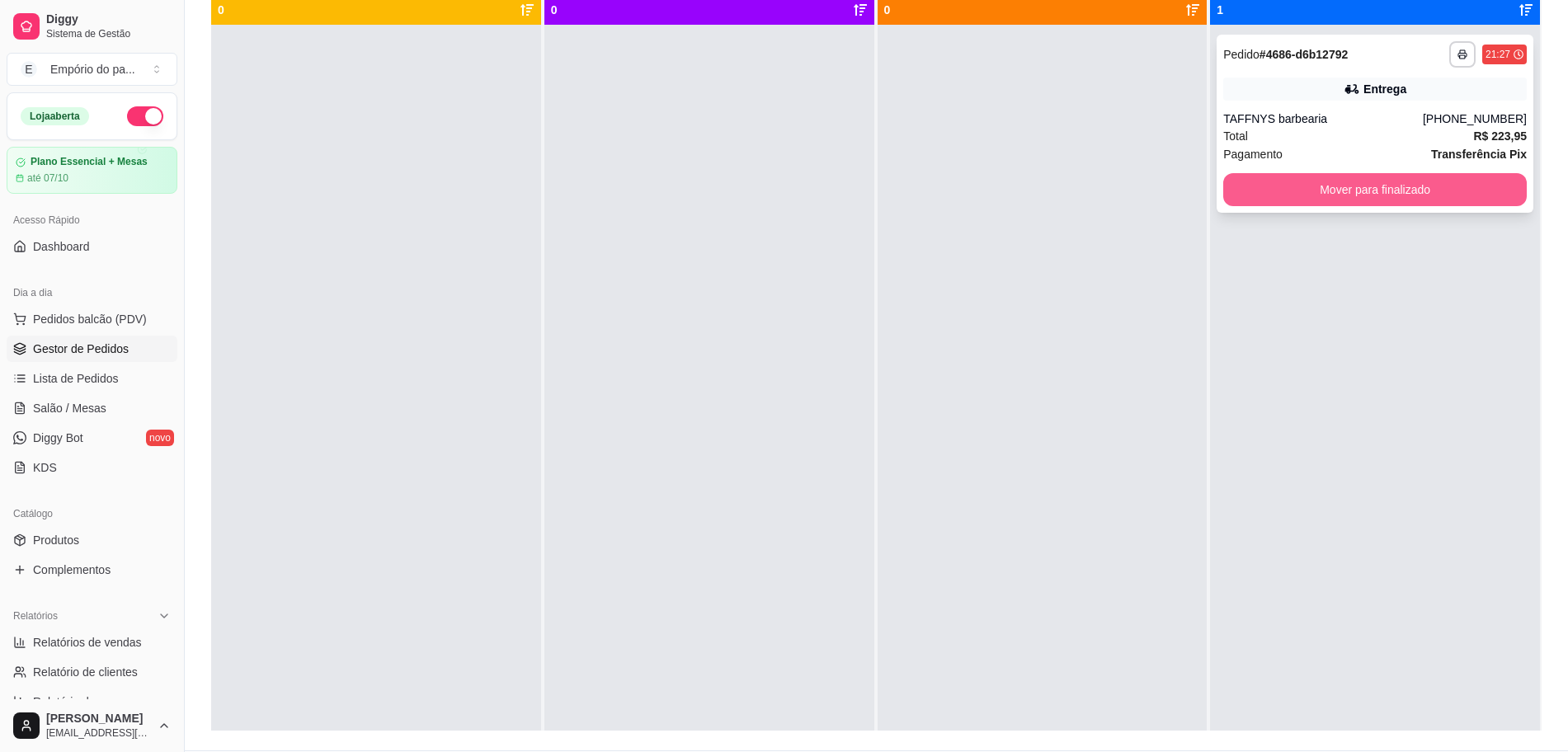
click at [1444, 180] on button "Mover para finalizado" at bounding box center [1374, 189] width 303 height 33
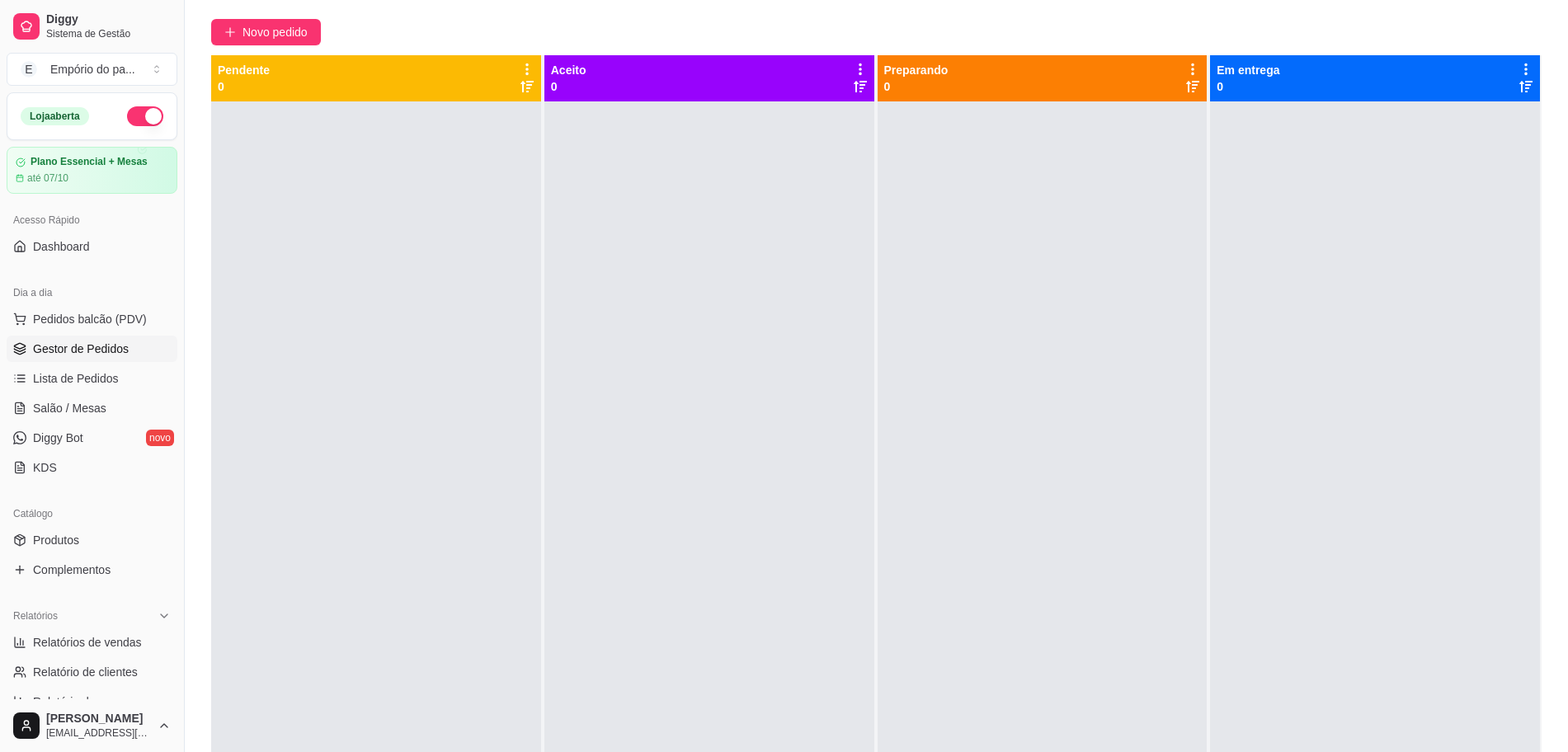
scroll to position [103, 0]
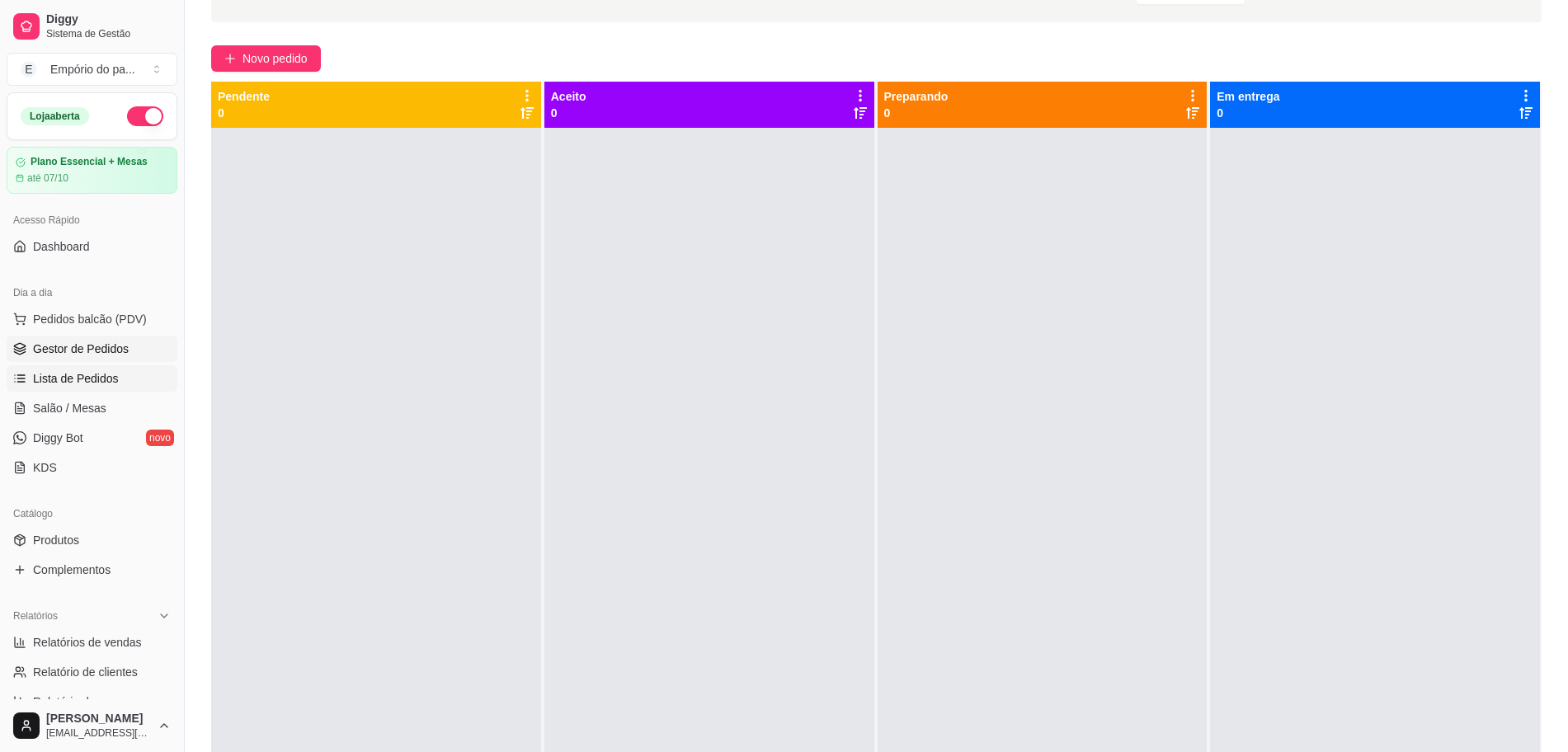
click at [109, 374] on span "Lista de Pedidos" at bounding box center [75, 378] width 86 height 16
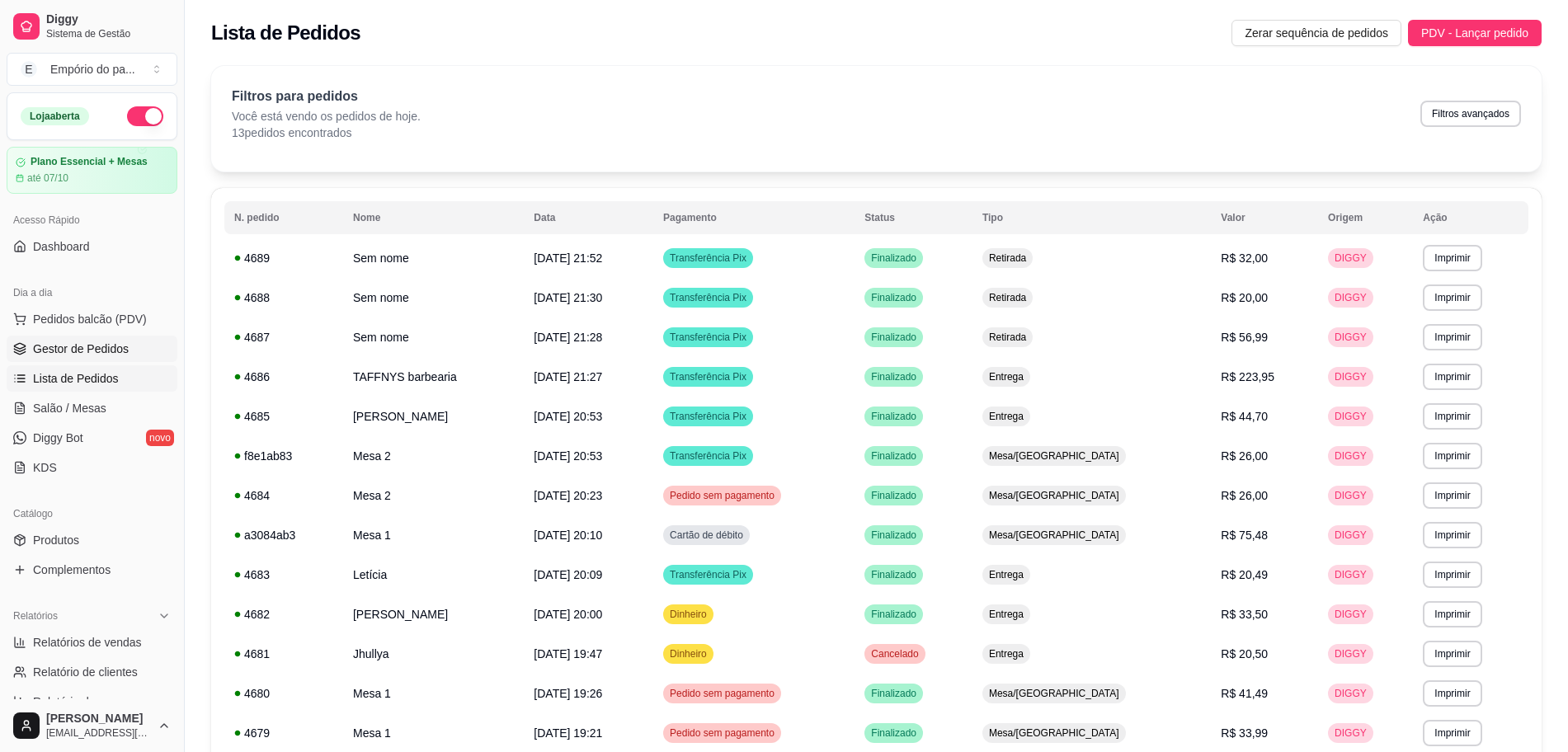
click at [111, 346] on span "Gestor de Pedidos" at bounding box center [81, 348] width 96 height 16
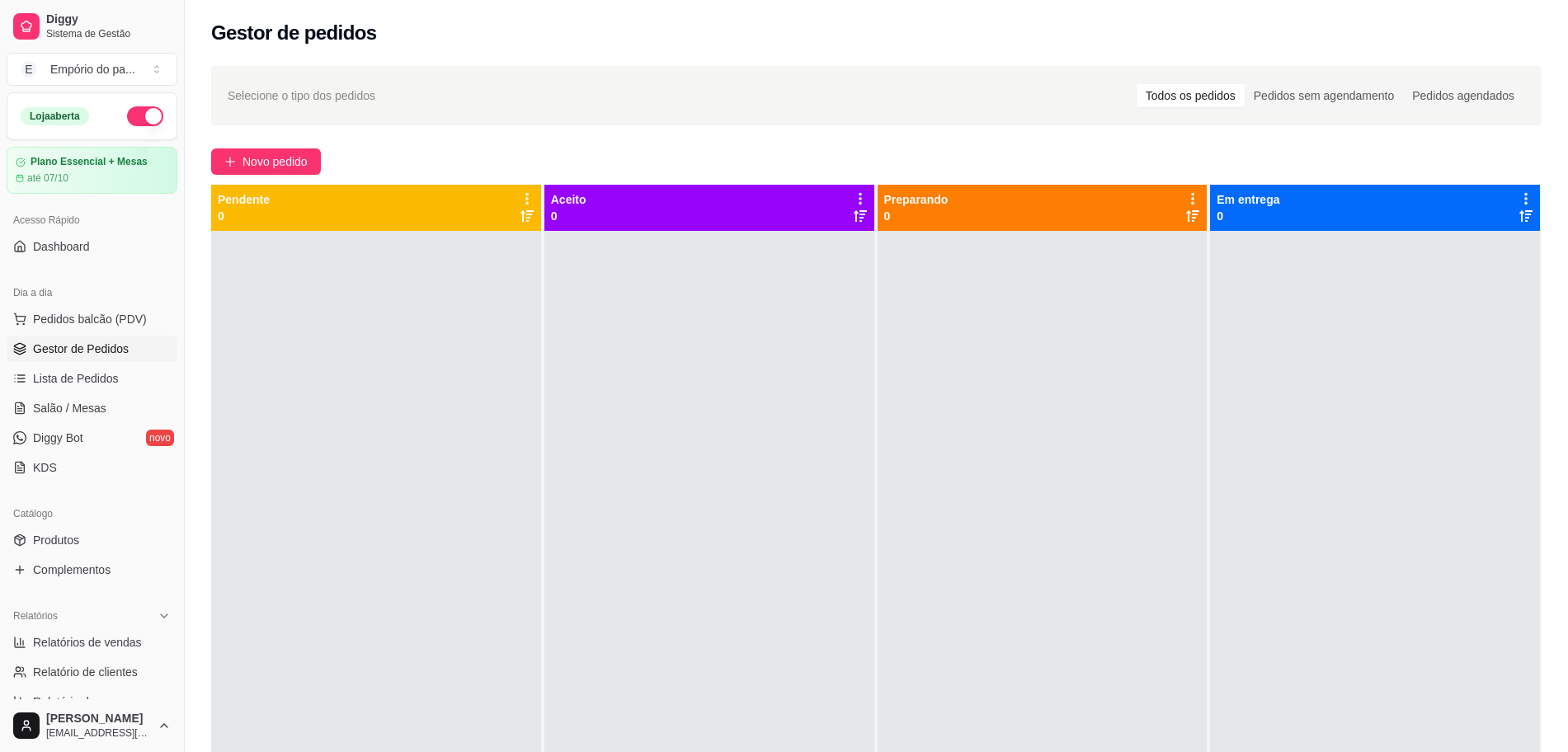
click at [71, 347] on span "Gestor de Pedidos" at bounding box center [81, 348] width 96 height 16
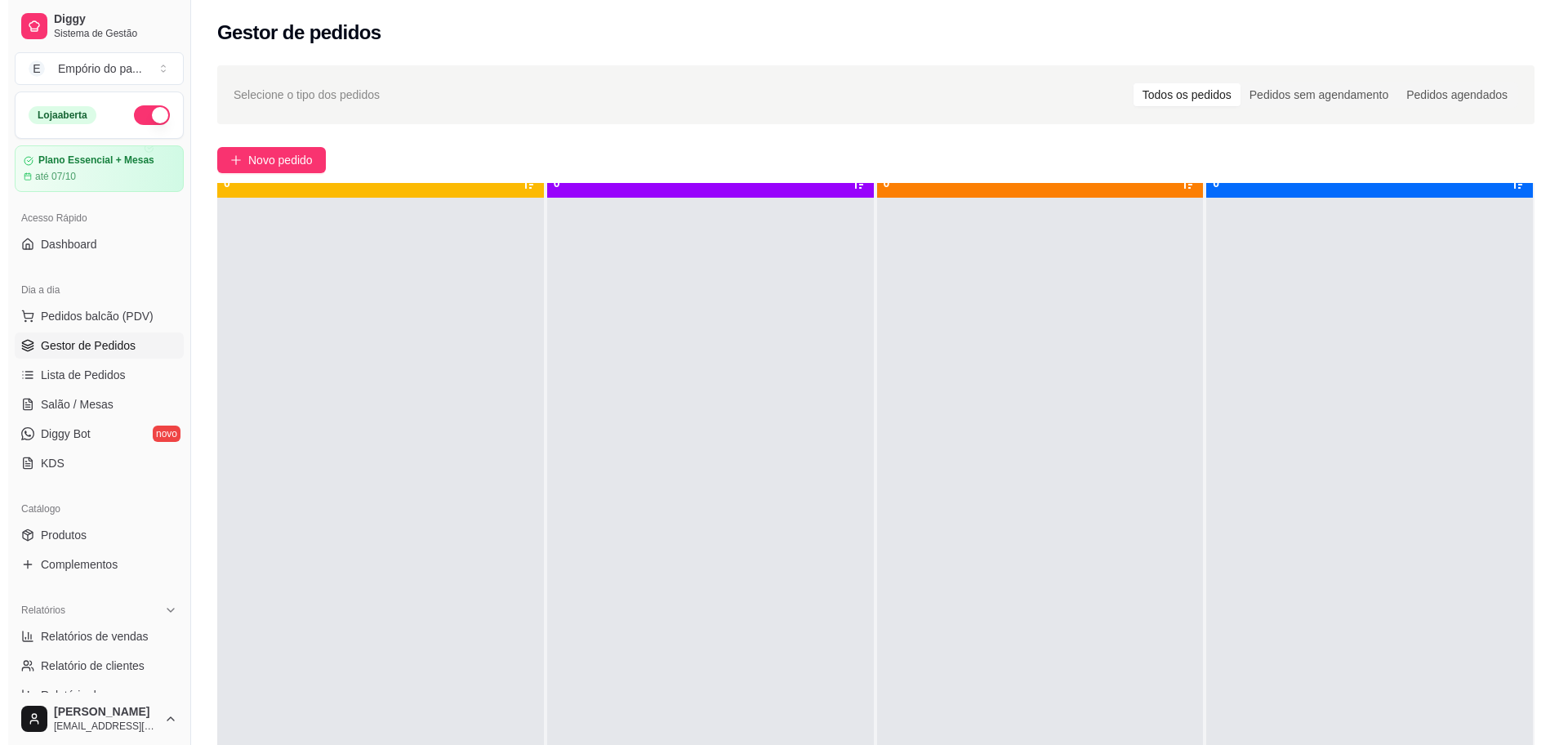
scroll to position [46, 0]
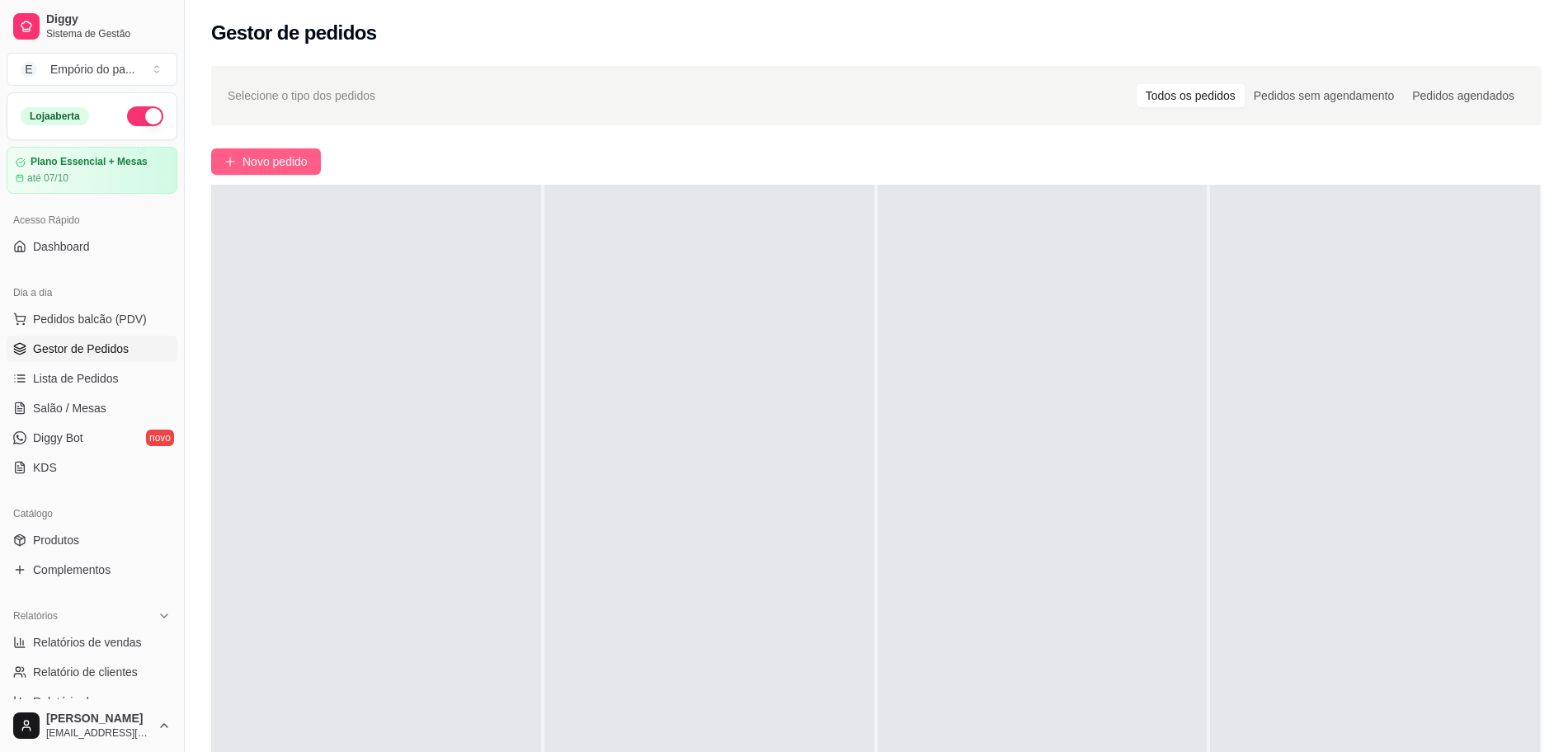
click at [267, 153] on span "Novo pedido" at bounding box center [275, 162] width 65 height 18
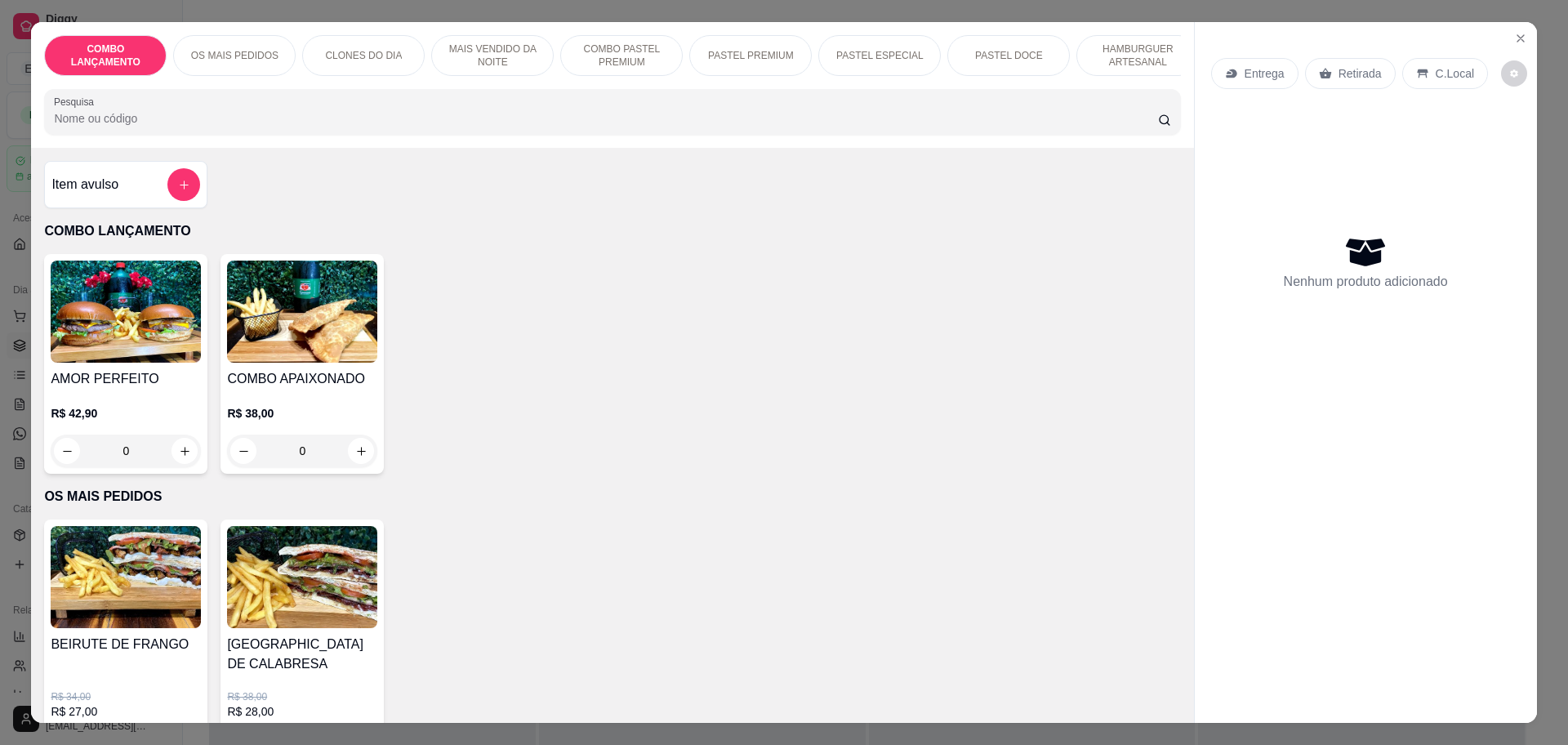
click at [1345, 70] on p "Retirada" at bounding box center [1360, 74] width 43 height 16
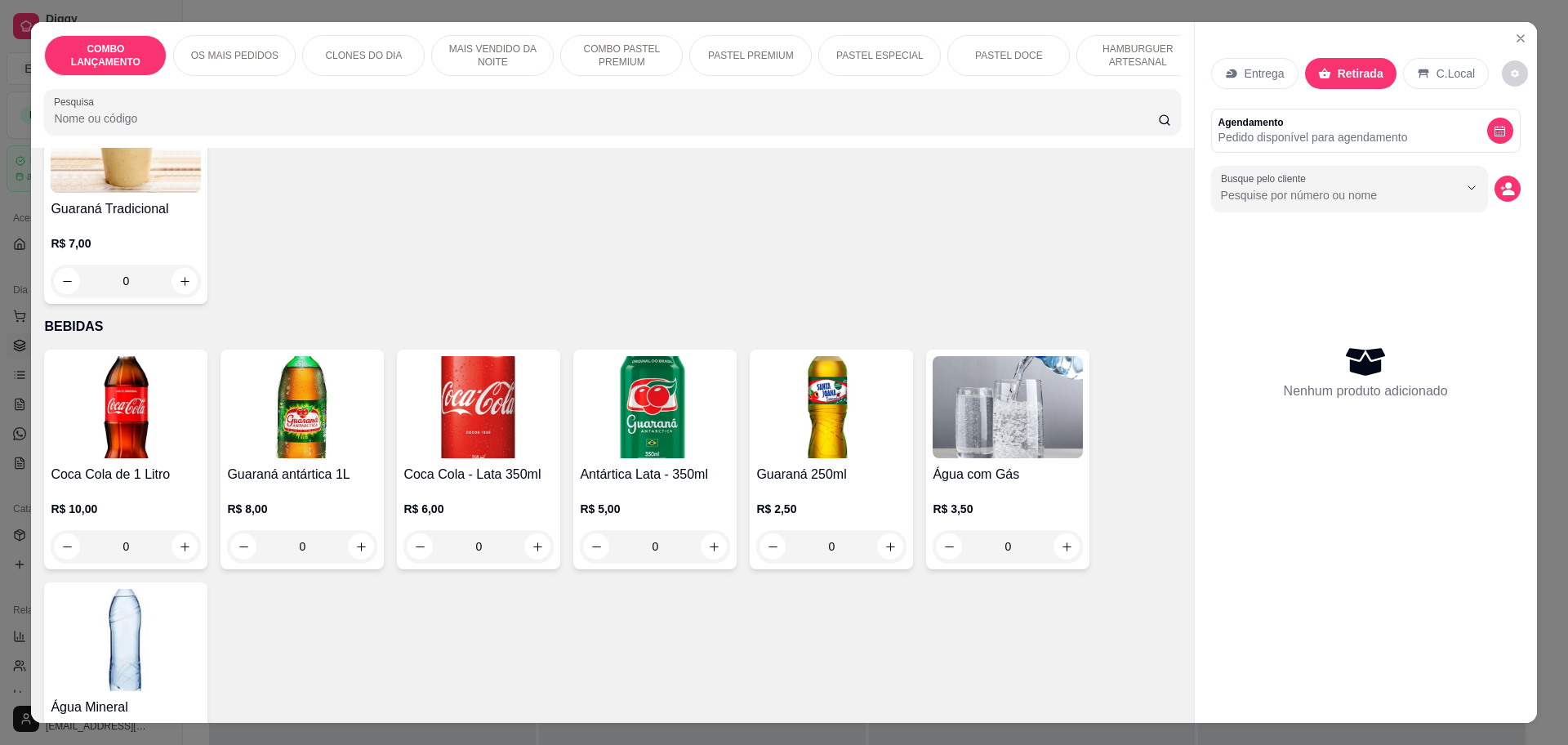
scroll to position [4872, 0]
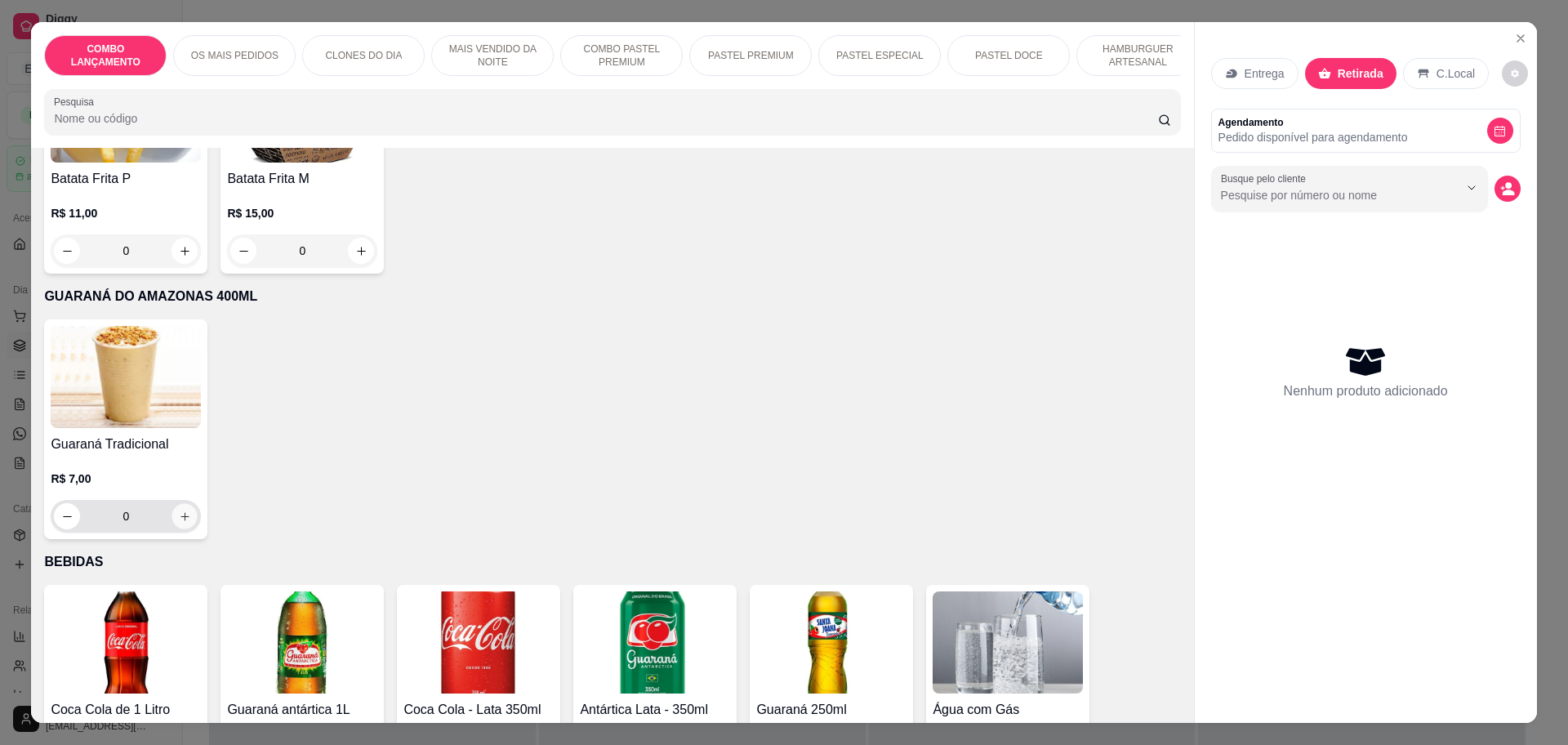
click at [179, 511] on icon "increase-product-quantity" at bounding box center [185, 517] width 13 height 13
type input "1"
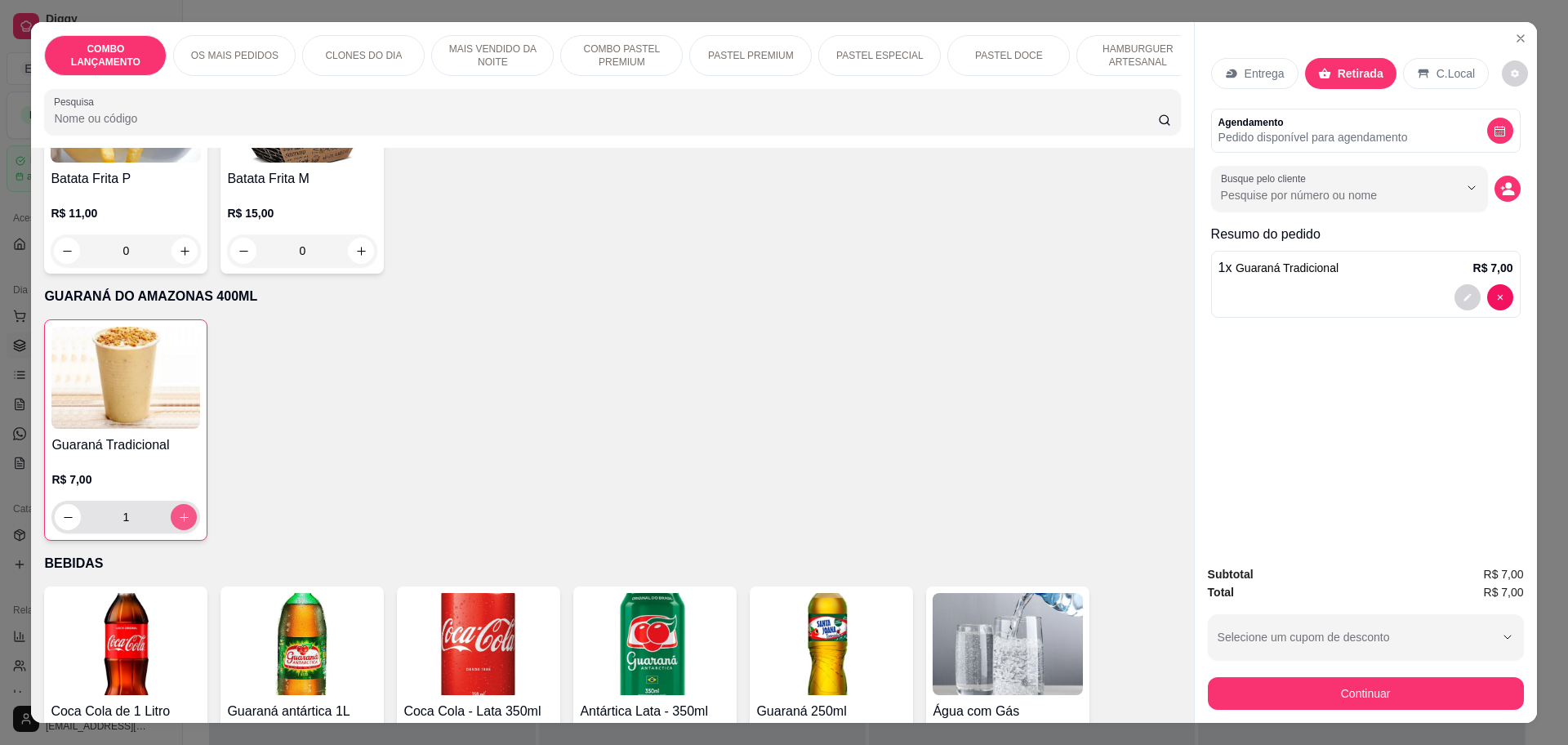
click at [1500, 184] on icon "decrease-product-quantity" at bounding box center [1507, 188] width 14 height 14
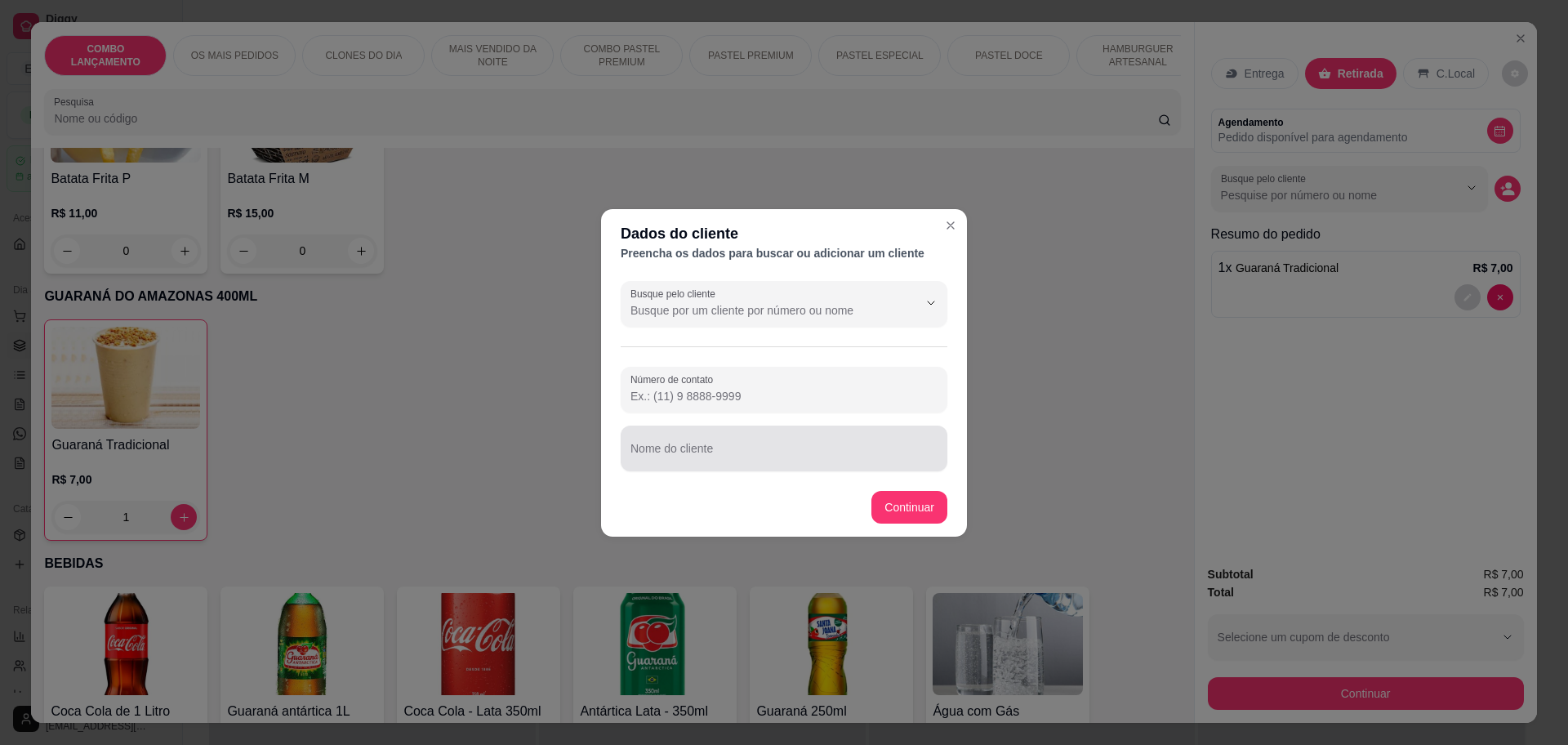
click at [751, 441] on div at bounding box center [784, 448] width 307 height 32
type input "vitor"
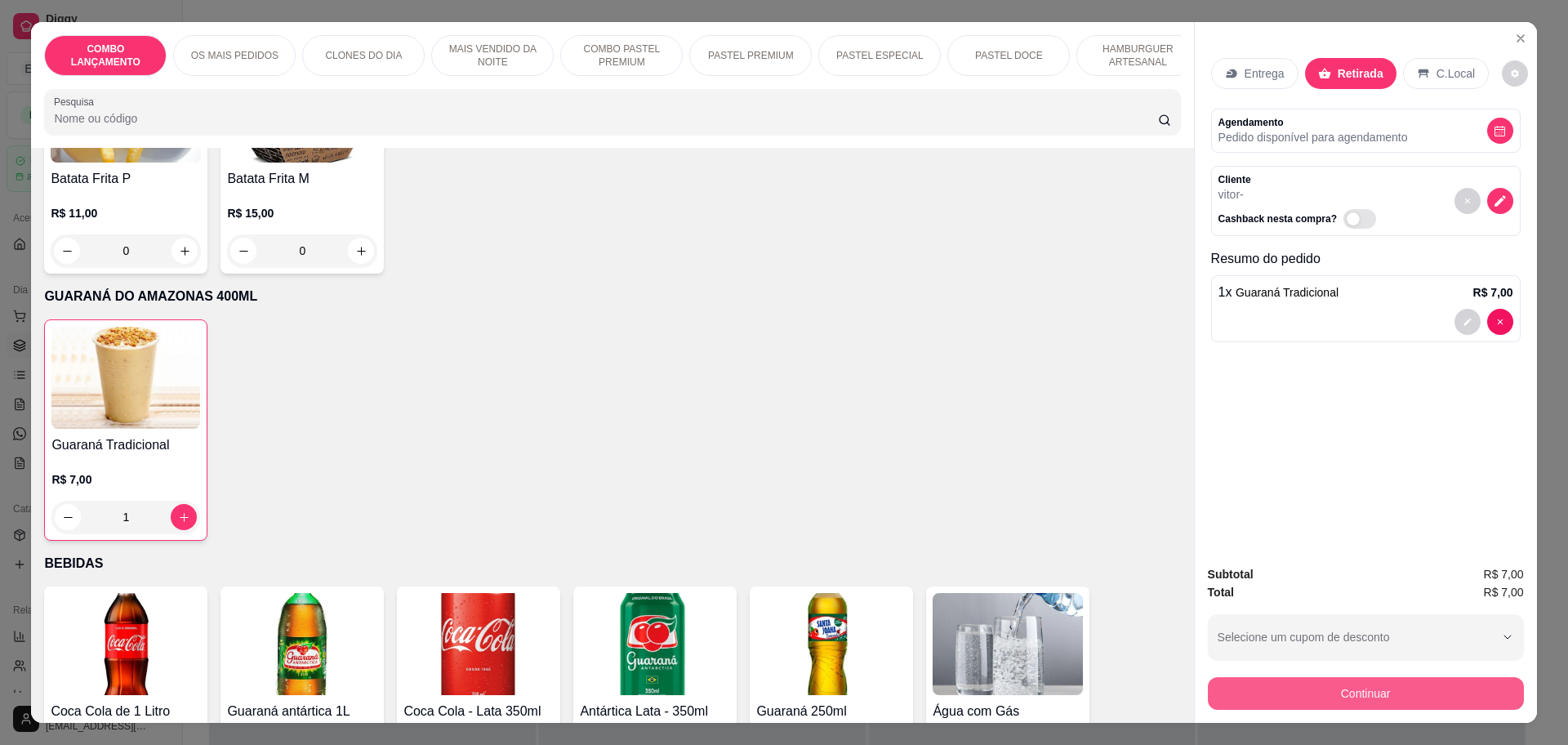
click at [1349, 691] on button "Continuar" at bounding box center [1366, 694] width 316 height 32
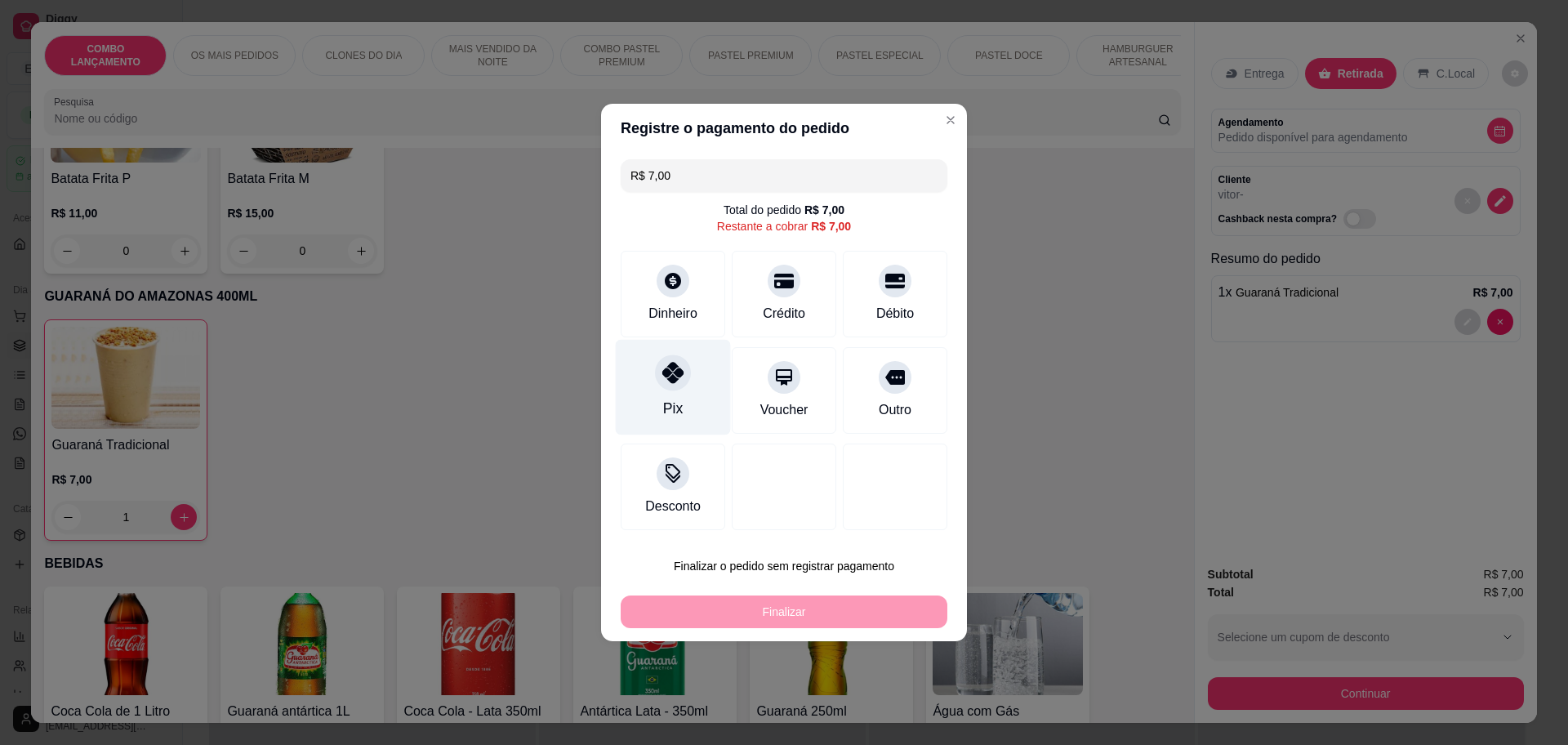
click at [677, 411] on div "Pix" at bounding box center [673, 409] width 20 height 22
type input "R$ 0,00"
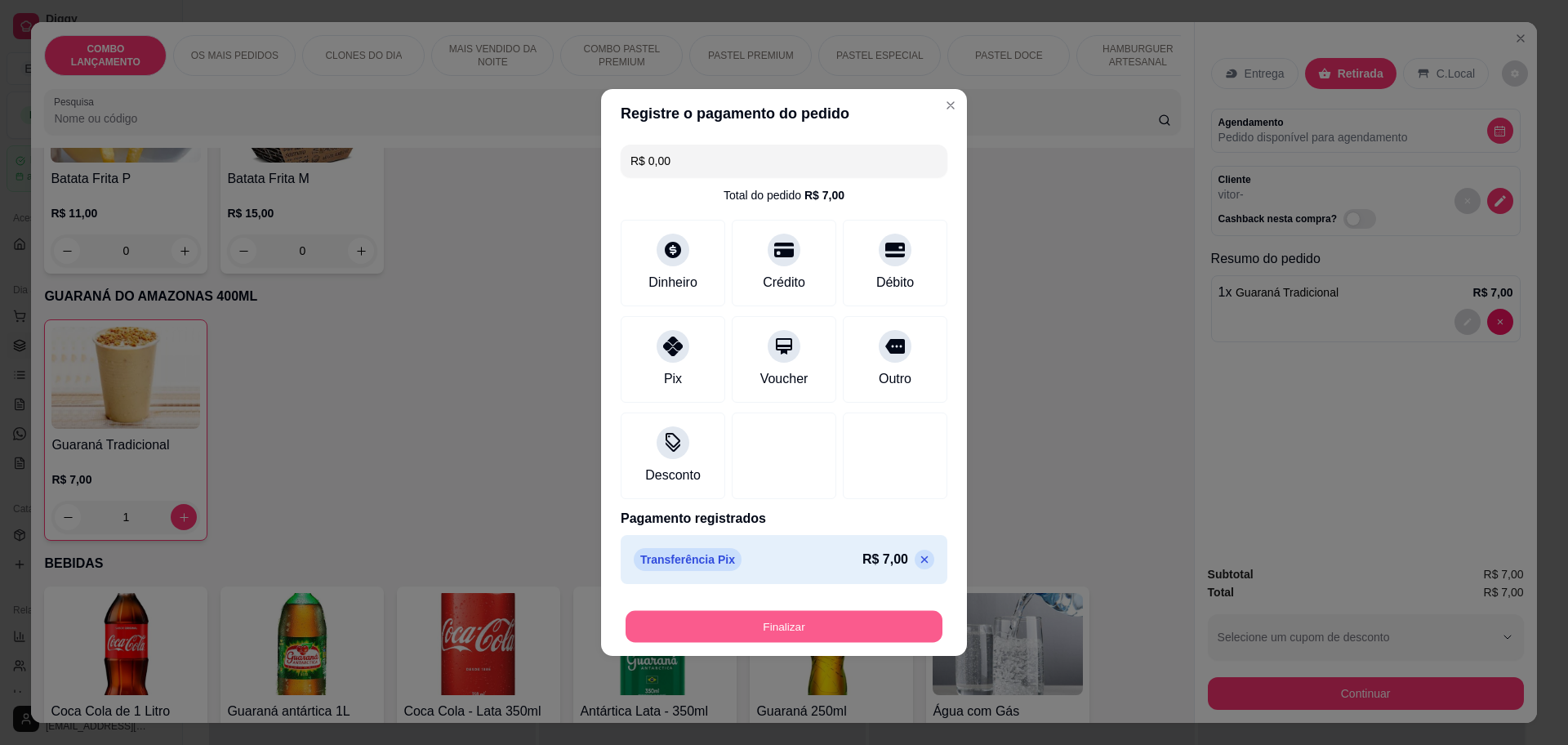
click at [747, 642] on button "Finalizar" at bounding box center [784, 628] width 317 height 32
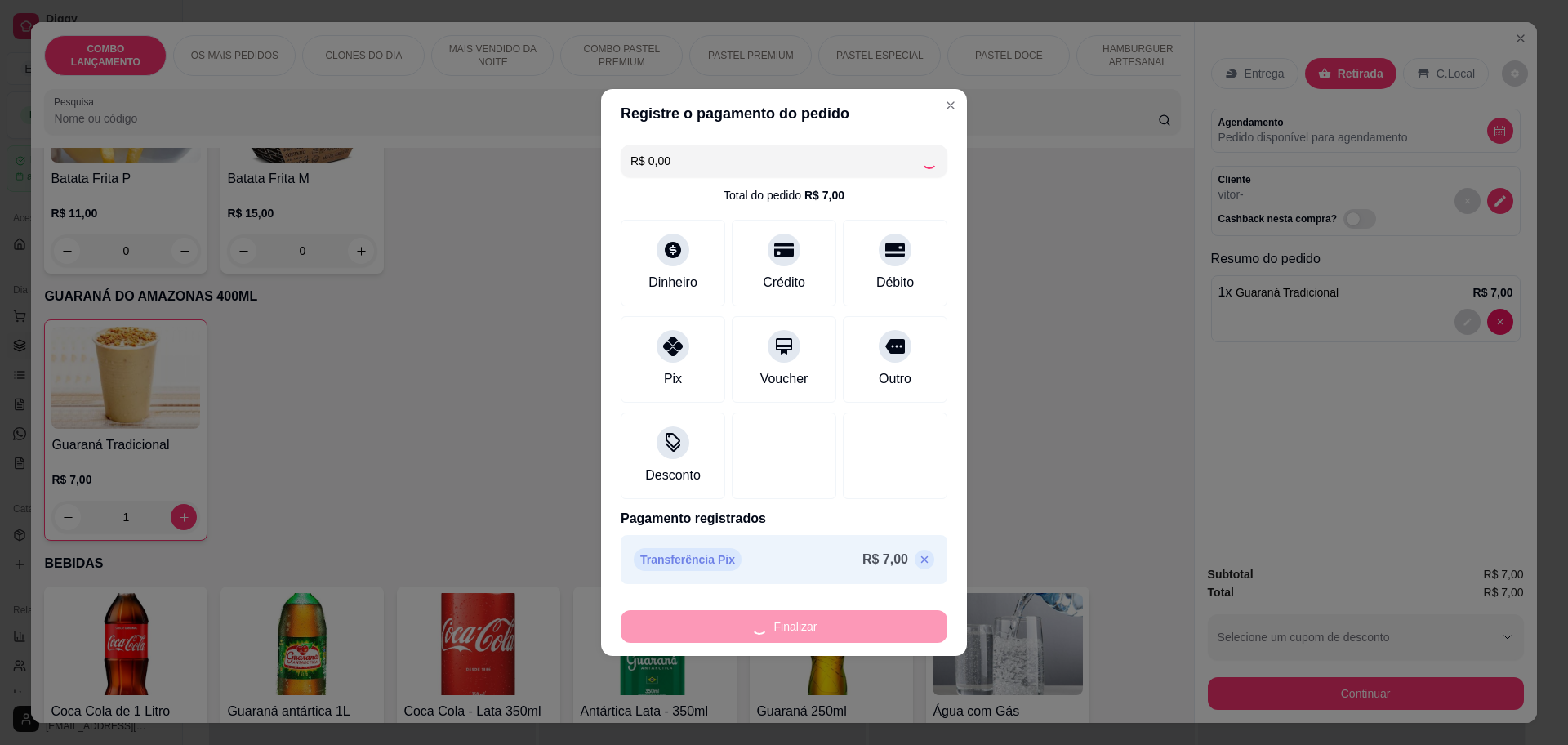
type input "0"
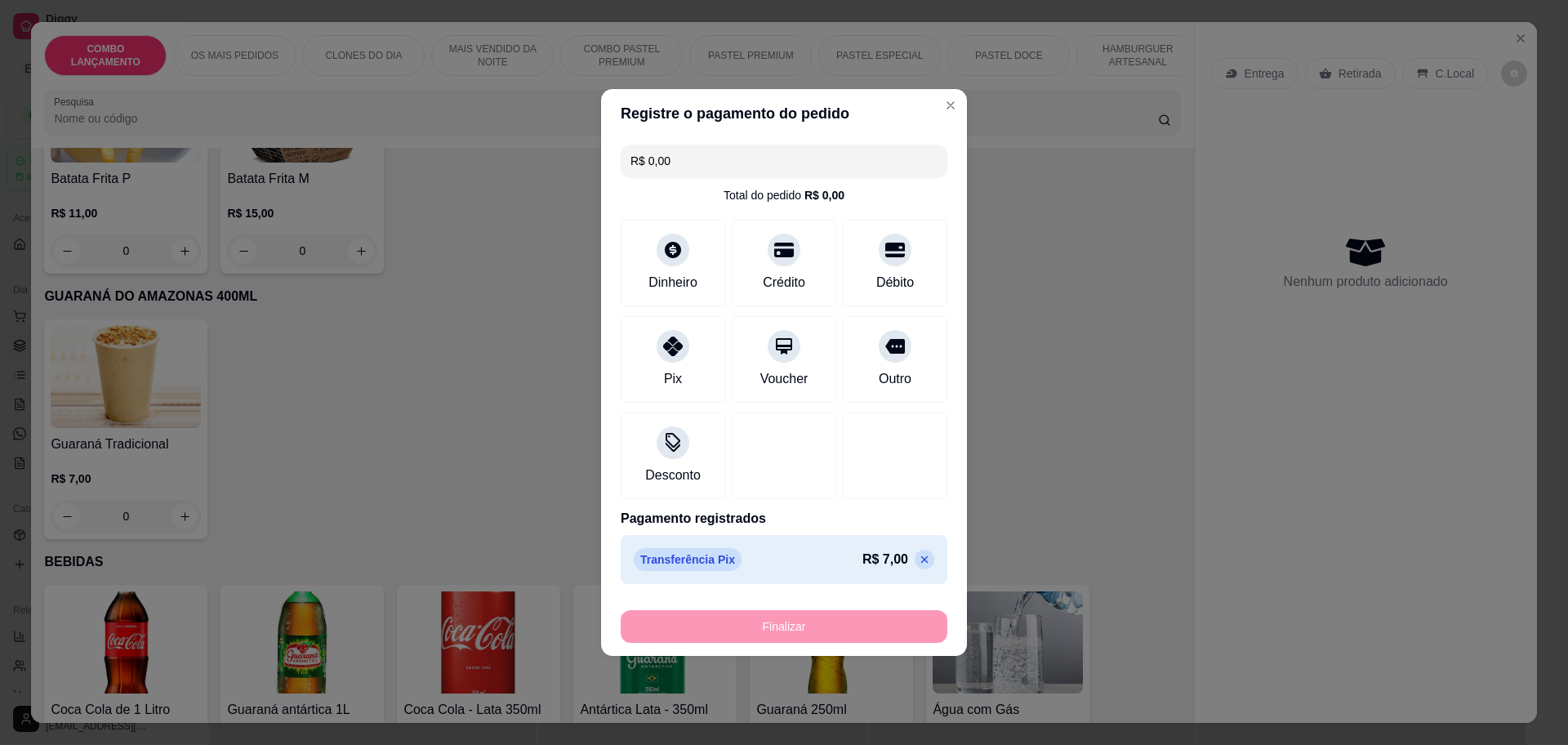
type input "-R$ 7,00"
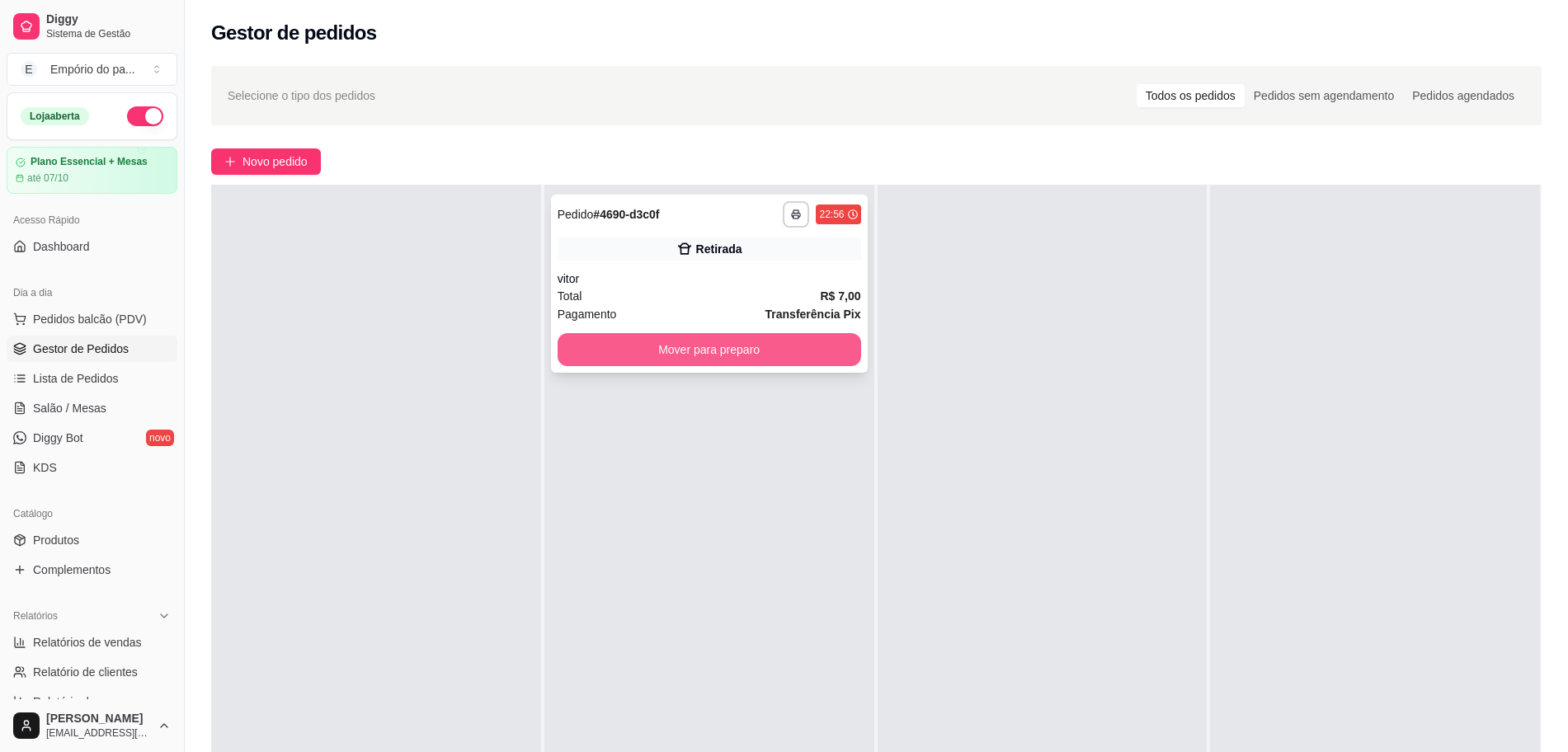
click at [773, 349] on button "Mover para preparo" at bounding box center [708, 349] width 303 height 33
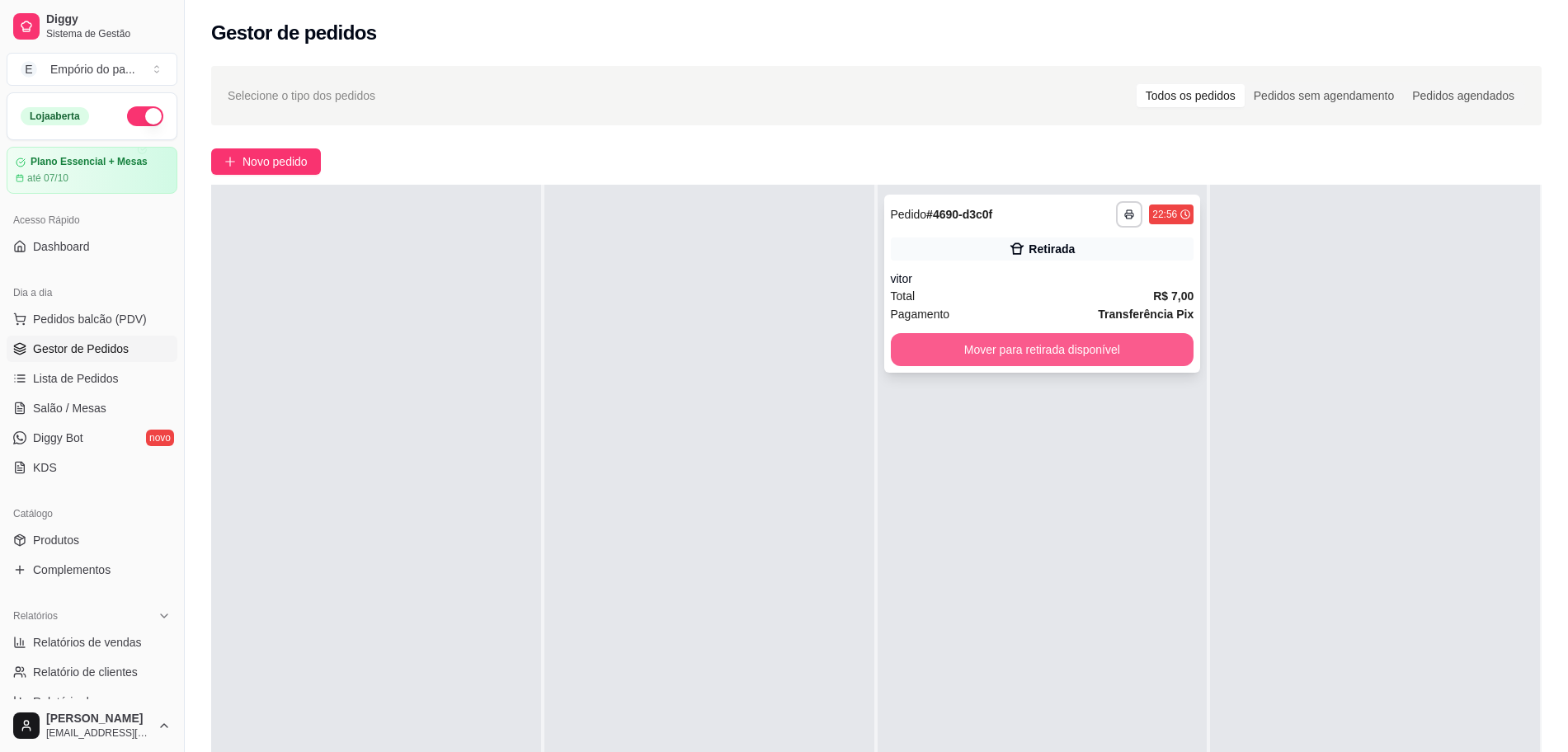
click at [968, 357] on button "Mover para retirada disponível" at bounding box center [1041, 349] width 303 height 33
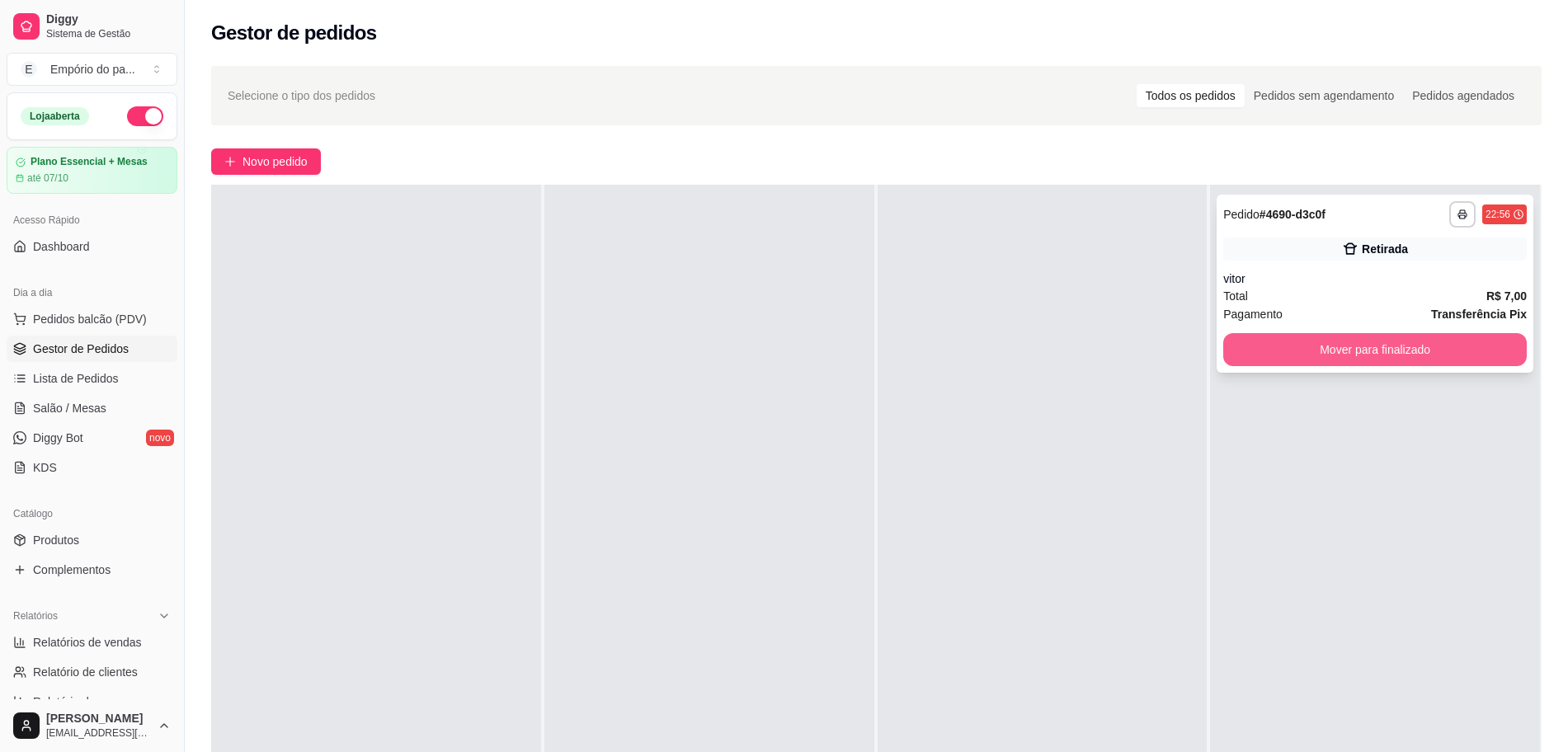
click at [1375, 353] on button "Mover para finalizado" at bounding box center [1374, 349] width 303 height 33
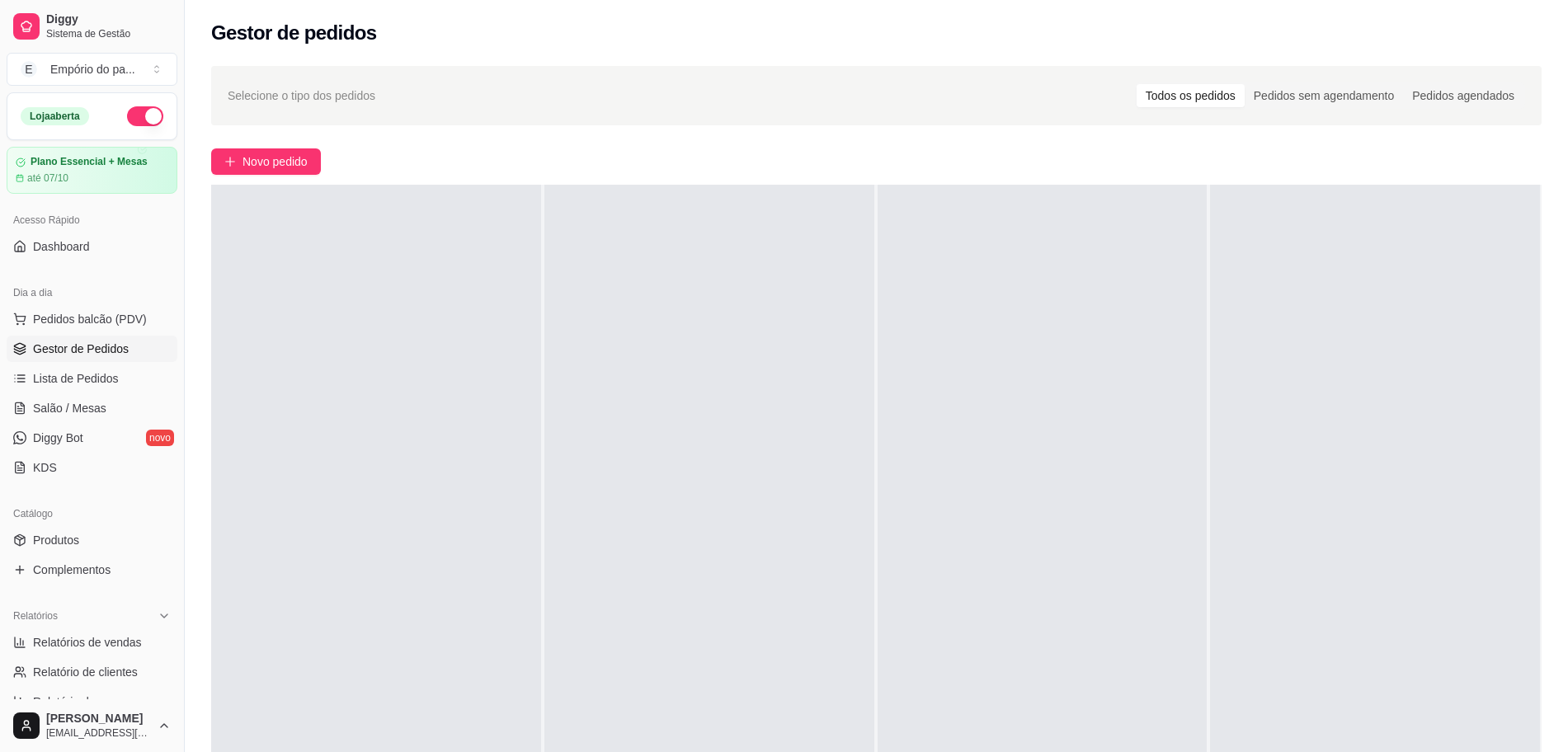
click at [1478, 333] on div at bounding box center [1374, 560] width 330 height 752
click at [23, 402] on icon at bounding box center [20, 408] width 14 height 14
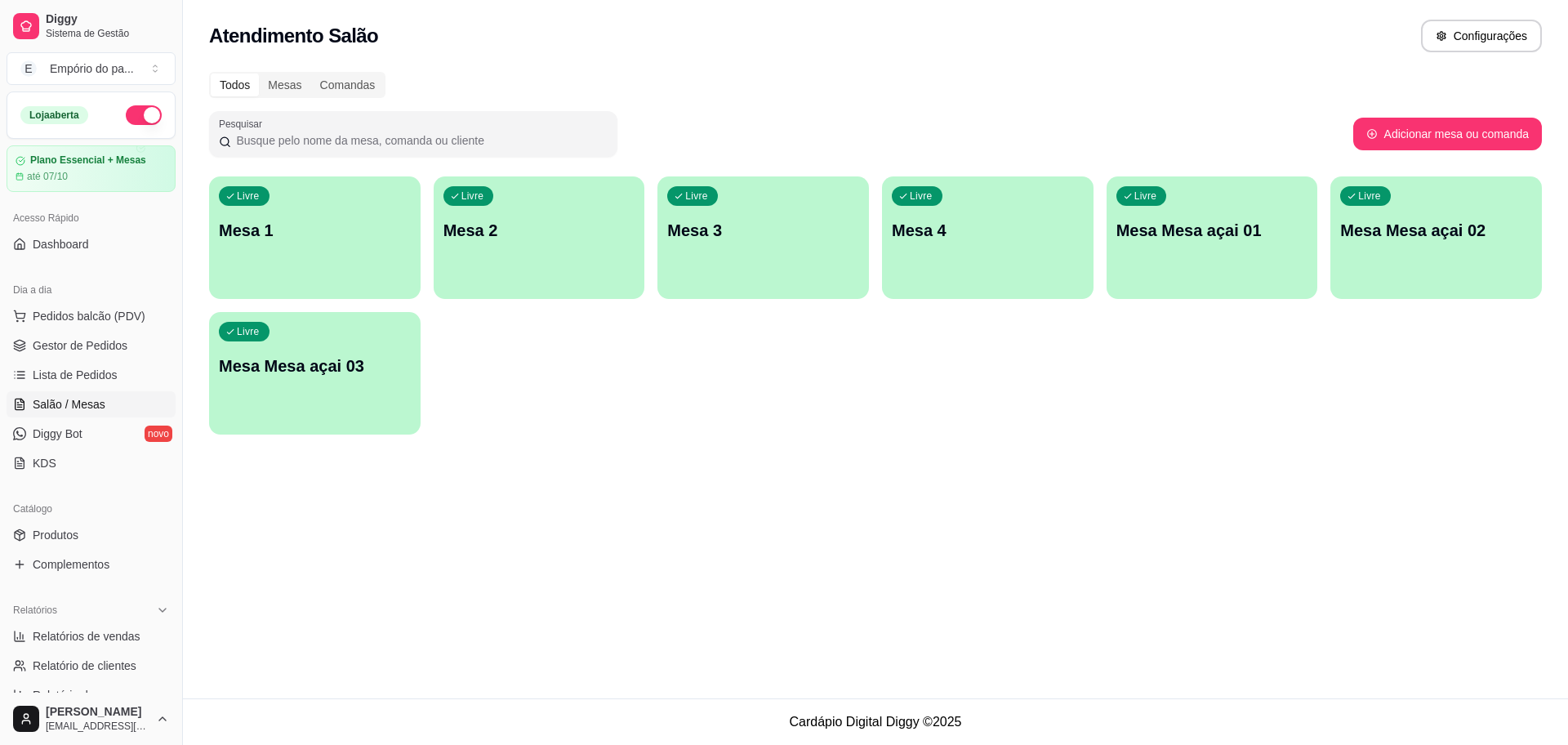
click at [732, 190] on div "Livre Mesa 3" at bounding box center [763, 228] width 211 height 103
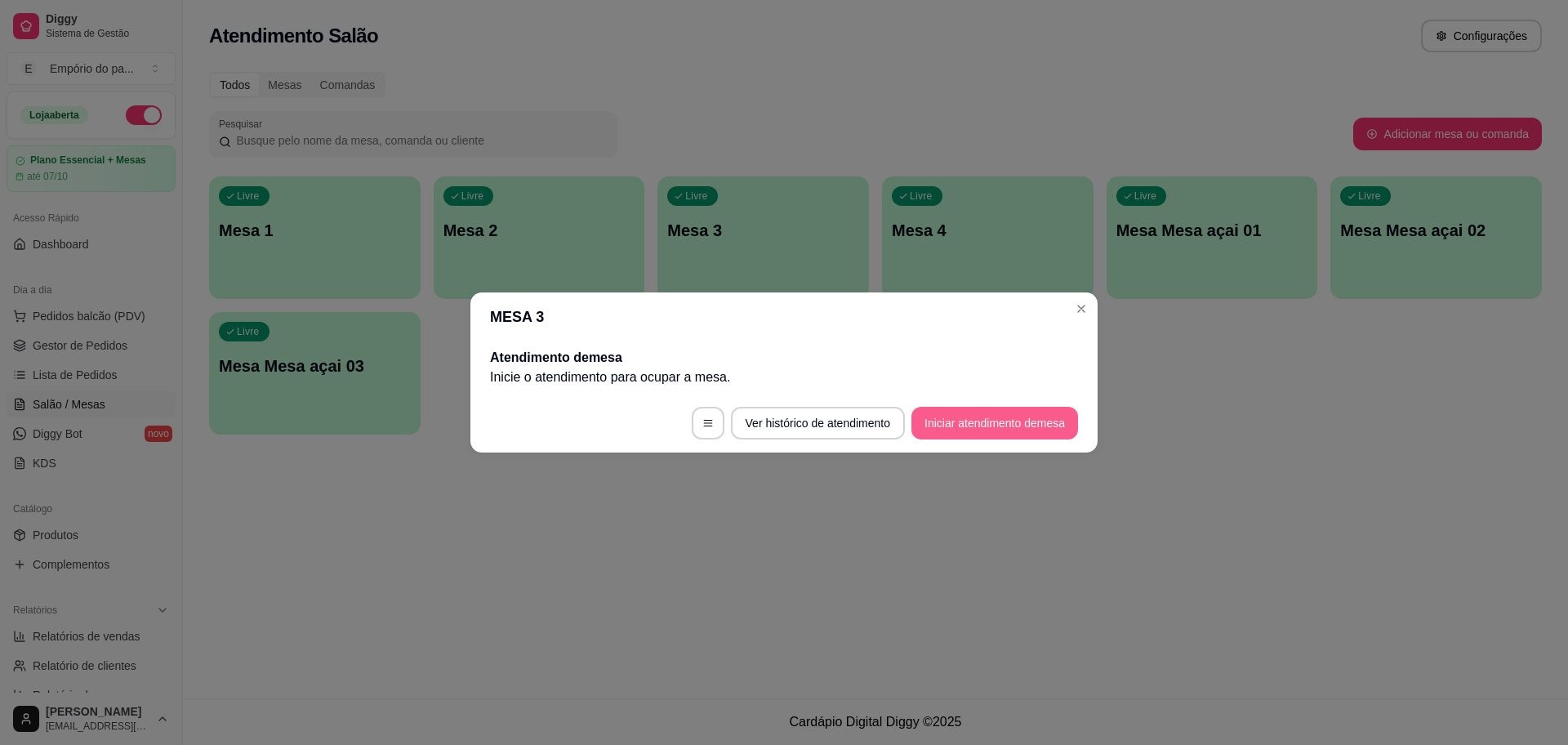
click at [1008, 414] on button "Iniciar atendimento de mesa" at bounding box center [995, 423] width 167 height 32
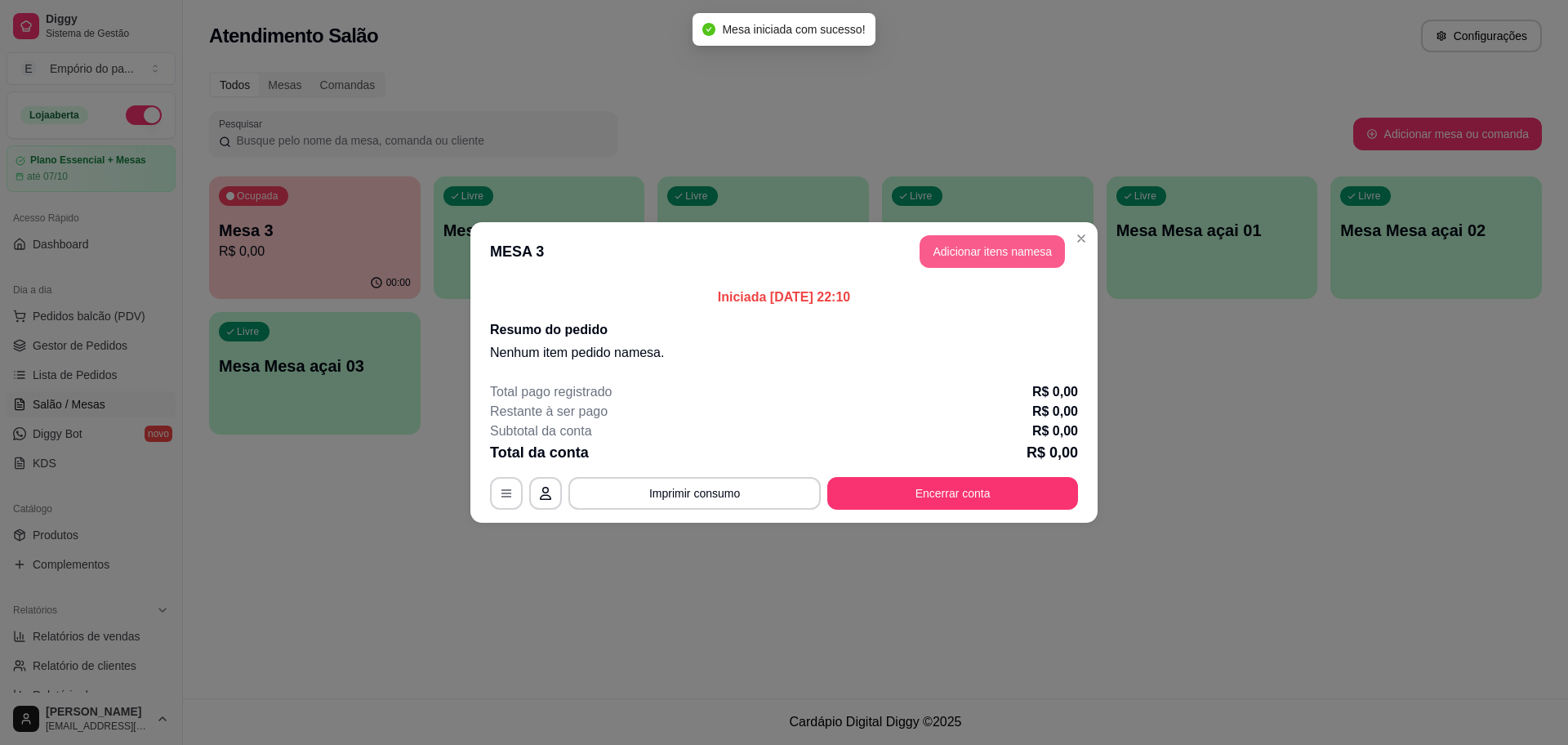
click at [984, 245] on button "Adicionar itens na mesa" at bounding box center [992, 252] width 145 height 32
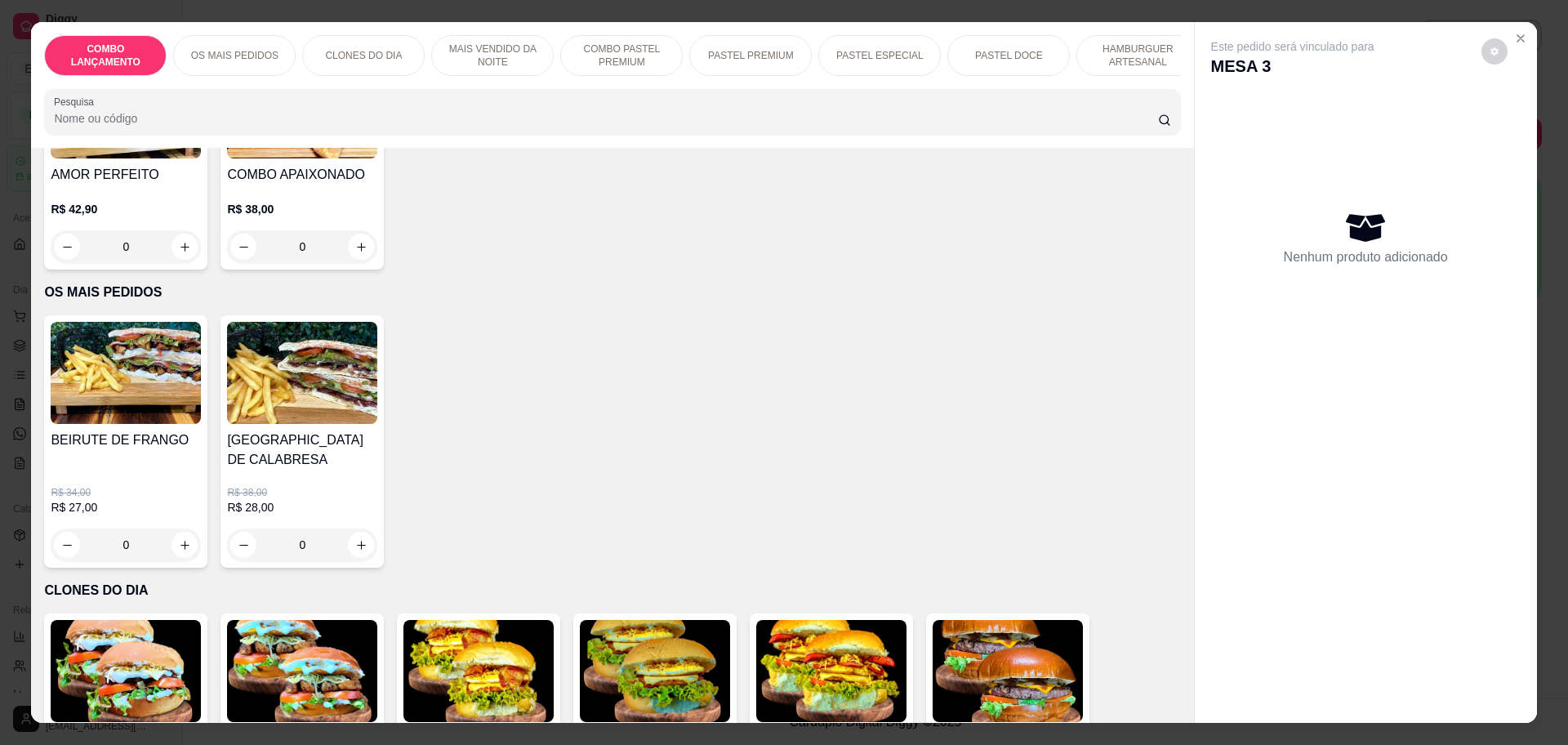
scroll to position [102, 0]
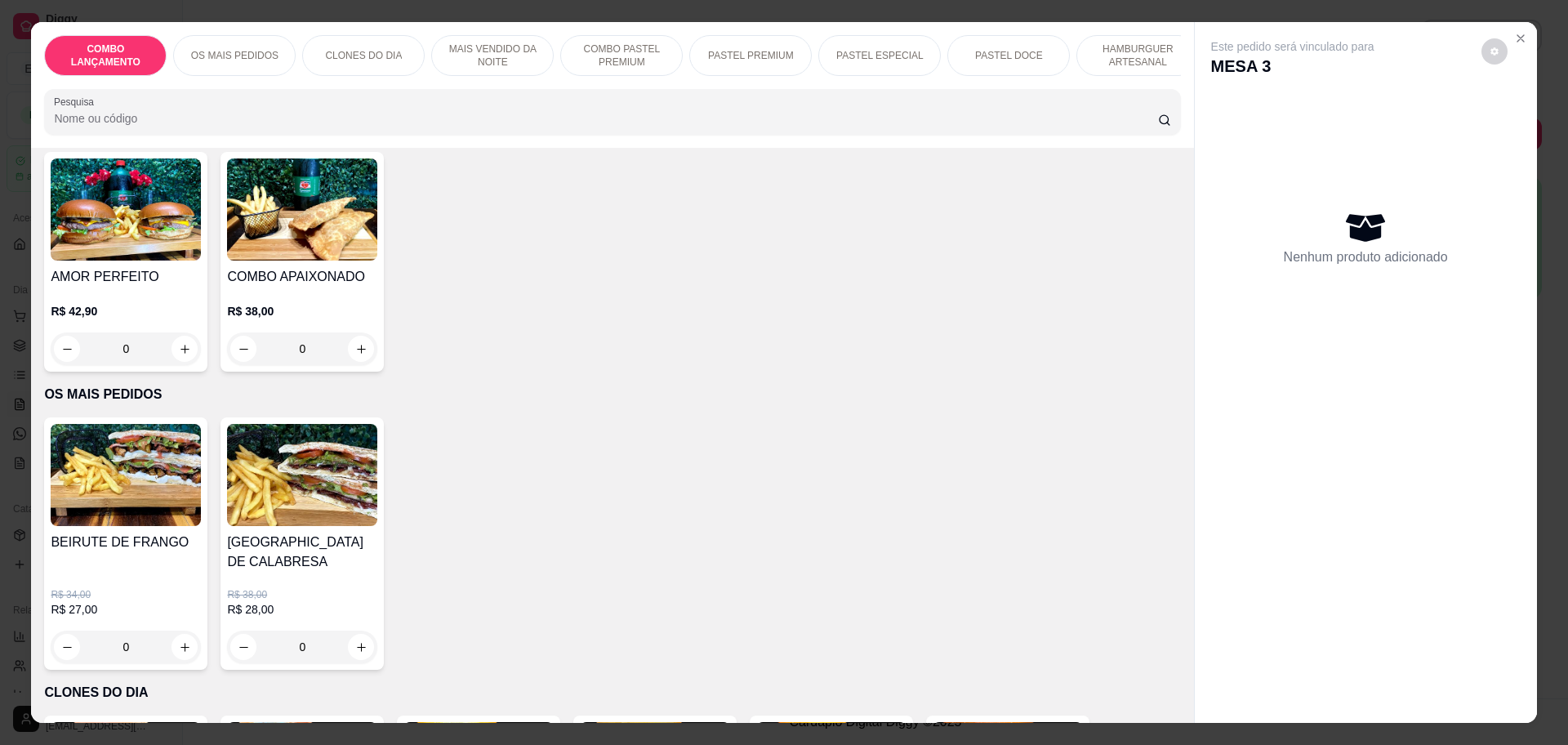
click at [175, 363] on div "0" at bounding box center [126, 349] width 151 height 32
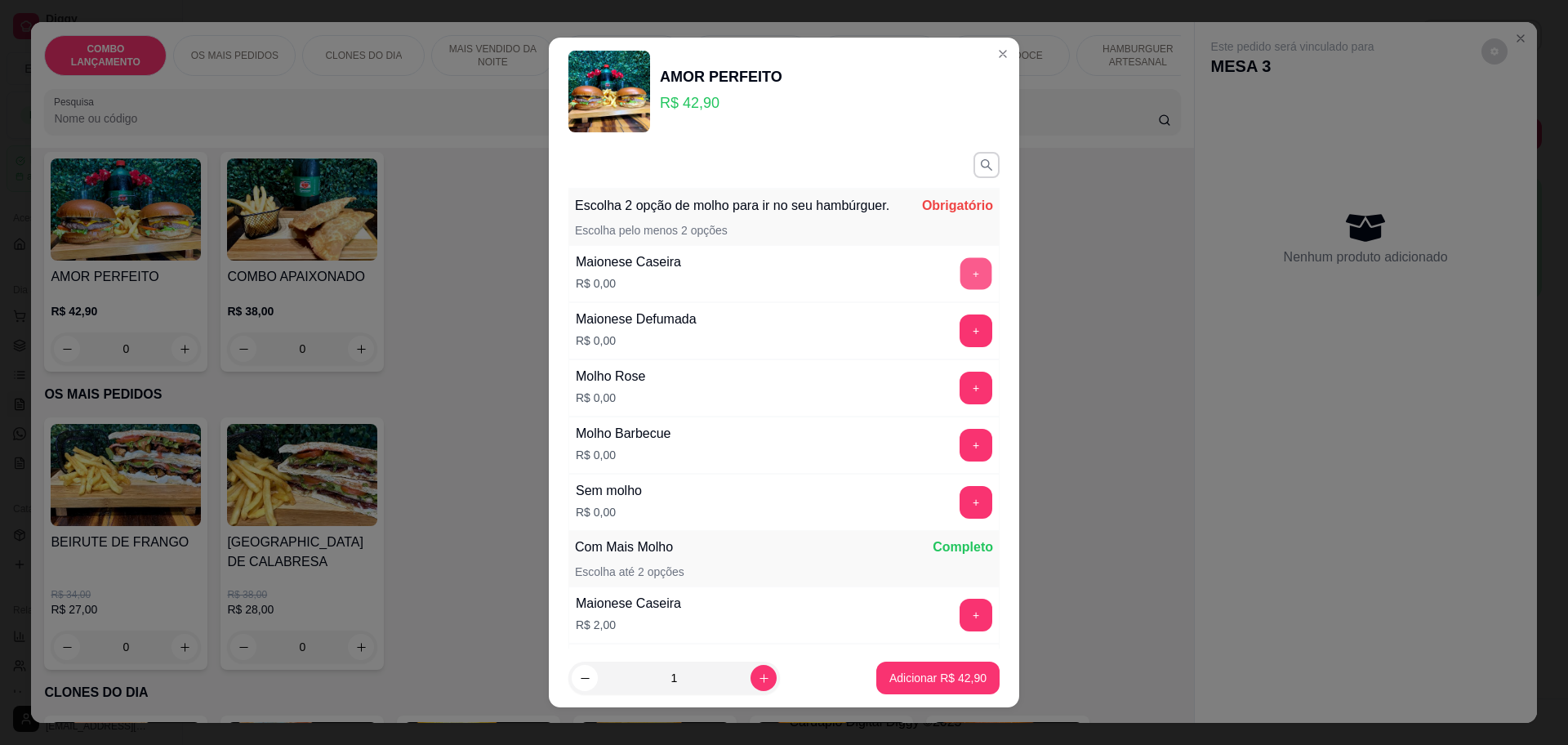
click at [961, 290] on button "+" at bounding box center [977, 273] width 32 height 32
click at [942, 360] on div "Maionese Defumada R$ 0,00 +" at bounding box center [783, 331] width 431 height 57
click at [961, 346] on button "+" at bounding box center [977, 331] width 32 height 32
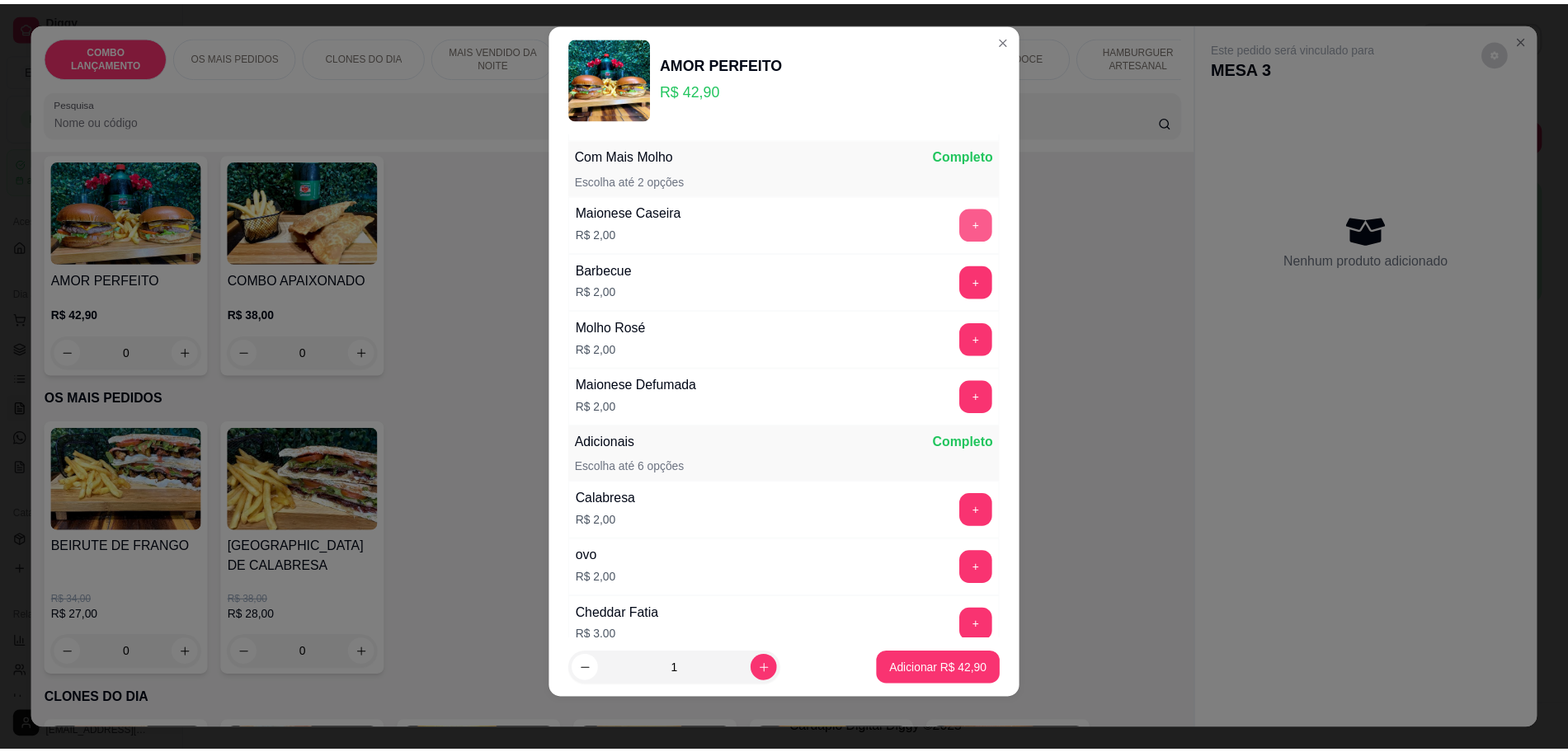
scroll to position [409, 0]
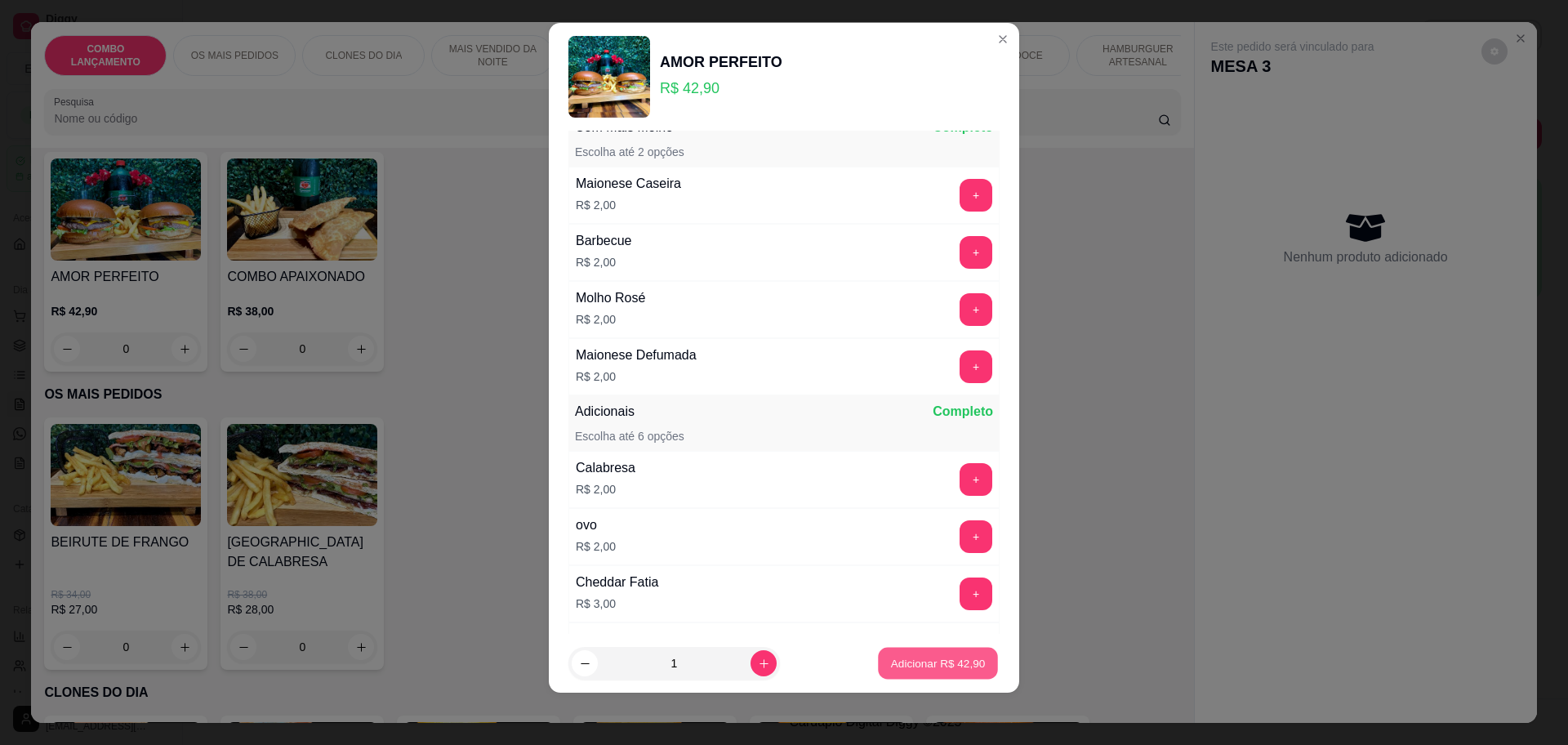
click at [948, 670] on p "Adicionar R$ 42,90" at bounding box center [938, 663] width 95 height 15
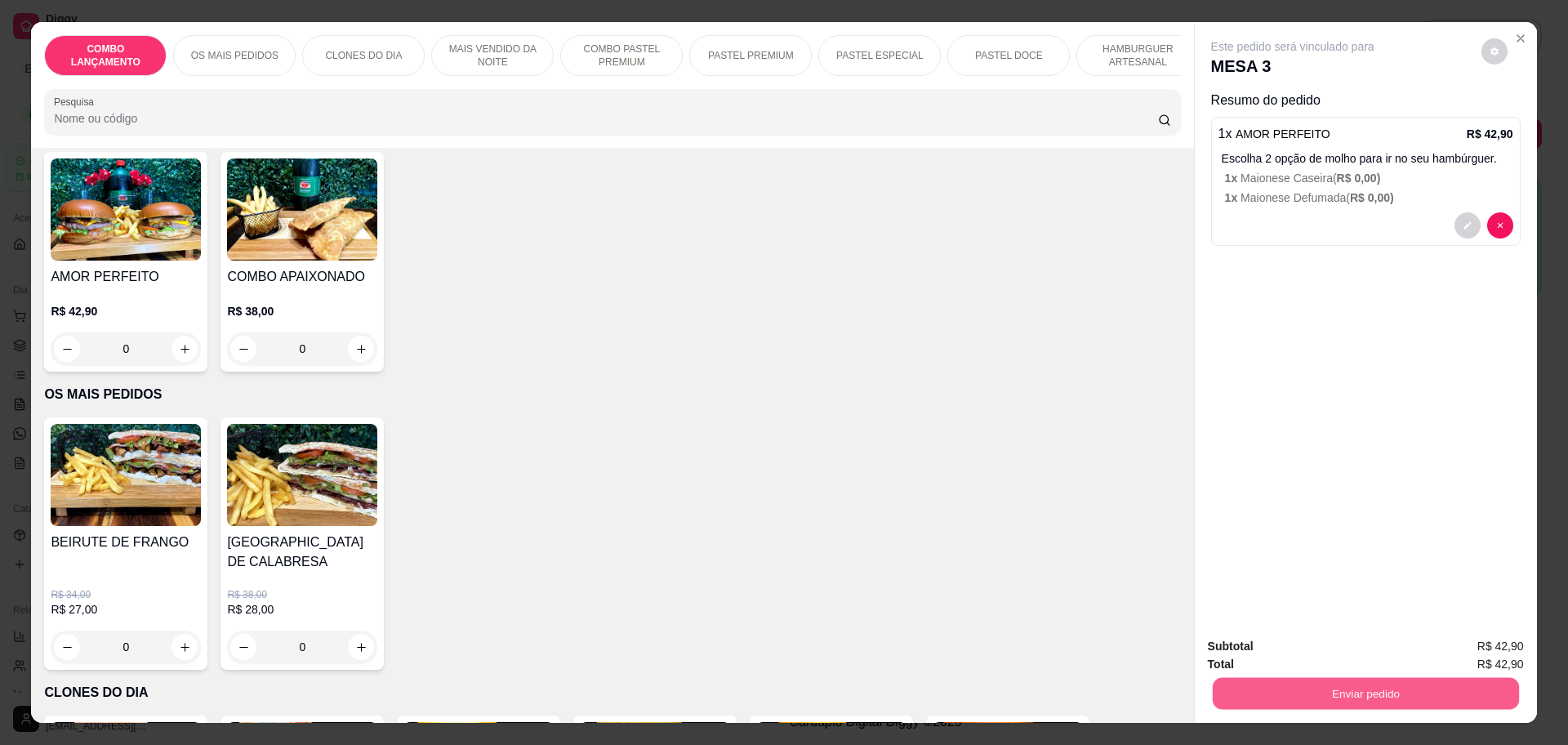
click at [1371, 697] on button "Enviar pedido" at bounding box center [1366, 694] width 306 height 32
click at [1452, 643] on button "Enviar pedido" at bounding box center [1479, 654] width 92 height 31
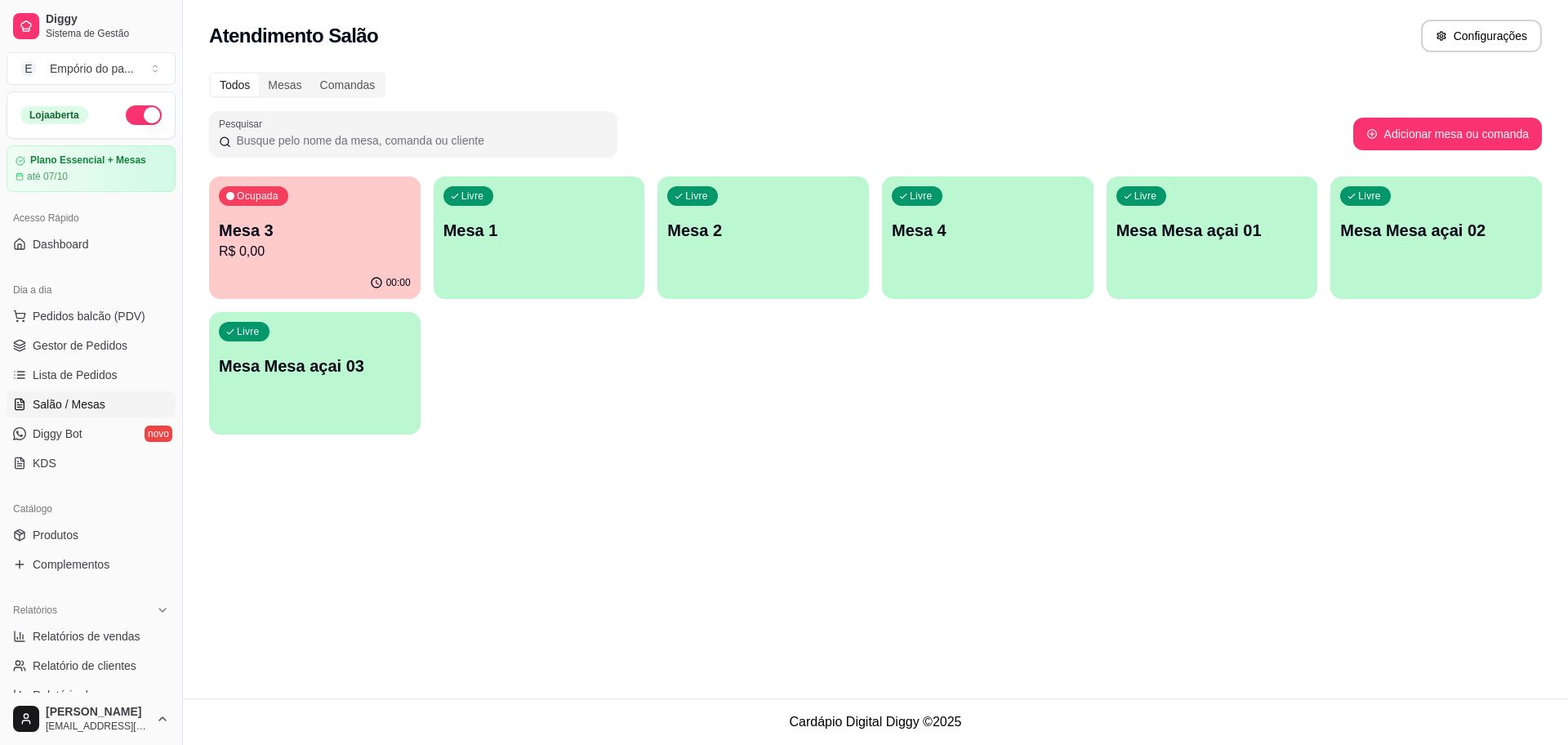
click at [340, 280] on div "00:00" at bounding box center [314, 283] width 211 height 32
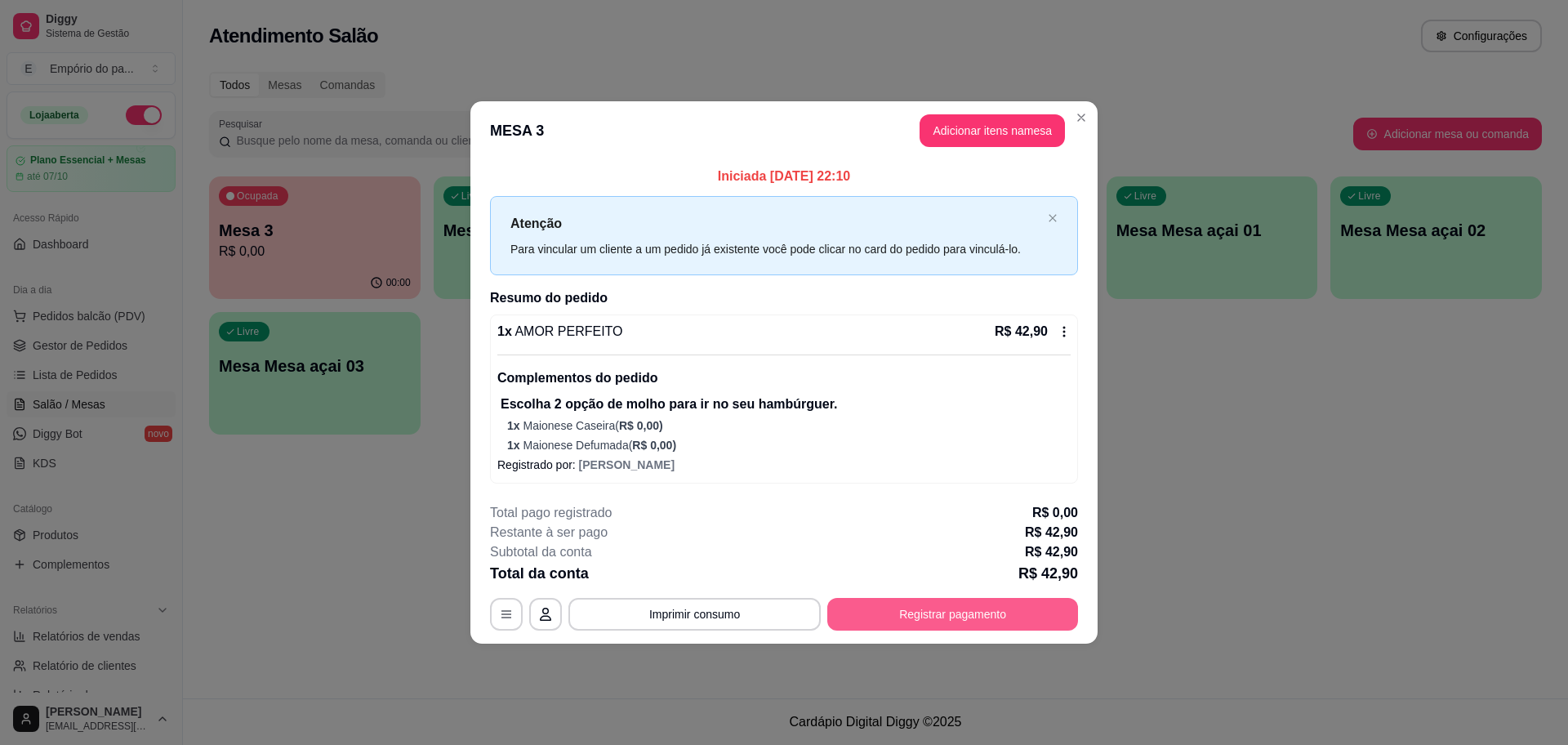
click at [917, 611] on button "Registrar pagamento" at bounding box center [952, 614] width 251 height 32
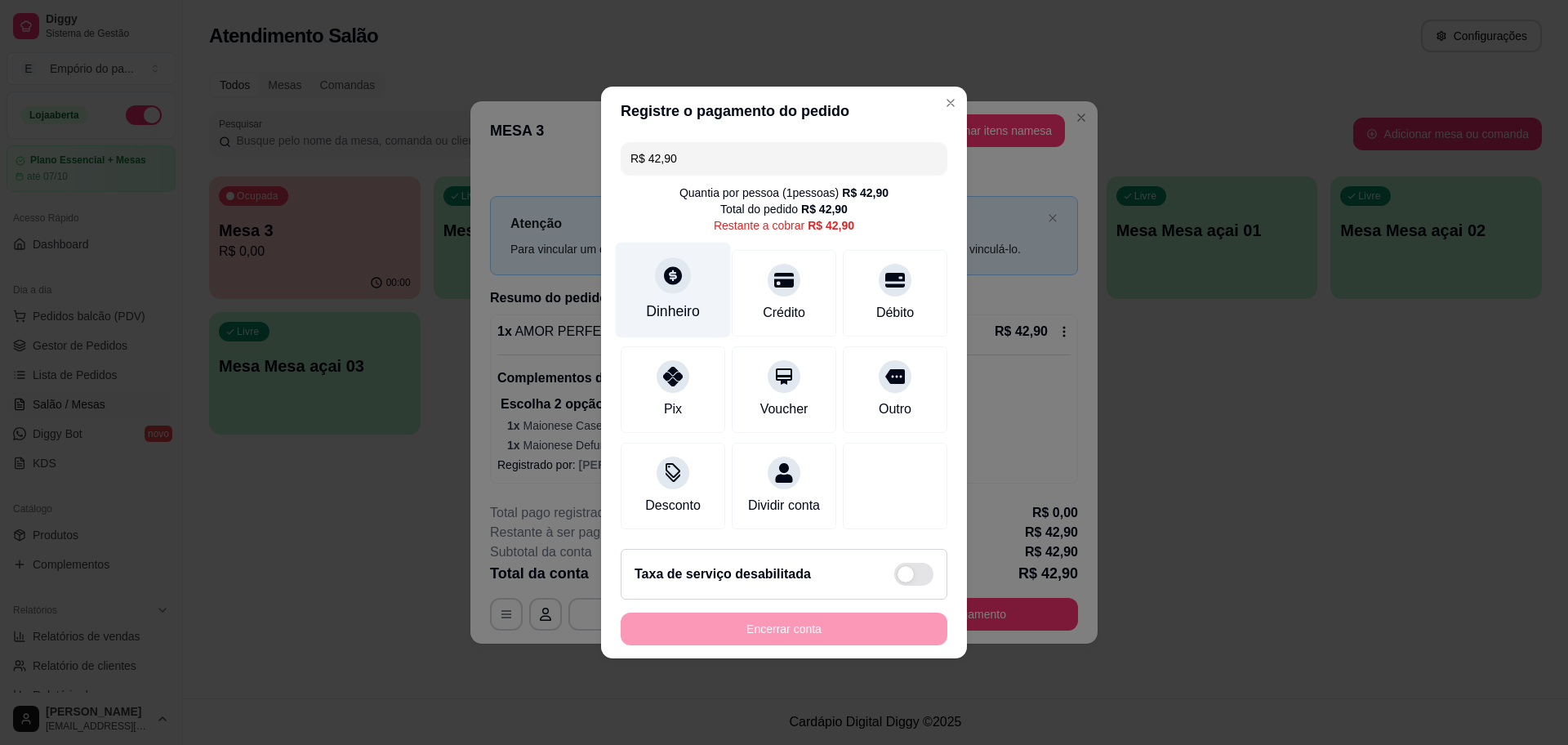
click at [679, 300] on div "Dinheiro" at bounding box center [673, 311] width 54 height 22
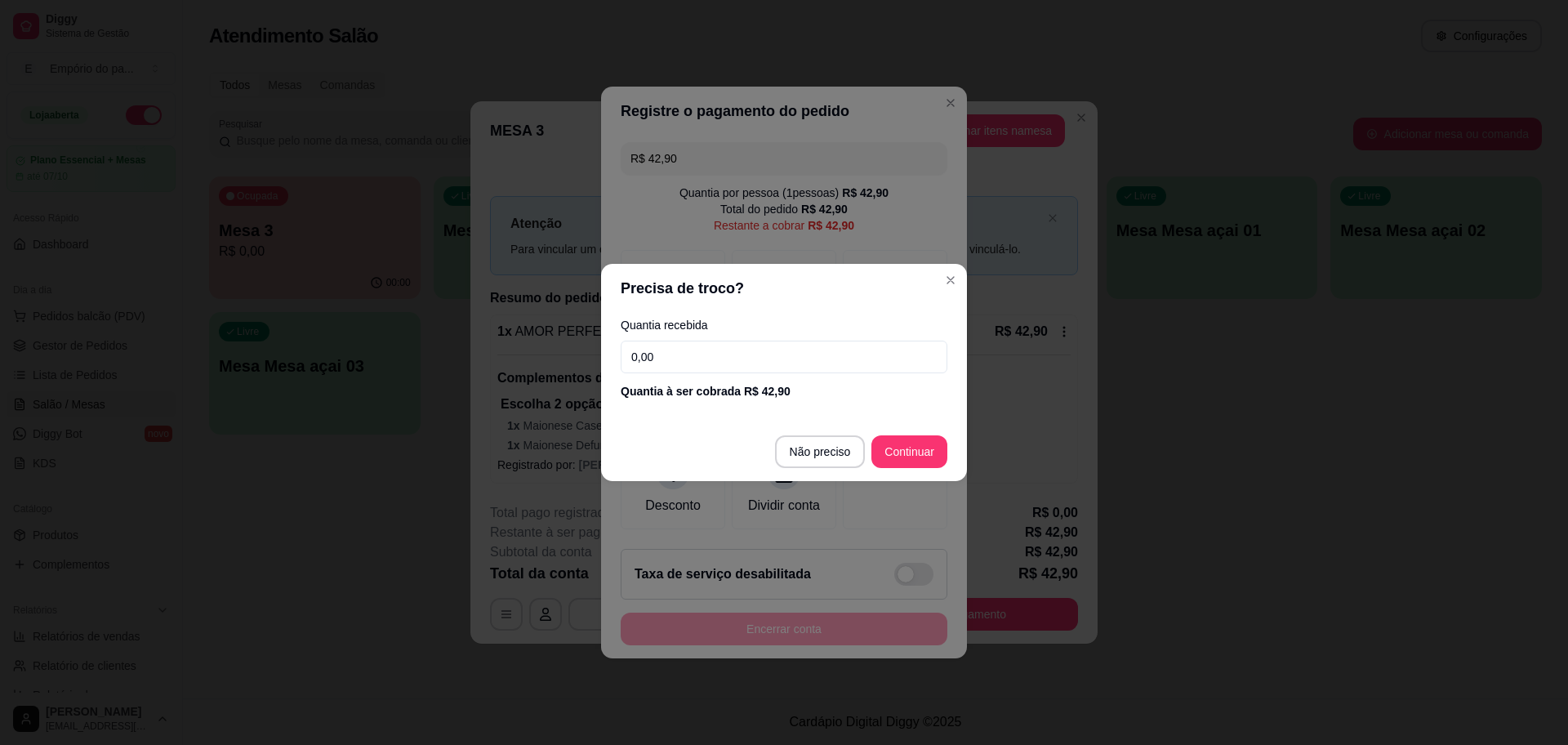
click at [768, 365] on input "0,00" at bounding box center [784, 357] width 327 height 32
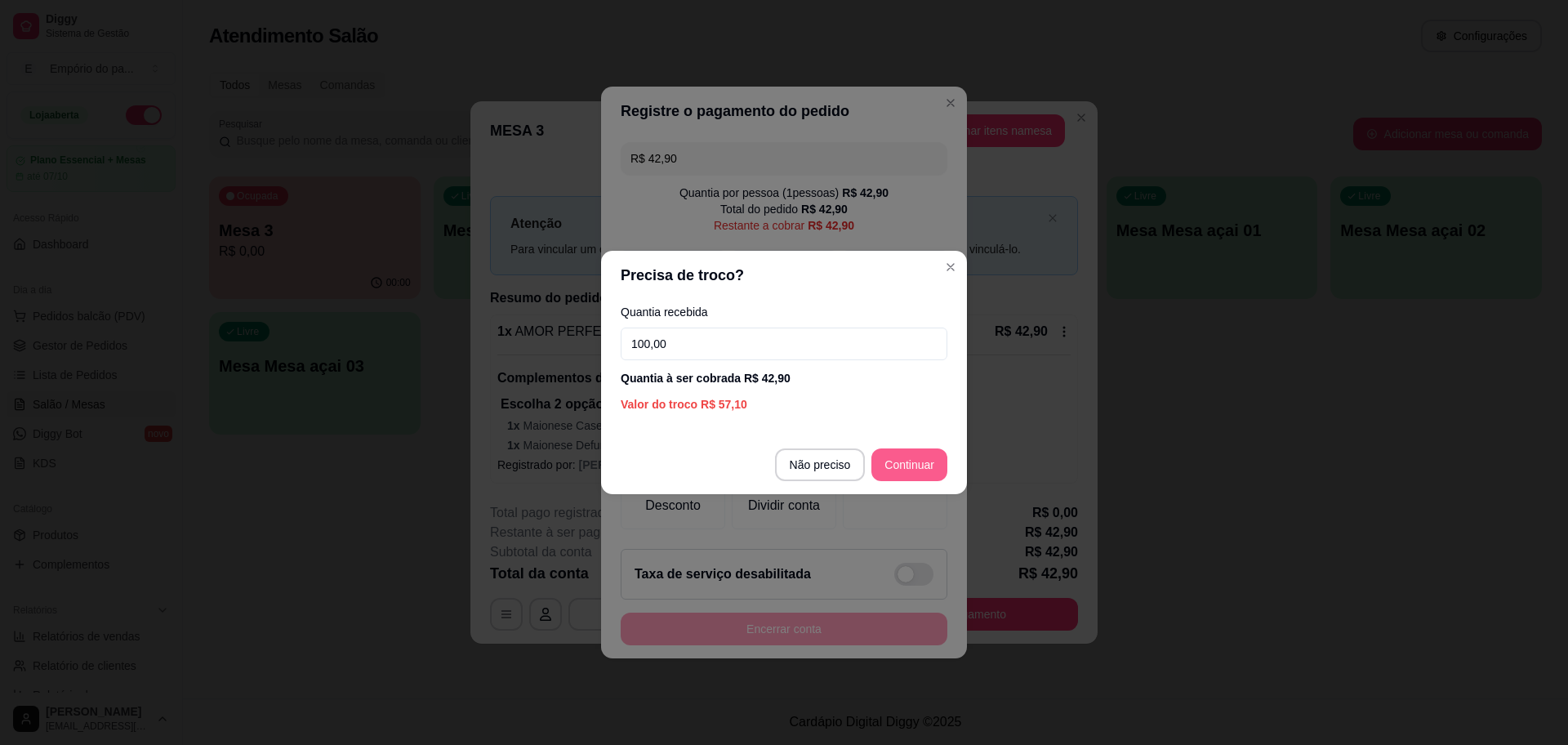
type input "100,00"
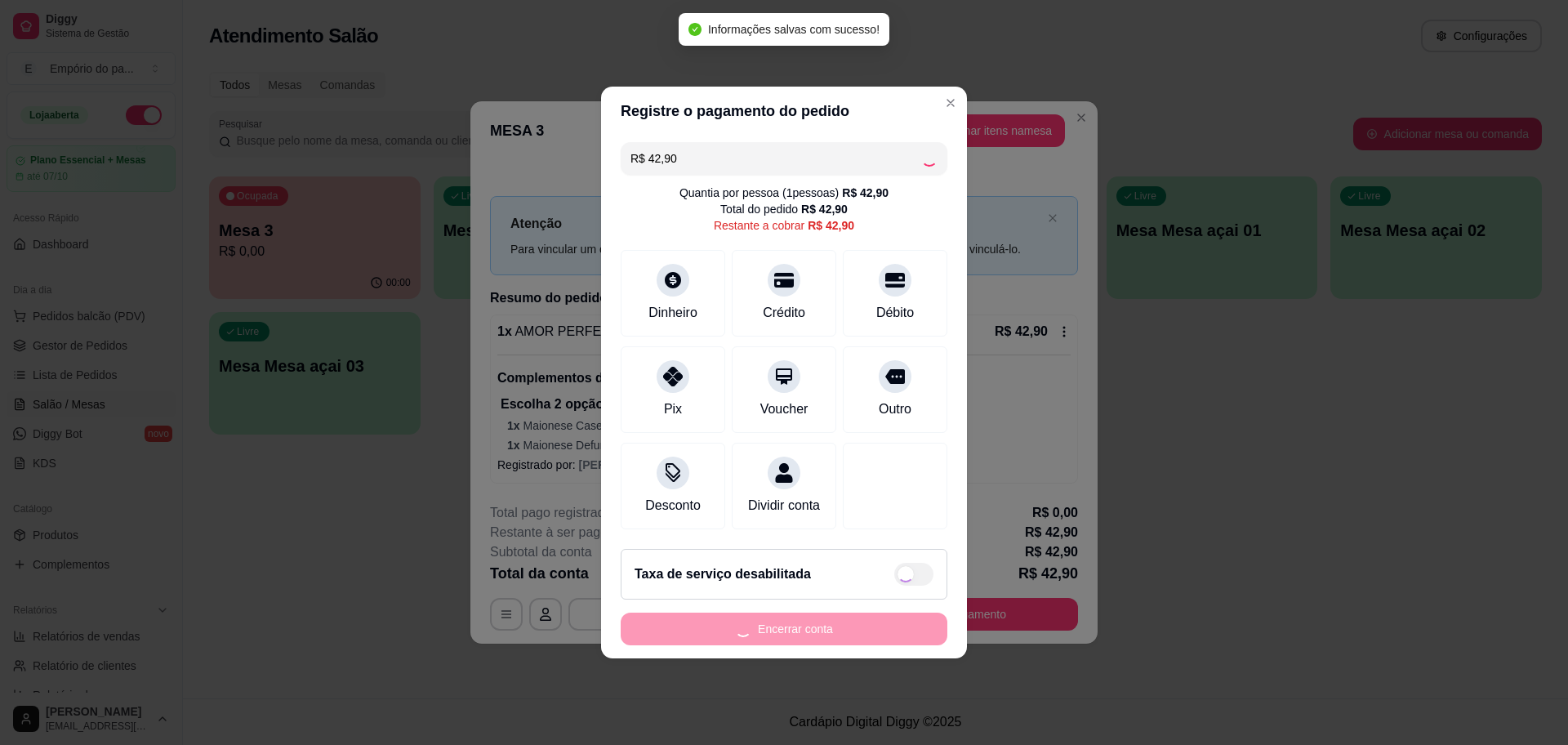
type input "R$ 0,00"
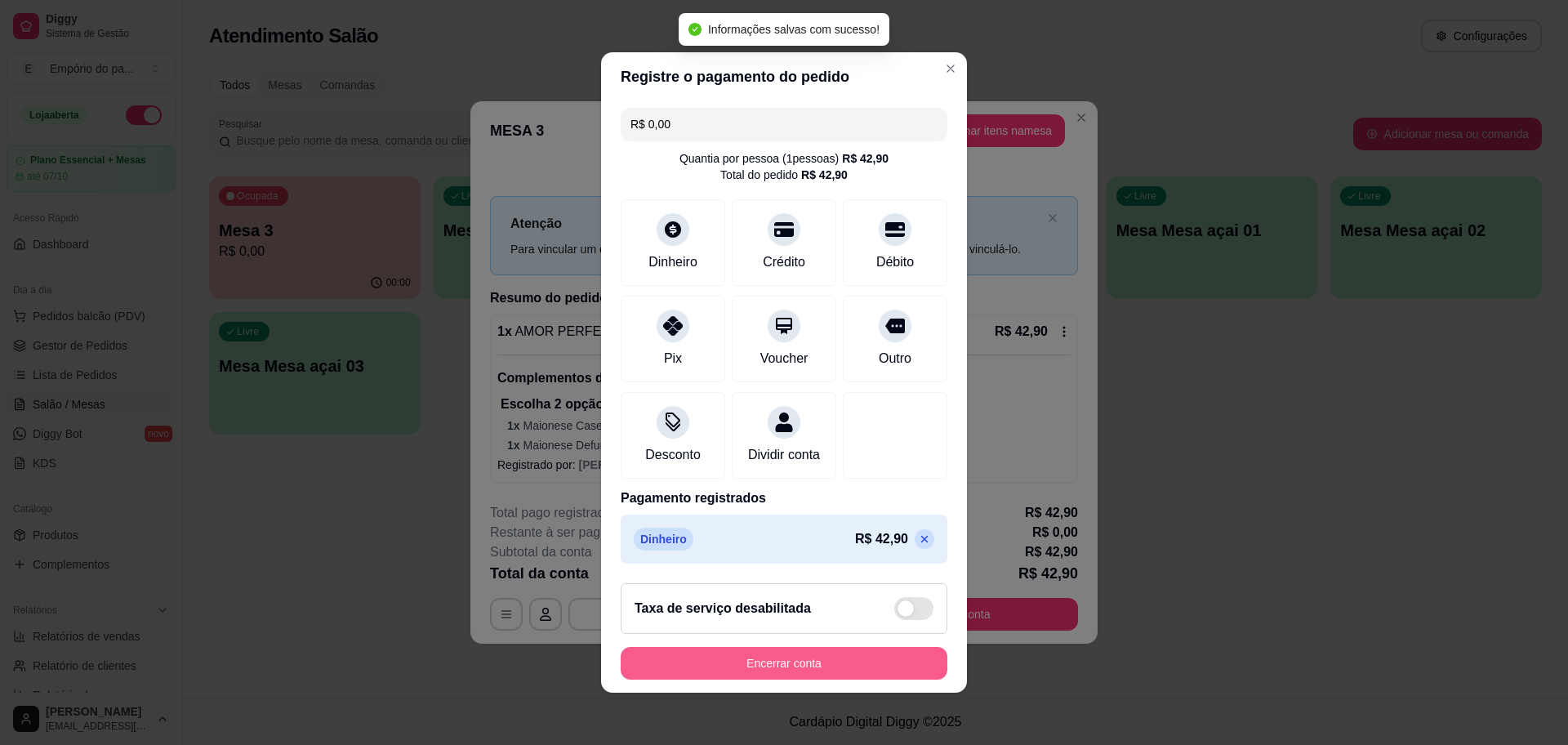
click at [840, 671] on button "Encerrar conta" at bounding box center [784, 663] width 327 height 32
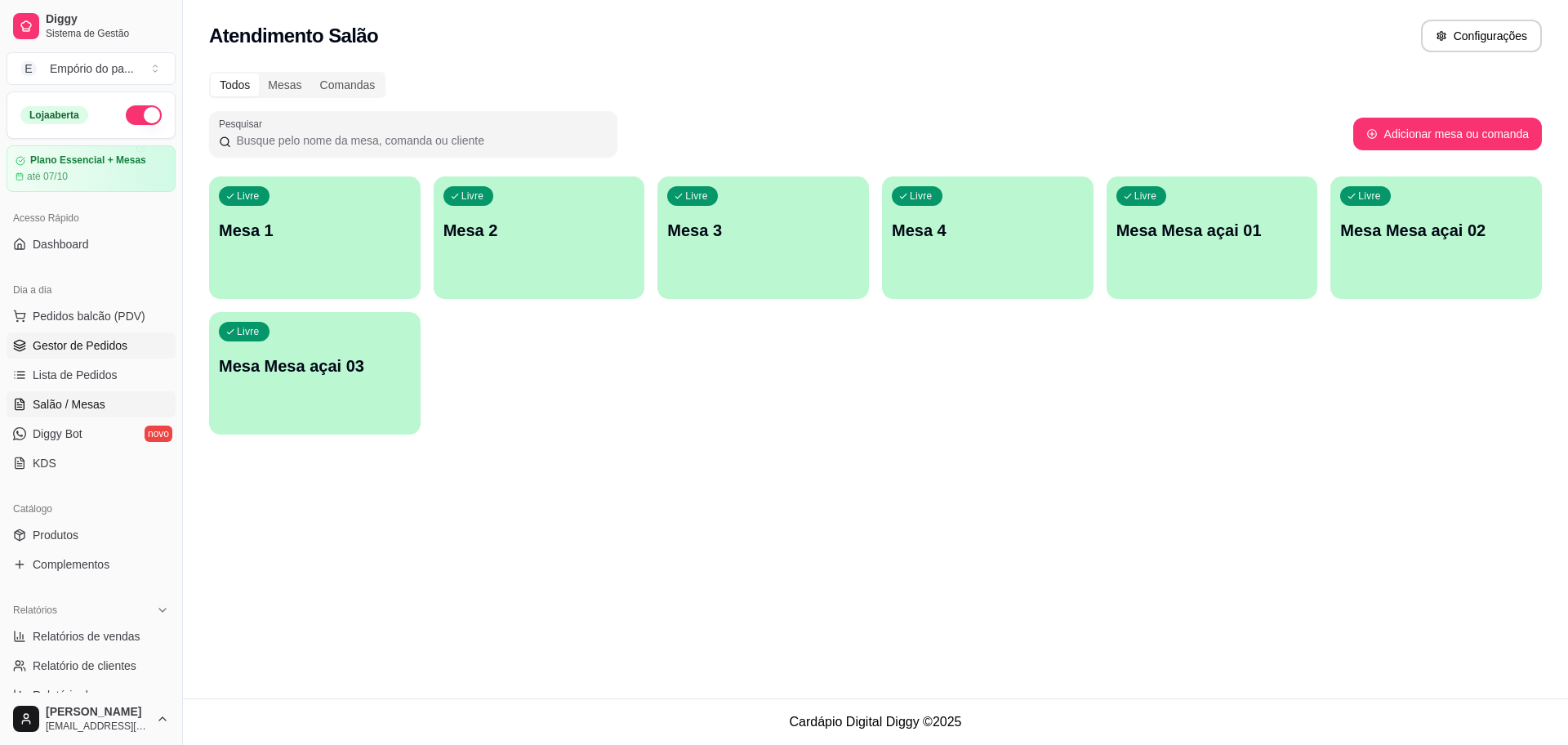
click at [27, 349] on link "Gestor de Pedidos" at bounding box center [90, 345] width 169 height 26
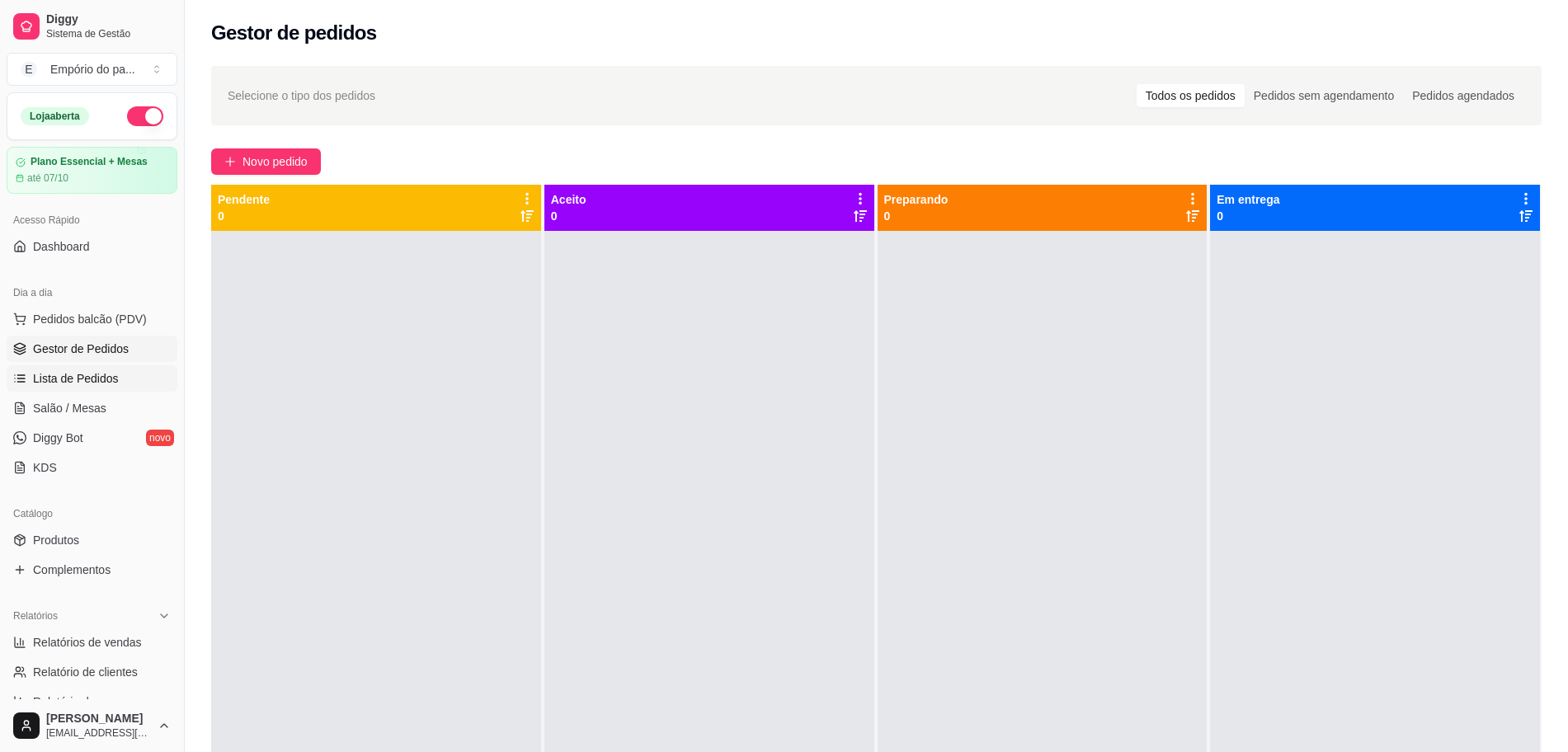
click at [88, 368] on link "Lista de Pedidos" at bounding box center [91, 378] width 171 height 26
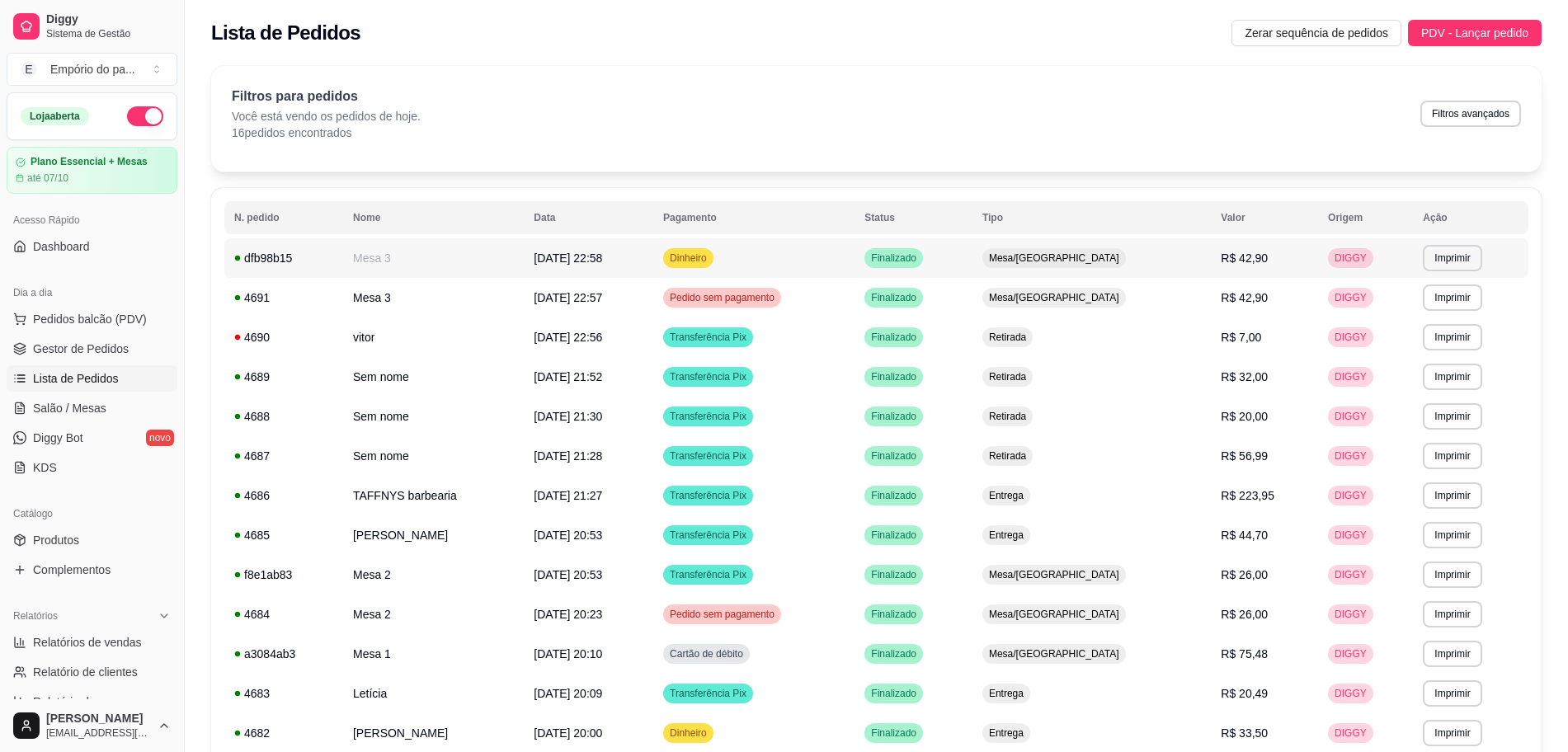
click at [501, 250] on td "Mesa 3" at bounding box center [433, 258] width 181 height 40
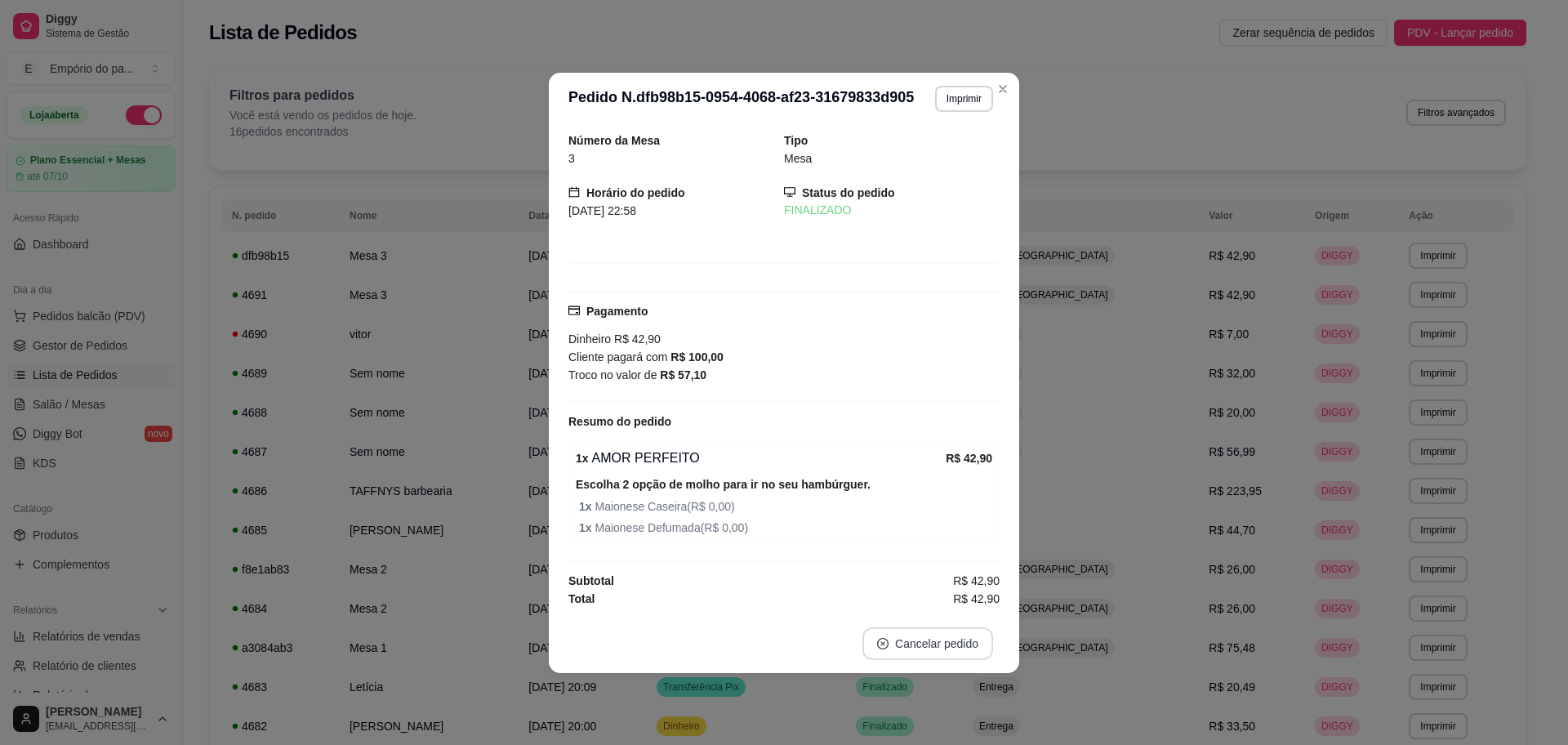
click at [907, 648] on button "Cancelar pedido" at bounding box center [928, 644] width 131 height 32
click at [947, 608] on button "Sim" at bounding box center [973, 603] width 64 height 32
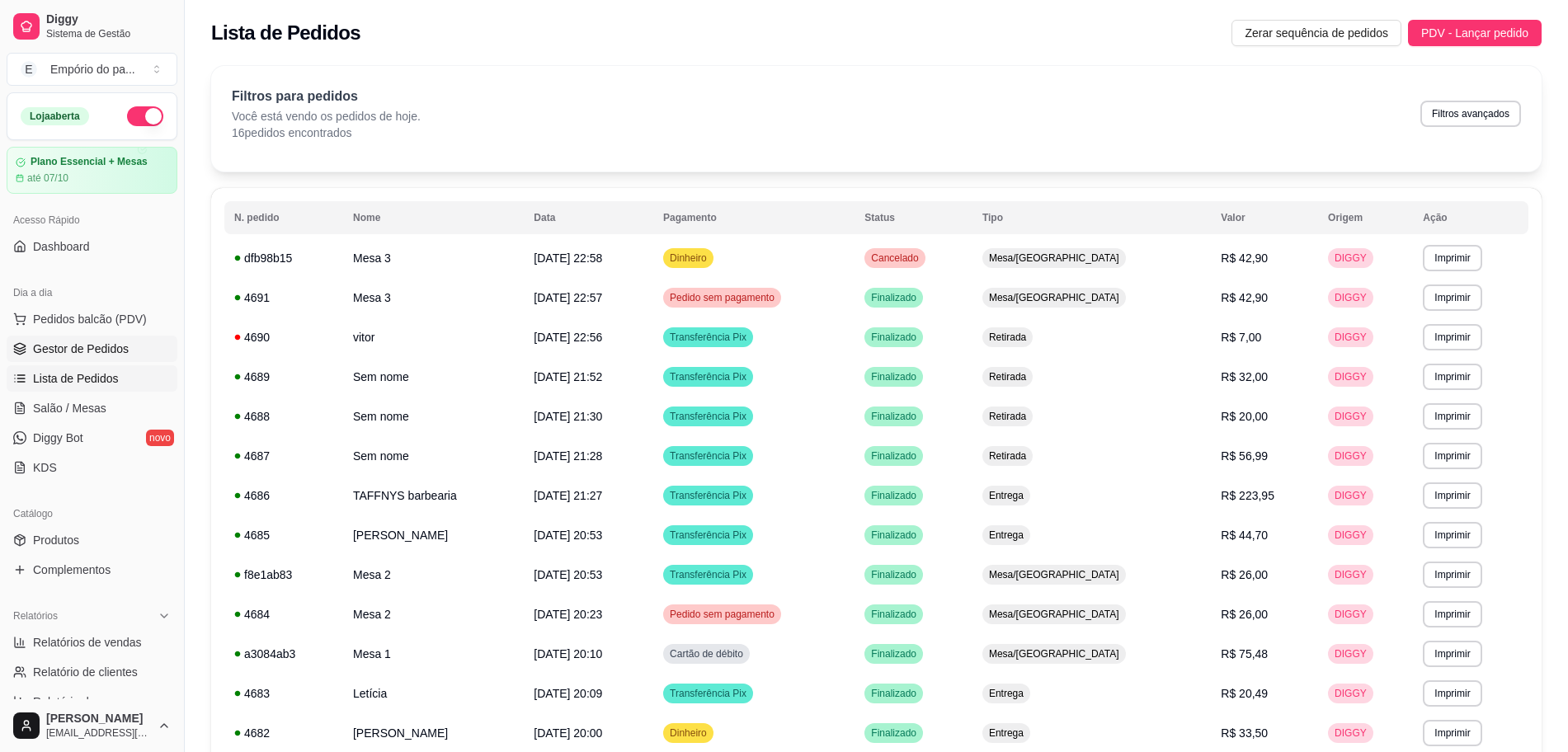
click at [62, 350] on span "Gestor de Pedidos" at bounding box center [81, 348] width 96 height 16
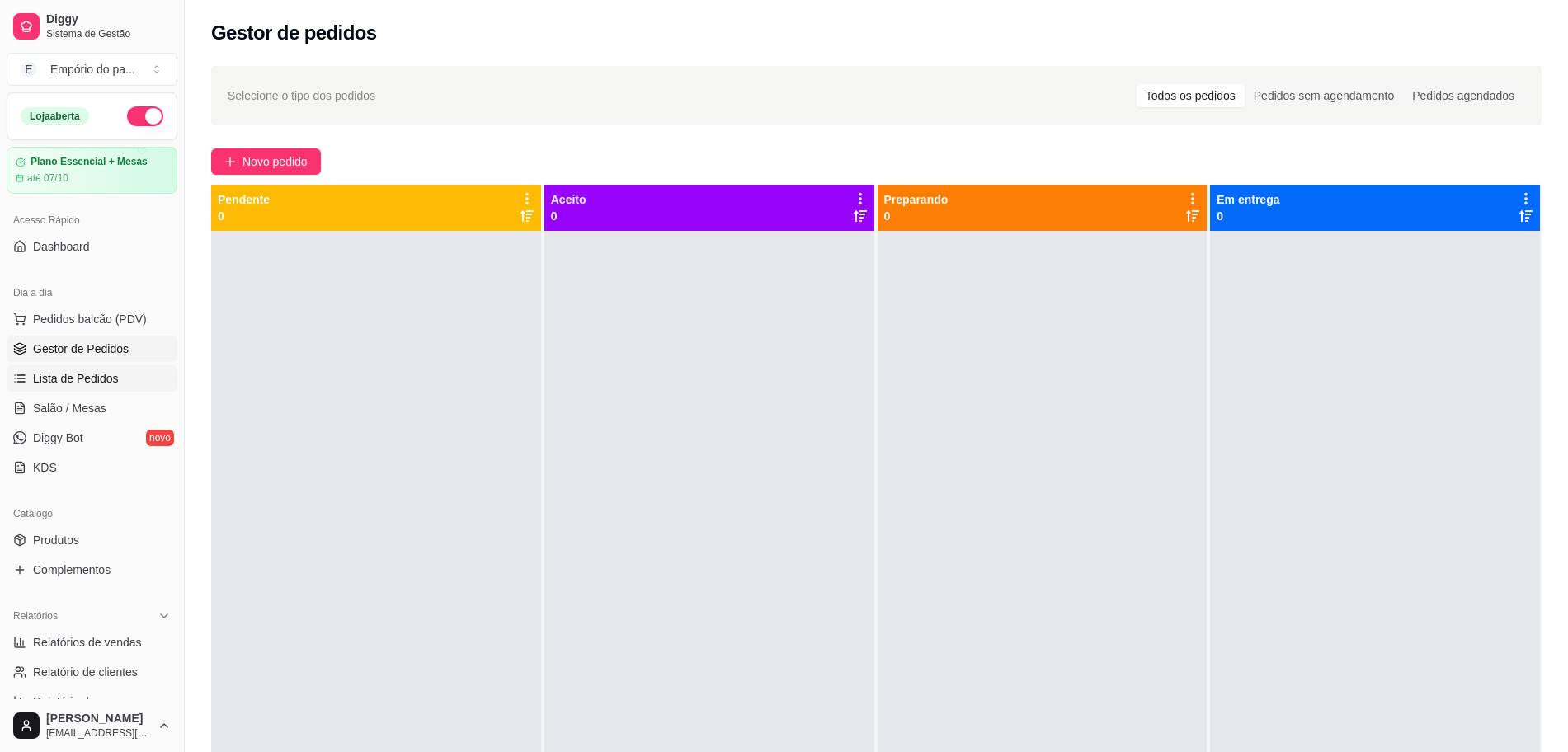
click at [126, 379] on link "Lista de Pedidos" at bounding box center [91, 378] width 171 height 26
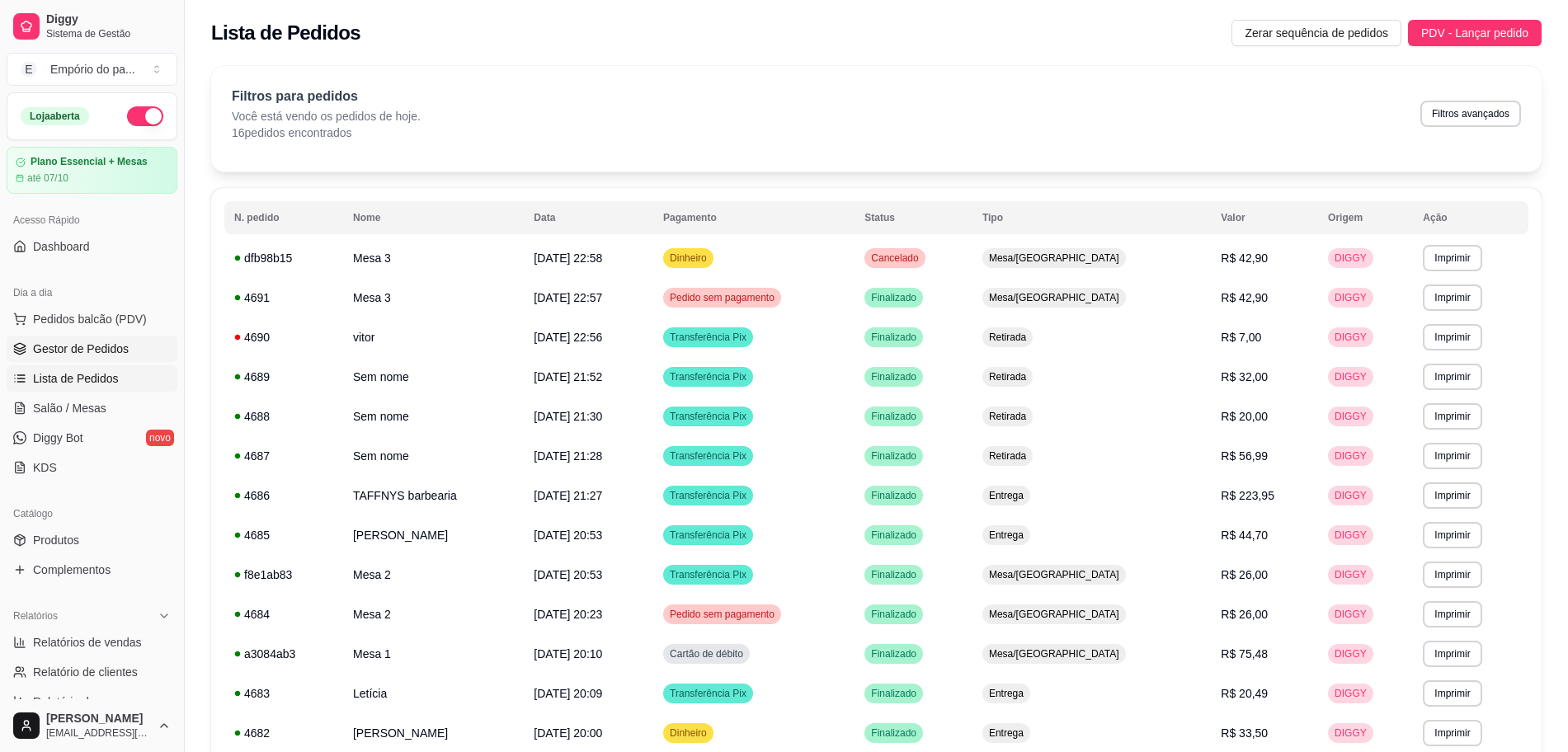
click at [86, 350] on span "Gestor de Pedidos" at bounding box center [81, 348] width 96 height 16
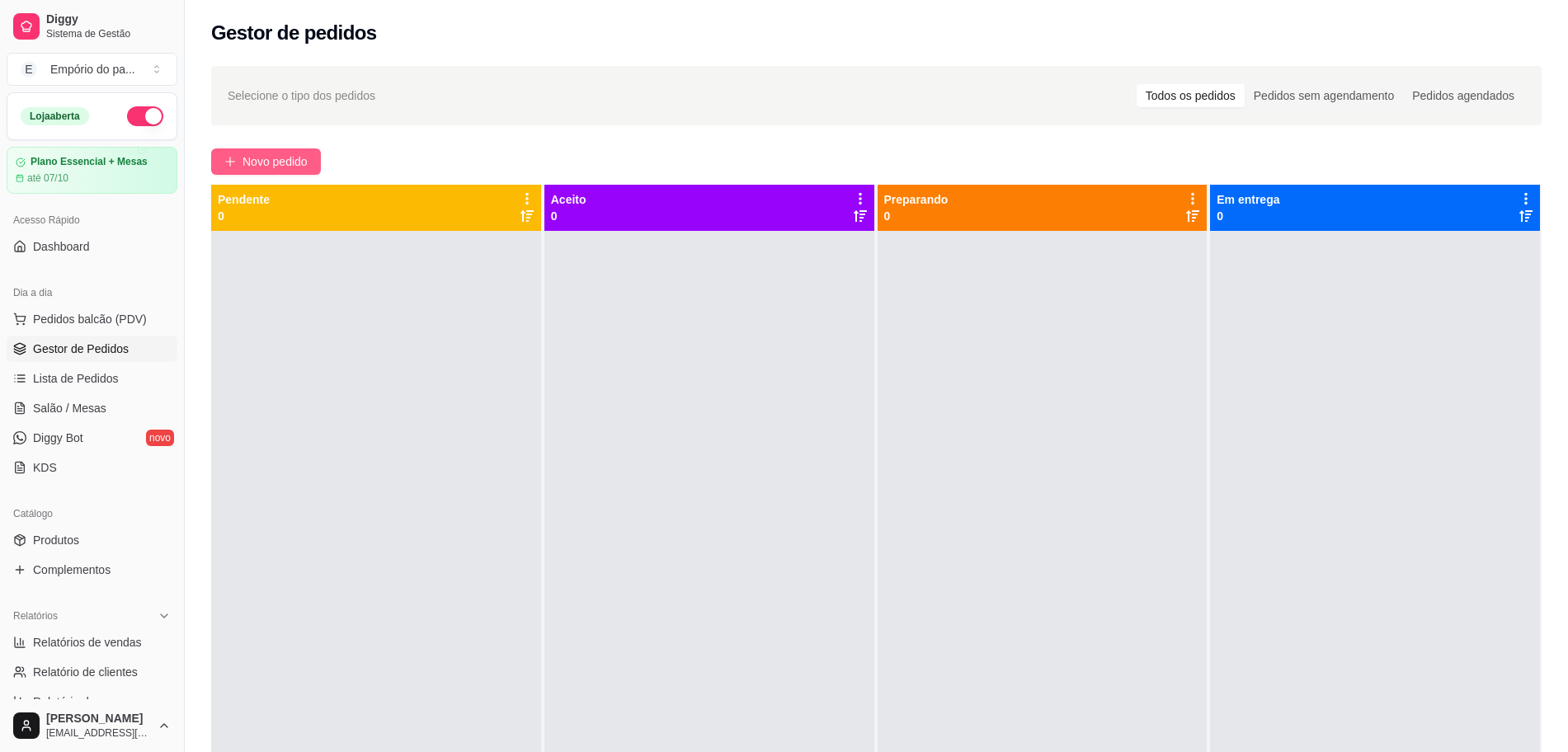
click at [270, 161] on span "Novo pedido" at bounding box center [275, 162] width 65 height 18
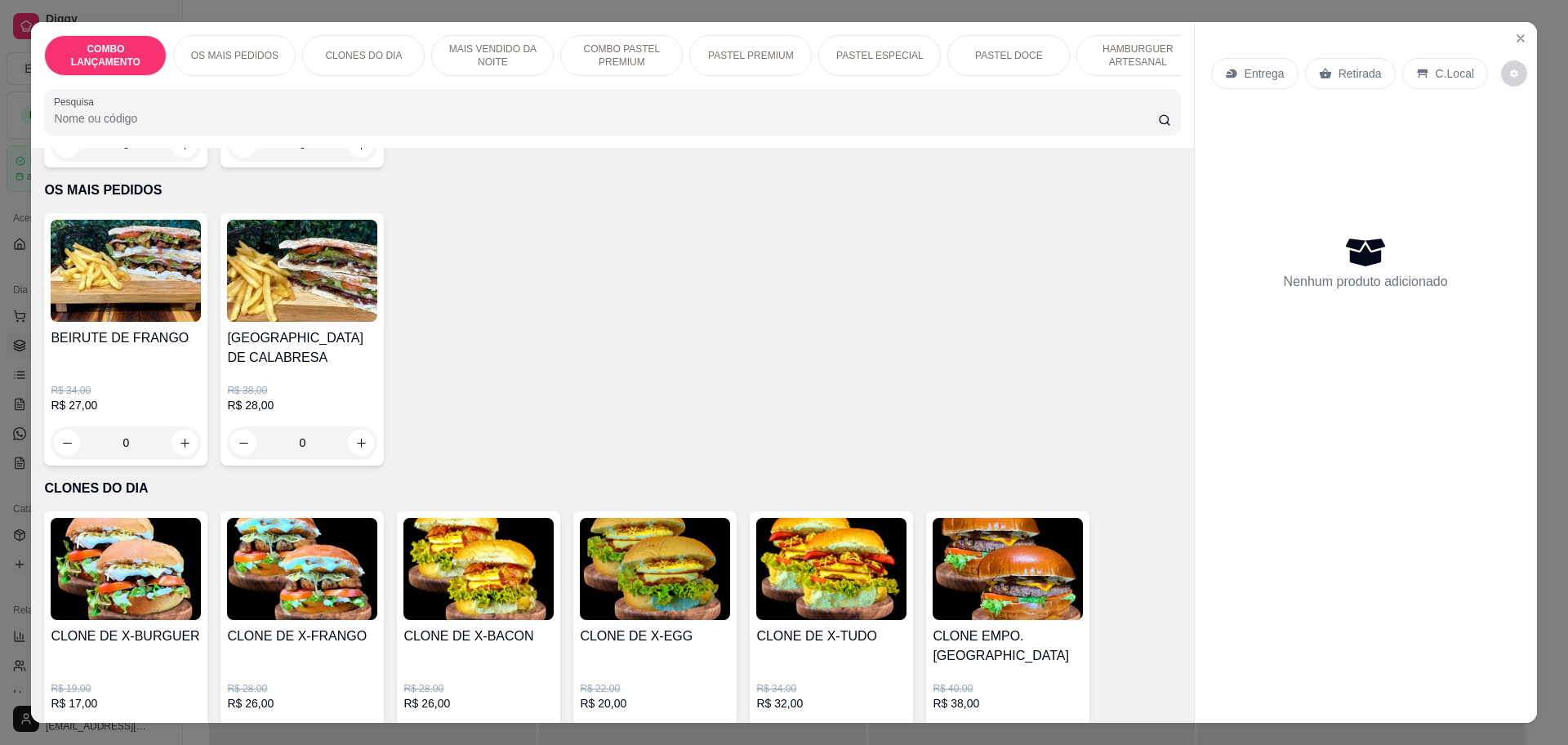
scroll to position [511, 0]
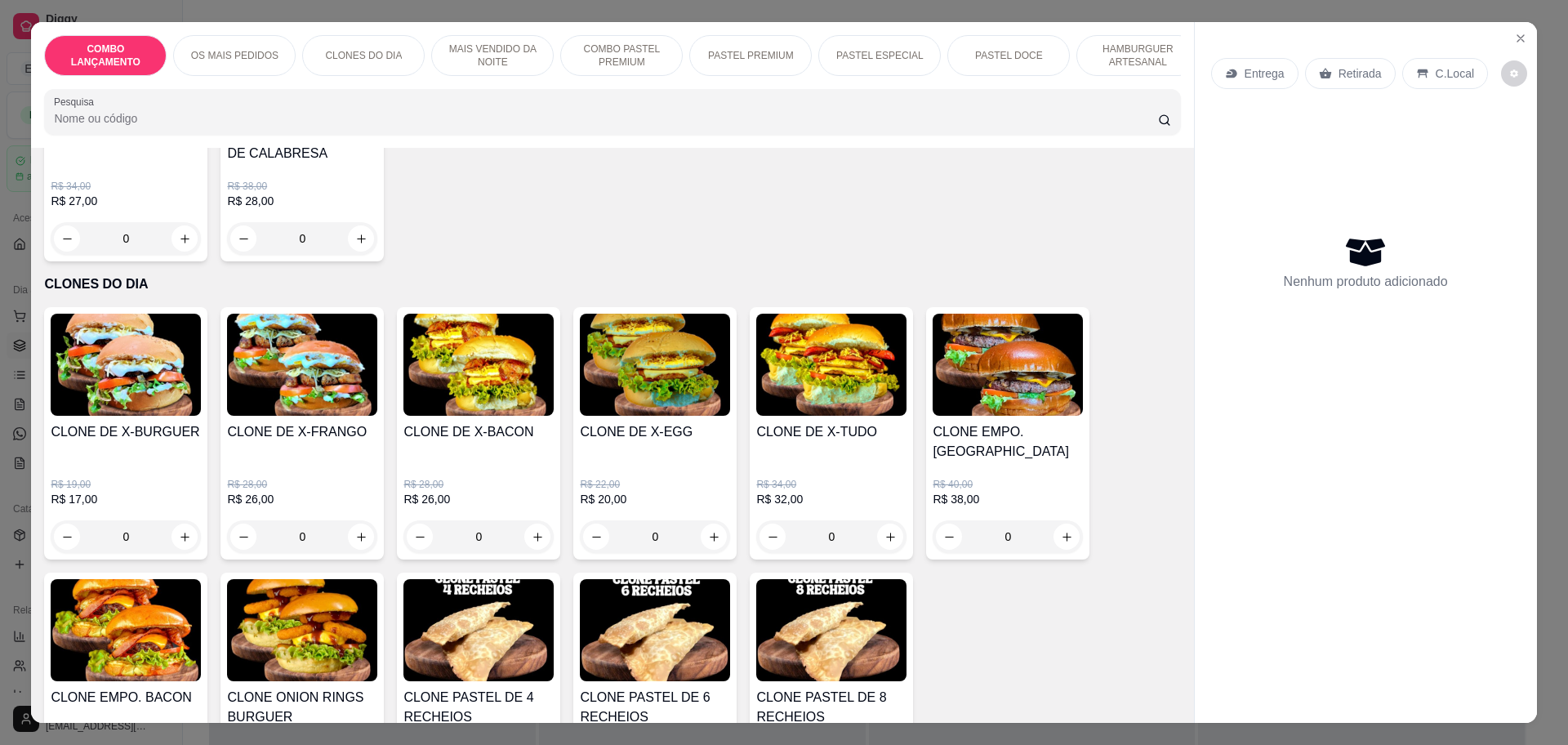
click at [706, 521] on div "0" at bounding box center [655, 537] width 151 height 32
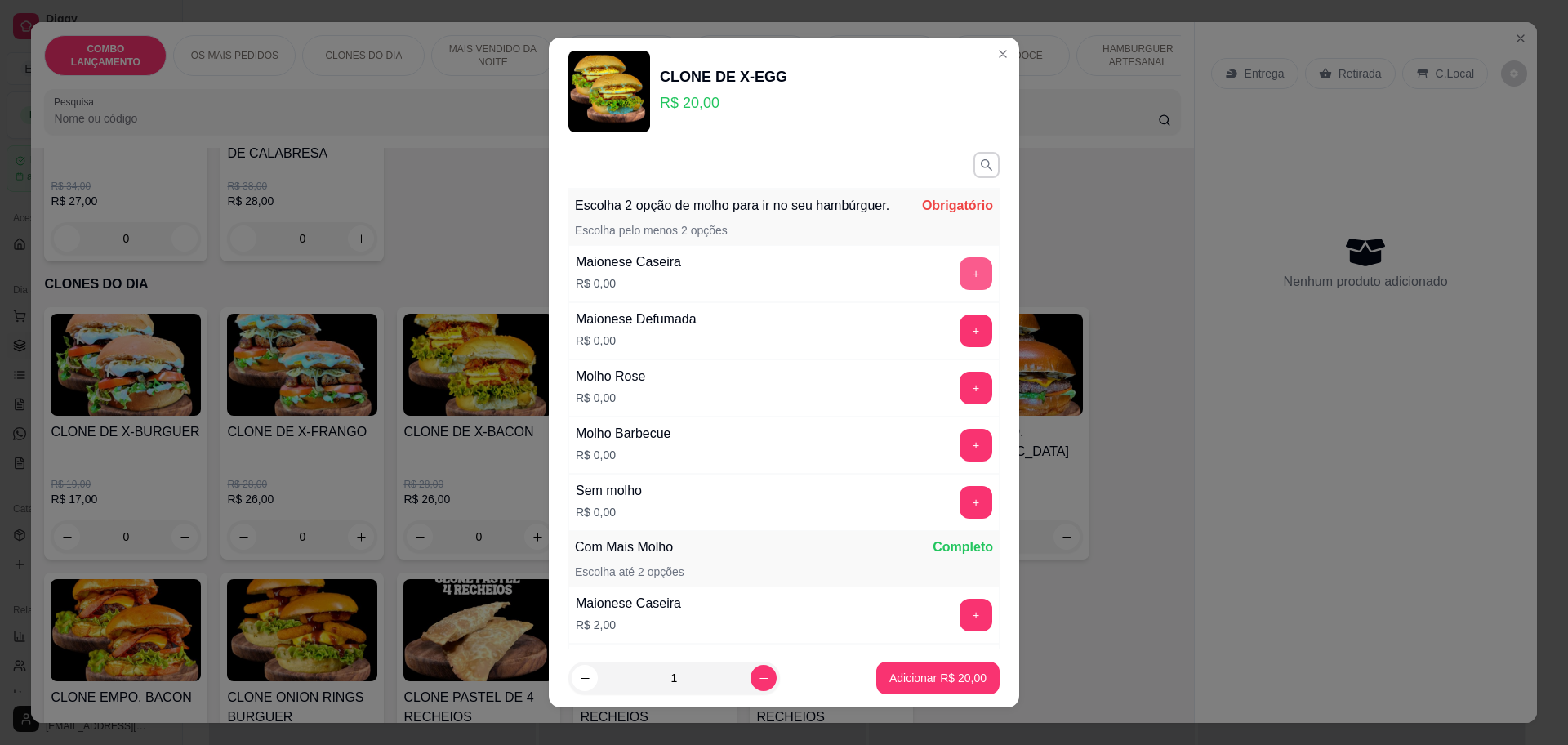
click at [960, 282] on button "+" at bounding box center [976, 273] width 32 height 32
click at [960, 457] on button "+" at bounding box center [976, 446] width 32 height 32
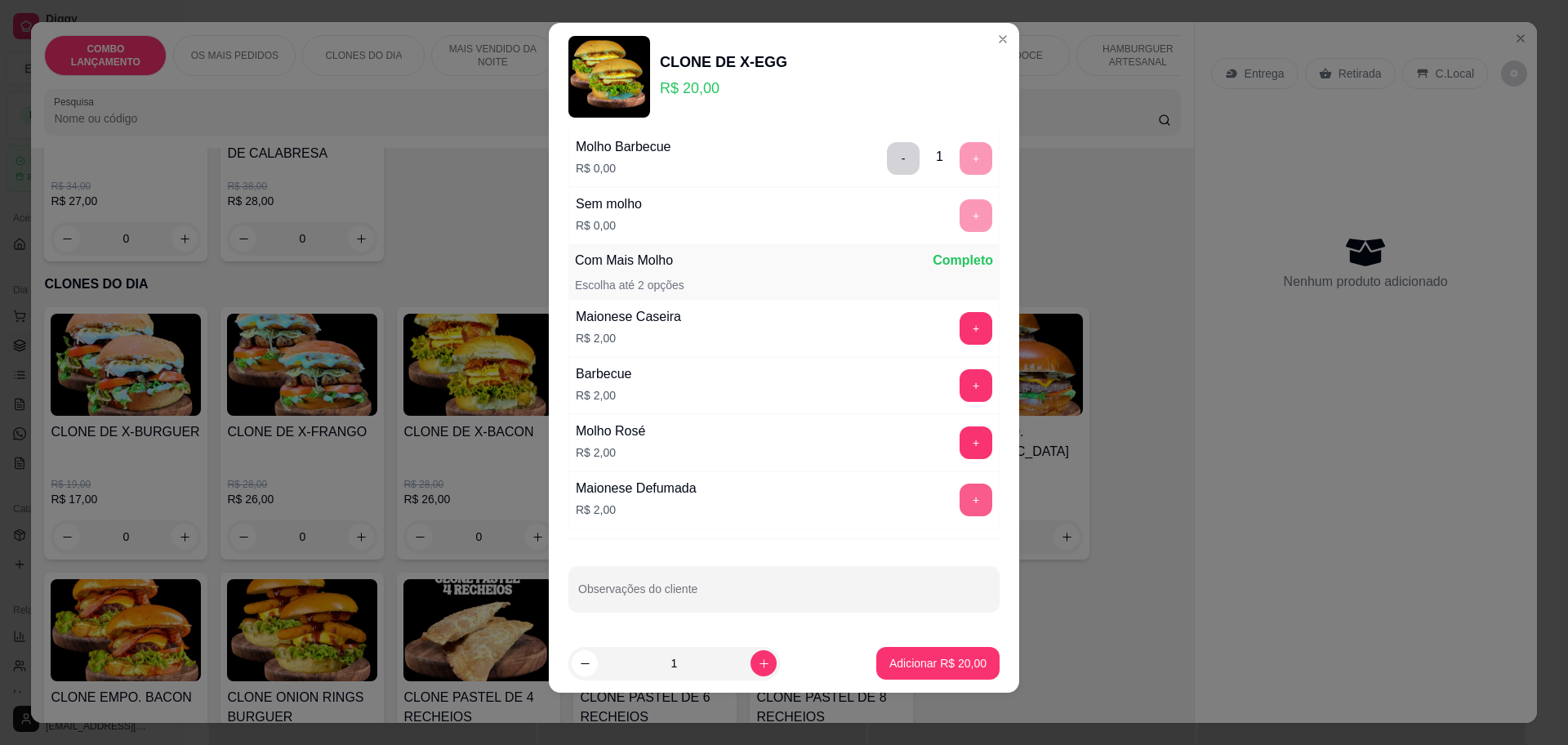
scroll to position [291, 0]
click at [955, 663] on p "Adicionar R$ 20,00" at bounding box center [938, 663] width 97 height 16
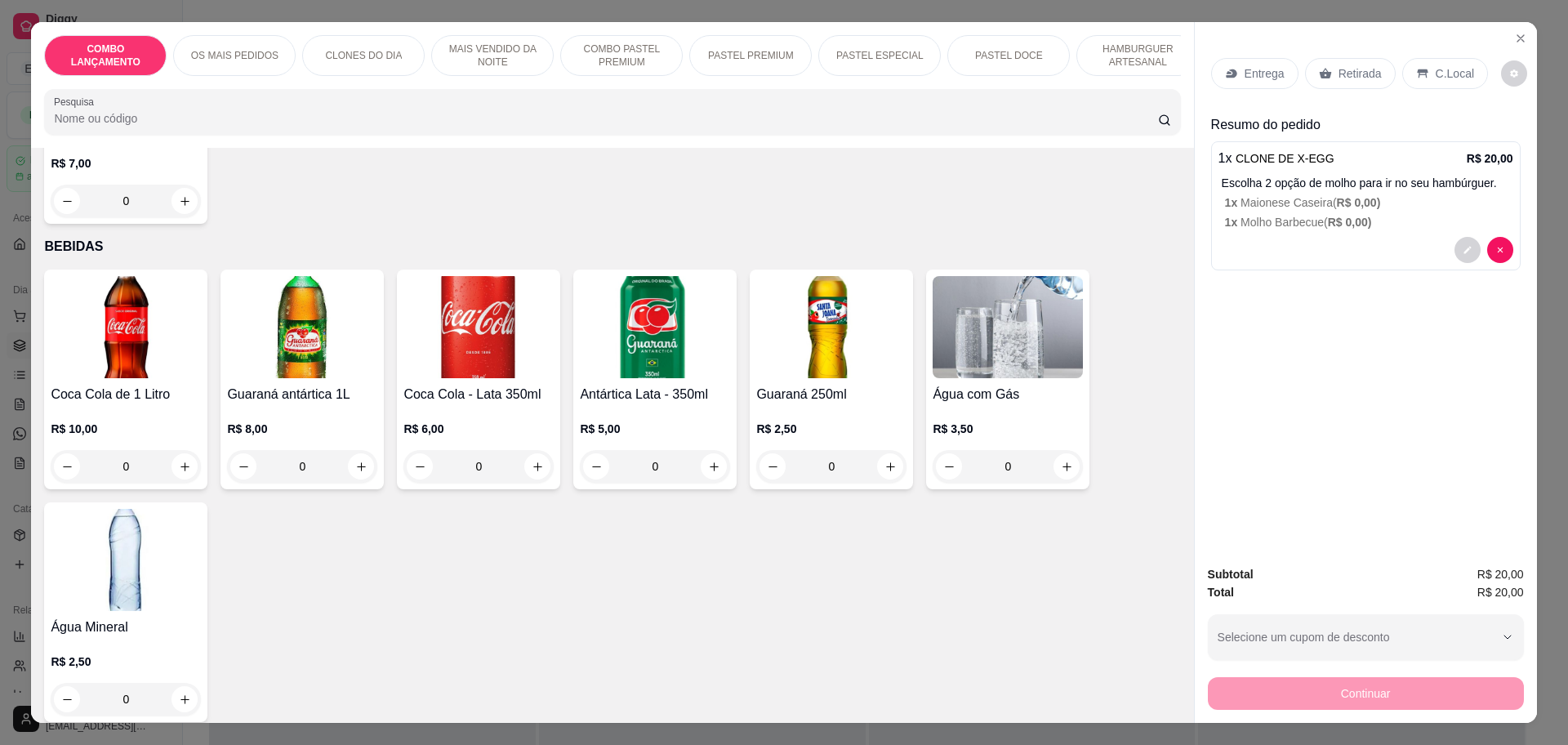
scroll to position [5178, 0]
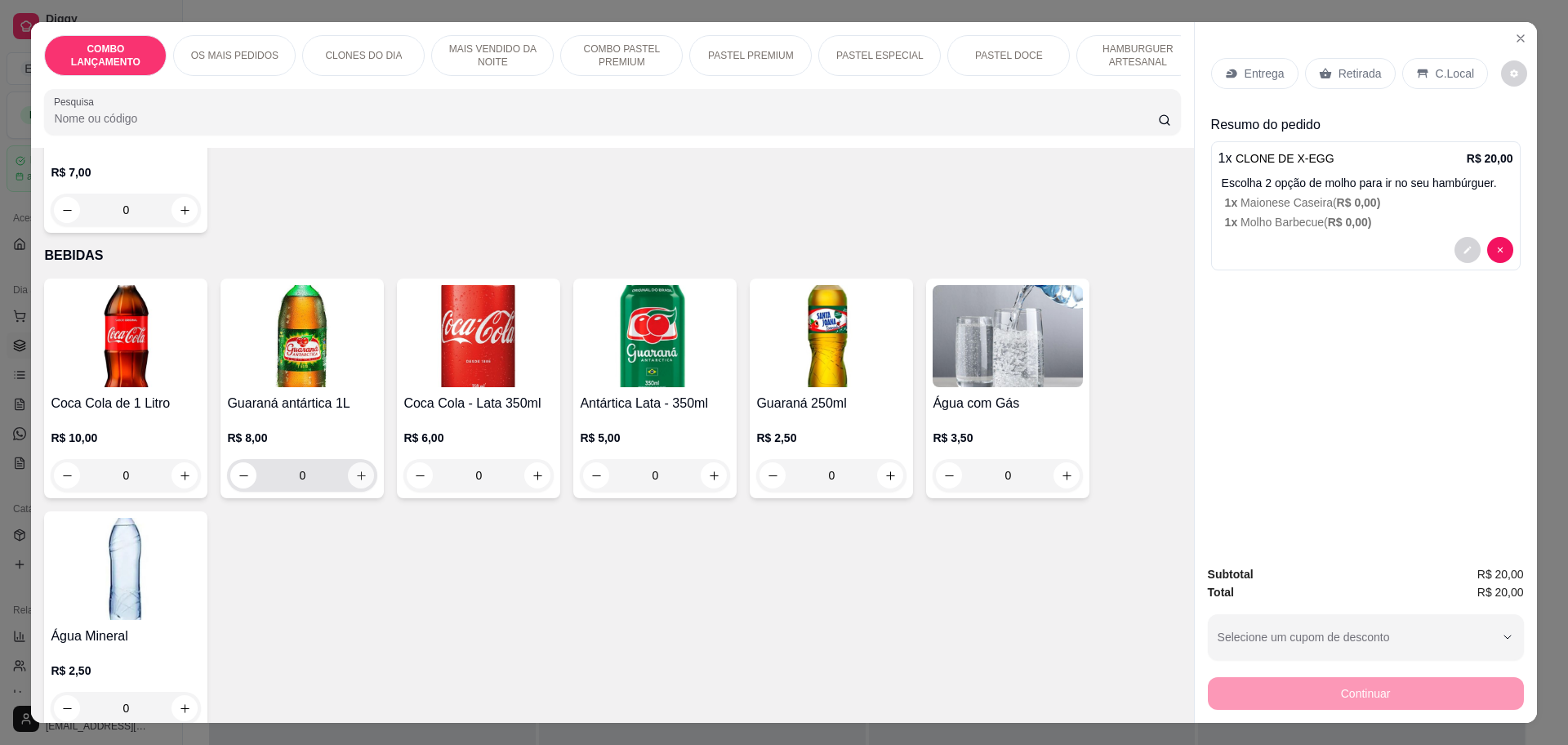
click at [357, 470] on icon "increase-product-quantity" at bounding box center [362, 476] width 13 height 13
type input "1"
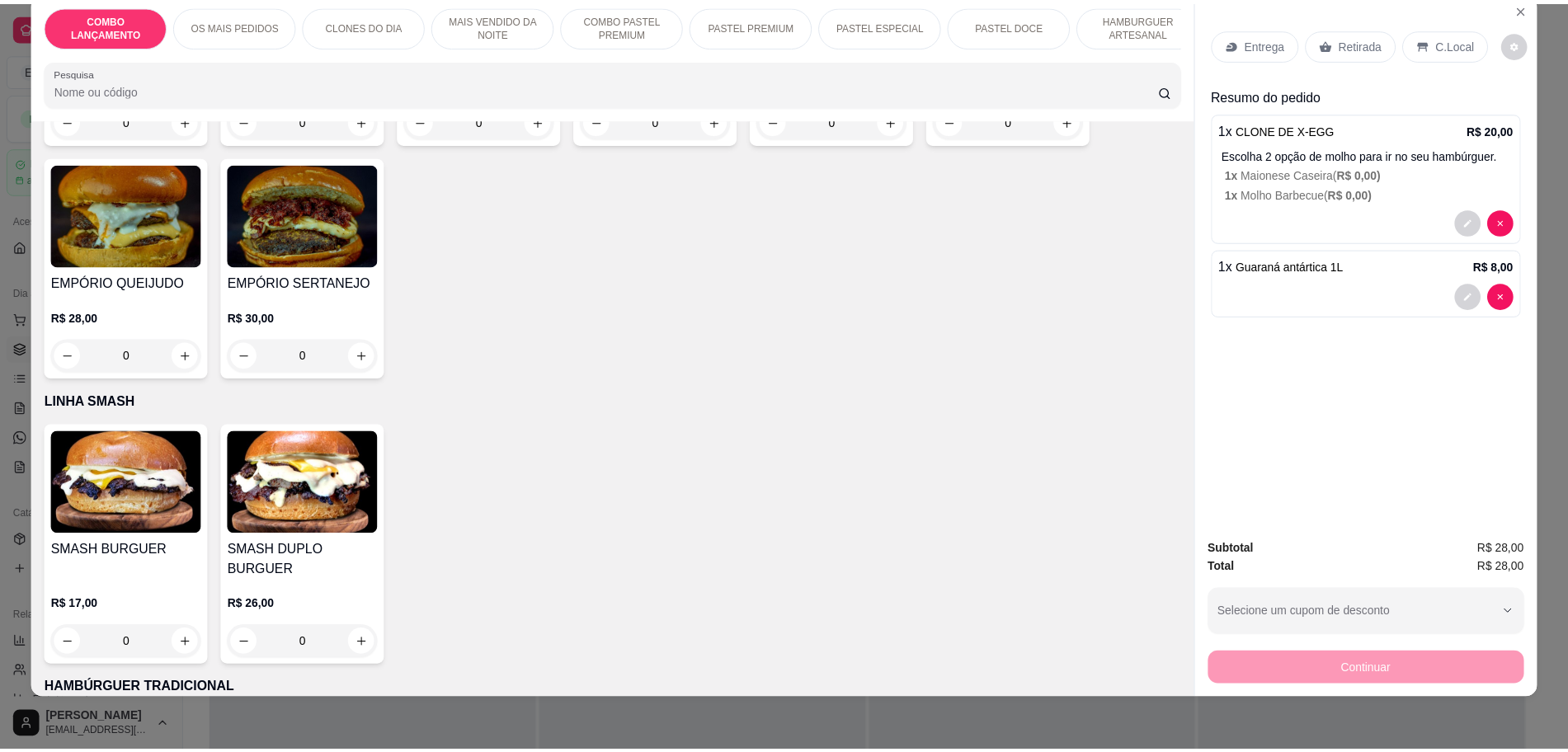
scroll to position [3165, 0]
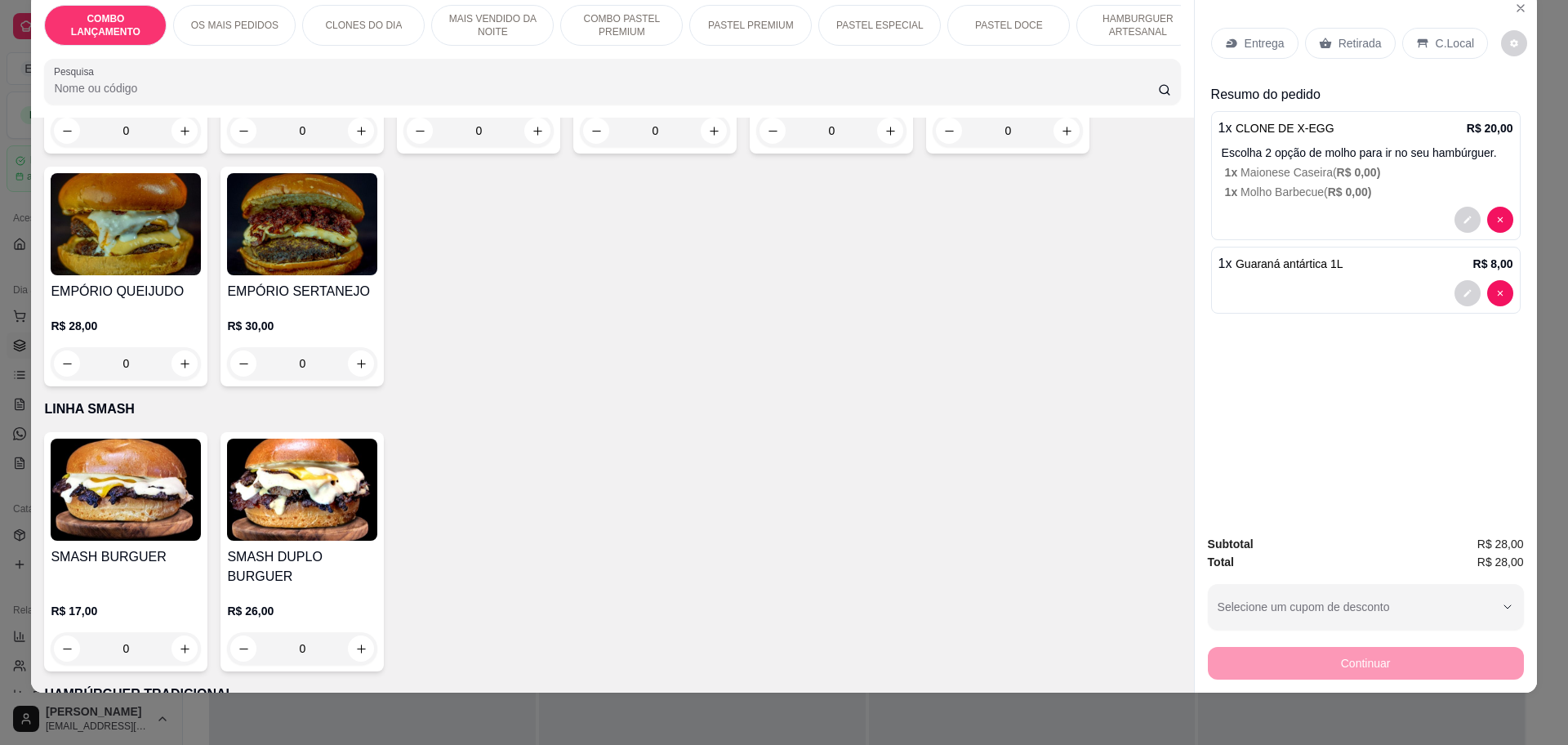
click at [892, 478] on div "SMASH BURGUER R$ 17,00 0 SMASH DUPLO BURGUER R$ 26,00 0" at bounding box center [612, 551] width 1136 height 239
click at [1339, 41] on p "Retirada" at bounding box center [1360, 43] width 43 height 16
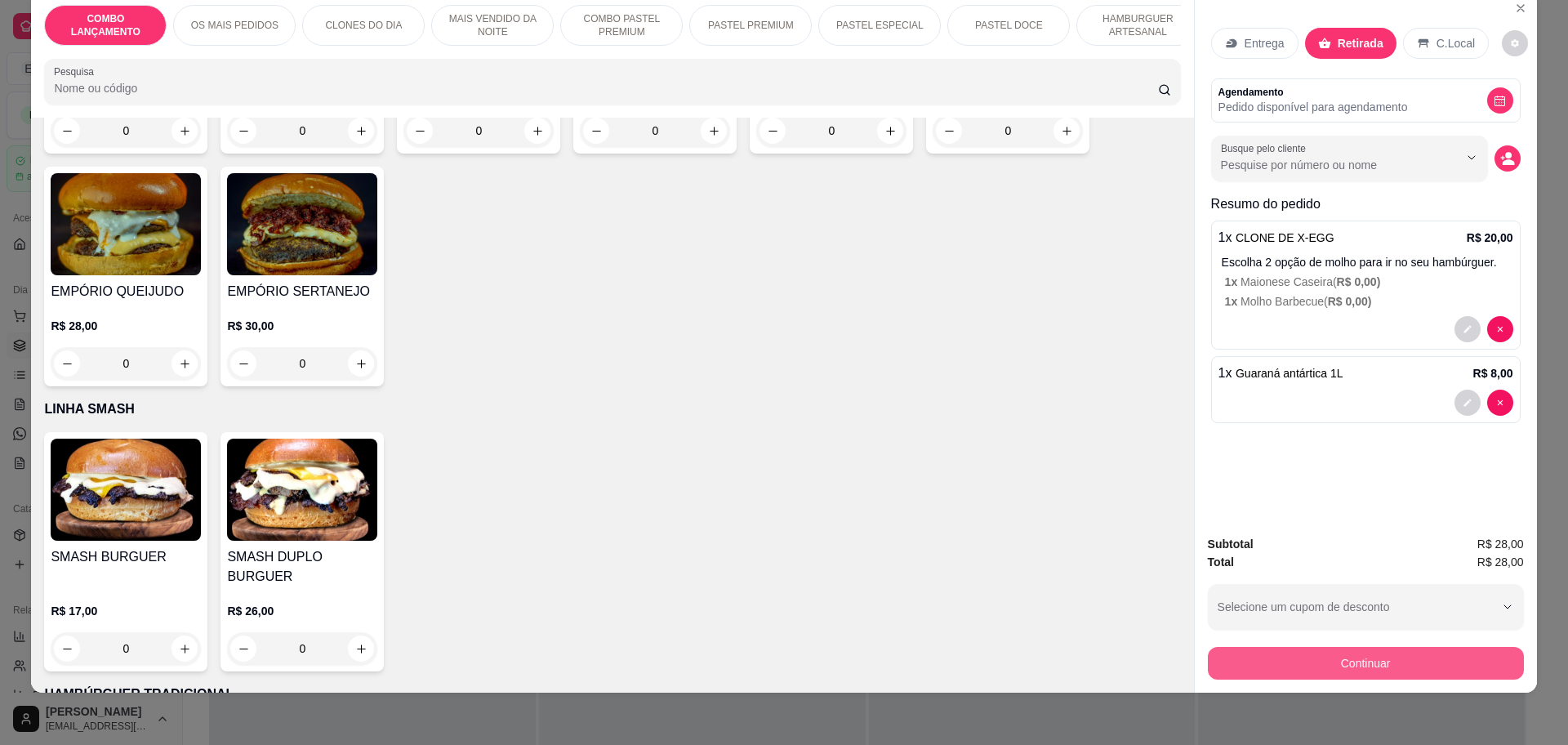
click at [1256, 653] on button "Continuar" at bounding box center [1366, 663] width 316 height 32
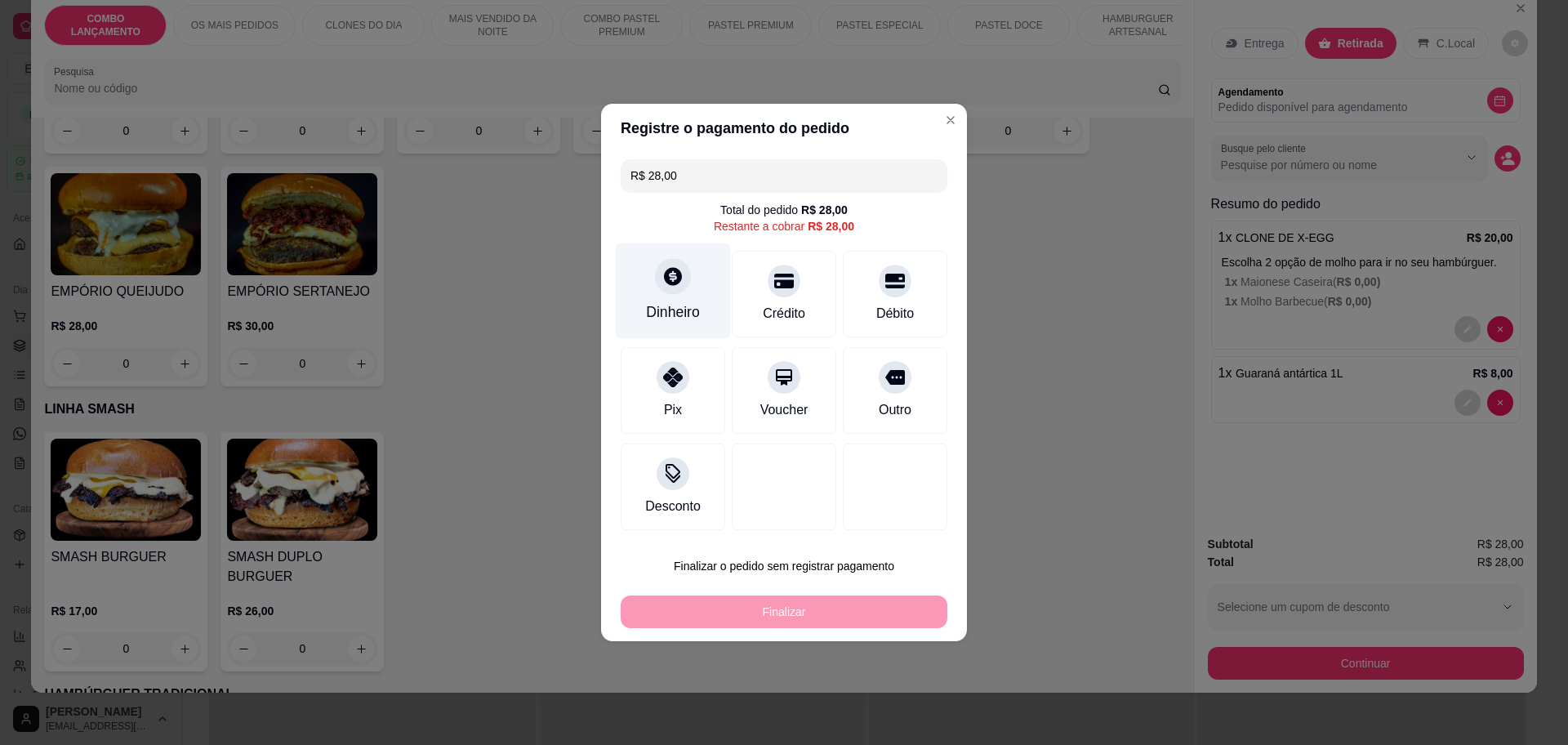
click at [678, 266] on div at bounding box center [673, 276] width 36 height 36
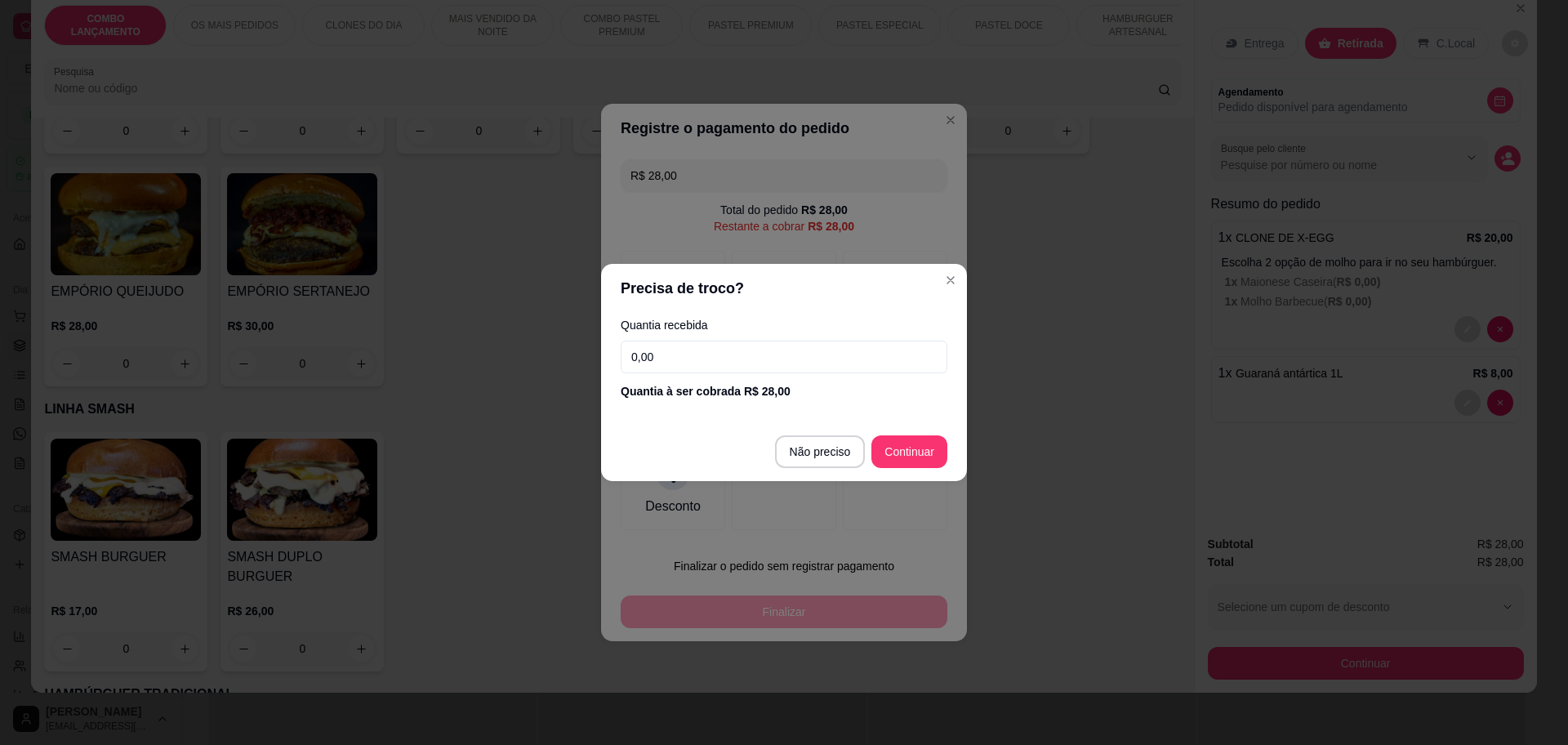
click at [726, 344] on input "0,00" at bounding box center [784, 357] width 327 height 32
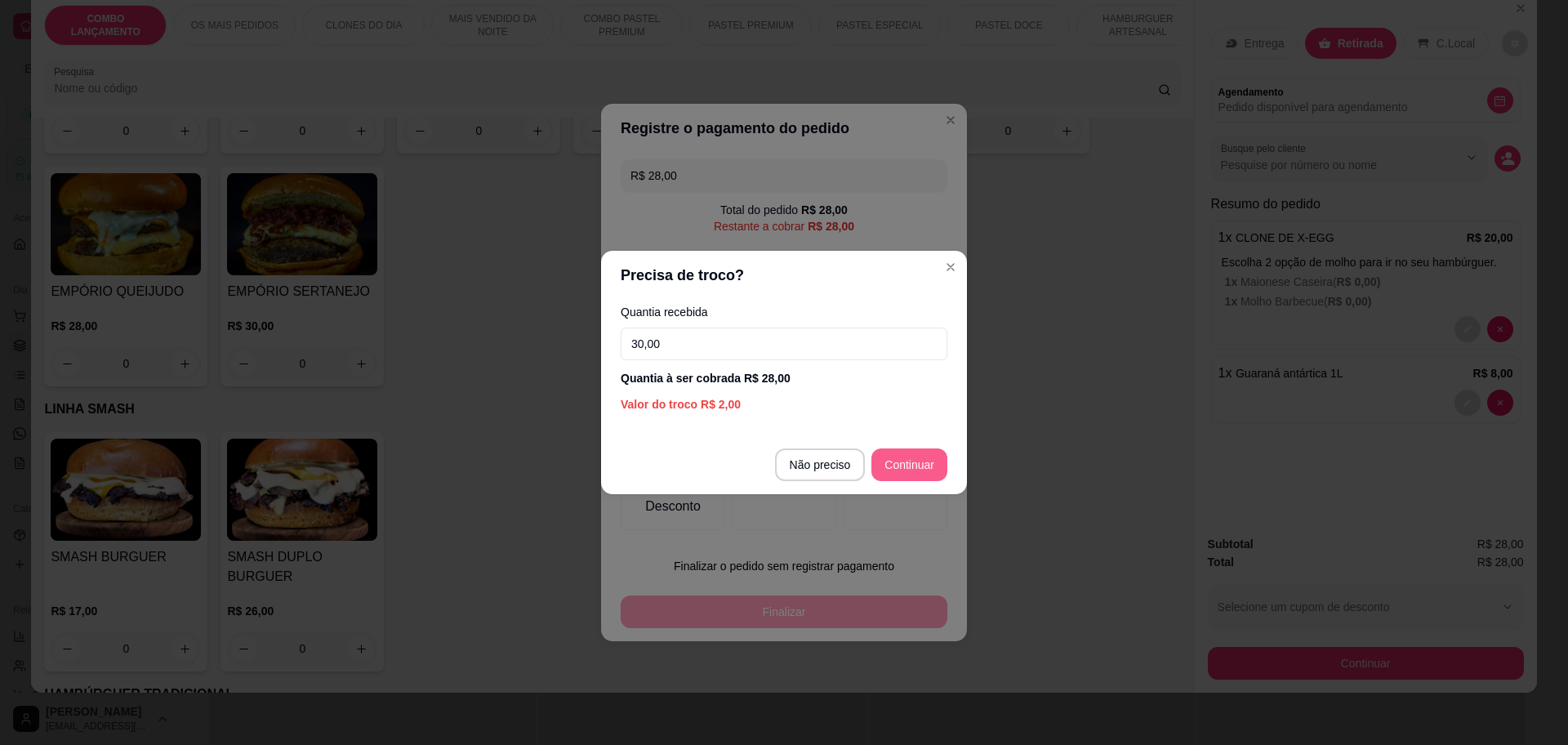
type input "30,00"
type input "R$ 0,00"
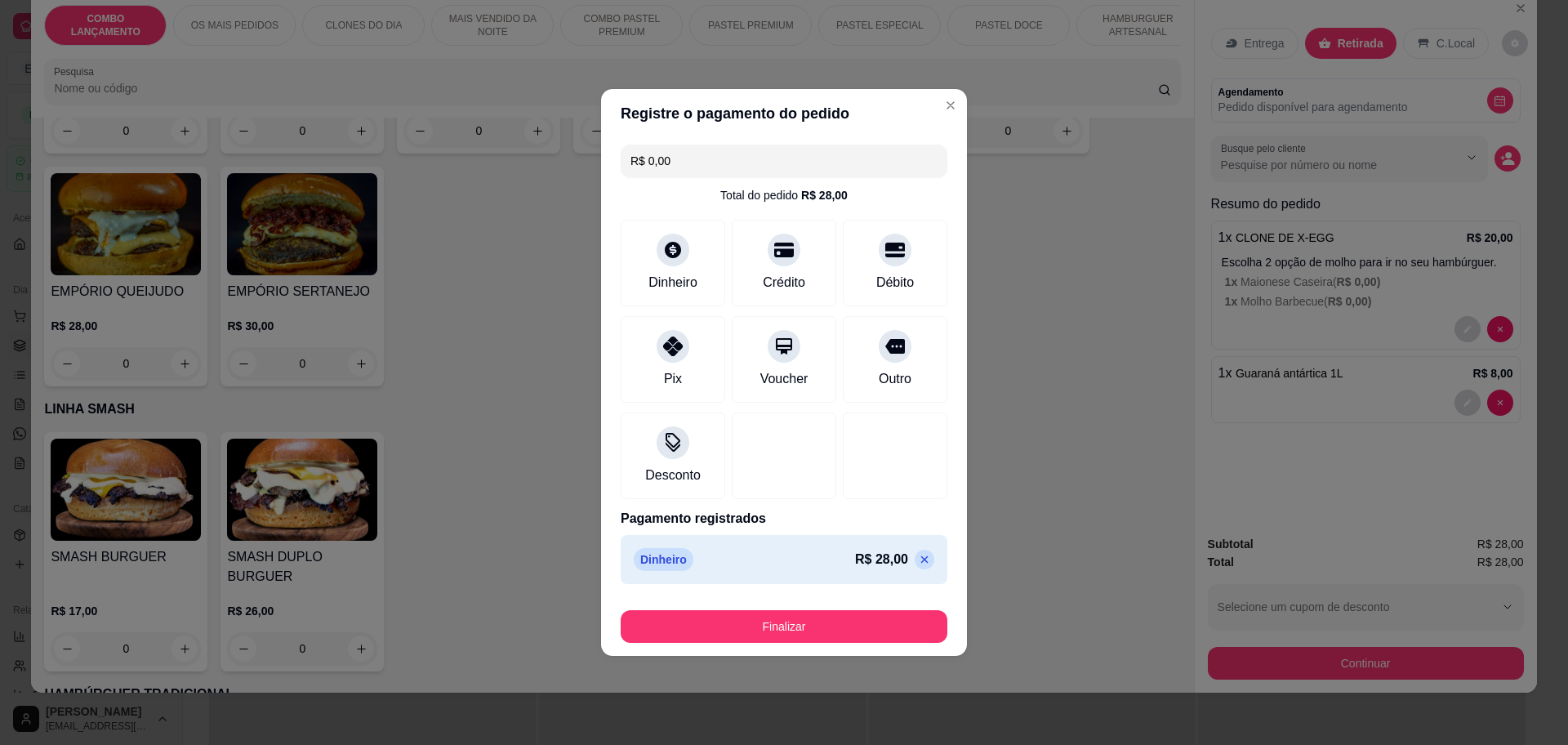
click at [846, 644] on footer "Finalizar" at bounding box center [784, 623] width 366 height 65
click at [841, 612] on button "Finalizar" at bounding box center [784, 627] width 327 height 32
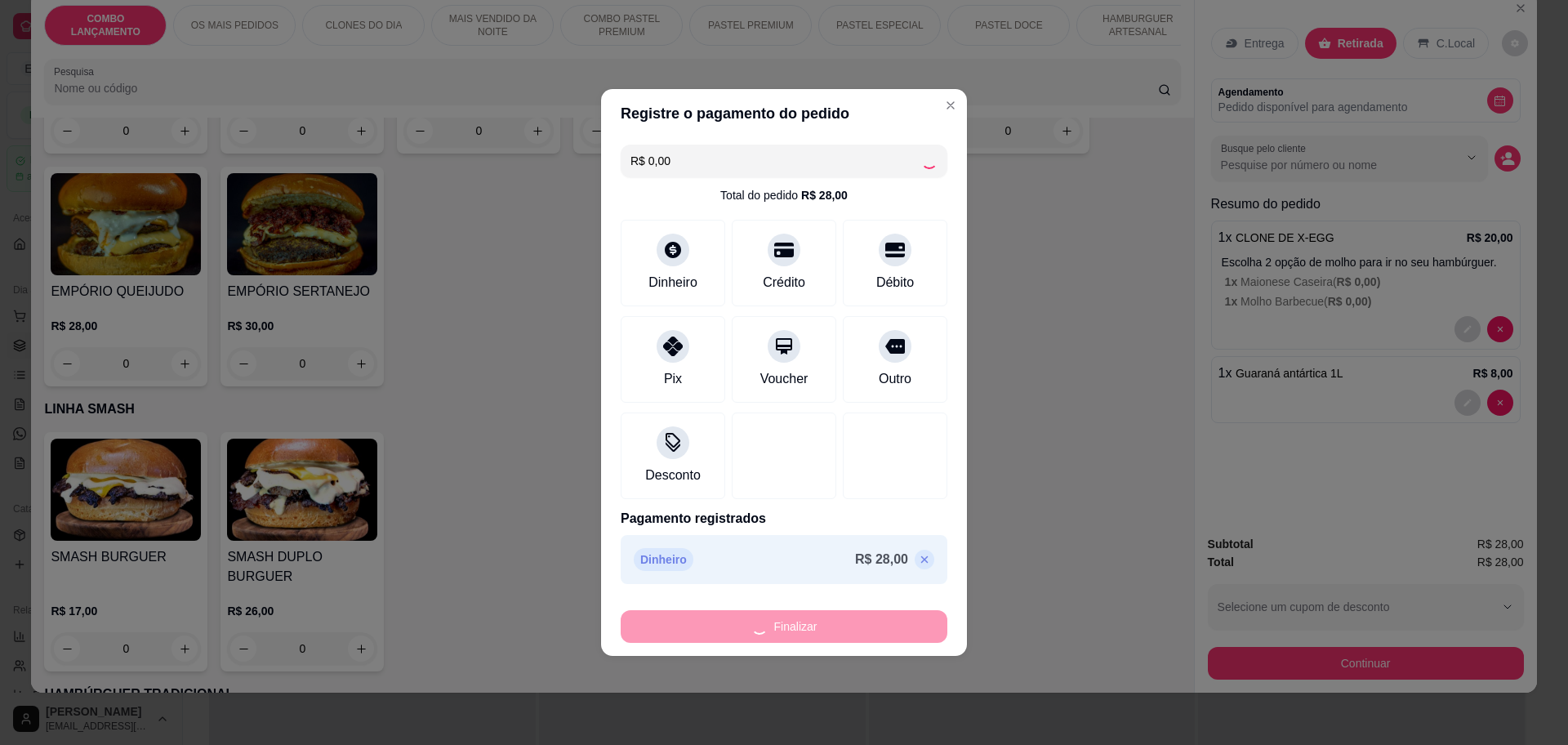
type input "0"
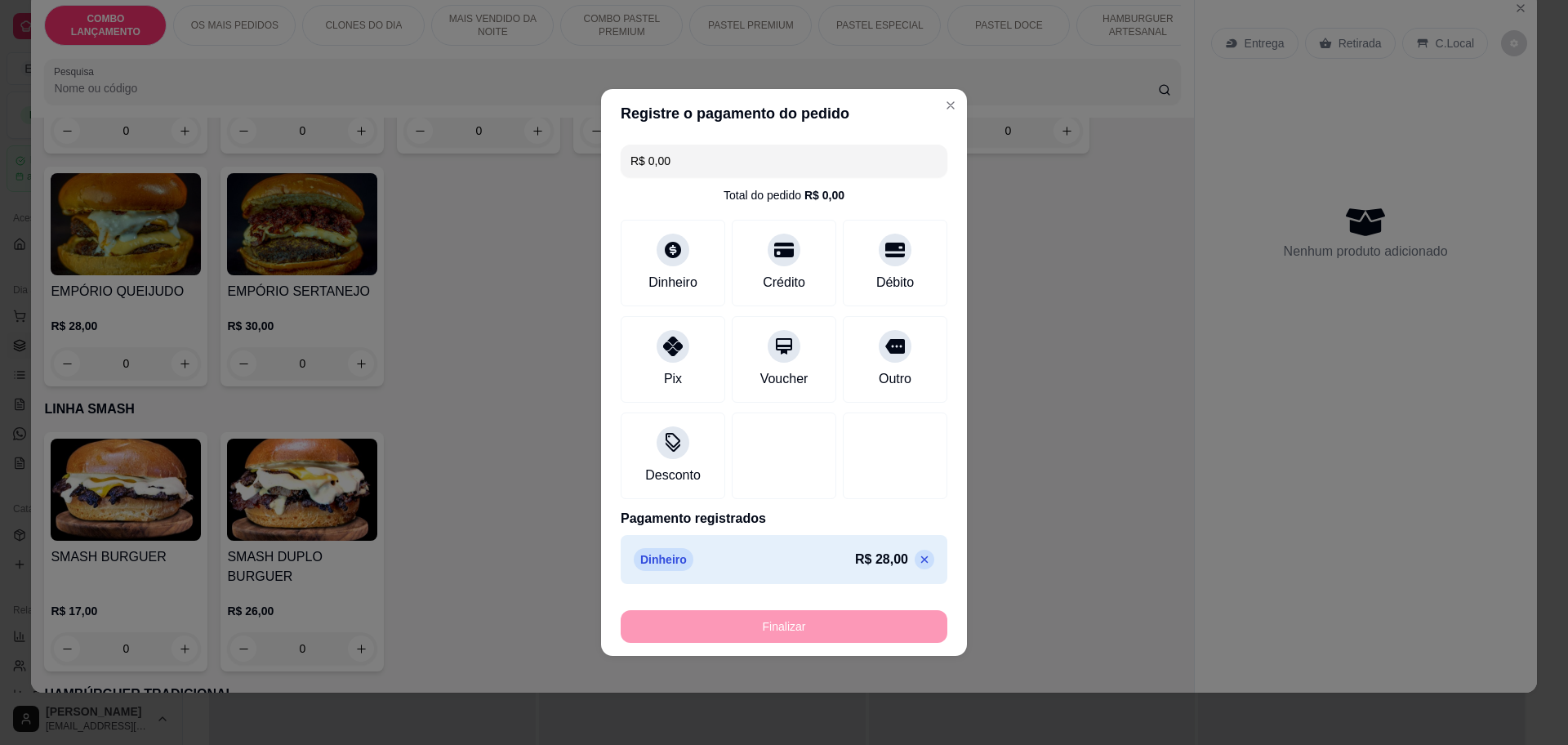
type input "-R$ 28,00"
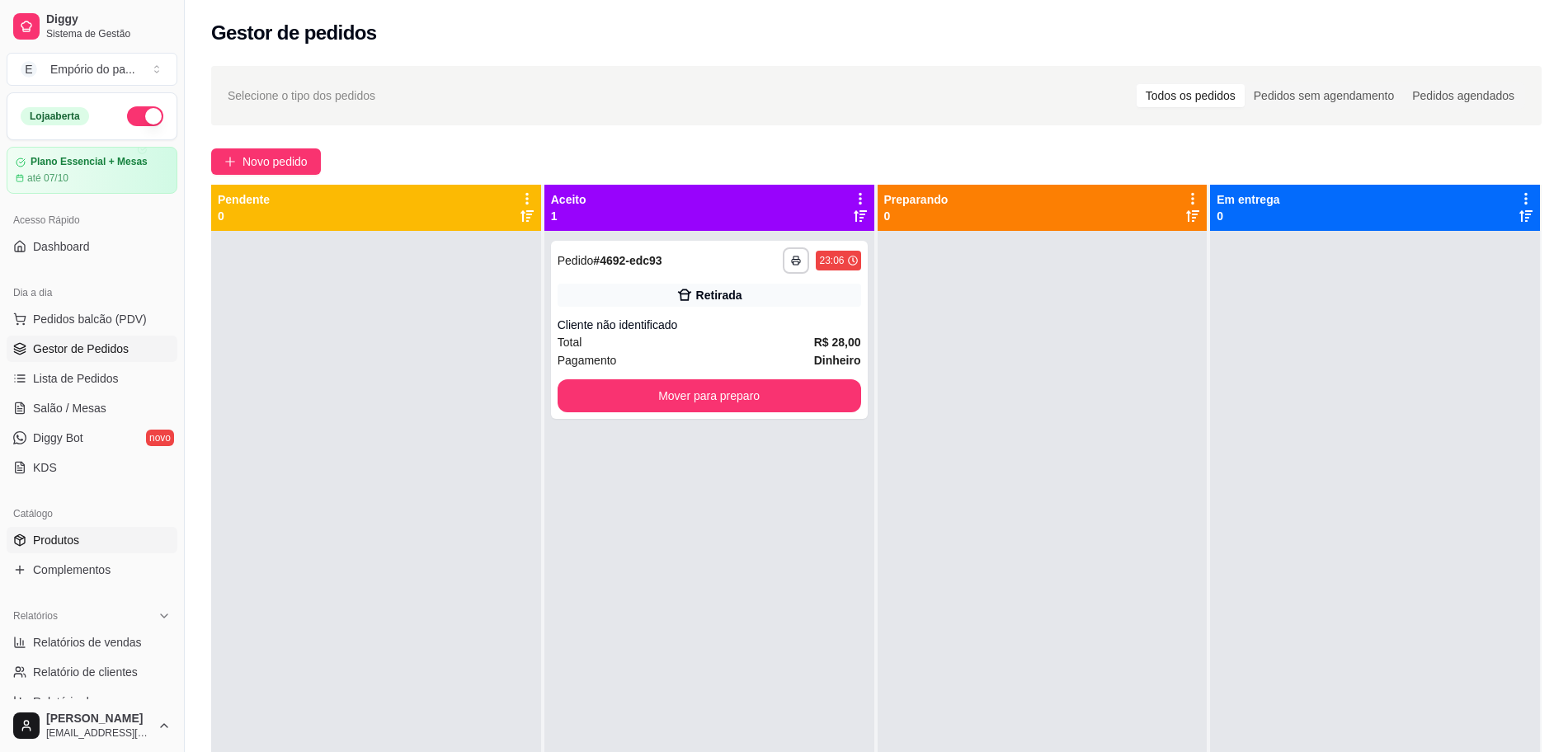
click at [33, 544] on link "Produtos" at bounding box center [91, 539] width 171 height 26
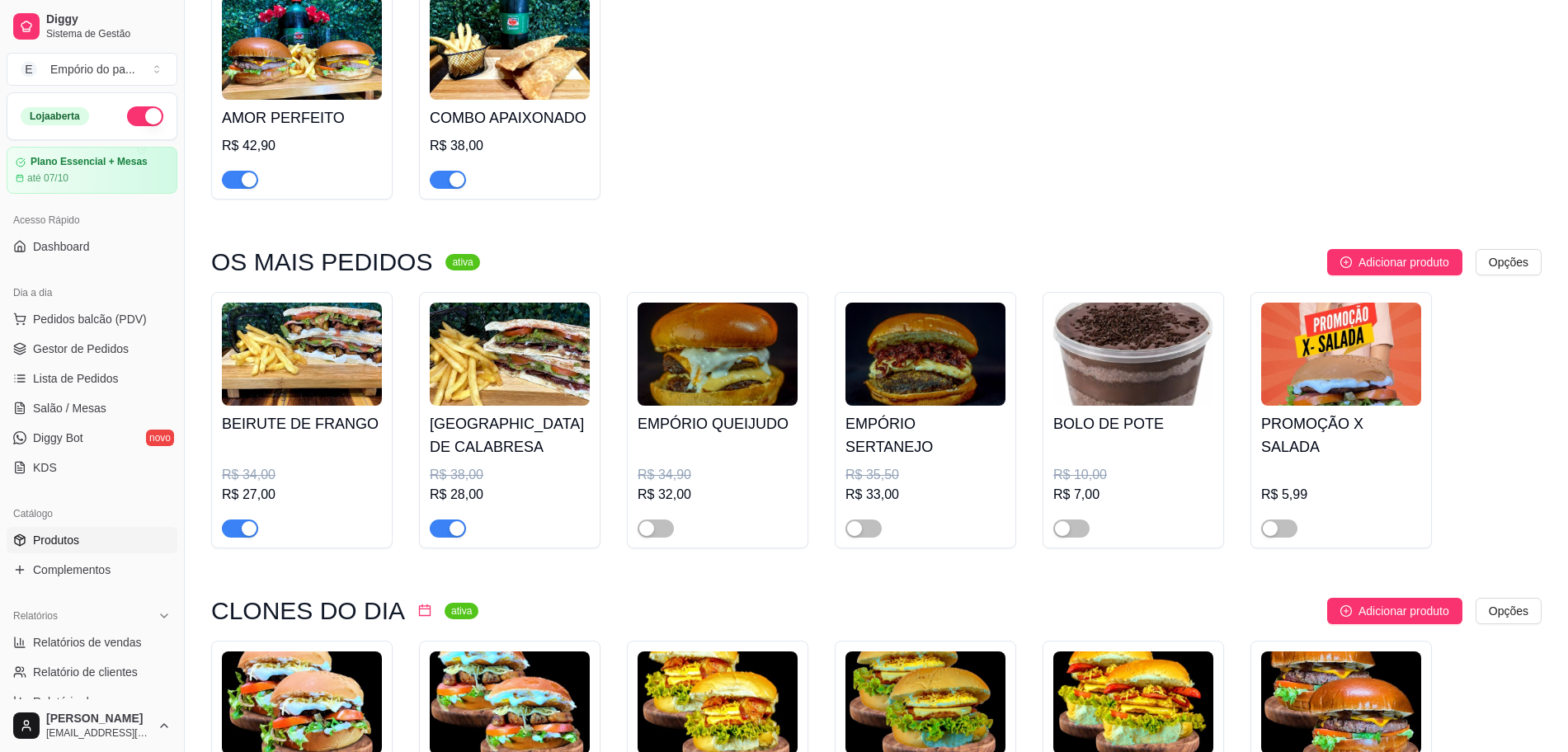
scroll to position [206, 0]
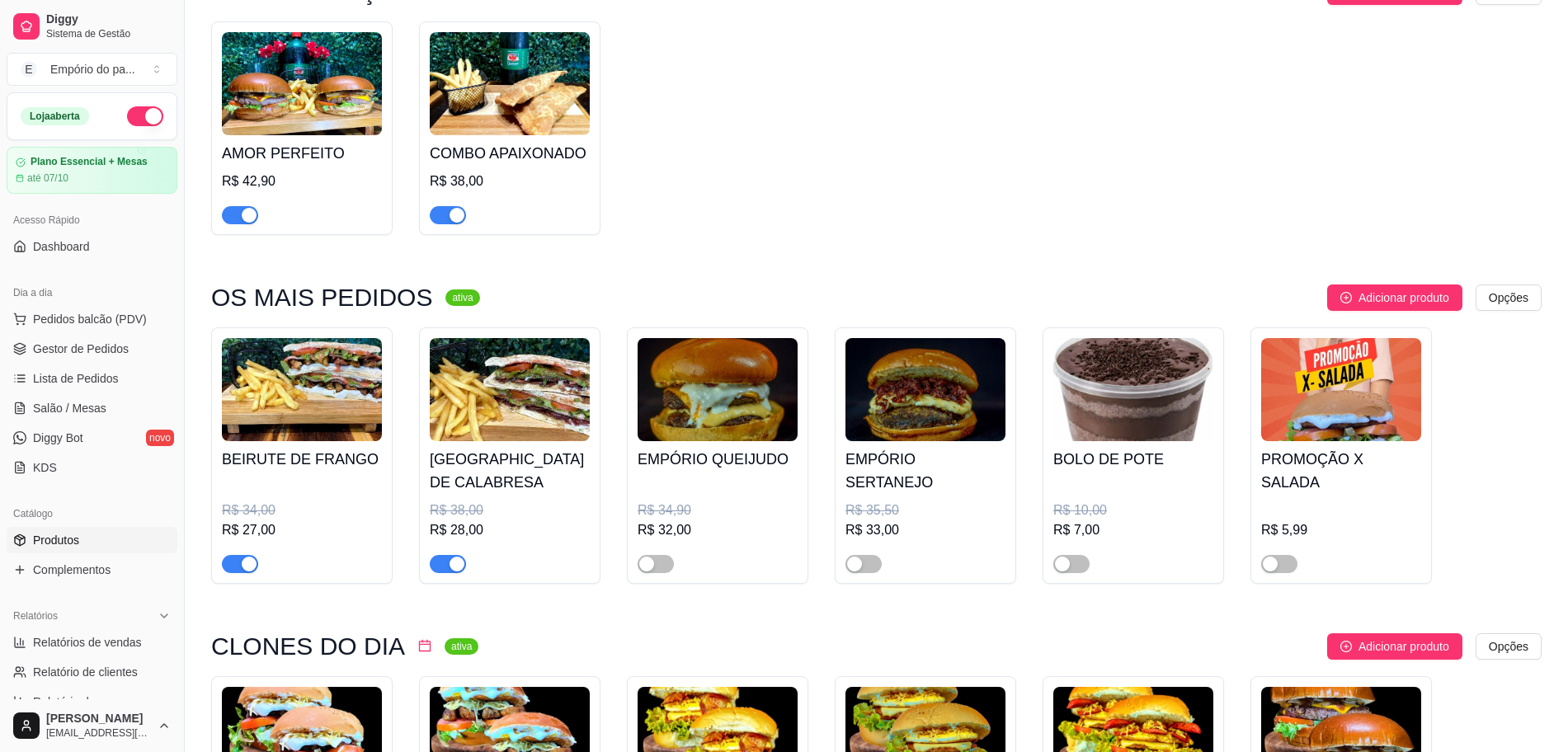
click at [240, 215] on button "button" at bounding box center [240, 215] width 36 height 18
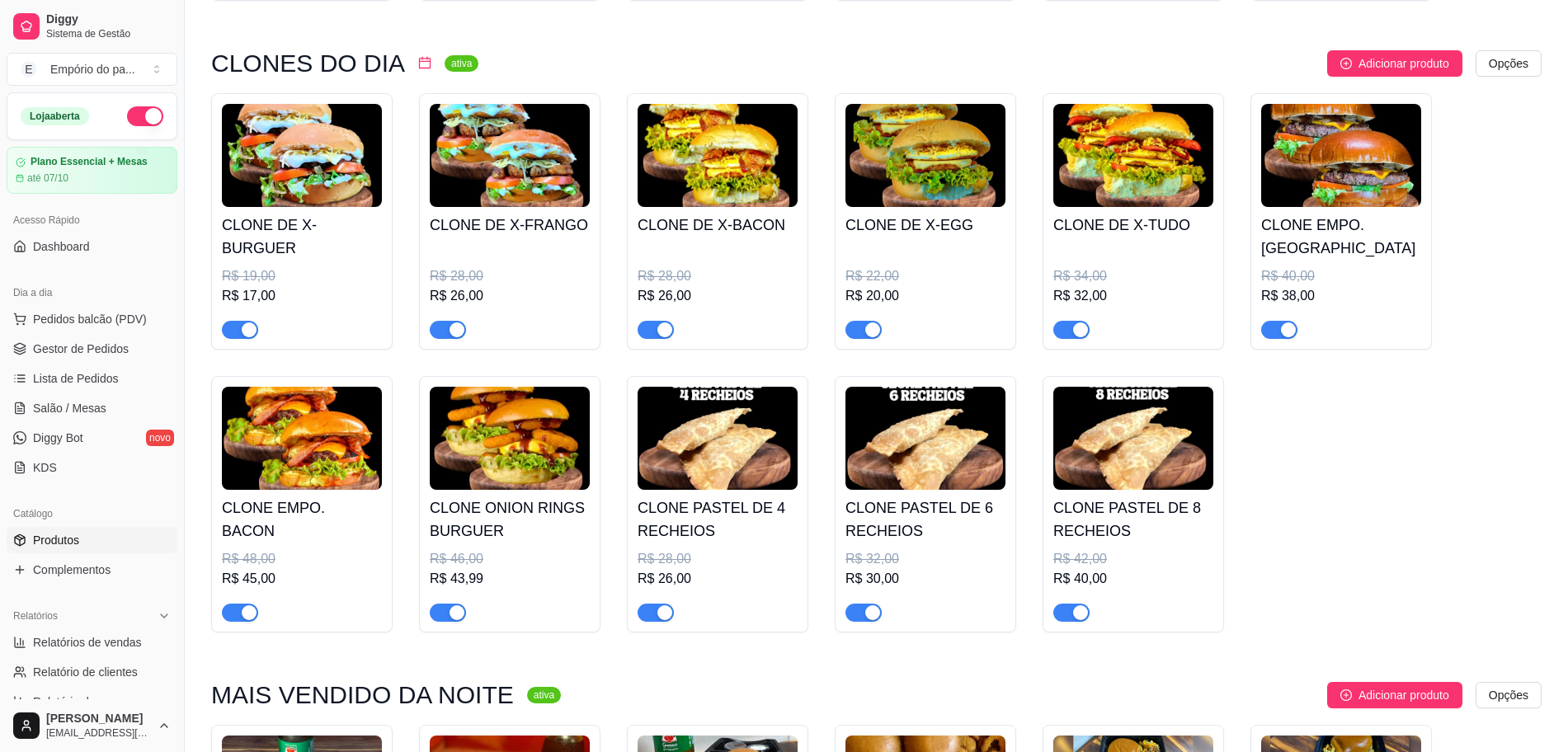
scroll to position [825, 0]
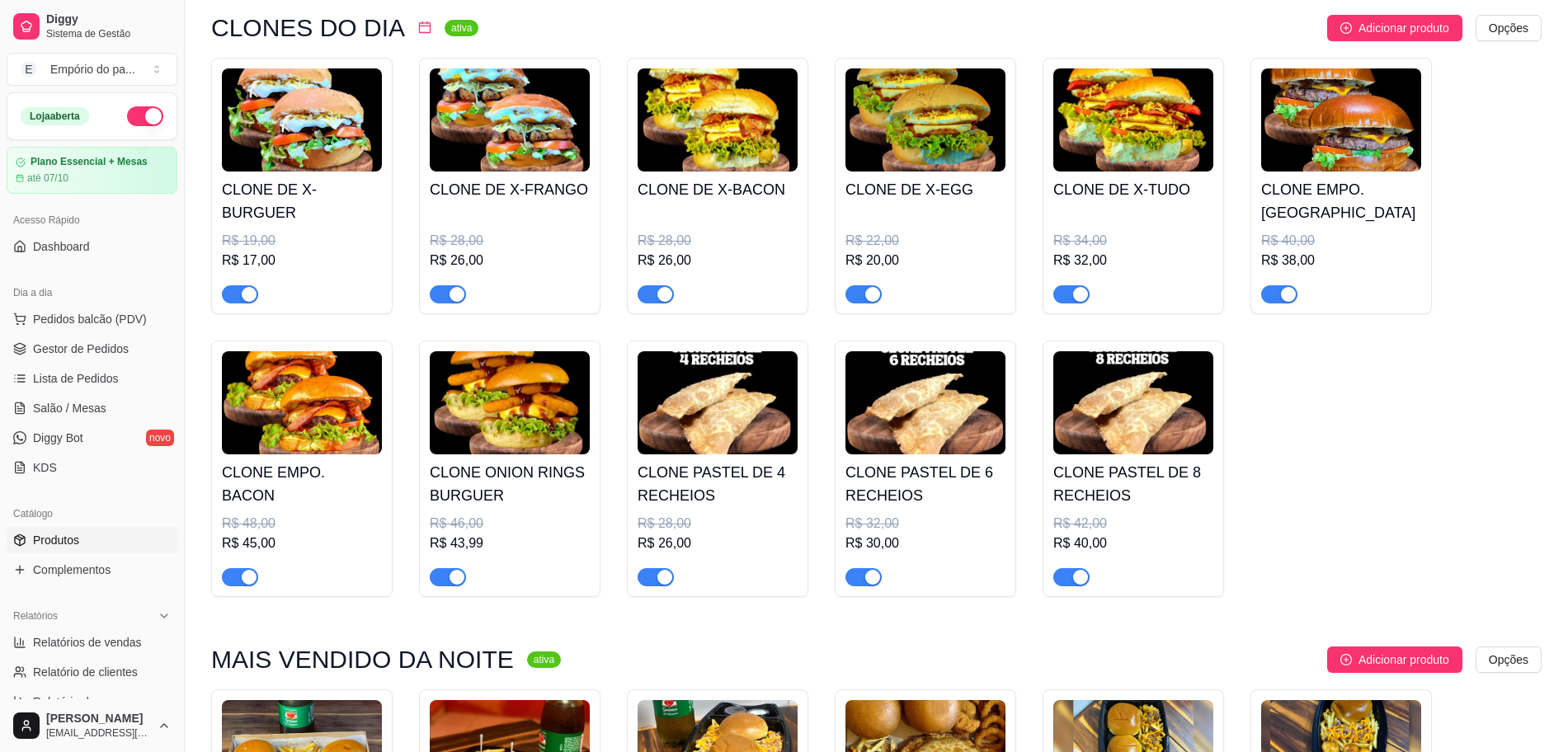
click at [1265, 294] on span "button" at bounding box center [1279, 294] width 36 height 18
click at [223, 566] on div at bounding box center [301, 570] width 160 height 33
click at [1260, 559] on div "CLONE DE X-BURGUER R$ 19,00 R$ 17,00 CLONE DE X-FRANGO R$ 28,00 R$ 26,00 CLONE …" at bounding box center [876, 328] width 1330 height 539
click at [245, 579] on div "button" at bounding box center [249, 577] width 14 height 14
click at [442, 576] on span "button" at bounding box center [448, 577] width 36 height 18
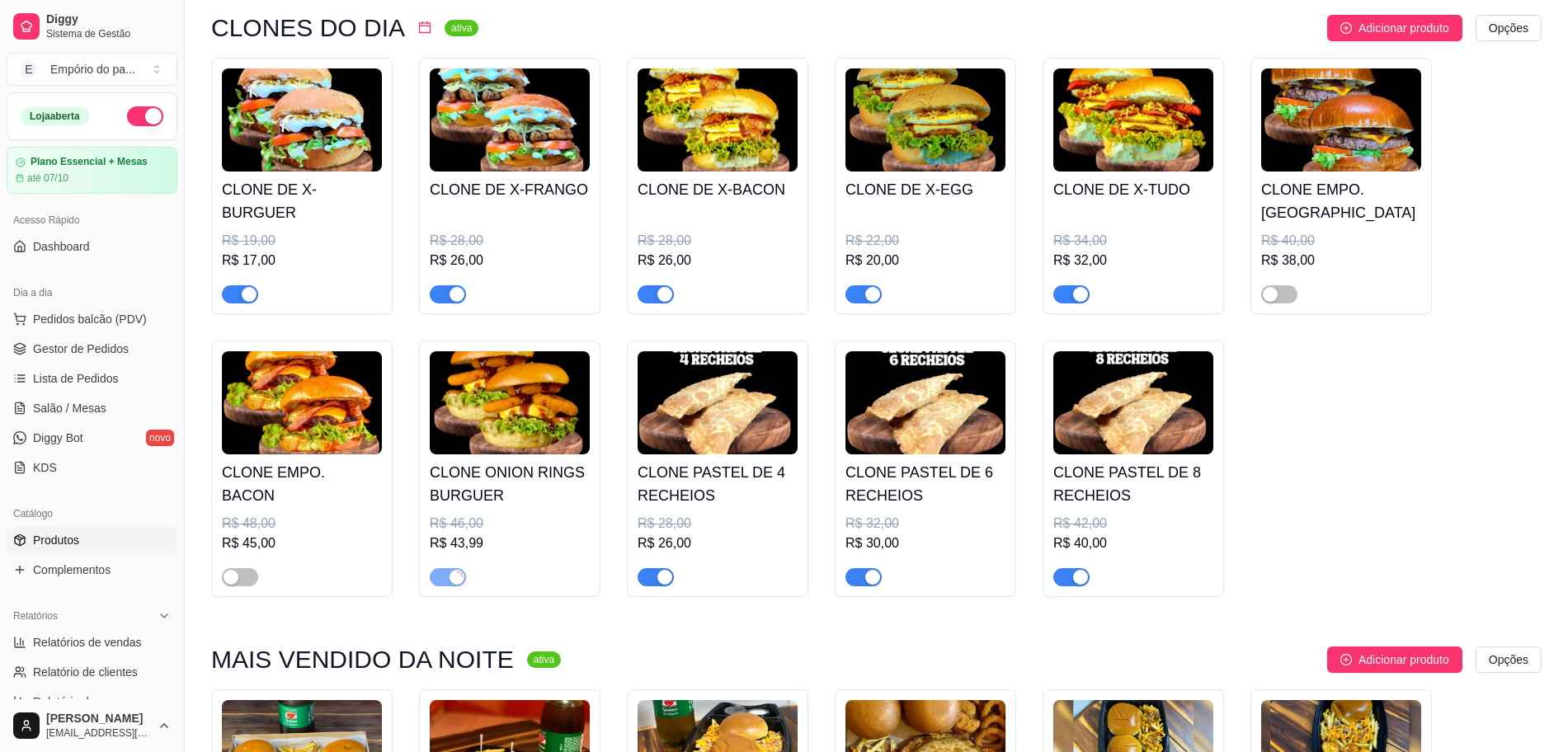
click at [657, 584] on span "button" at bounding box center [656, 577] width 36 height 18
click at [663, 583] on span "button" at bounding box center [656, 577] width 36 height 18
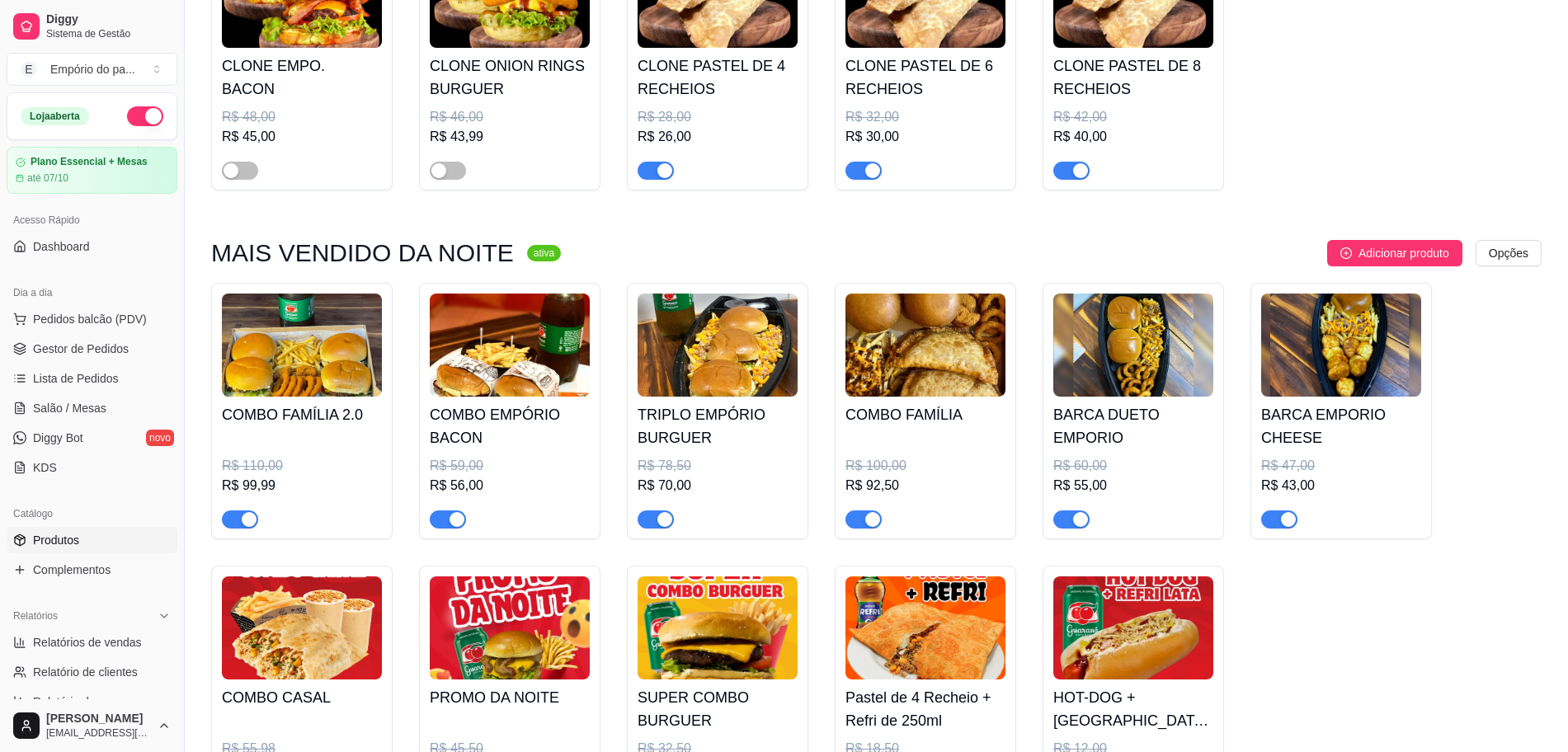
scroll to position [1443, 0]
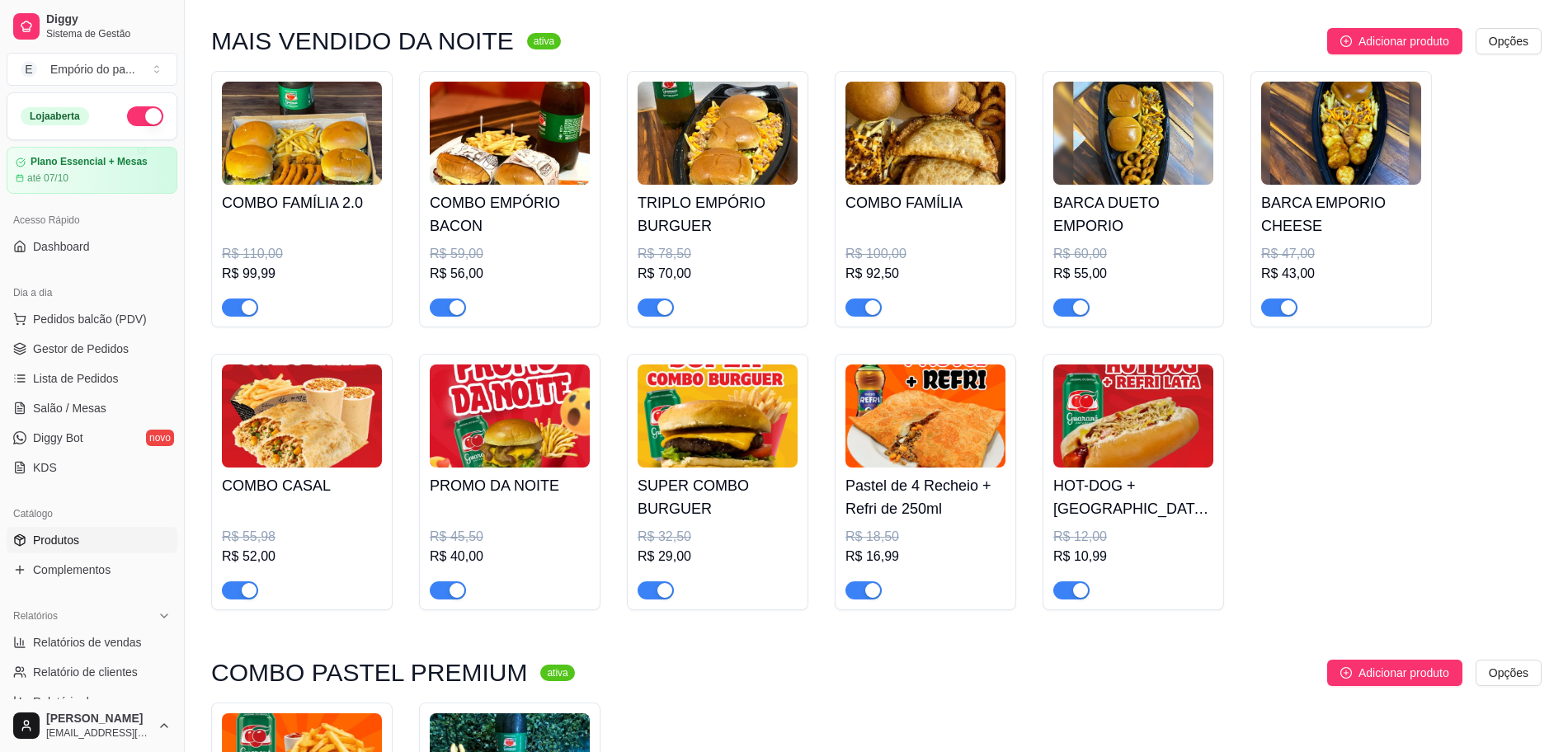
click at [240, 303] on span "button" at bounding box center [240, 308] width 36 height 18
click at [455, 304] on div "button" at bounding box center [457, 308] width 14 height 14
click at [666, 315] on div "button" at bounding box center [664, 308] width 14 height 14
click at [860, 310] on span "button" at bounding box center [863, 308] width 36 height 18
click at [1070, 304] on span "button" at bounding box center [1071, 308] width 36 height 18
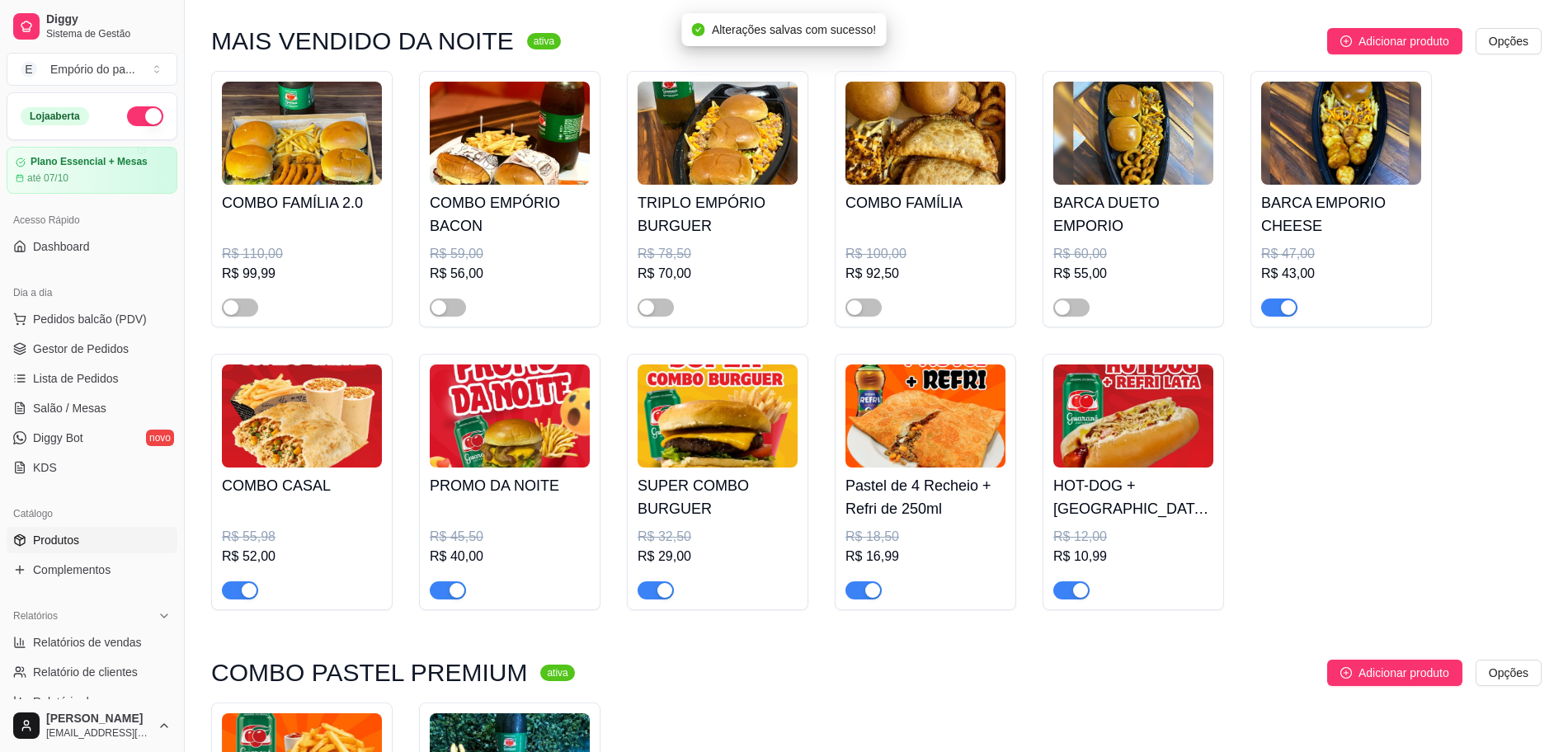
click at [1278, 303] on span "button" at bounding box center [1279, 308] width 36 height 18
click at [450, 597] on div "button" at bounding box center [457, 590] width 14 height 14
click at [648, 588] on span "button" at bounding box center [656, 591] width 36 height 18
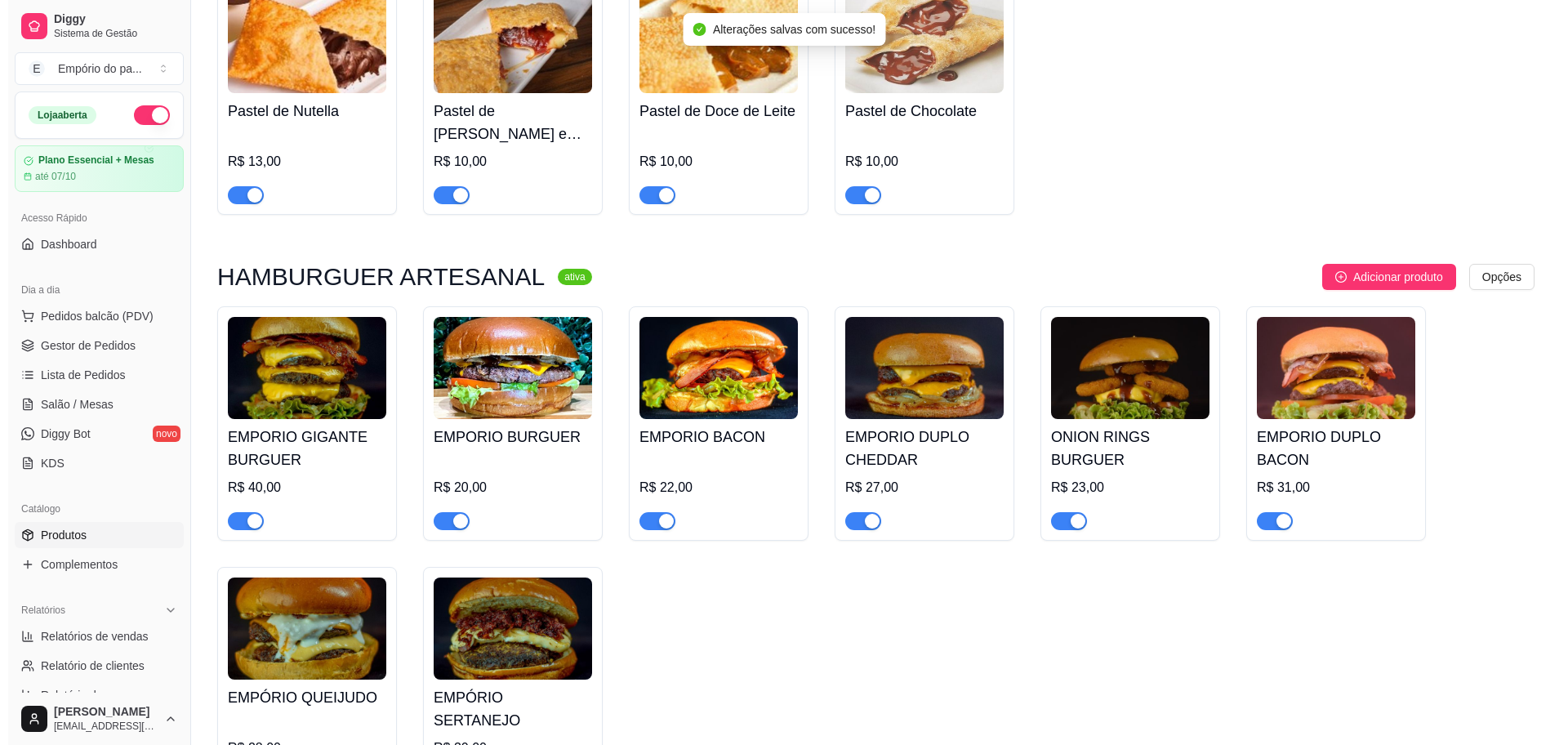
scroll to position [3473, 0]
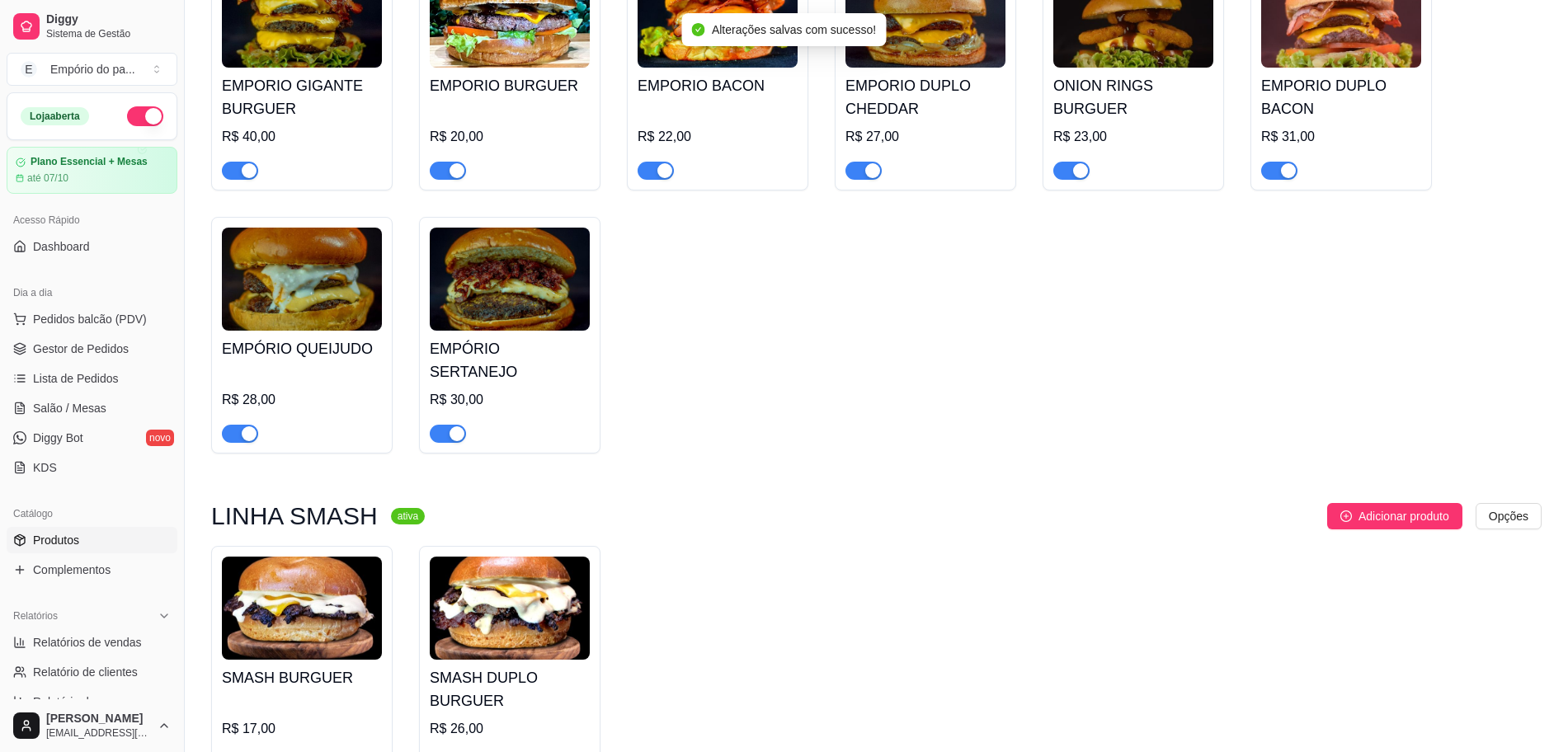
click at [252, 163] on div "button" at bounding box center [249, 170] width 14 height 14
click at [460, 163] on div "button" at bounding box center [457, 170] width 14 height 14
click at [656, 162] on span "button" at bounding box center [656, 171] width 36 height 18
click at [867, 163] on div "button" at bounding box center [872, 170] width 14 height 14
click at [1064, 162] on span "button" at bounding box center [1071, 171] width 36 height 18
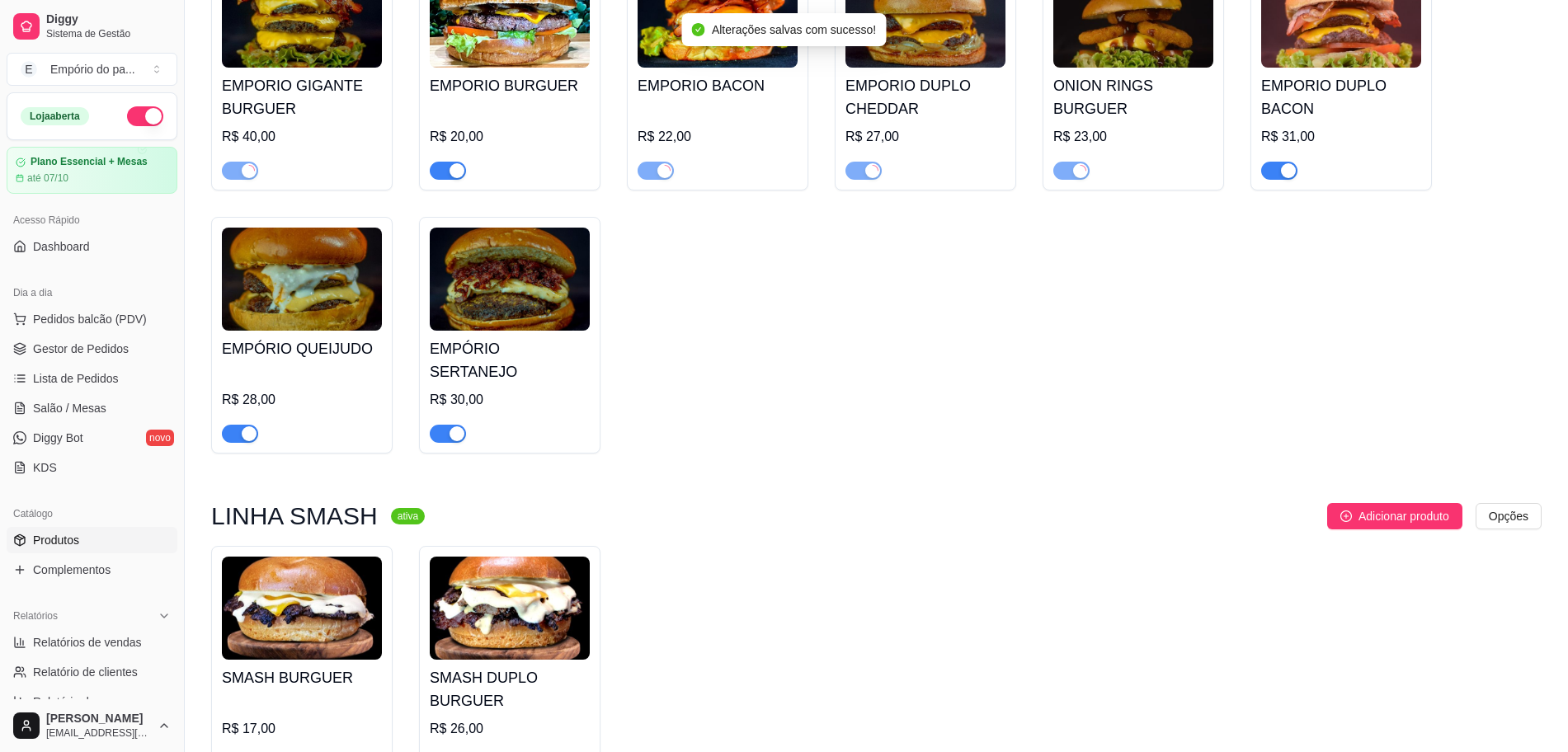
click at [1292, 163] on div "button" at bounding box center [1288, 170] width 14 height 14
click at [247, 426] on div "button" at bounding box center [249, 433] width 14 height 14
click at [453, 424] on div at bounding box center [448, 433] width 36 height 20
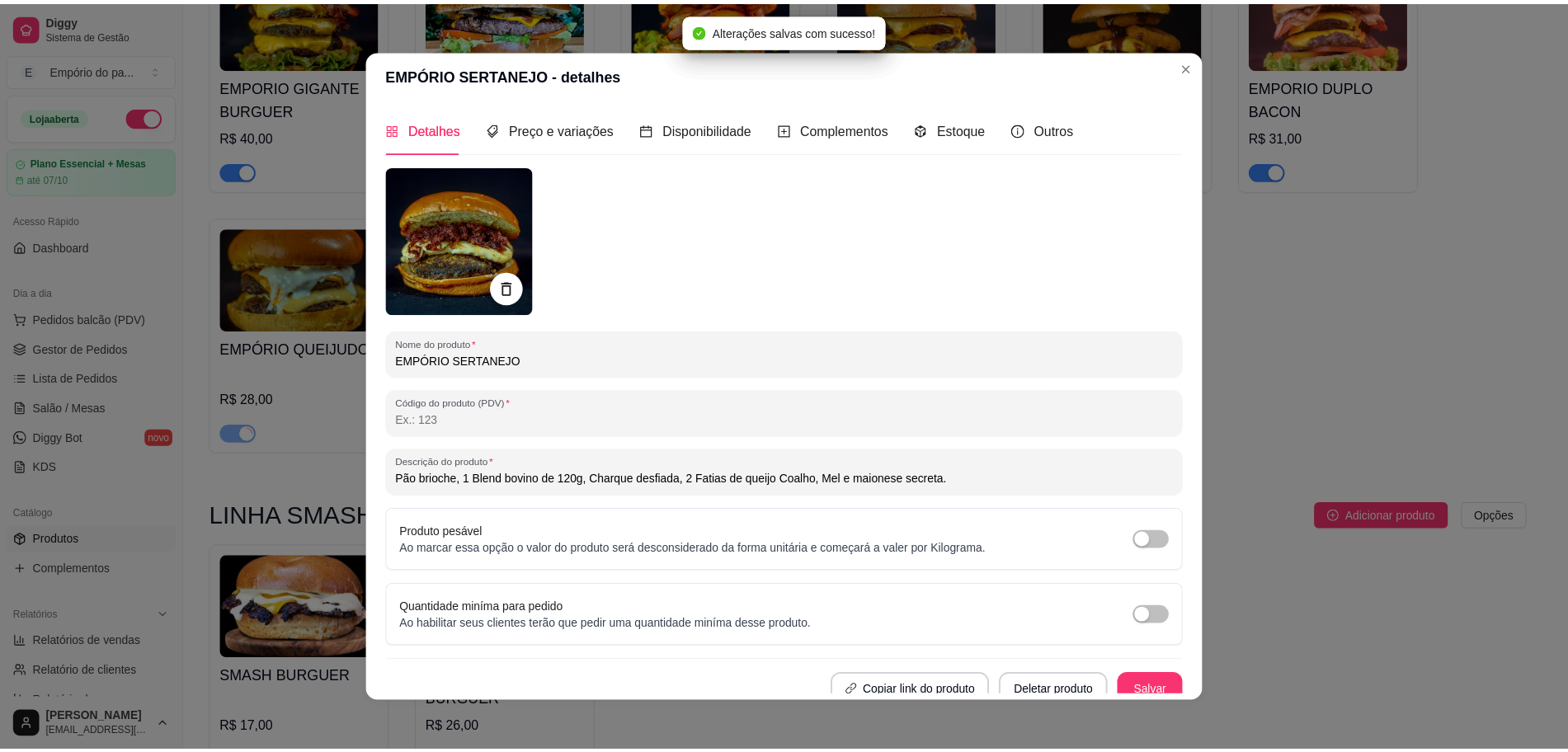
scroll to position [12, 0]
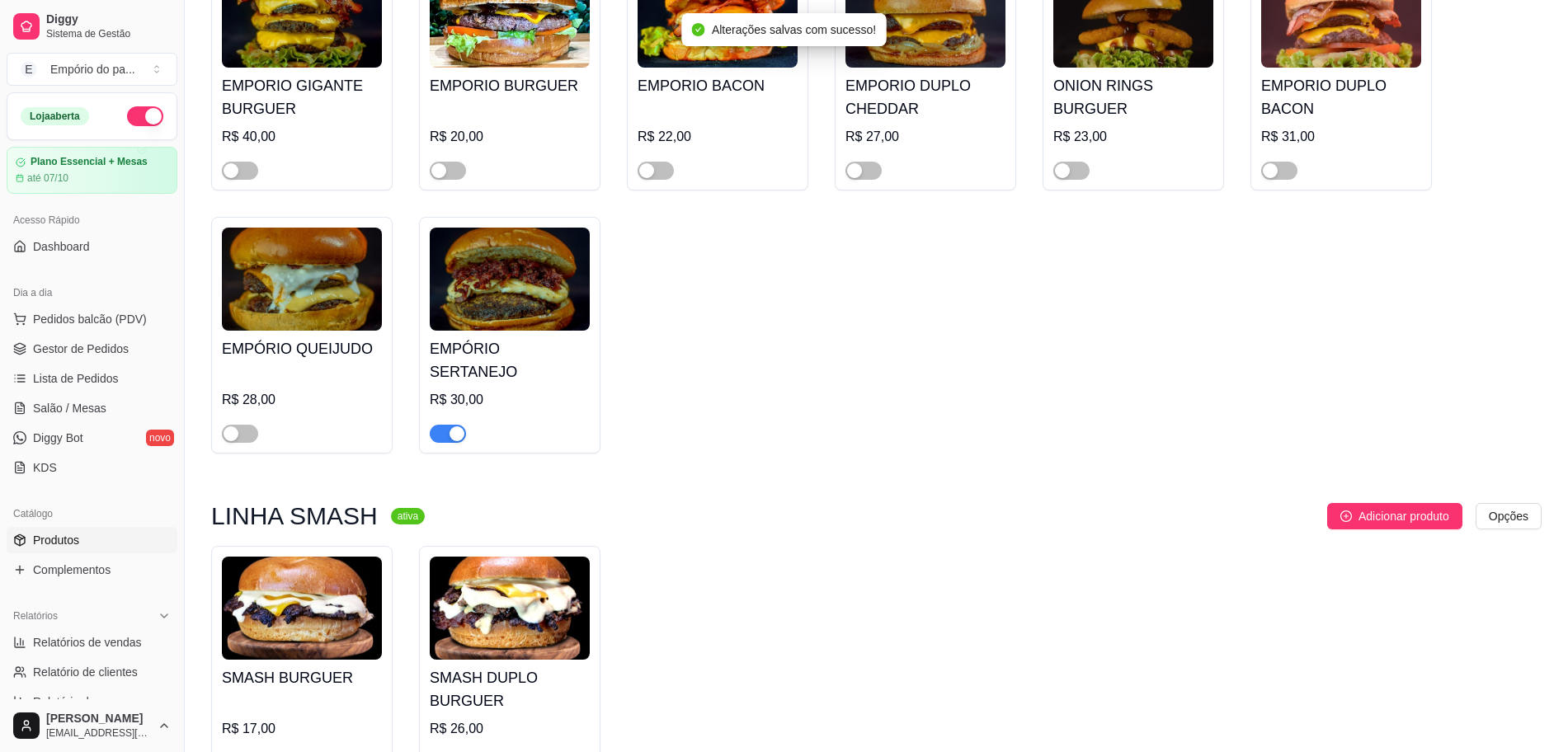
click at [444, 424] on span "button" at bounding box center [448, 433] width 36 height 18
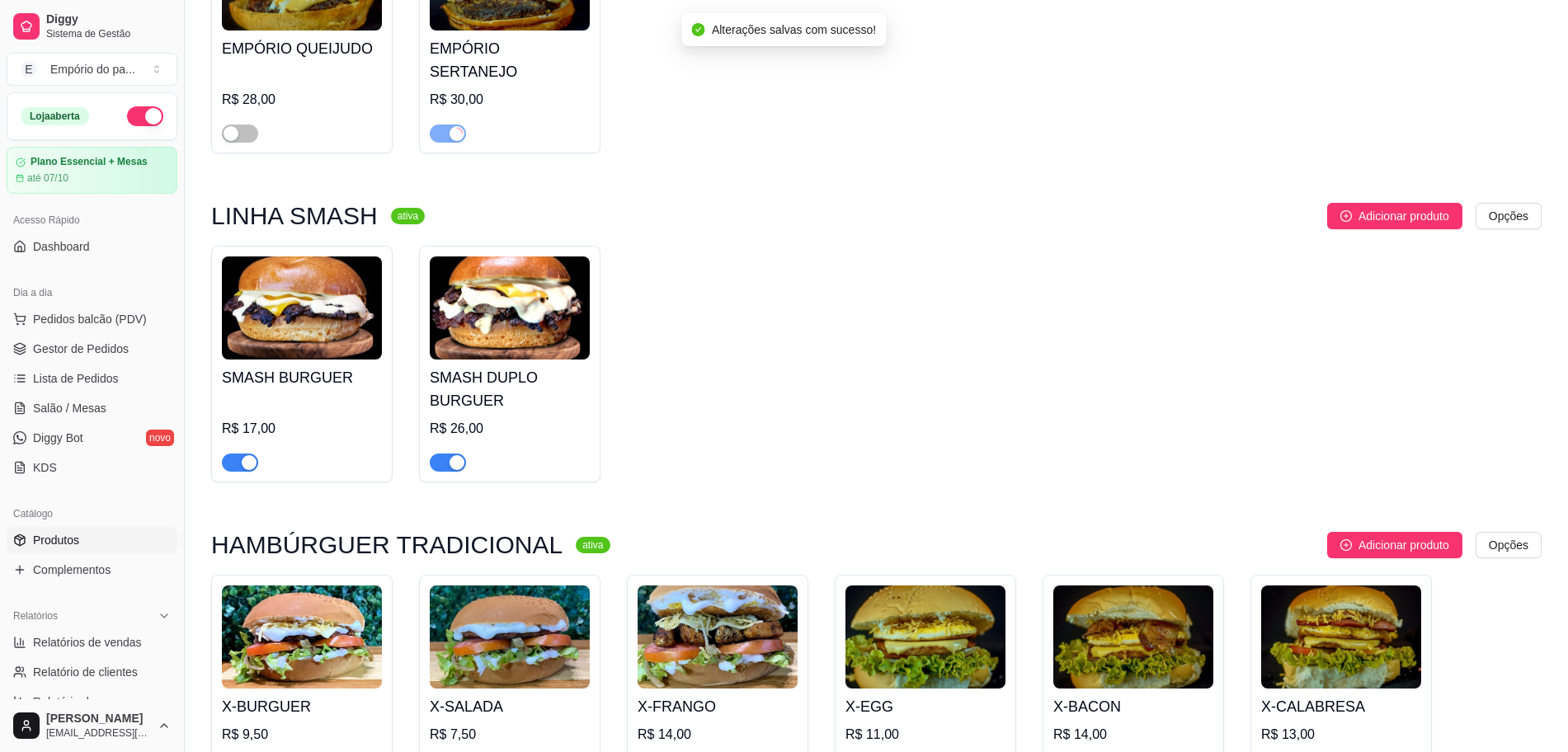
scroll to position [3815, 0]
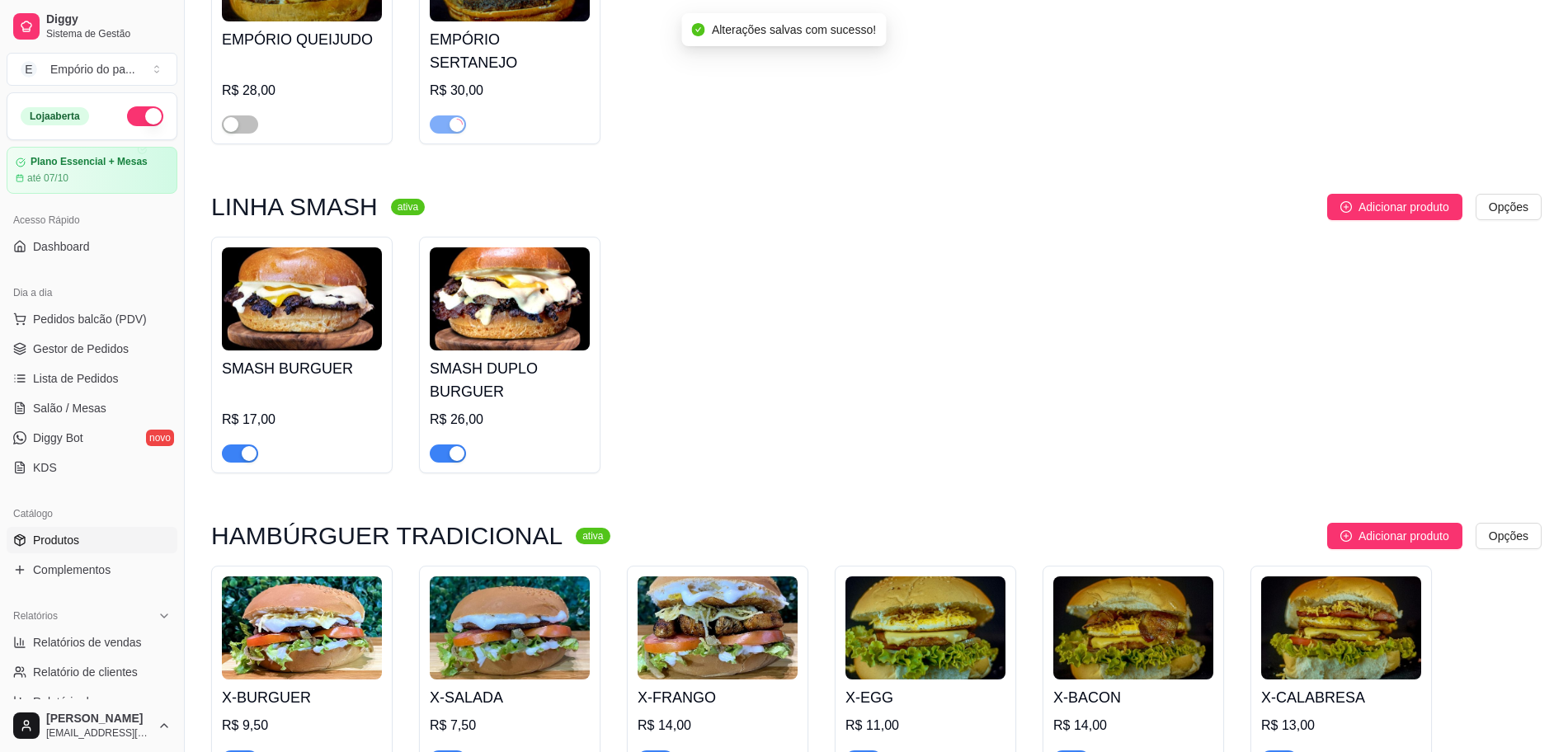
click at [237, 444] on span "button" at bounding box center [240, 453] width 36 height 18
click at [456, 443] on div at bounding box center [448, 452] width 36 height 20
click at [454, 446] on div "button" at bounding box center [457, 453] width 14 height 14
click at [100, 341] on span "Gestor de Pedidos" at bounding box center [81, 348] width 96 height 16
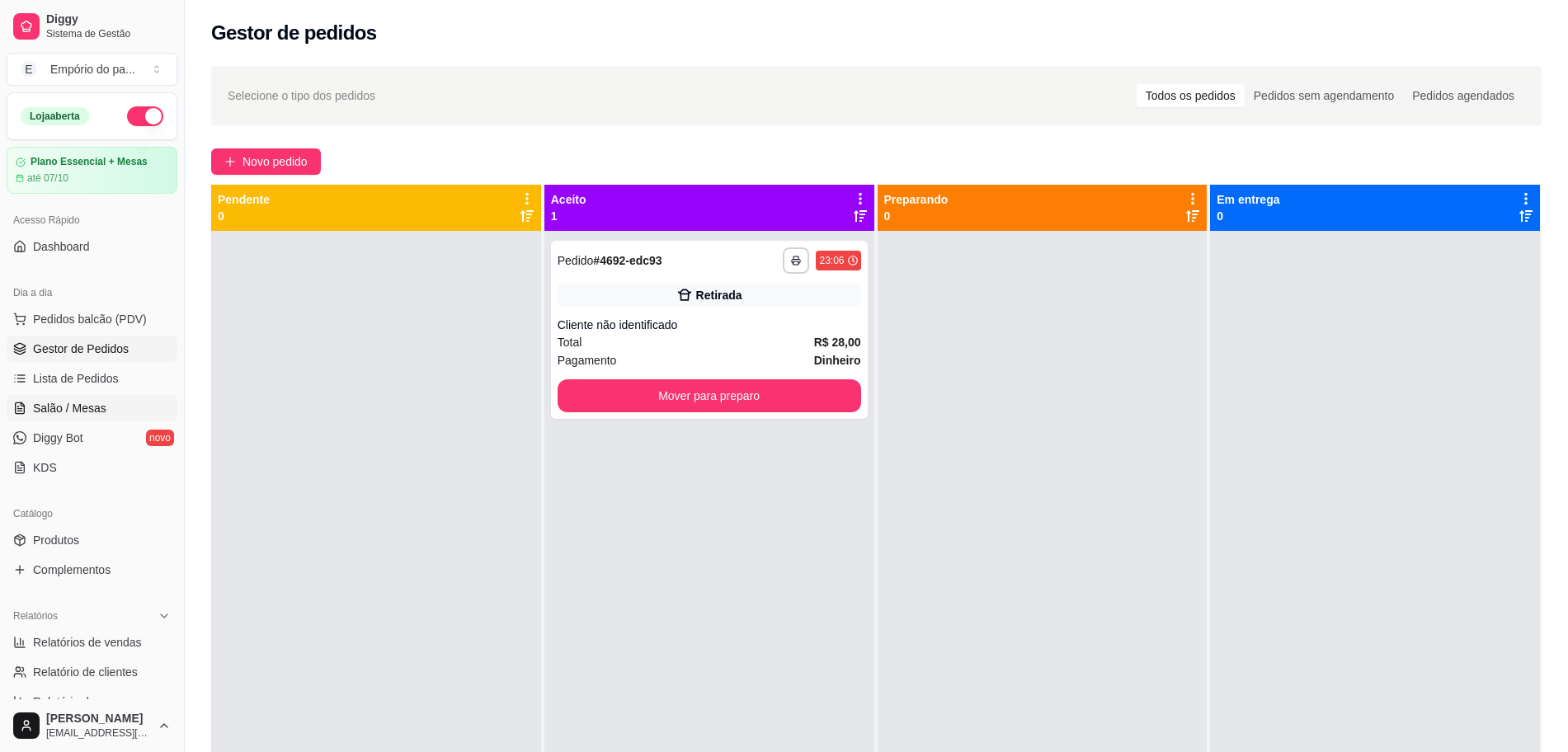
click at [45, 400] on span "Salão / Mesas" at bounding box center [69, 408] width 73 height 16
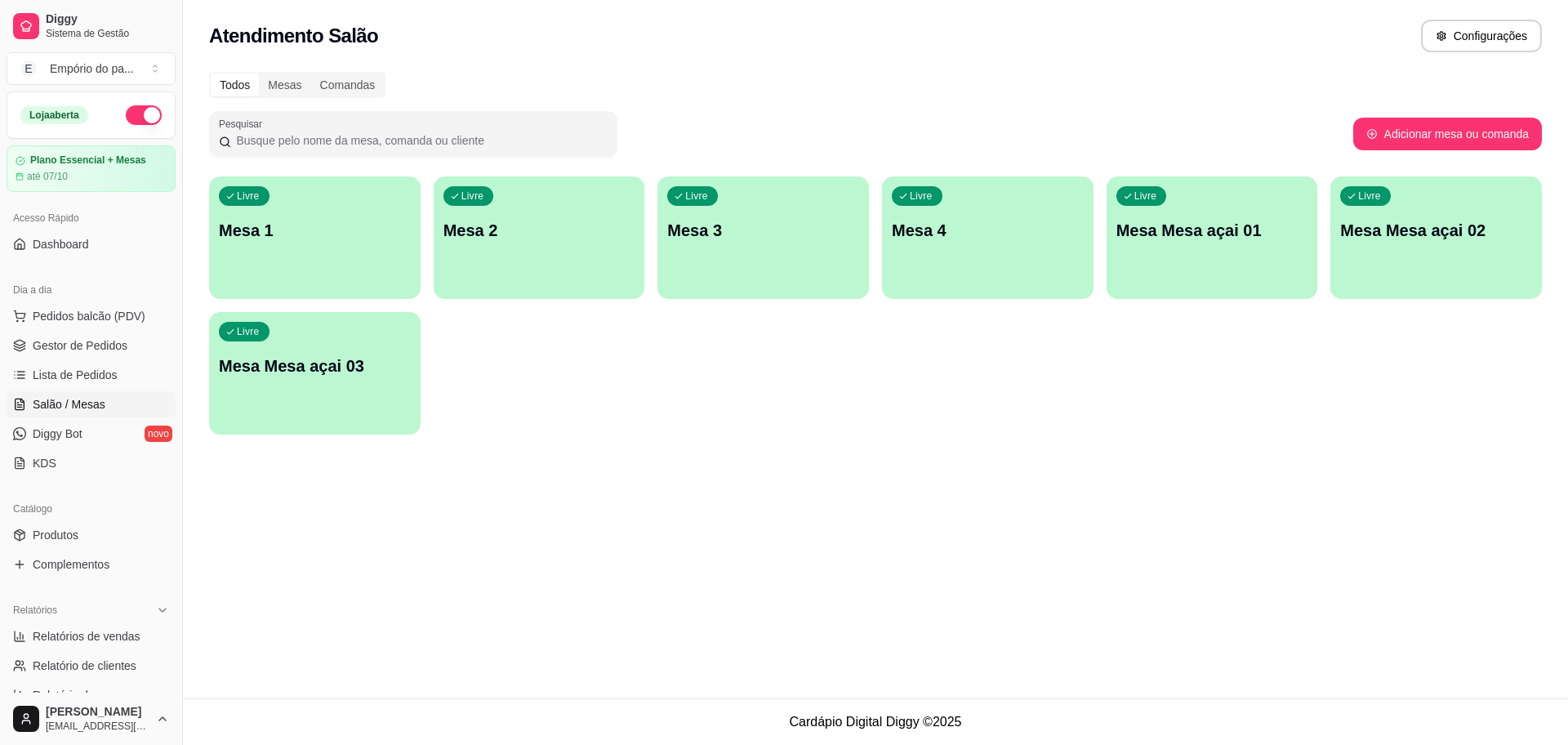
click at [923, 251] on div "Livre Mesa 4" at bounding box center [987, 228] width 211 height 103
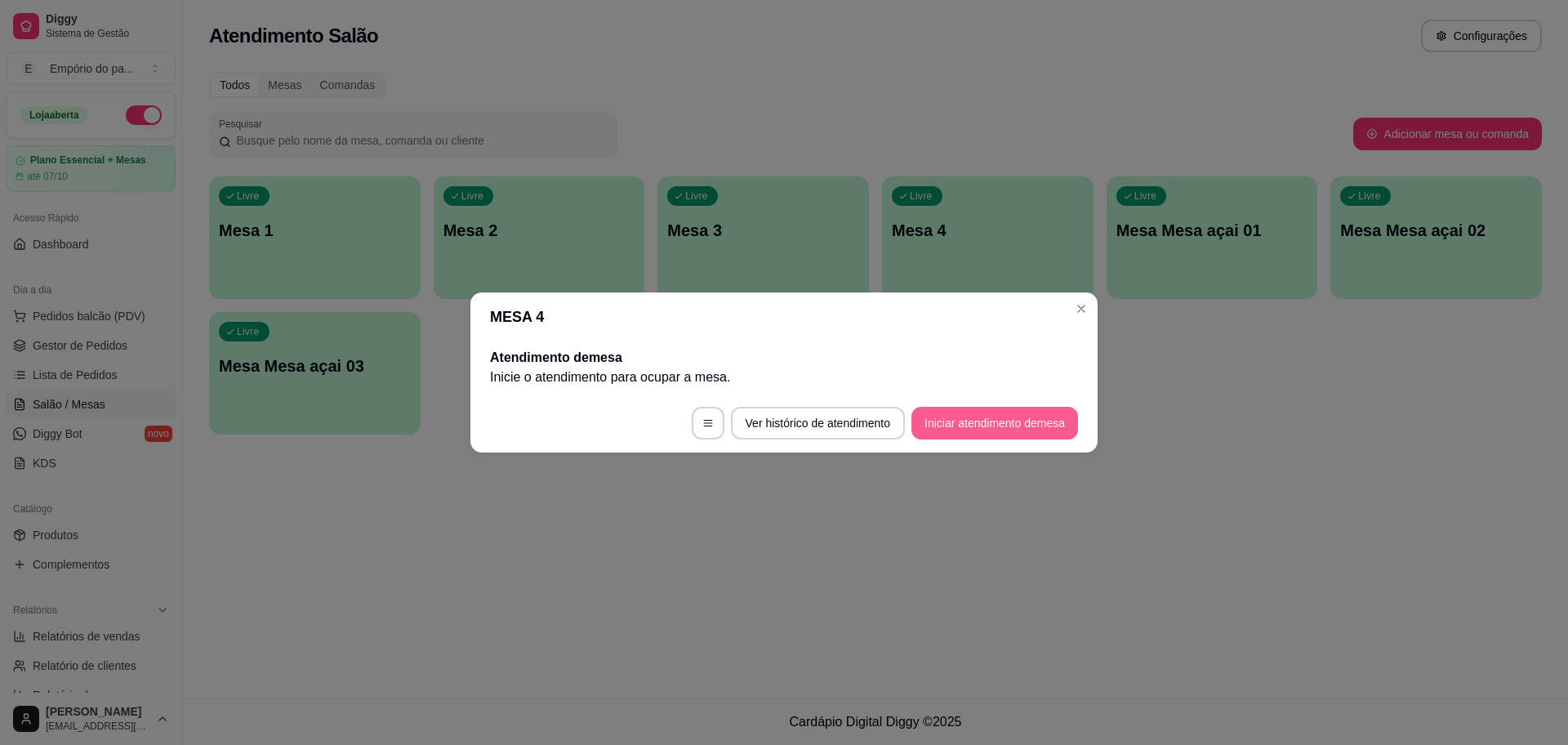
click at [995, 418] on button "Iniciar atendimento de mesa" at bounding box center [995, 423] width 167 height 32
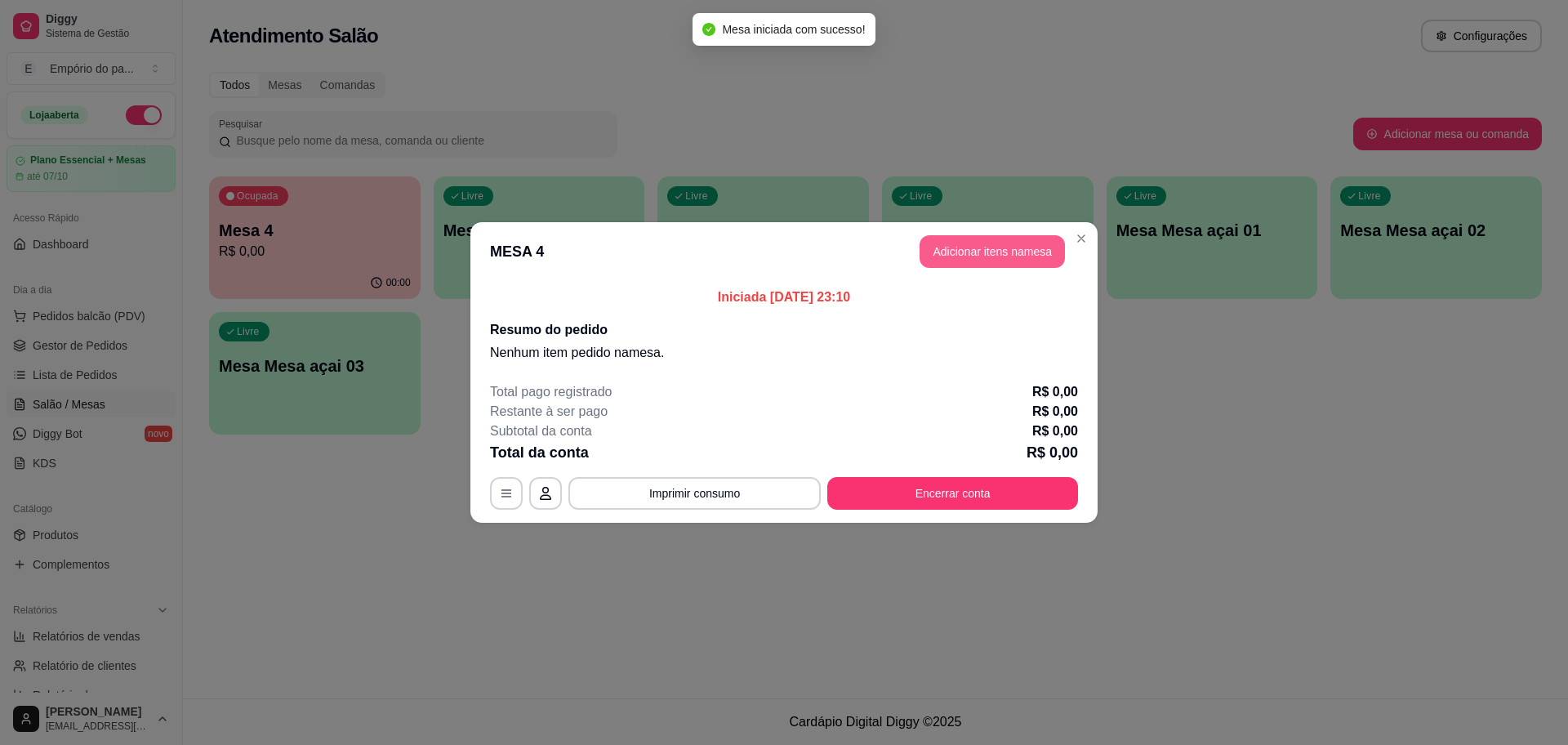
click at [1002, 255] on button "Adicionar itens na mesa" at bounding box center [992, 252] width 145 height 32
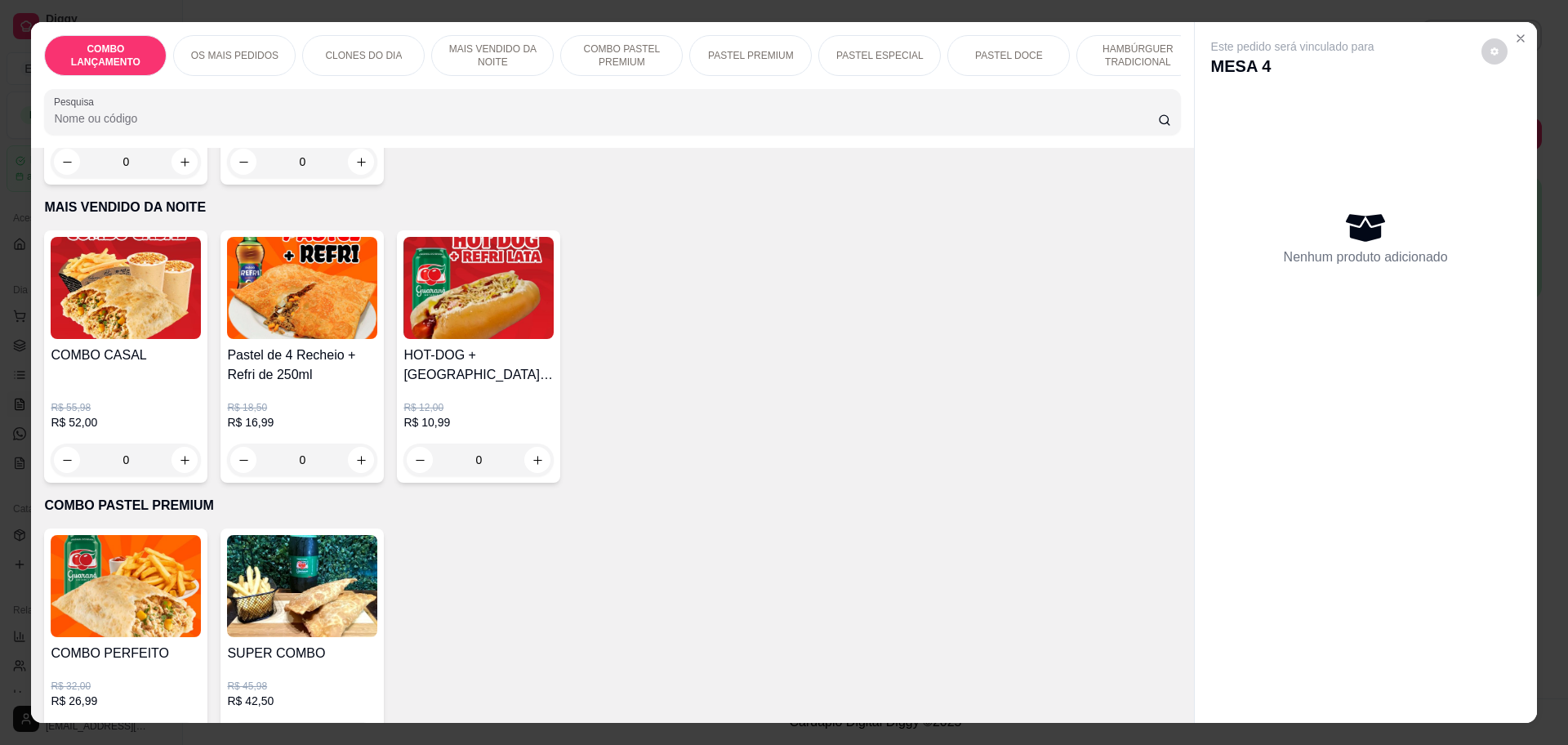
scroll to position [1226, 0]
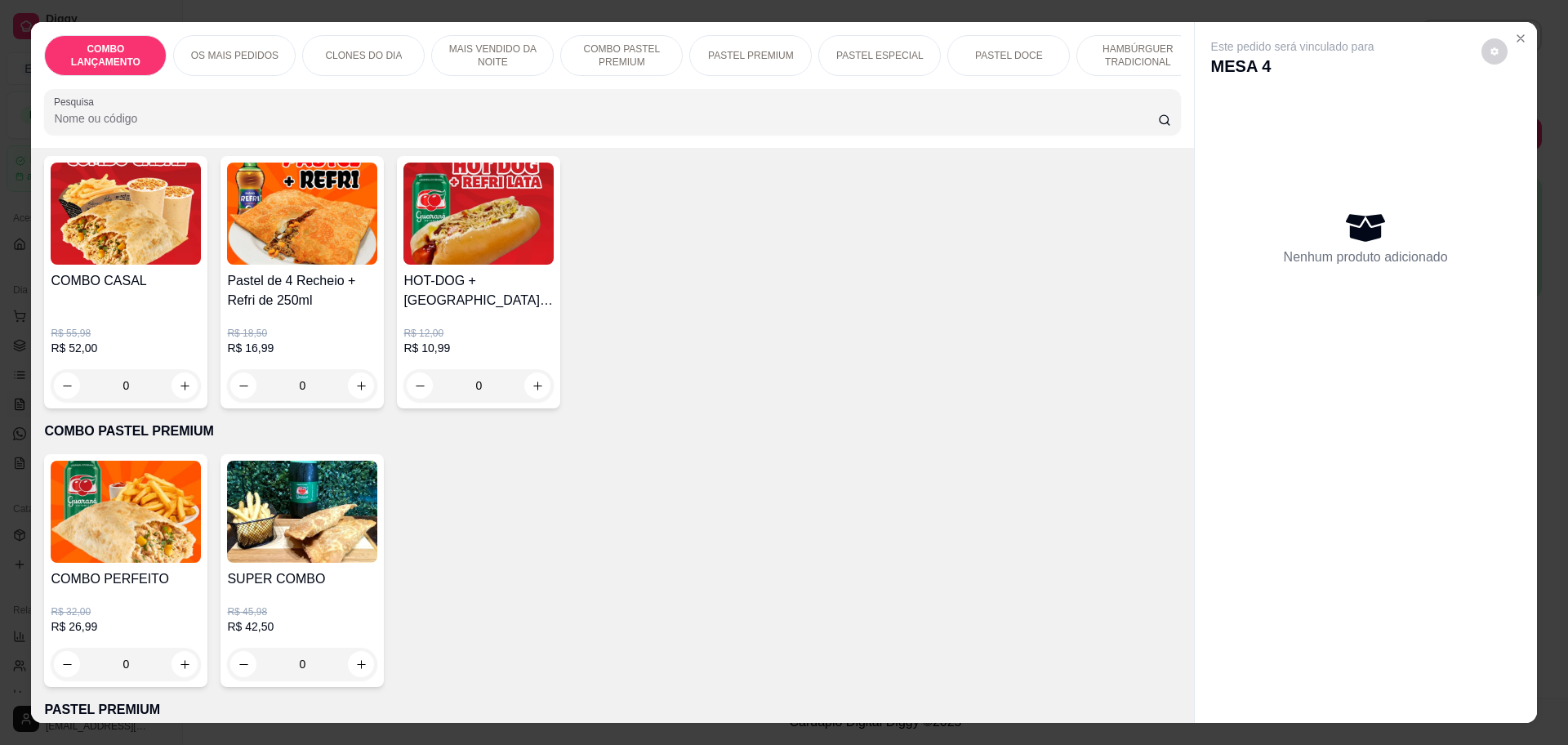
click at [354, 375] on div "0" at bounding box center [302, 385] width 151 height 32
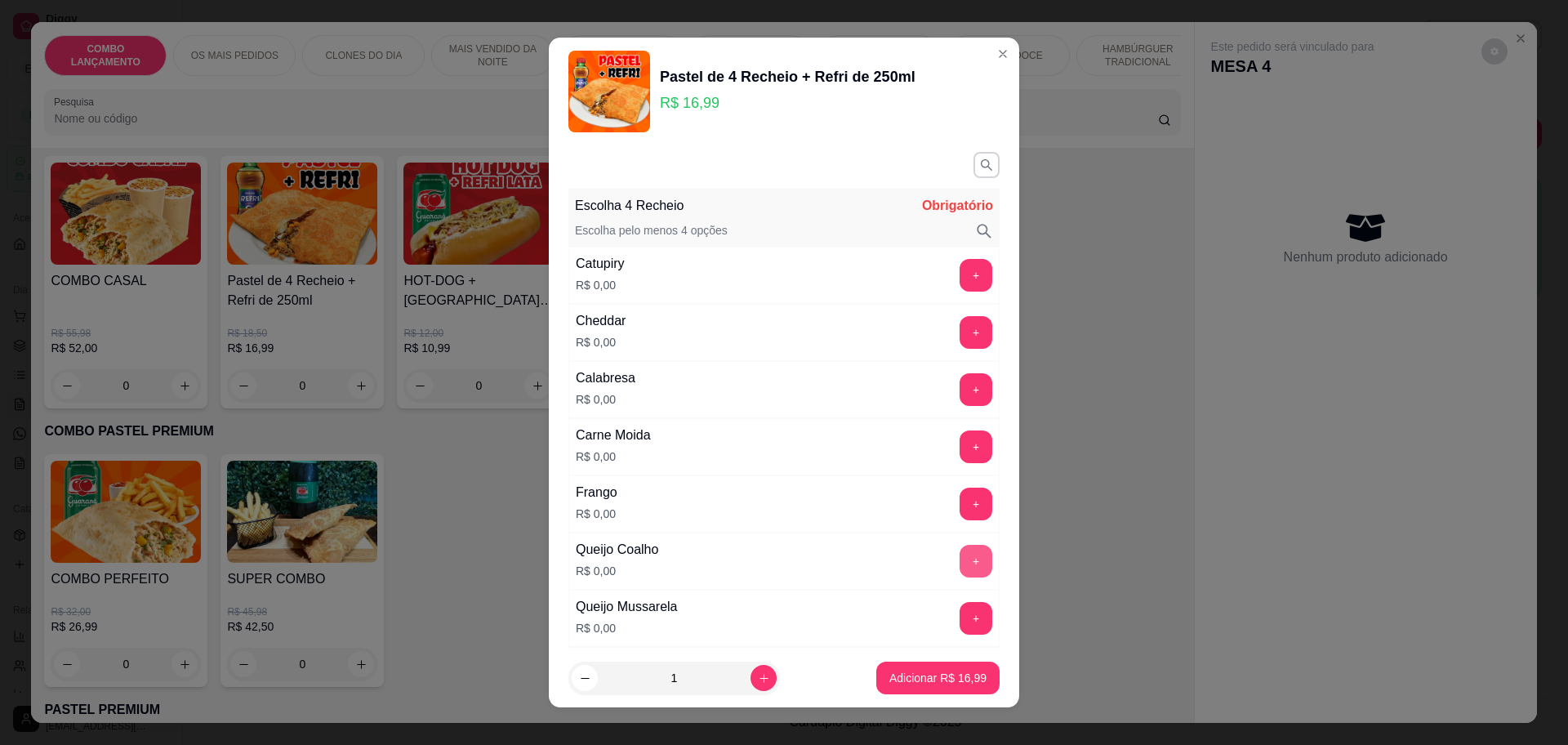
click at [960, 550] on button "+" at bounding box center [976, 561] width 32 height 32
click at [961, 620] on button "+" at bounding box center [977, 619] width 32 height 32
click at [961, 507] on button "+" at bounding box center [977, 504] width 32 height 32
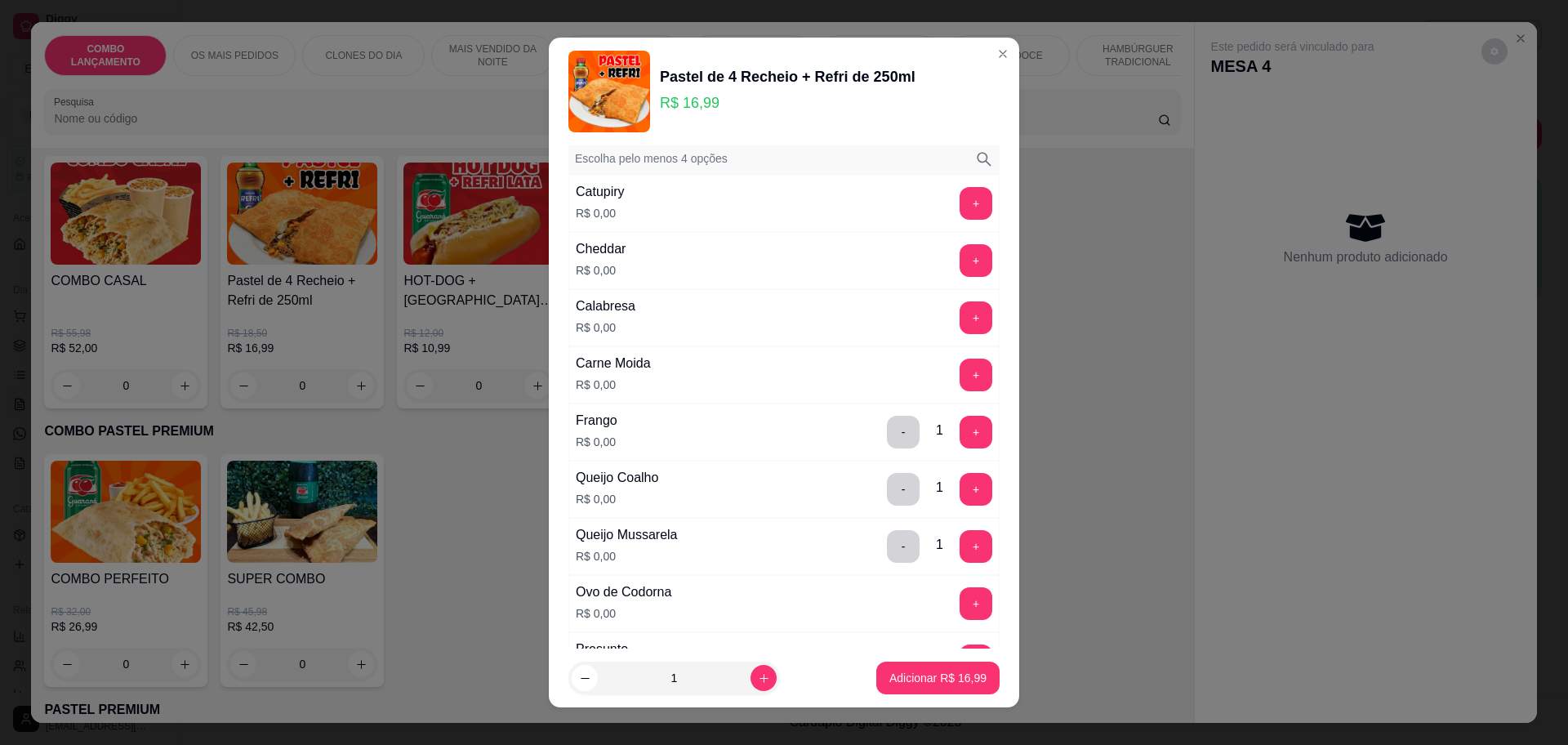
scroll to position [102, 0]
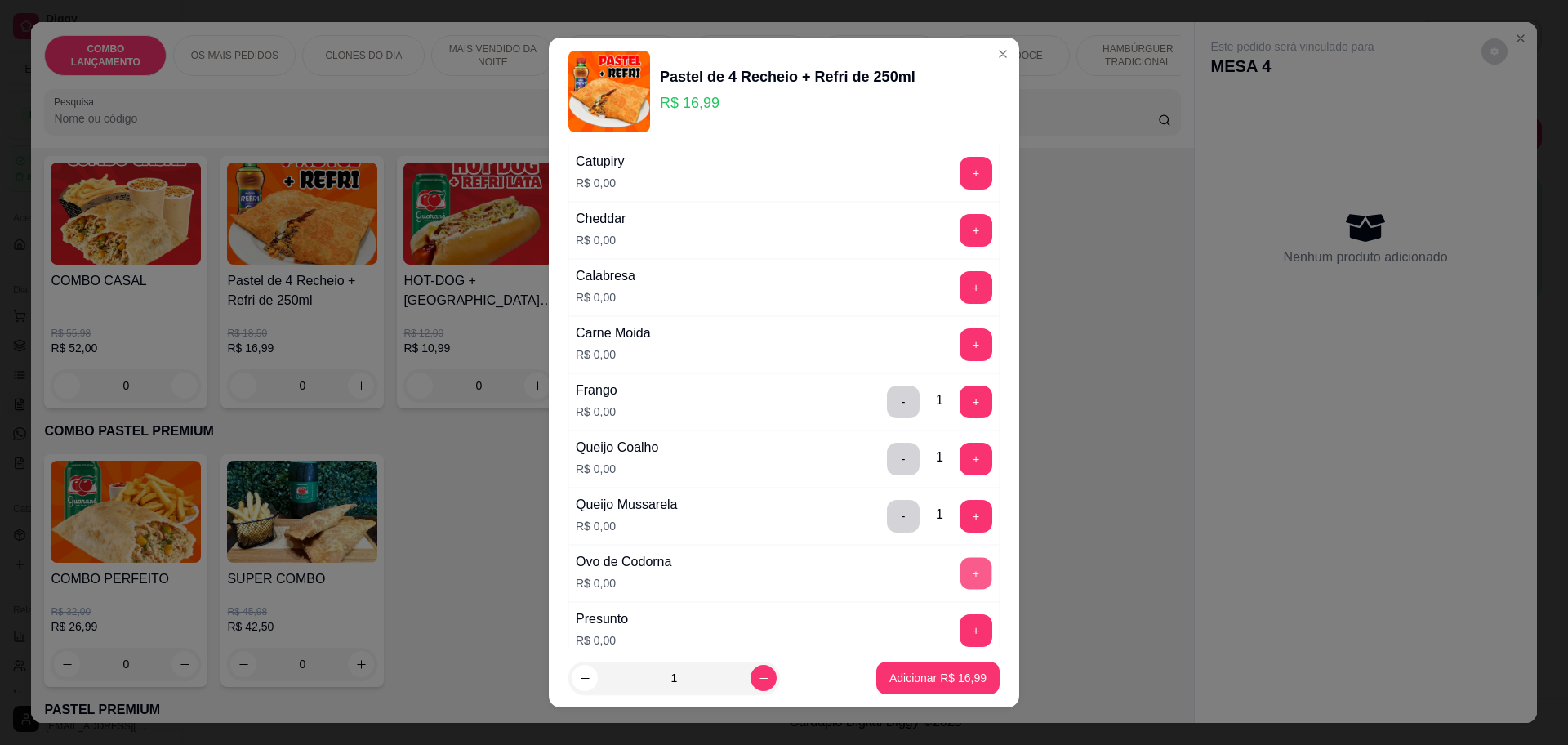
click at [961, 576] on button "+" at bounding box center [977, 574] width 32 height 32
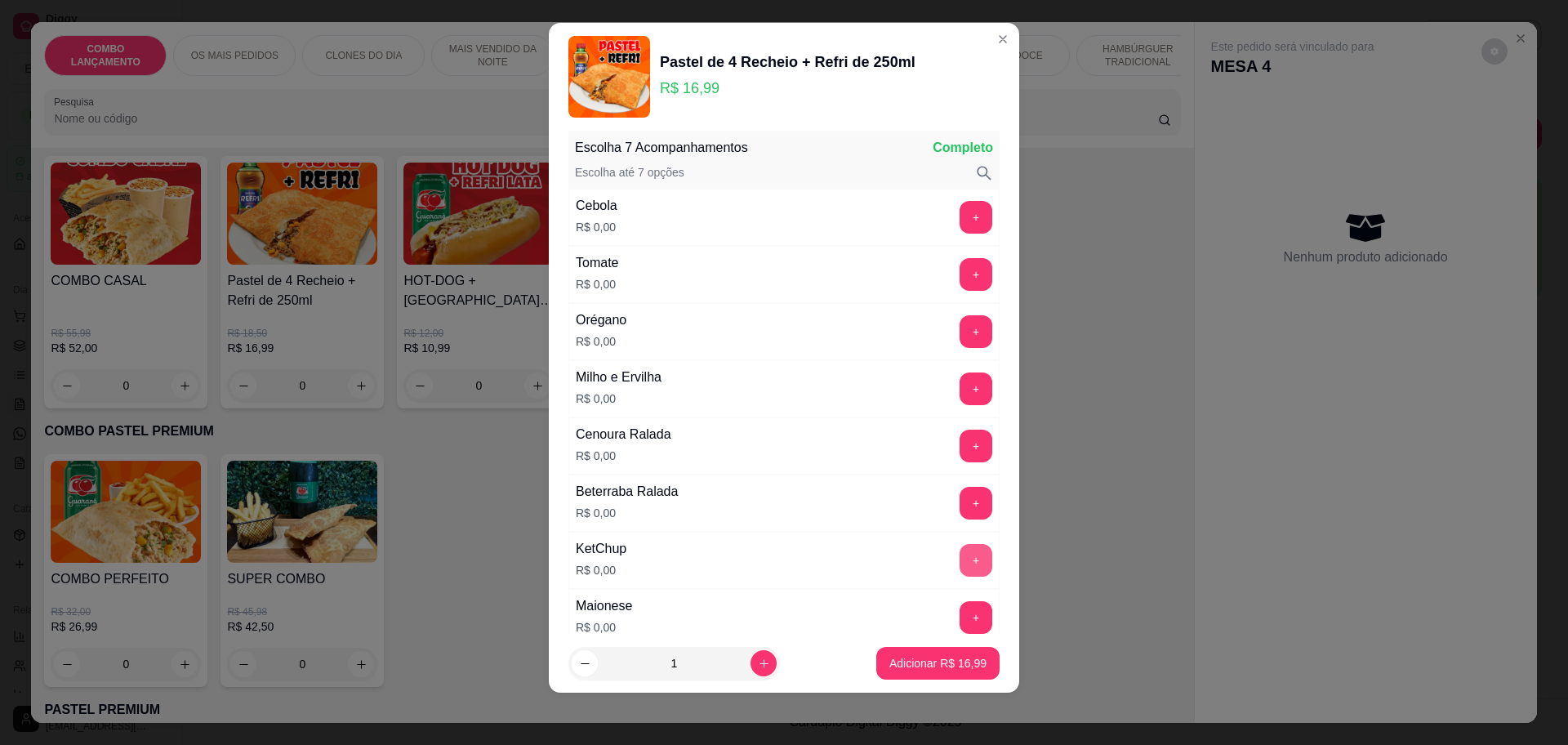
scroll to position [673, 0]
click at [953, 435] on div "+" at bounding box center [976, 446] width 46 height 32
click at [961, 438] on button "+" at bounding box center [977, 446] width 32 height 32
click at [961, 384] on button "+" at bounding box center [977, 388] width 32 height 32
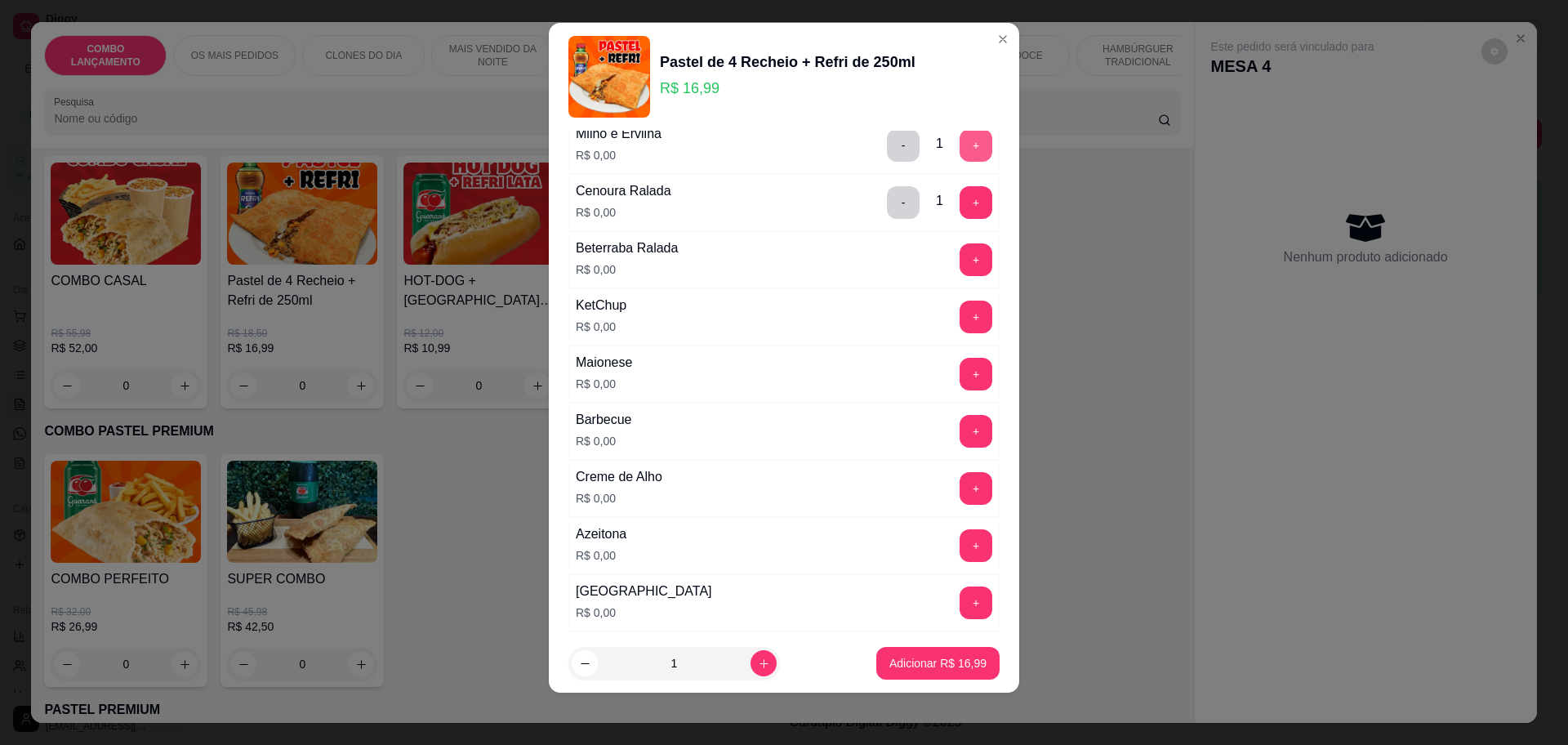
scroll to position [1082, 0]
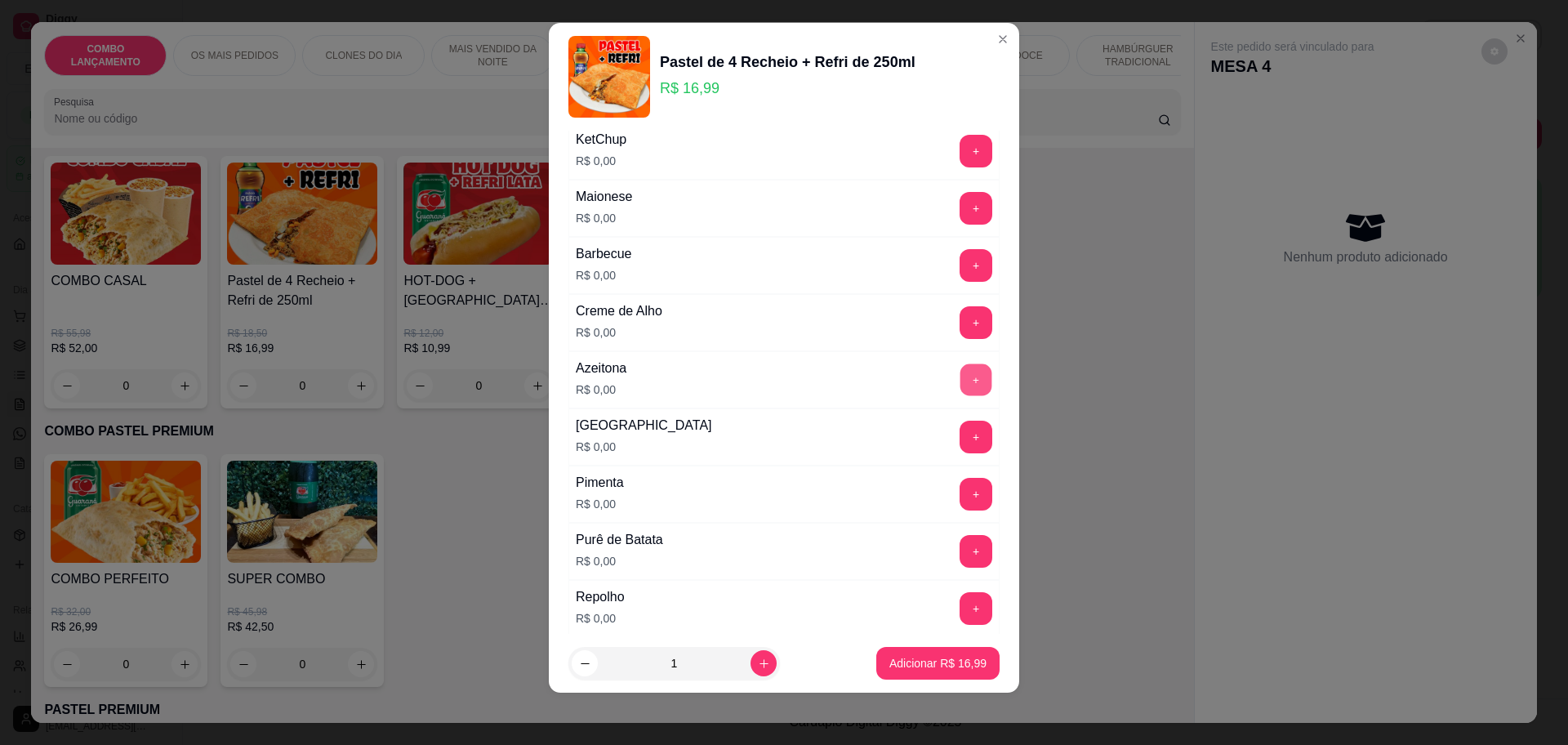
click at [961, 374] on button "+" at bounding box center [977, 380] width 32 height 32
click at [925, 530] on div "Purê de Batata R$ 0,00 +" at bounding box center [783, 551] width 431 height 57
click at [960, 537] on button "+" at bounding box center [976, 551] width 32 height 32
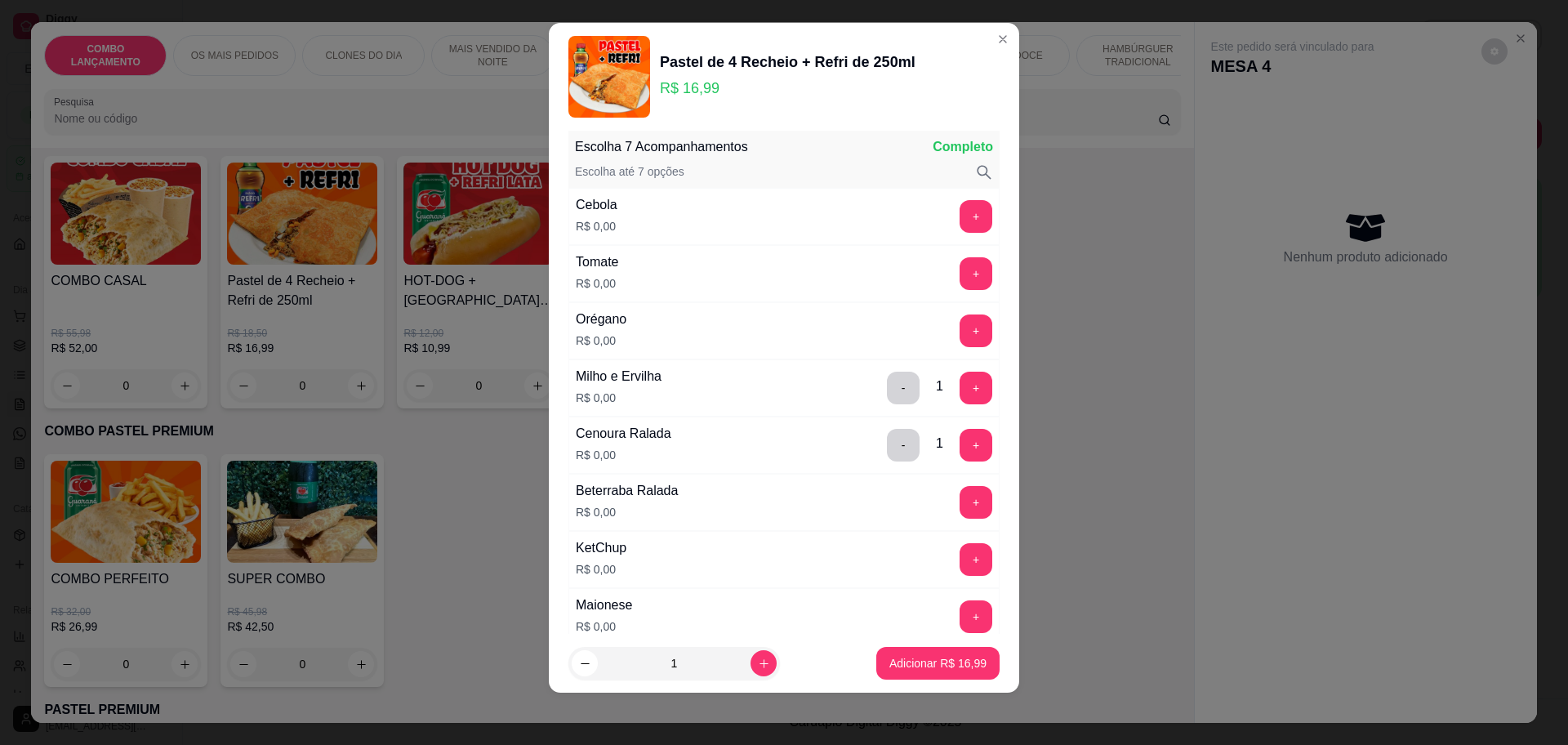
scroll to position [775, 0]
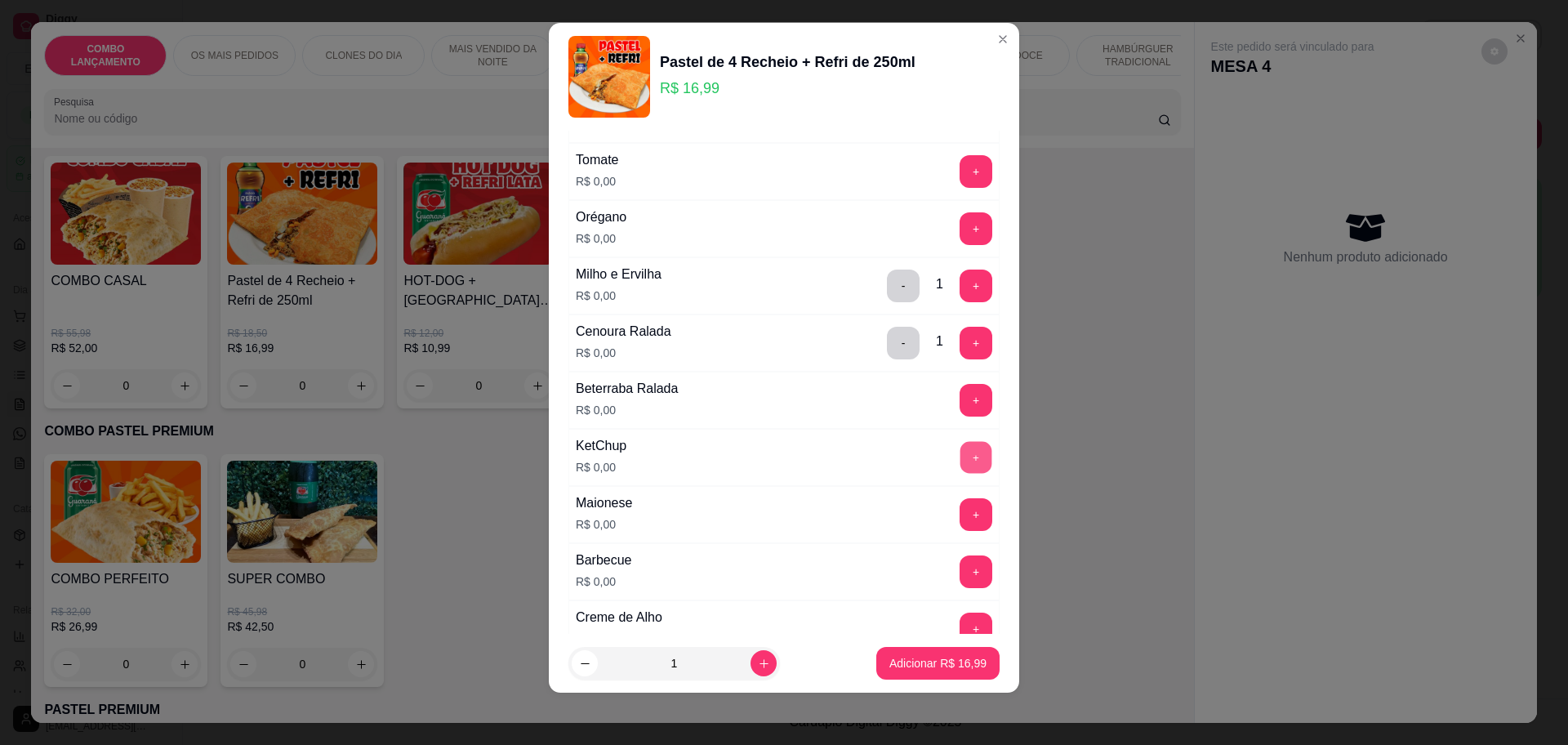
click at [961, 445] on button "+" at bounding box center [977, 457] width 32 height 32
click at [960, 510] on button "+" at bounding box center [976, 515] width 32 height 32
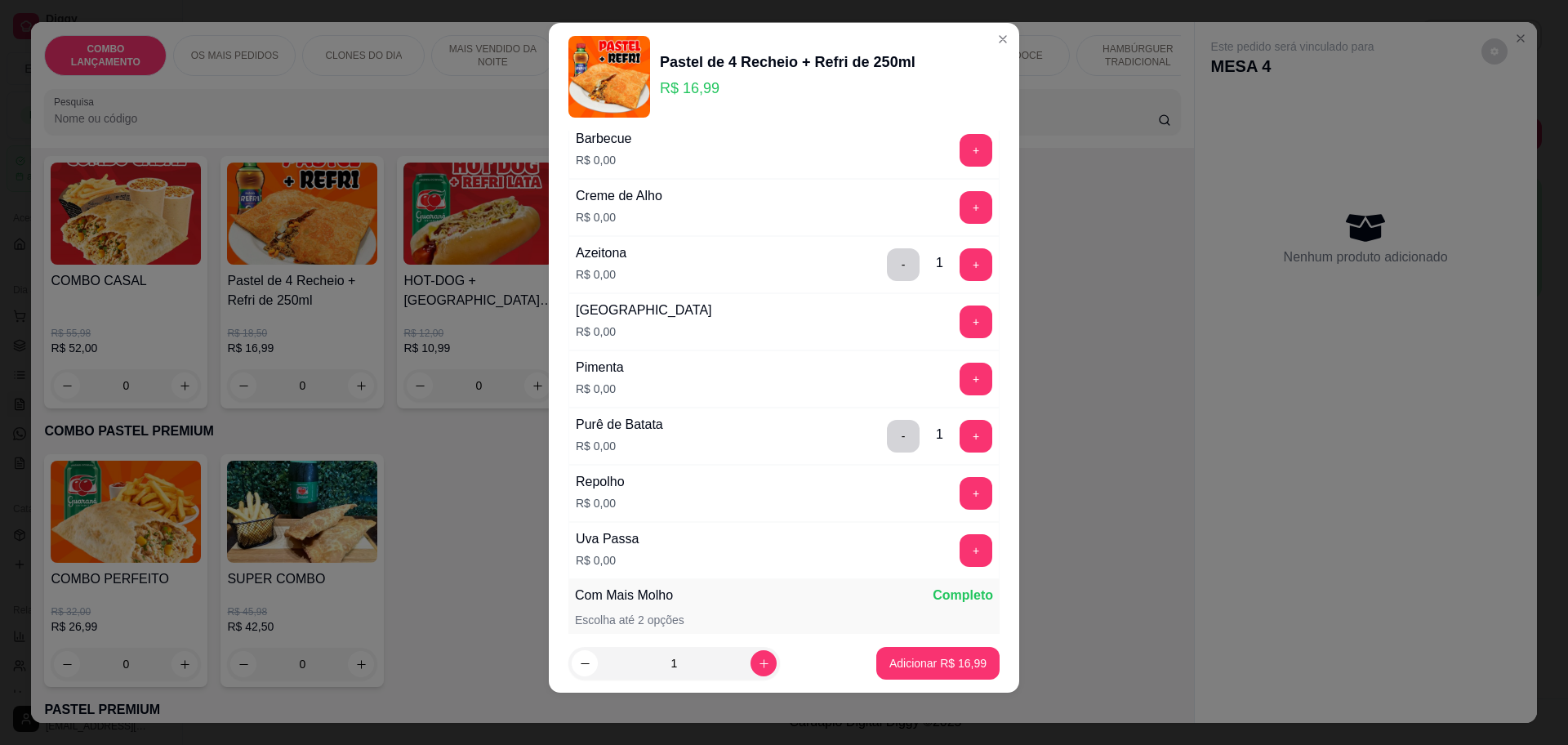
scroll to position [1286, 0]
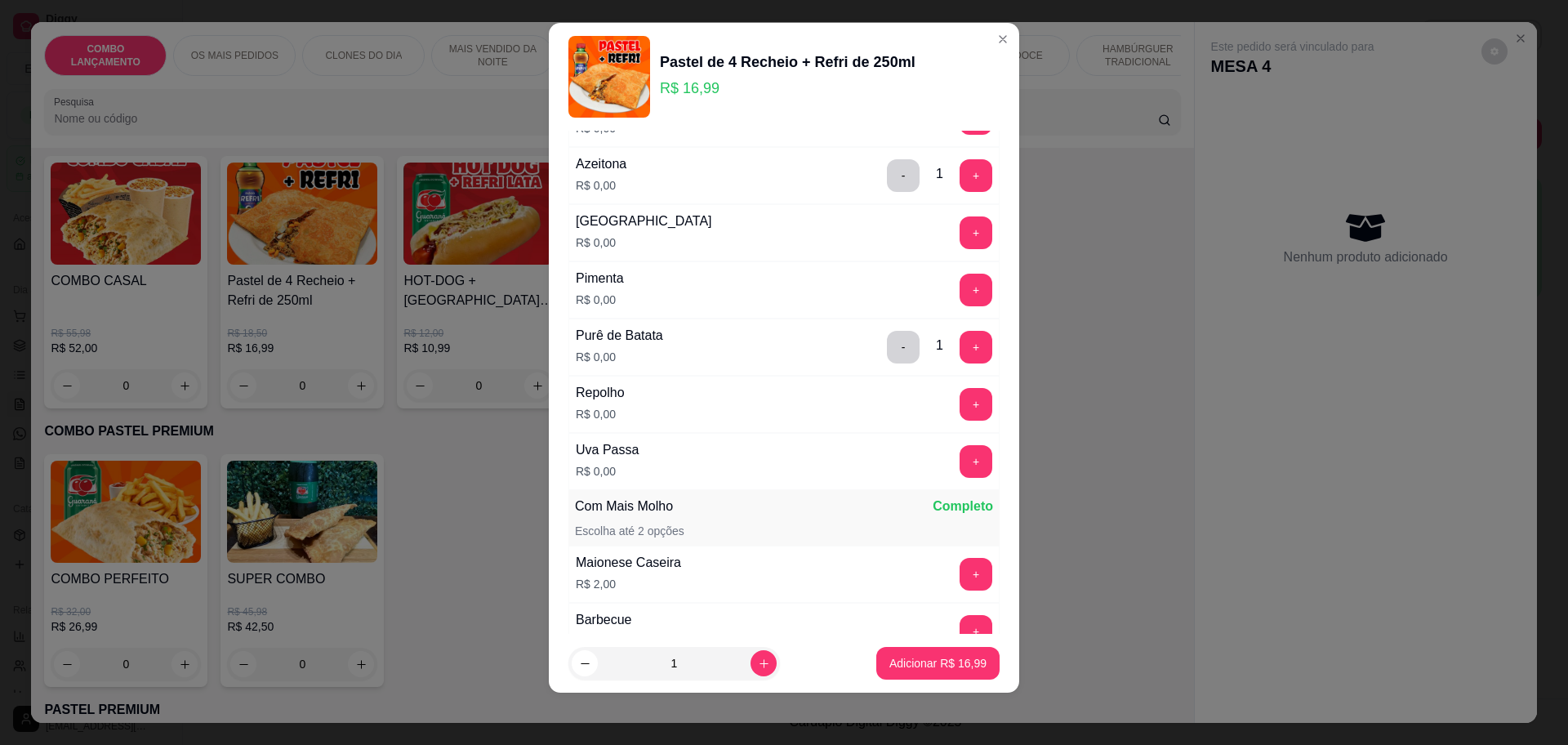
click at [960, 455] on button "+" at bounding box center [976, 462] width 32 height 32
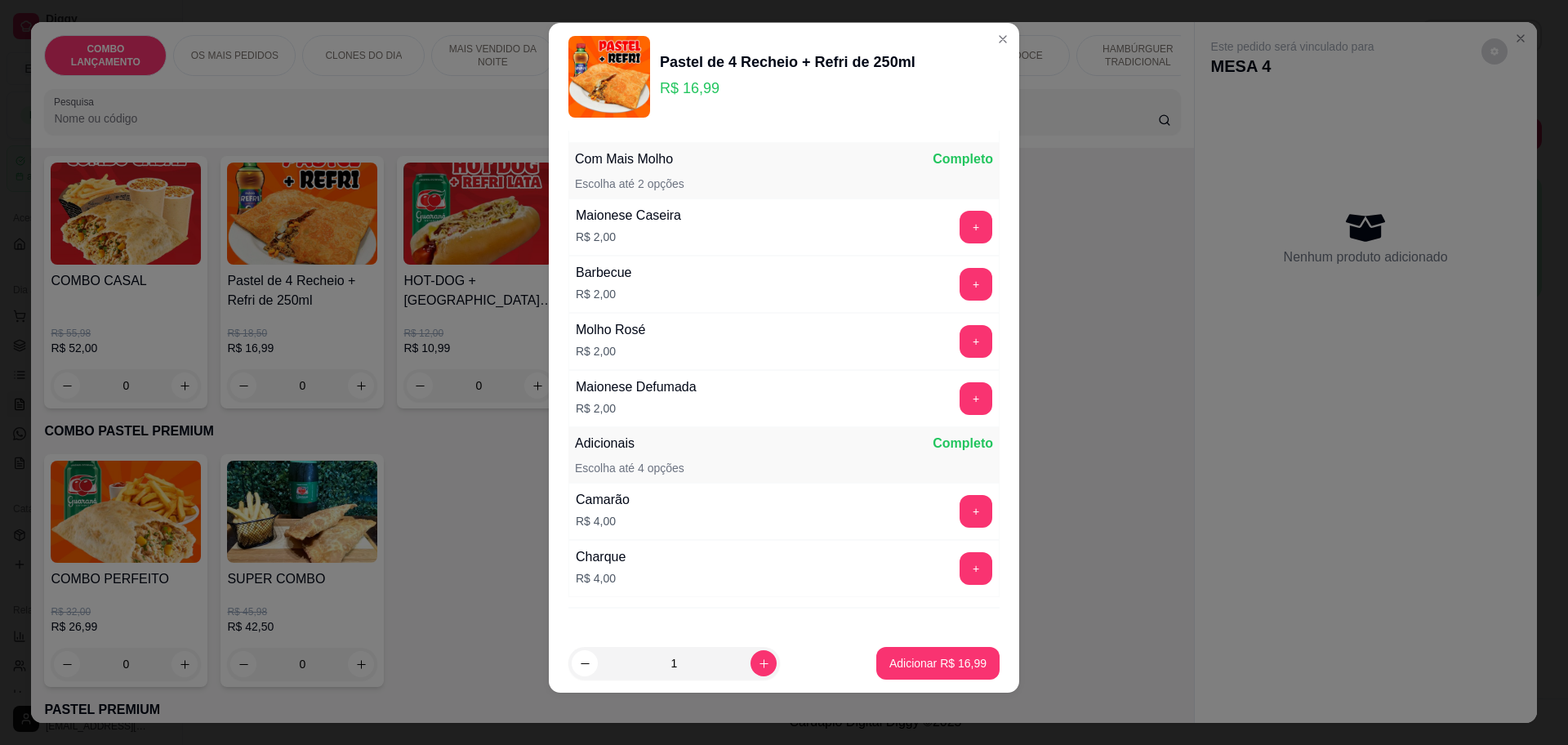
scroll to position [1646, 0]
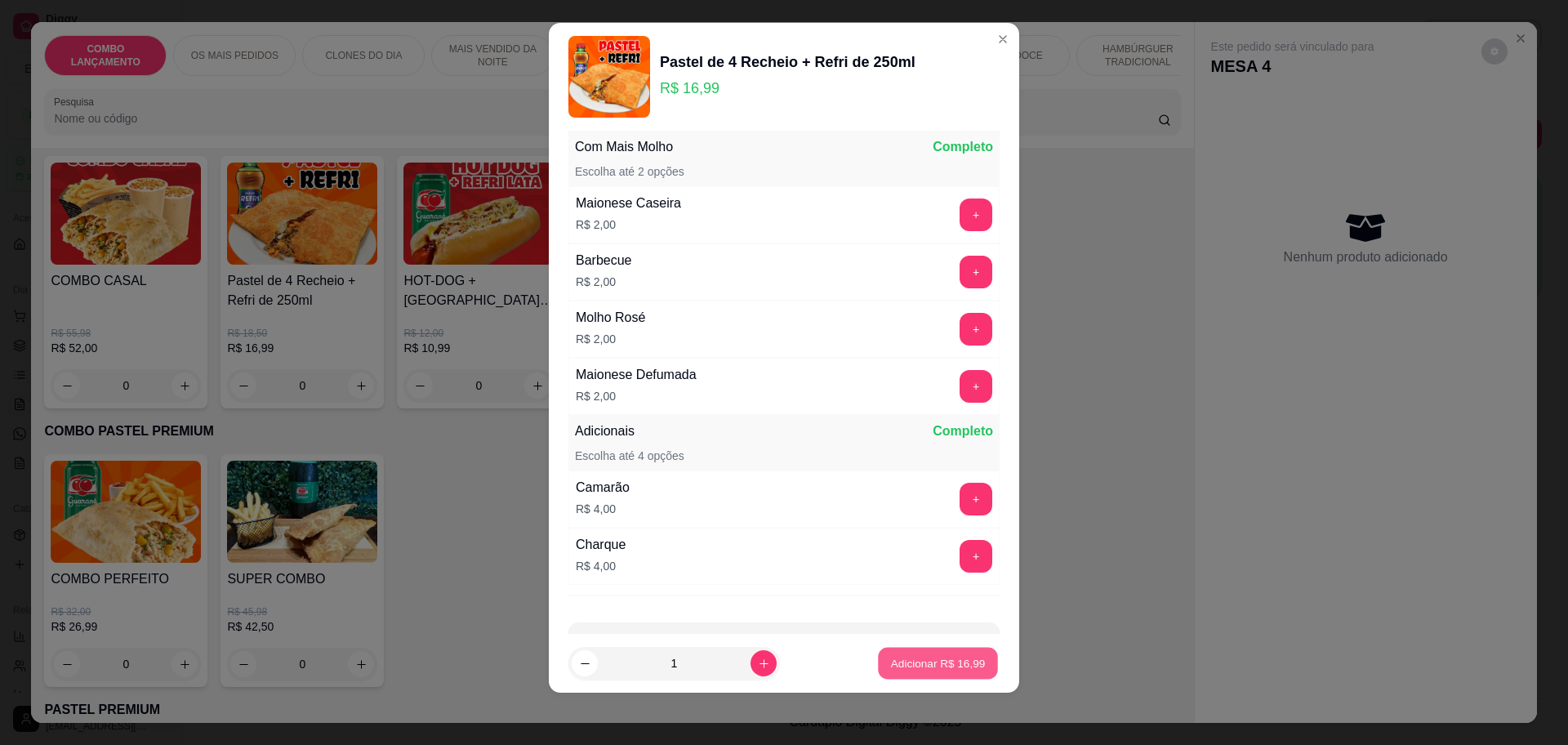
click at [948, 651] on button "Adicionar R$ 16,99" at bounding box center [938, 664] width 120 height 32
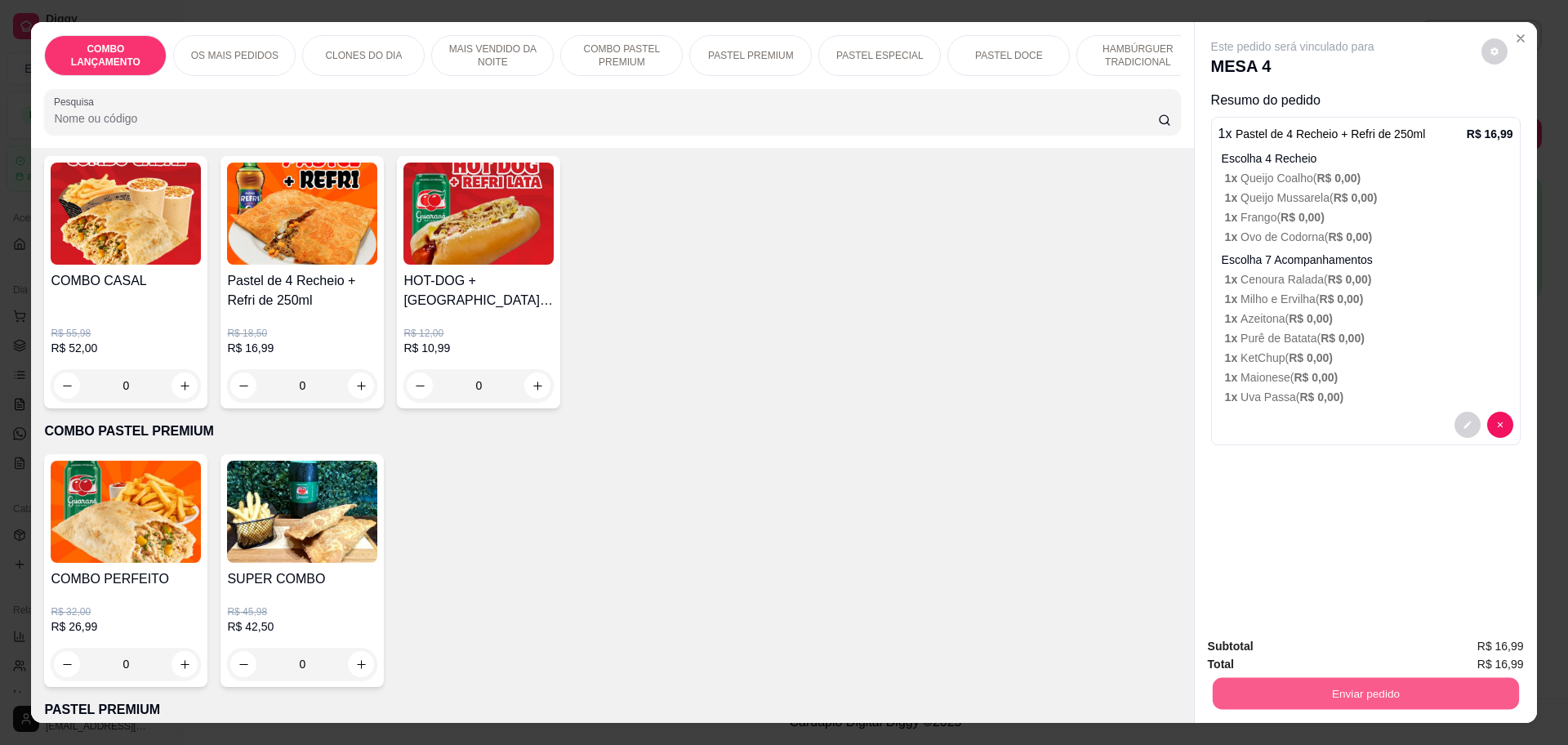
click at [1412, 685] on button "Enviar pedido" at bounding box center [1366, 694] width 306 height 32
click at [1464, 647] on button "Enviar pedido" at bounding box center [1479, 654] width 92 height 31
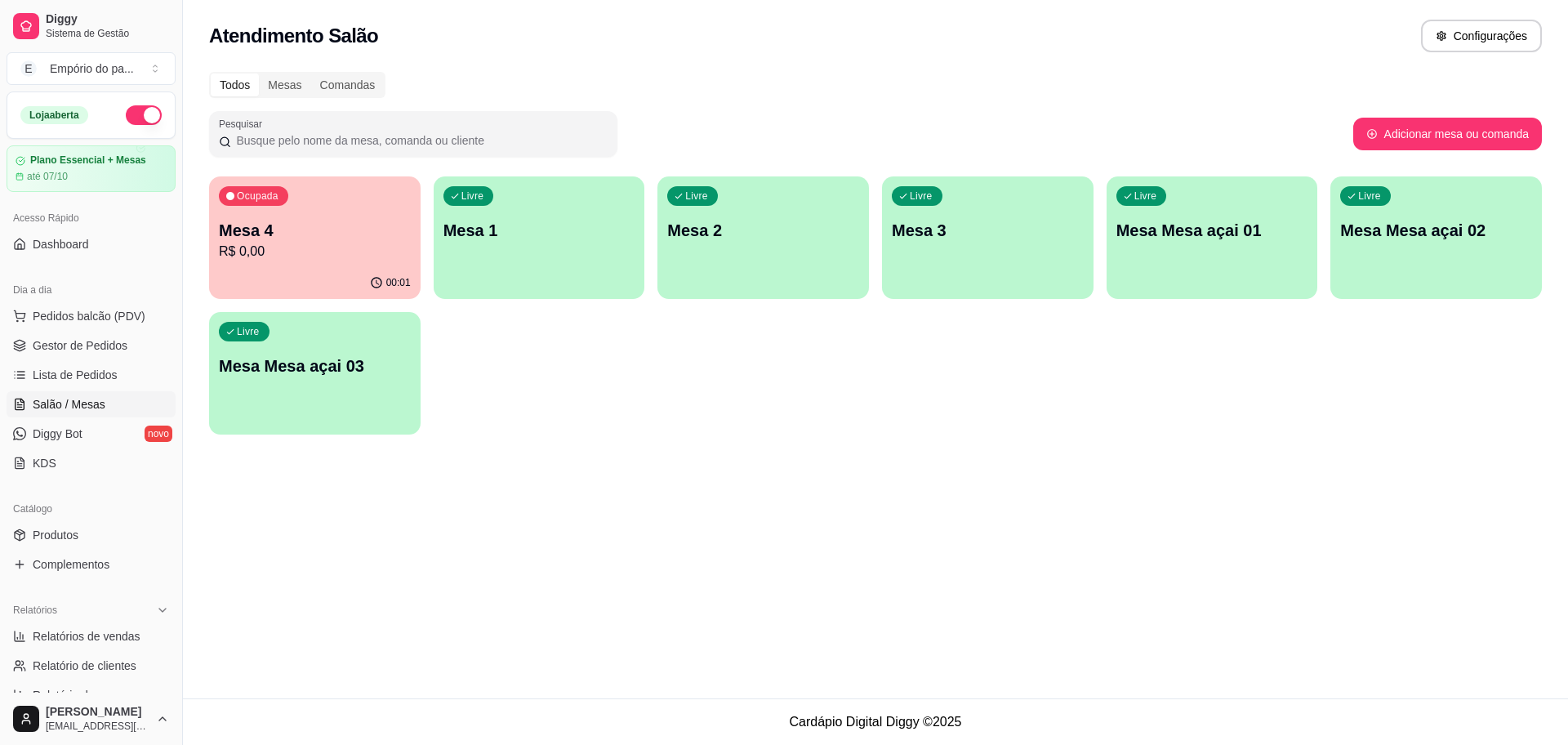
click at [595, 243] on div "Livre Mesa 1" at bounding box center [539, 228] width 211 height 103
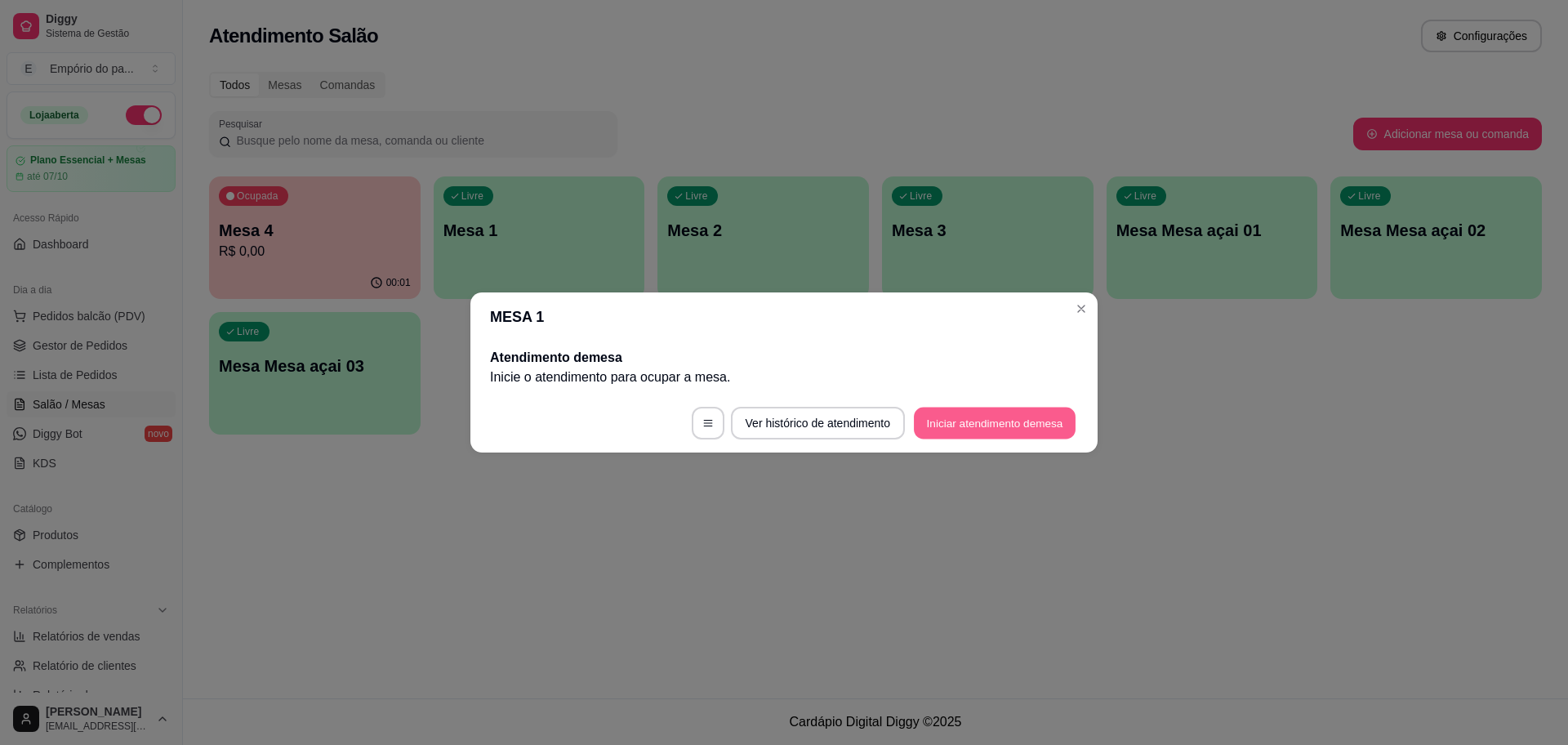
click at [973, 419] on button "Iniciar atendimento de mesa" at bounding box center [995, 424] width 161 height 32
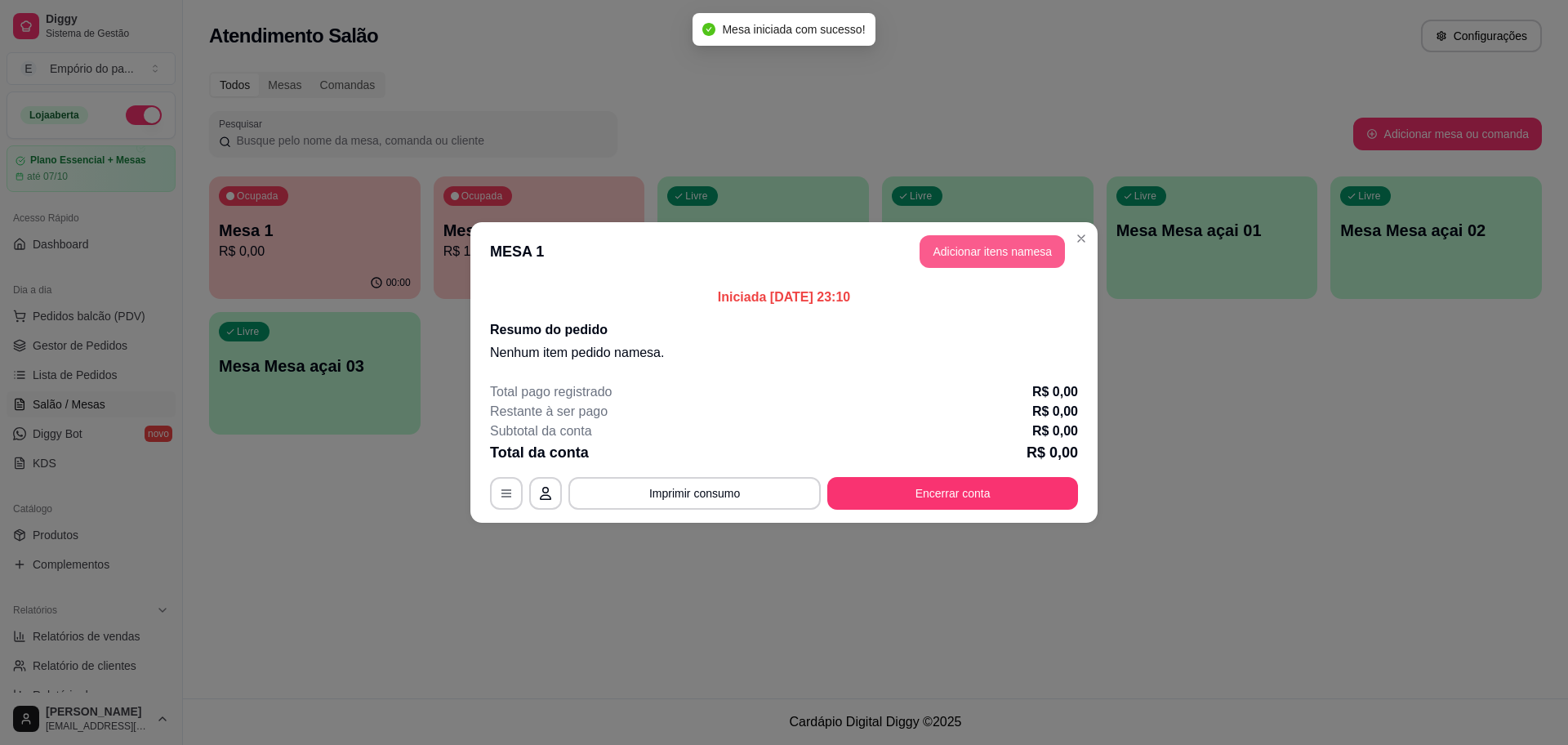
click at [1020, 251] on button "Adicionar itens na mesa" at bounding box center [992, 252] width 145 height 32
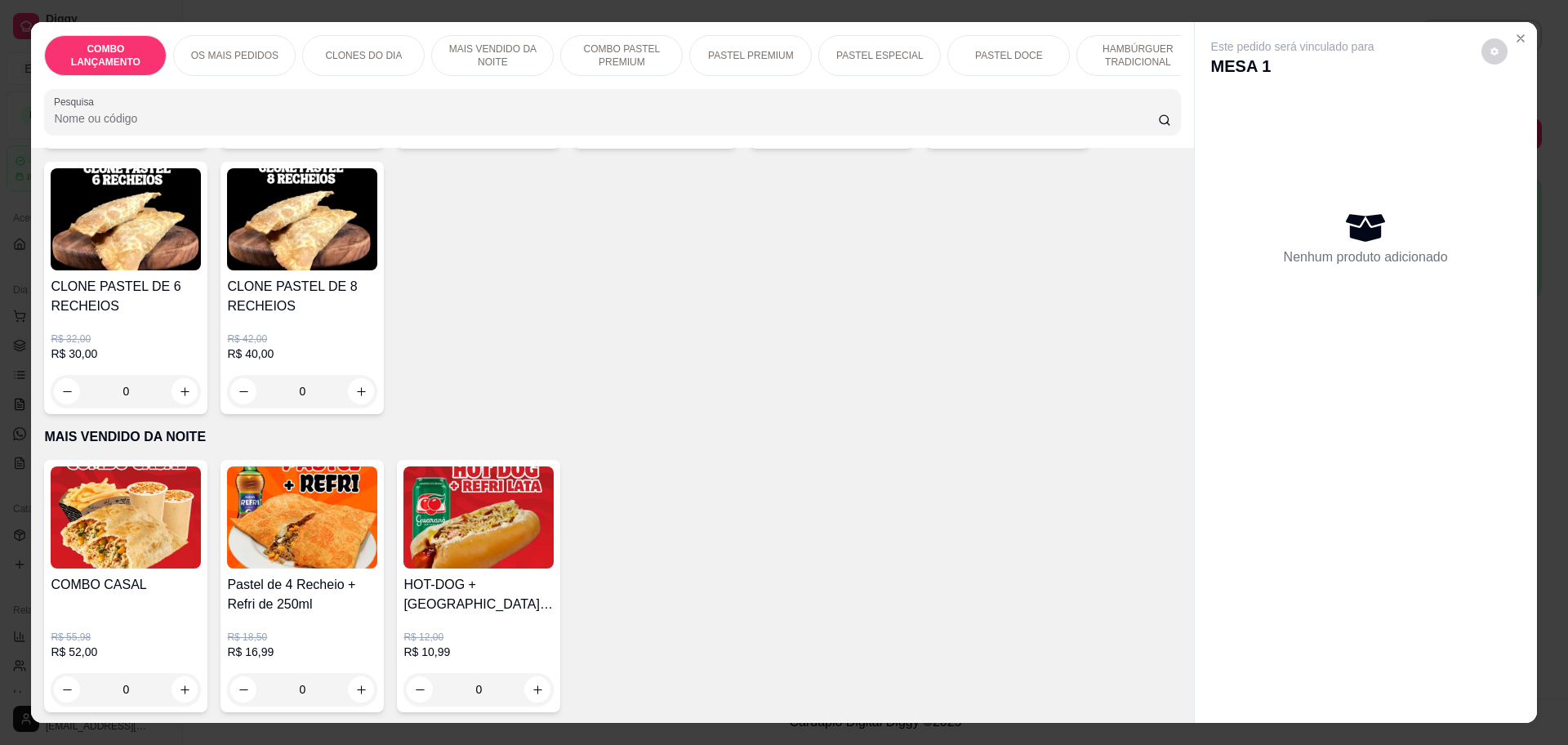
scroll to position [1021, 0]
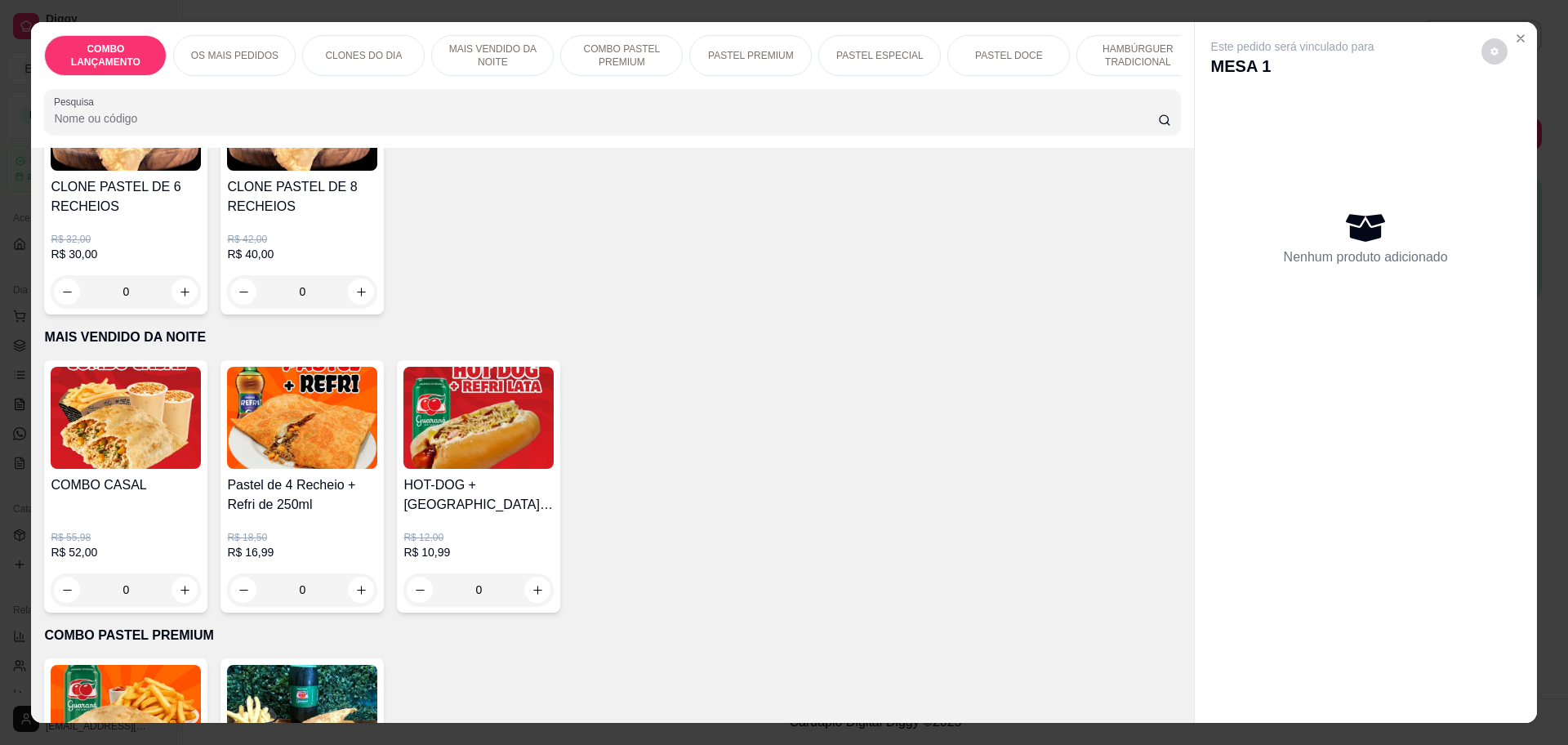
click at [176, 584] on div "0" at bounding box center [126, 590] width 151 height 32
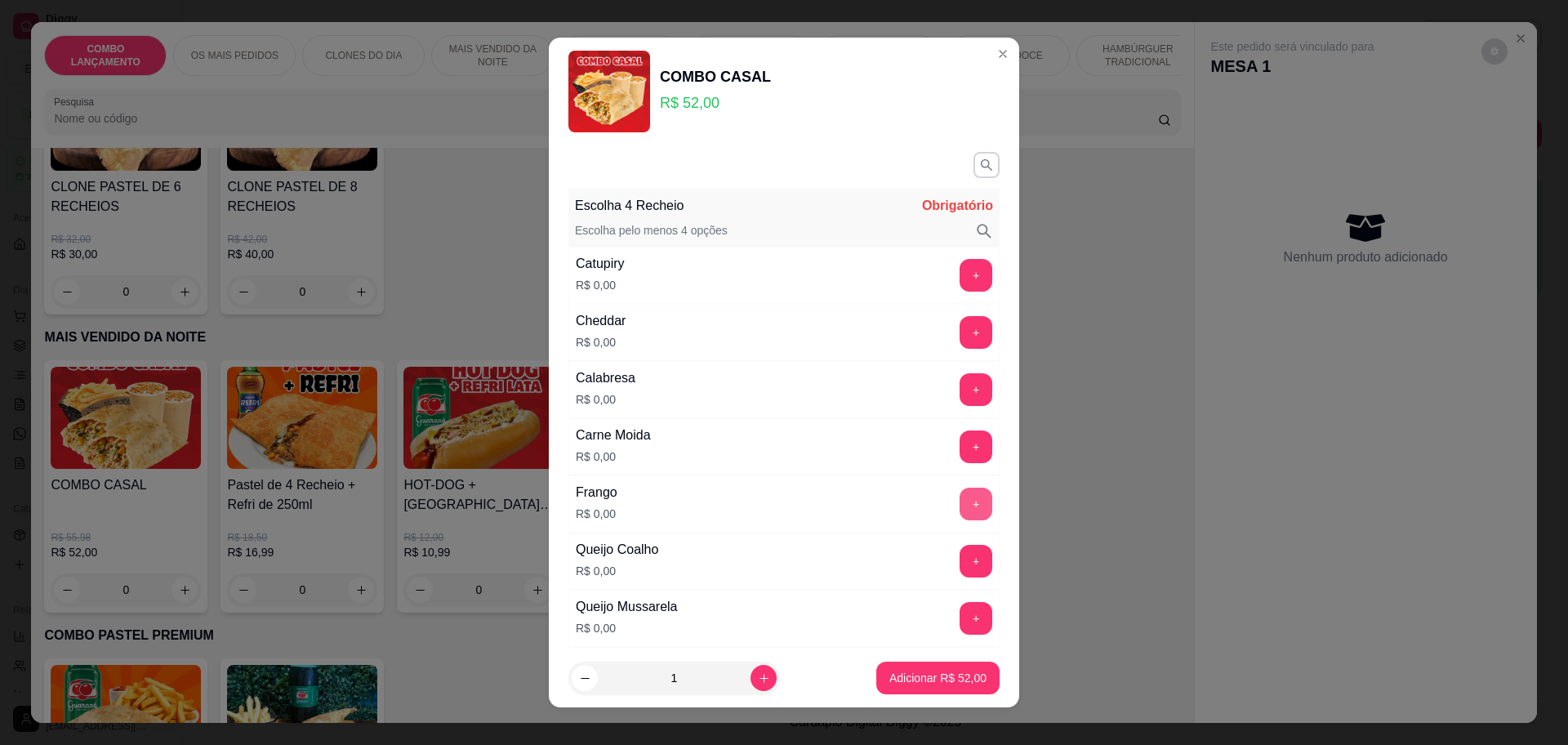
click at [960, 495] on button "+" at bounding box center [976, 504] width 32 height 32
click at [961, 550] on button "+" at bounding box center [977, 561] width 32 height 32
click at [887, 554] on button "-" at bounding box center [903, 561] width 32 height 32
click at [960, 551] on button "+" at bounding box center [976, 561] width 32 height 32
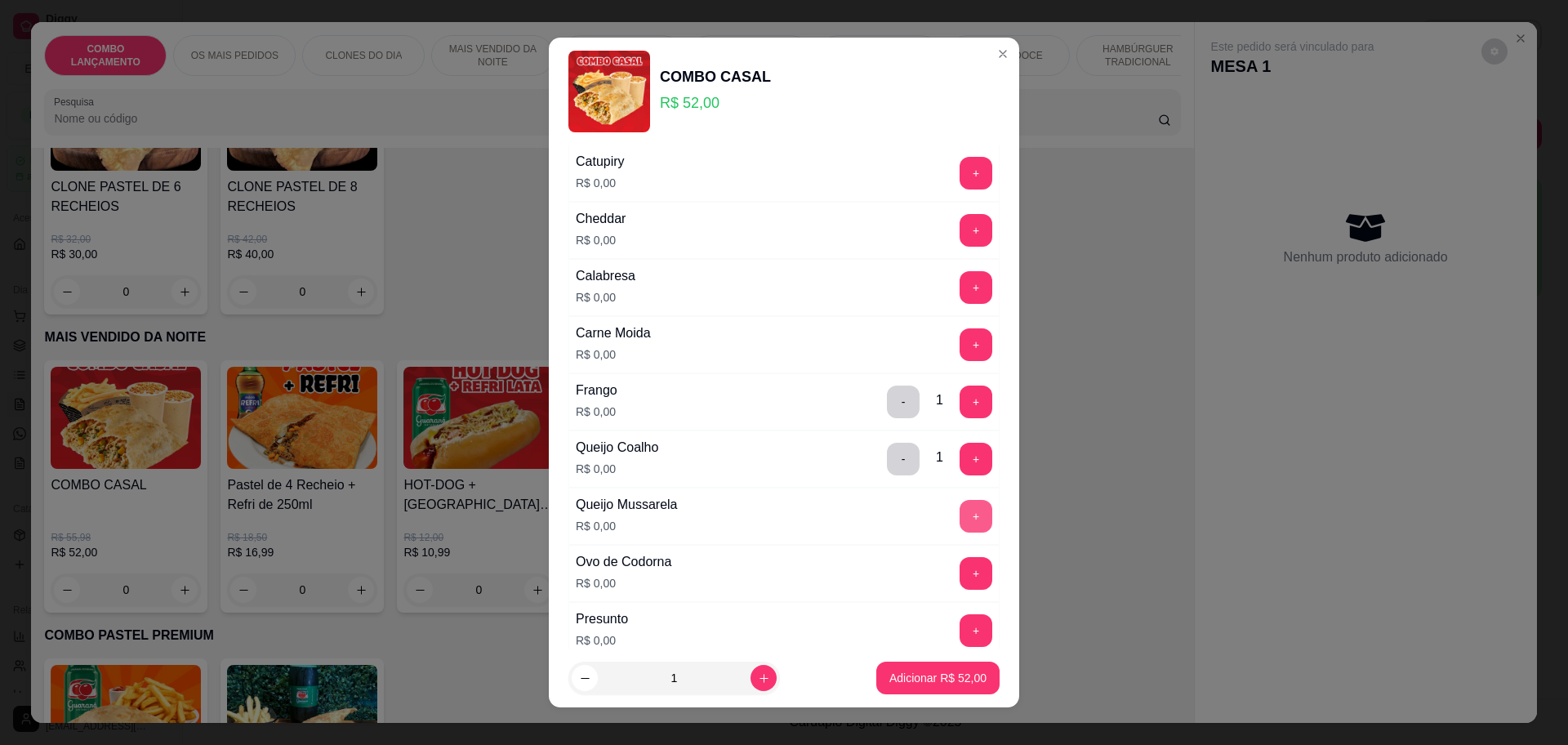
click at [960, 517] on button "+" at bounding box center [976, 516] width 32 height 32
click at [960, 576] on button "+" at bounding box center [976, 574] width 32 height 32
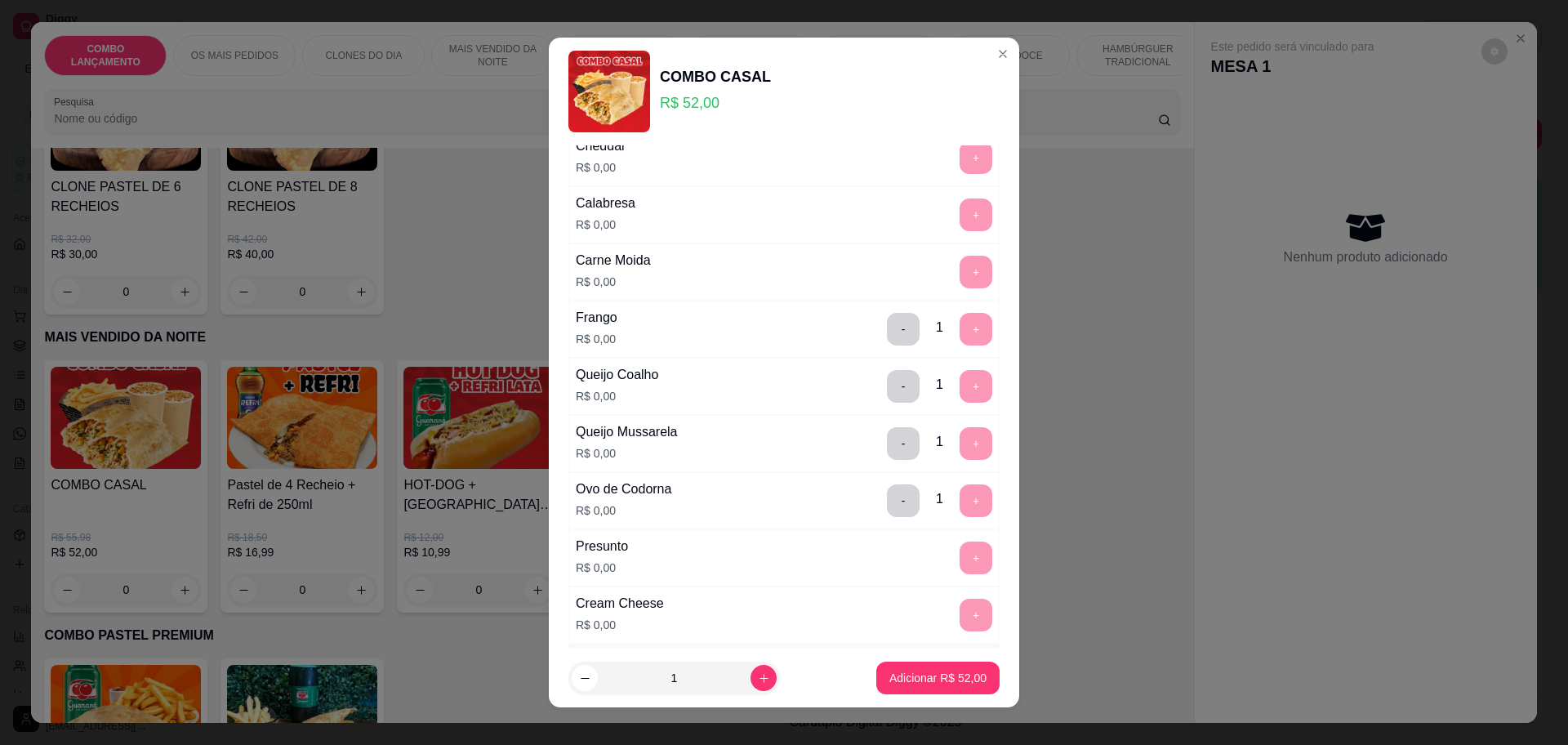
scroll to position [60, 0]
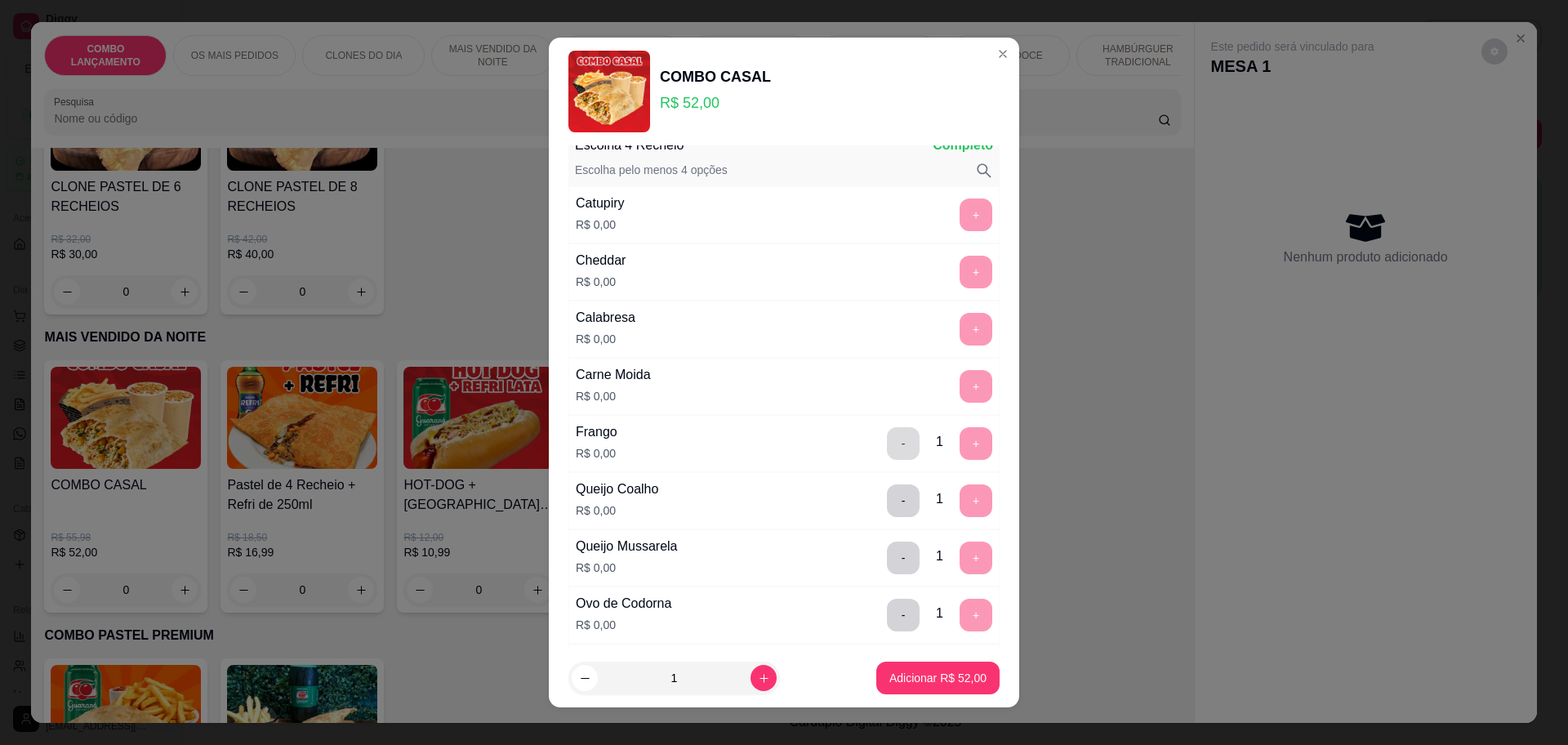
click at [887, 451] on button "-" at bounding box center [903, 444] width 32 height 32
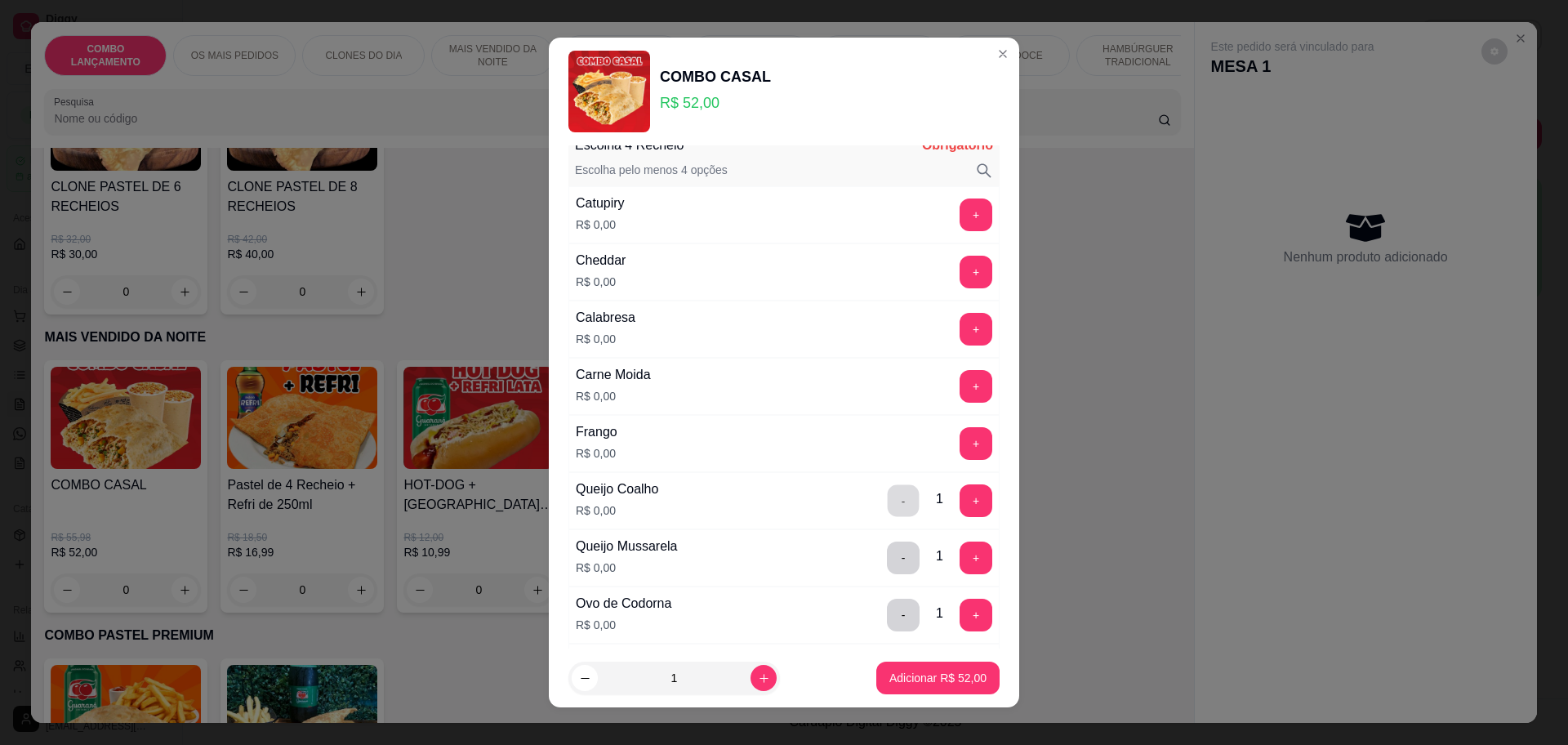
click at [888, 497] on button "-" at bounding box center [904, 501] width 32 height 32
click at [887, 551] on button "-" at bounding box center [903, 558] width 32 height 32
click at [888, 611] on button "-" at bounding box center [904, 615] width 32 height 32
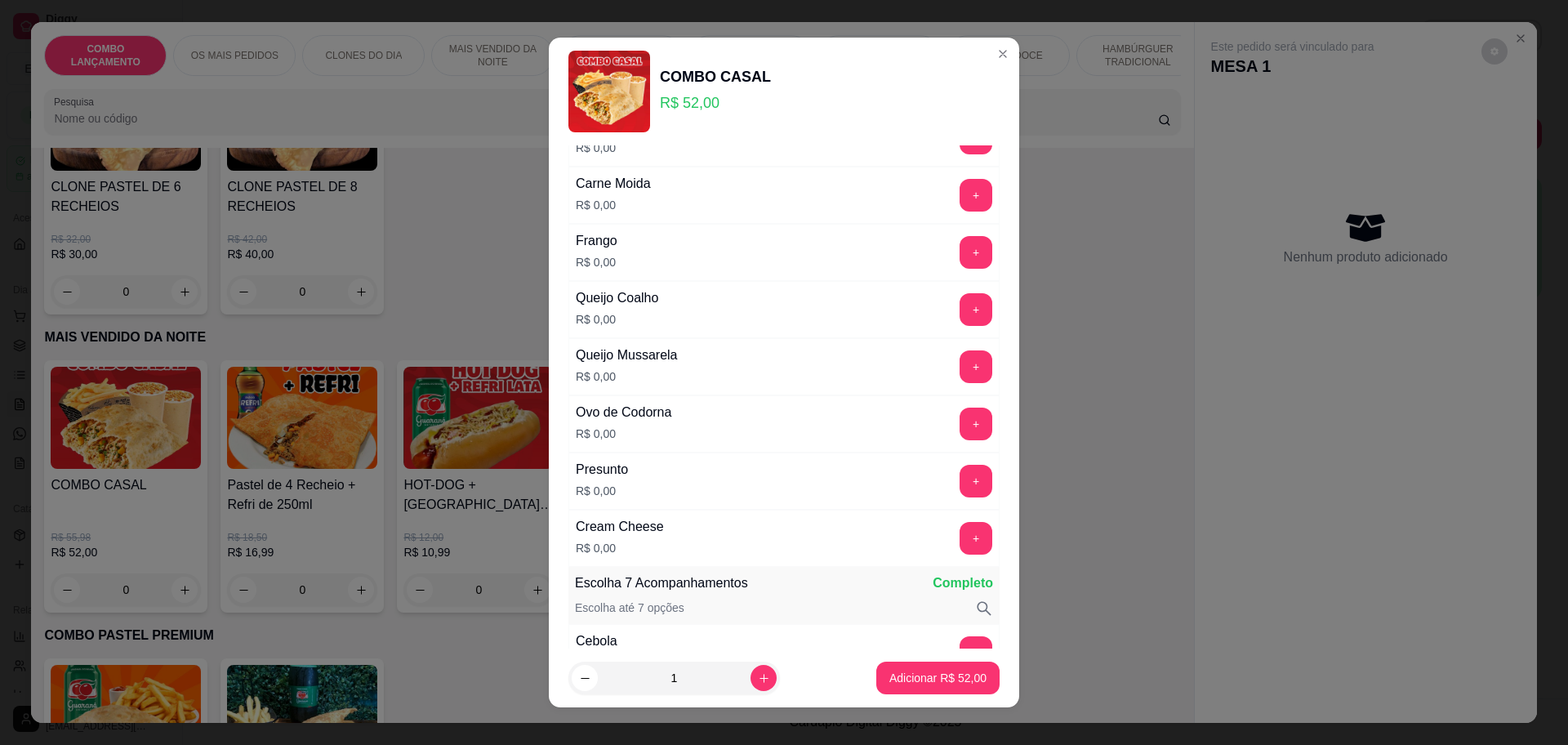
scroll to position [264, 0]
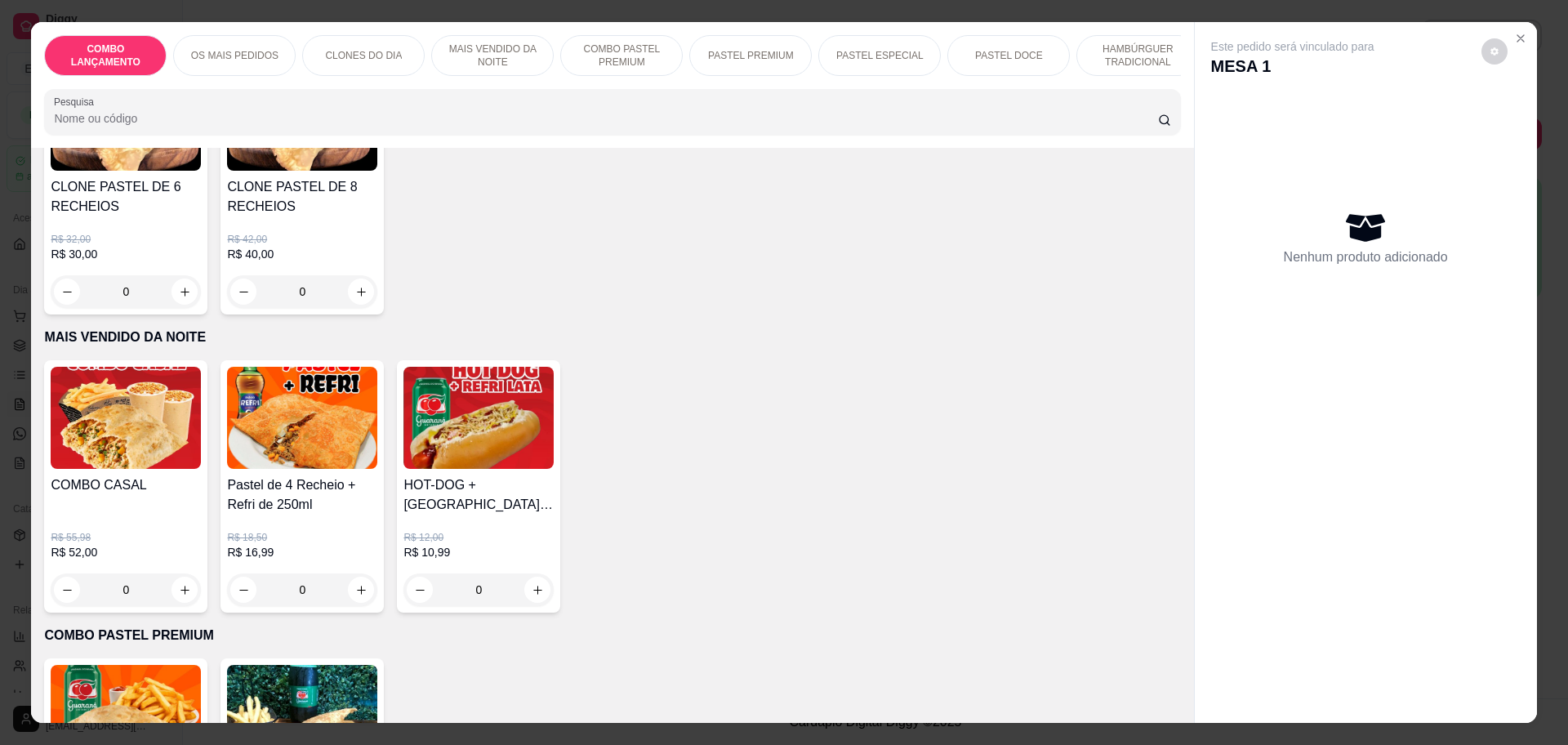
click at [251, 483] on h4 "Pastel de 4 Recheio + Refri de 250ml" at bounding box center [302, 496] width 151 height 39
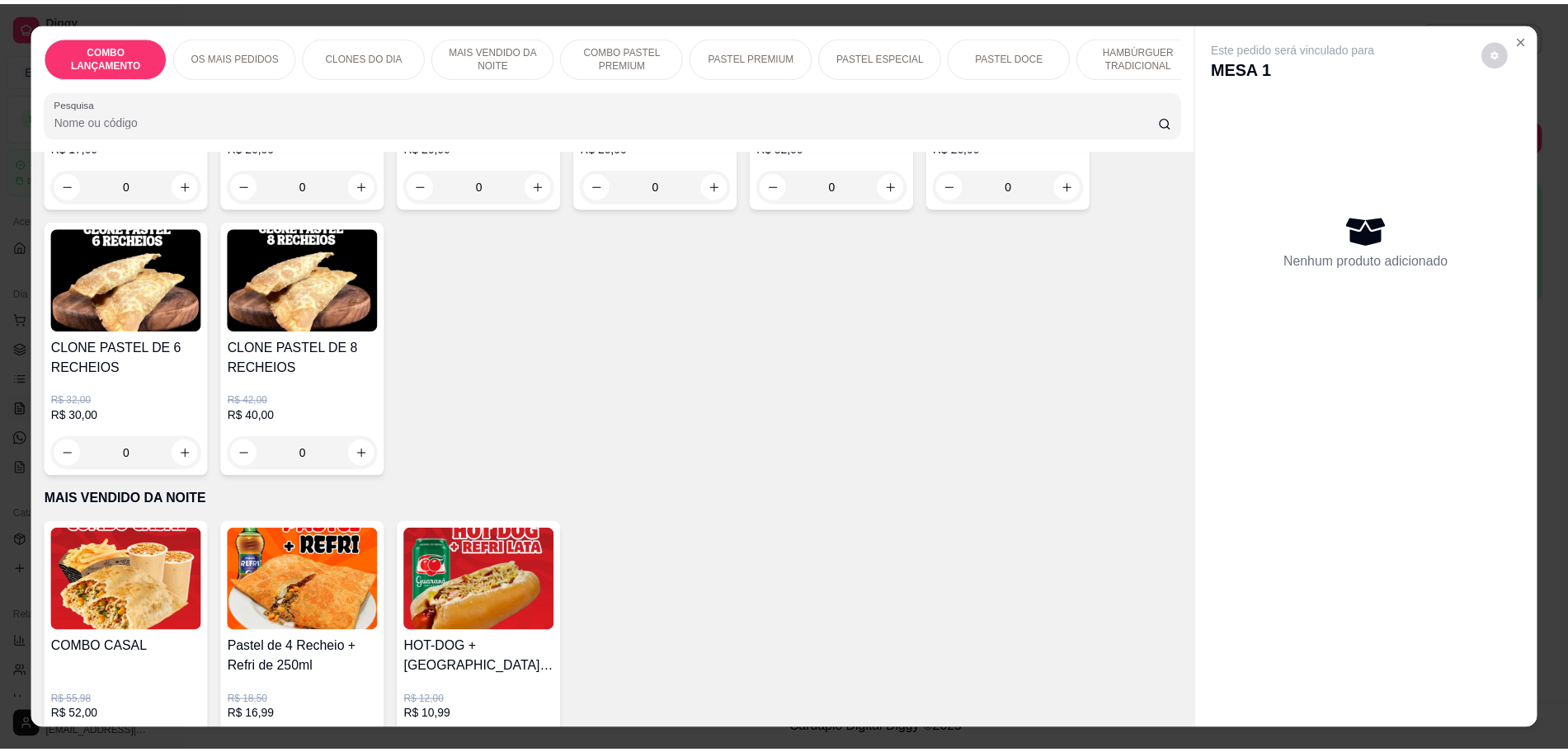
scroll to position [825, 0]
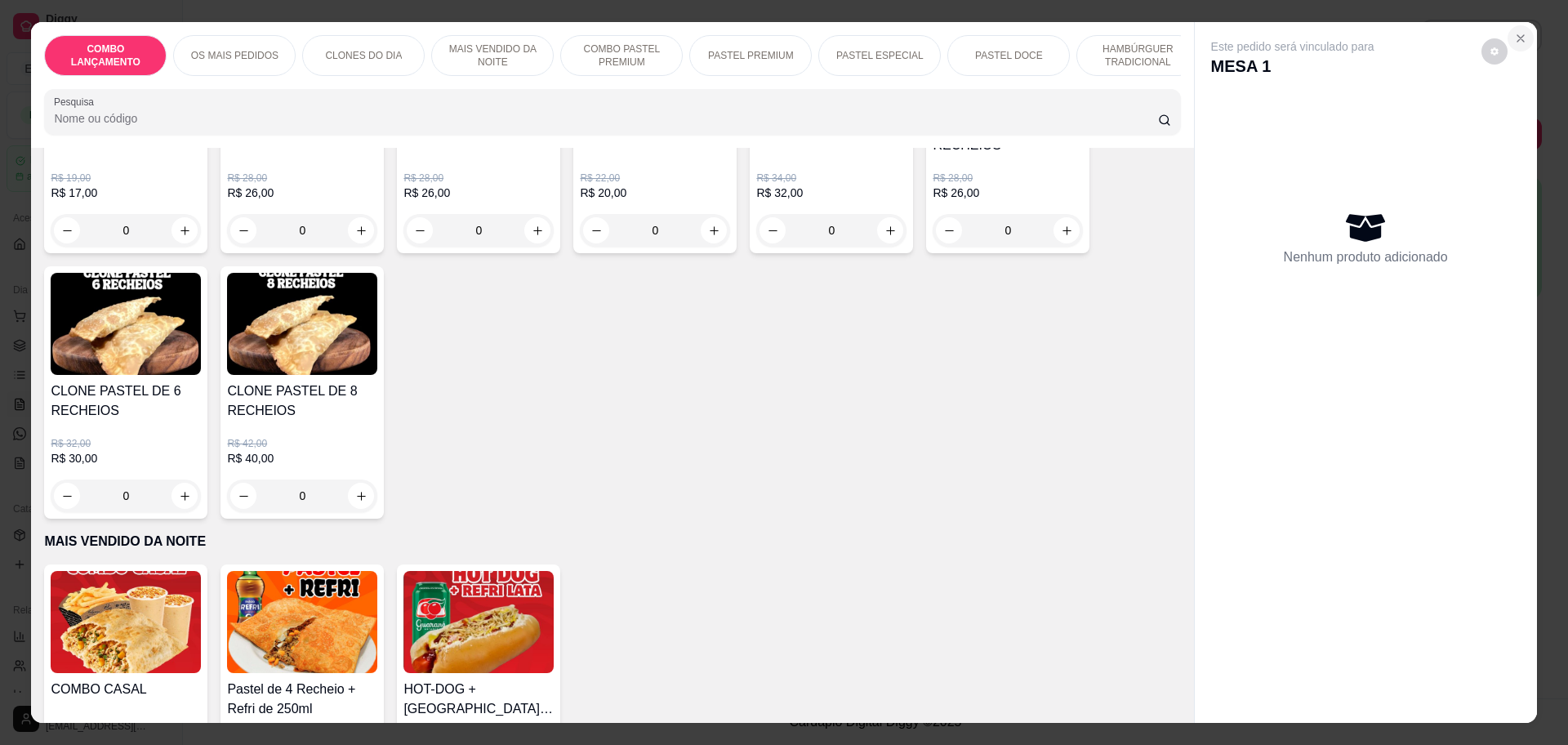
click at [1514, 32] on icon "Close" at bounding box center [1521, 39] width 13 height 13
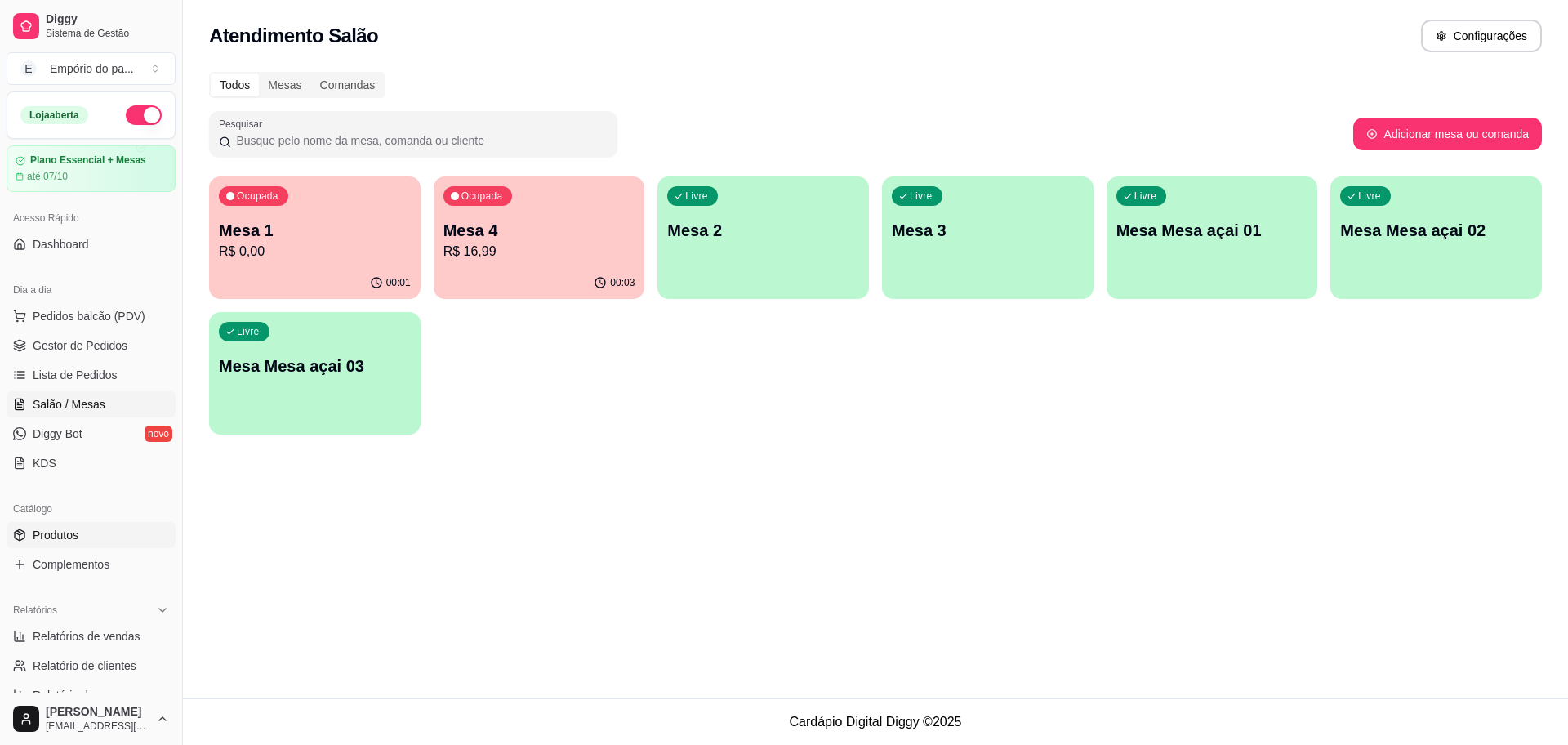
click at [53, 533] on span "Produtos" at bounding box center [55, 535] width 46 height 16
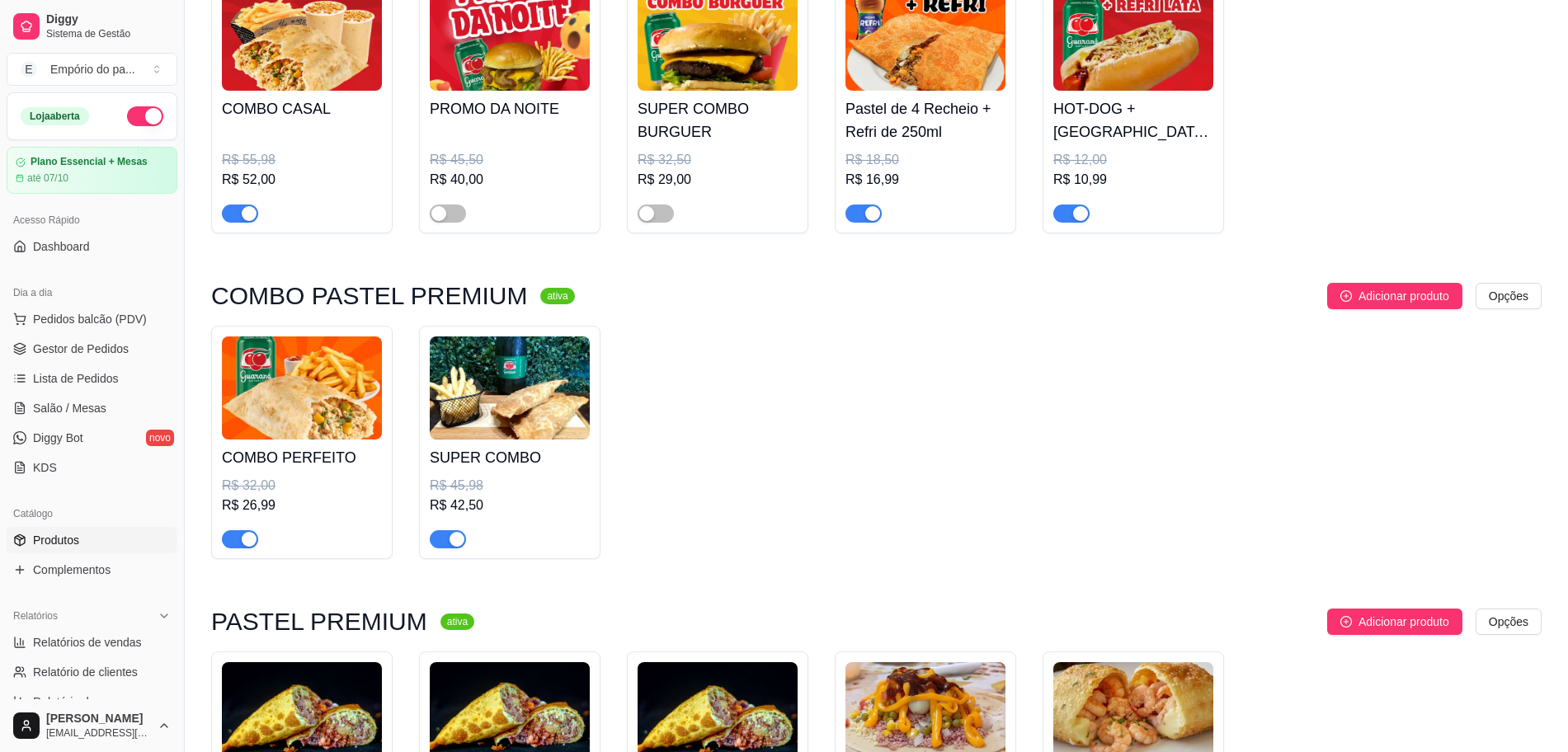
scroll to position [1856, 0]
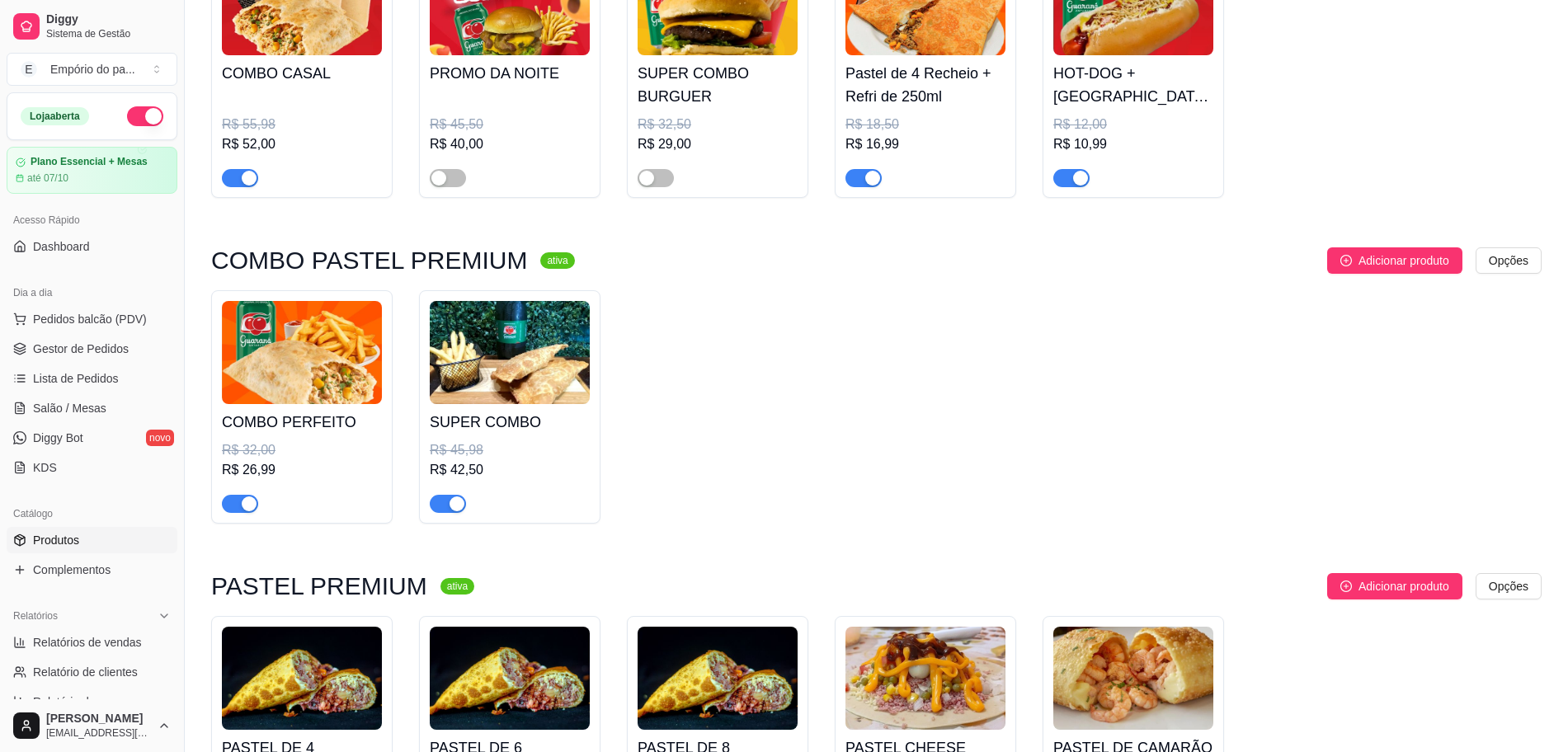
click at [456, 507] on div "button" at bounding box center [457, 504] width 14 height 14
click at [452, 513] on span "button" at bounding box center [448, 504] width 36 height 18
click at [75, 355] on span "Gestor de Pedidos" at bounding box center [81, 348] width 96 height 16
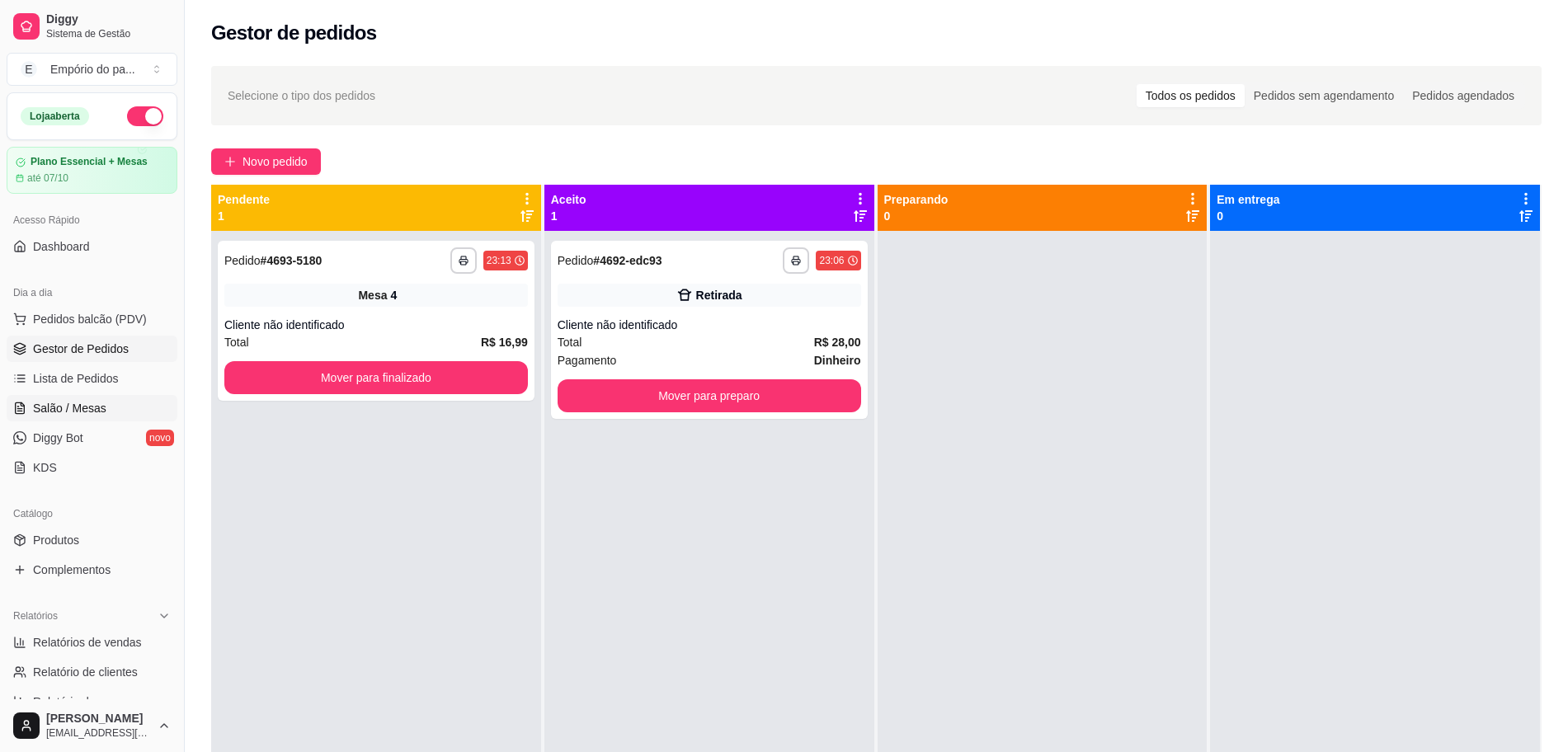
click at [89, 416] on link "Salão / Mesas" at bounding box center [91, 408] width 171 height 26
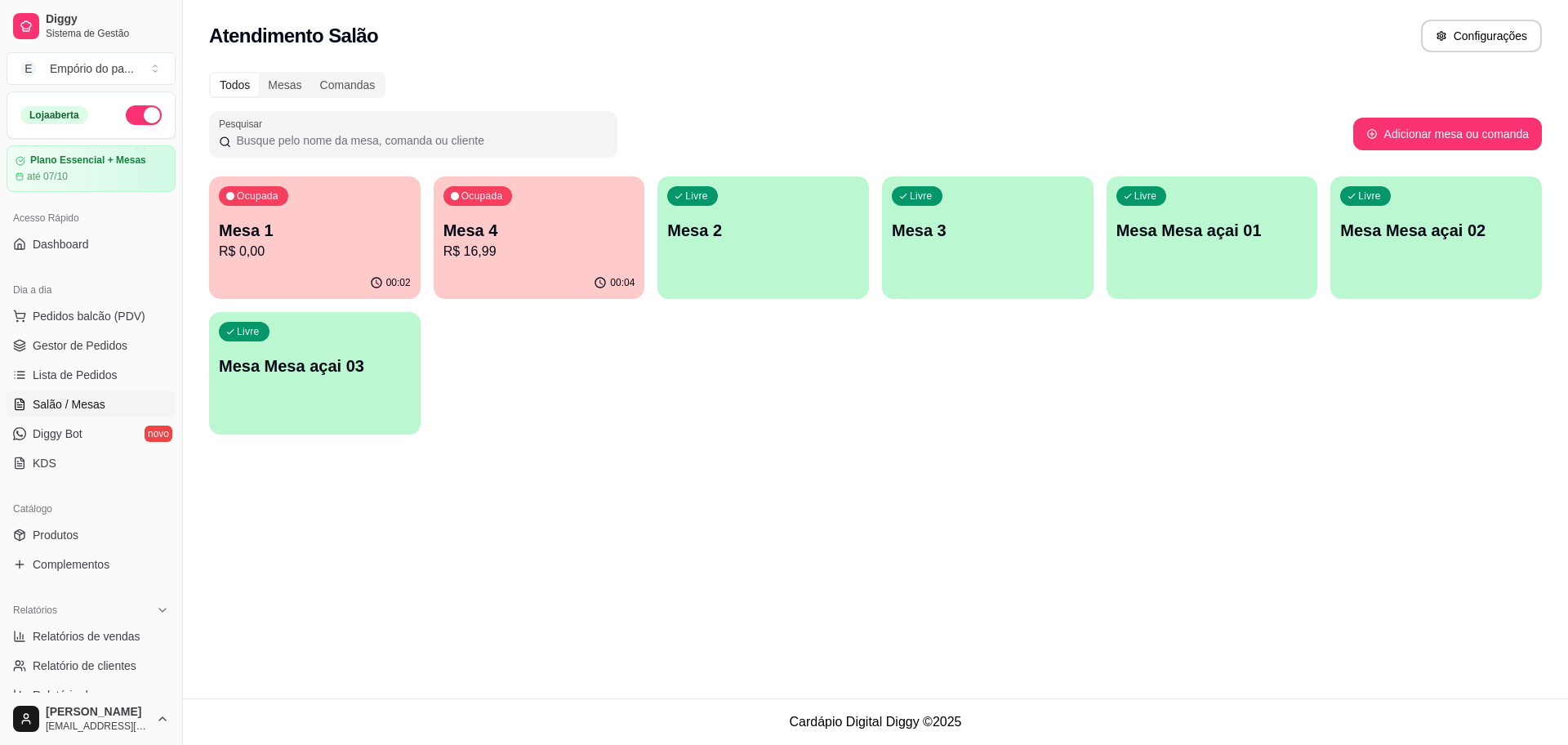
drag, startPoint x: 428, startPoint y: 310, endPoint x: 390, endPoint y: 294, distance: 41.2
click at [428, 310] on div "Ocupada Mesa 1 R$ 0,00 00:02 Ocupada Mesa 4 R$ 16,99 00:04 Livre Mesa 2 Livre M…" at bounding box center [875, 306] width 1333 height 258
click at [346, 264] on div "Ocupada Mesa 1 R$ 0,00" at bounding box center [314, 222] width 205 height 88
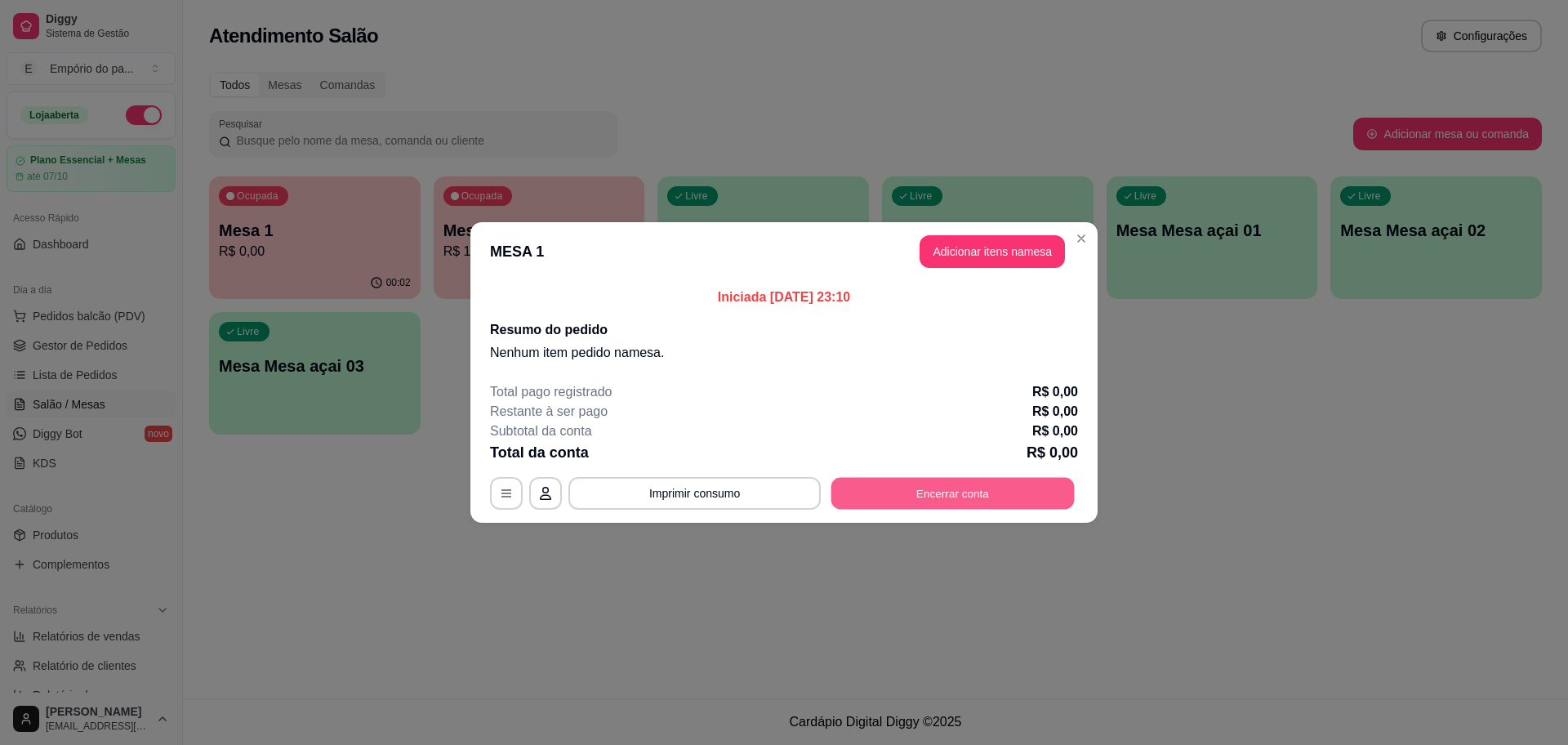
click at [877, 485] on button "Encerrar conta" at bounding box center [953, 494] width 244 height 32
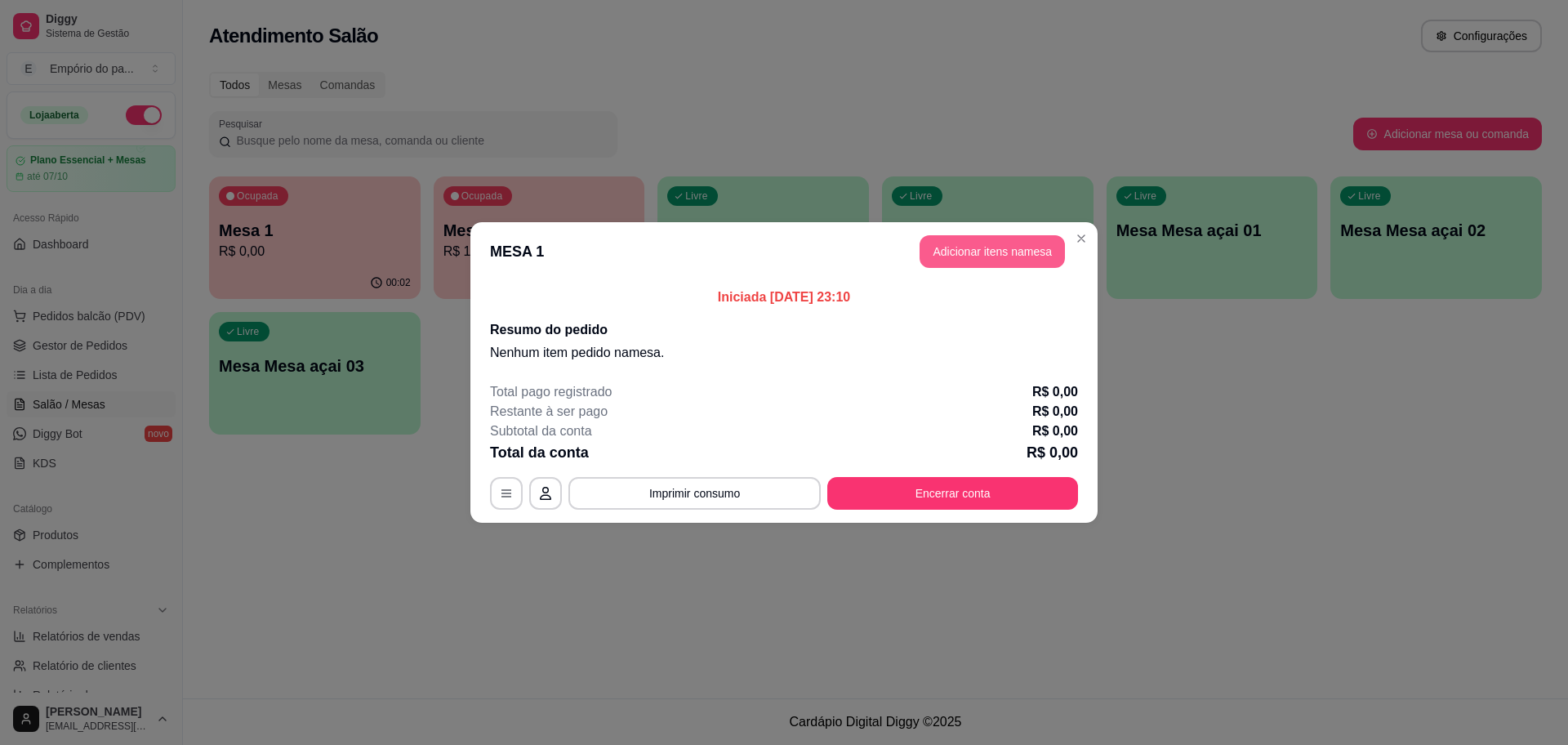
click at [958, 254] on button "Adicionar itens na mesa" at bounding box center [992, 252] width 145 height 32
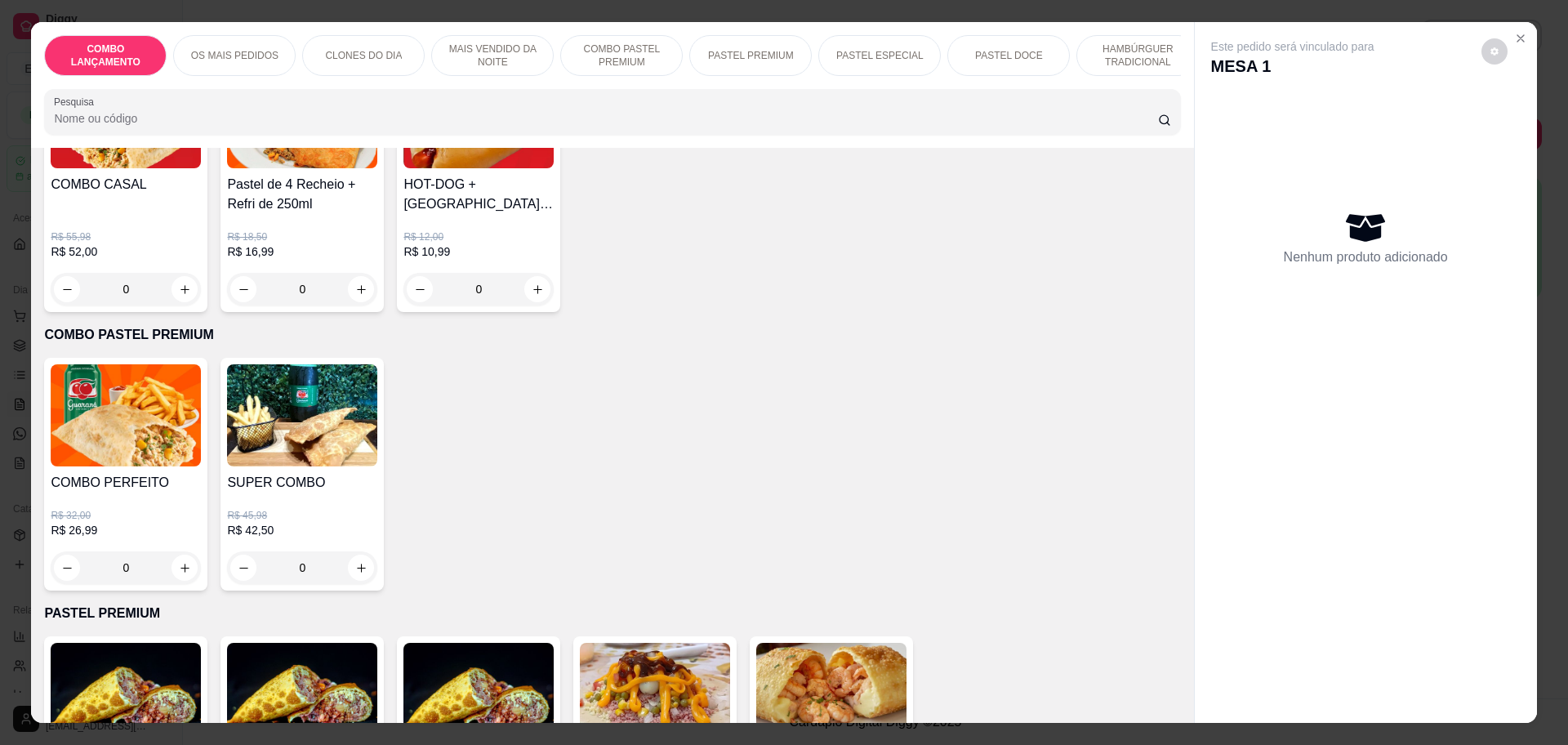
scroll to position [1430, 0]
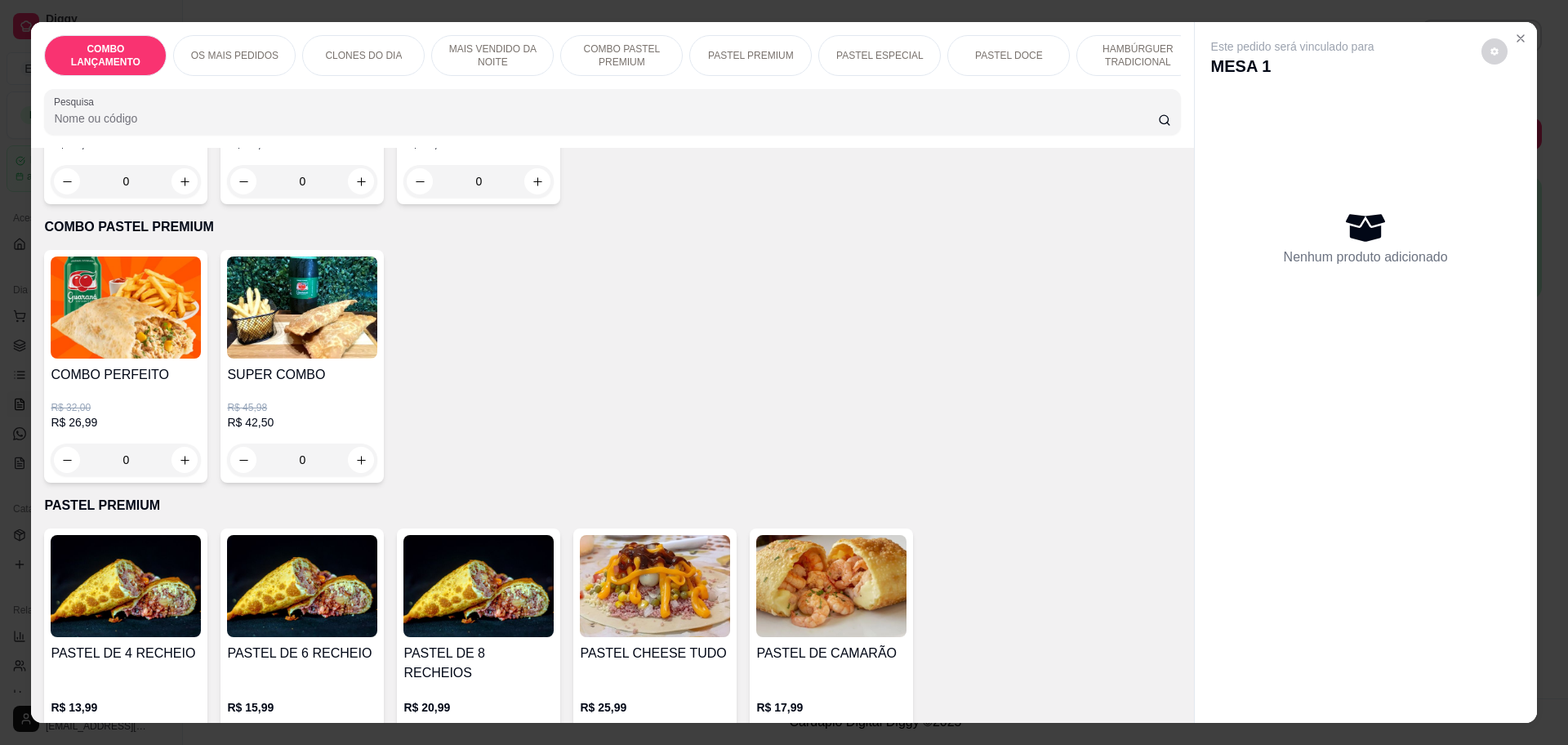
click at [348, 455] on div "0" at bounding box center [302, 460] width 151 height 32
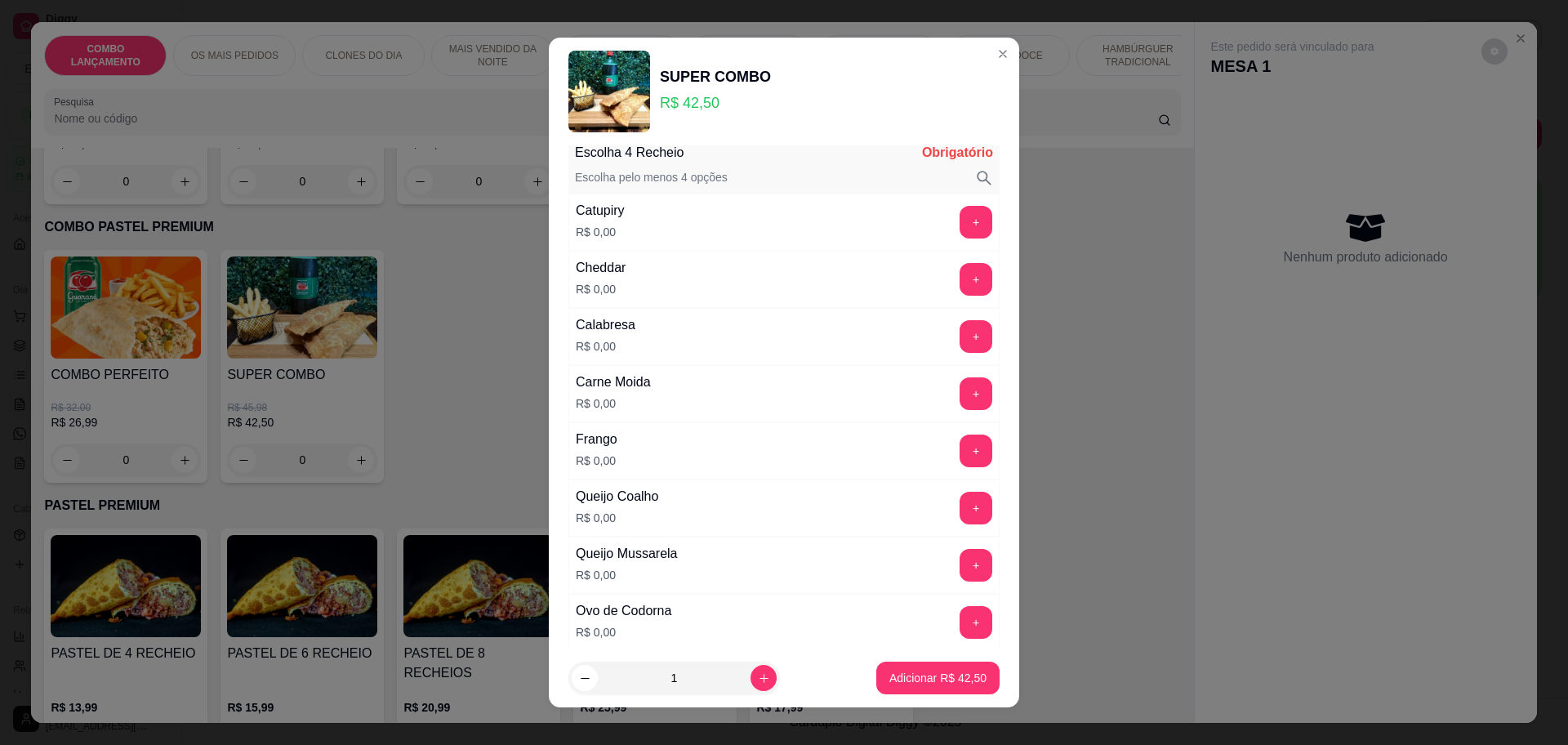
scroll to position [102, 0]
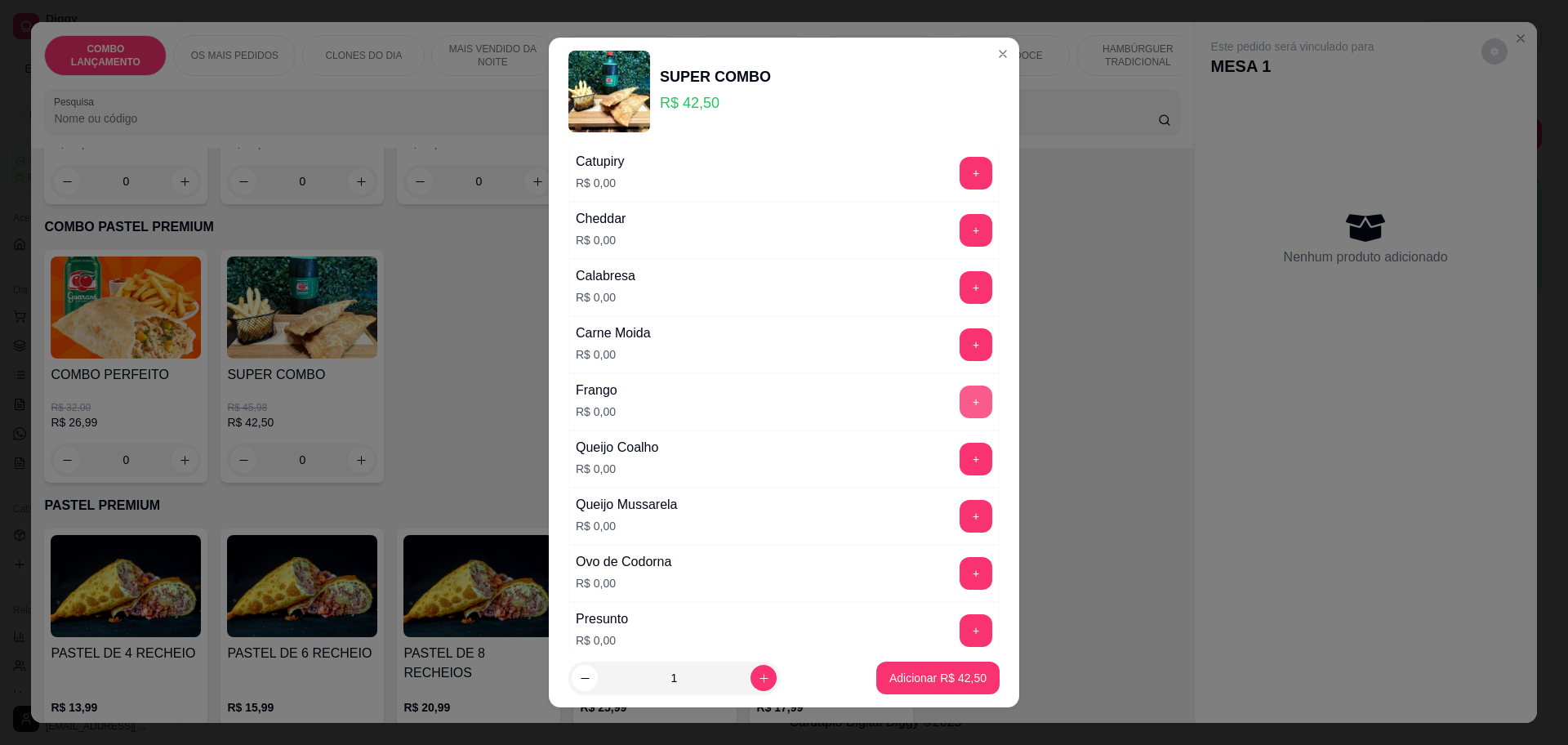
click at [960, 391] on button "+" at bounding box center [976, 402] width 32 height 32
click at [961, 454] on button "+" at bounding box center [977, 459] width 32 height 32
click at [961, 514] on button "+" at bounding box center [977, 516] width 32 height 32
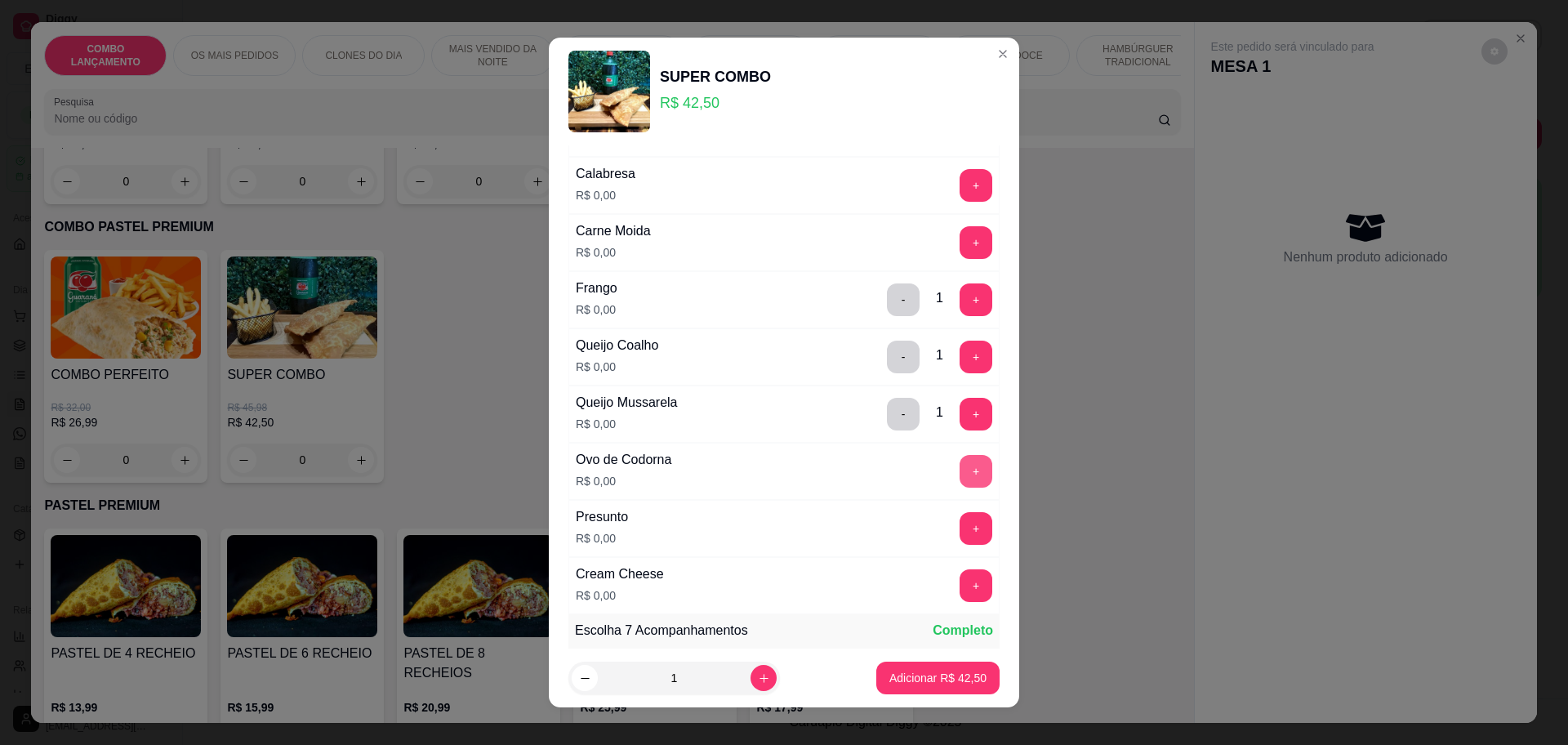
click at [960, 465] on button "+" at bounding box center [976, 472] width 32 height 32
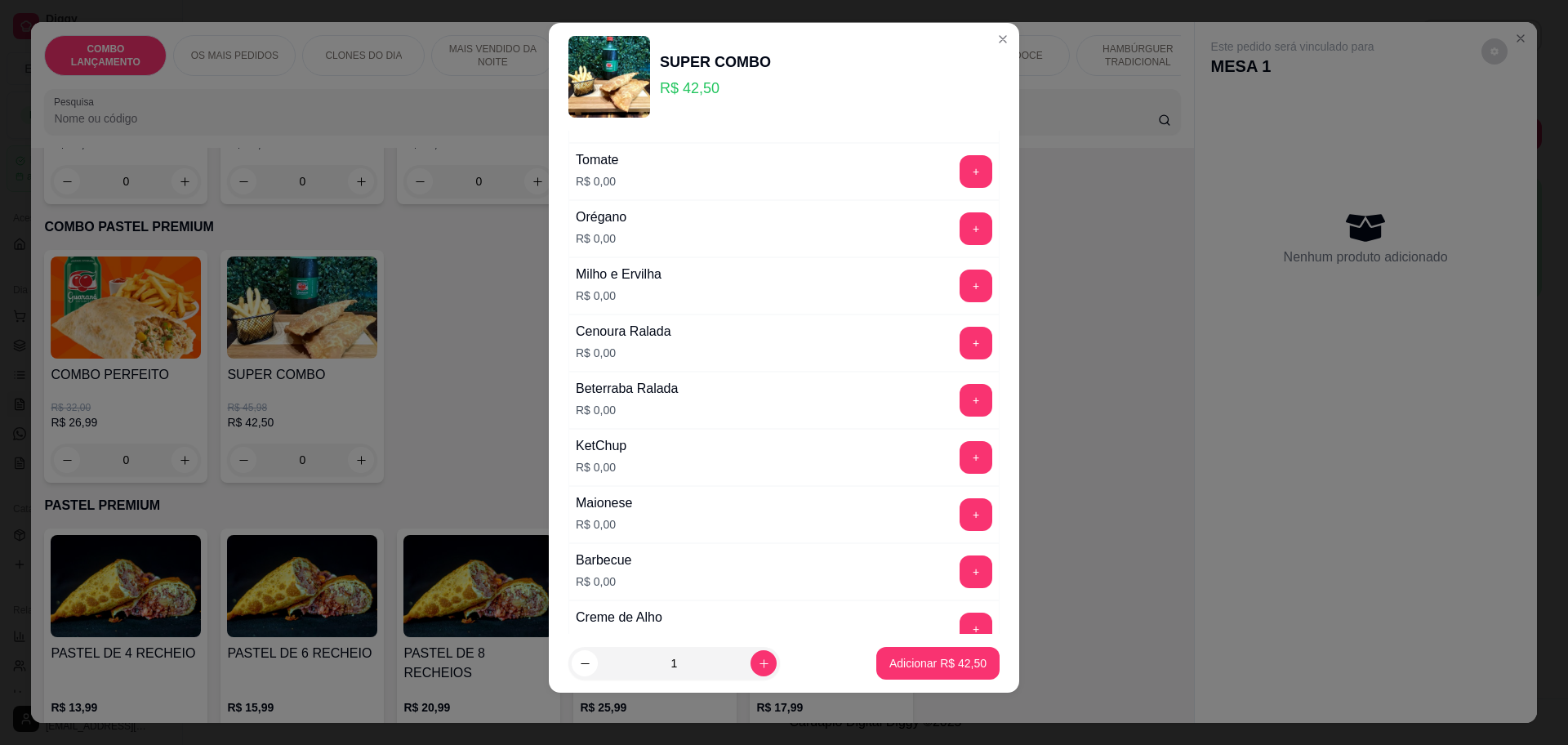
scroll to position [571, 0]
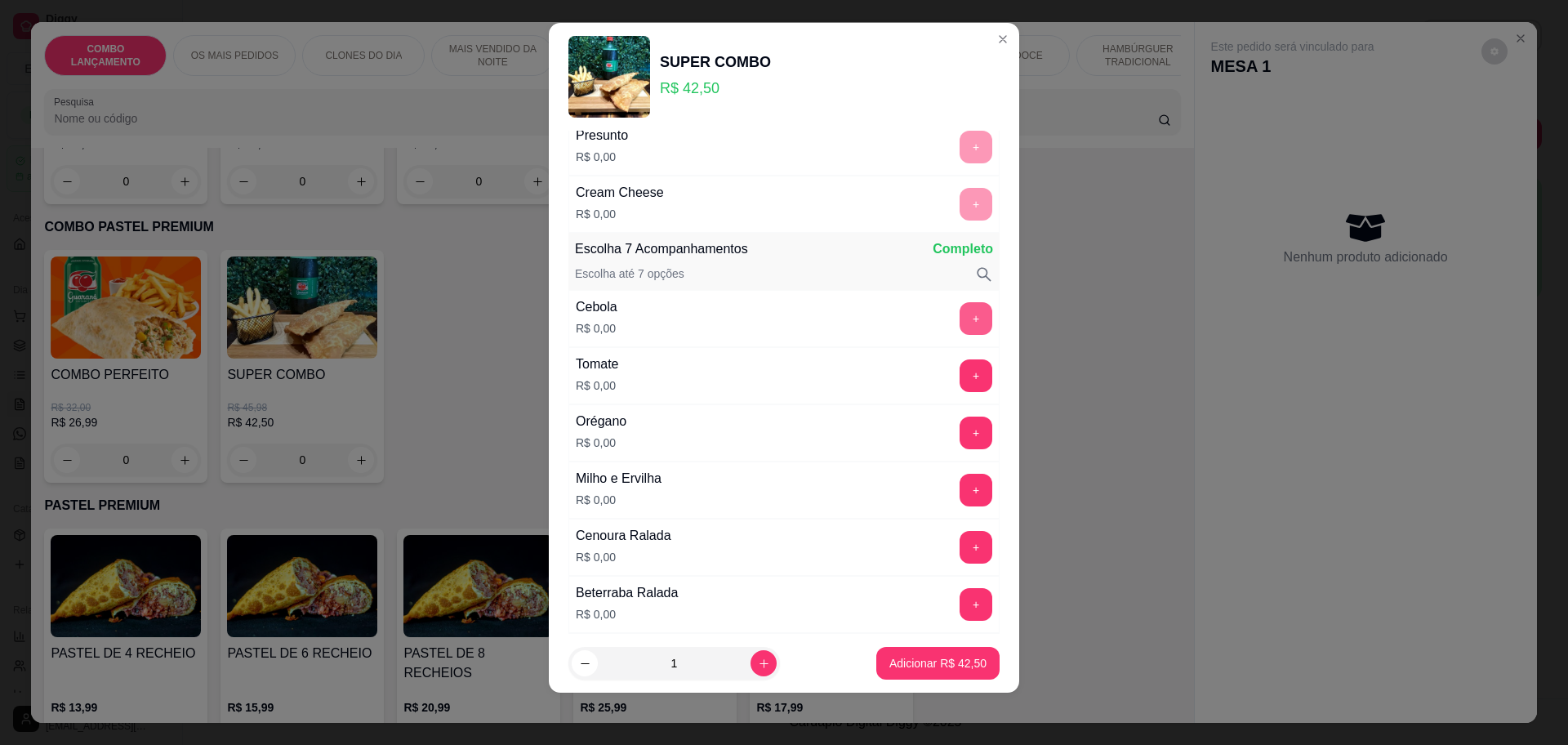
click at [960, 309] on button "+" at bounding box center [976, 318] width 32 height 32
click at [953, 365] on div "+" at bounding box center [976, 376] width 46 height 32
click at [961, 375] on button "+" at bounding box center [977, 376] width 32 height 32
click at [960, 426] on button "+" at bounding box center [976, 433] width 32 height 32
click at [961, 477] on button "+" at bounding box center [977, 490] width 32 height 32
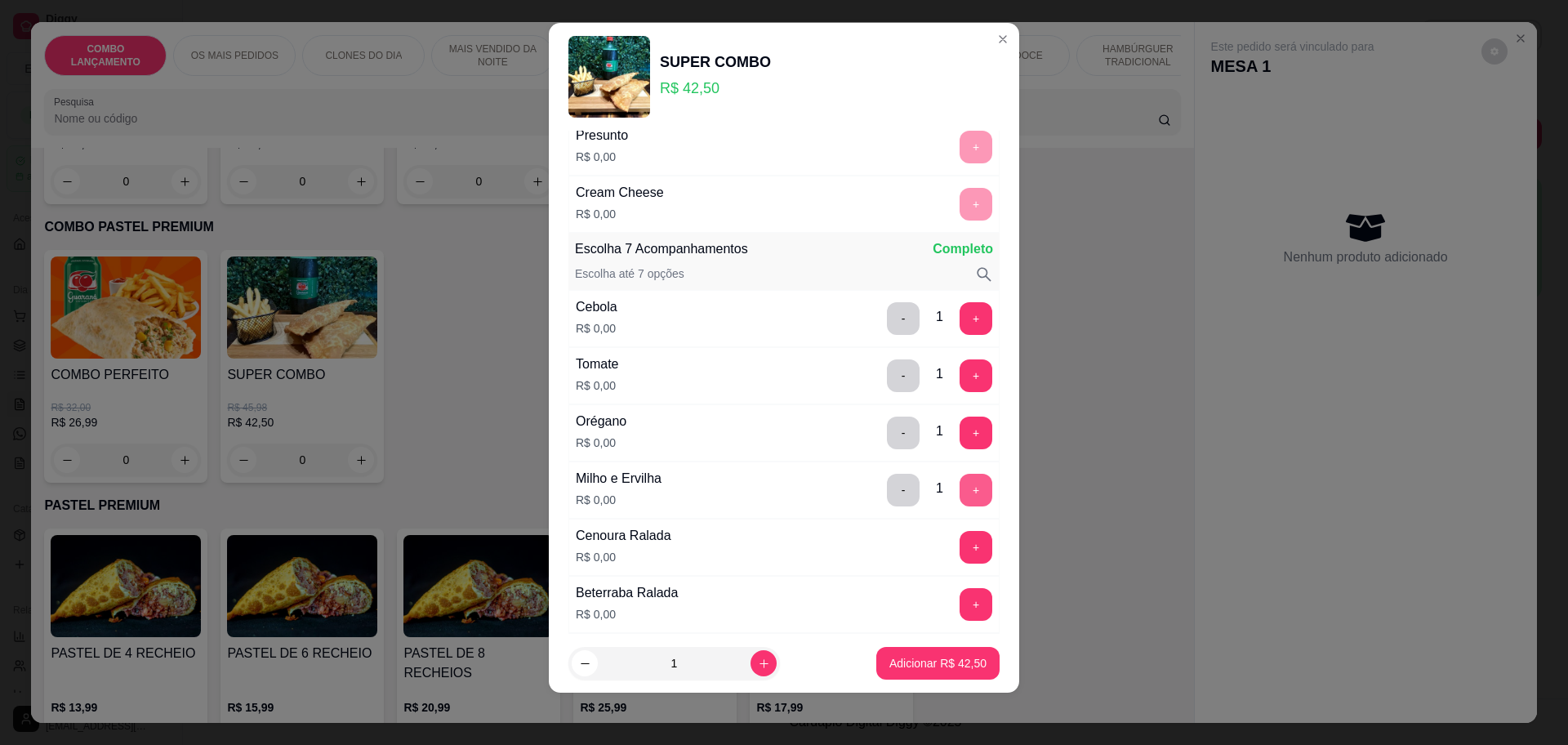
scroll to position [673, 0]
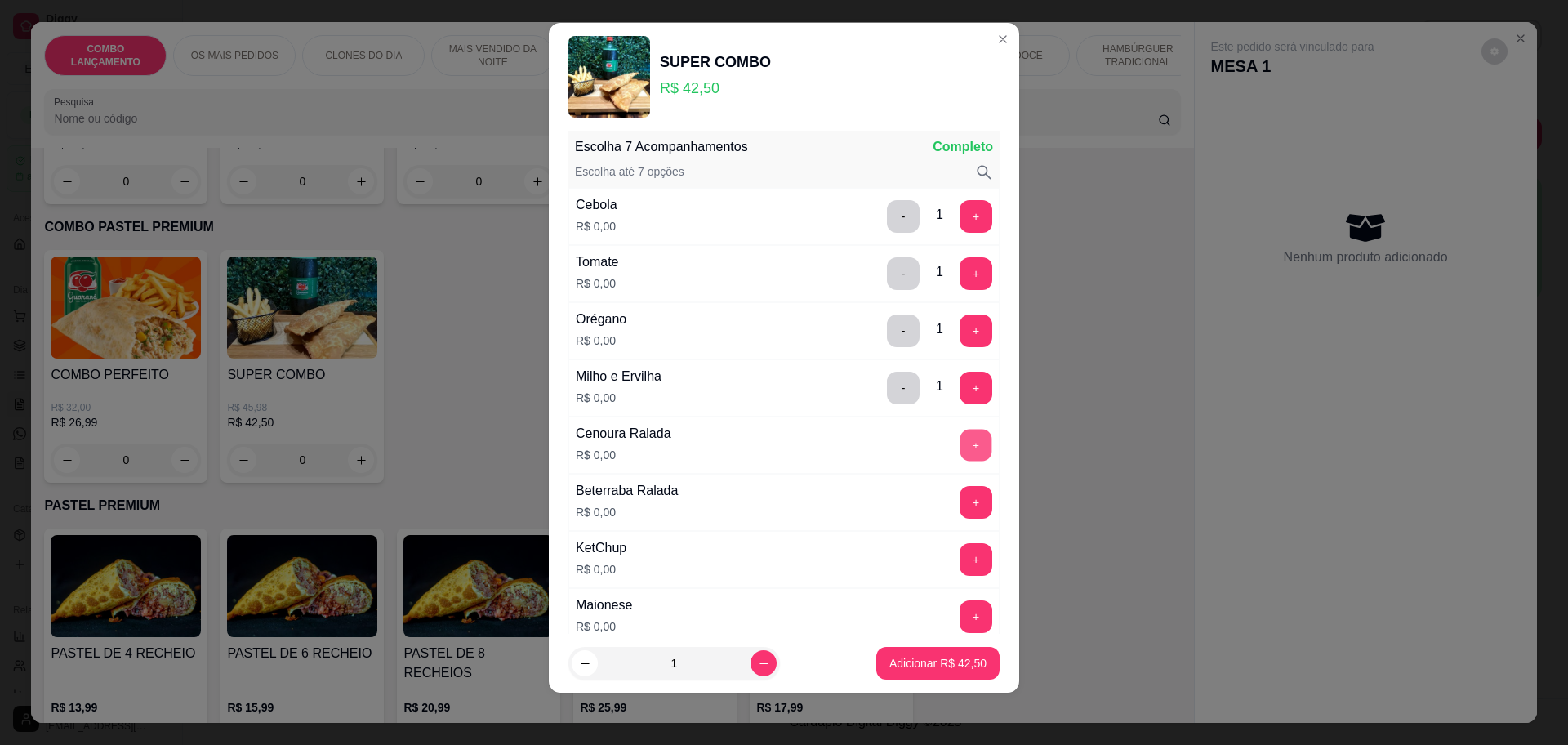
click at [961, 449] on button "+" at bounding box center [977, 446] width 32 height 32
click at [961, 550] on button "+" at bounding box center [977, 559] width 32 height 32
click at [961, 610] on button "+" at bounding box center [977, 617] width 32 height 32
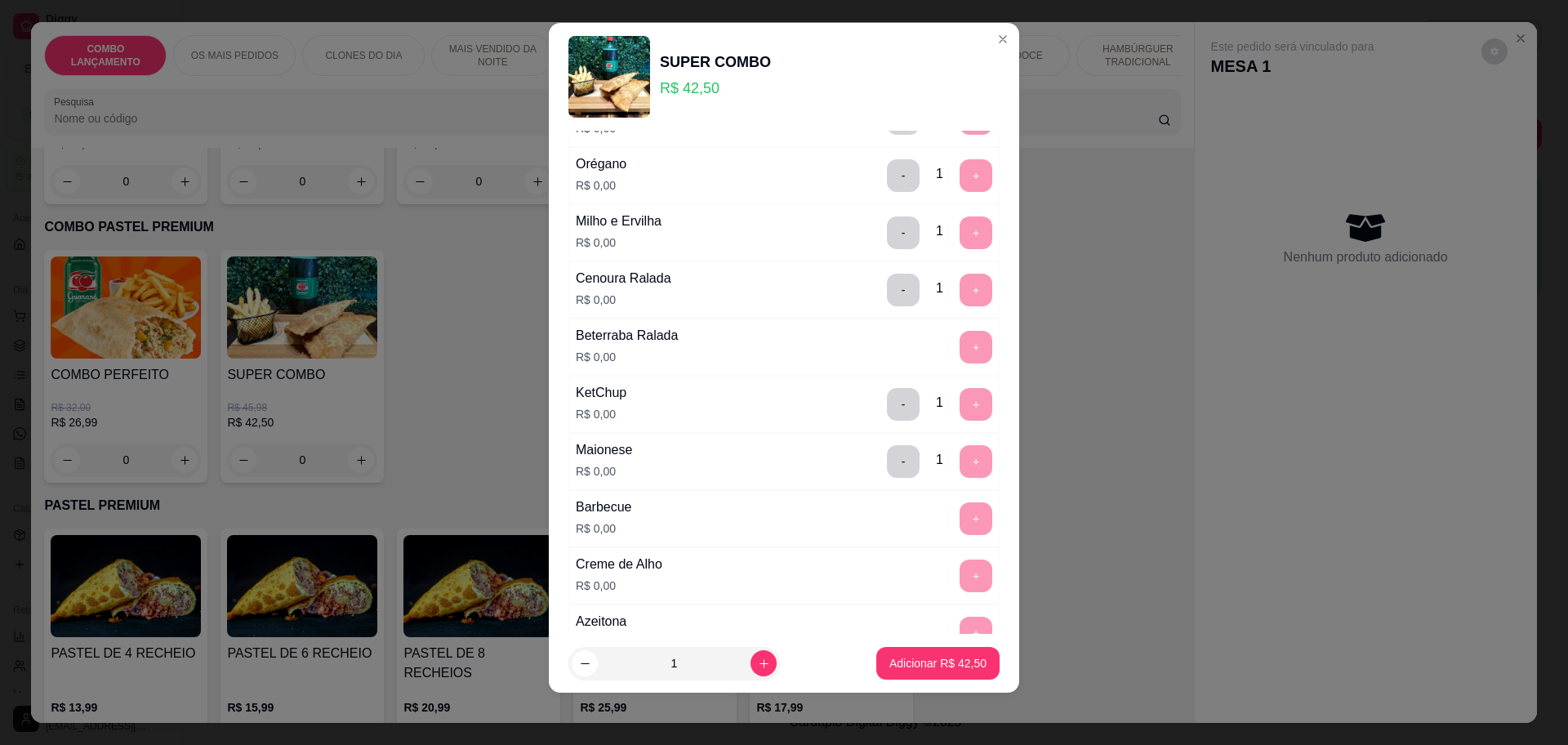
scroll to position [624, 0]
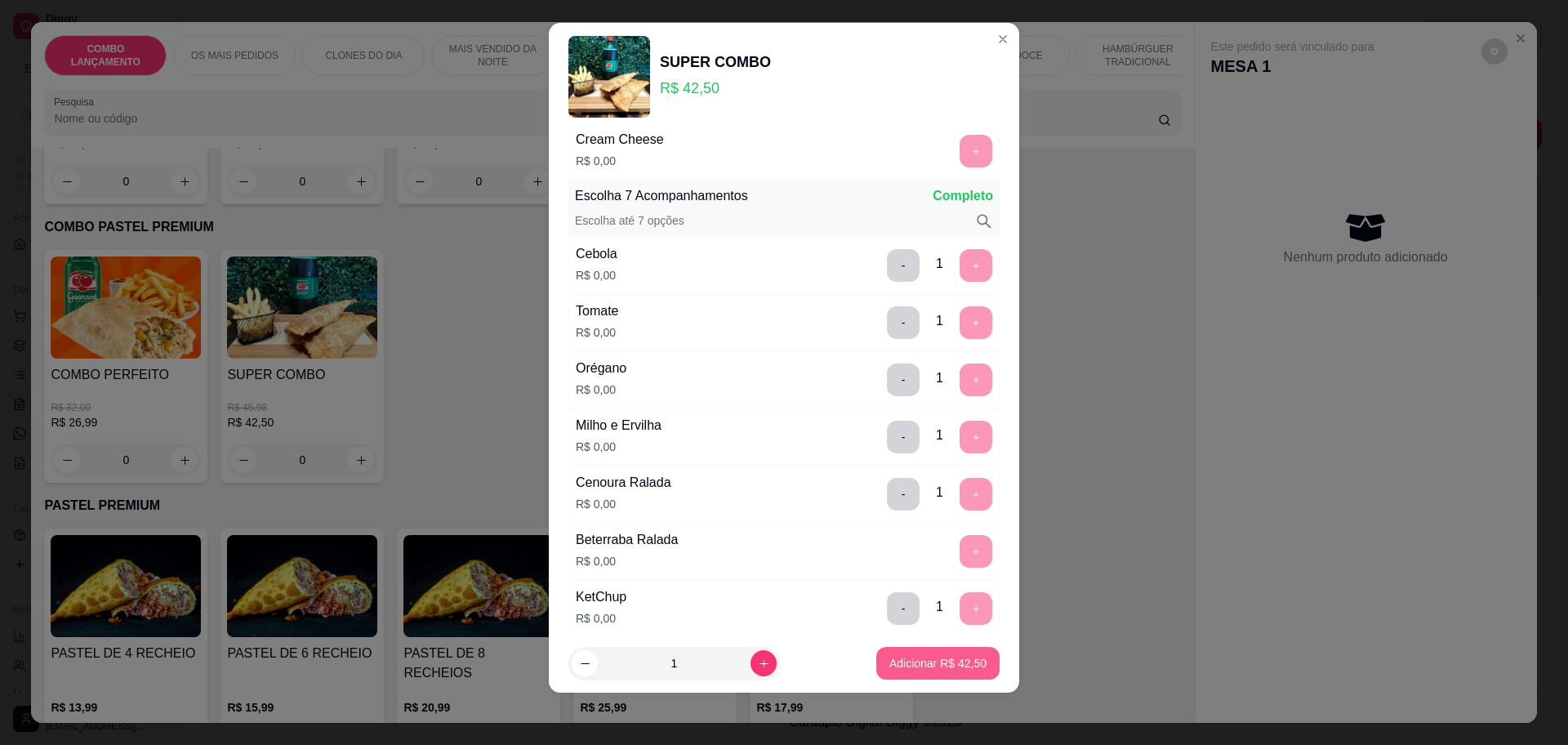
click at [933, 666] on p "Adicionar R$ 42,50" at bounding box center [938, 663] width 97 height 16
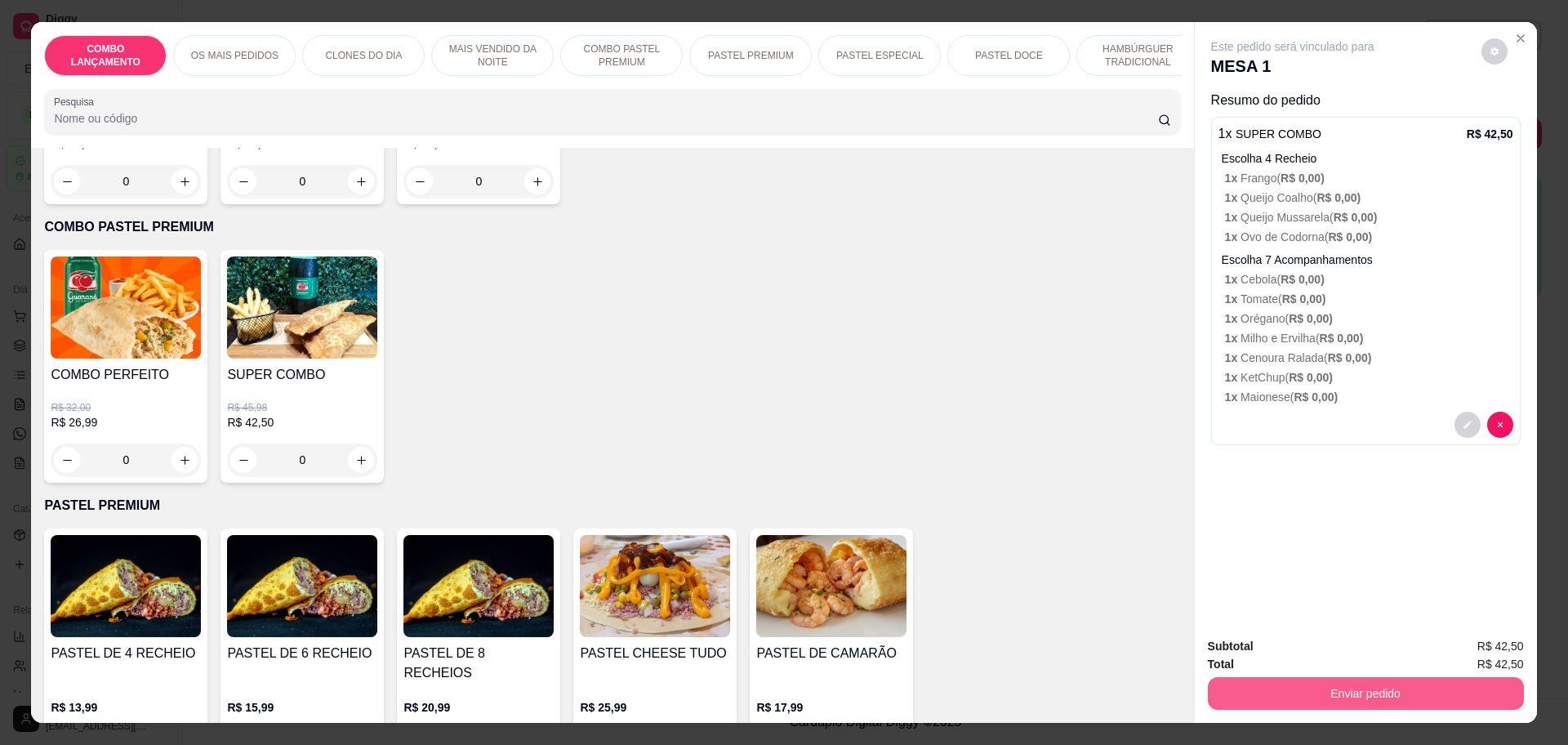
click at [1305, 692] on button "Enviar pedido" at bounding box center [1366, 694] width 316 height 32
click at [1470, 656] on button "Enviar pedido" at bounding box center [1479, 654] width 92 height 31
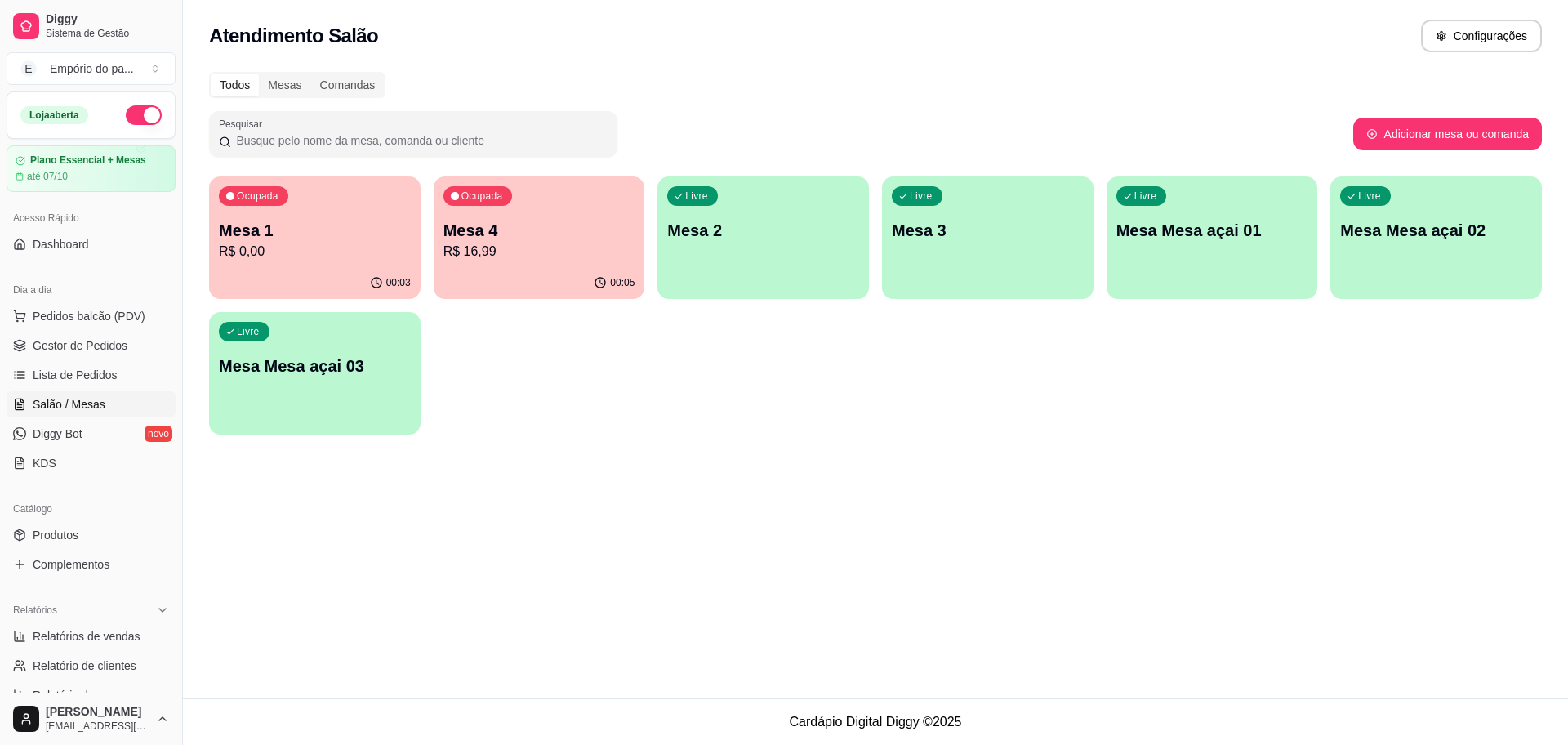
click at [324, 267] on div "00:03" at bounding box center [314, 283] width 211 height 32
click at [976, 250] on div "Livre Mesa 3" at bounding box center [987, 228] width 211 height 103
click at [65, 342] on span "Gestor de Pedidos" at bounding box center [80, 345] width 95 height 16
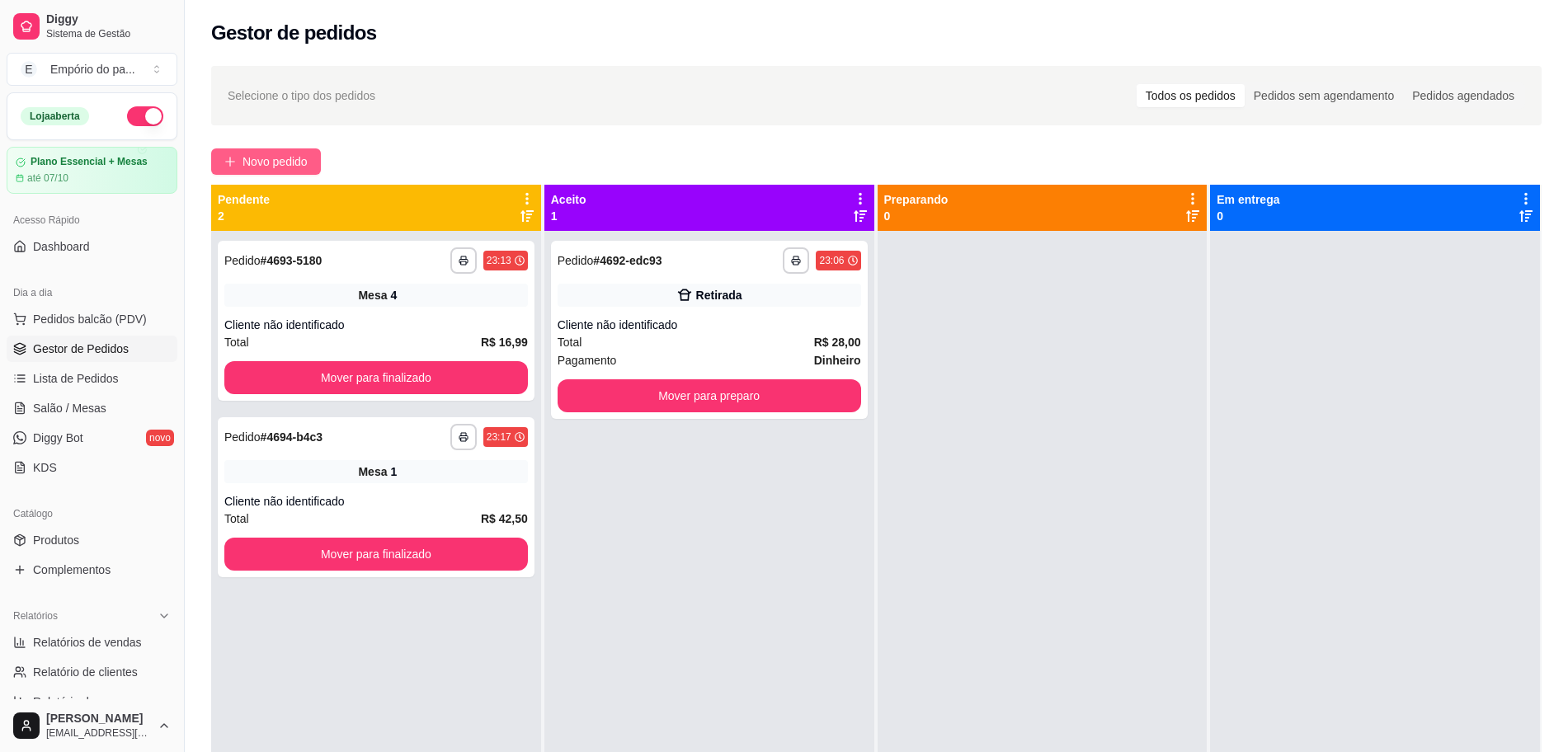
click at [255, 157] on span "Novo pedido" at bounding box center [275, 162] width 65 height 18
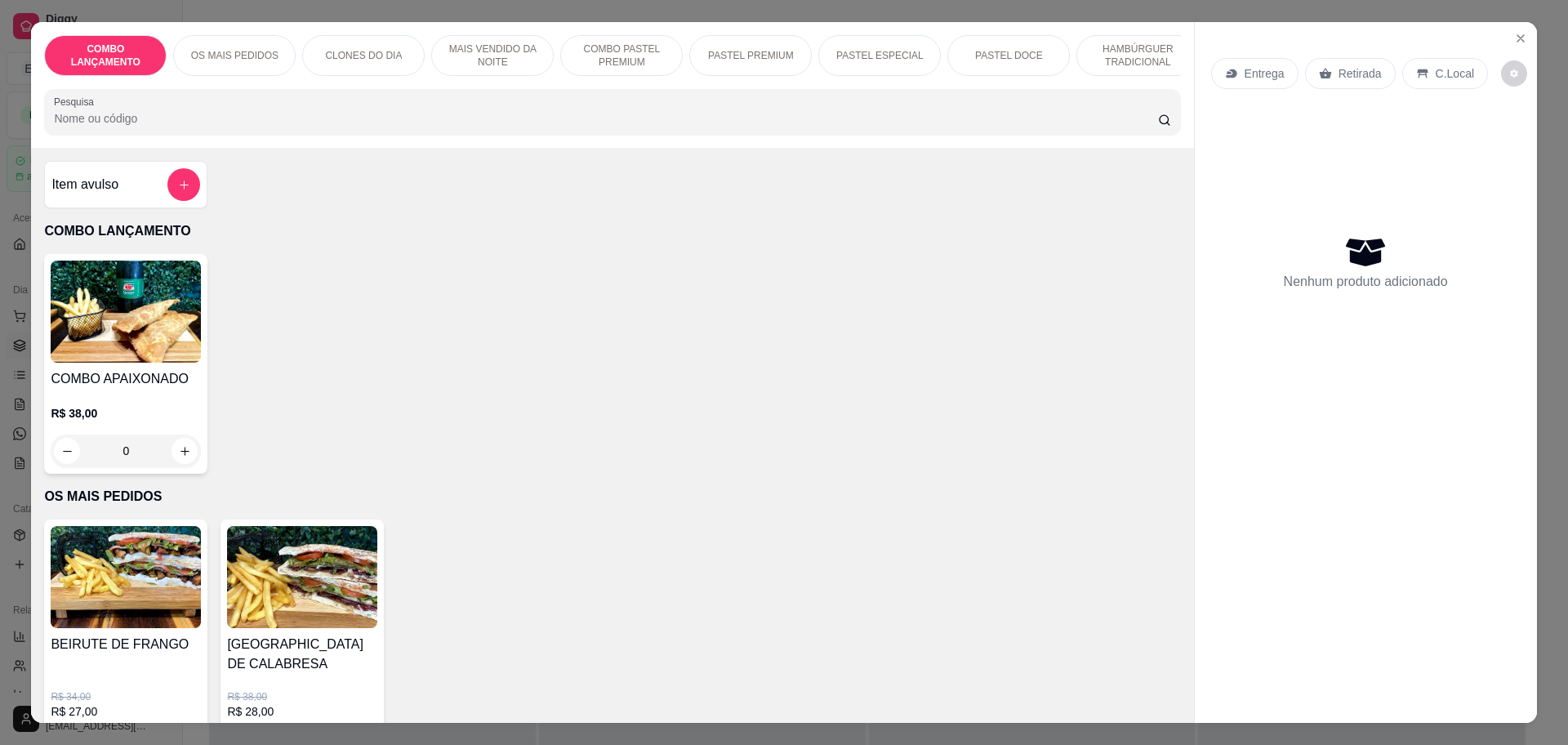
click at [1348, 78] on p "Retirada" at bounding box center [1360, 74] width 43 height 16
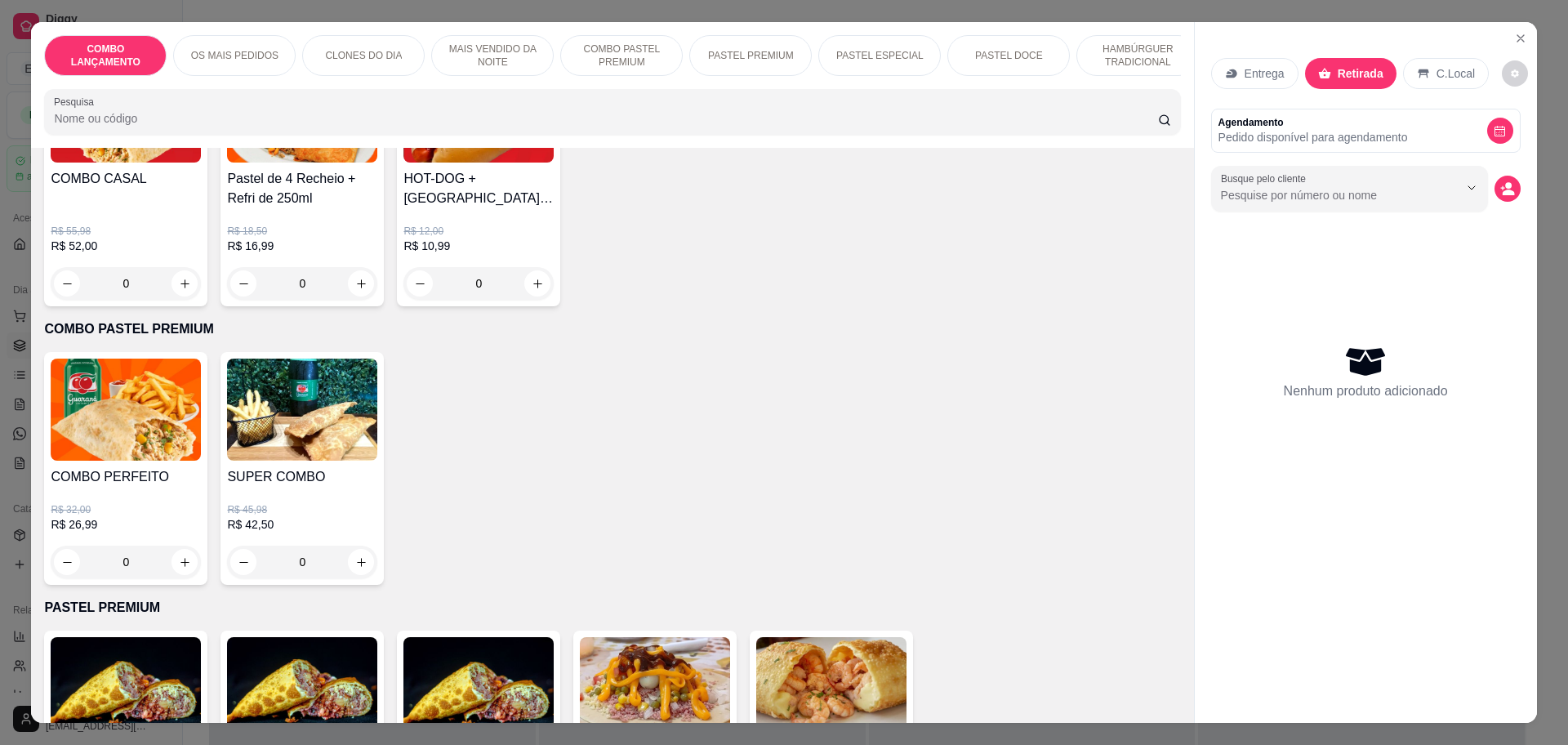
scroll to position [1634, 0]
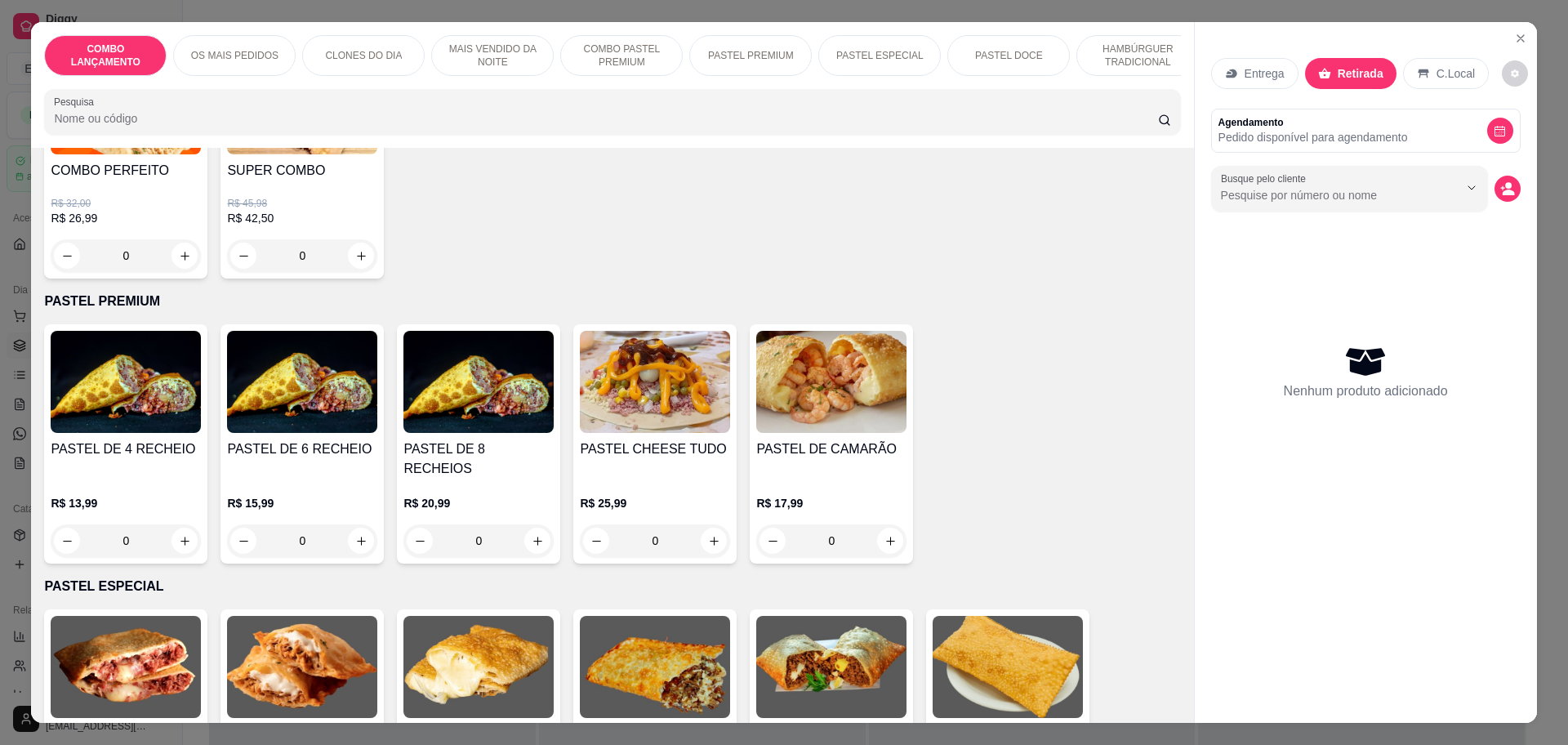
click at [177, 524] on div "0" at bounding box center [126, 541] width 151 height 32
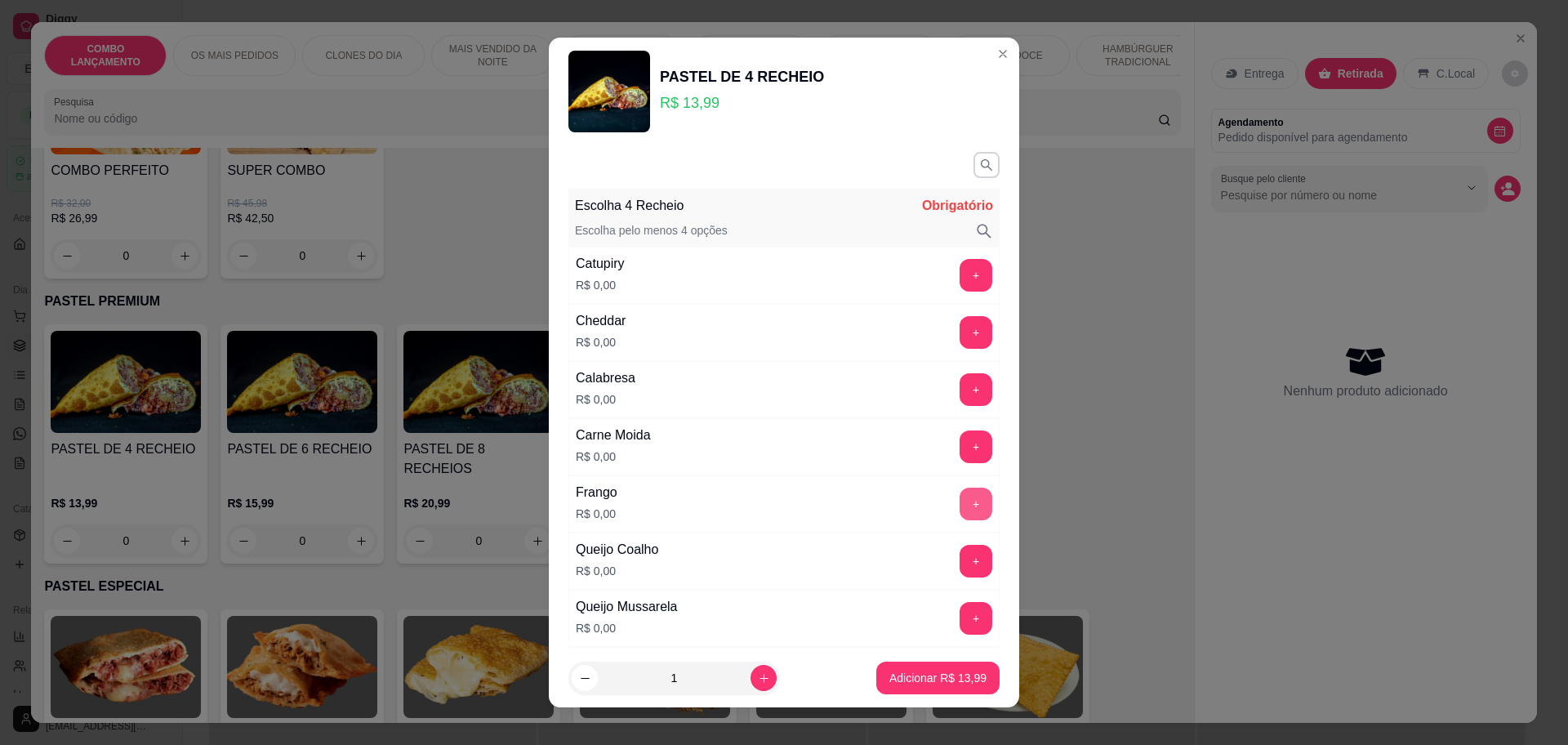
click at [960, 494] on button "+" at bounding box center [976, 504] width 32 height 32
click at [960, 327] on button "+" at bounding box center [976, 333] width 32 height 32
click at [960, 386] on button "+" at bounding box center [976, 390] width 32 height 32
click at [960, 433] on button "+" at bounding box center [976, 446] width 32 height 32
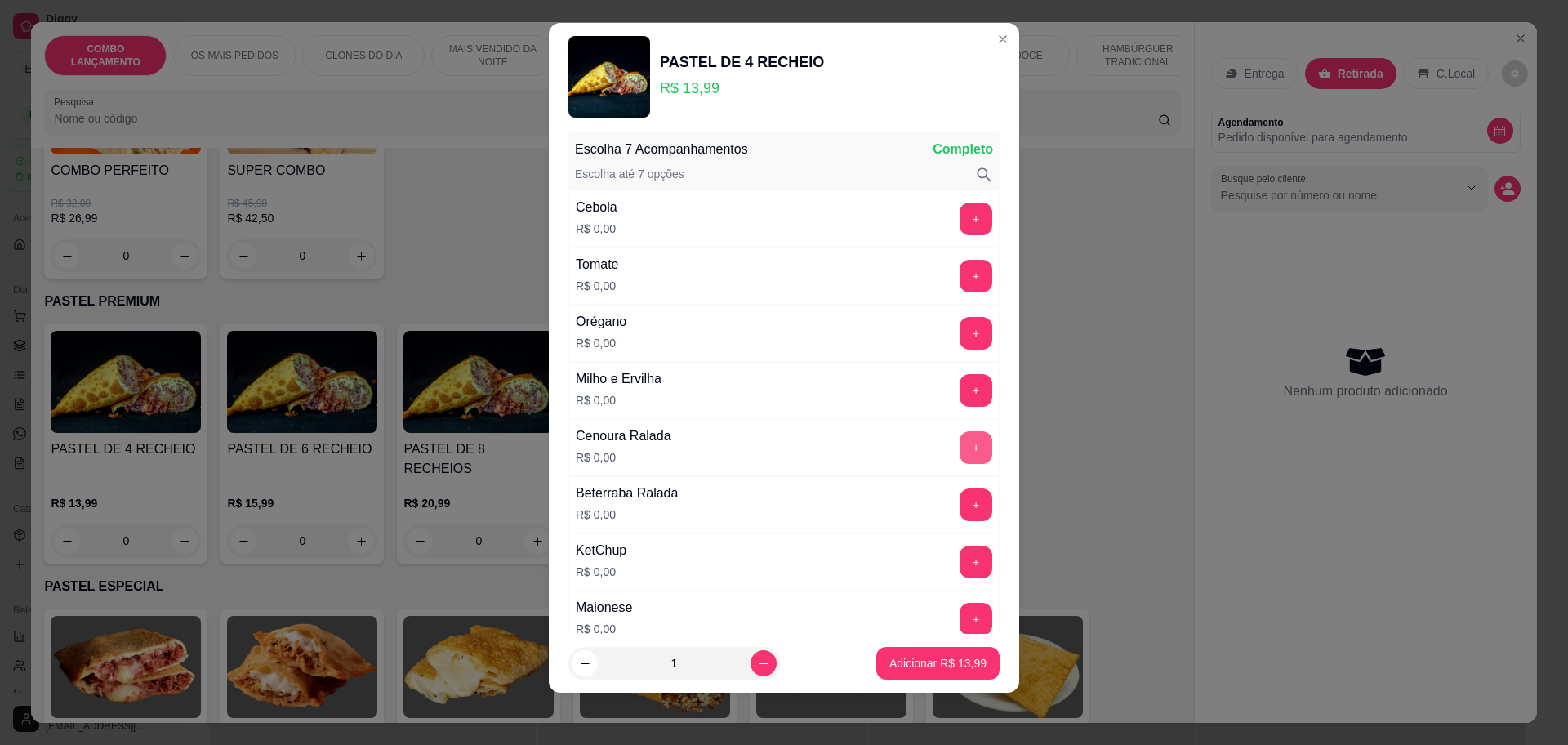
scroll to position [673, 0]
click at [961, 268] on button "+" at bounding box center [977, 273] width 32 height 32
click at [961, 205] on button "+" at bounding box center [977, 216] width 32 height 32
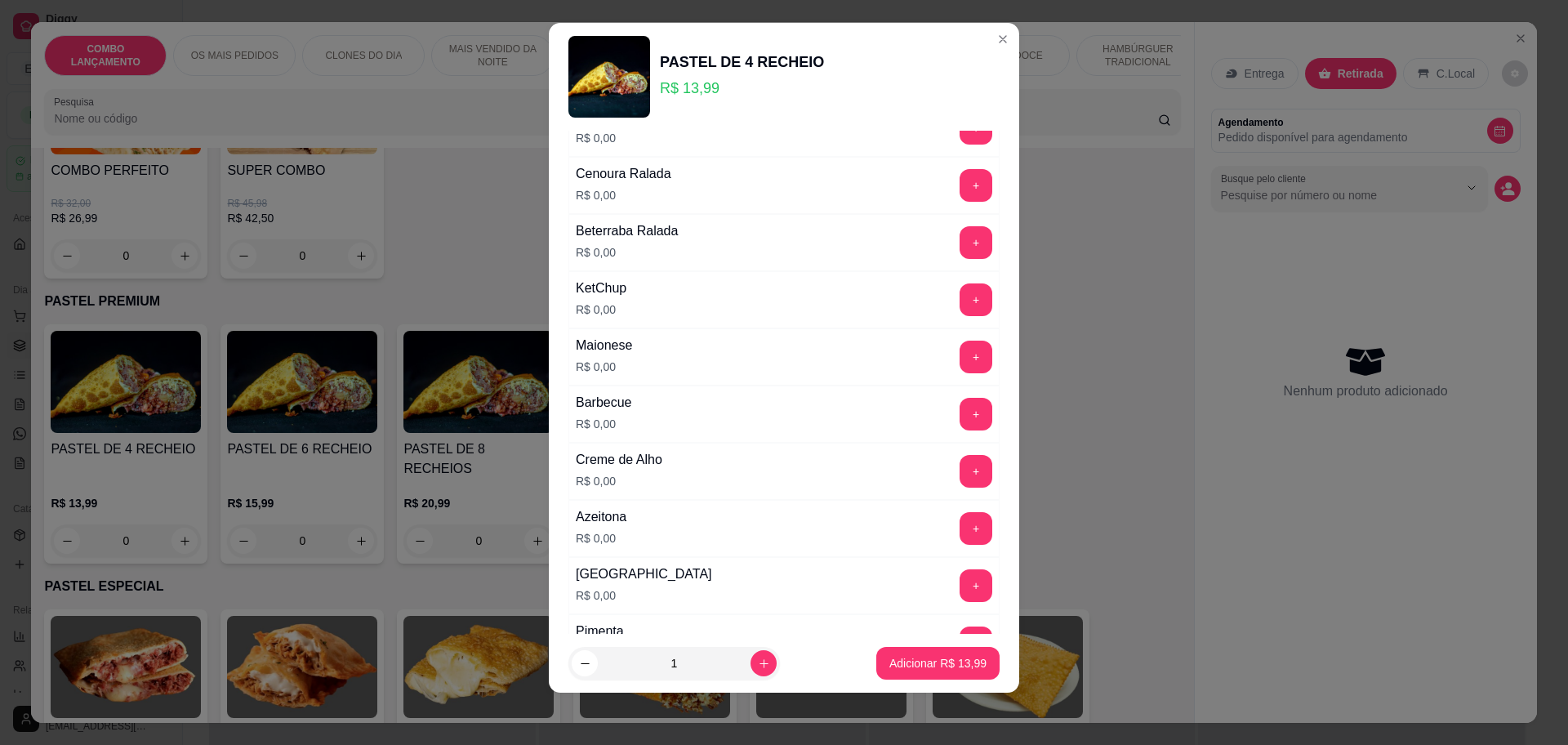
scroll to position [980, 0]
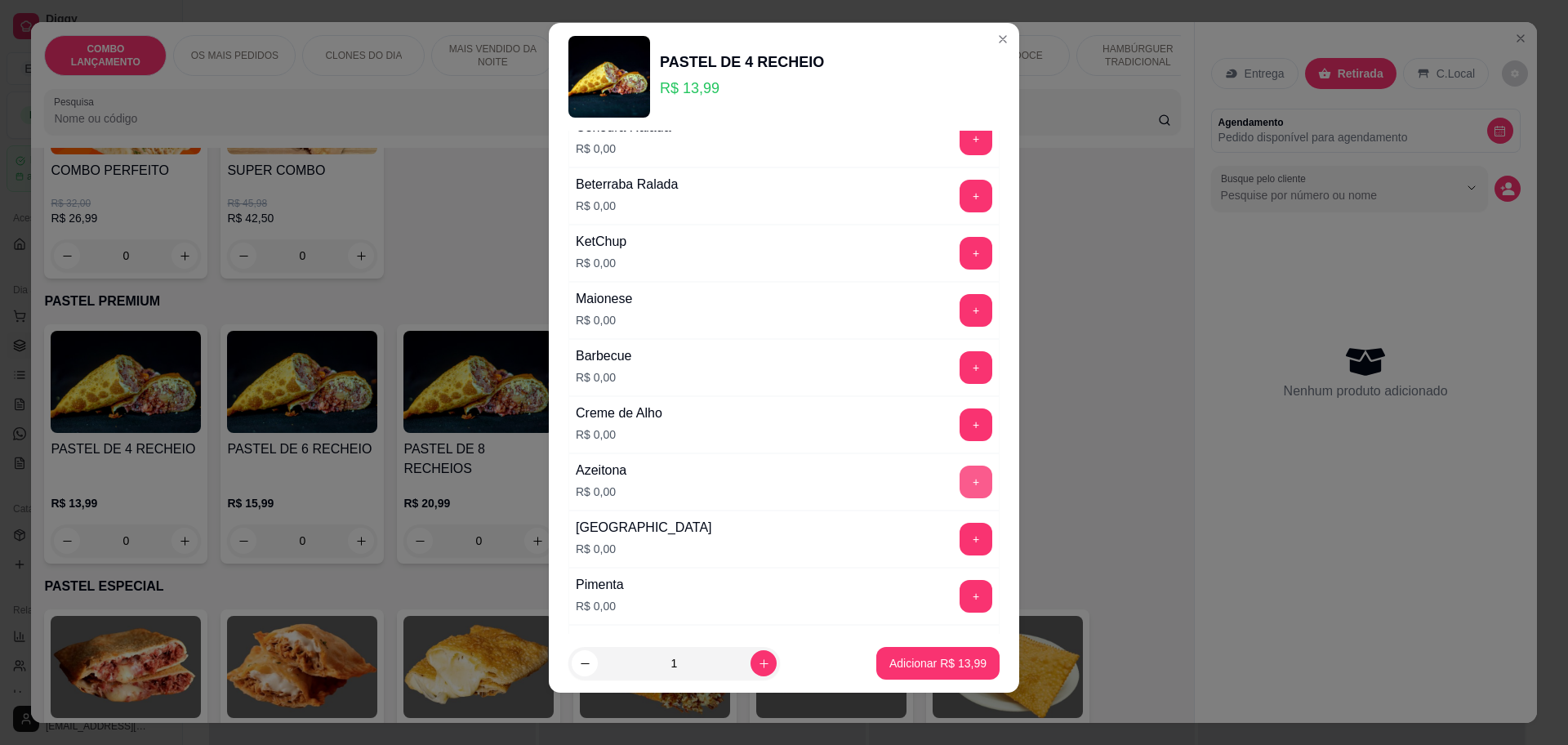
click at [960, 489] on button "+" at bounding box center [976, 482] width 32 height 32
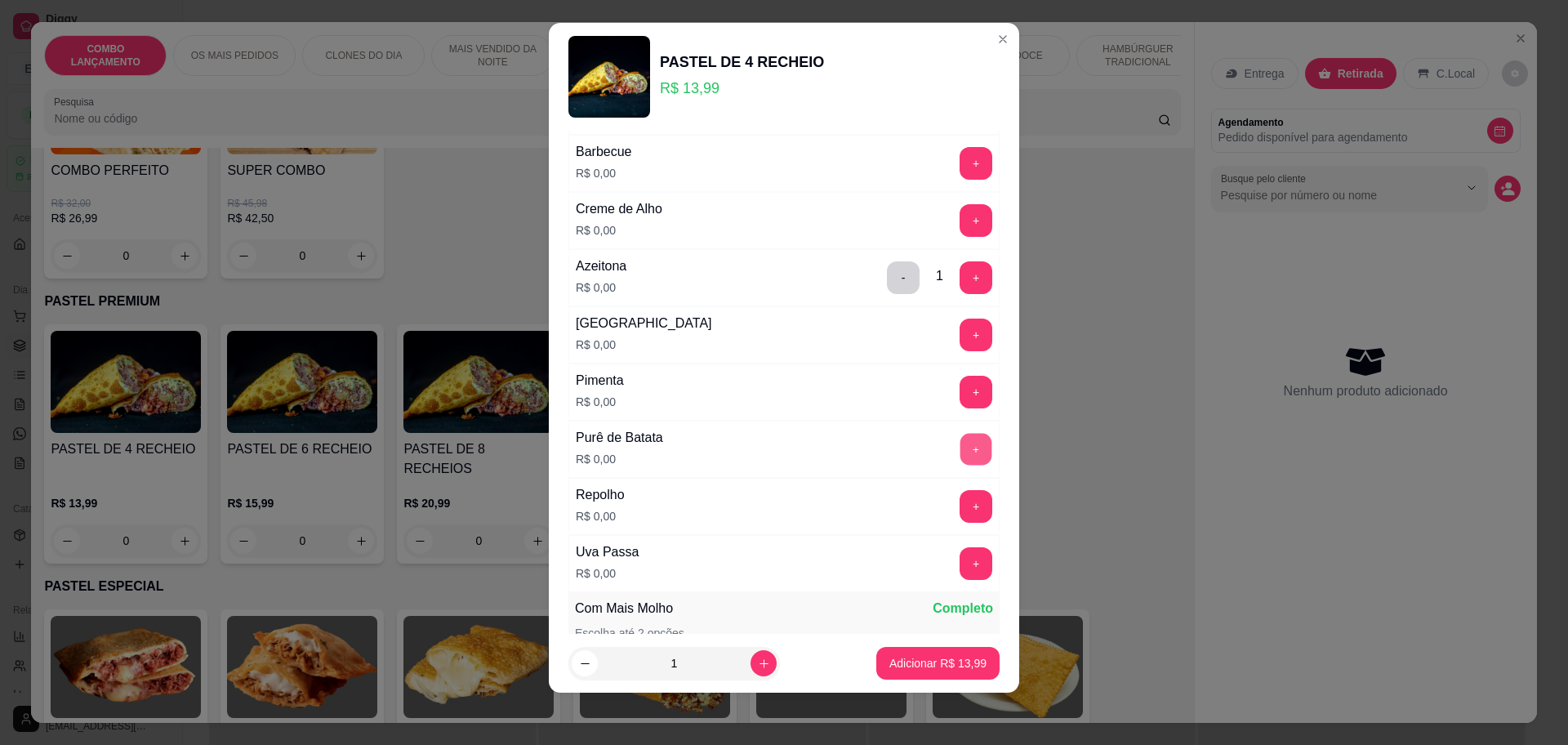
click at [961, 434] on button "+" at bounding box center [977, 449] width 32 height 32
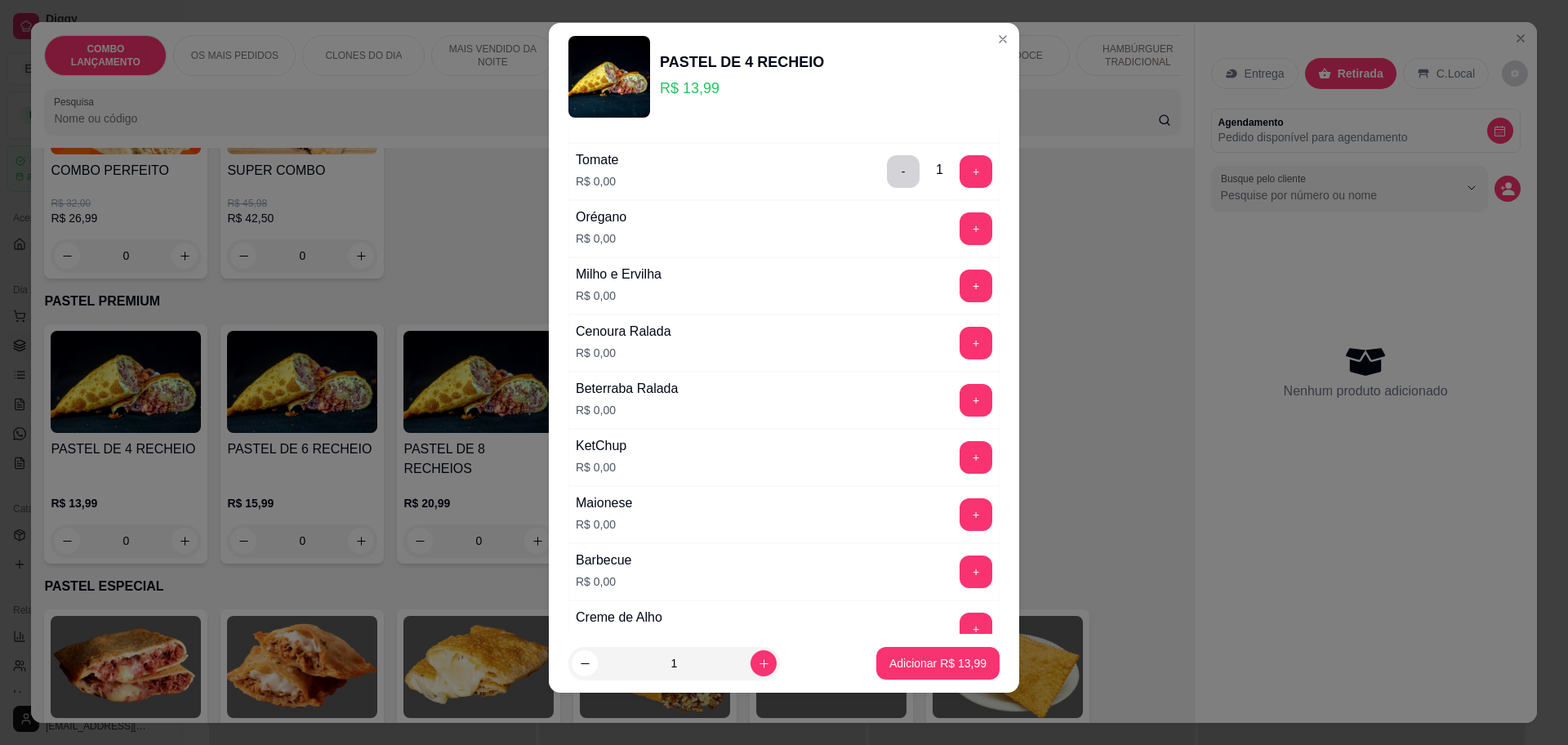
scroll to position [673, 0]
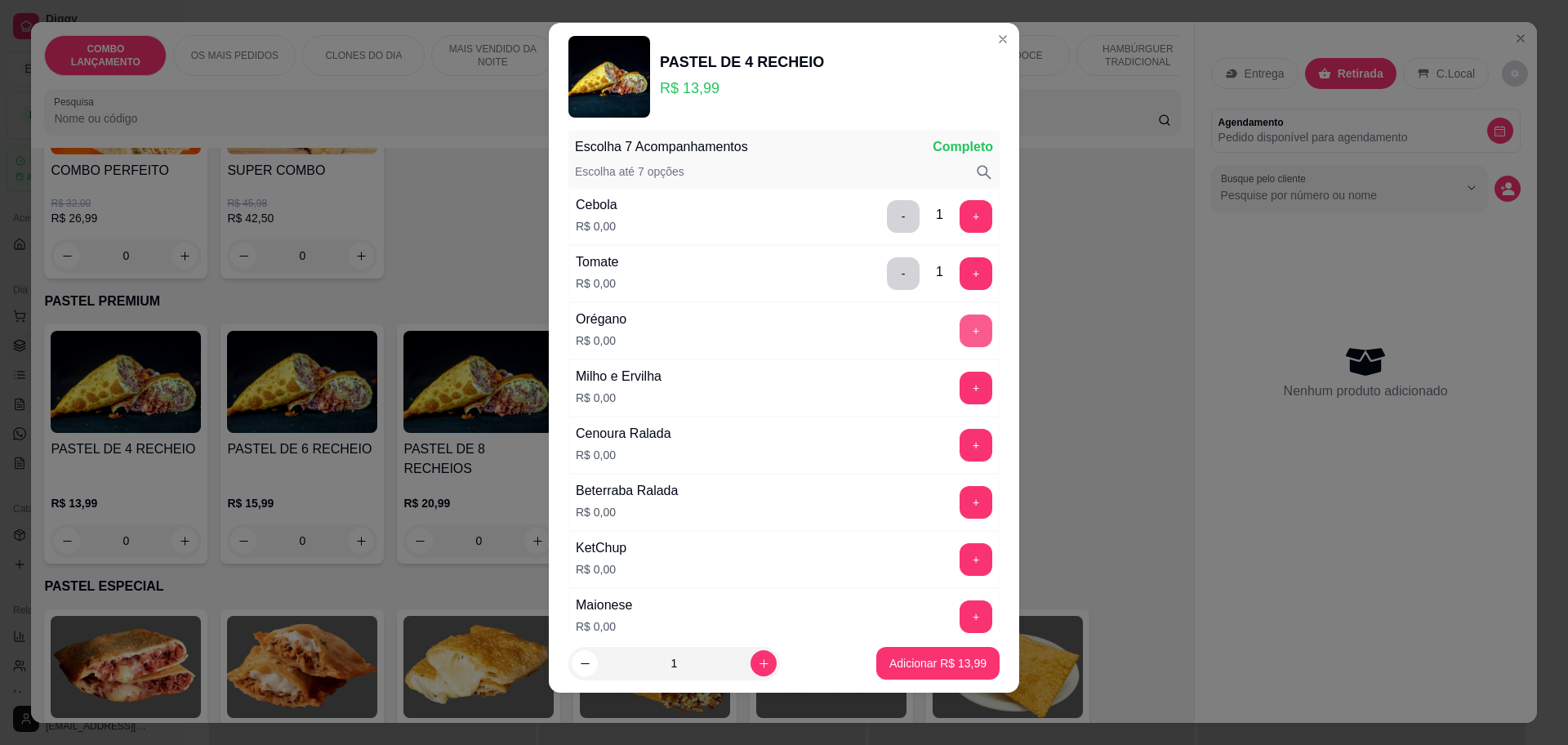
click at [960, 330] on button "+" at bounding box center [976, 331] width 32 height 32
click at [961, 552] on button "+" at bounding box center [977, 559] width 32 height 32
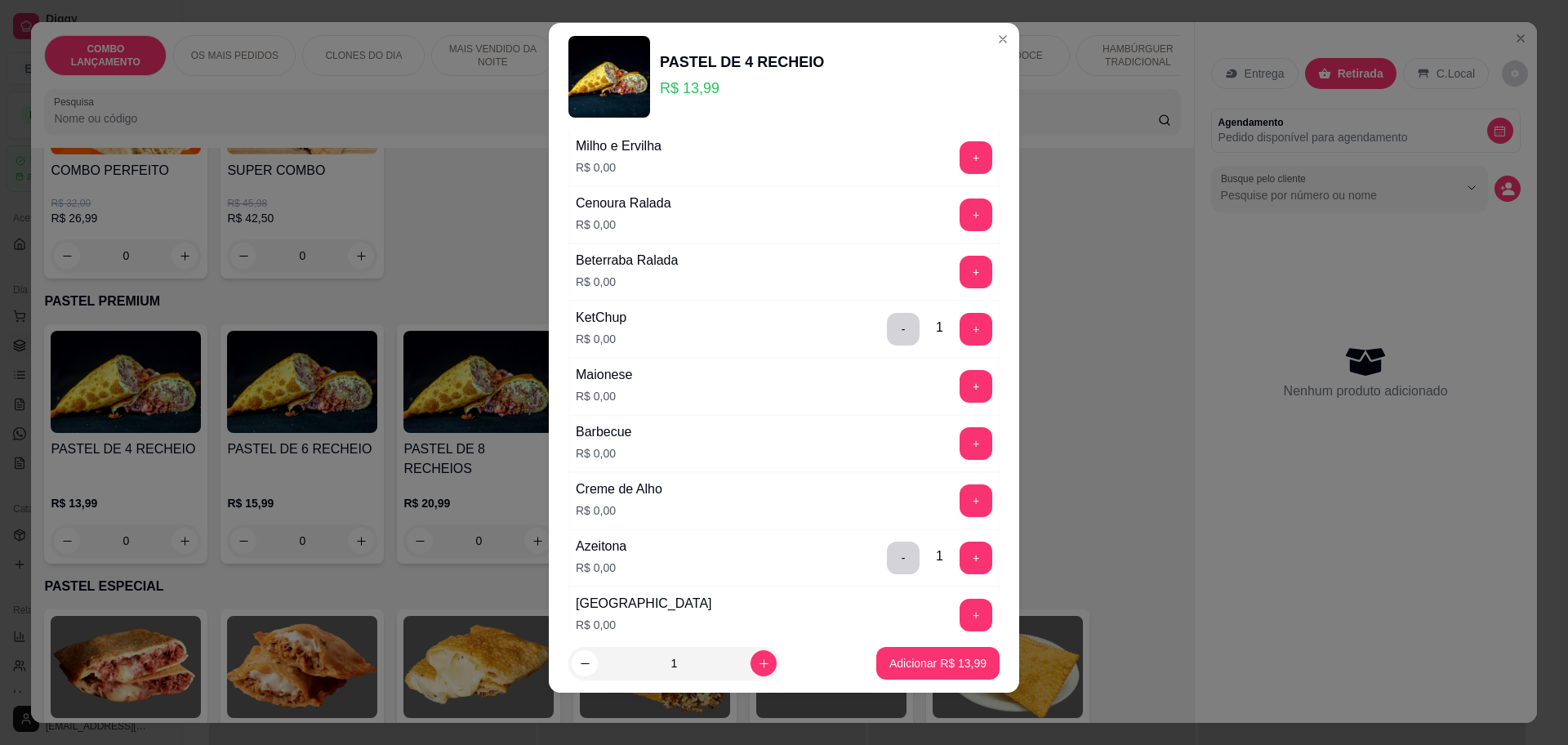
scroll to position [878, 0]
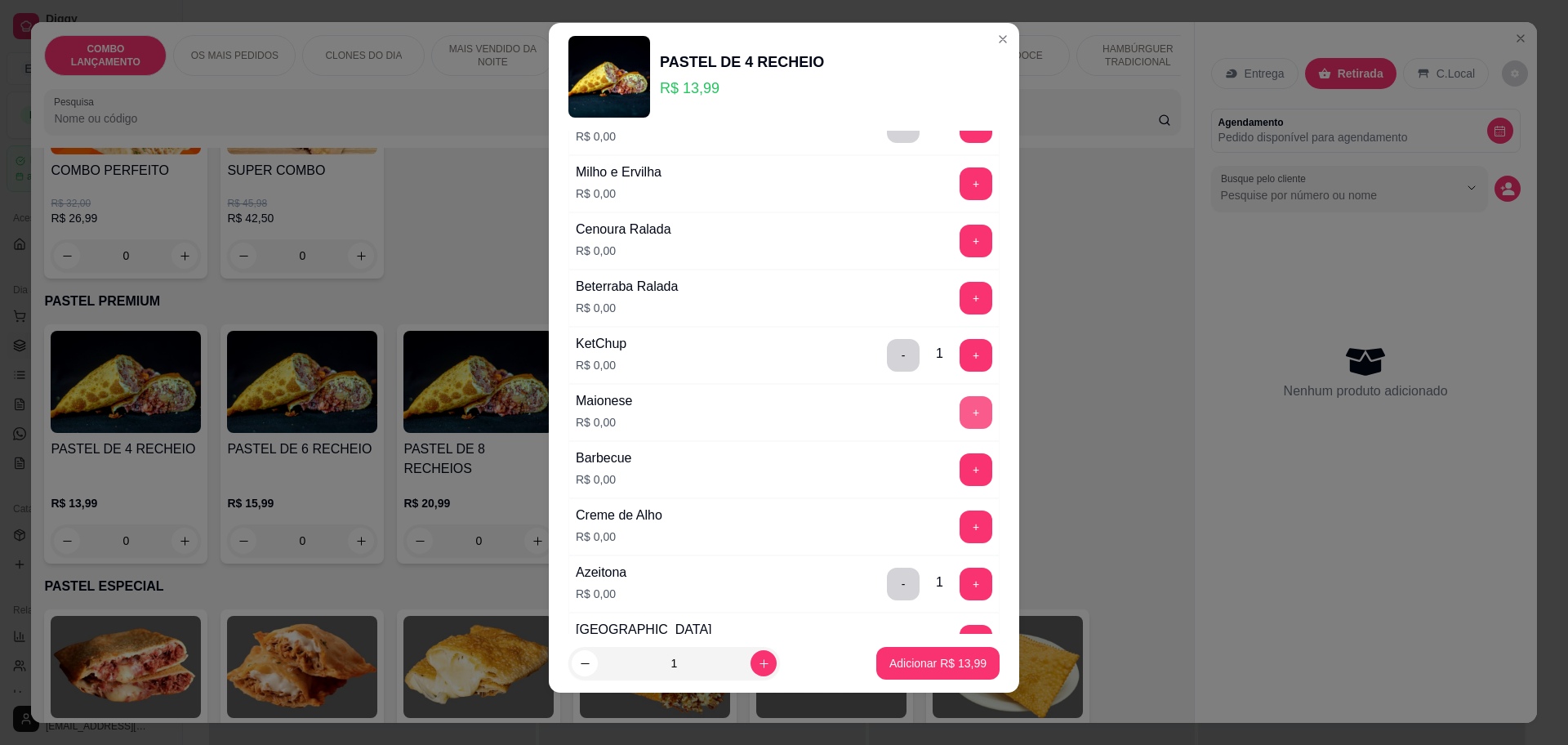
click at [960, 408] on button "+" at bounding box center [976, 412] width 32 height 32
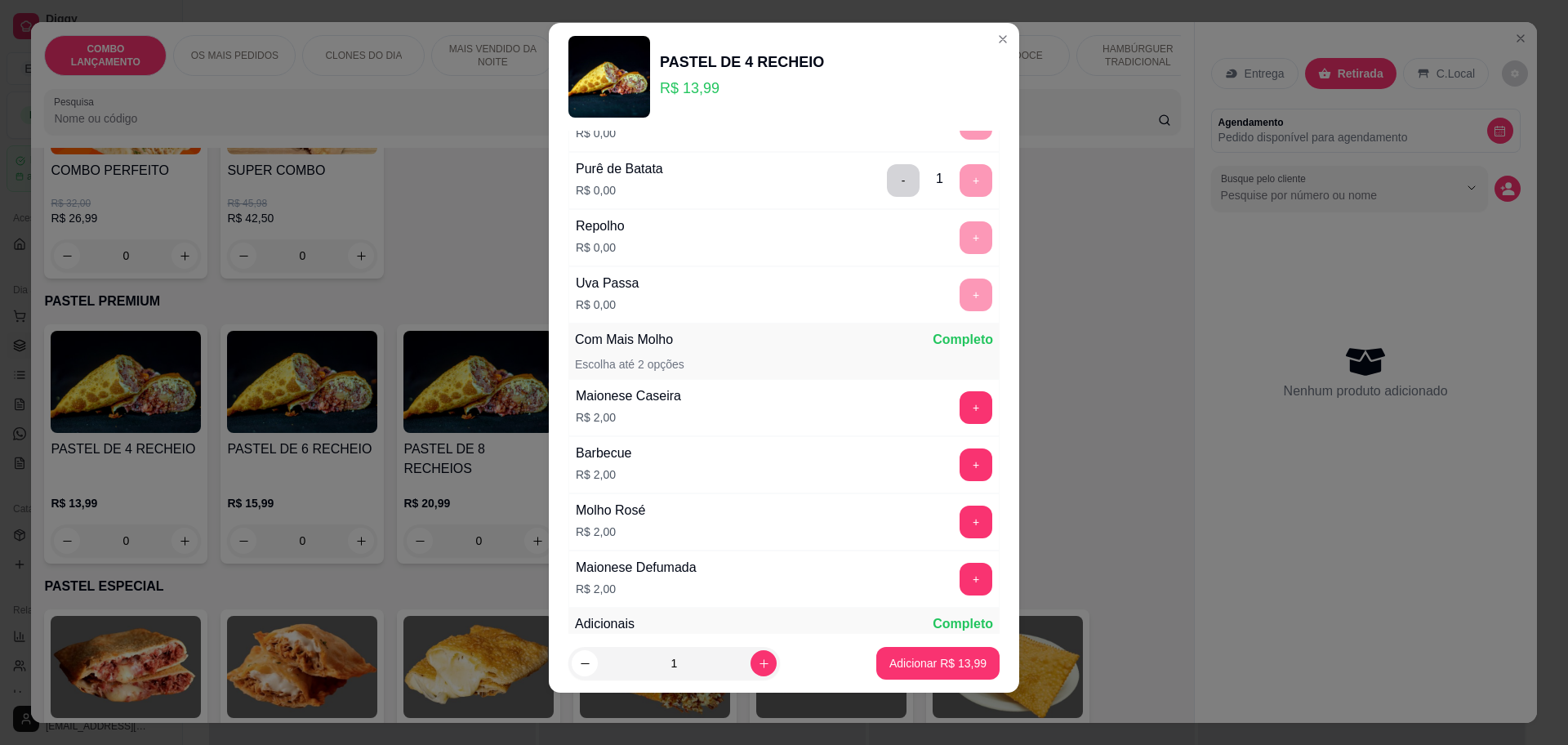
scroll to position [1646, 0]
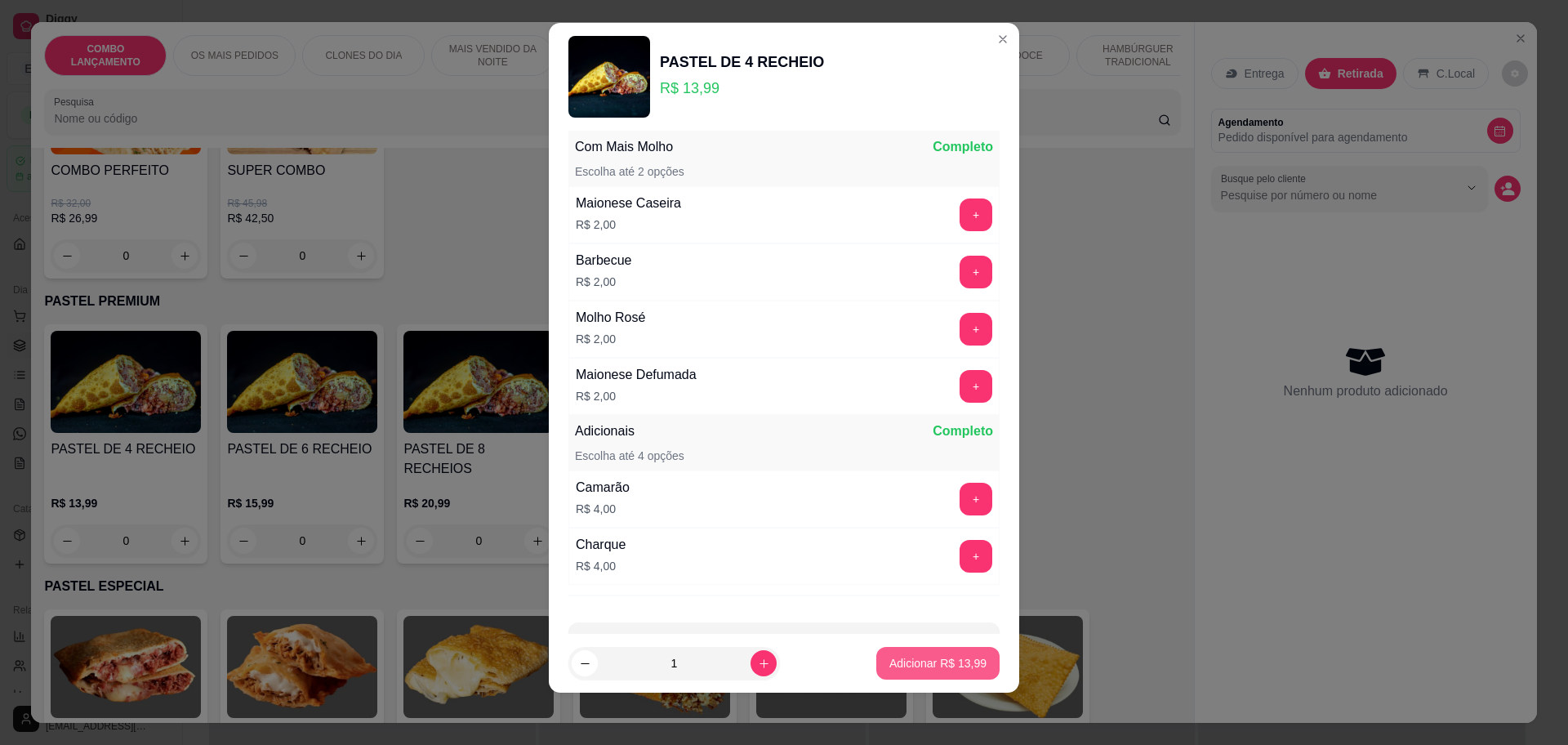
click at [938, 650] on button "Adicionar R$ 13,99" at bounding box center [938, 663] width 124 height 32
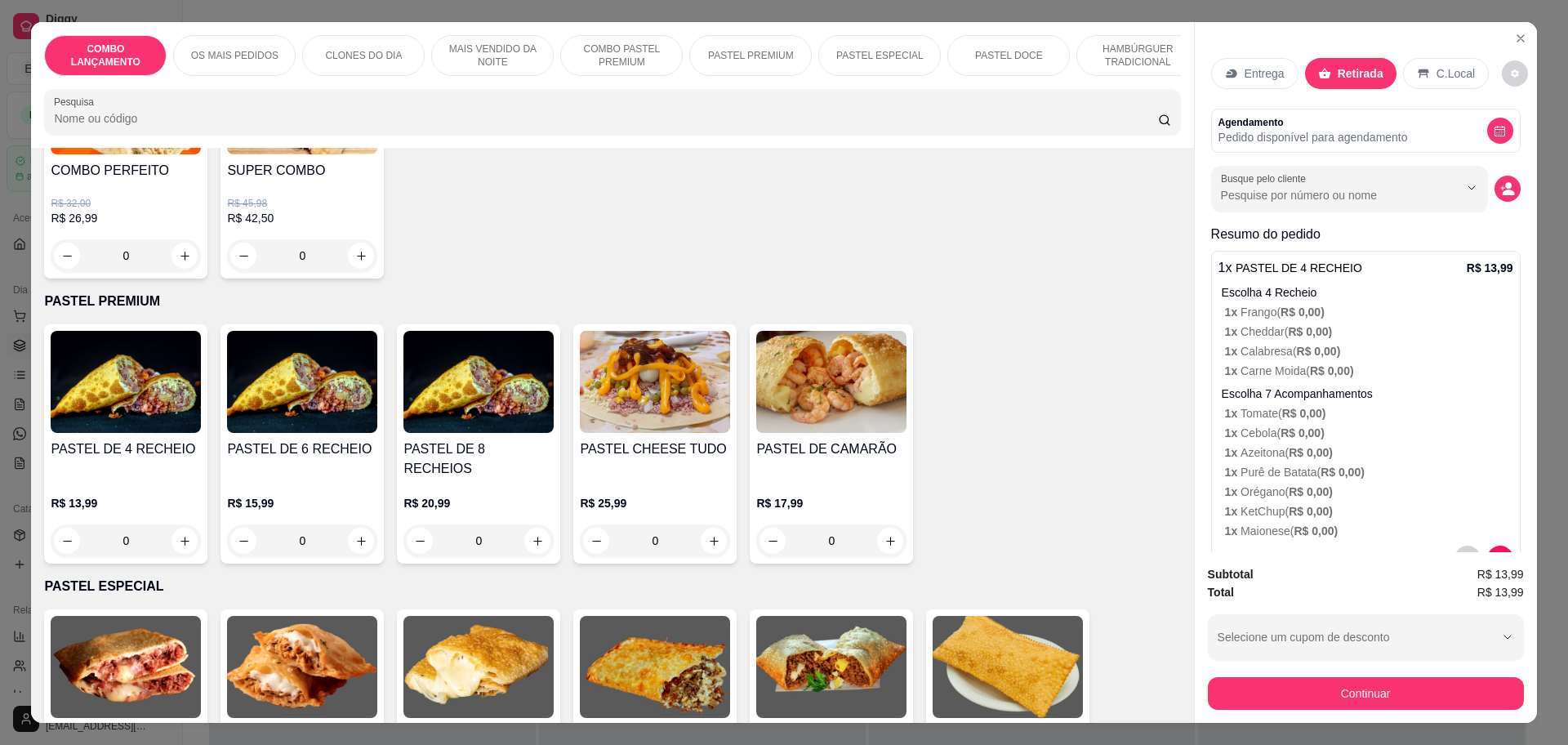
scroll to position [50, 0]
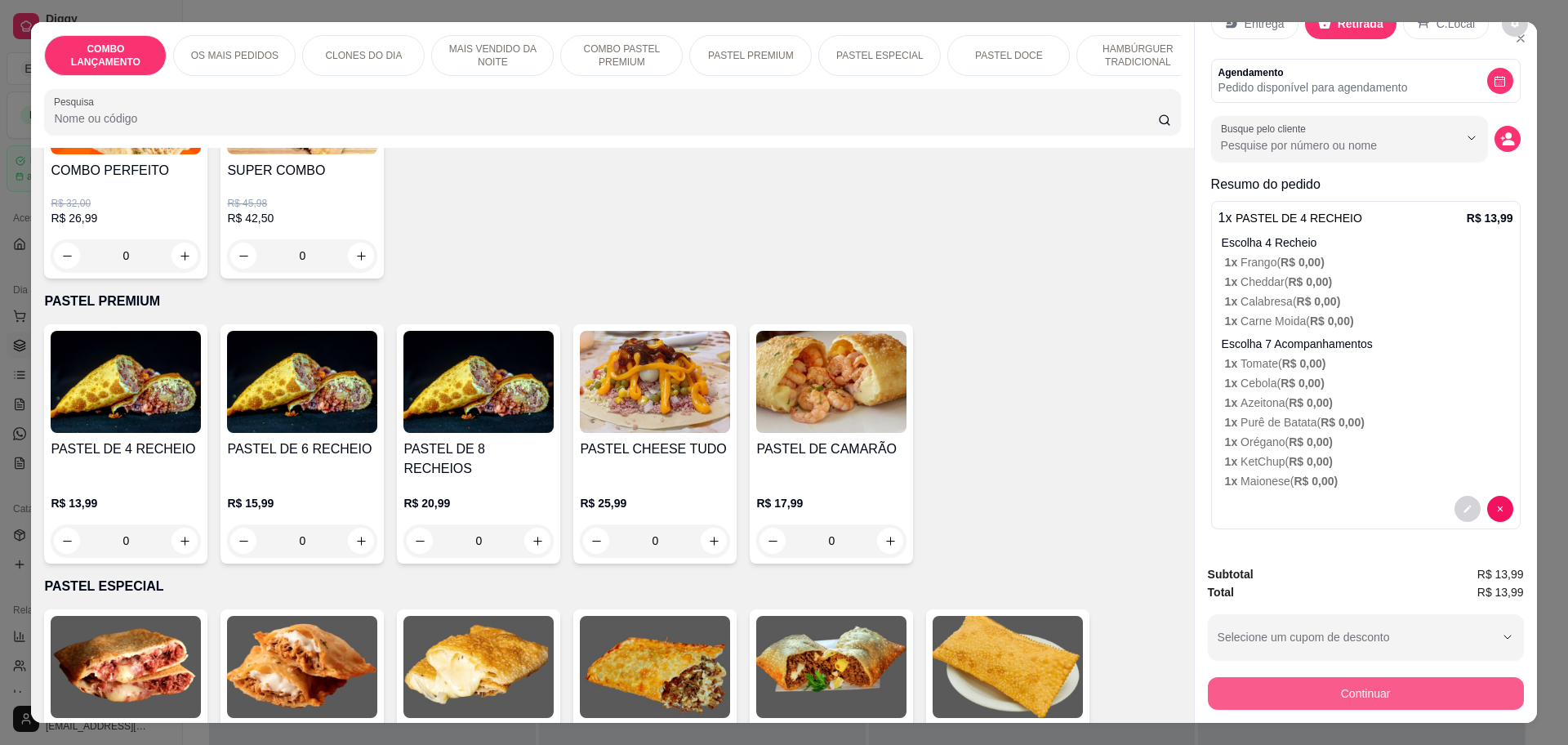
click at [1322, 698] on button "Continuar" at bounding box center [1366, 694] width 316 height 32
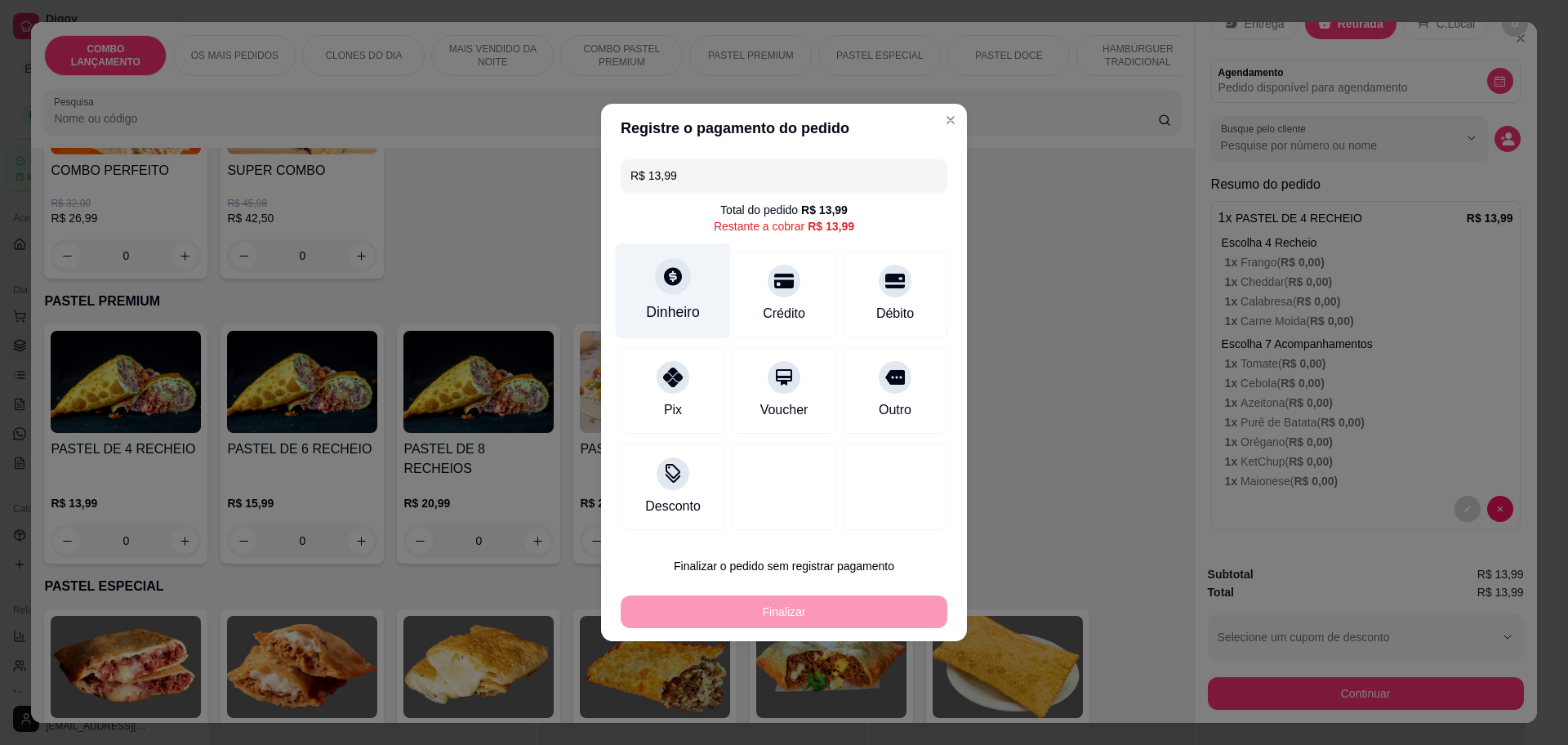
click at [643, 297] on div "Dinheiro" at bounding box center [673, 291] width 116 height 96
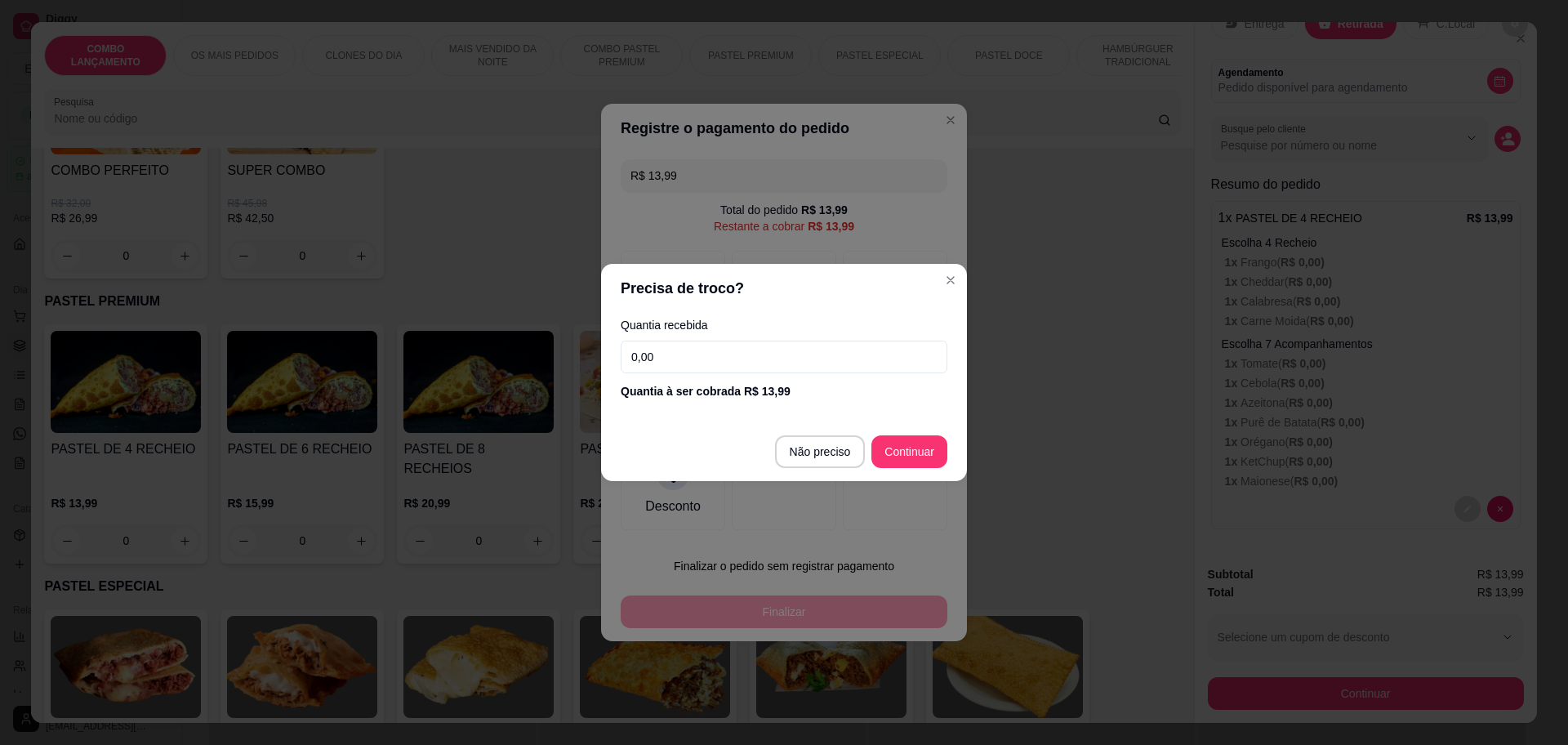
click at [706, 358] on input "0,00" at bounding box center [784, 357] width 327 height 32
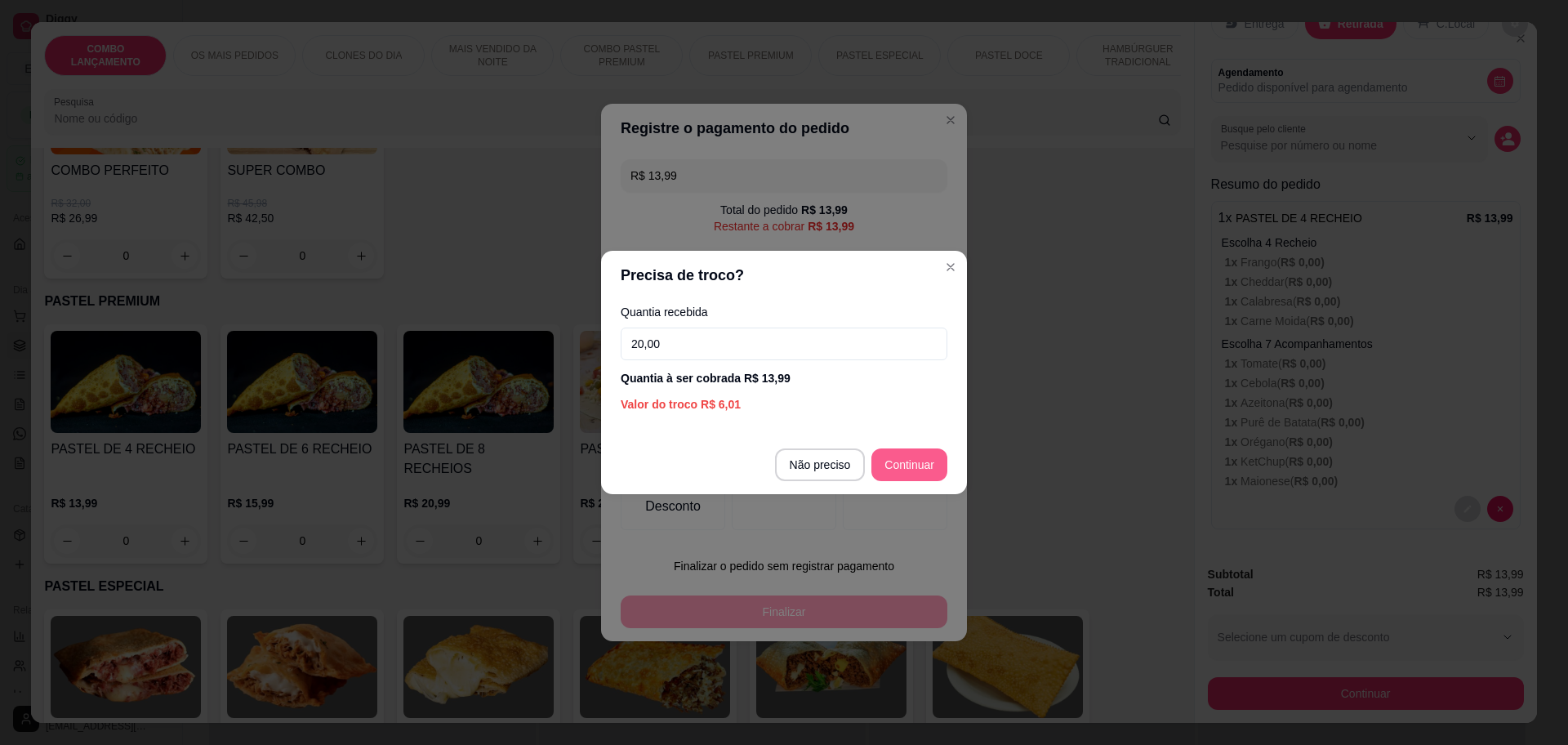
type input "20,00"
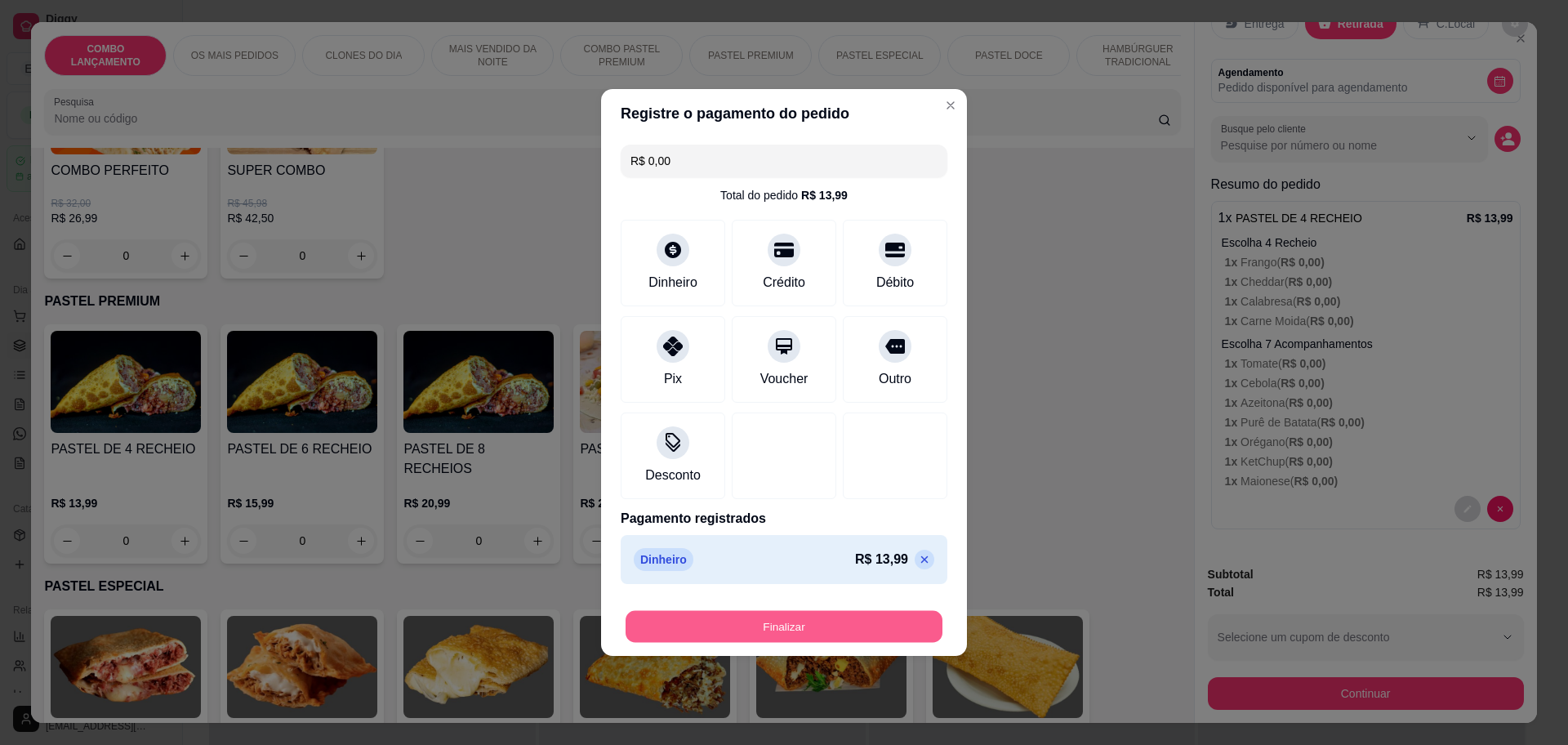
click at [822, 624] on button "Finalizar" at bounding box center [784, 628] width 317 height 32
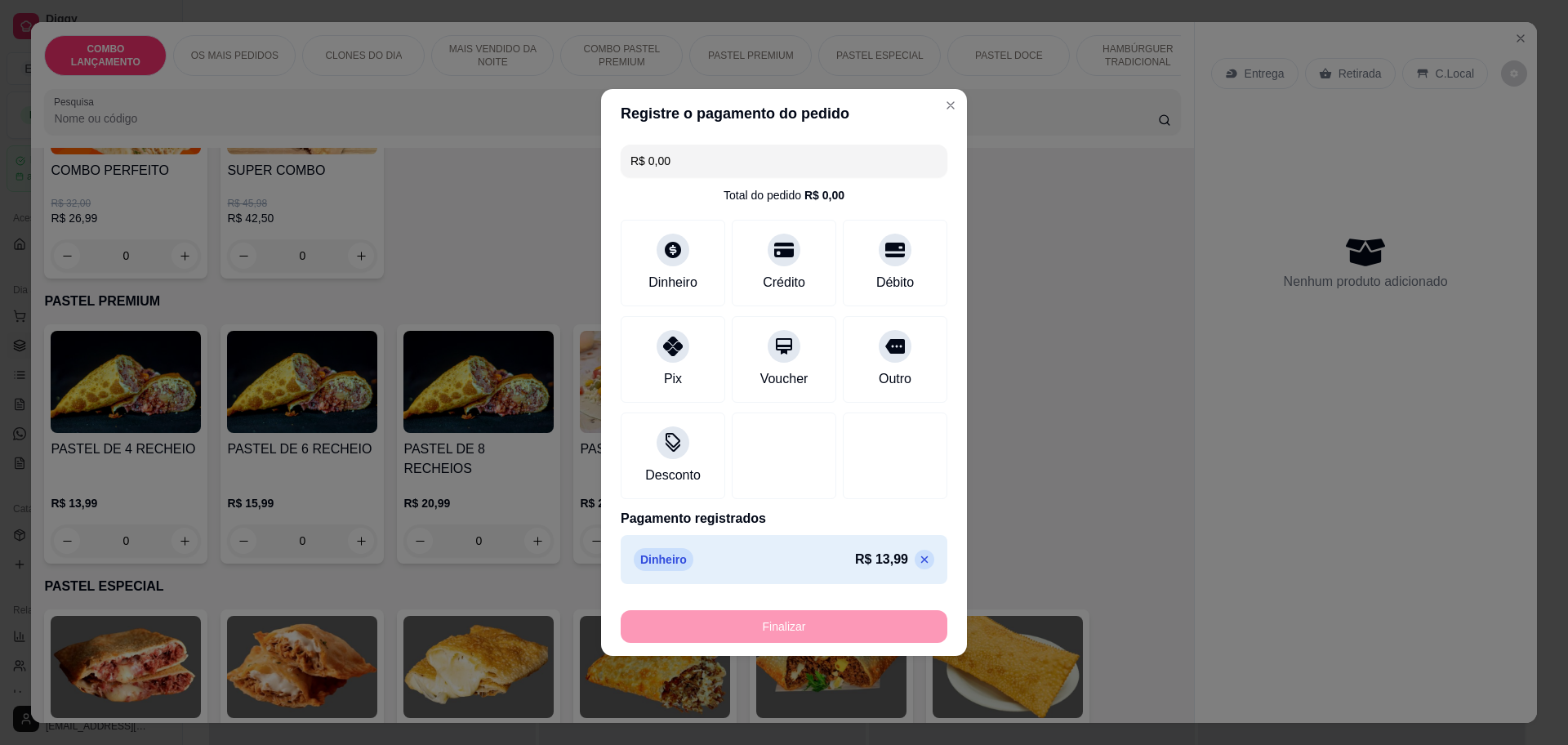
type input "-R$ 13,99"
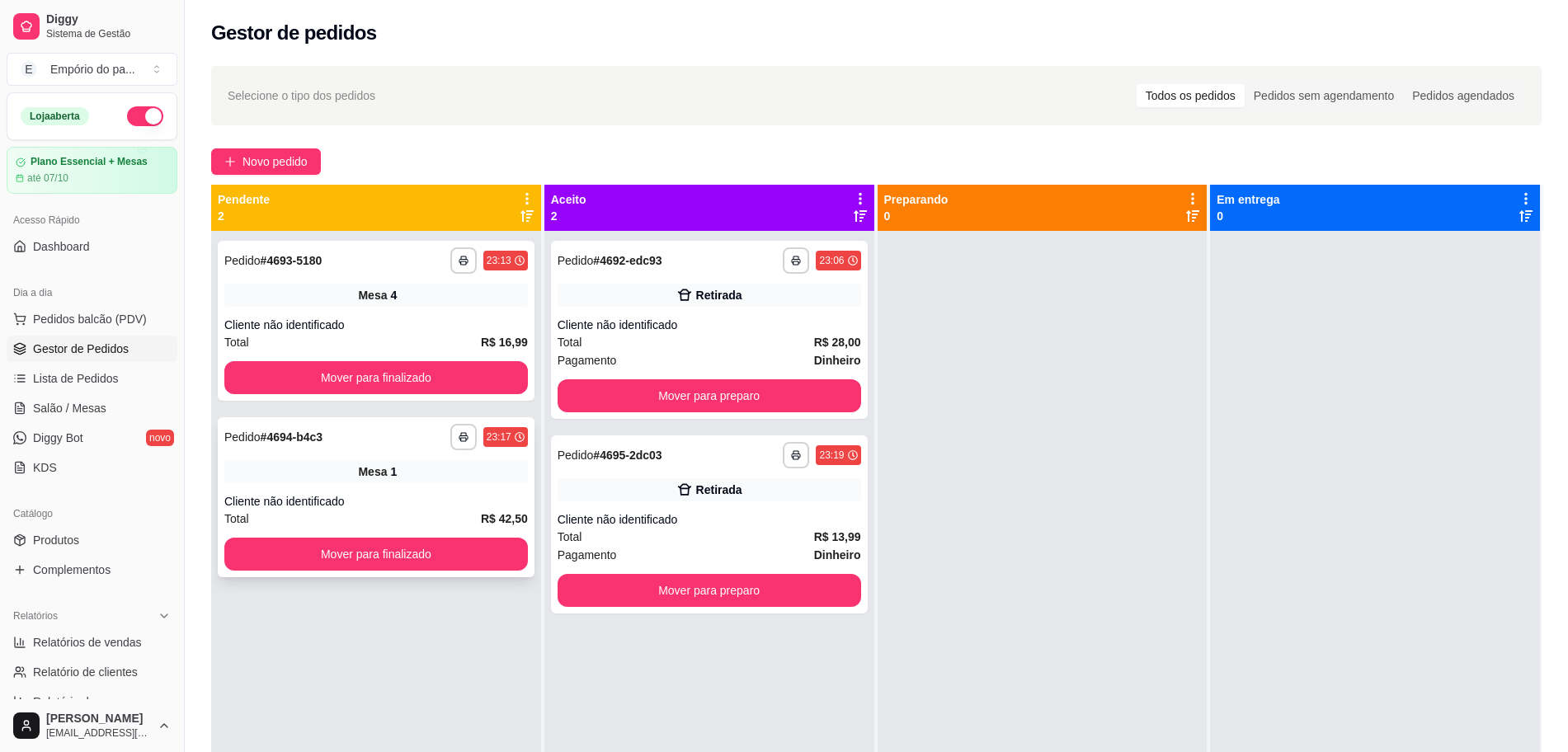
click at [425, 490] on div "**********" at bounding box center [376, 497] width 317 height 160
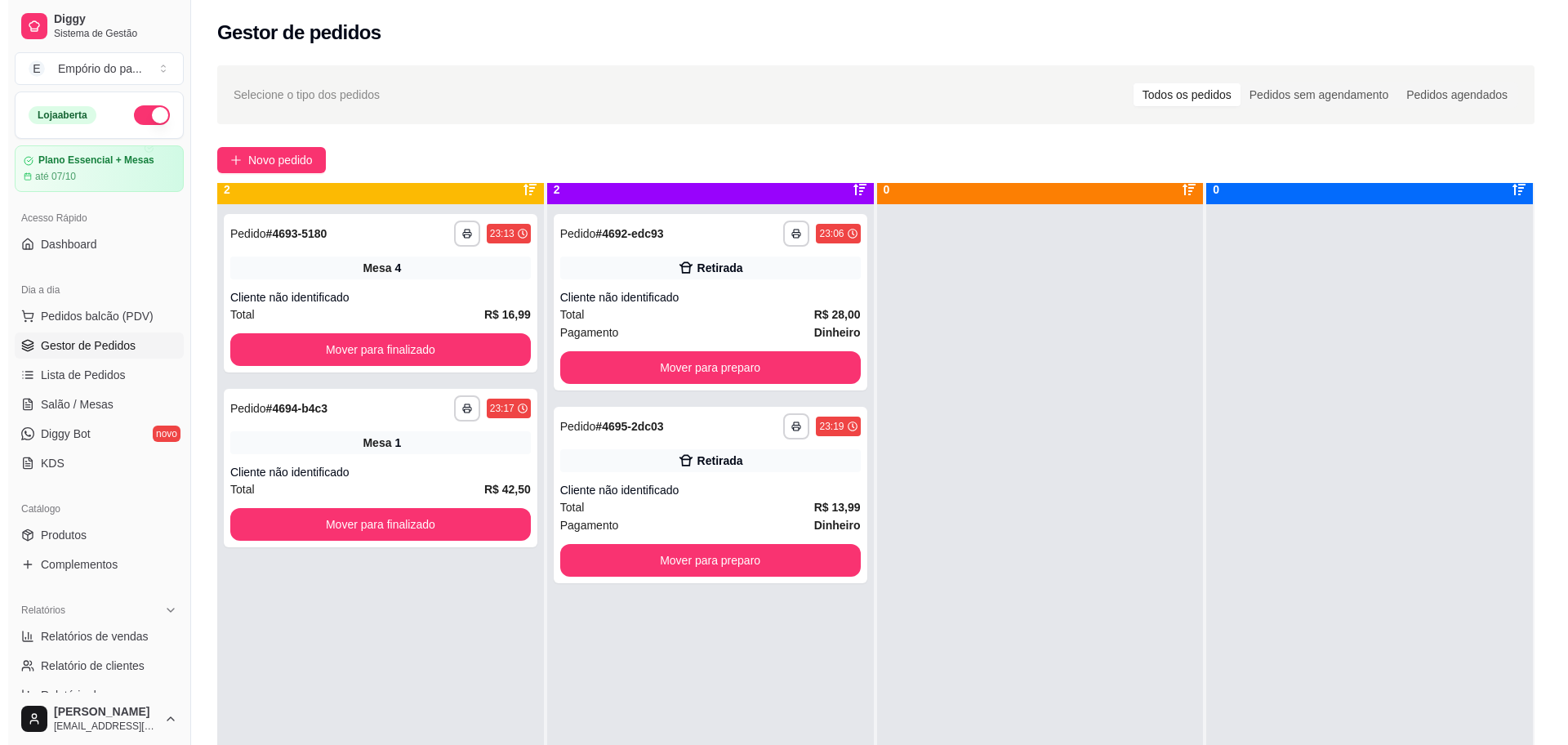
scroll to position [46, 0]
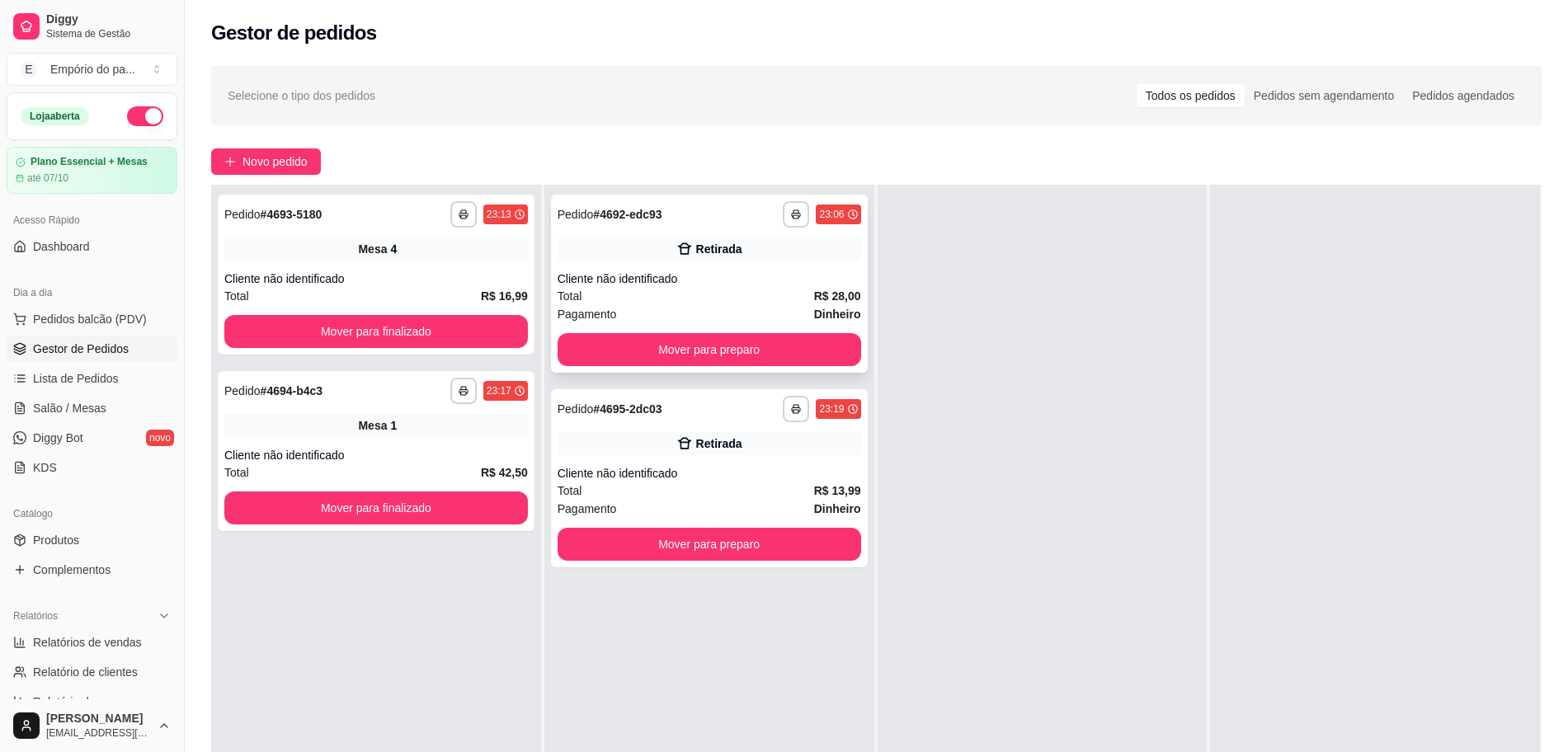
click at [771, 288] on div "Total R$ 28,00" at bounding box center [708, 296] width 303 height 18
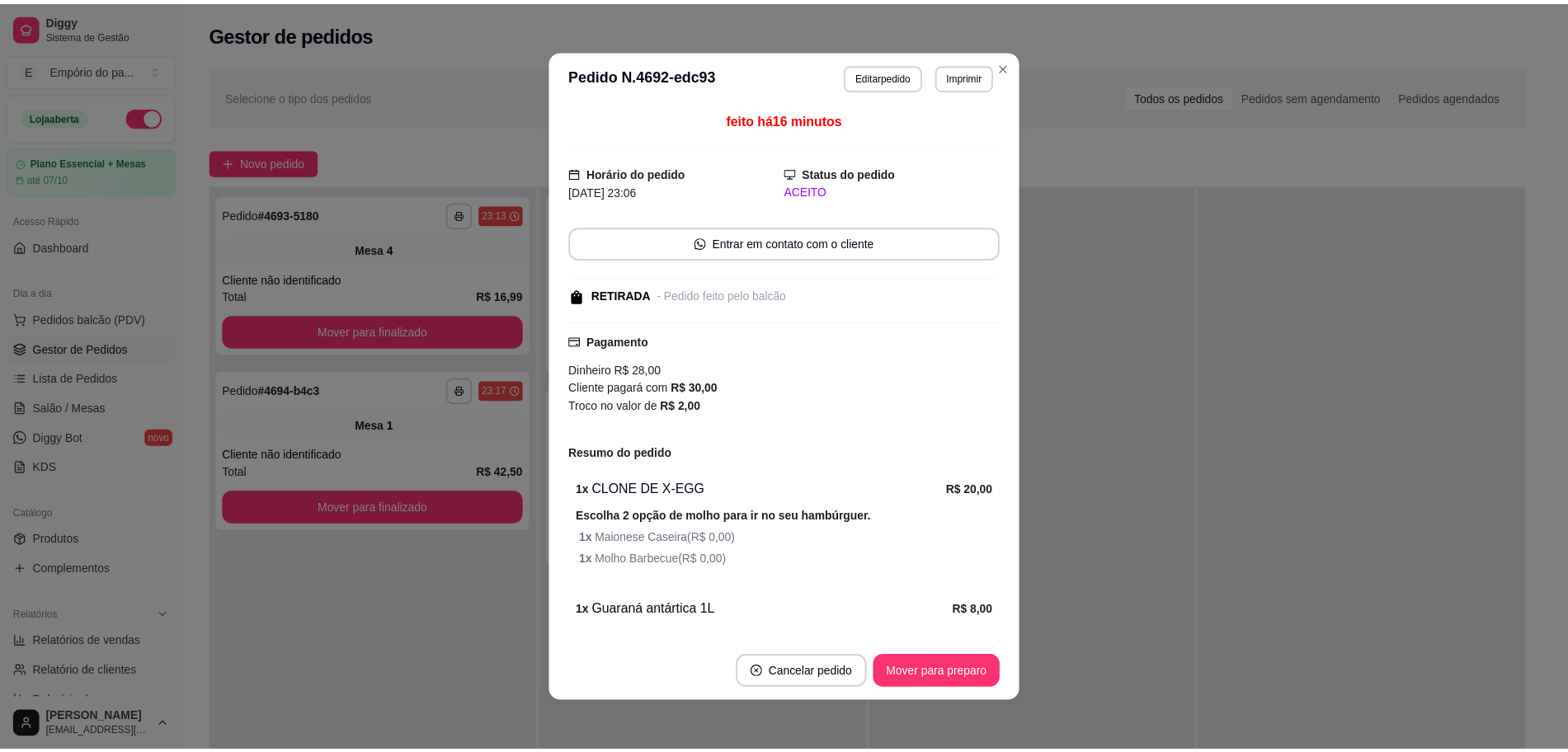
scroll to position [55, 0]
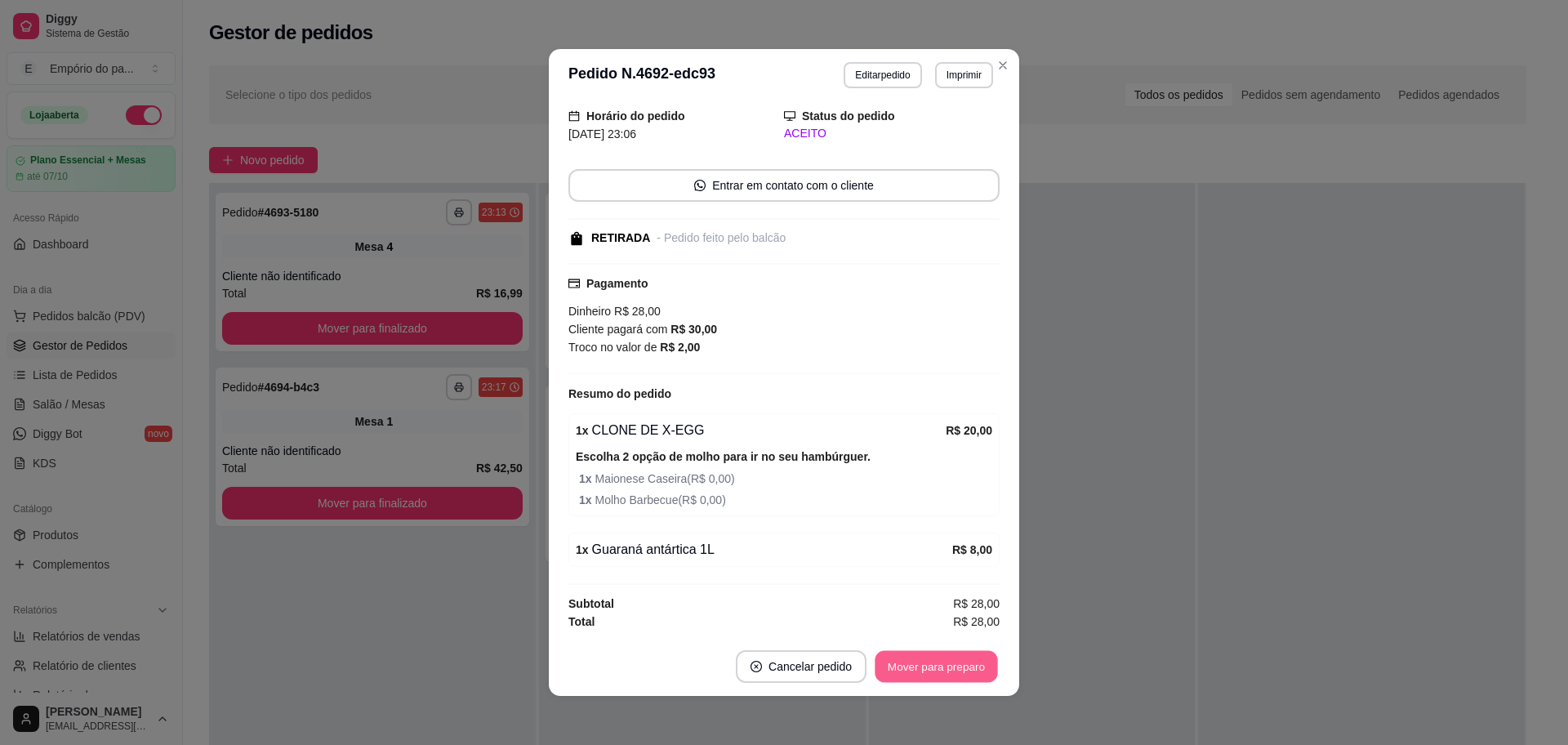
click at [936, 681] on button "Mover para preparo" at bounding box center [935, 667] width 123 height 32
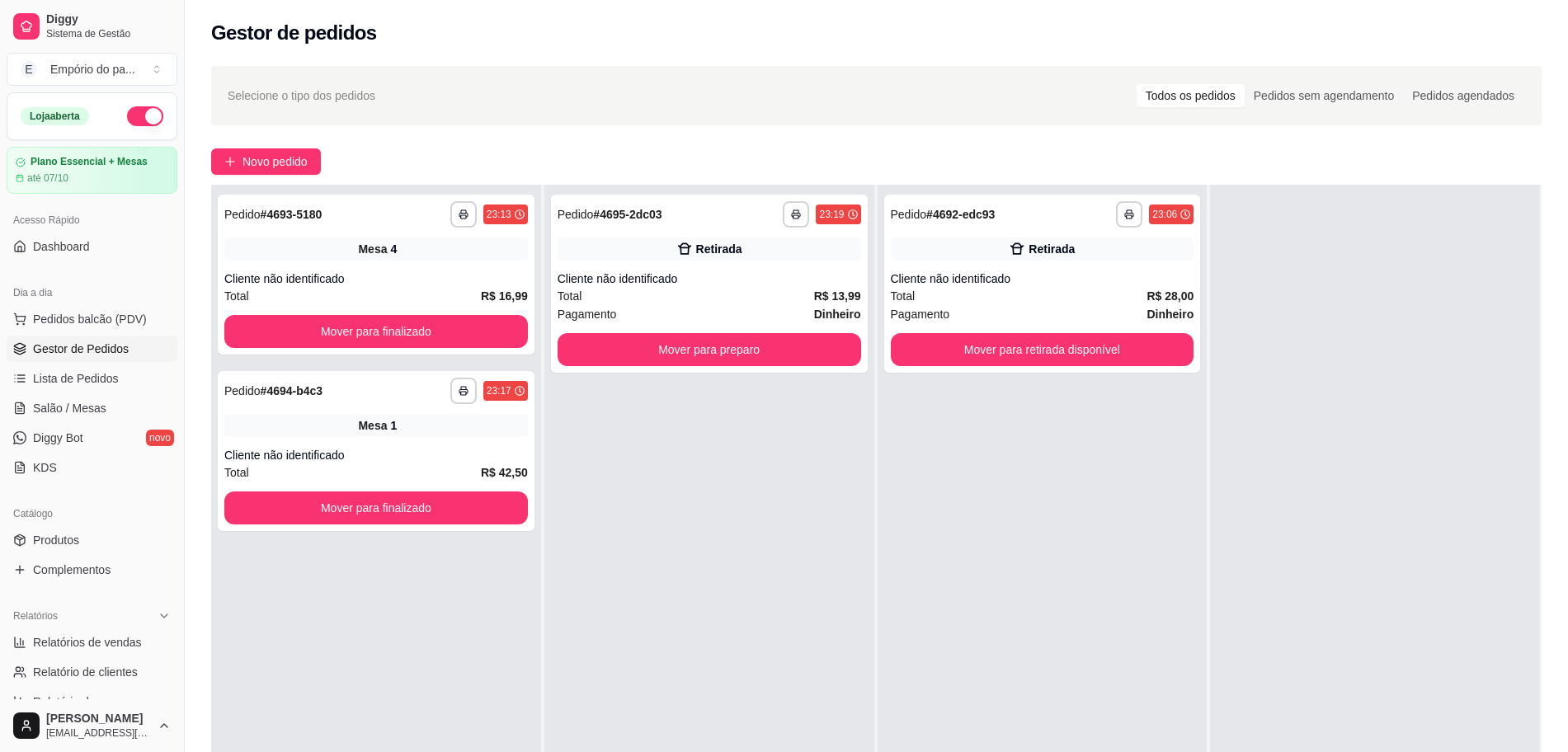
click at [134, 117] on button "button" at bounding box center [145, 117] width 36 height 20
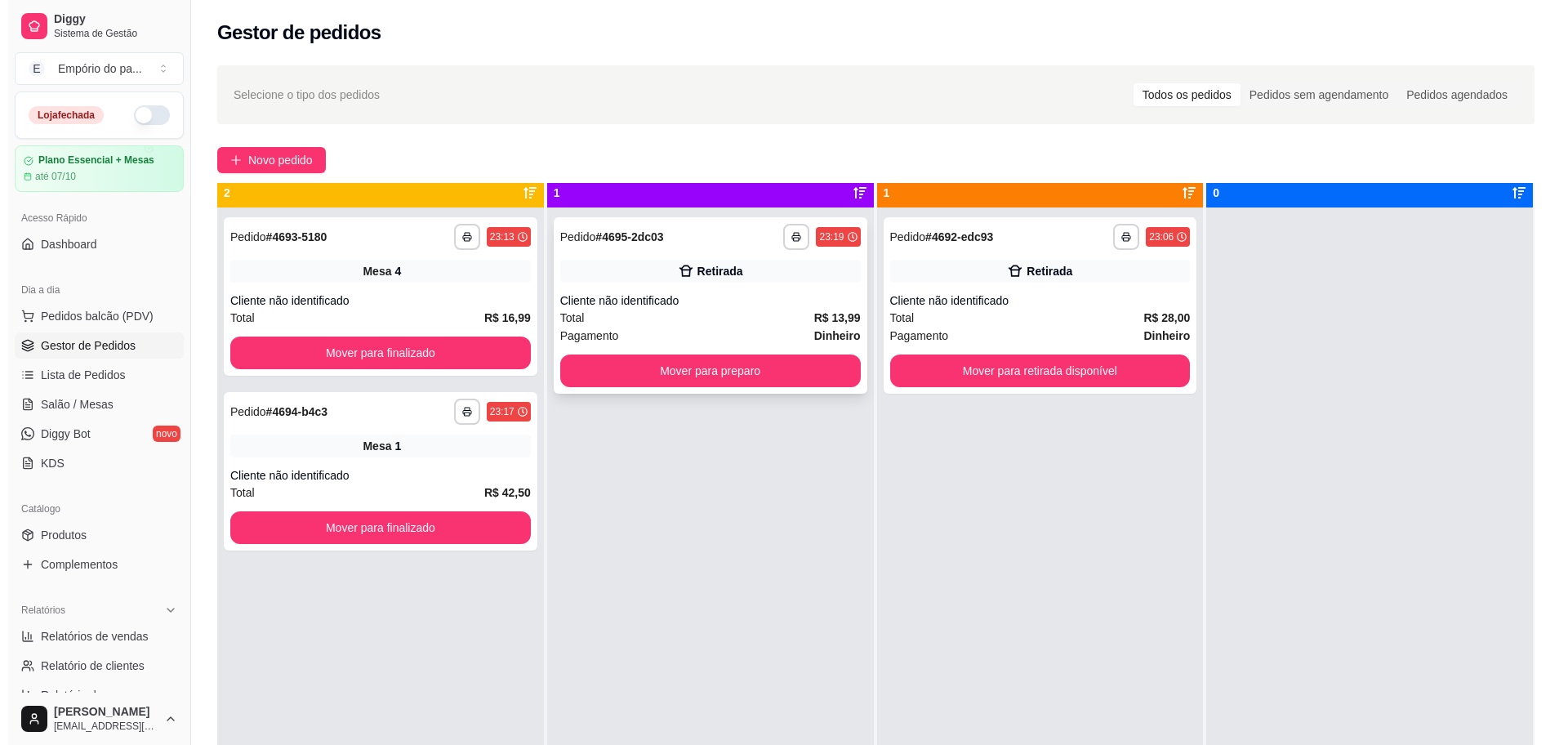
scroll to position [0, 0]
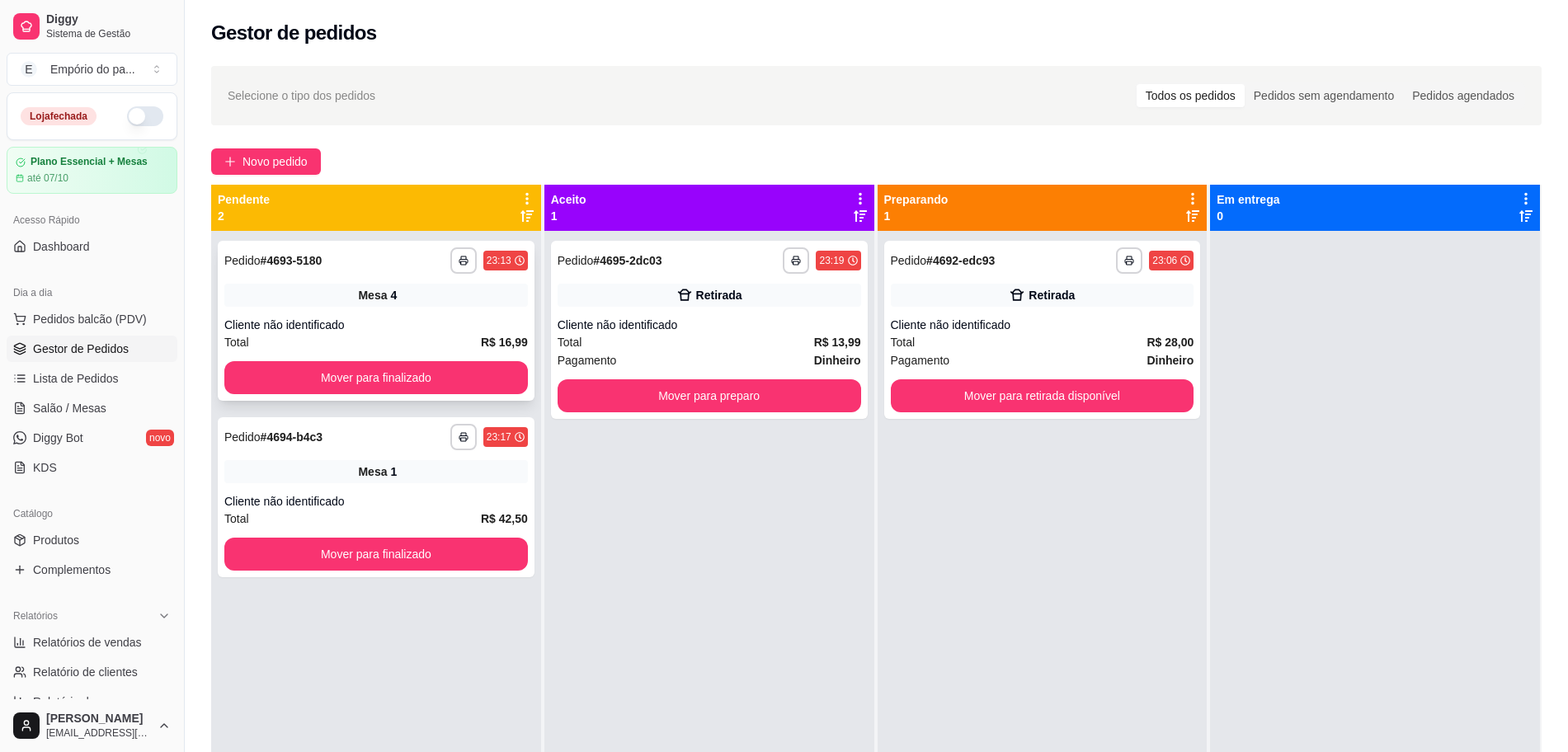
click at [458, 325] on div "Cliente não identificado" at bounding box center [375, 325] width 303 height 16
click at [76, 407] on span "Salão / Mesas" at bounding box center [69, 408] width 73 height 16
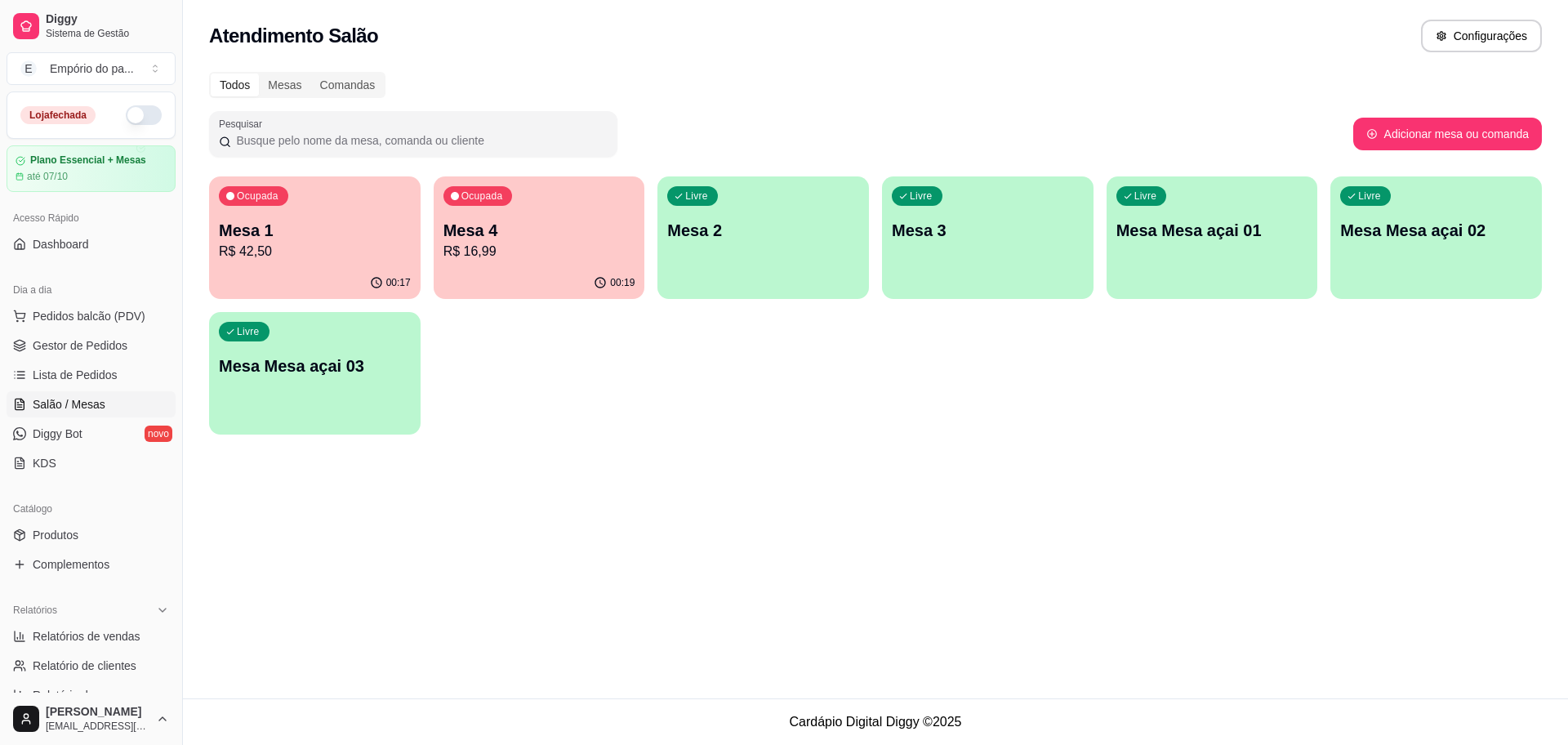
click at [535, 240] on p "Mesa 4" at bounding box center [539, 230] width 192 height 23
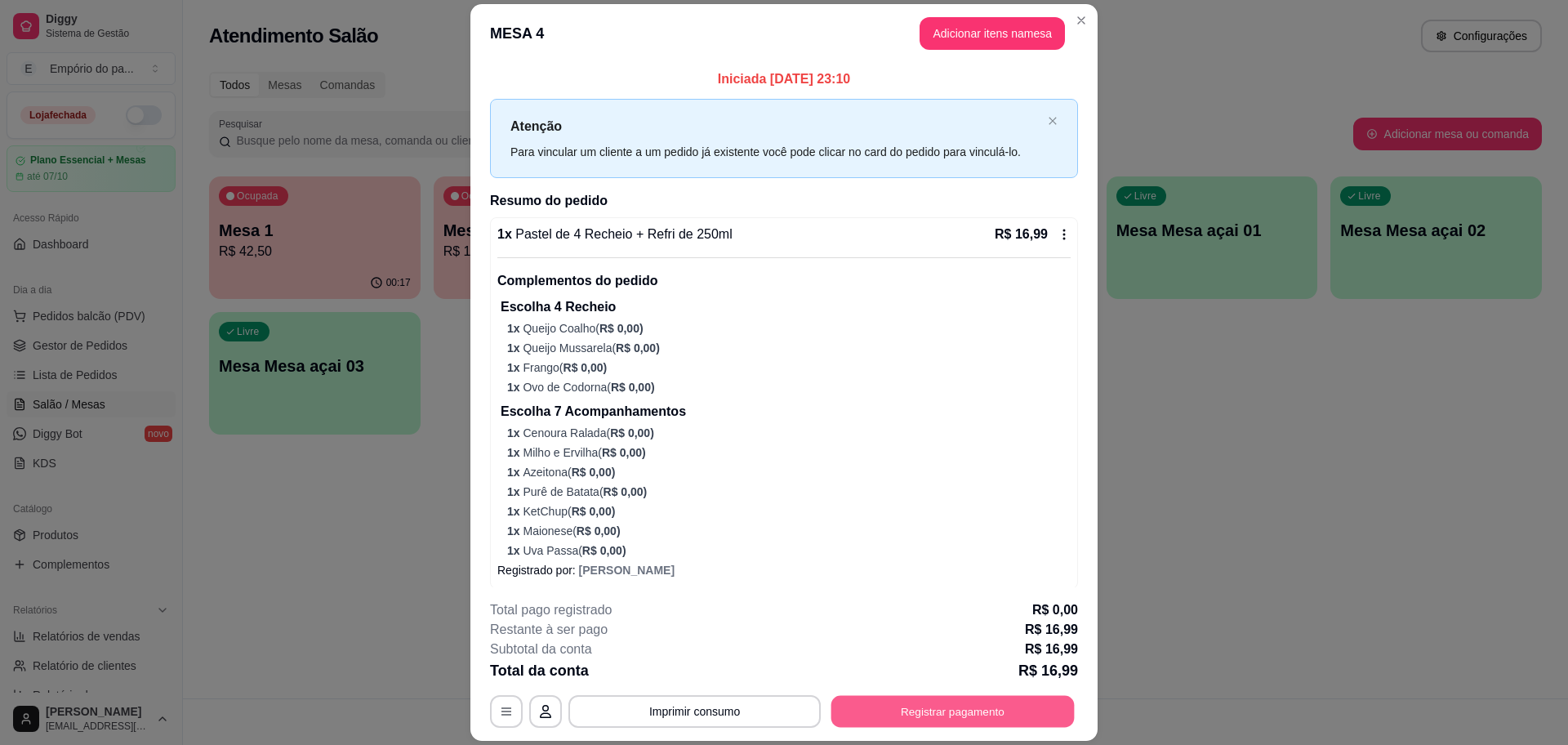
click at [1004, 718] on button "Registrar pagamento" at bounding box center [953, 713] width 244 height 32
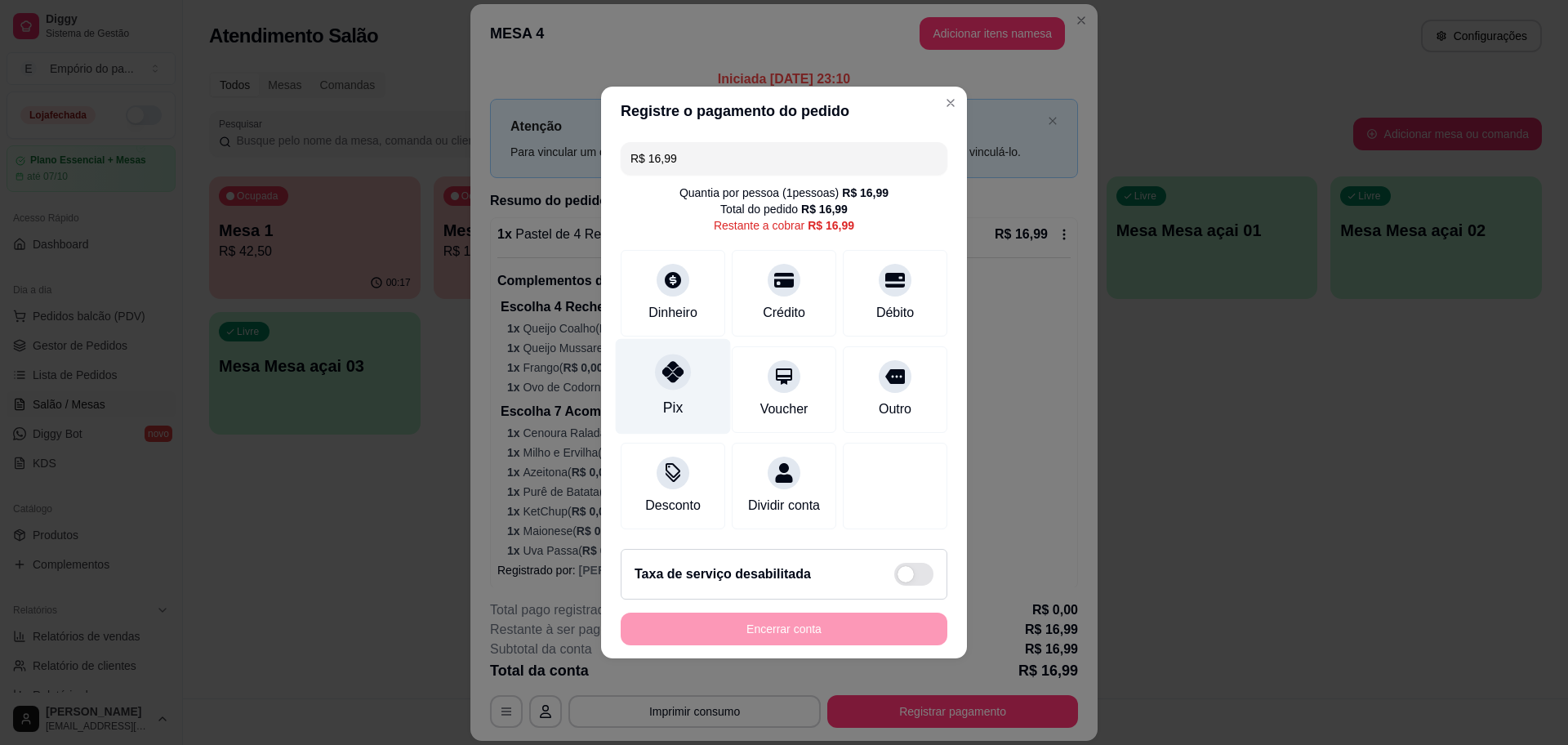
click at [674, 406] on div "Pix" at bounding box center [673, 408] width 20 height 22
type input "R$ 0,00"
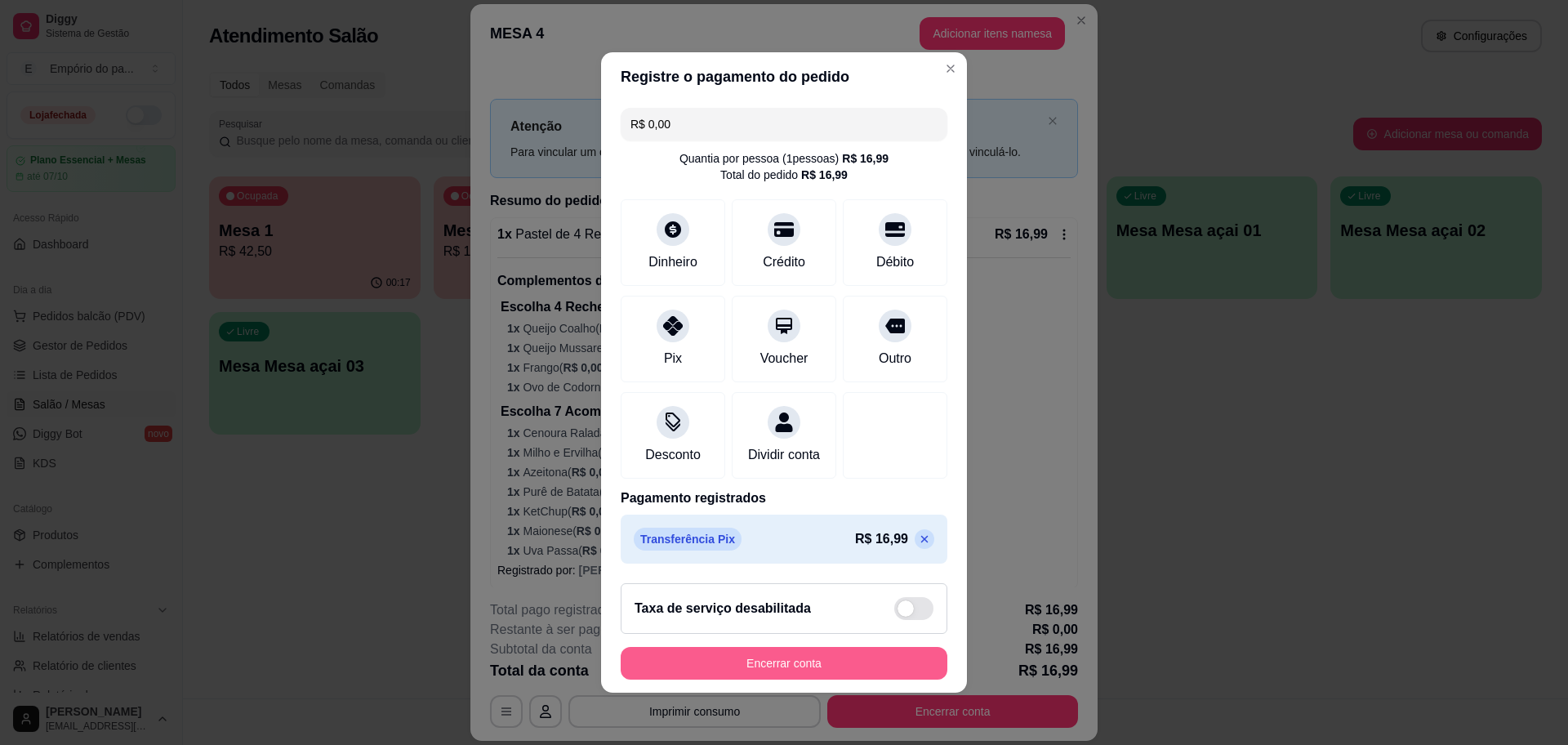
click at [741, 680] on button "Encerrar conta" at bounding box center [784, 663] width 327 height 32
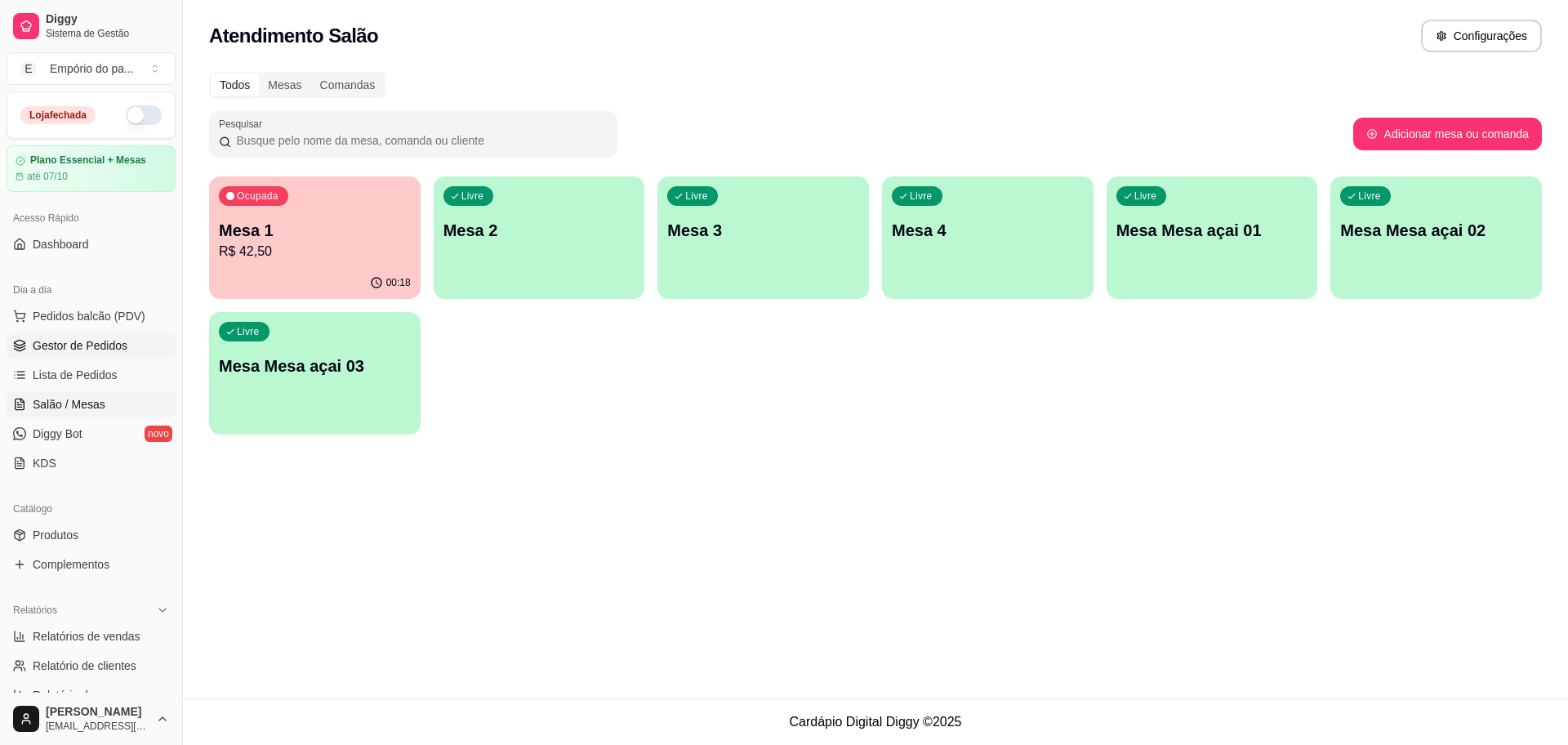
click at [94, 343] on span "Gestor de Pedidos" at bounding box center [80, 345] width 95 height 16
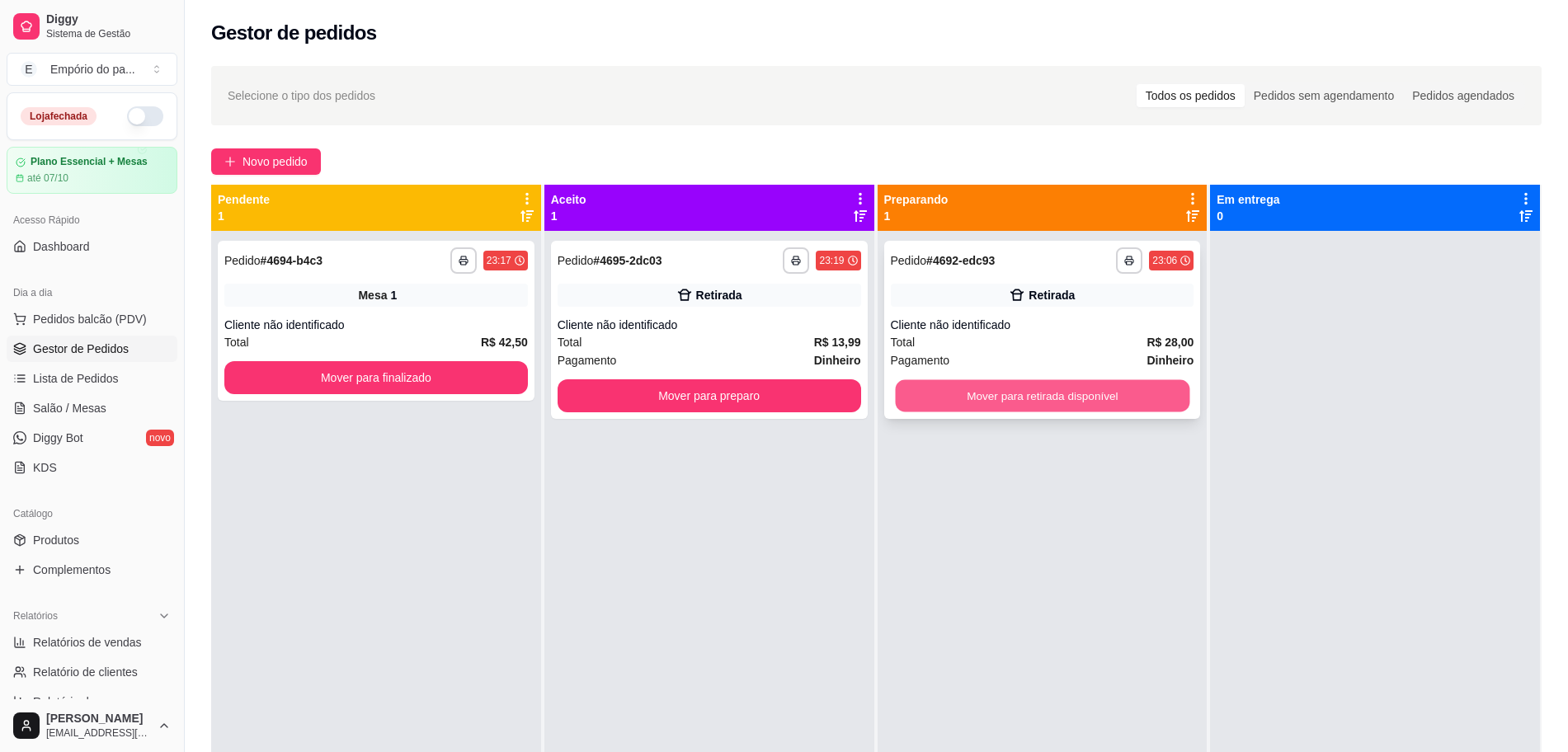
click at [993, 395] on button "Mover para retirada disponível" at bounding box center [1041, 396] width 294 height 33
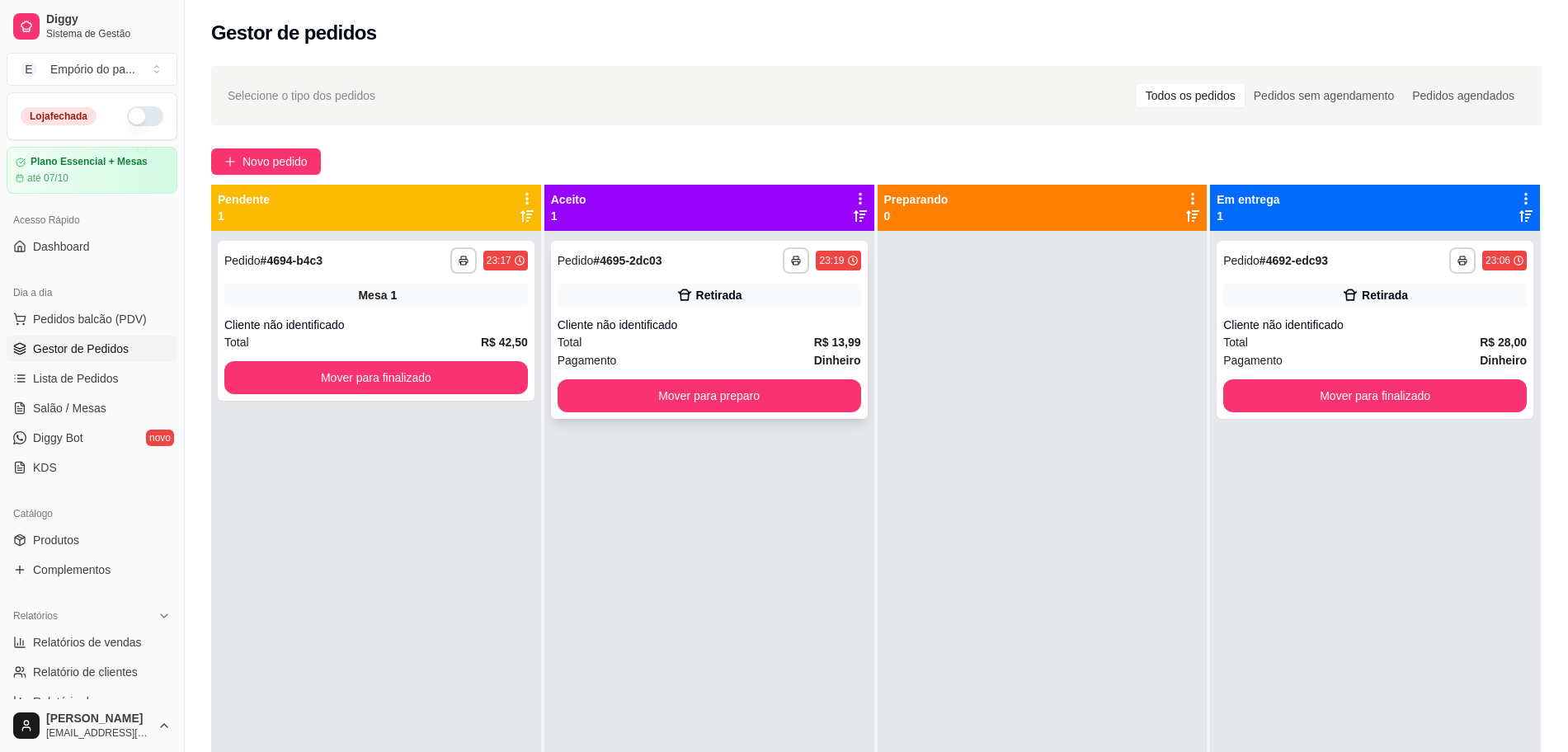
click at [604, 347] on div "Total R$ 13,99" at bounding box center [708, 342] width 303 height 18
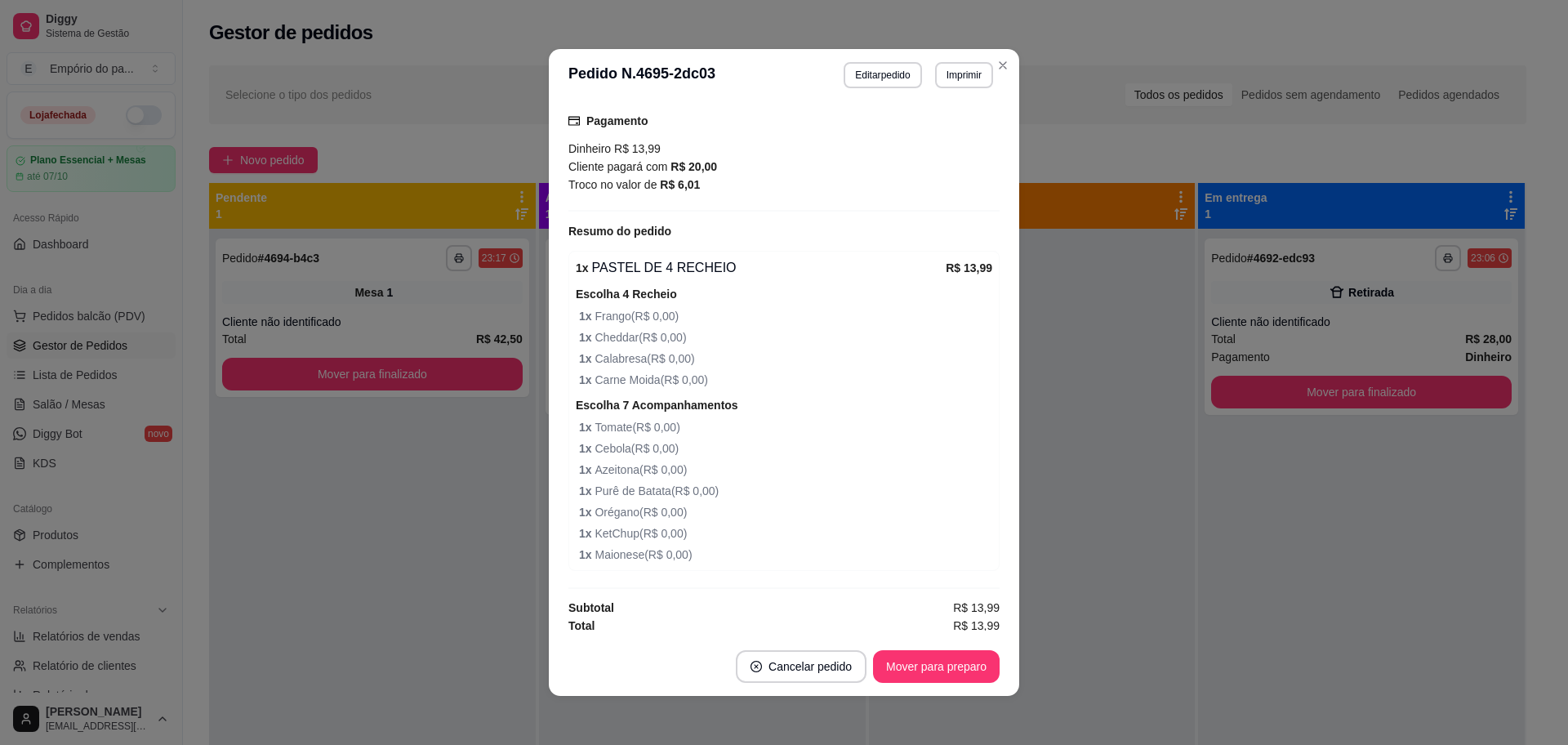
scroll to position [221, 0]
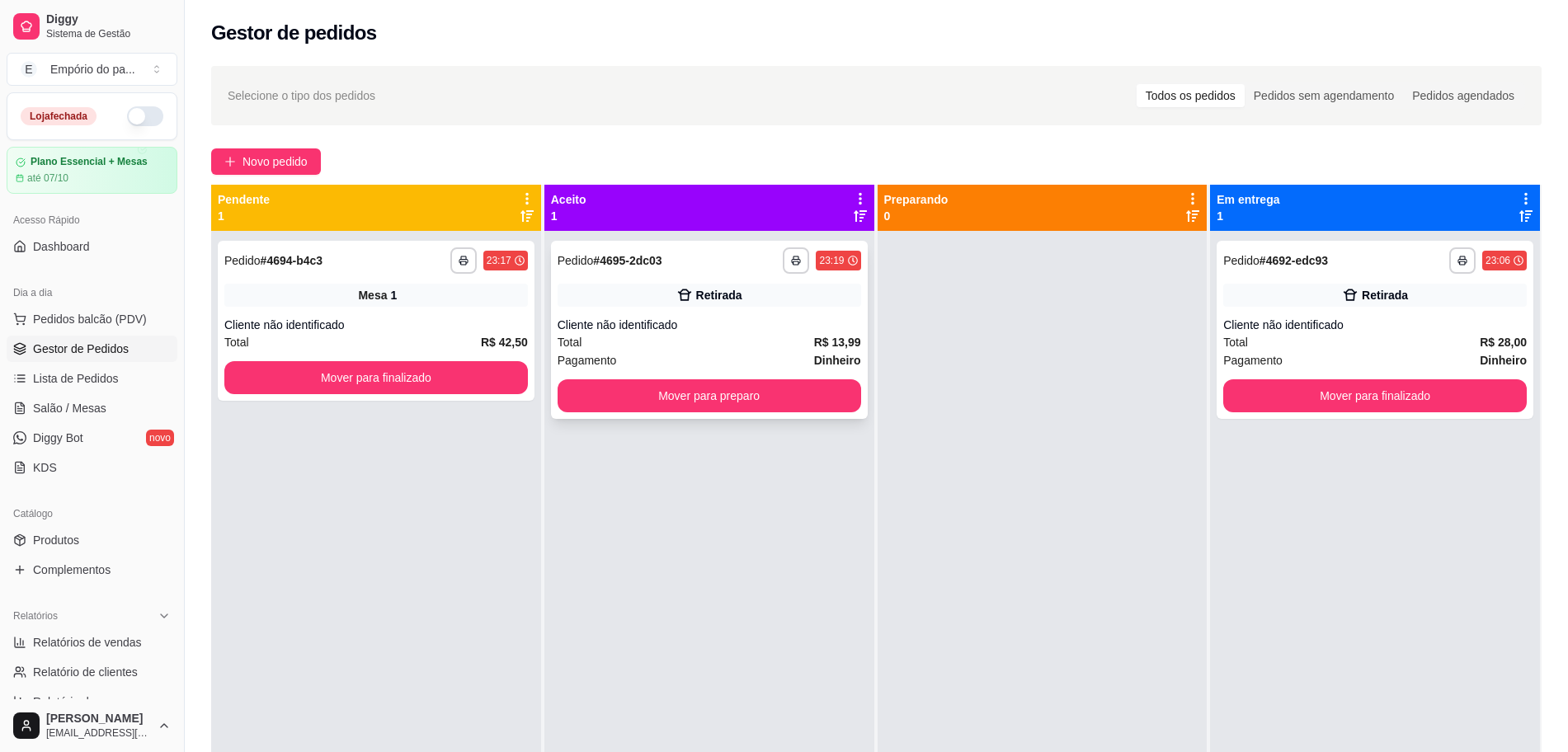
click at [765, 309] on div "**********" at bounding box center [709, 329] width 317 height 178
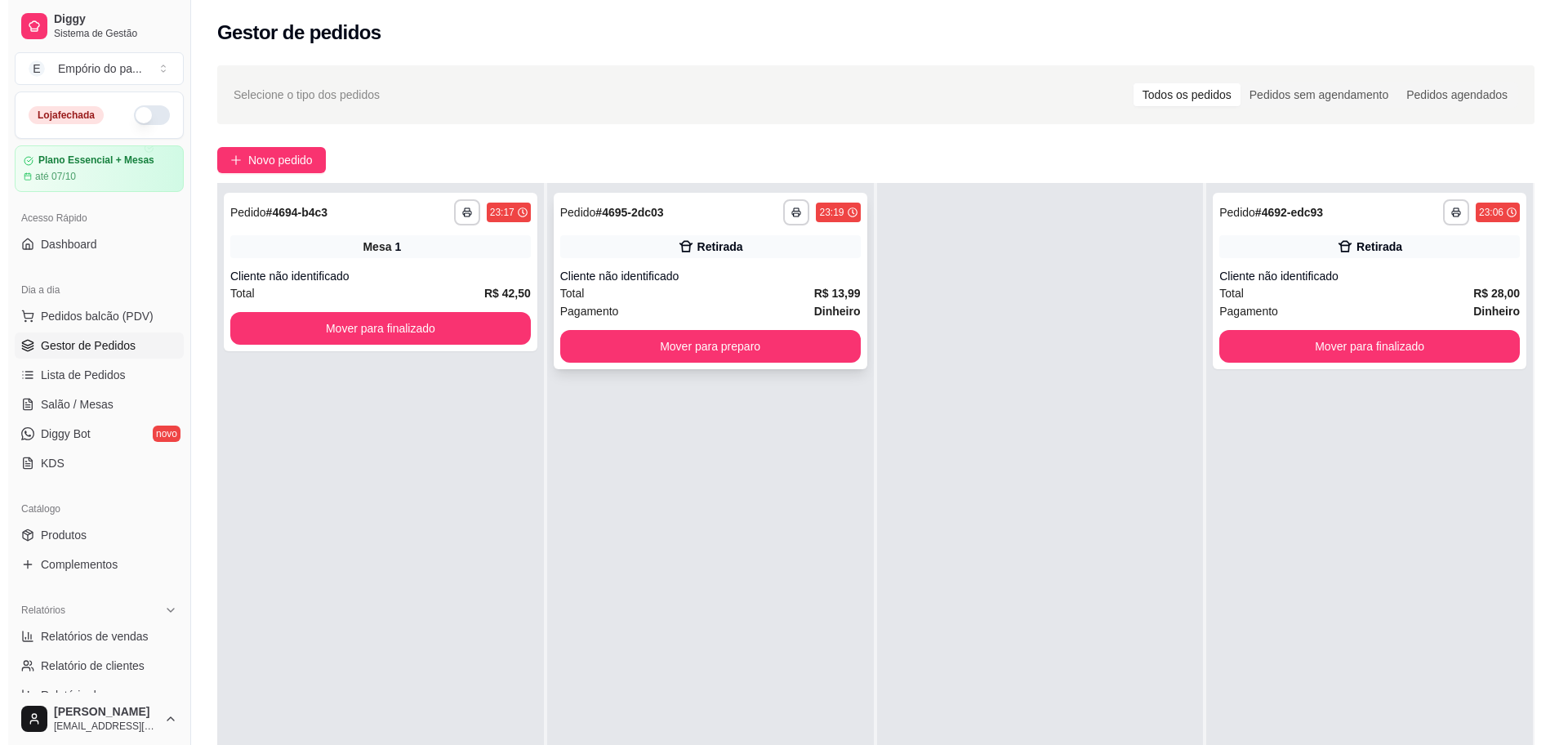
scroll to position [0, 0]
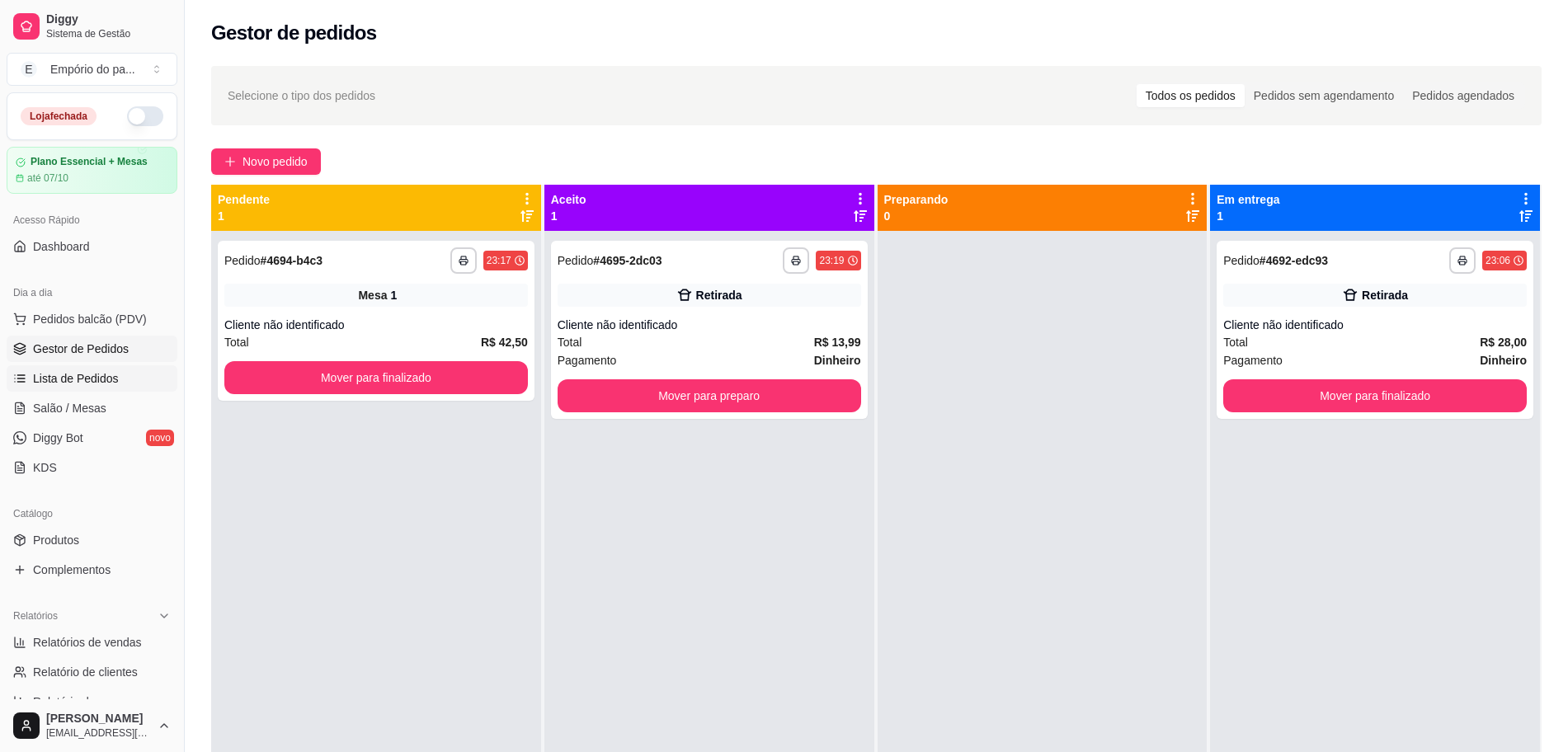
click at [60, 380] on span "Lista de Pedidos" at bounding box center [75, 378] width 86 height 16
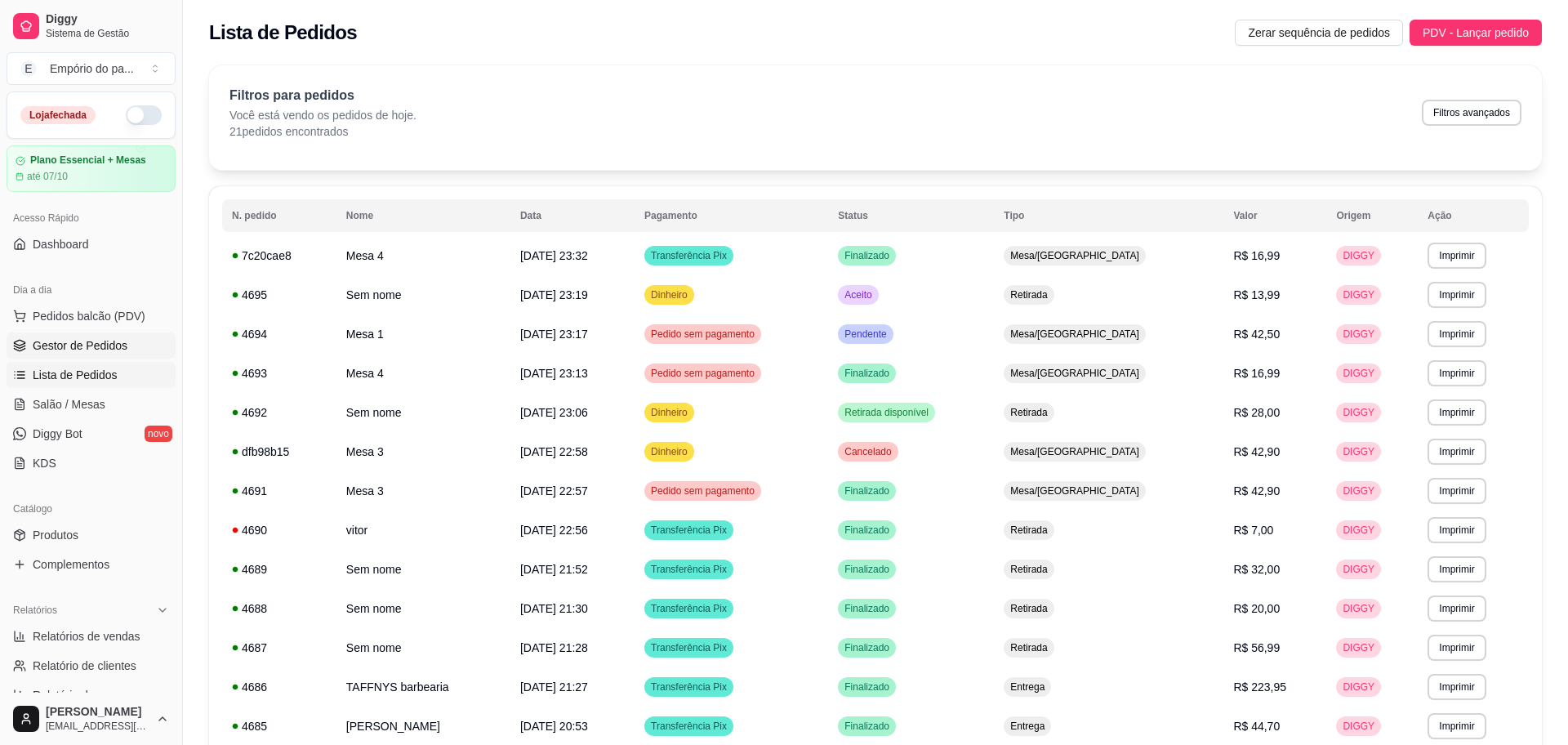
click at [79, 349] on span "Gestor de Pedidos" at bounding box center [80, 345] width 95 height 16
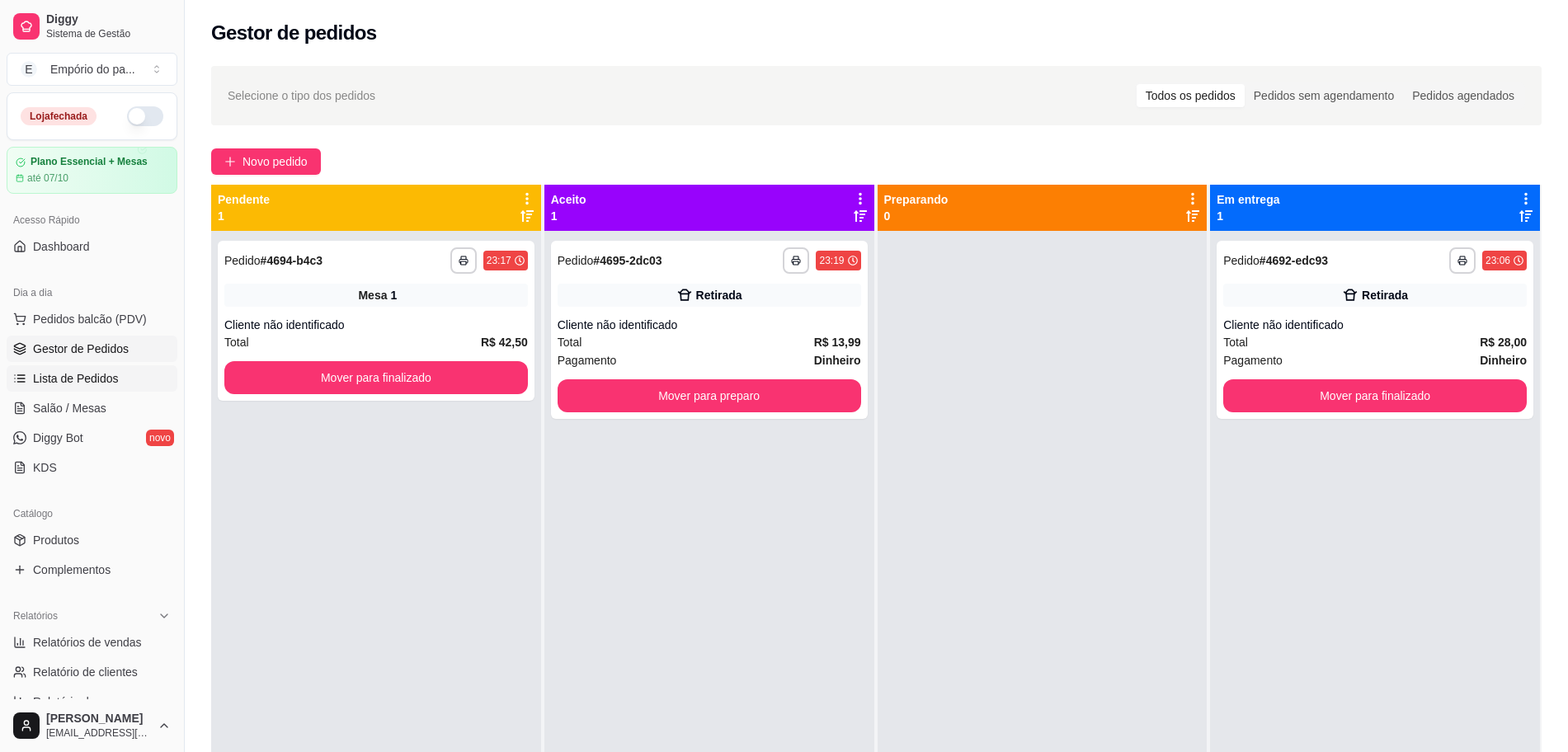
click at [18, 375] on icon at bounding box center [20, 378] width 14 height 14
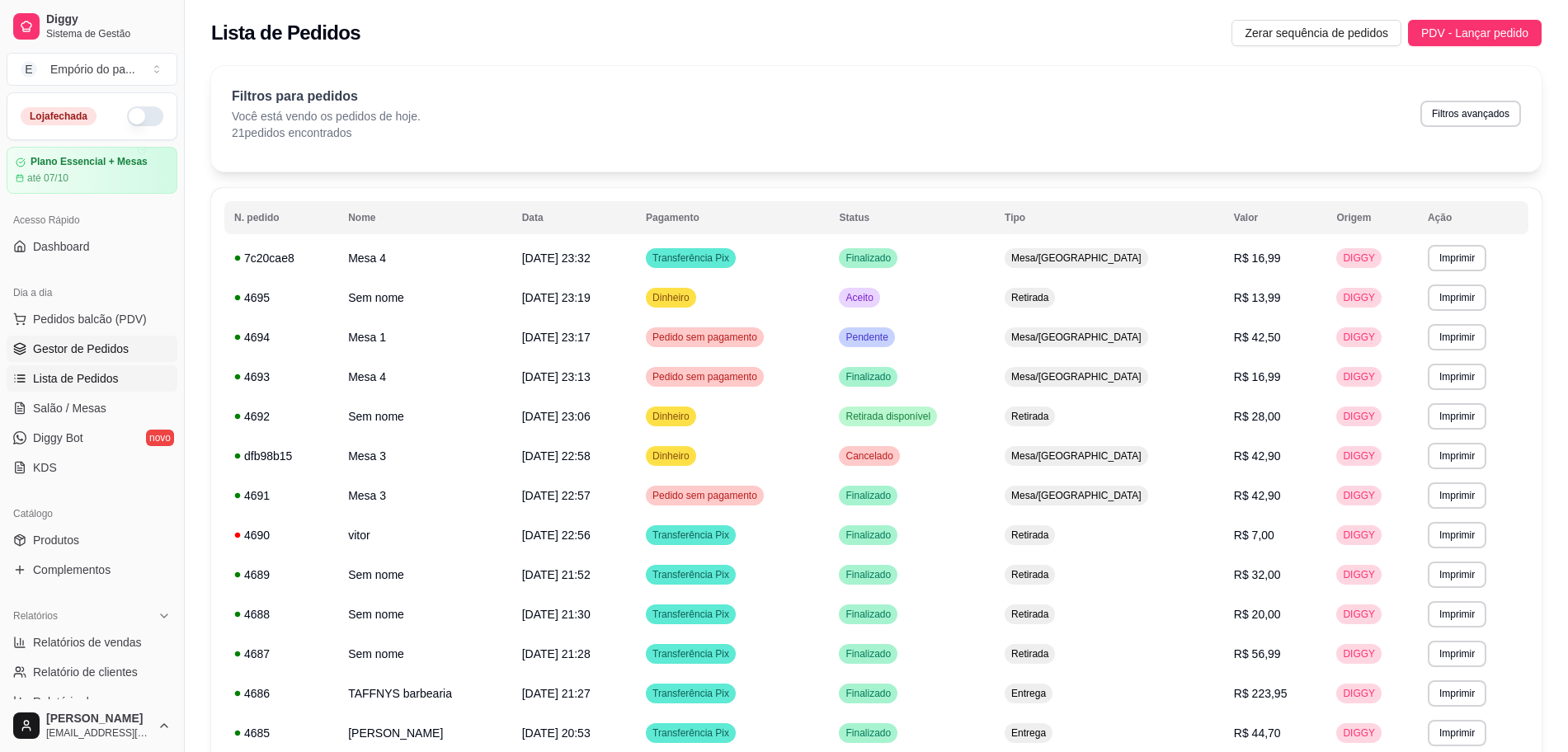
click at [98, 341] on span "Gestor de Pedidos" at bounding box center [81, 348] width 96 height 16
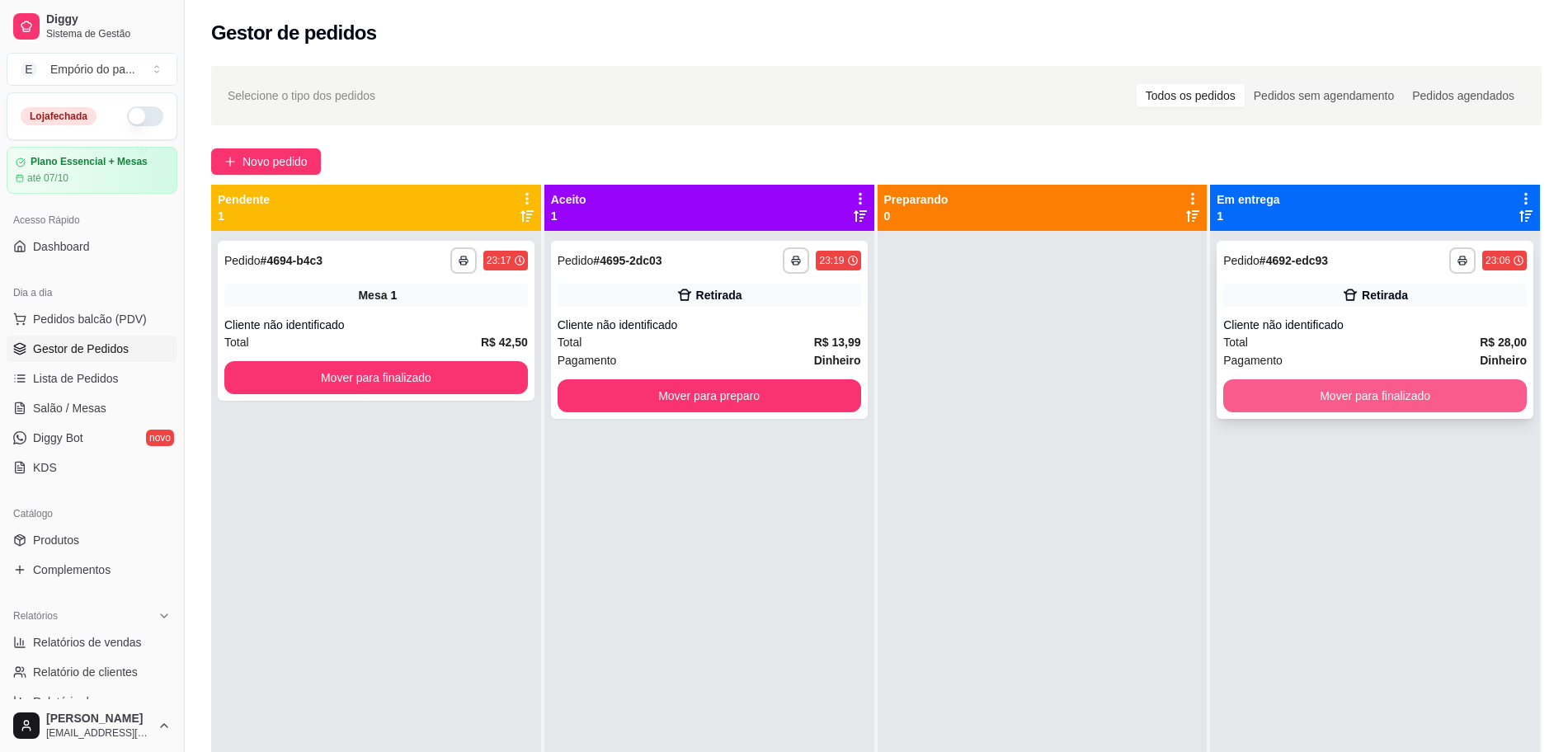
click at [1320, 372] on div "**********" at bounding box center [1374, 329] width 317 height 178
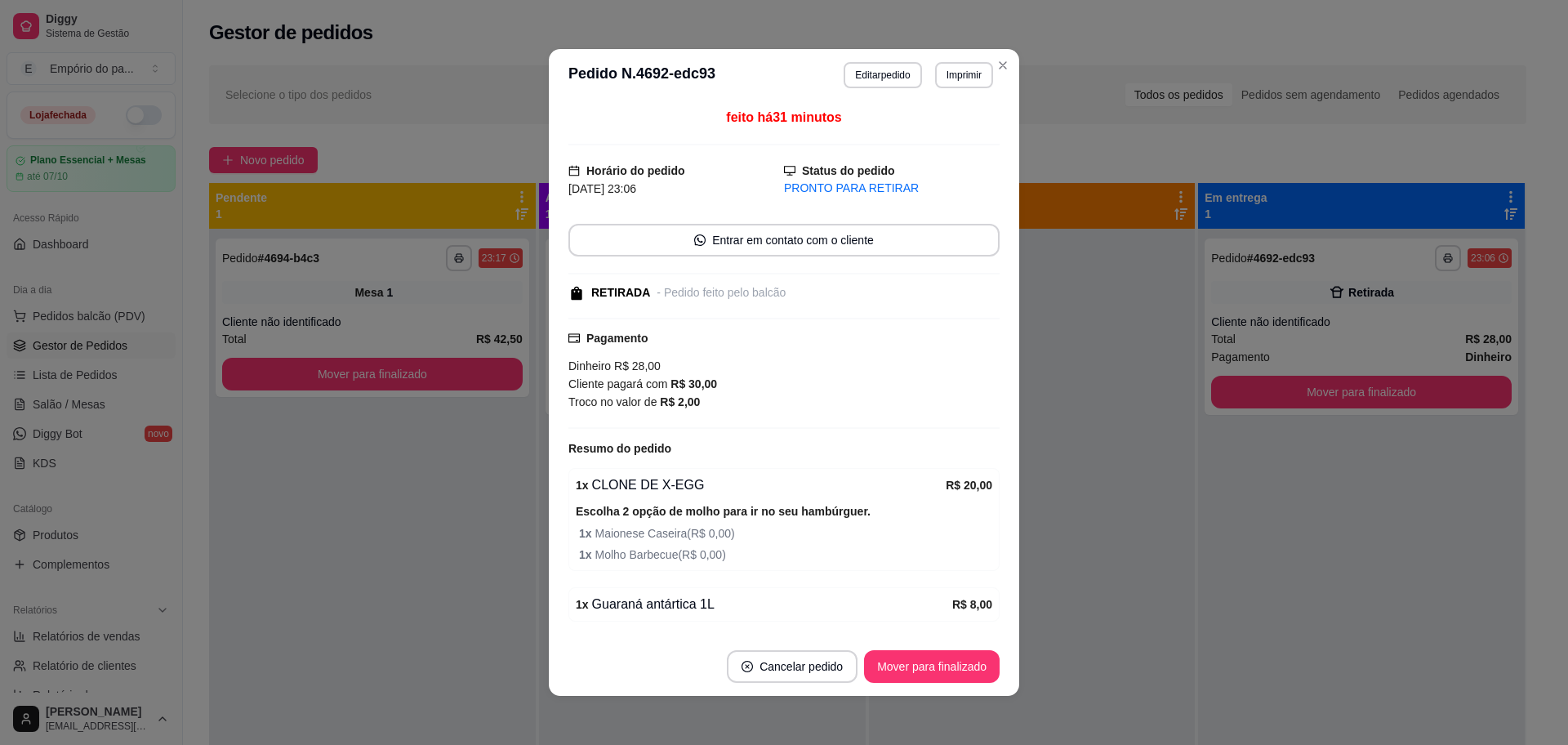
scroll to position [55, 0]
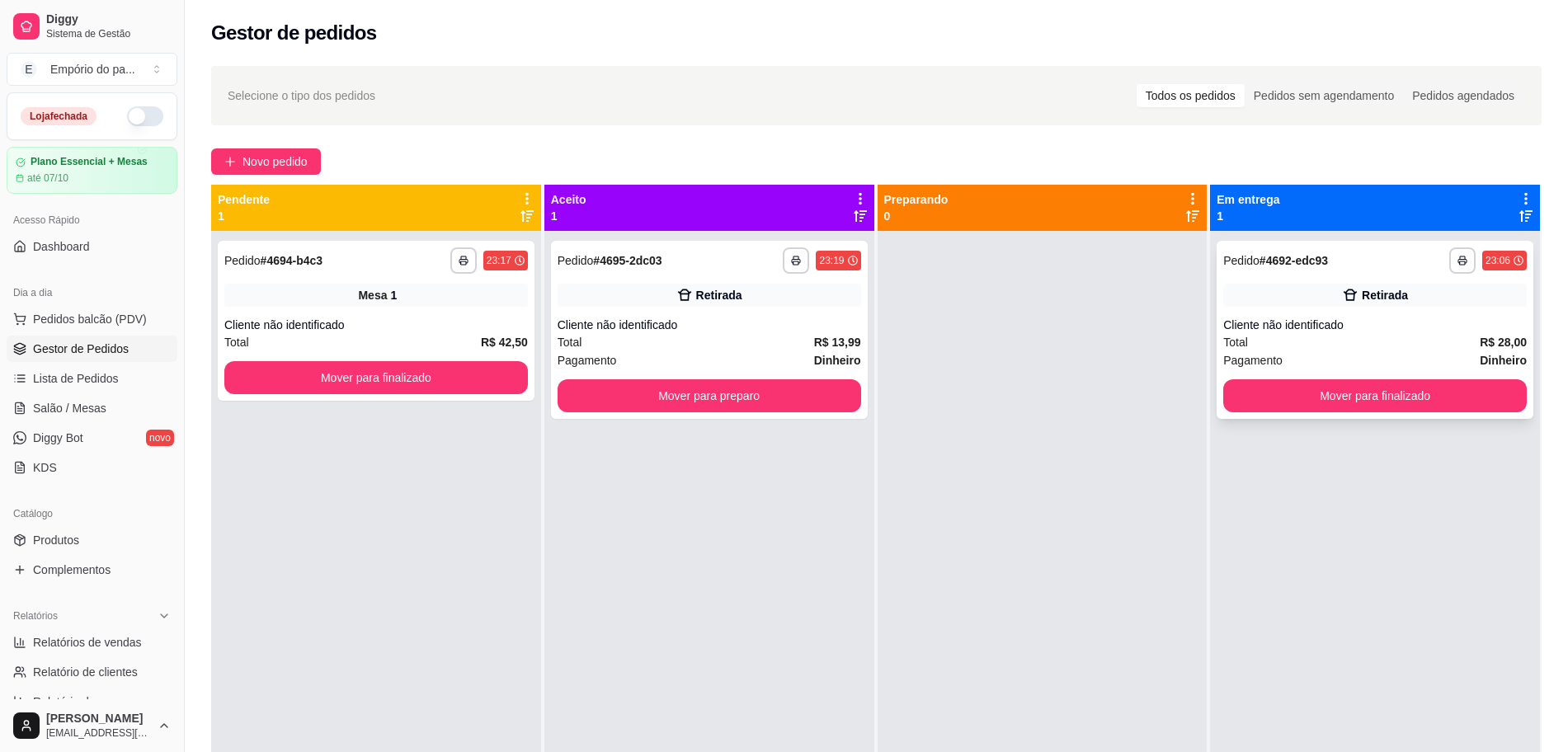
click at [1296, 321] on div "Cliente não identificado" at bounding box center [1374, 325] width 303 height 16
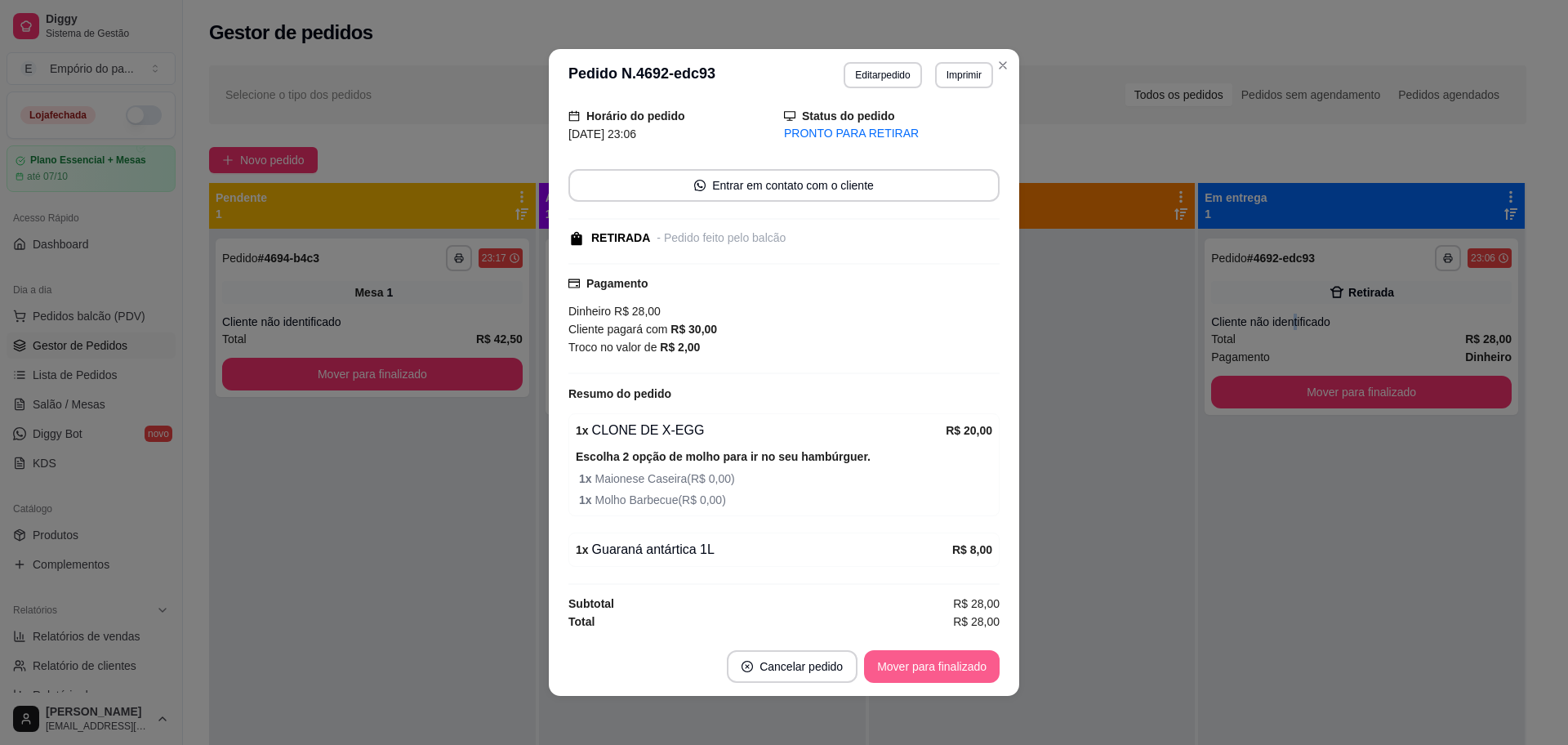
click at [905, 661] on button "Mover para finalizado" at bounding box center [931, 667] width 135 height 32
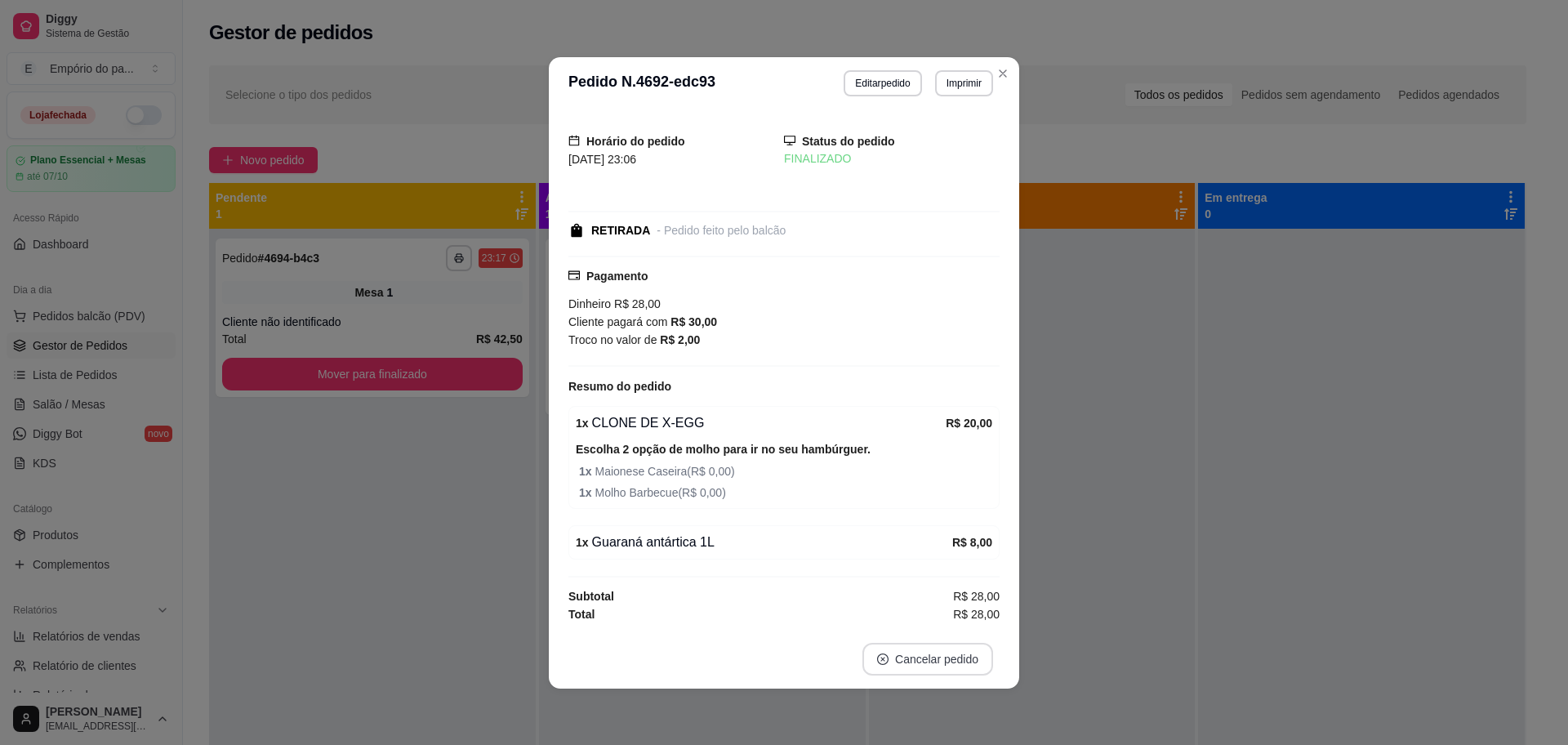
scroll to position [0, 0]
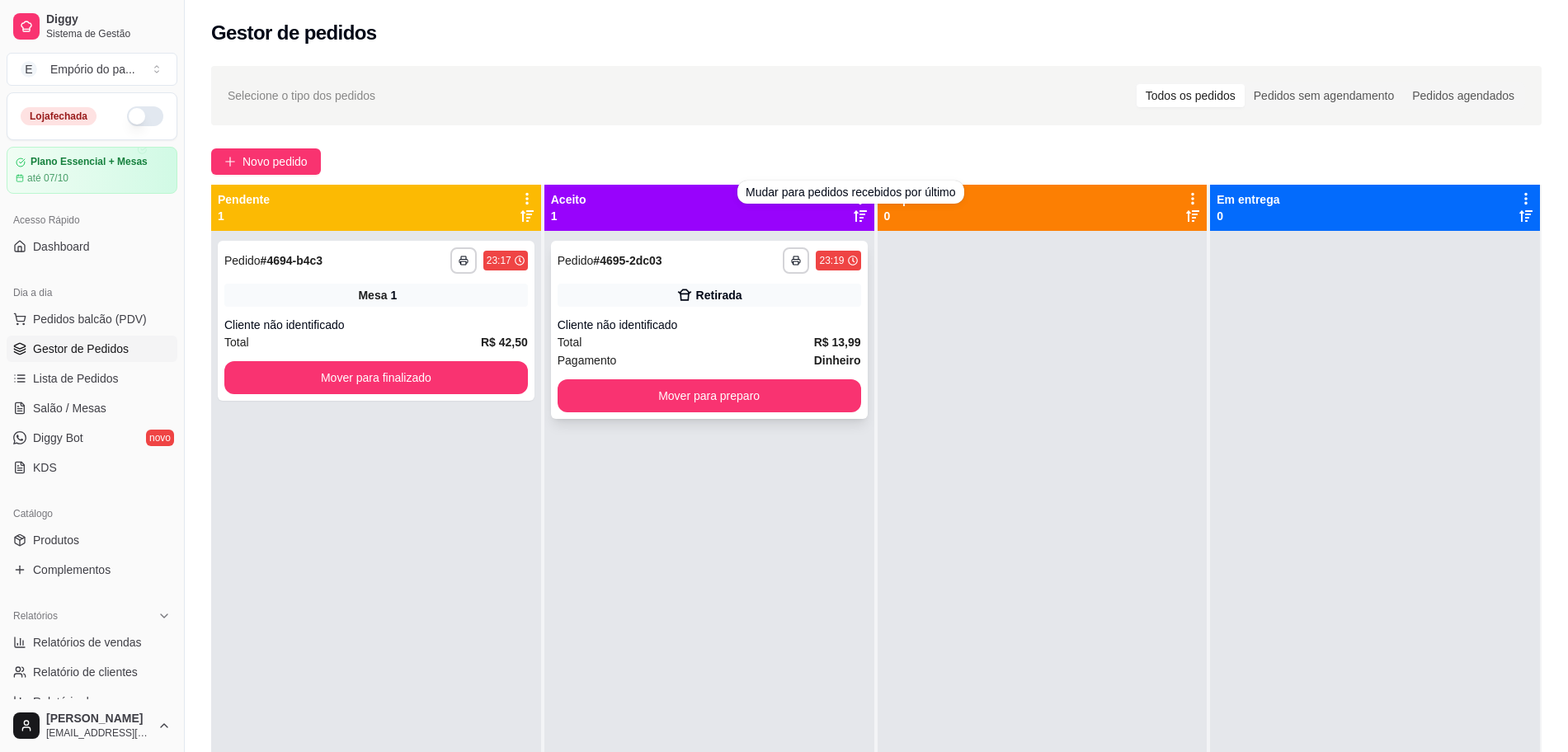
click at [755, 329] on div "Cliente não identificado" at bounding box center [708, 325] width 303 height 16
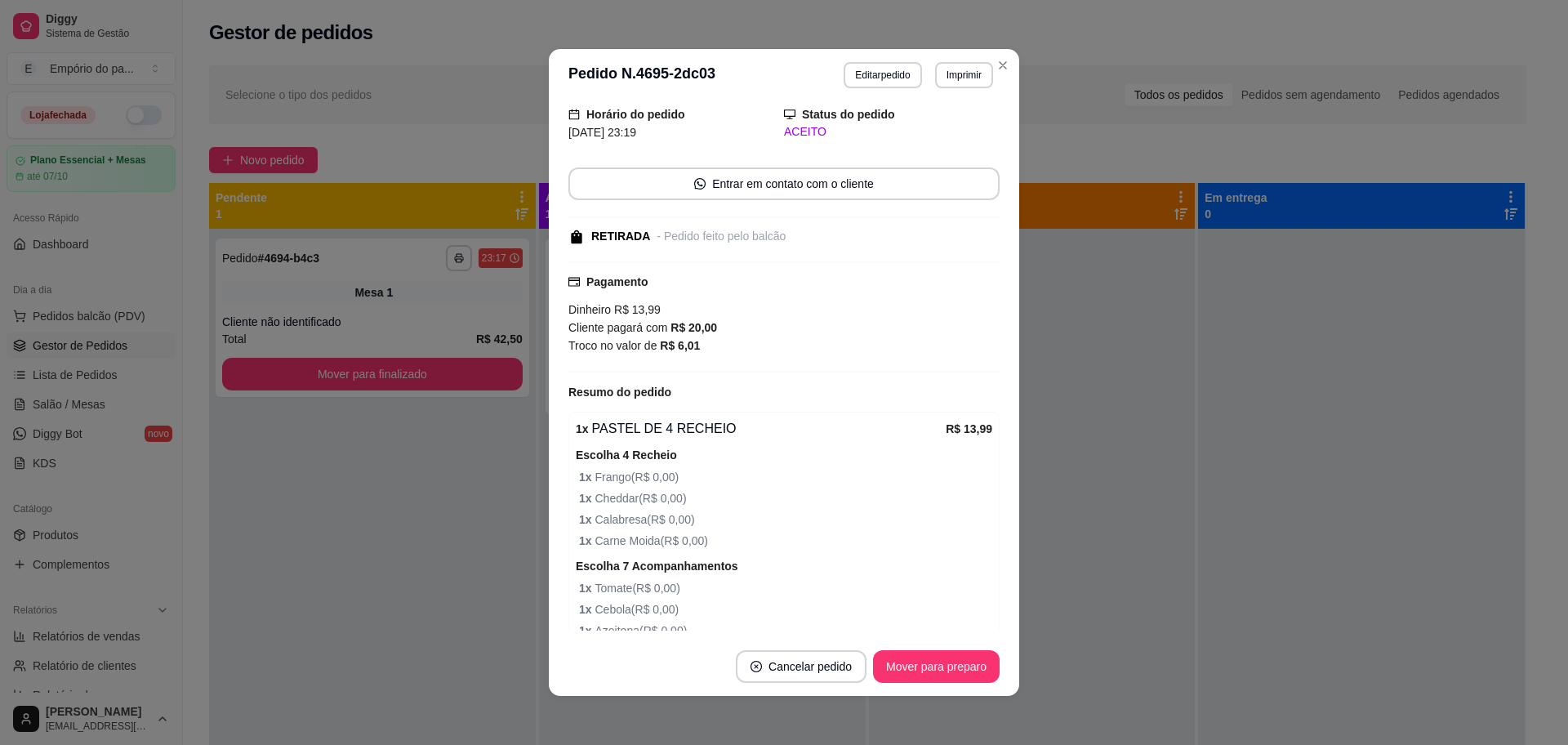
scroll to position [102, 0]
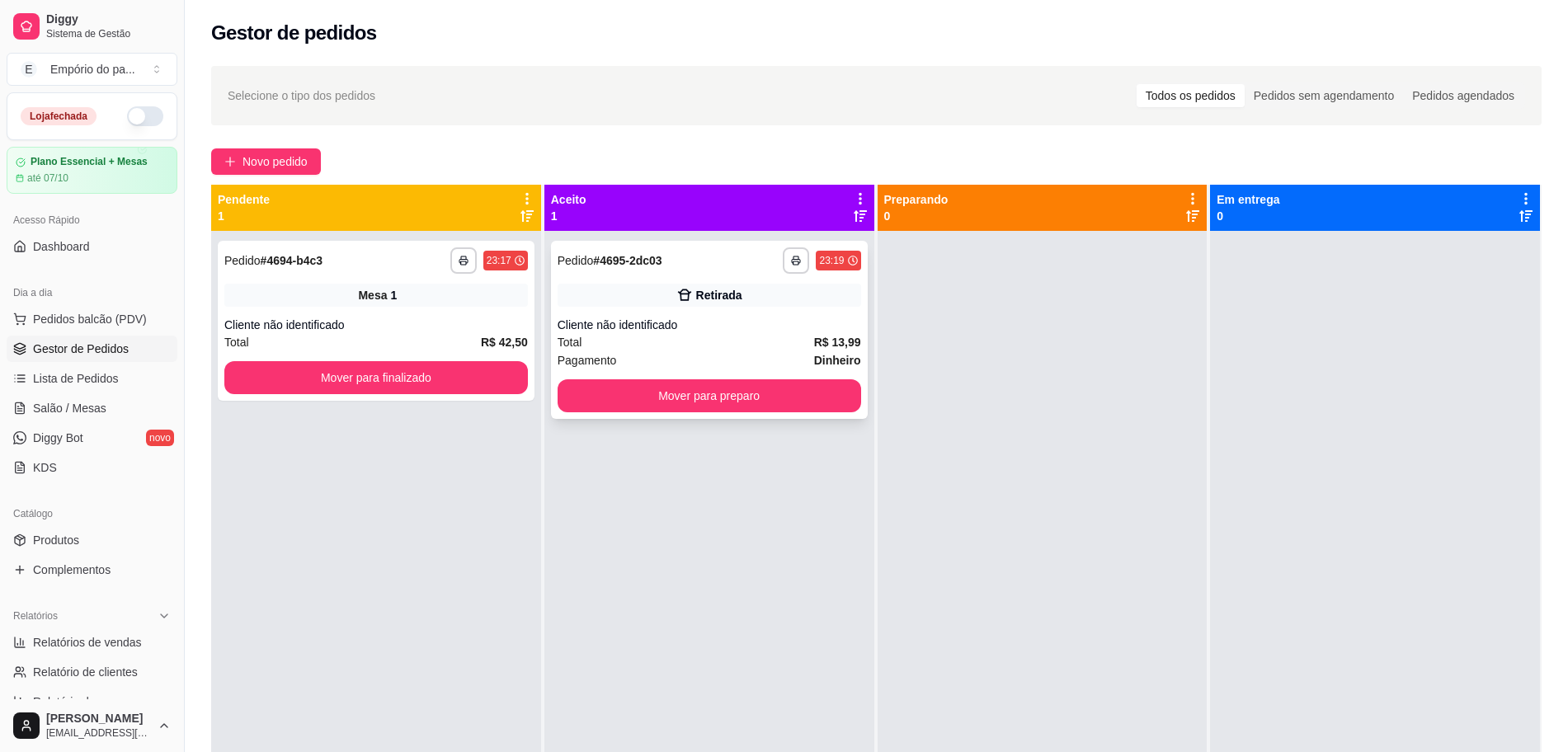
click at [736, 319] on div "Cliente não identificado" at bounding box center [708, 325] width 303 height 16
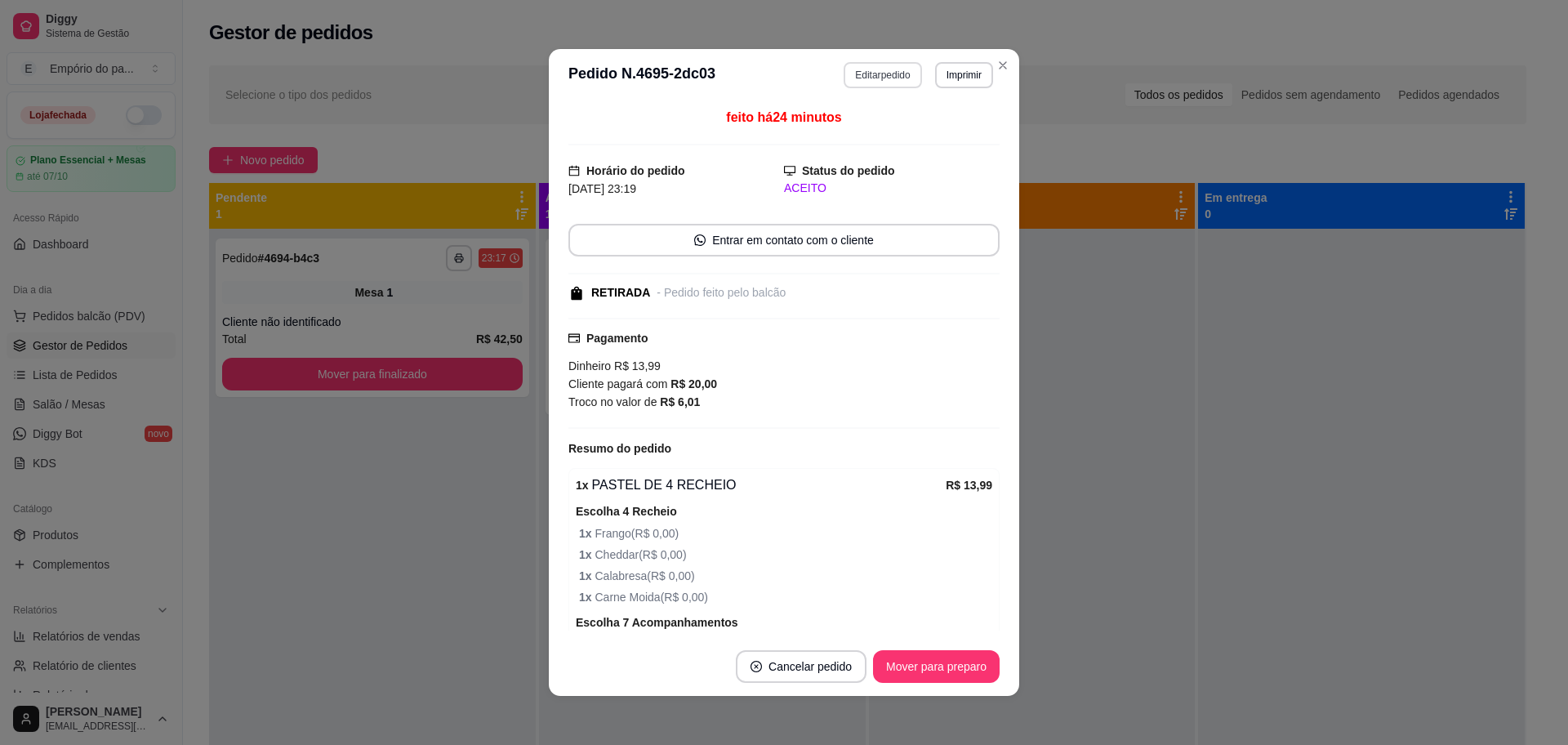
click at [889, 75] on button "Editar pedido" at bounding box center [883, 74] width 78 height 26
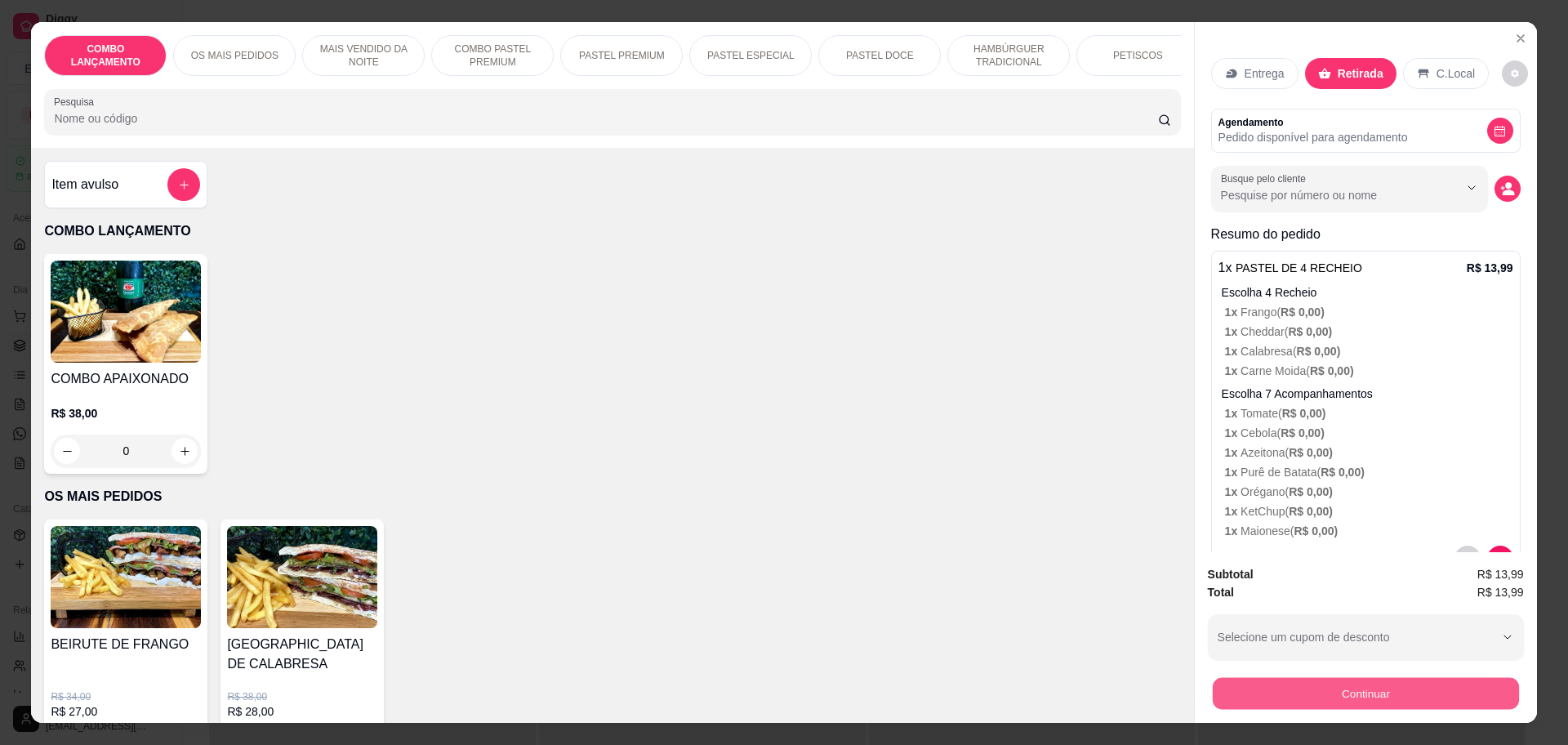
click at [1269, 685] on button "Continuar" at bounding box center [1366, 694] width 306 height 32
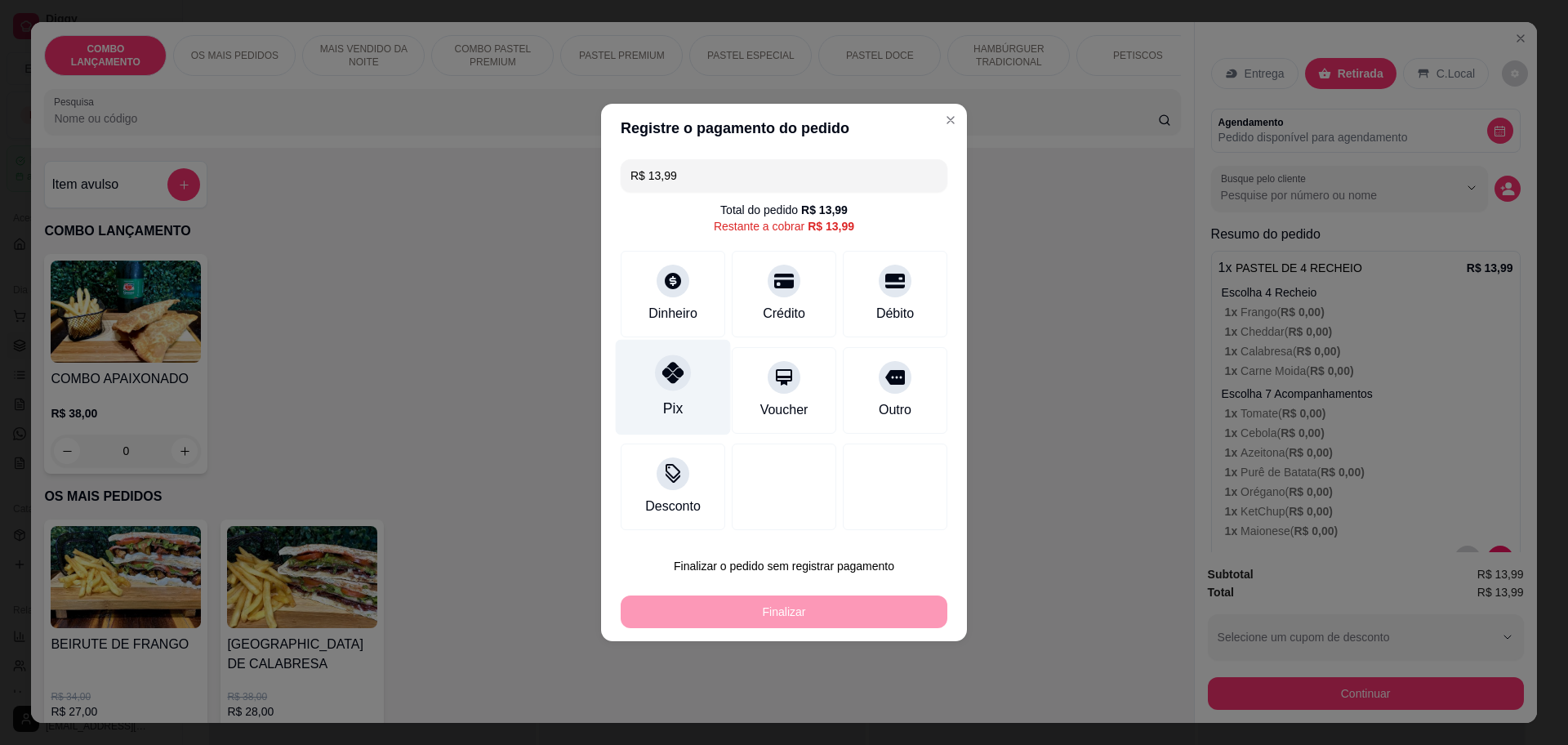
click at [649, 376] on div "Pix" at bounding box center [673, 387] width 116 height 96
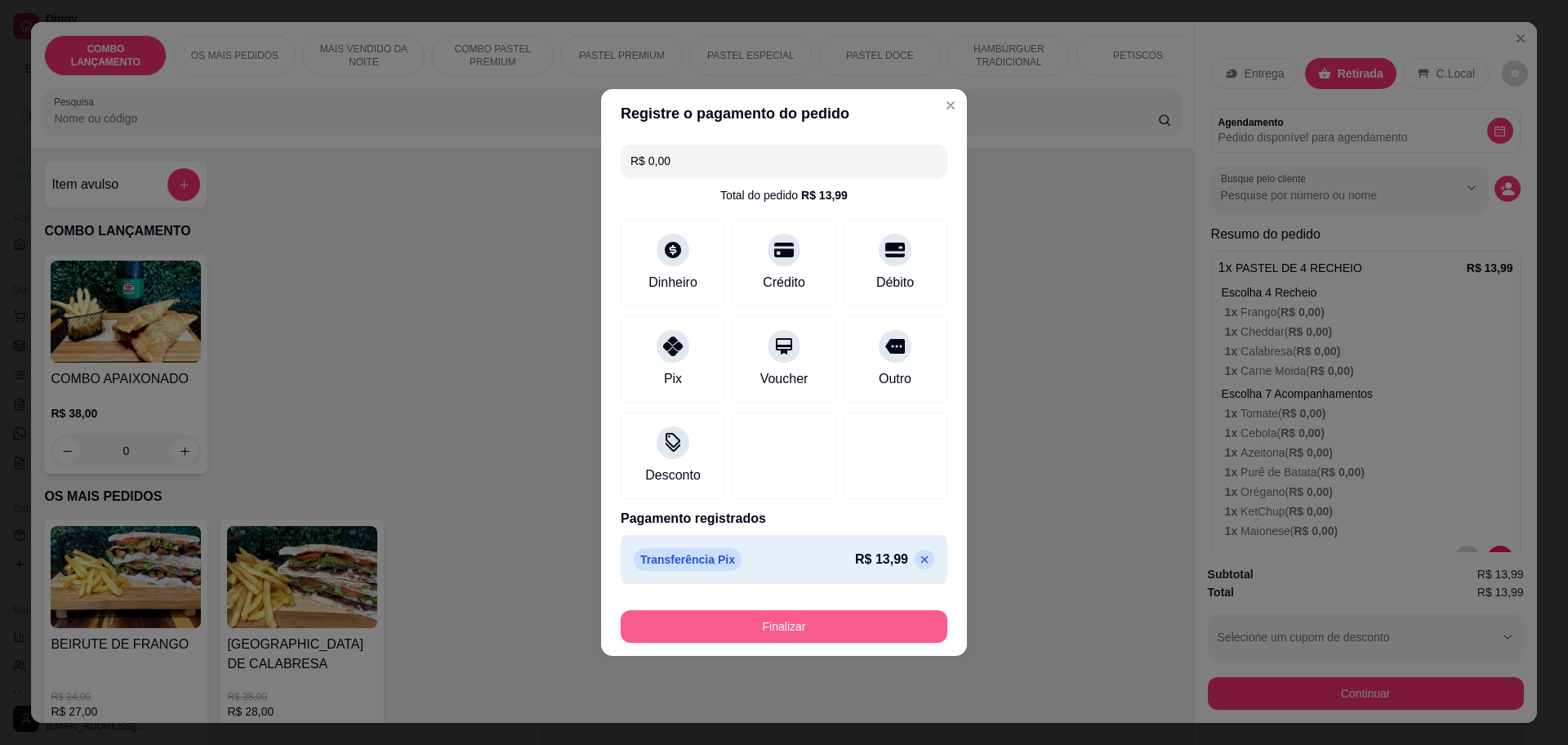
click at [826, 632] on button "Finalizar" at bounding box center [784, 627] width 327 height 32
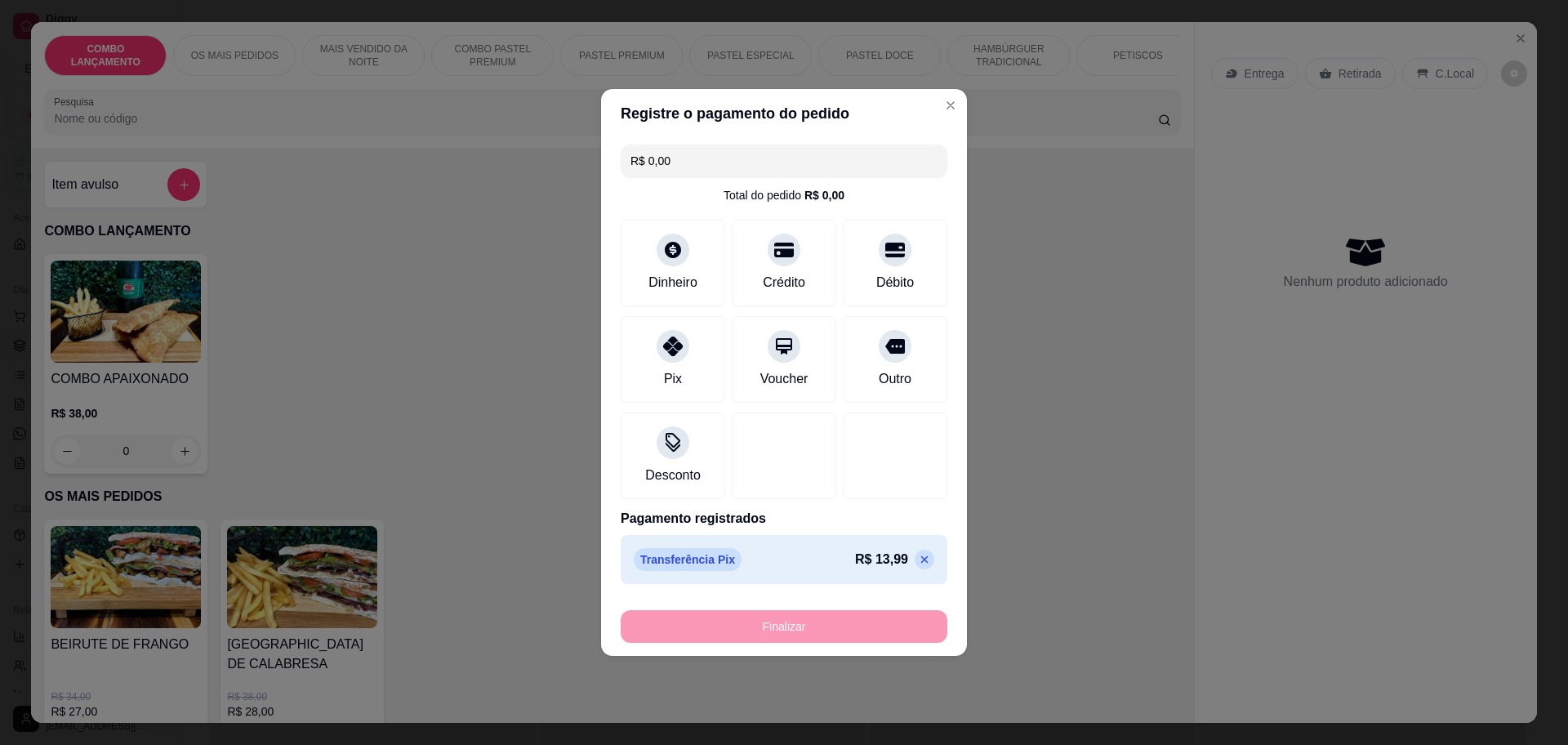
type input "-R$ 13,99"
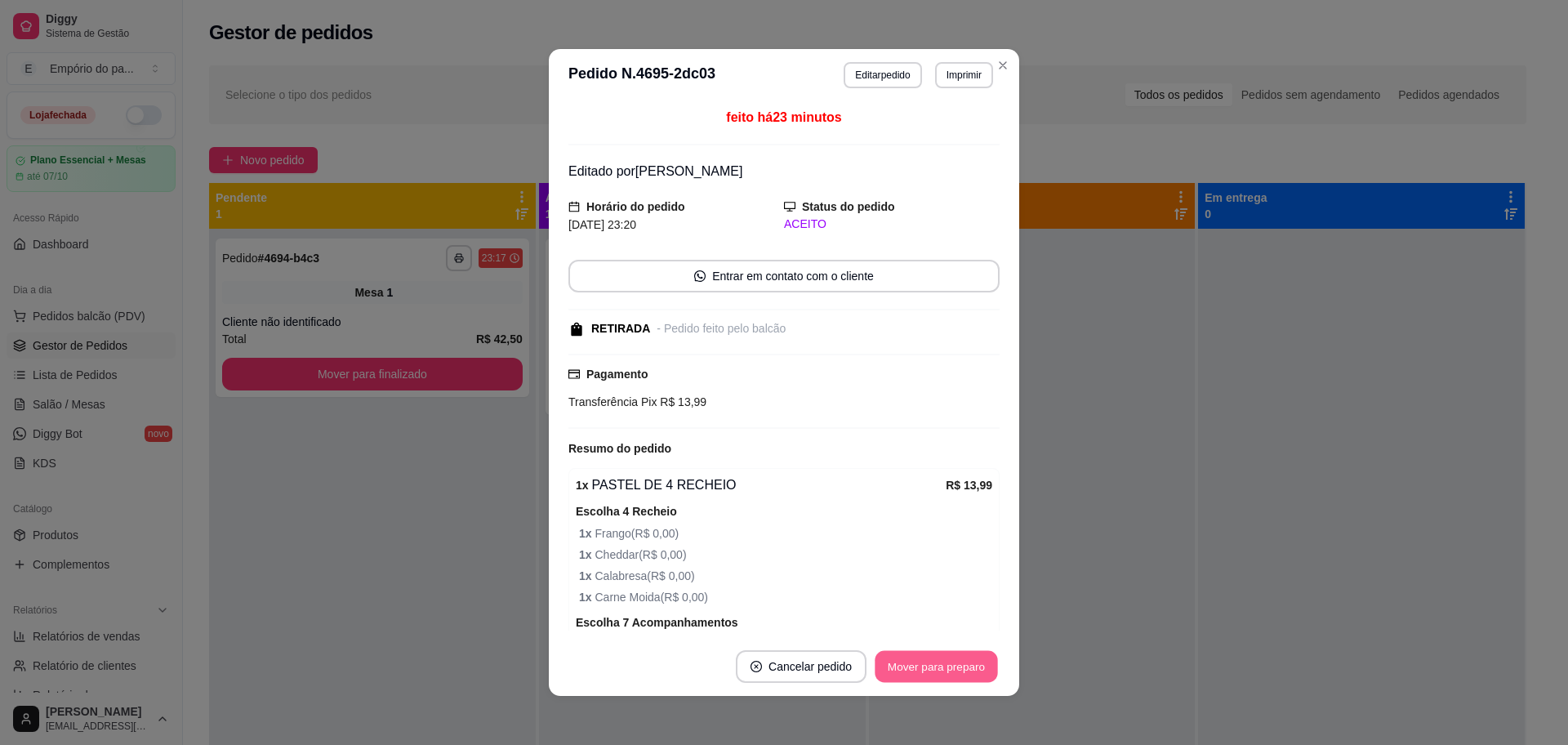
click at [909, 667] on button "Mover para preparo" at bounding box center [935, 667] width 123 height 32
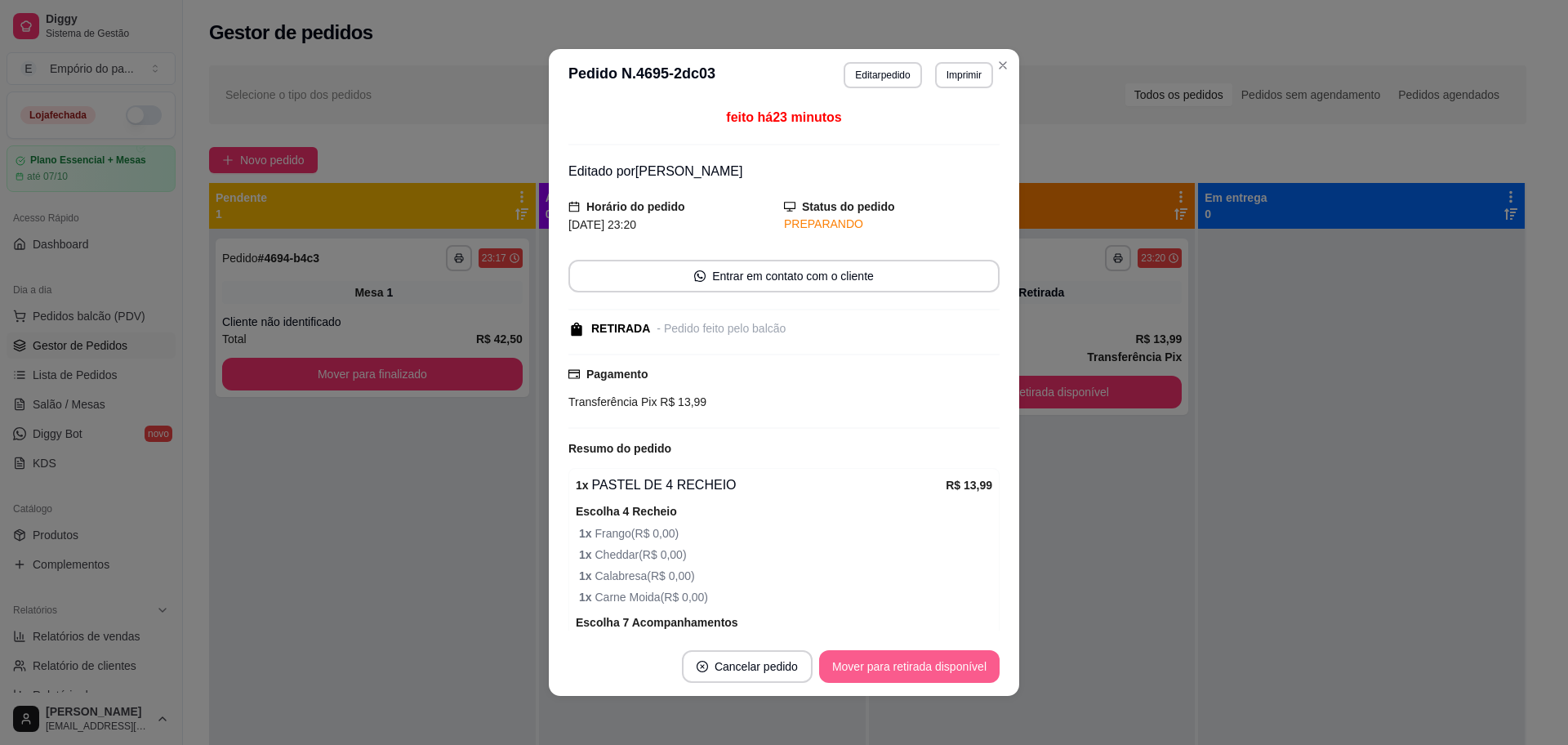
click at [909, 667] on button "Mover para retirada disponível" at bounding box center [909, 667] width 180 height 32
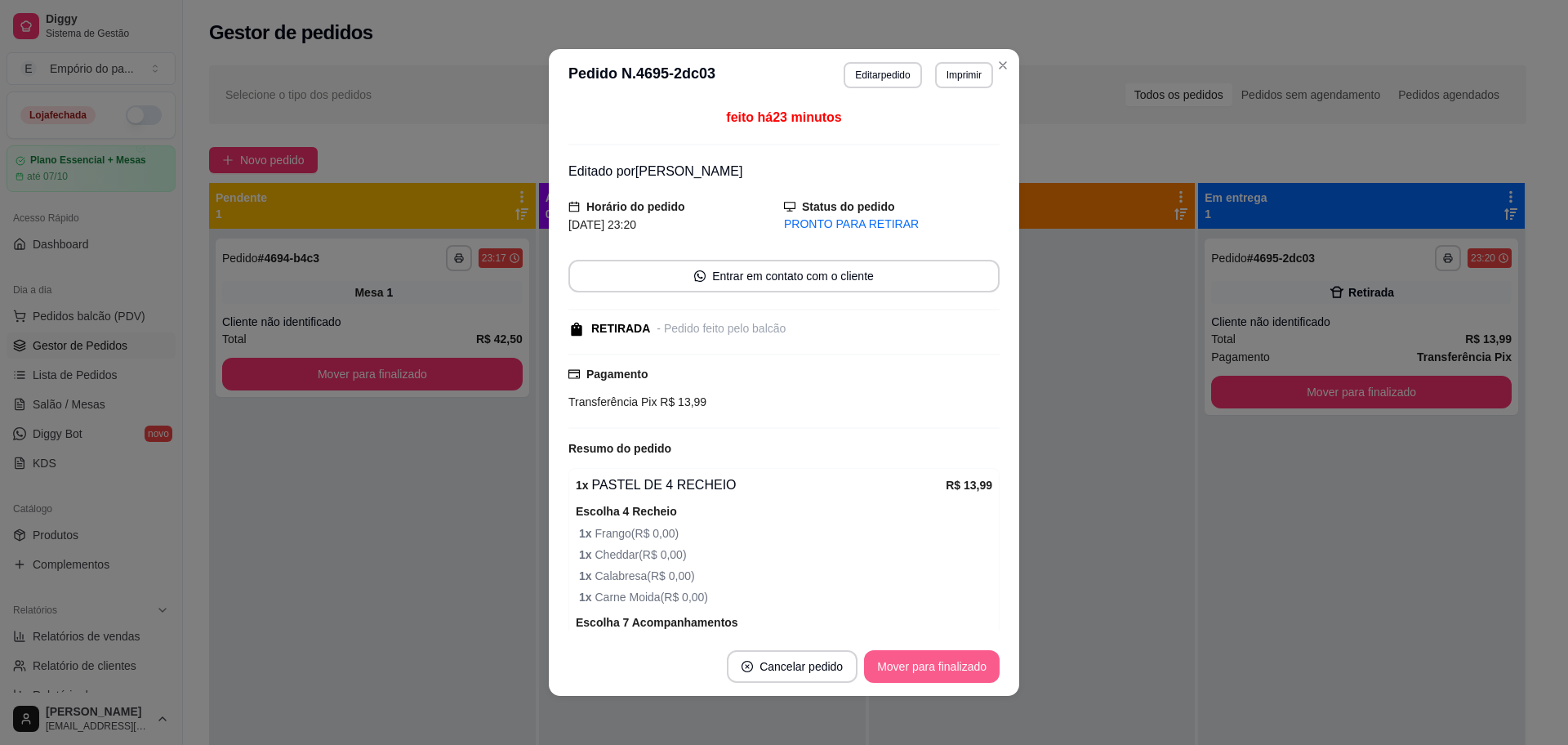
click at [909, 667] on button "Mover para finalizado" at bounding box center [931, 667] width 135 height 32
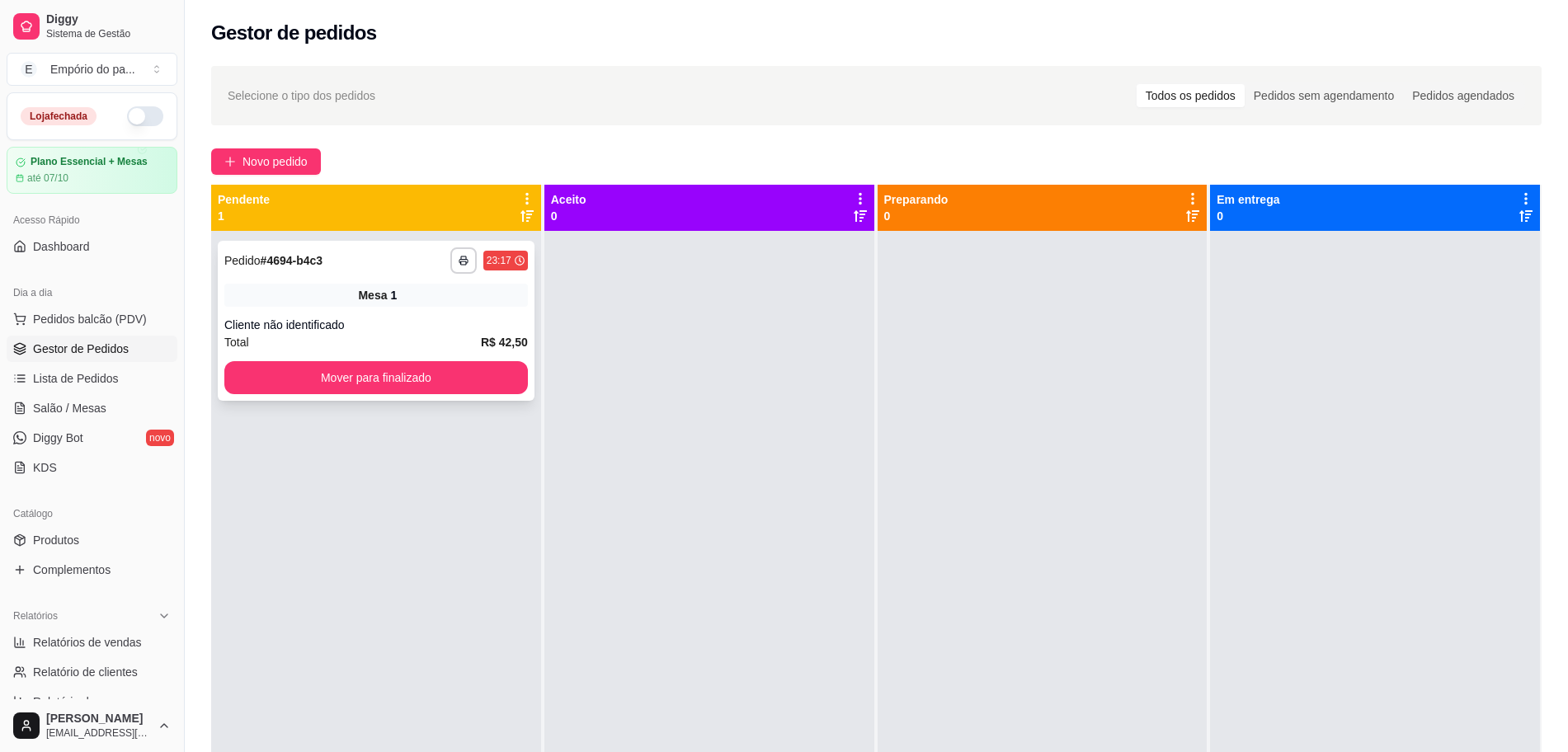
click at [267, 335] on div "Total R$ 42,50" at bounding box center [375, 342] width 303 height 18
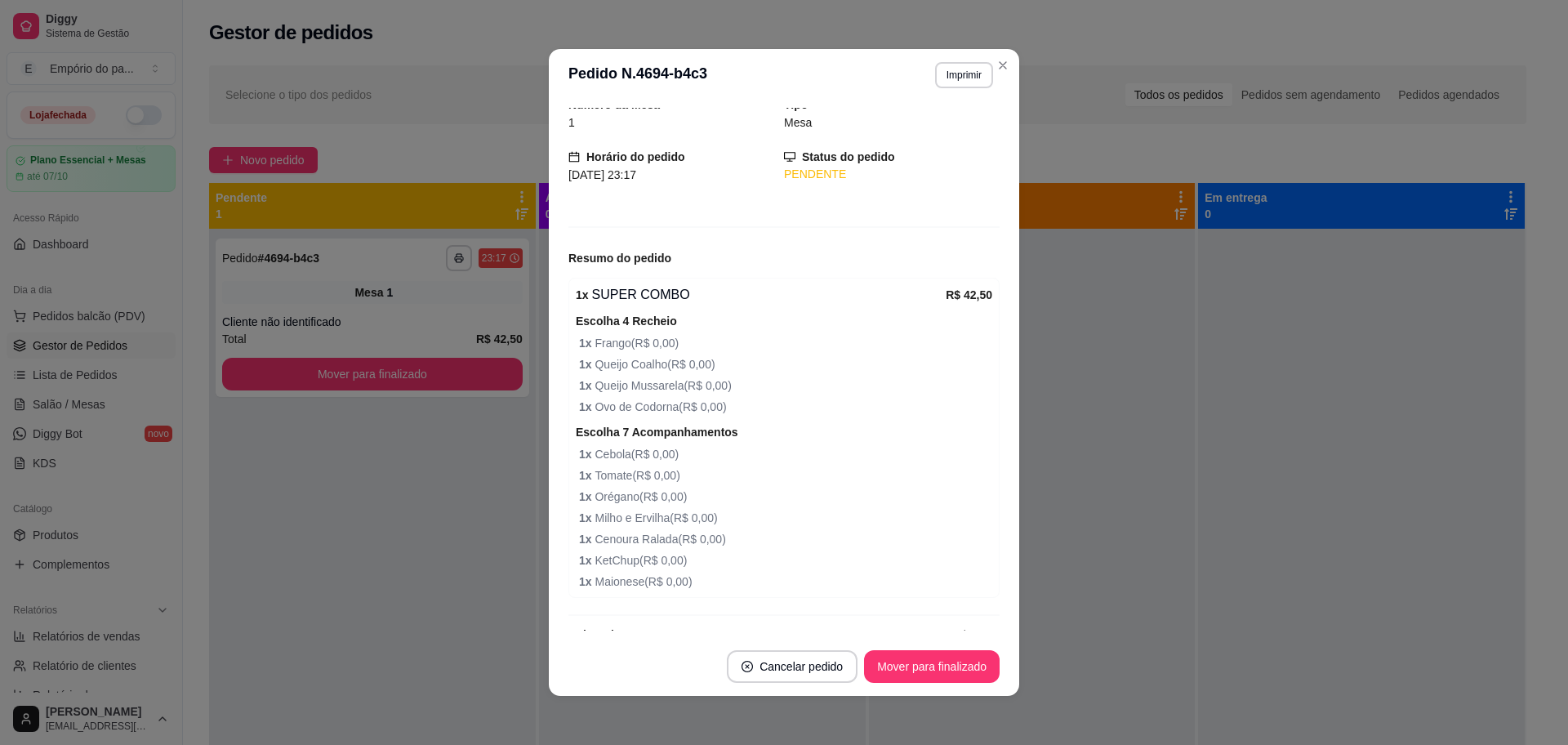
scroll to position [97, 0]
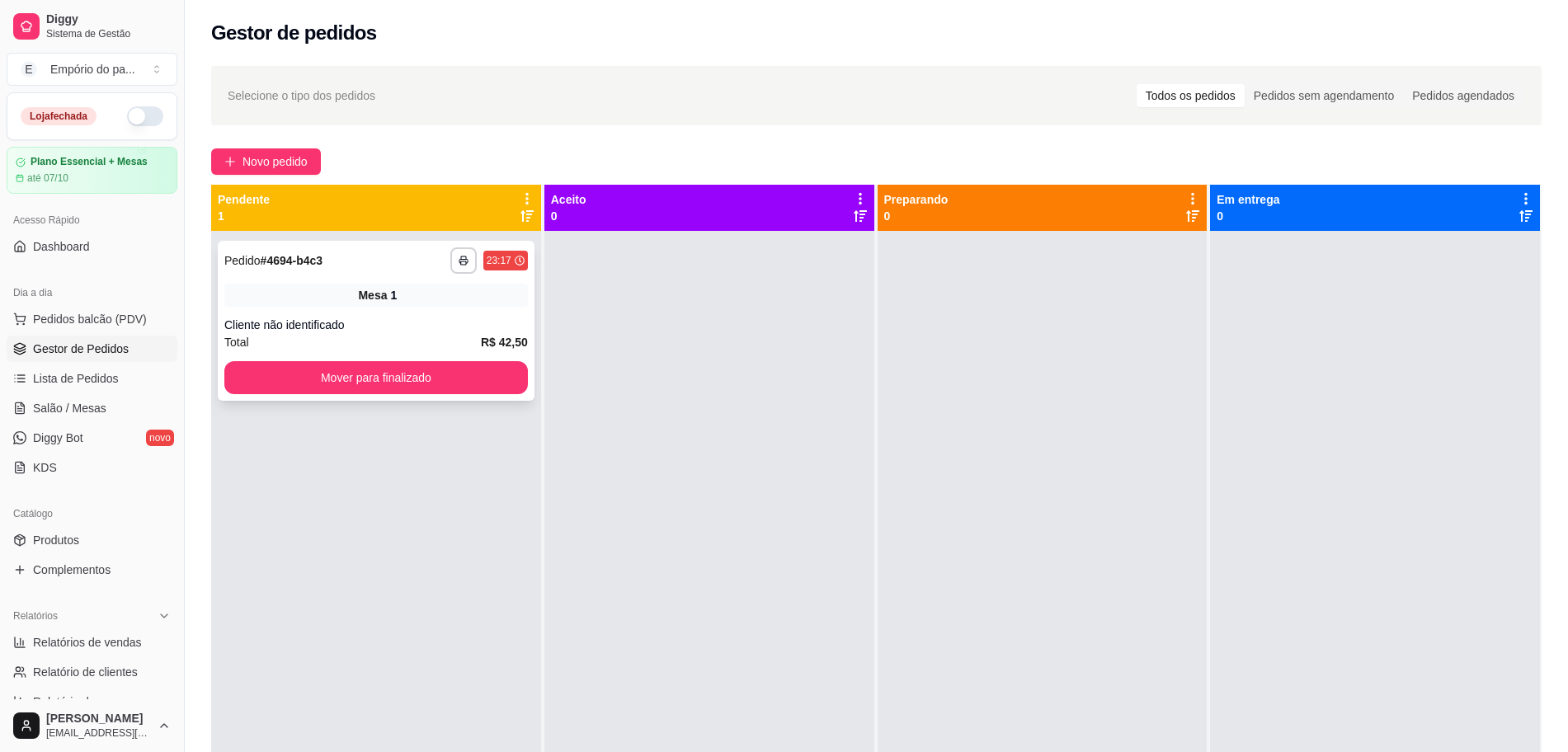
click at [340, 357] on div "**********" at bounding box center [376, 320] width 317 height 160
click at [95, 381] on span "Lista de Pedidos" at bounding box center [75, 378] width 86 height 16
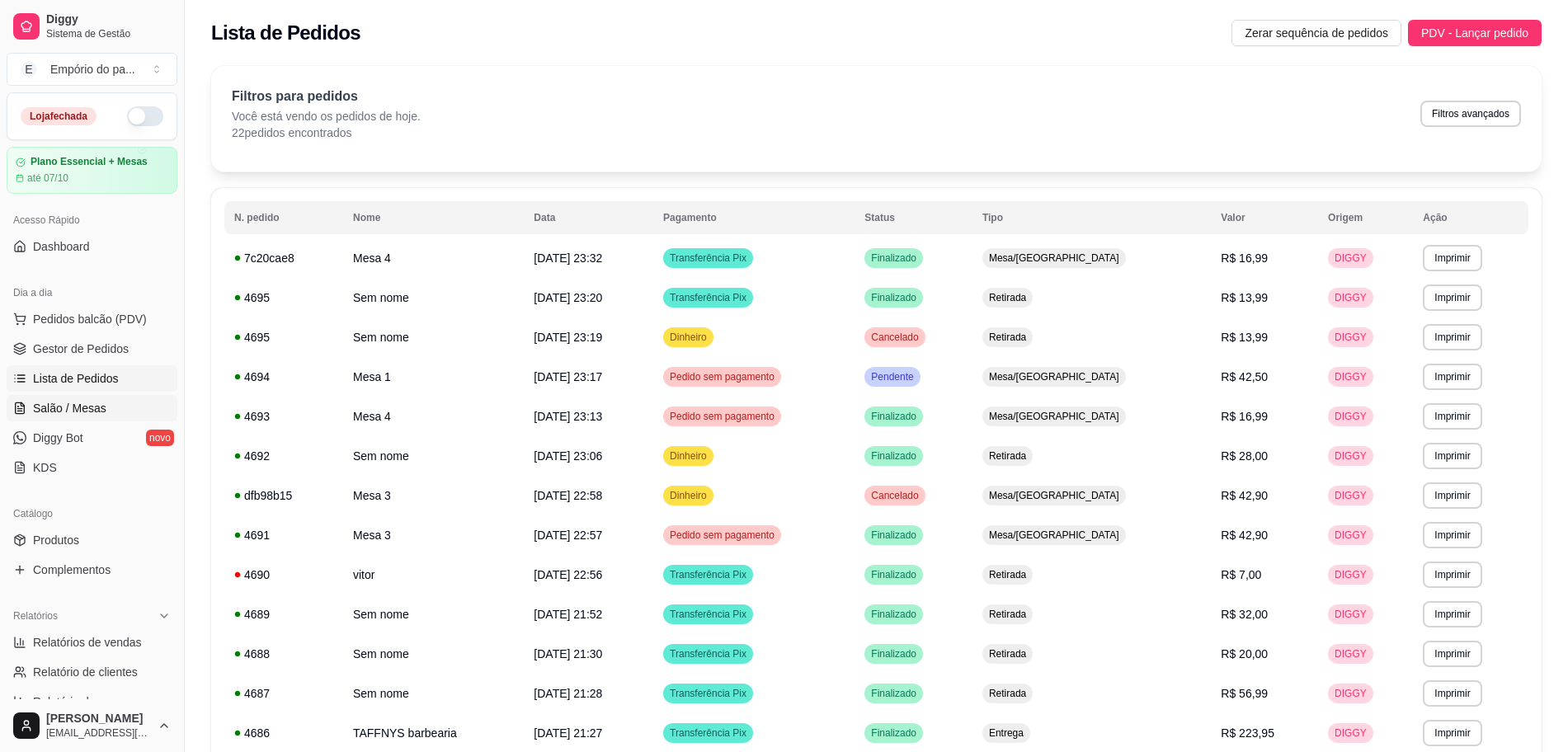
click at [70, 405] on span "Salão / Mesas" at bounding box center [69, 408] width 73 height 16
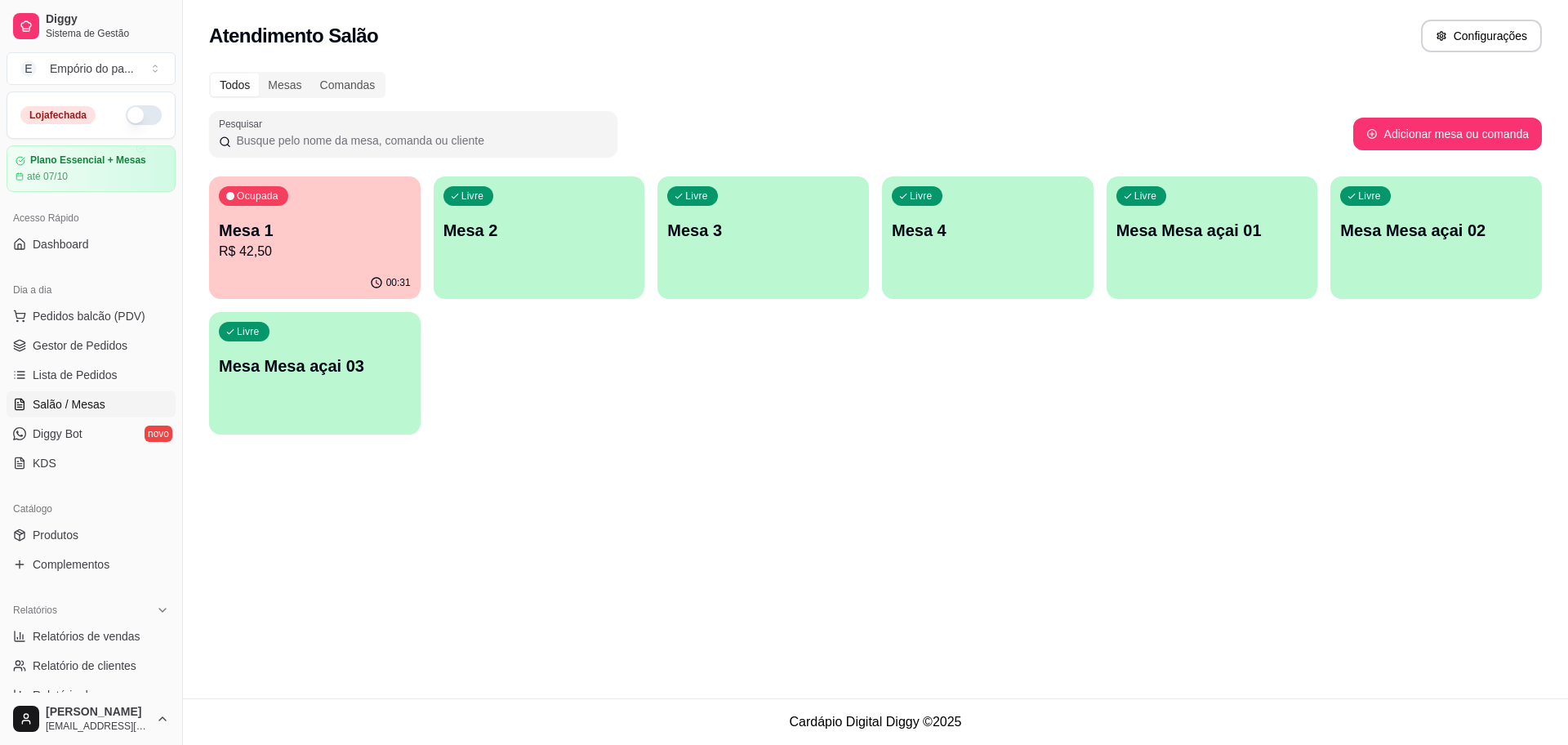
click at [383, 243] on p "R$ 42,50" at bounding box center [314, 252] width 192 height 20
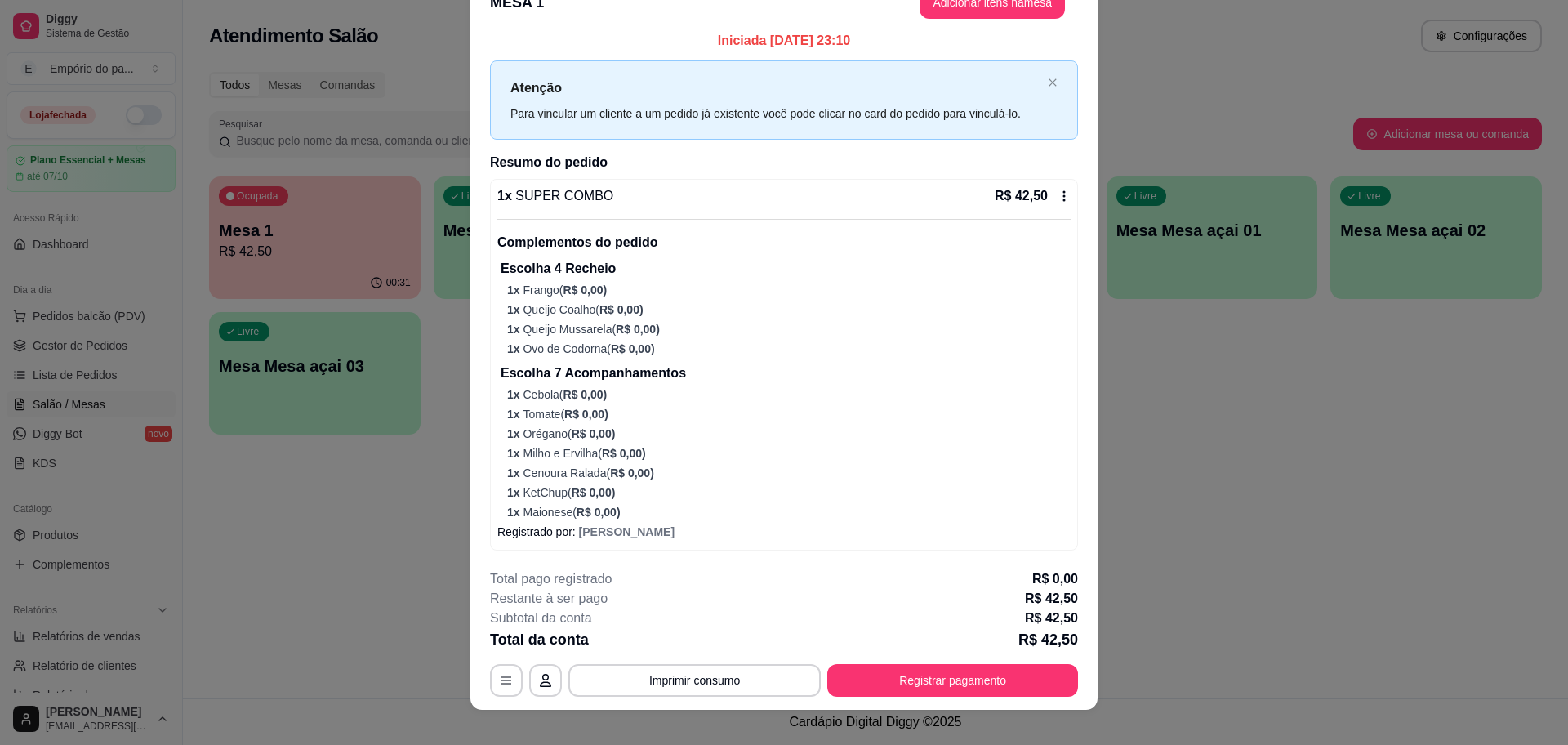
scroll to position [48, 0]
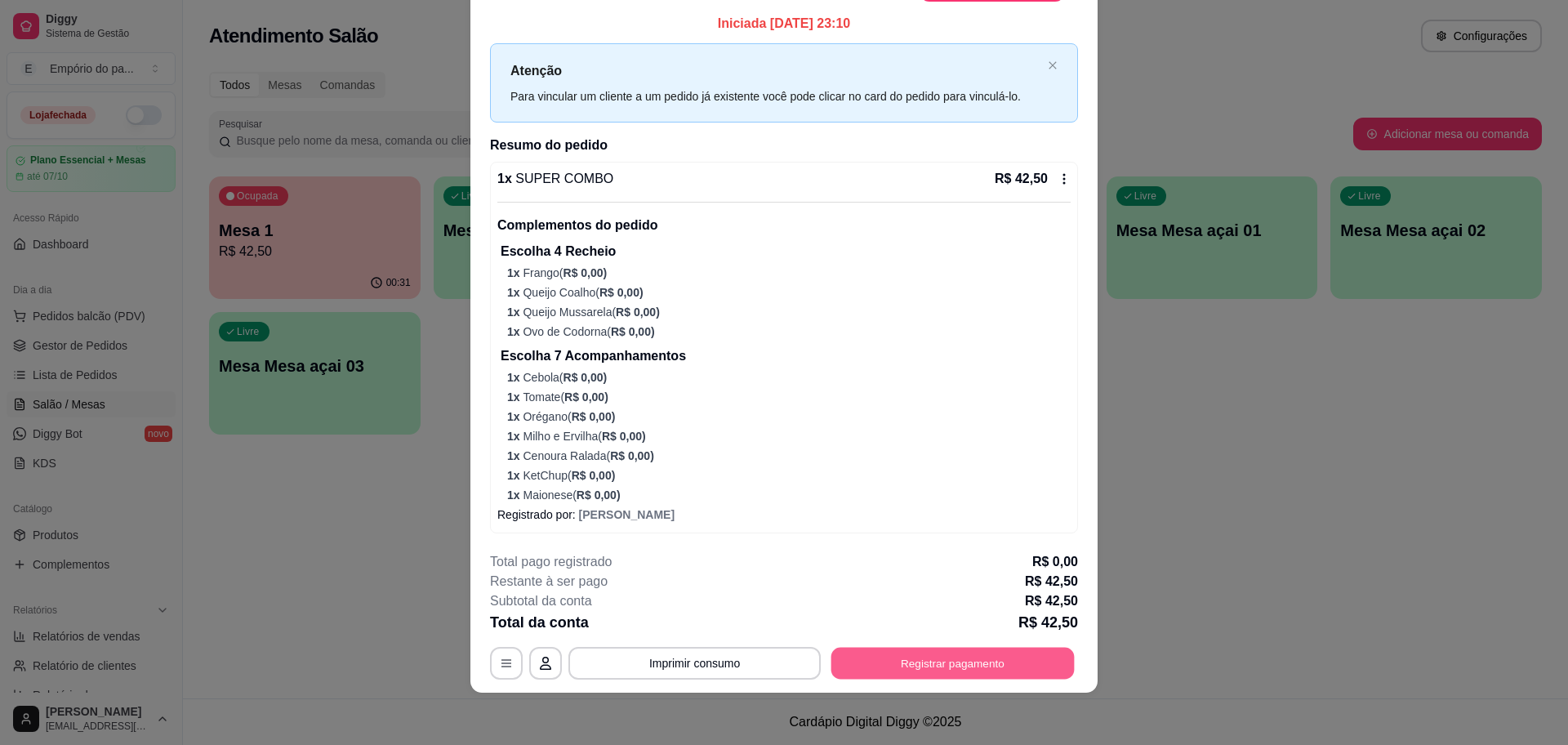
click at [922, 662] on button "Registrar pagamento" at bounding box center [953, 664] width 244 height 32
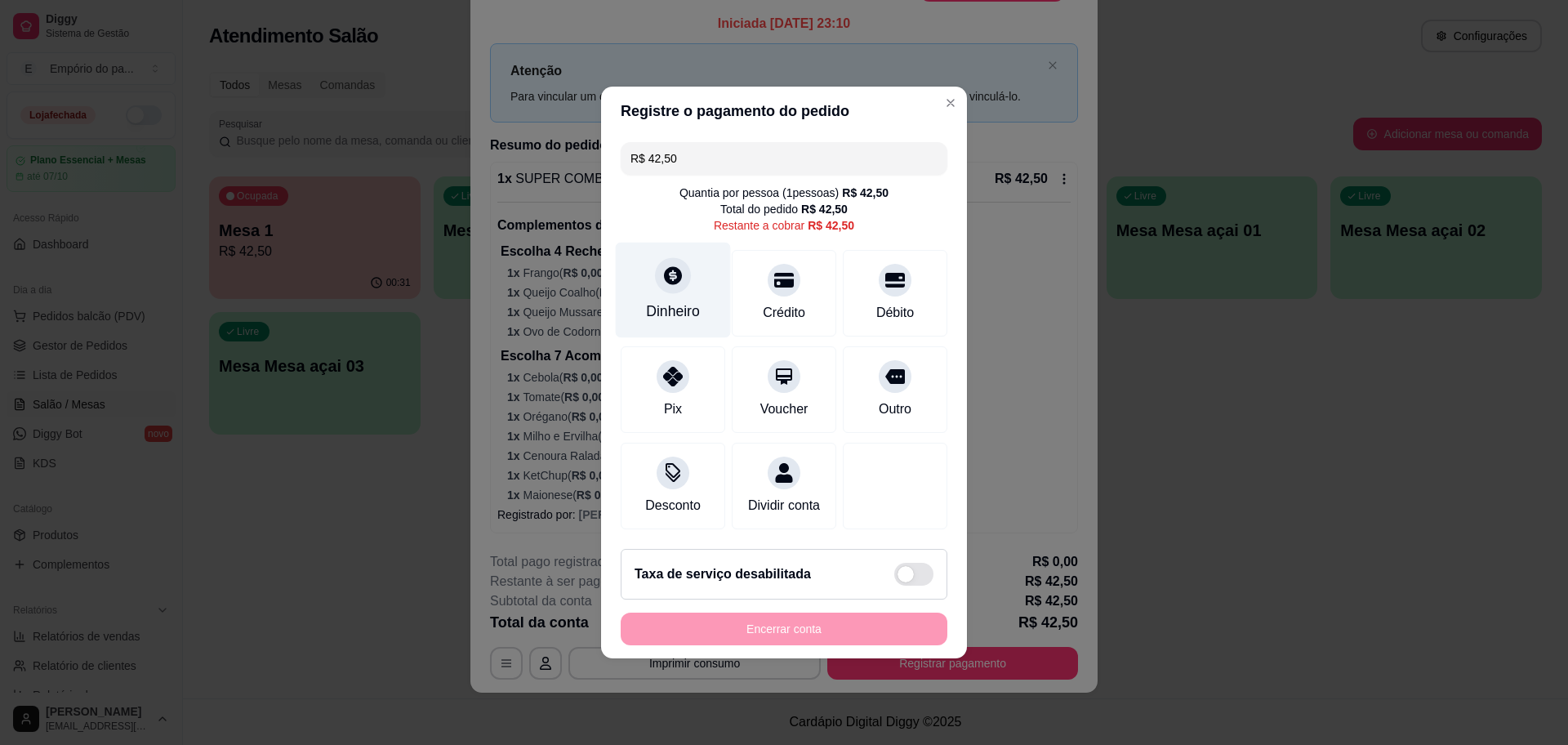
click at [667, 271] on icon at bounding box center [673, 275] width 22 height 22
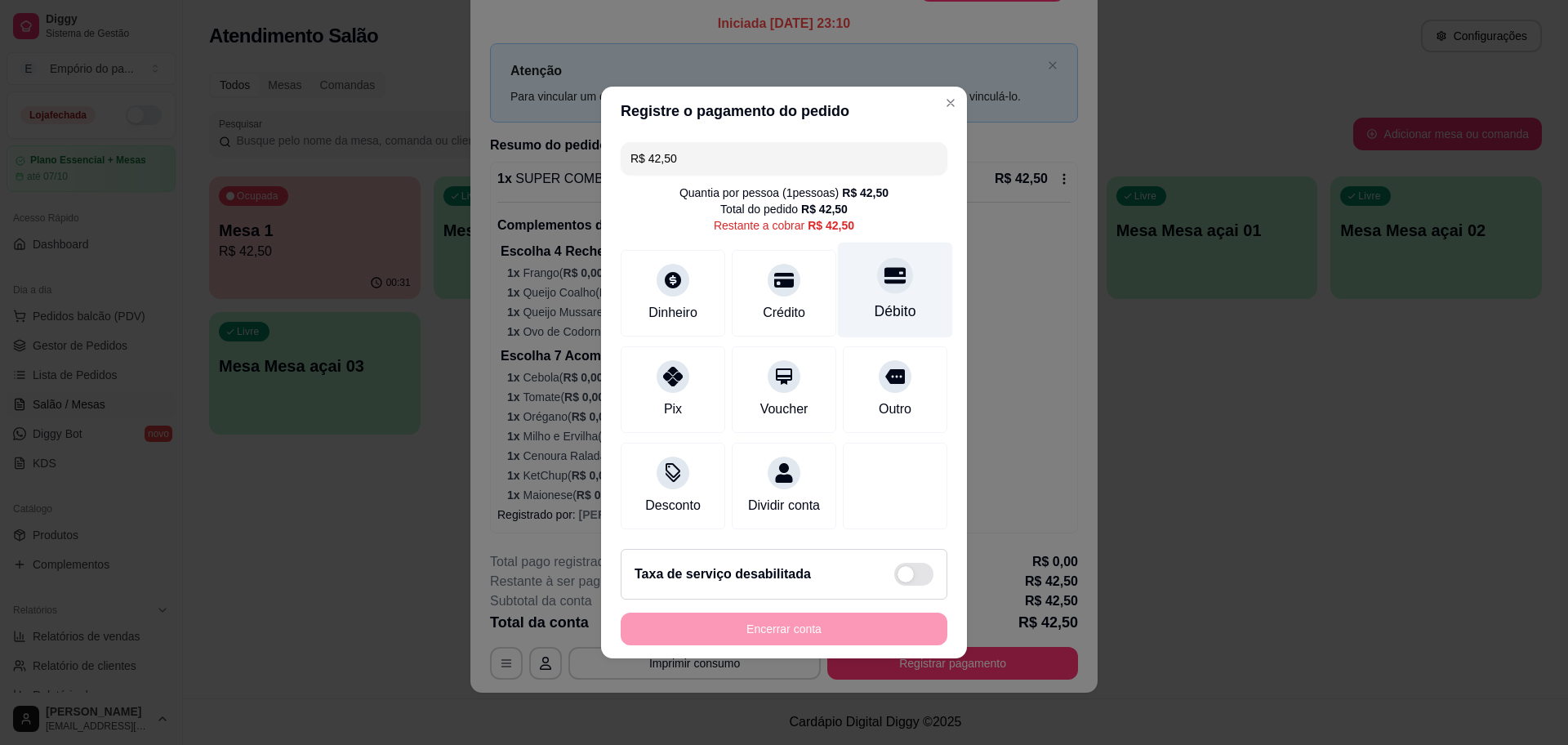
click at [874, 300] on div "Débito" at bounding box center [895, 311] width 41 height 22
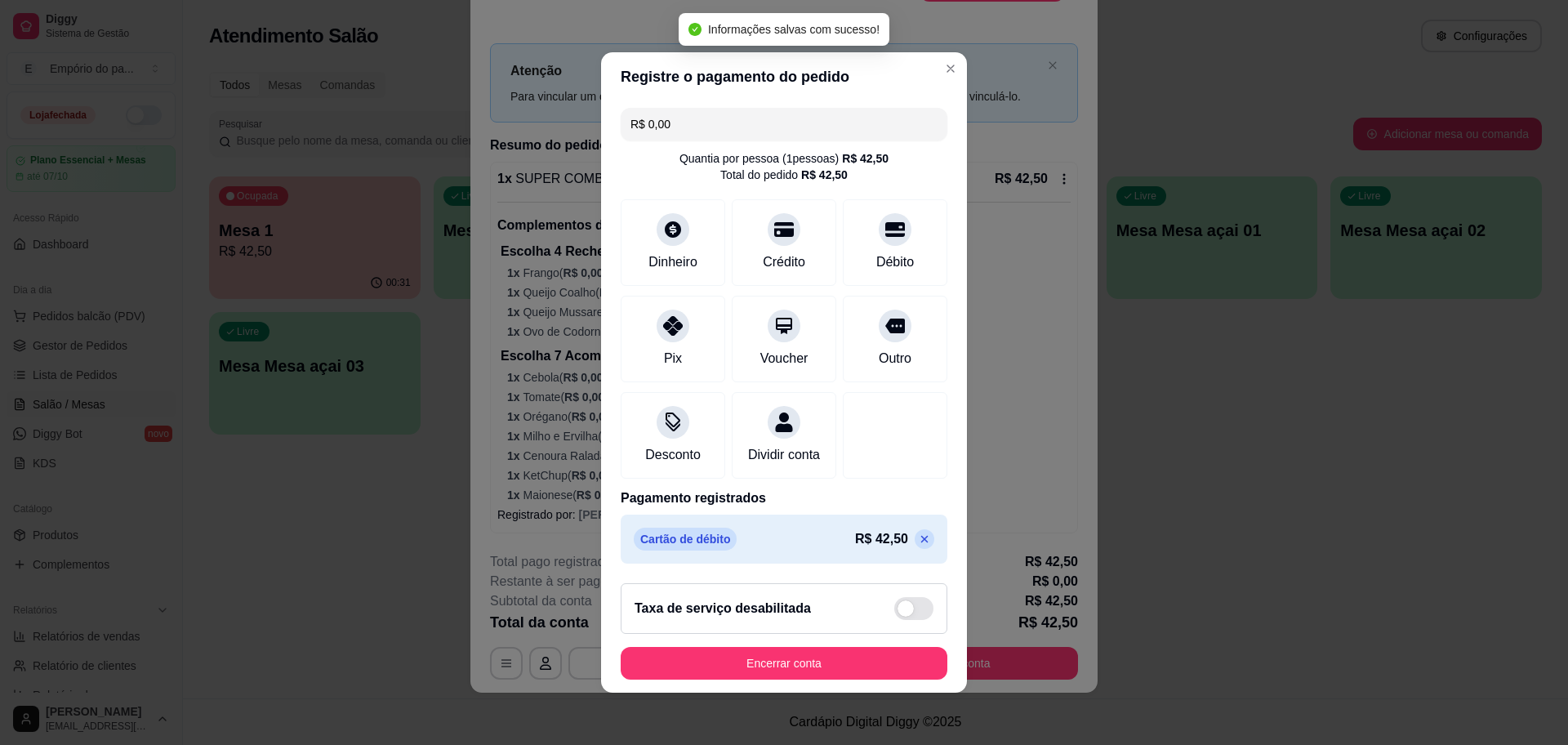
type input "R$ 0,00"
click at [783, 667] on button "Encerrar conta" at bounding box center [784, 664] width 317 height 32
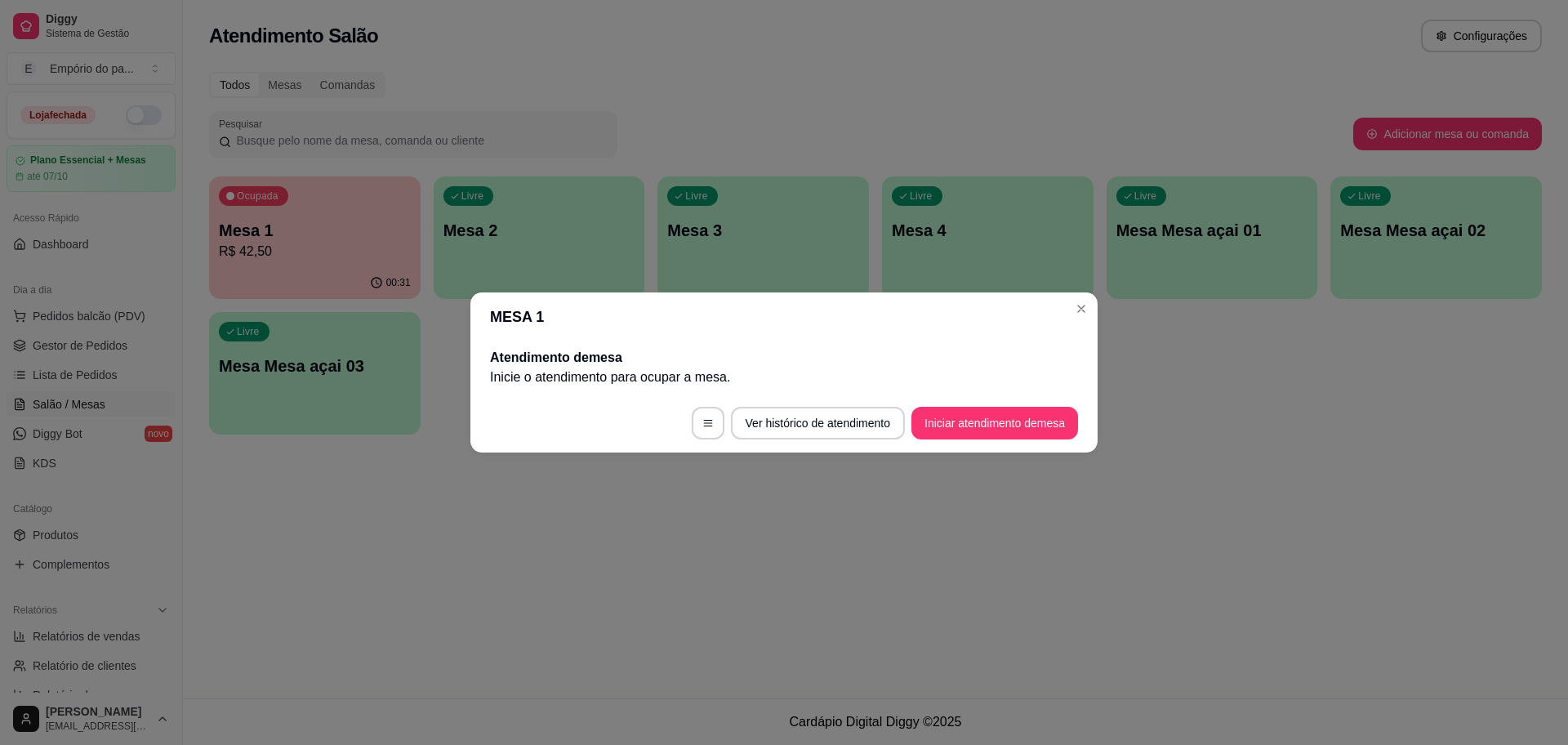
scroll to position [0, 0]
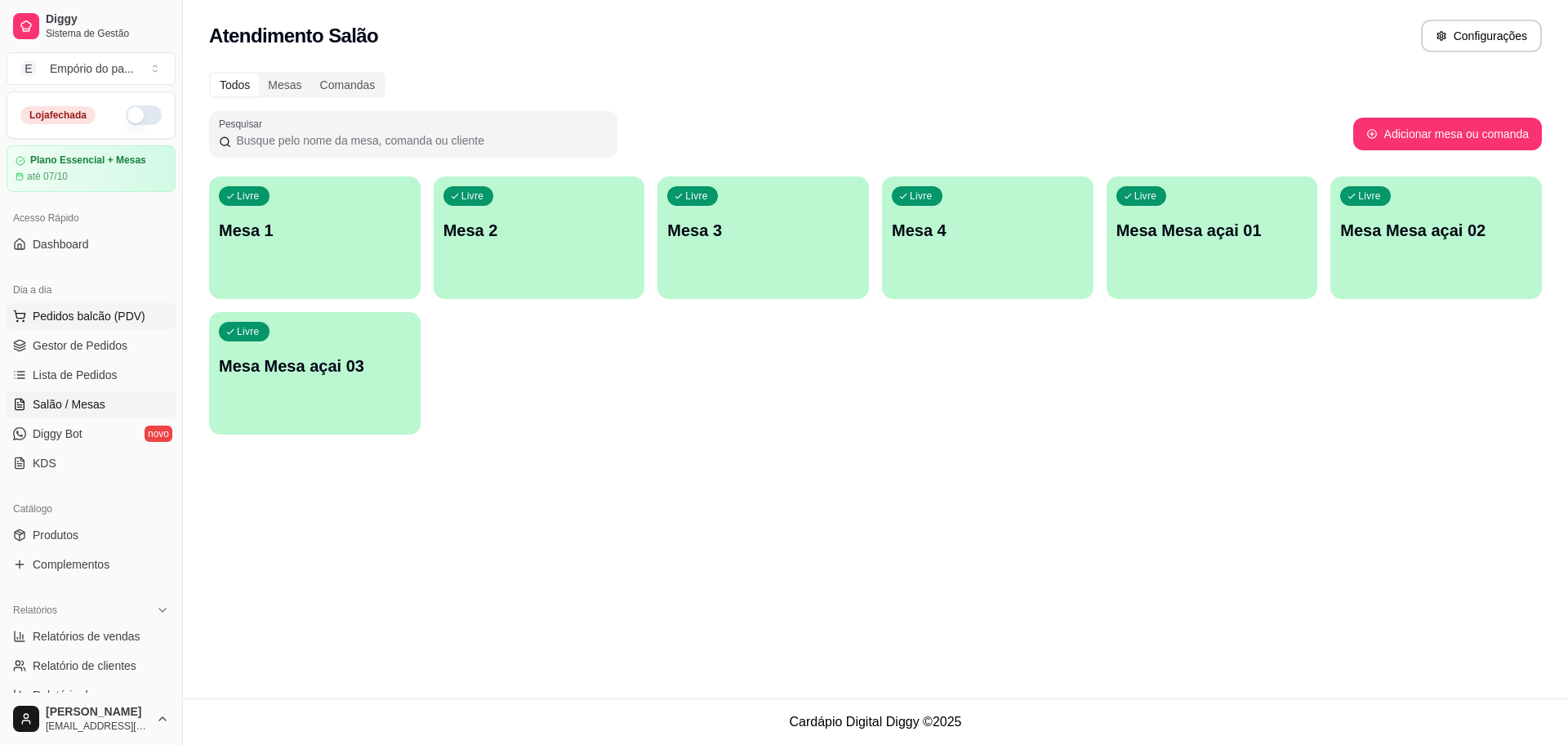
click at [70, 328] on button "Pedidos balcão (PDV)" at bounding box center [90, 316] width 169 height 26
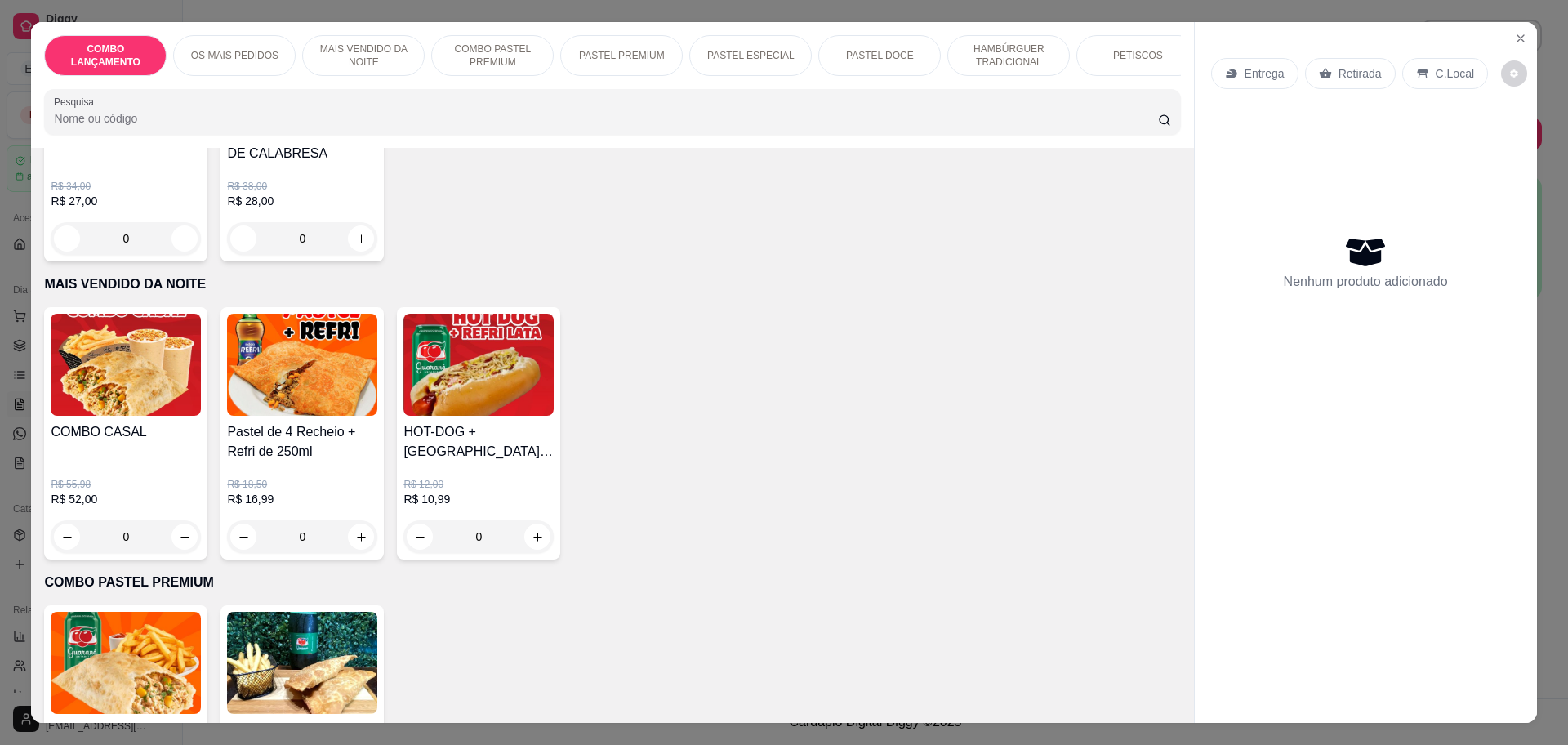
scroll to position [818, 0]
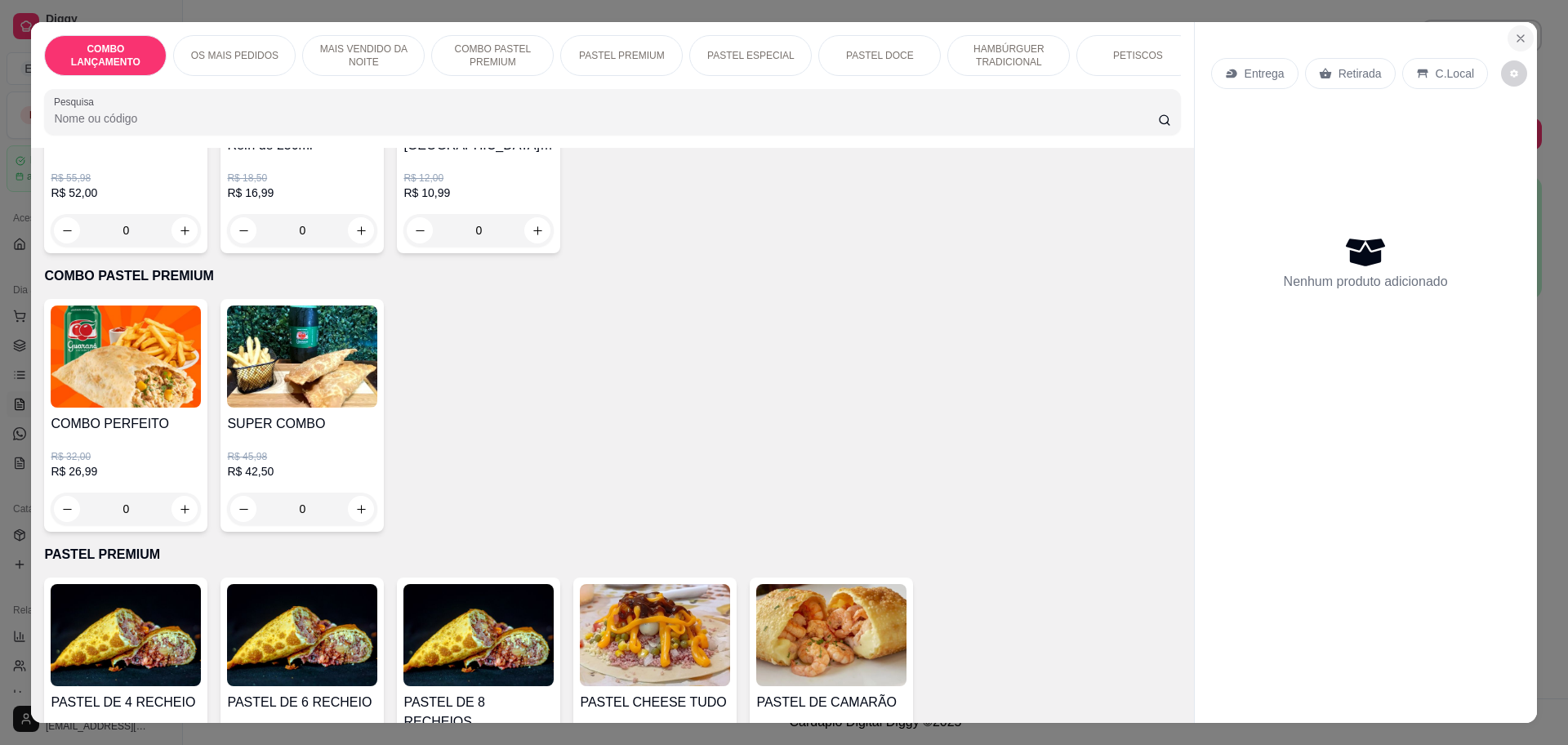
click at [1509, 31] on button "Close" at bounding box center [1521, 38] width 26 height 26
